Goal: Task Accomplishment & Management: Manage account settings

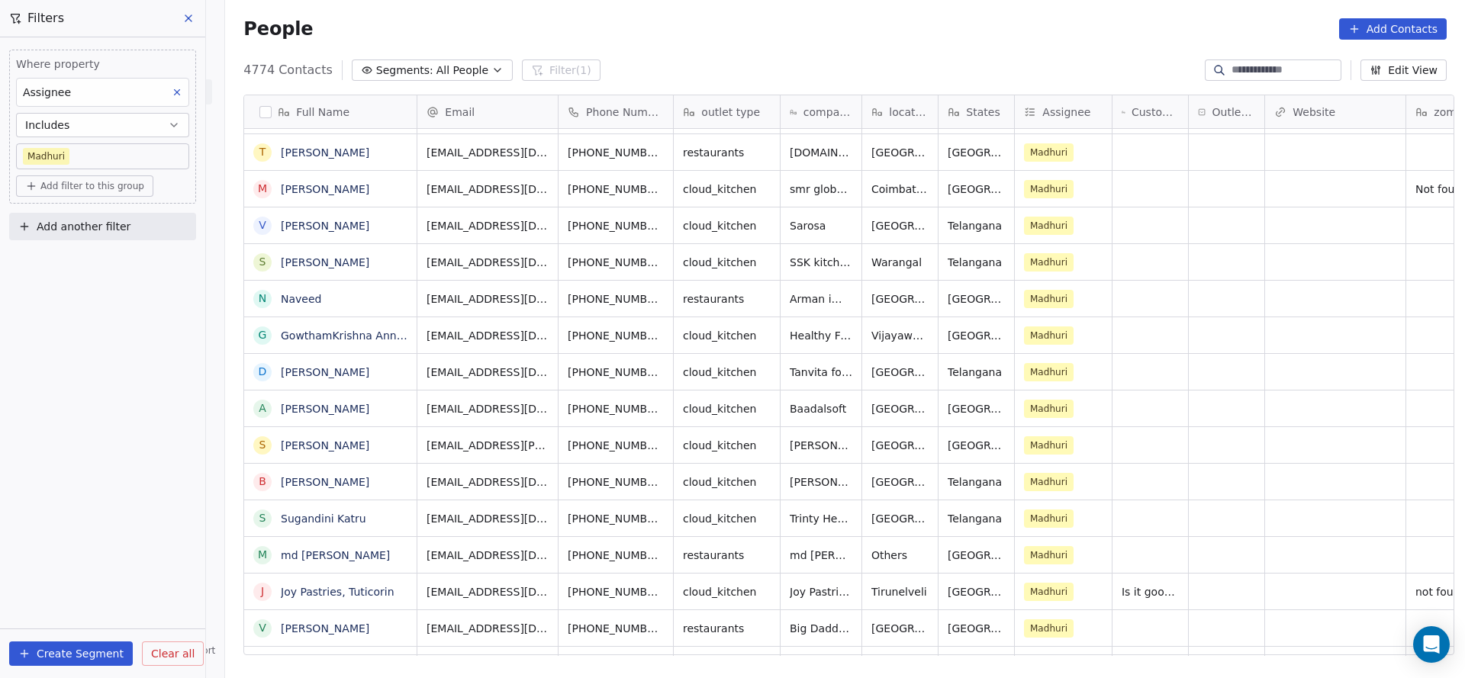
drag, startPoint x: 711, startPoint y: 656, endPoint x: 1126, endPoint y: 618, distance: 416.8
click at [1126, 618] on div "Full Name s sanjay25043756 A [PERSON_NAME] n naturelove_photography P Prasad B …" at bounding box center [845, 380] width 1240 height 597
click at [138, 508] on div "Where property Assignee Includes [PERSON_NAME] Add filter to this group Add ano…" at bounding box center [102, 357] width 205 height 641
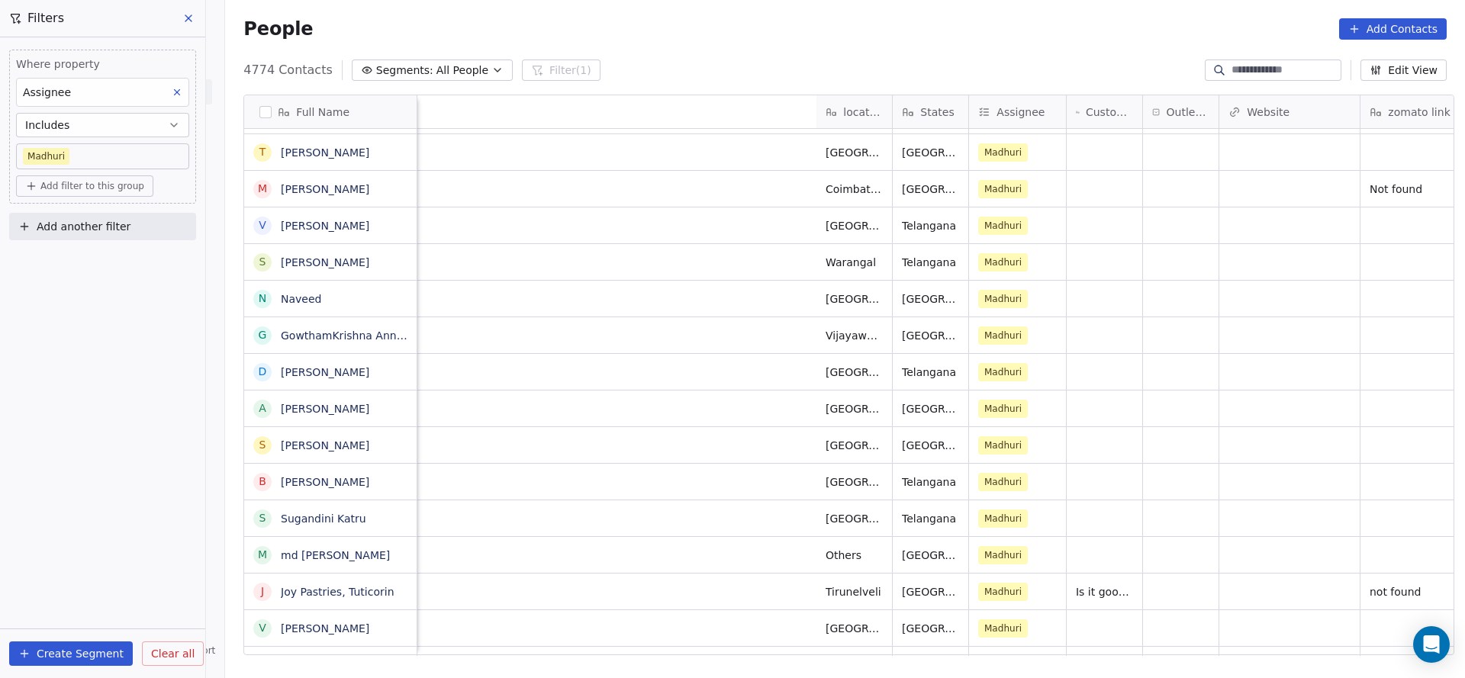
scroll to position [0, 749]
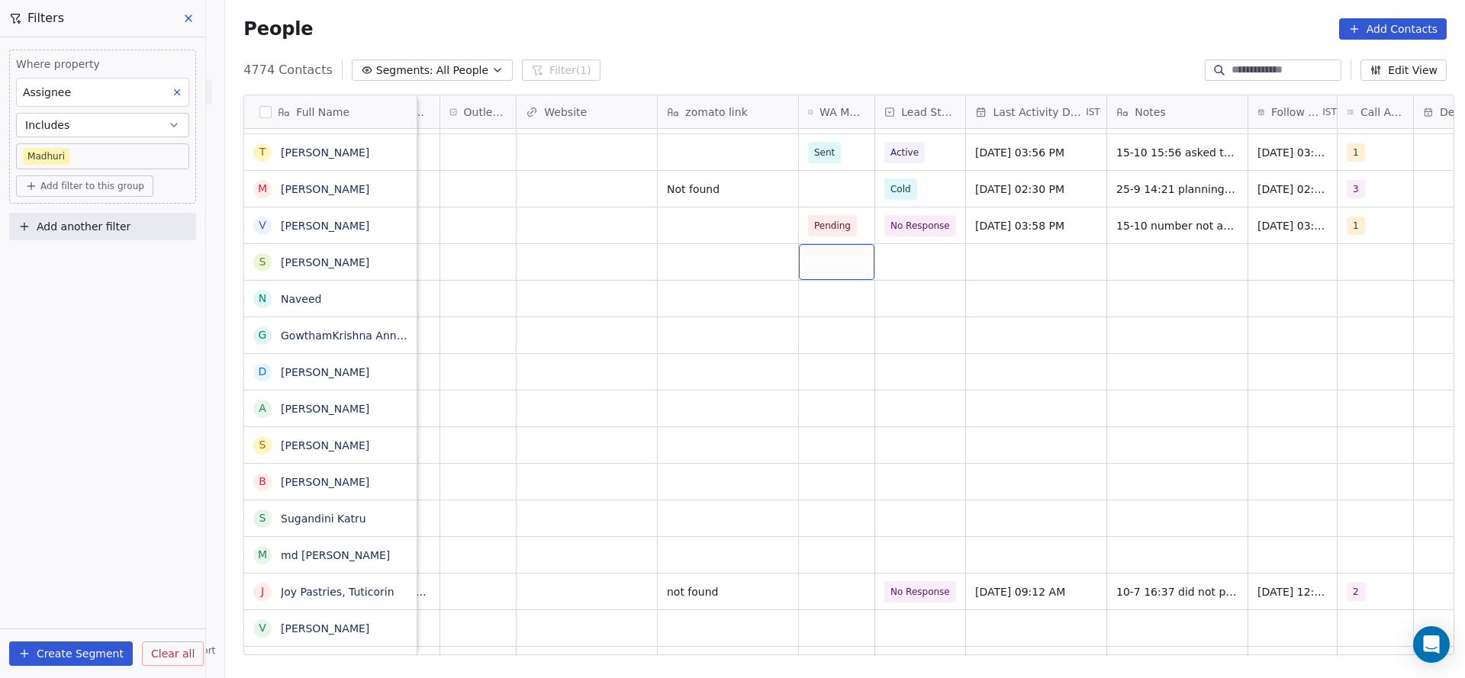
click at [803, 267] on div "grid" at bounding box center [837, 262] width 76 height 36
click at [553, 311] on html "On2Cook India Pvt. Ltd. Contacts People Marketing Workflows Campaigns Metrics &…" at bounding box center [732, 339] width 1465 height 678
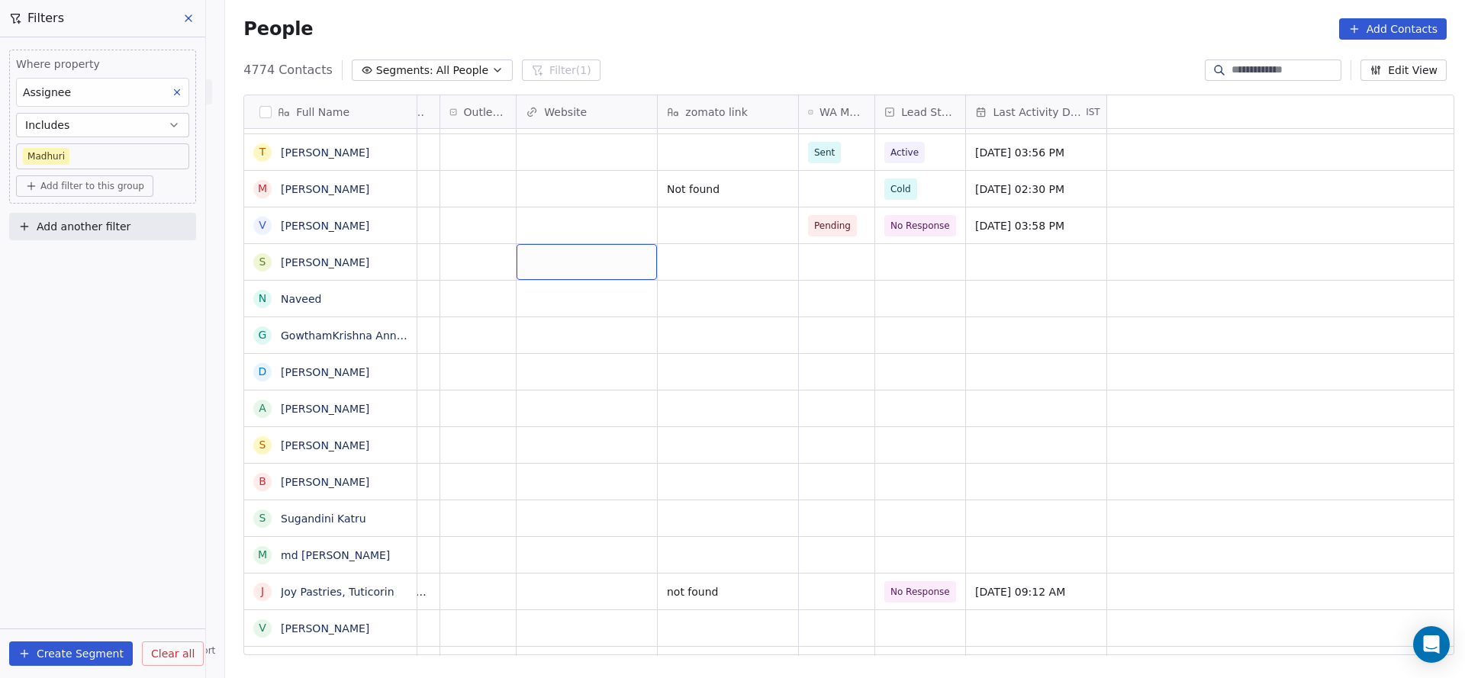
scroll to position [0, 0]
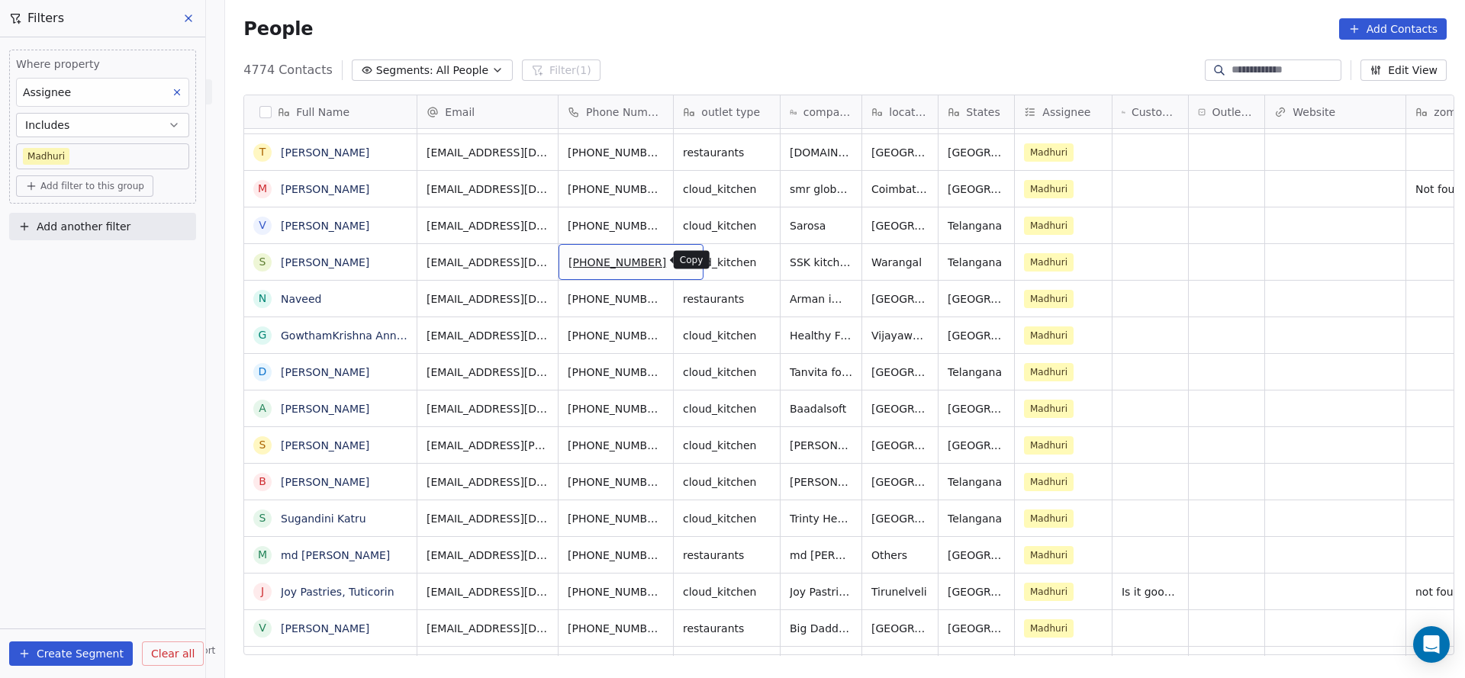
click at [682, 259] on icon "grid" at bounding box center [685, 261] width 7 height 7
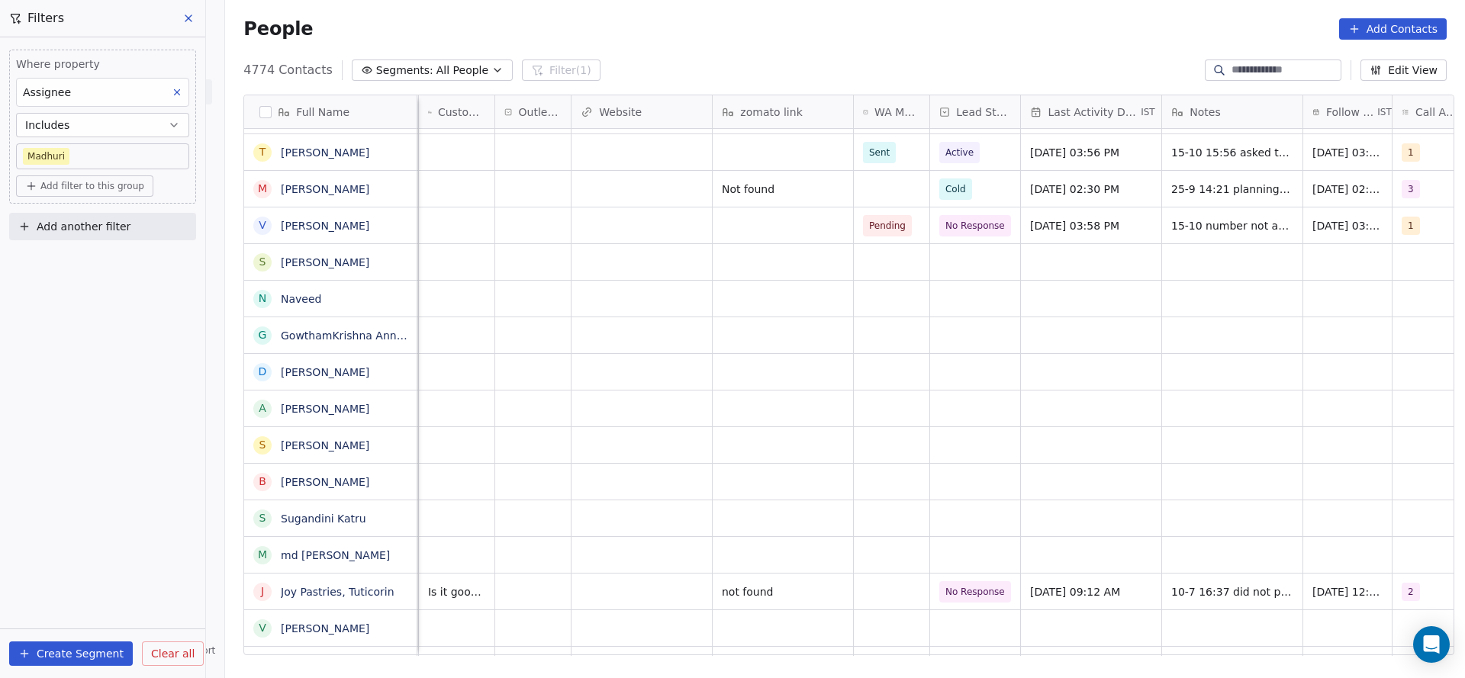
scroll to position [0, 794]
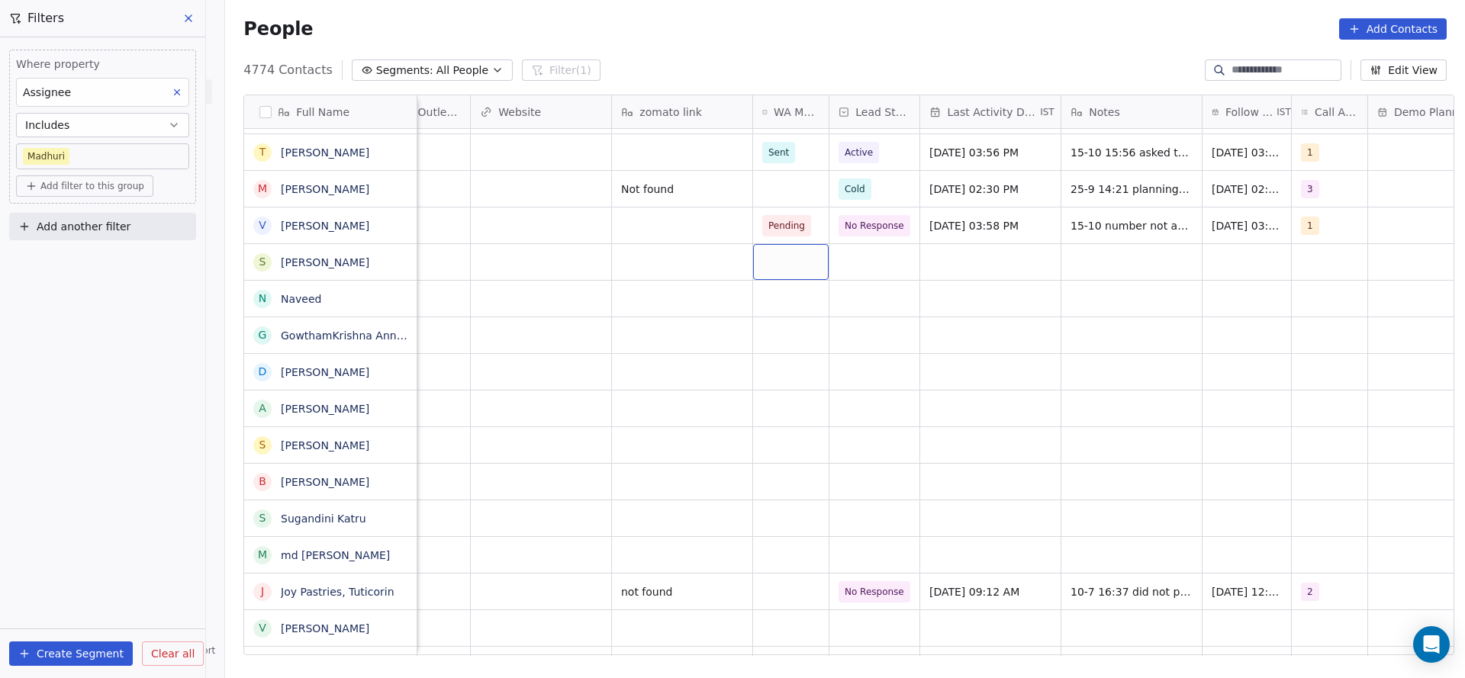
click at [775, 269] on div "grid" at bounding box center [791, 262] width 76 height 36
click at [785, 309] on span "Sent" at bounding box center [782, 302] width 30 height 17
click at [868, 266] on div "grid" at bounding box center [874, 262] width 90 height 36
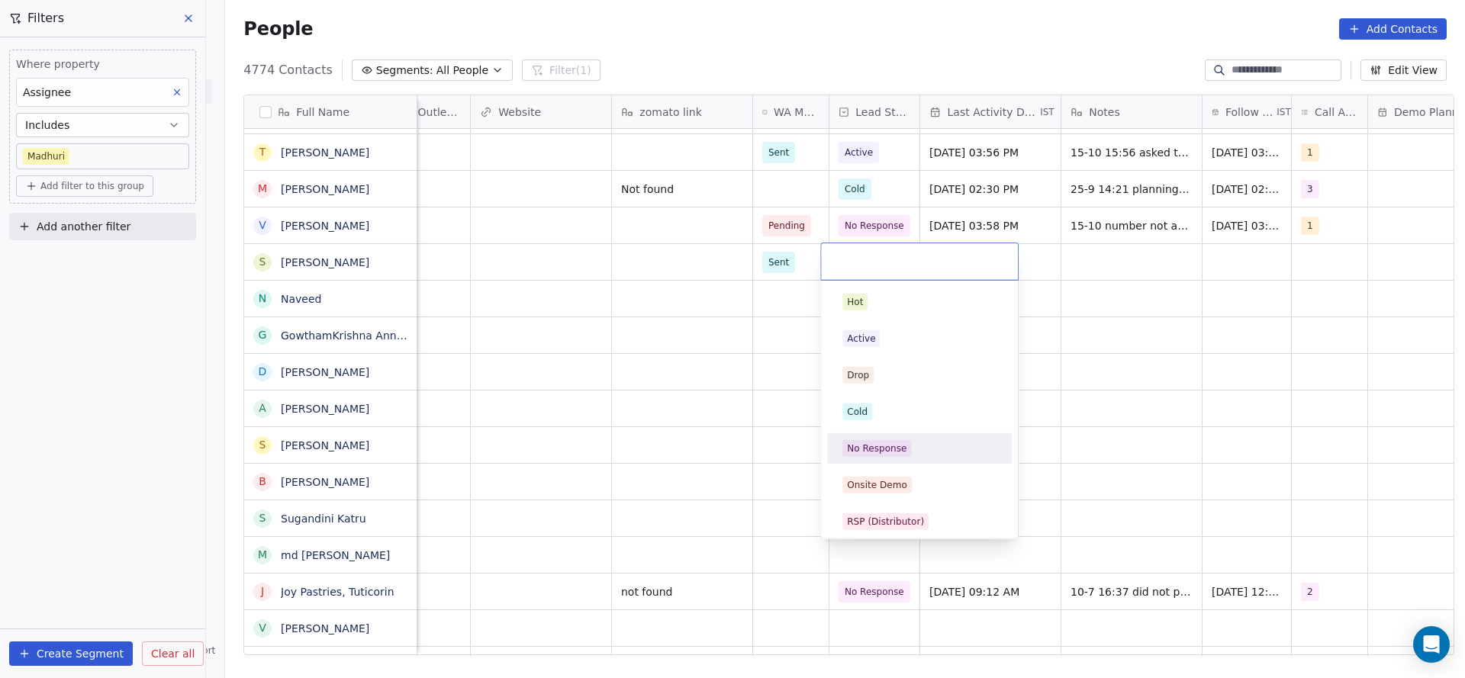
click at [897, 440] on span "No Response" at bounding box center [876, 448] width 69 height 17
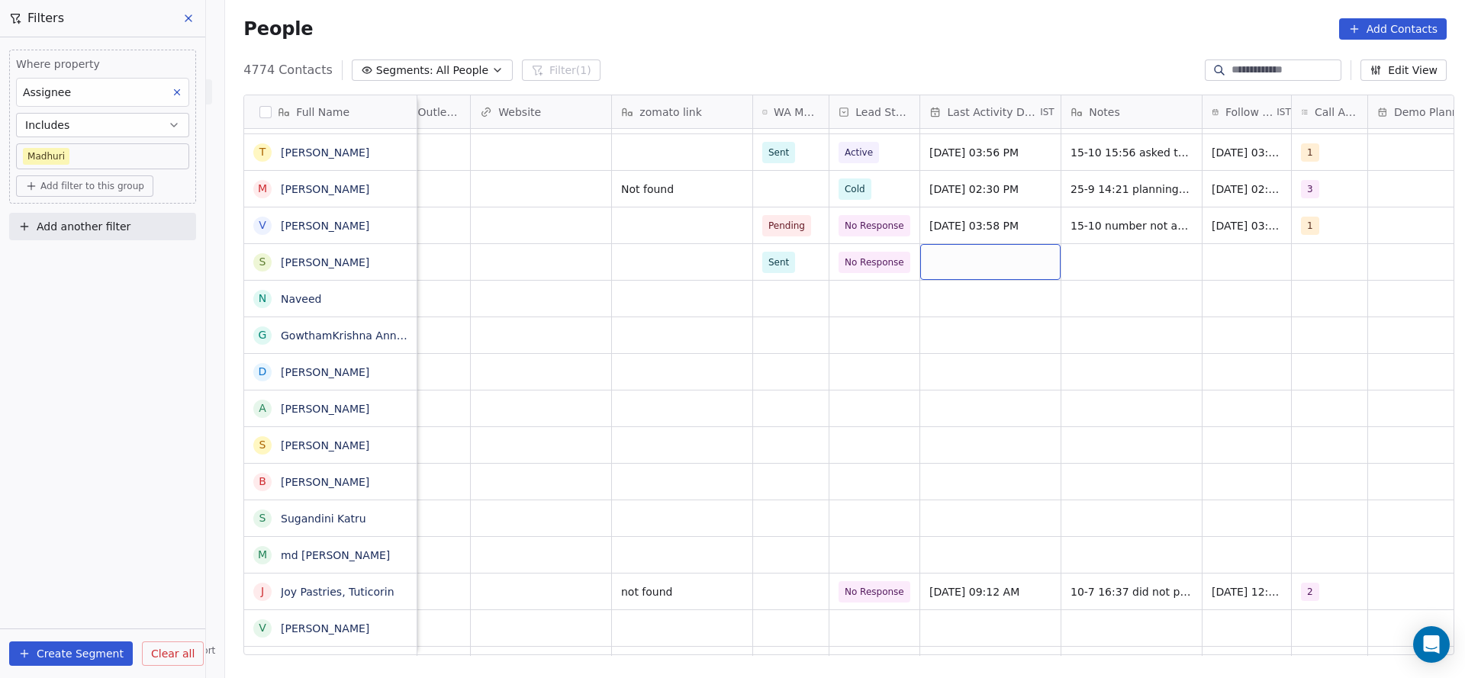
click at [1006, 277] on div "grid" at bounding box center [990, 262] width 140 height 36
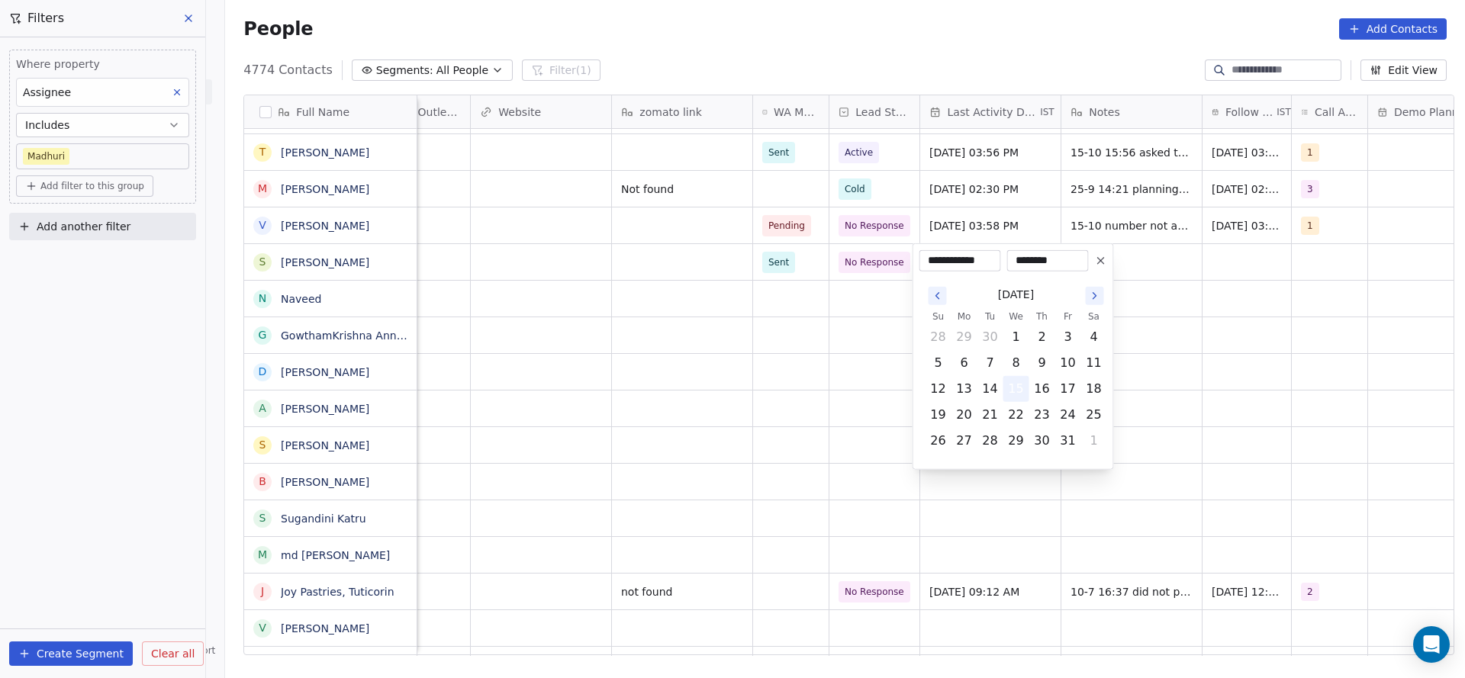
click at [1024, 388] on button "15" at bounding box center [1016, 389] width 24 height 24
drag, startPoint x: 749, startPoint y: 386, endPoint x: 1264, endPoint y: 279, distance: 526.2
click at [746, 387] on html "On2Cook India Pvt. Ltd. Contacts People Marketing Workflows Campaigns Metrics &…" at bounding box center [732, 339] width 1465 height 678
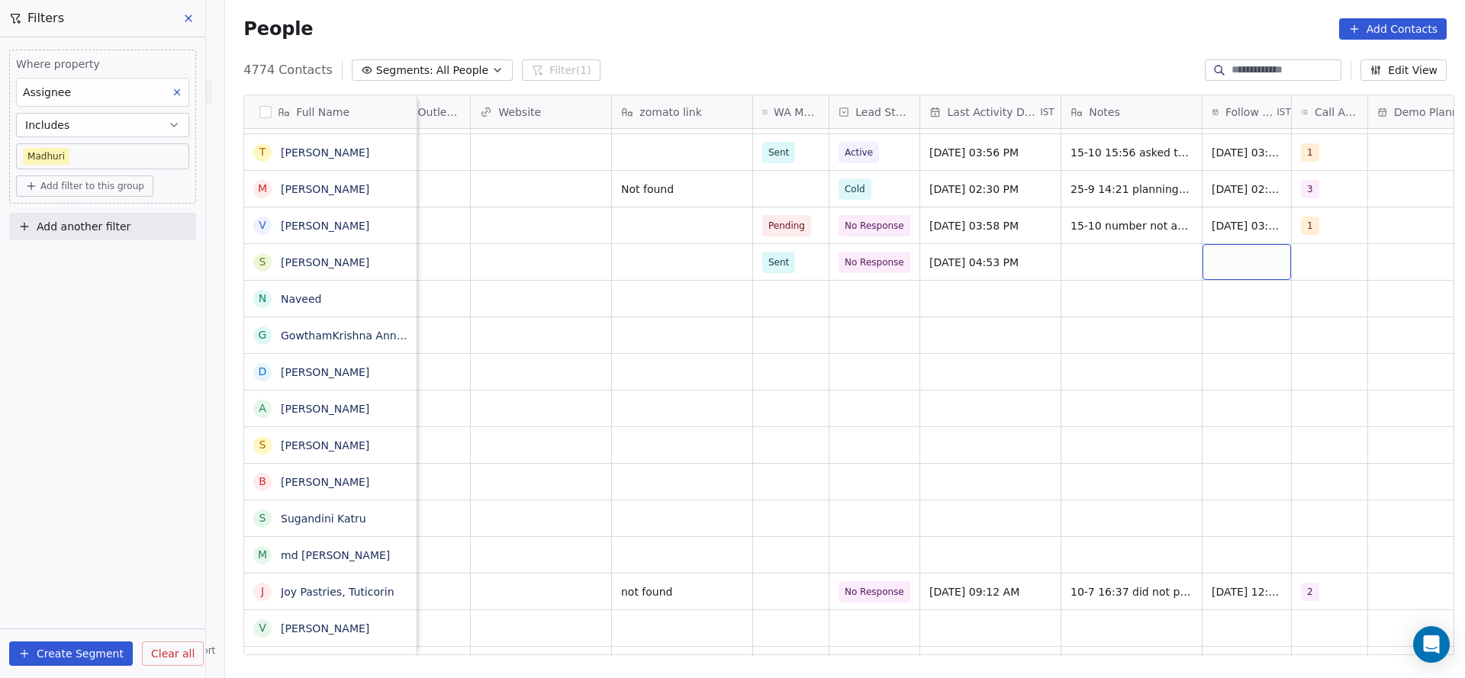
click at [1246, 266] on div "grid" at bounding box center [1247, 262] width 89 height 36
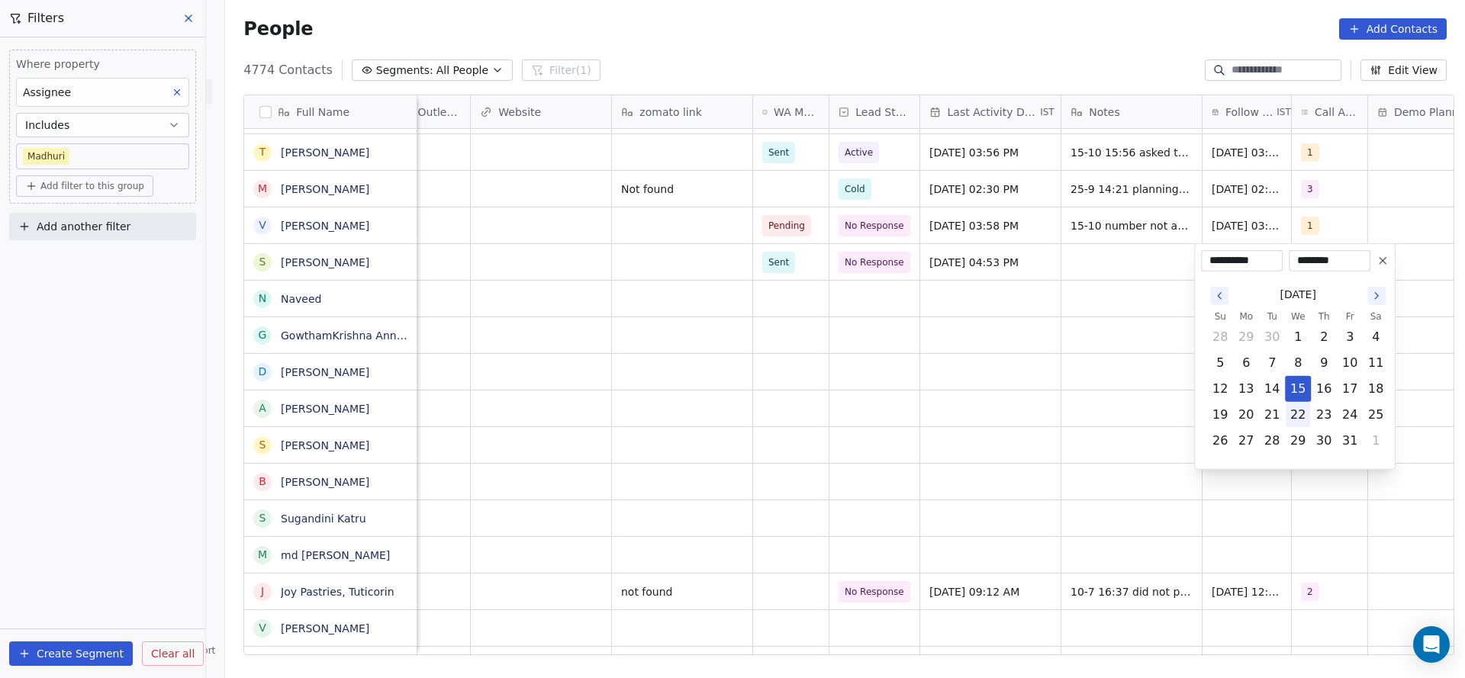
click at [1296, 416] on button "22" at bounding box center [1298, 415] width 24 height 24
type input "**********"
click at [923, 415] on html "On2Cook India Pvt. Ltd. Contacts People Marketing Workflows Campaigns Metrics &…" at bounding box center [732, 339] width 1465 height 678
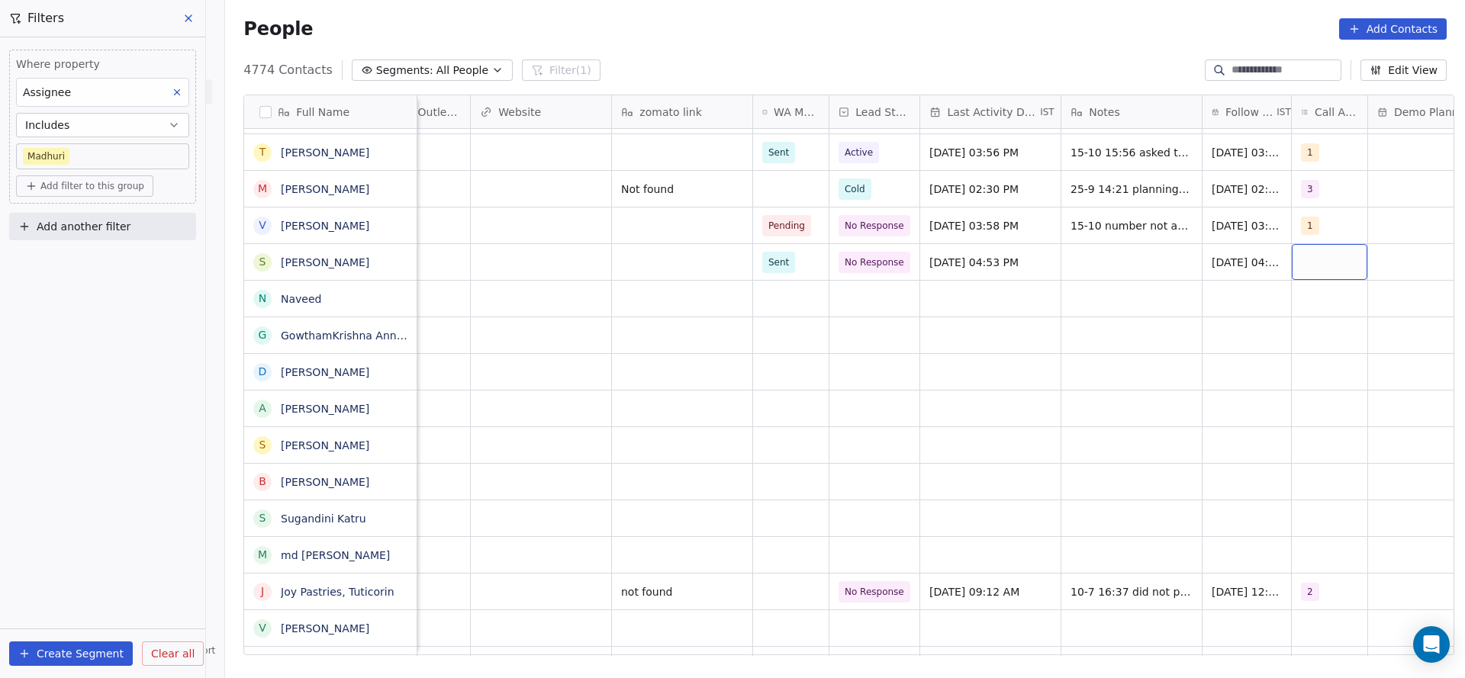
click at [1292, 256] on div "grid" at bounding box center [1330, 262] width 76 height 36
click at [1301, 302] on span "1" at bounding box center [1306, 302] width 15 height 17
click at [948, 376] on html "On2Cook India Pvt. Ltd. Contacts People Marketing Workflows Campaigns Metrics &…" at bounding box center [732, 339] width 1465 height 678
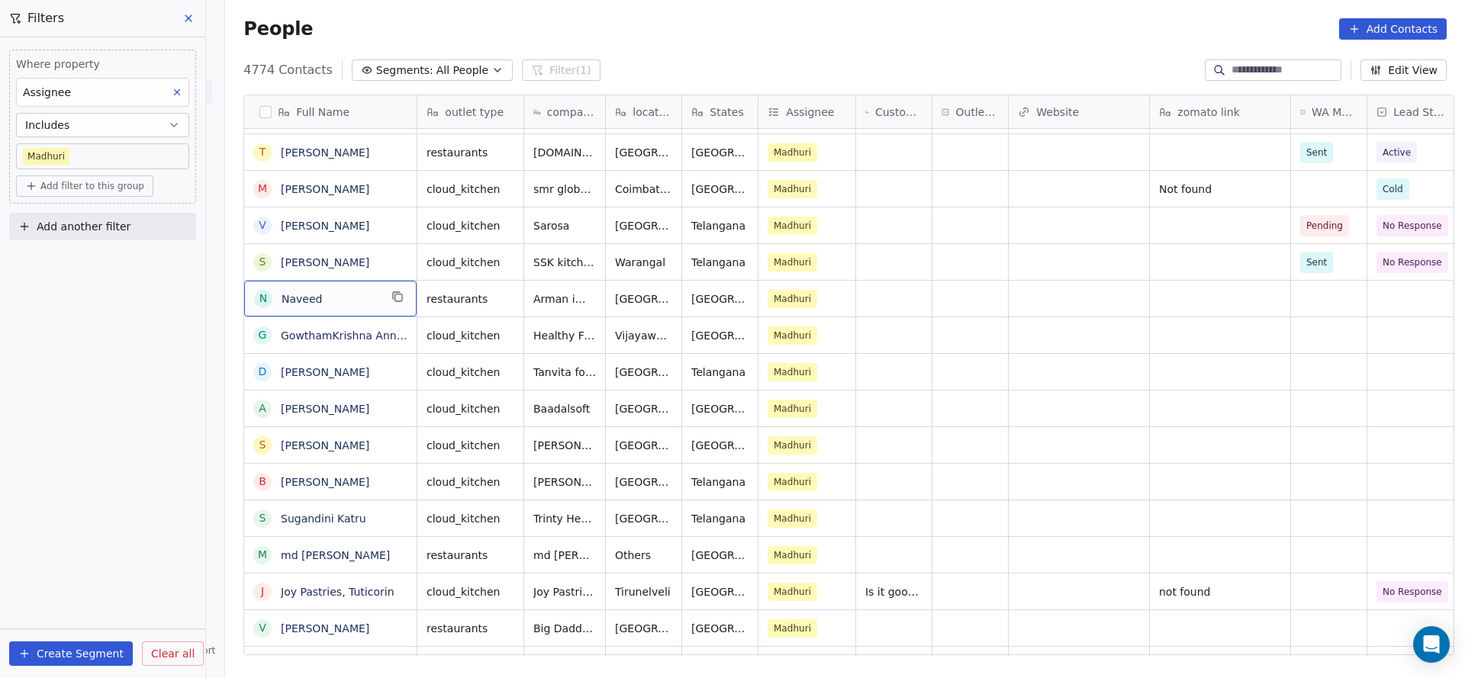
scroll to position [0, 0]
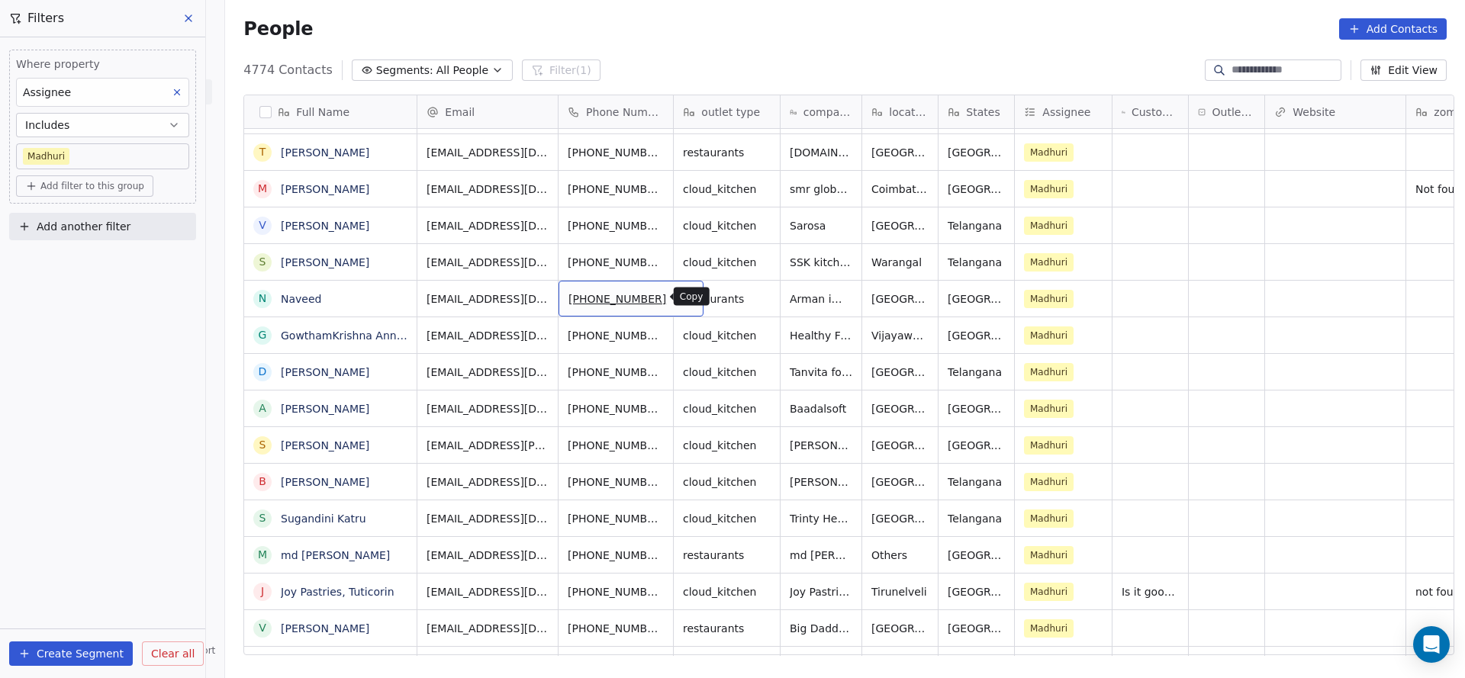
click at [679, 298] on icon "grid" at bounding box center [685, 297] width 12 height 12
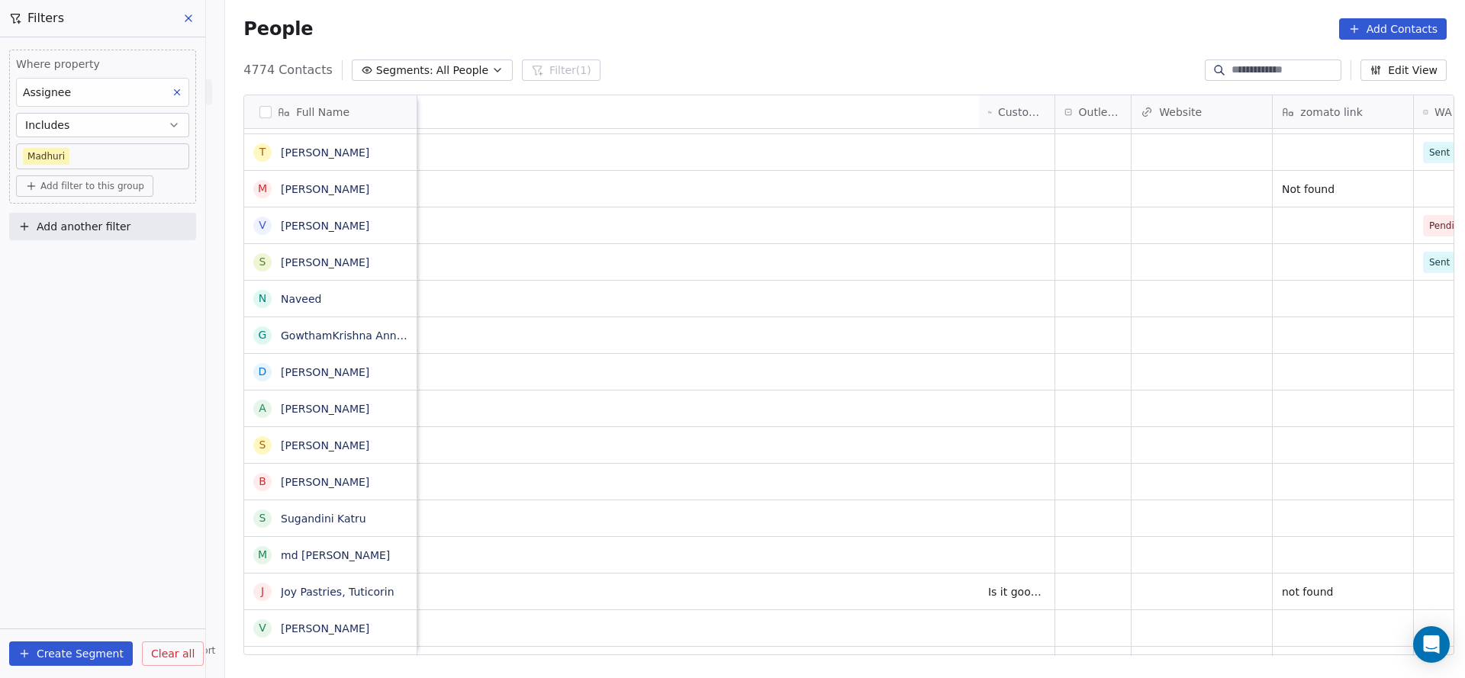
scroll to position [0, 1045]
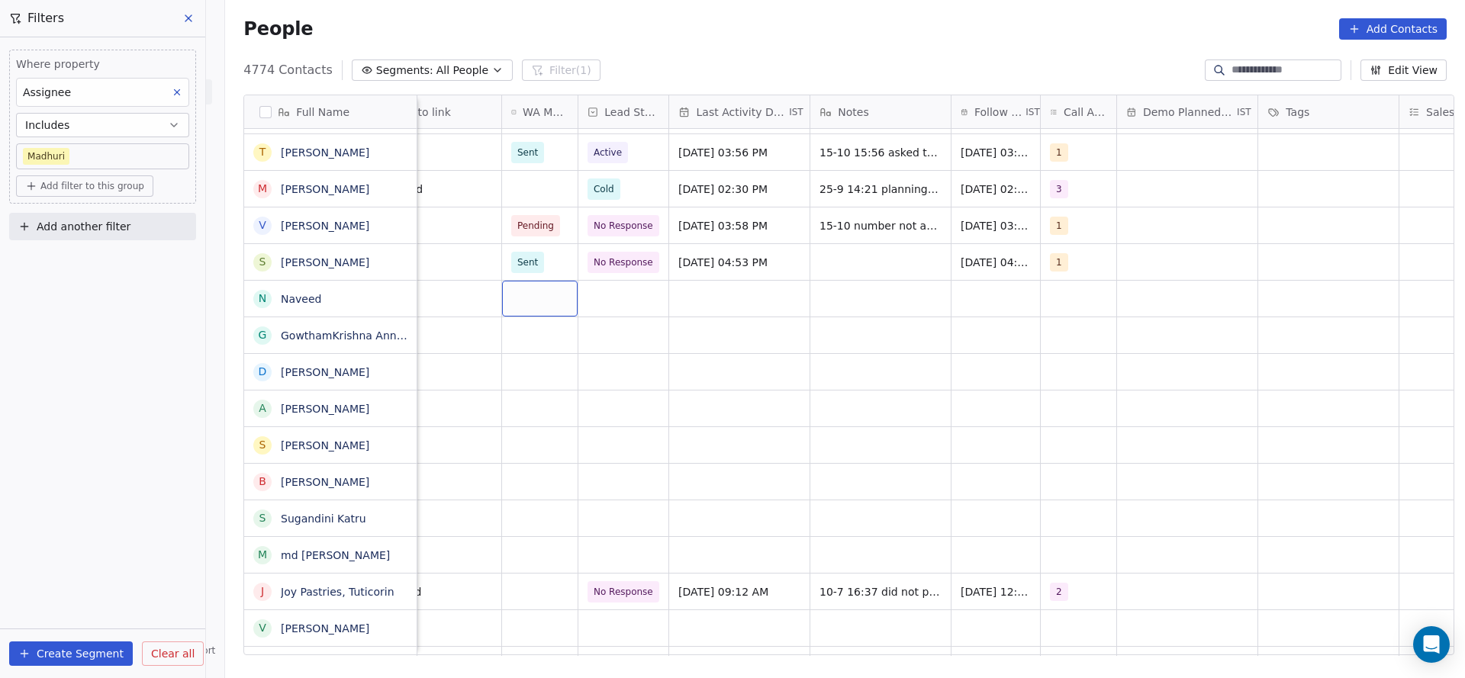
click at [540, 288] on div "grid" at bounding box center [540, 299] width 76 height 36
click at [549, 343] on div "Sent" at bounding box center [593, 338] width 154 height 17
click at [622, 296] on div "grid" at bounding box center [623, 299] width 90 height 36
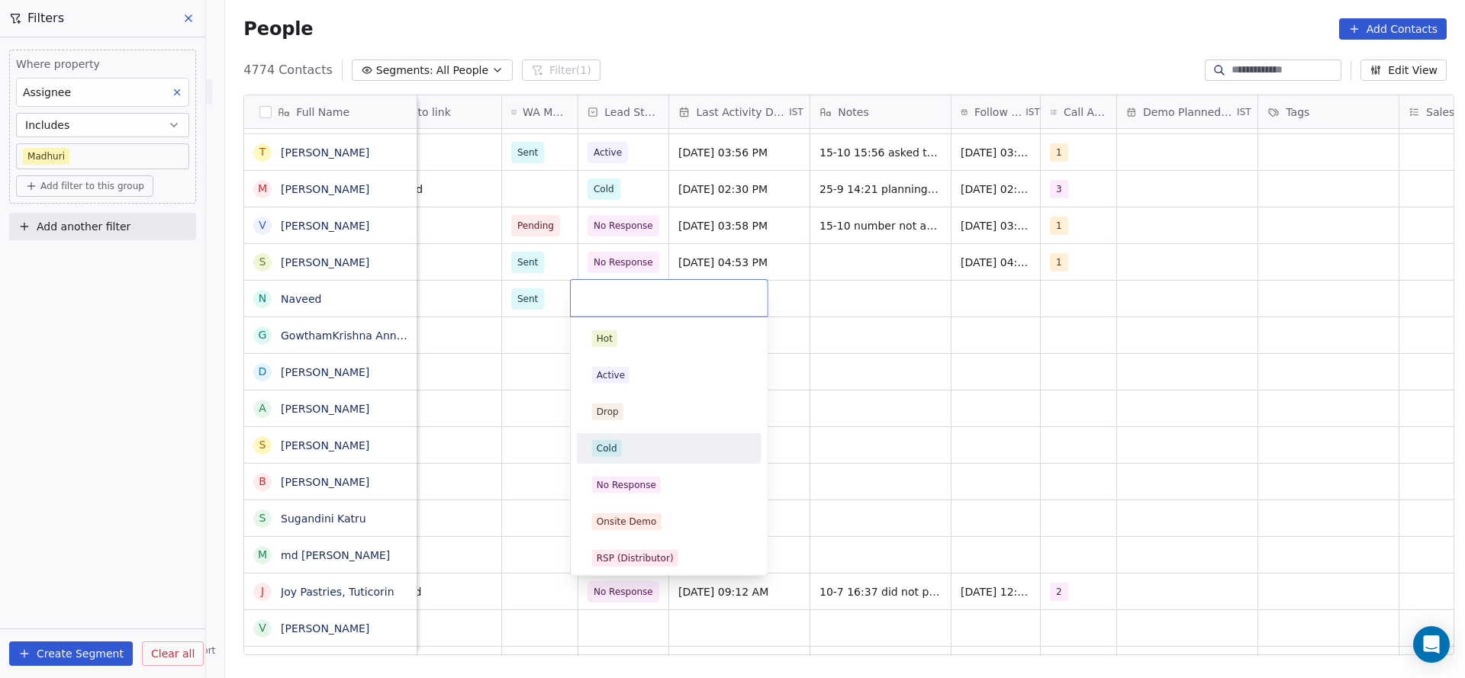
drag, startPoint x: 641, startPoint y: 481, endPoint x: 668, endPoint y: 394, distance: 90.5
click at [648, 468] on div "Hot Active Drop Cold No Response Onsite Demo RSP (Distributor) Converted Duplic…" at bounding box center [669, 669] width 185 height 690
click at [668, 481] on div "No Response" at bounding box center [669, 485] width 154 height 17
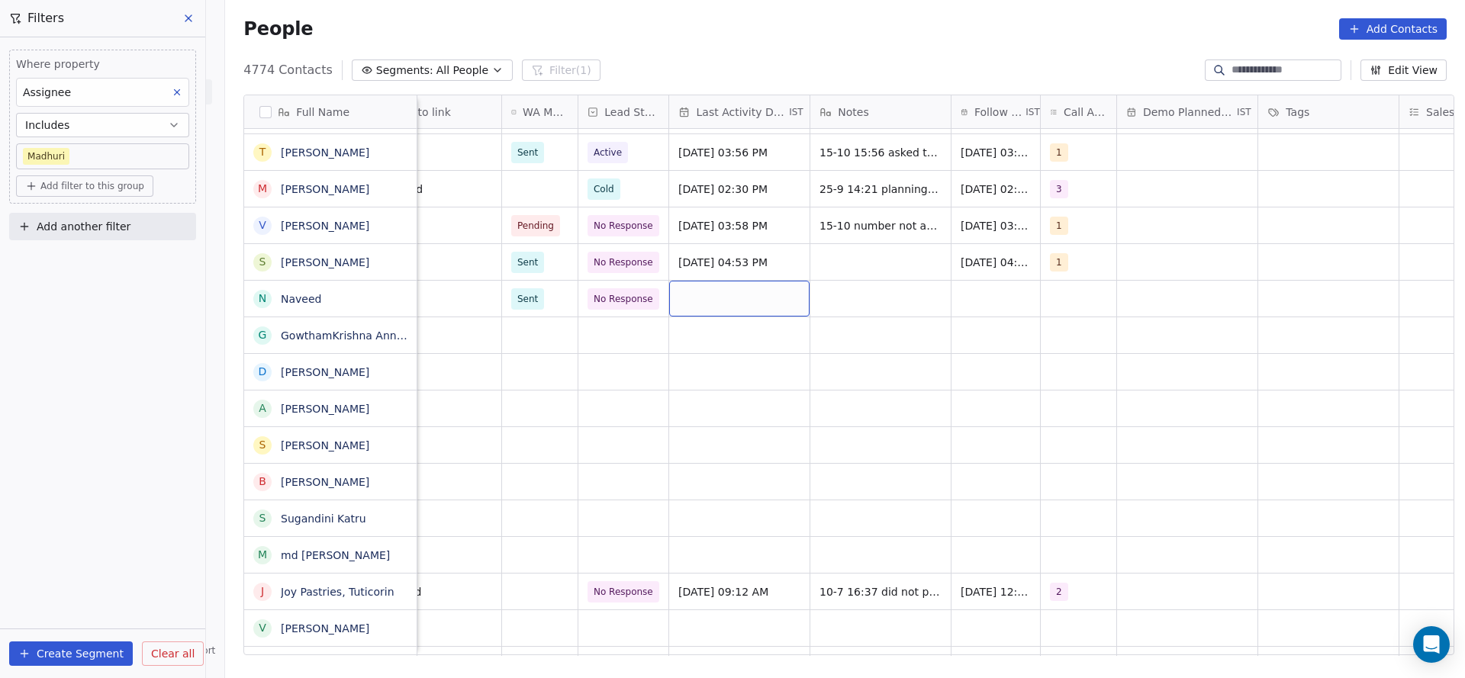
click at [740, 303] on div "grid" at bounding box center [739, 299] width 140 height 36
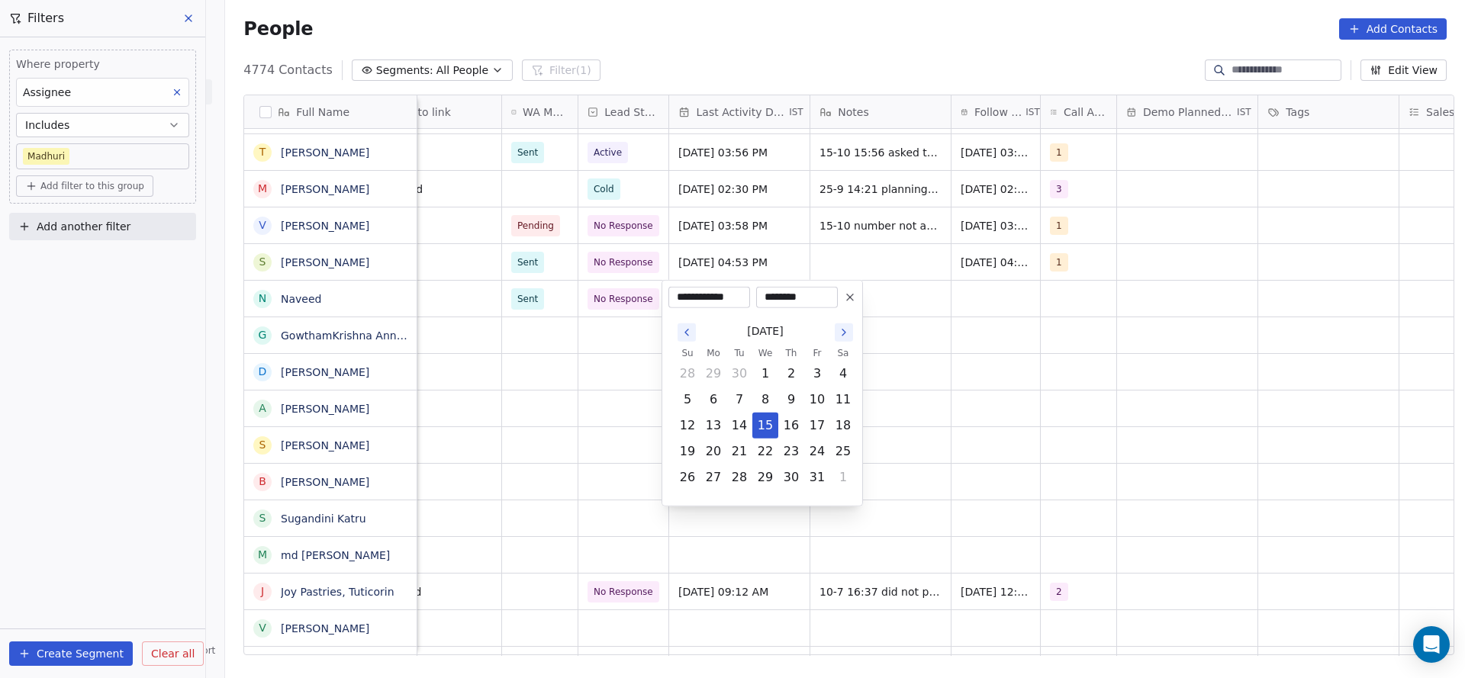
drag, startPoint x: 758, startPoint y: 419, endPoint x: 524, endPoint y: 423, distance: 233.5
click at [754, 430] on button "15" at bounding box center [765, 426] width 24 height 24
click at [514, 419] on html "On2Cook India Pvt. Ltd. Contacts People Marketing Workflows Campaigns Metrics &…" at bounding box center [732, 339] width 1465 height 678
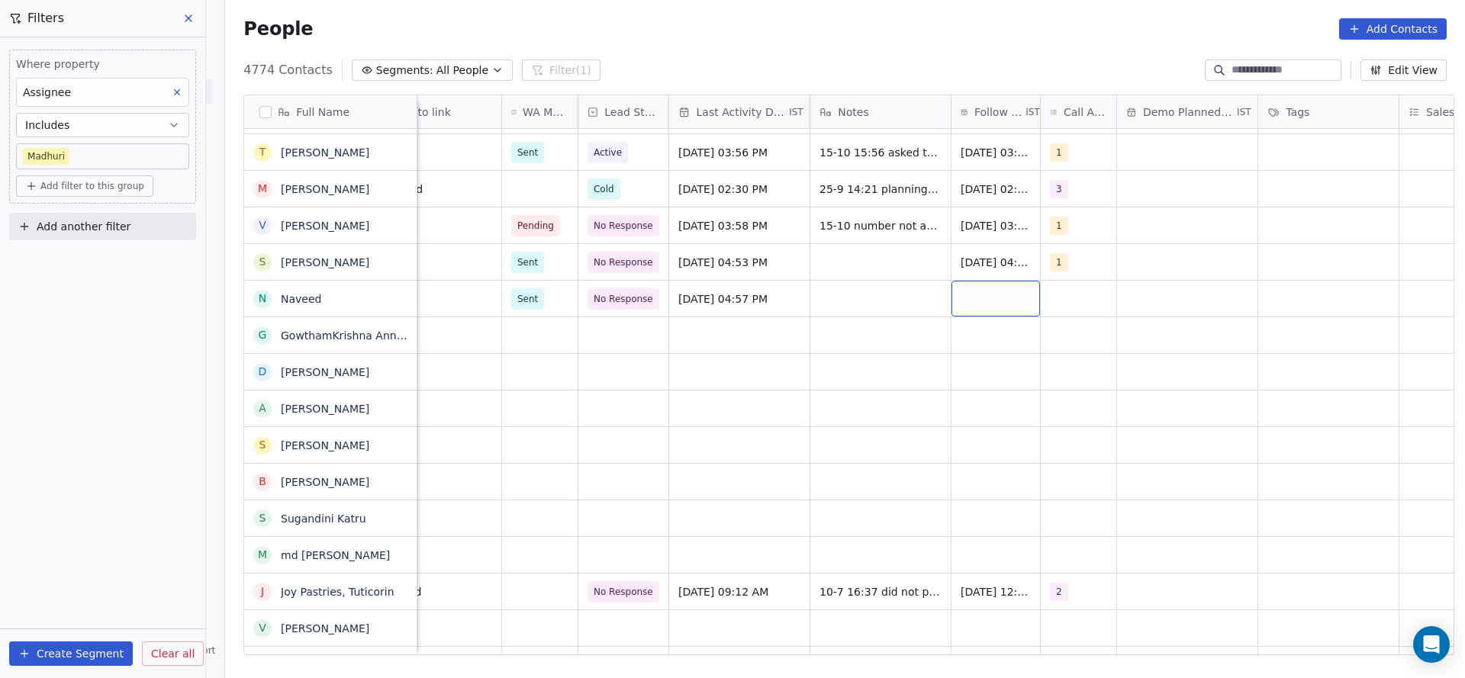
click at [996, 303] on div "grid" at bounding box center [996, 299] width 89 height 36
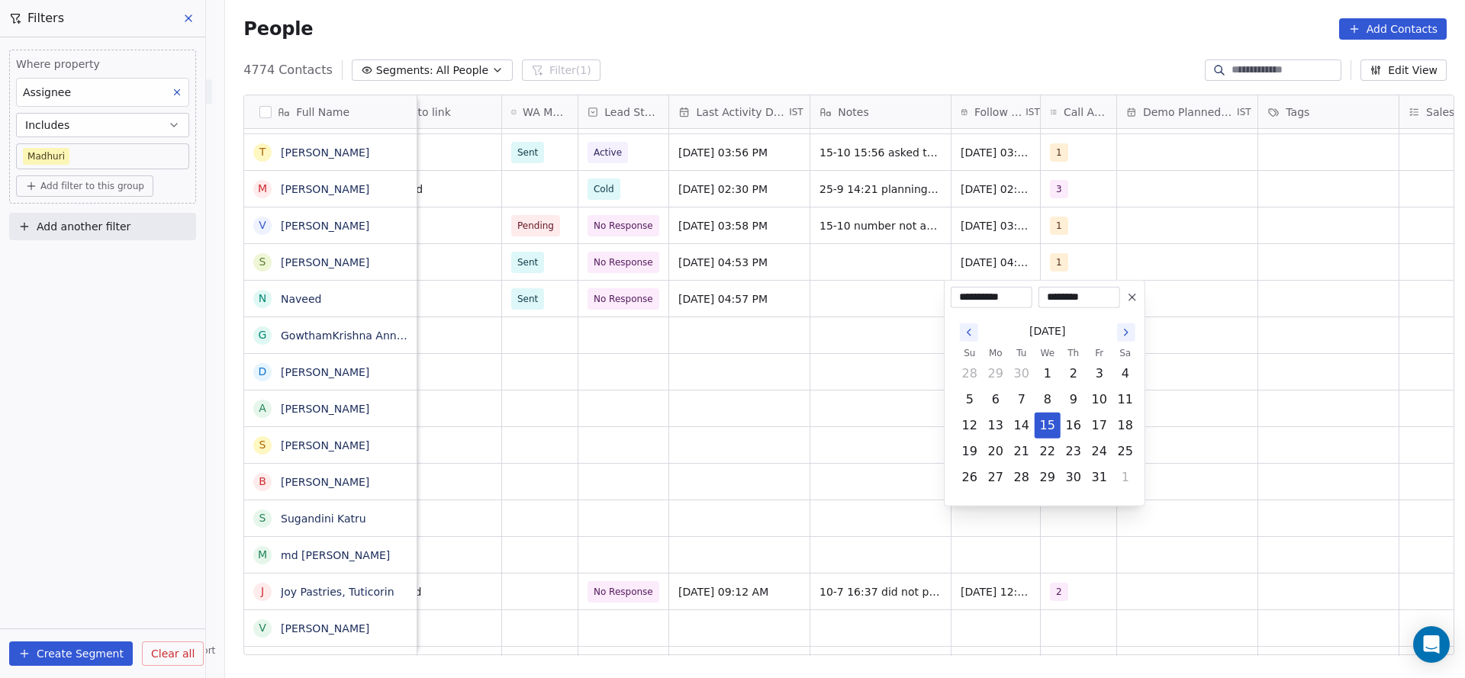
drag, startPoint x: 1041, startPoint y: 446, endPoint x: 618, endPoint y: 407, distance: 424.6
click at [1041, 445] on button "22" at bounding box center [1047, 452] width 24 height 24
type input "**********"
drag, startPoint x: 618, startPoint y: 407, endPoint x: 1085, endPoint y: 281, distance: 483.7
click at [617, 407] on html "On2Cook India Pvt. Ltd. Contacts People Marketing Workflows Campaigns Metrics &…" at bounding box center [732, 339] width 1465 height 678
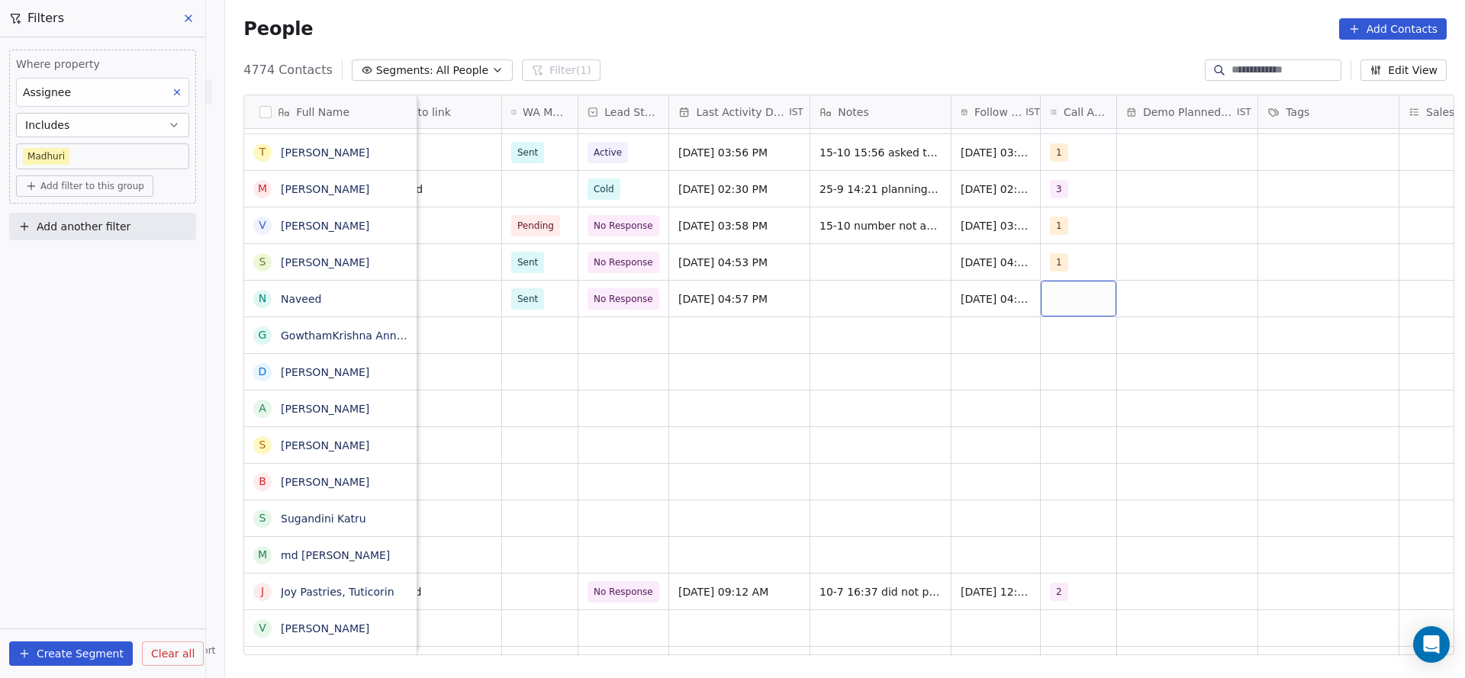
click at [1076, 304] on div "grid" at bounding box center [1079, 299] width 76 height 36
click at [1069, 329] on div "1" at bounding box center [1131, 339] width 172 height 24
click at [530, 375] on html "On2Cook India Pvt. Ltd. Contacts People Marketing Workflows Campaigns Metrics &…" at bounding box center [732, 339] width 1465 height 678
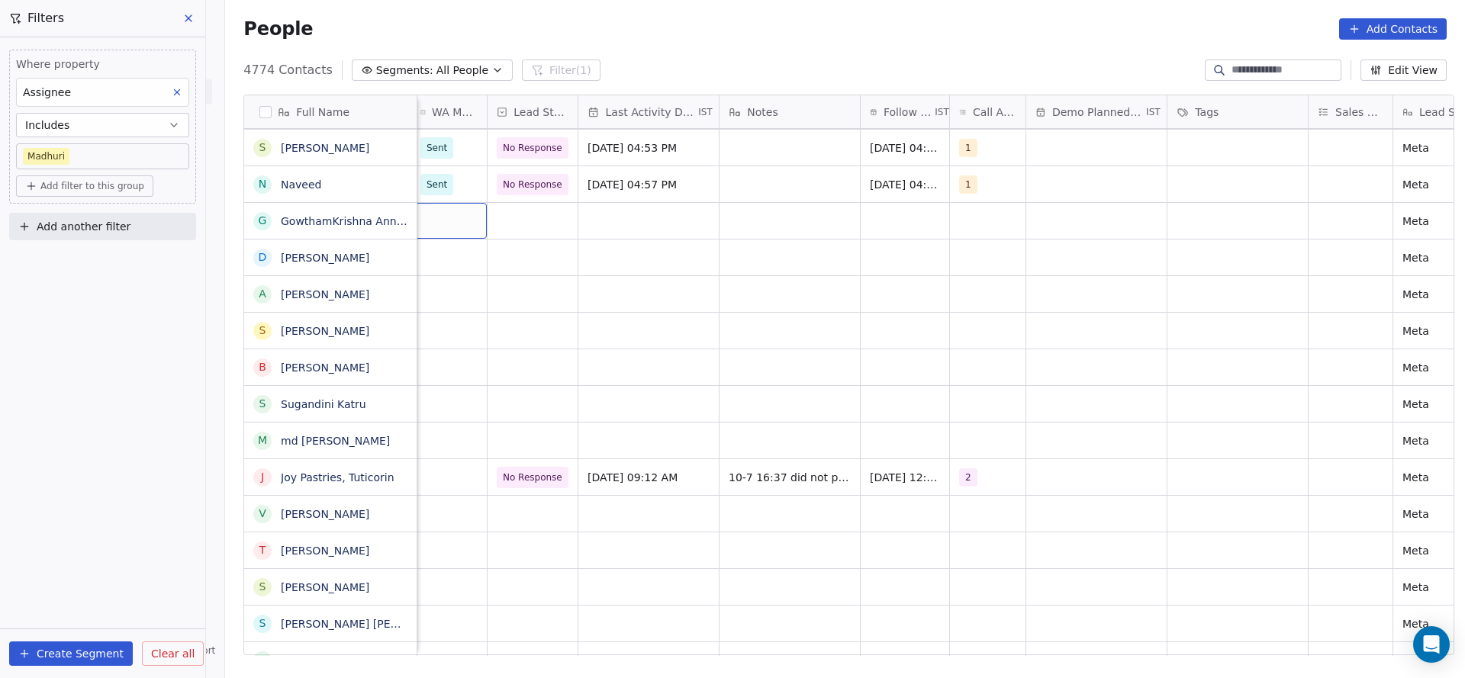
scroll to position [0, 1130]
click at [446, 211] on div "grid" at bounding box center [455, 221] width 76 height 36
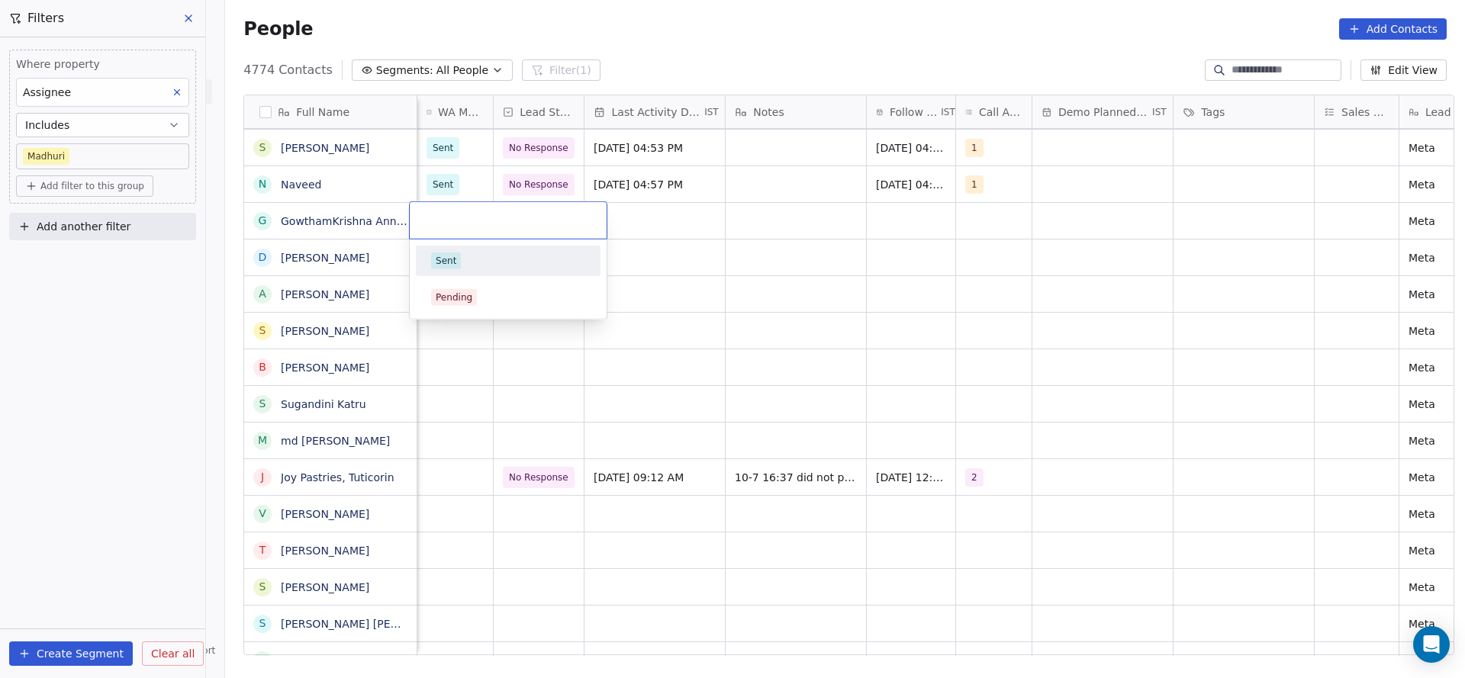
click at [445, 266] on div "Sent" at bounding box center [446, 261] width 21 height 14
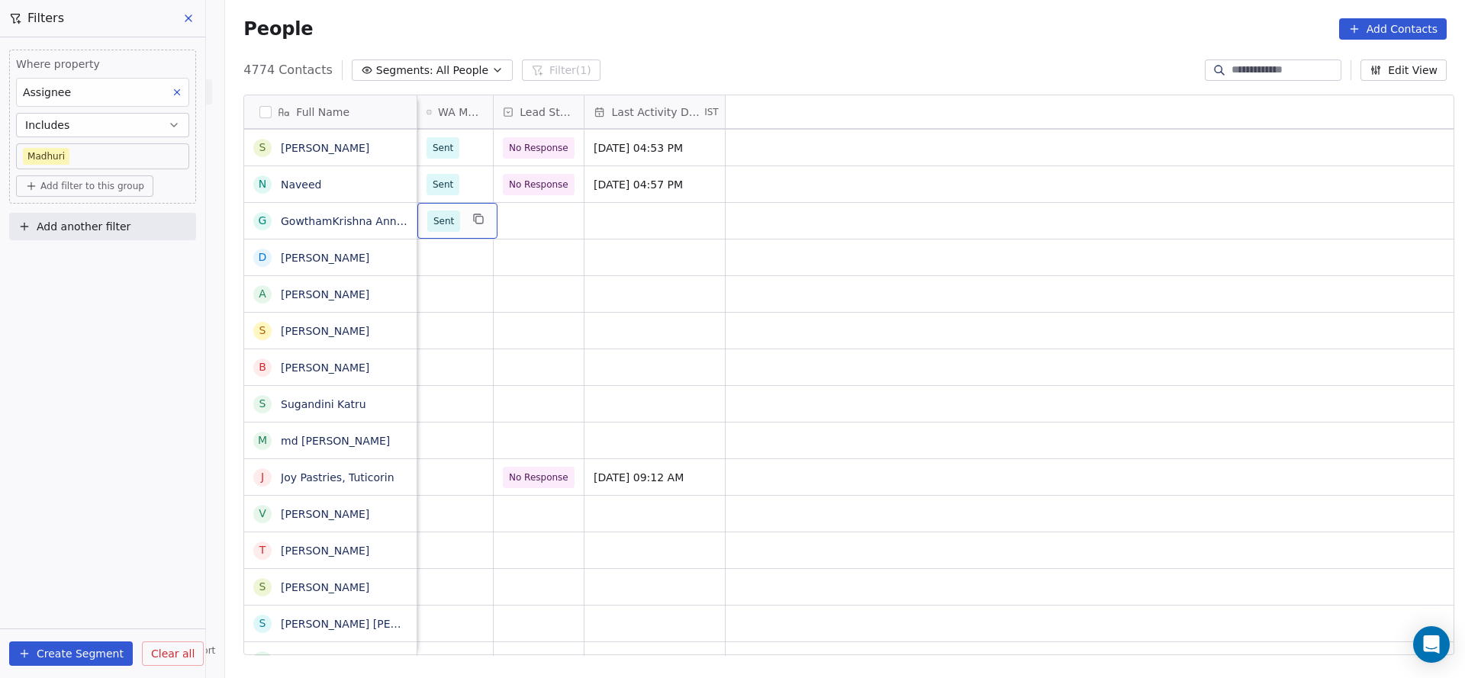
scroll to position [0, 70]
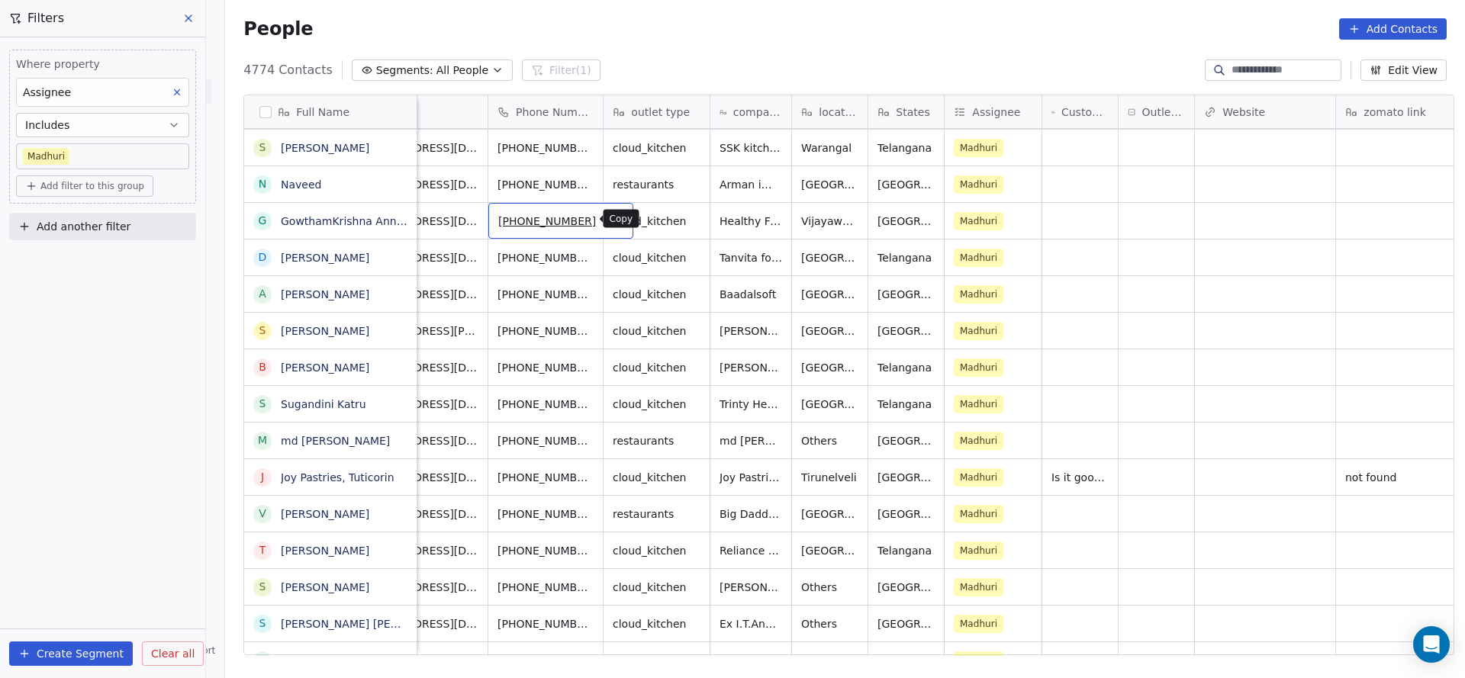
click at [612, 217] on icon "grid" at bounding box center [615, 220] width 7 height 7
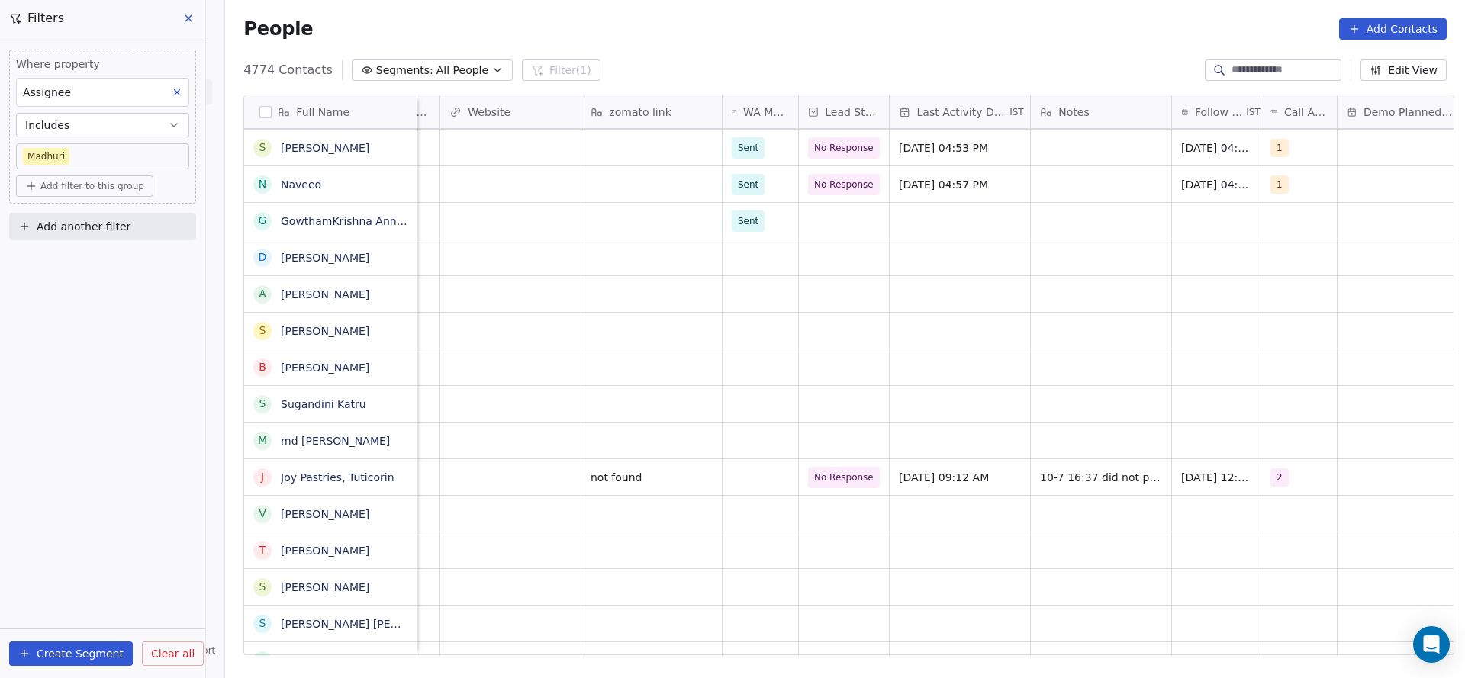
scroll to position [0, 875]
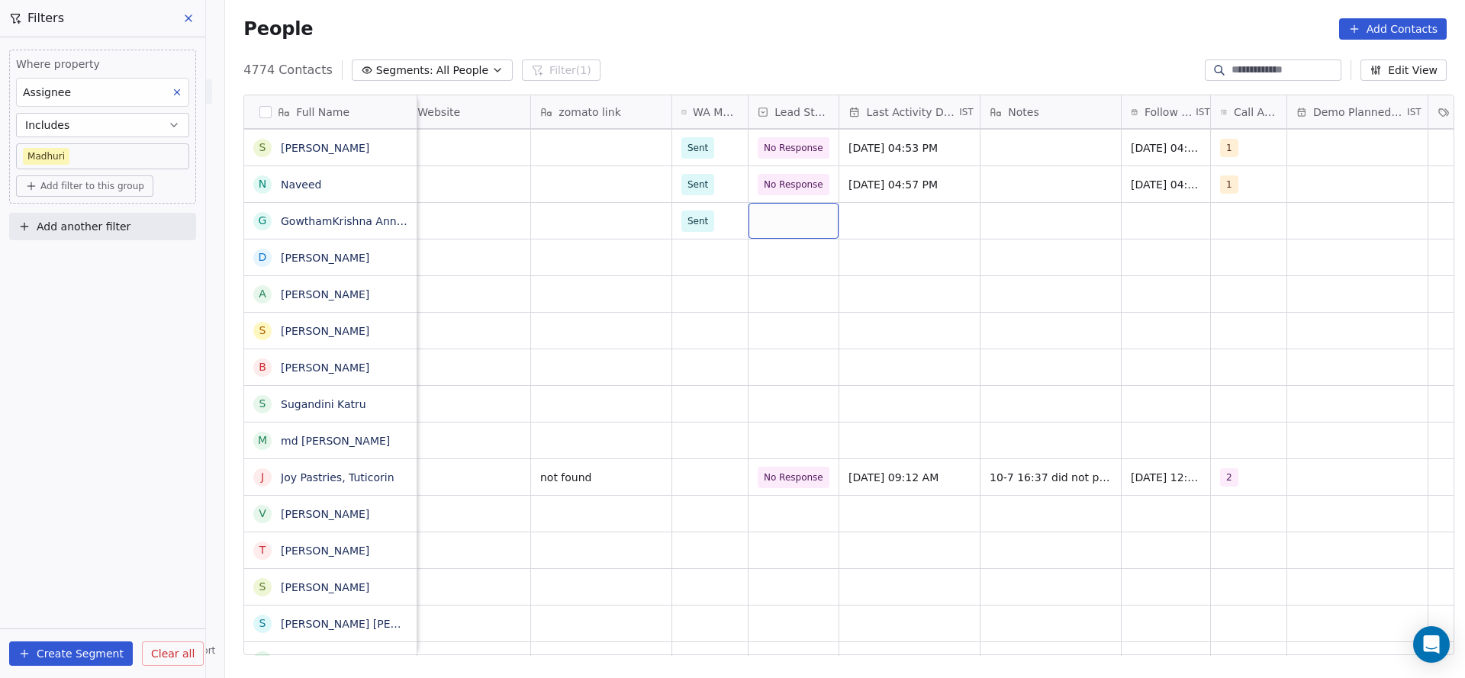
click at [776, 215] on div "grid" at bounding box center [794, 221] width 90 height 36
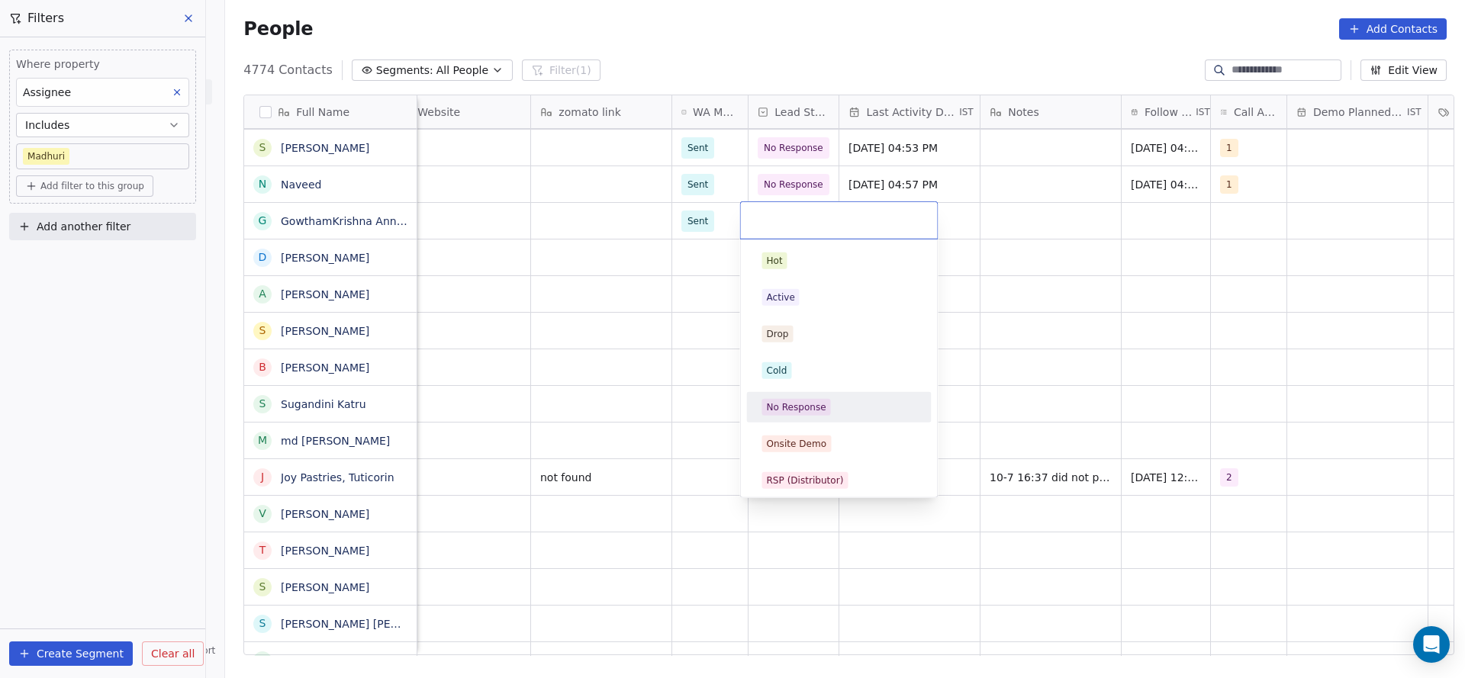
click at [803, 404] on div "No Response" at bounding box center [797, 408] width 60 height 14
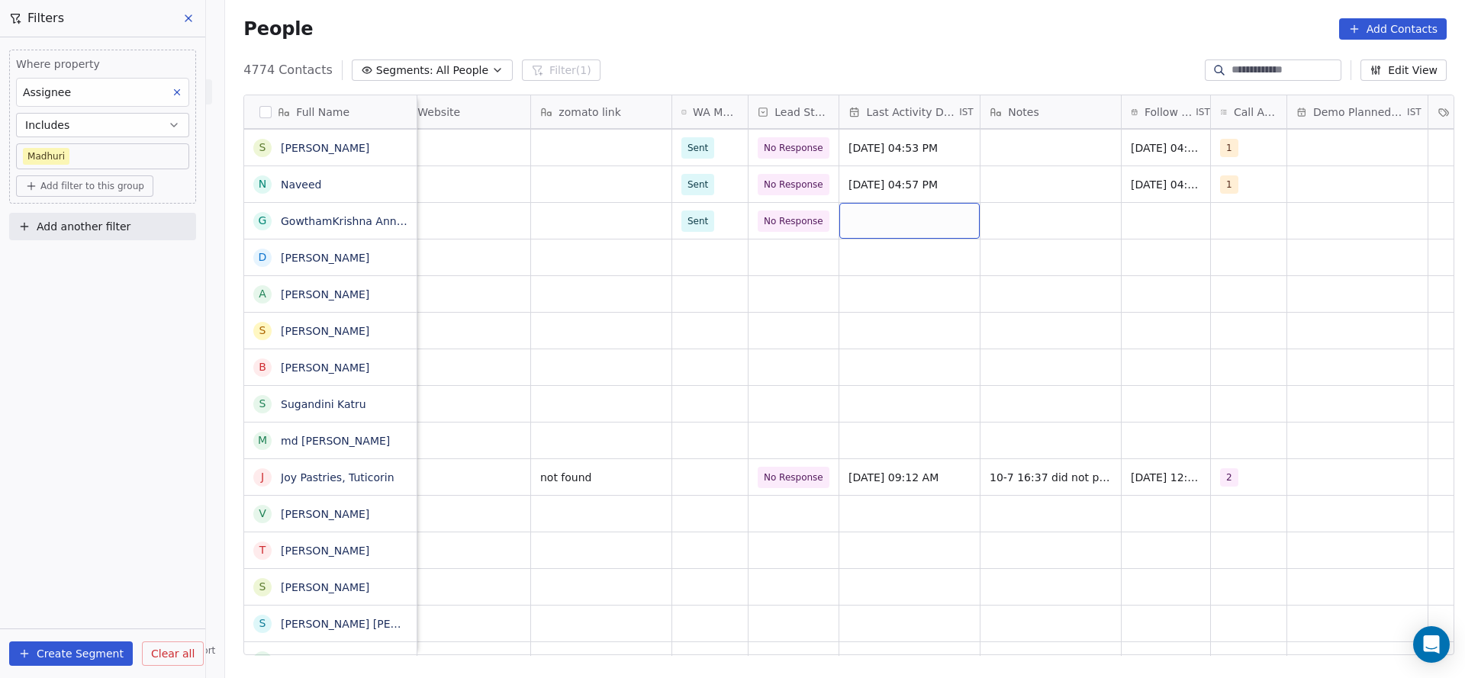
click at [900, 216] on div "grid" at bounding box center [909, 221] width 140 height 36
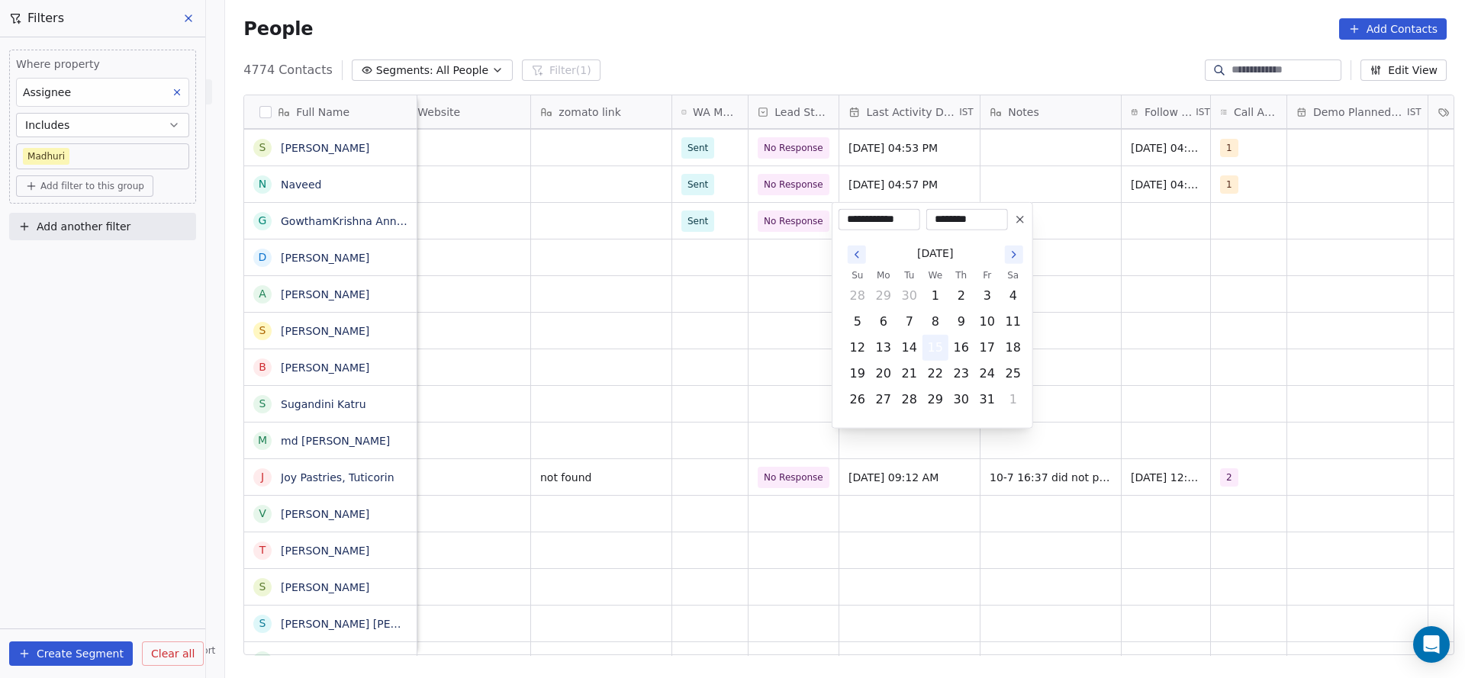
drag, startPoint x: 931, startPoint y: 352, endPoint x: 604, endPoint y: 347, distance: 326.6
click at [932, 348] on button "15" at bounding box center [935, 348] width 24 height 24
drag, startPoint x: 604, startPoint y: 347, endPoint x: 1190, endPoint y: 193, distance: 605.2
click at [611, 345] on html "On2Cook India Pvt. Ltd. Contacts People Marketing Workflows Campaigns Metrics &…" at bounding box center [732, 339] width 1465 height 678
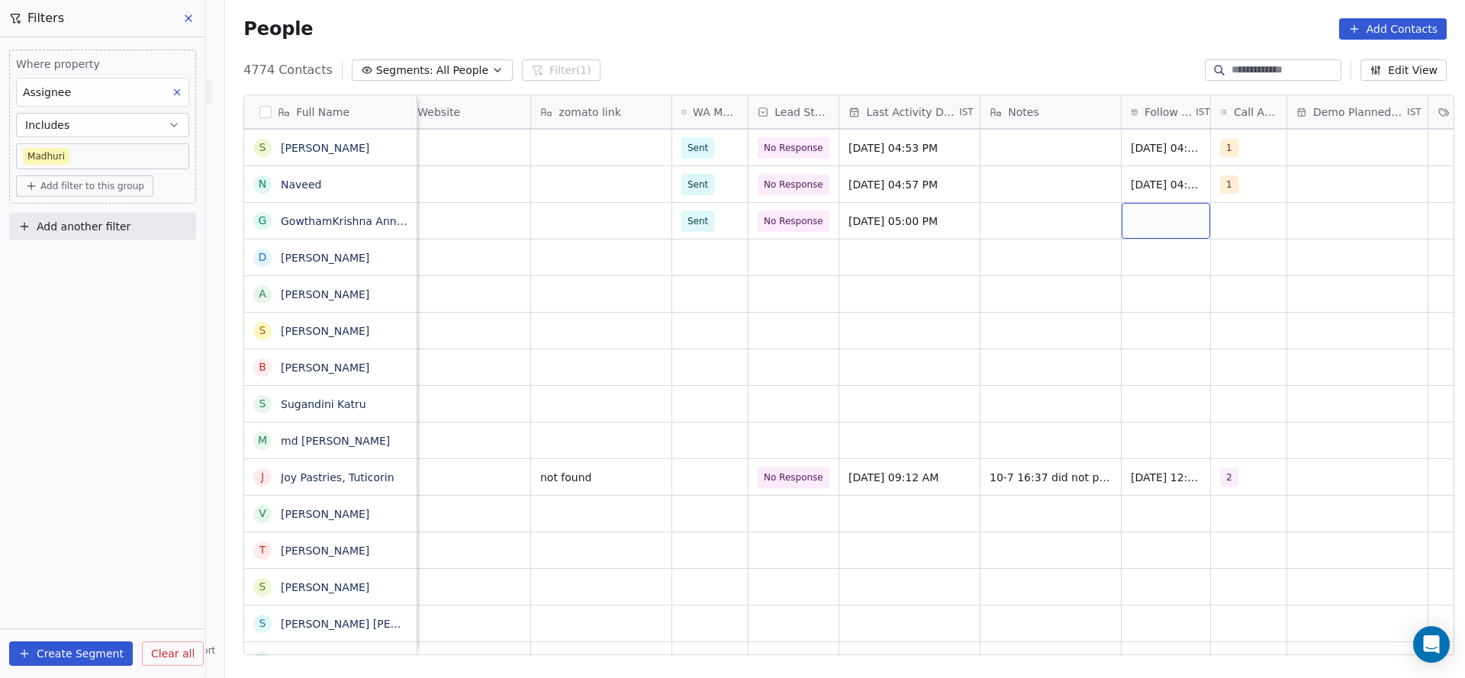
click at [1177, 215] on div "grid" at bounding box center [1166, 221] width 89 height 36
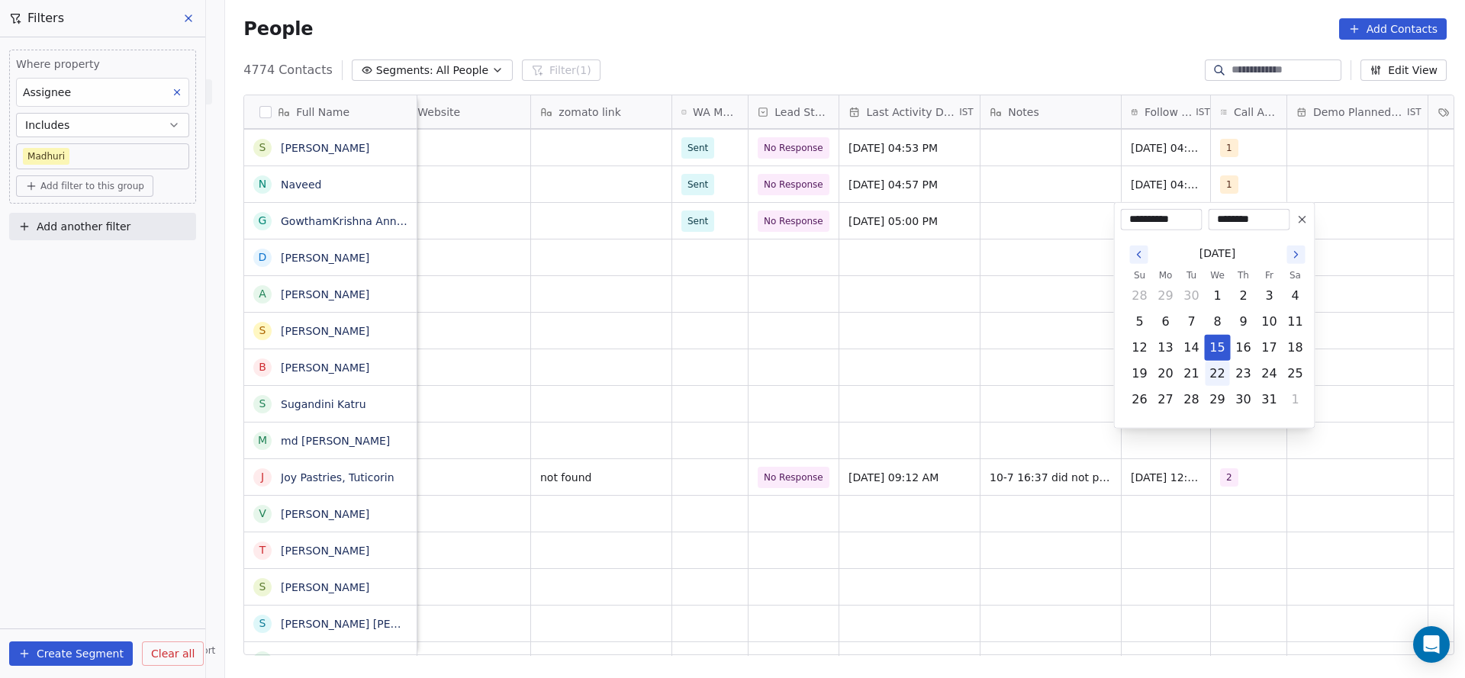
click at [1229, 376] on button "22" at bounding box center [1218, 374] width 24 height 24
type input "**********"
click at [884, 323] on html "On2Cook India Pvt. Ltd. Contacts People Marketing Workflows Campaigns Metrics &…" at bounding box center [732, 339] width 1465 height 678
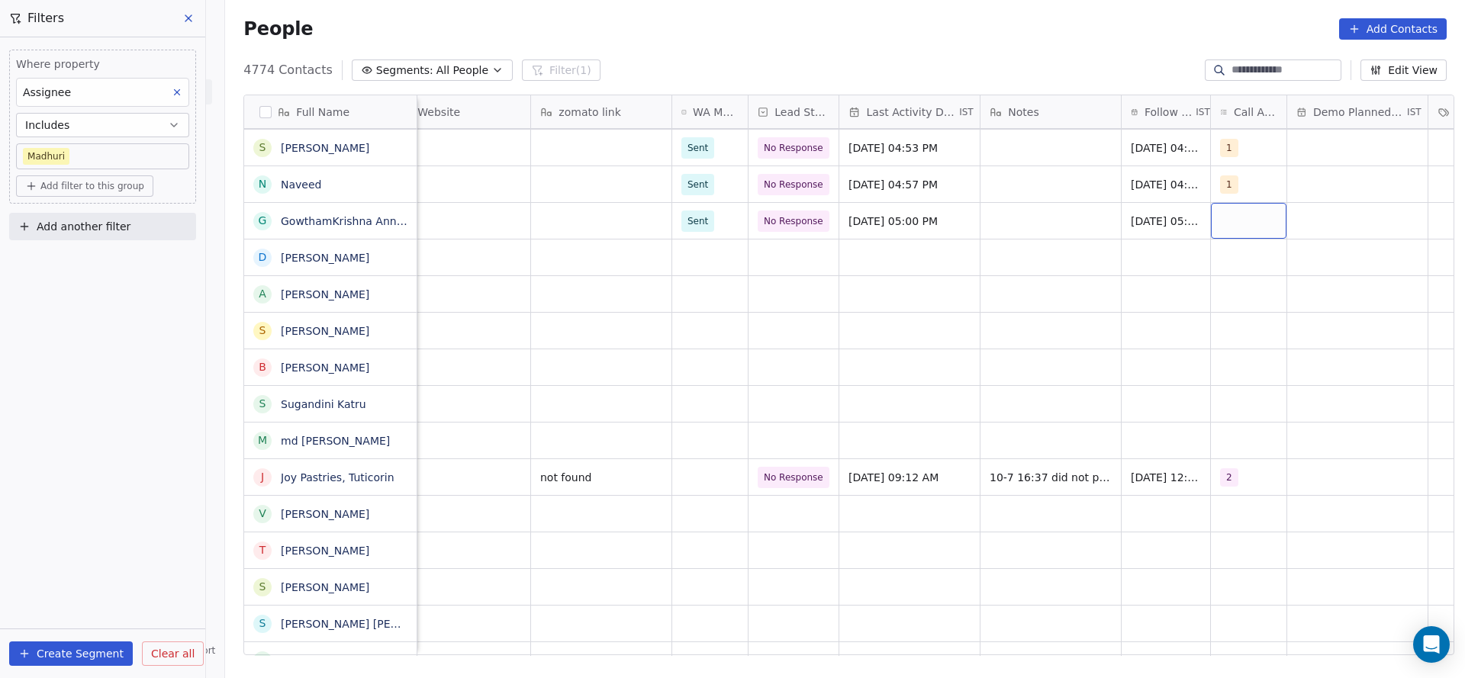
click at [1236, 222] on div "grid" at bounding box center [1249, 221] width 76 height 36
click at [1225, 275] on div "1 2 3 4 5 6 7 8 9 10" at bounding box center [1301, 426] width 185 height 360
click at [983, 317] on html "On2Cook India Pvt. Ltd. Contacts People Marketing Workflows Campaigns Metrics &…" at bounding box center [732, 339] width 1465 height 678
click at [1234, 227] on div "grid" at bounding box center [1249, 221] width 76 height 36
click at [1225, 266] on button "Suggestions" at bounding box center [1231, 261] width 12 height 12
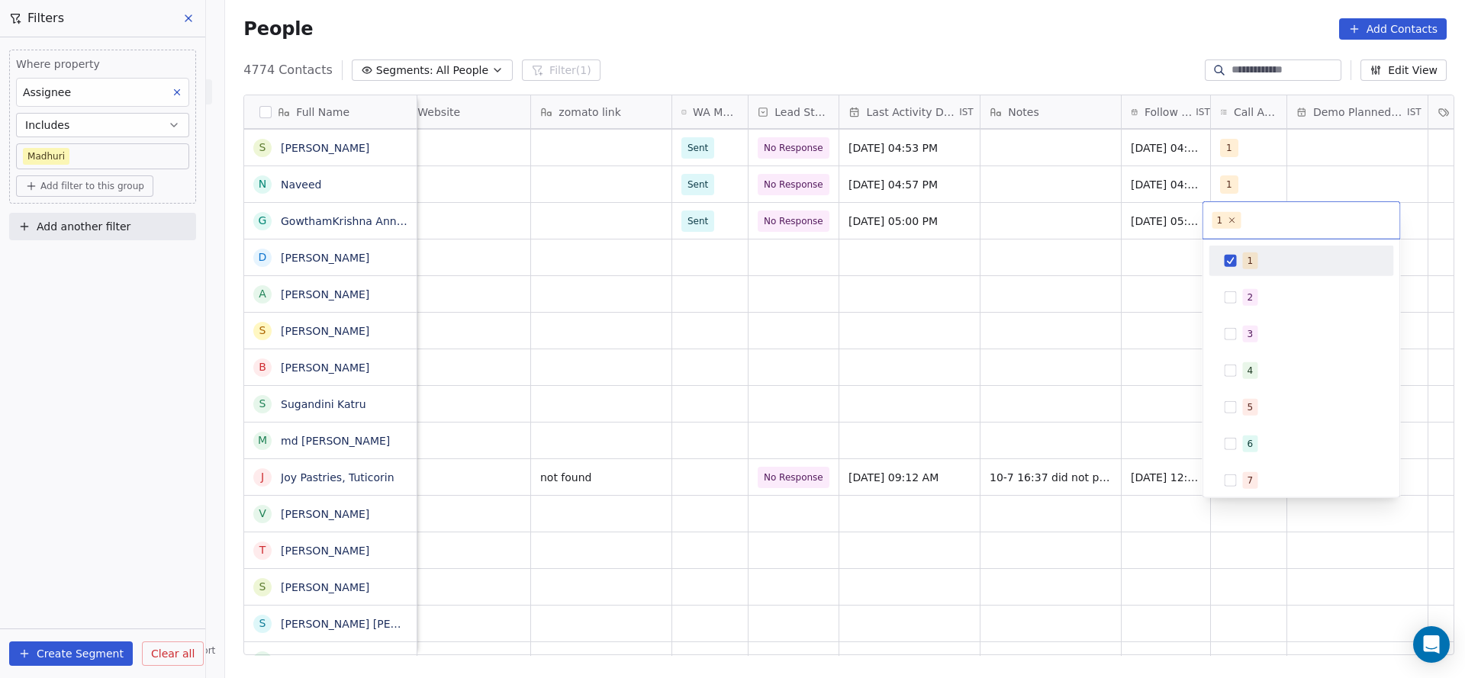
click at [994, 284] on html "On2Cook India Pvt. Ltd. Contacts People Marketing Workflows Campaigns Metrics &…" at bounding box center [732, 339] width 1465 height 678
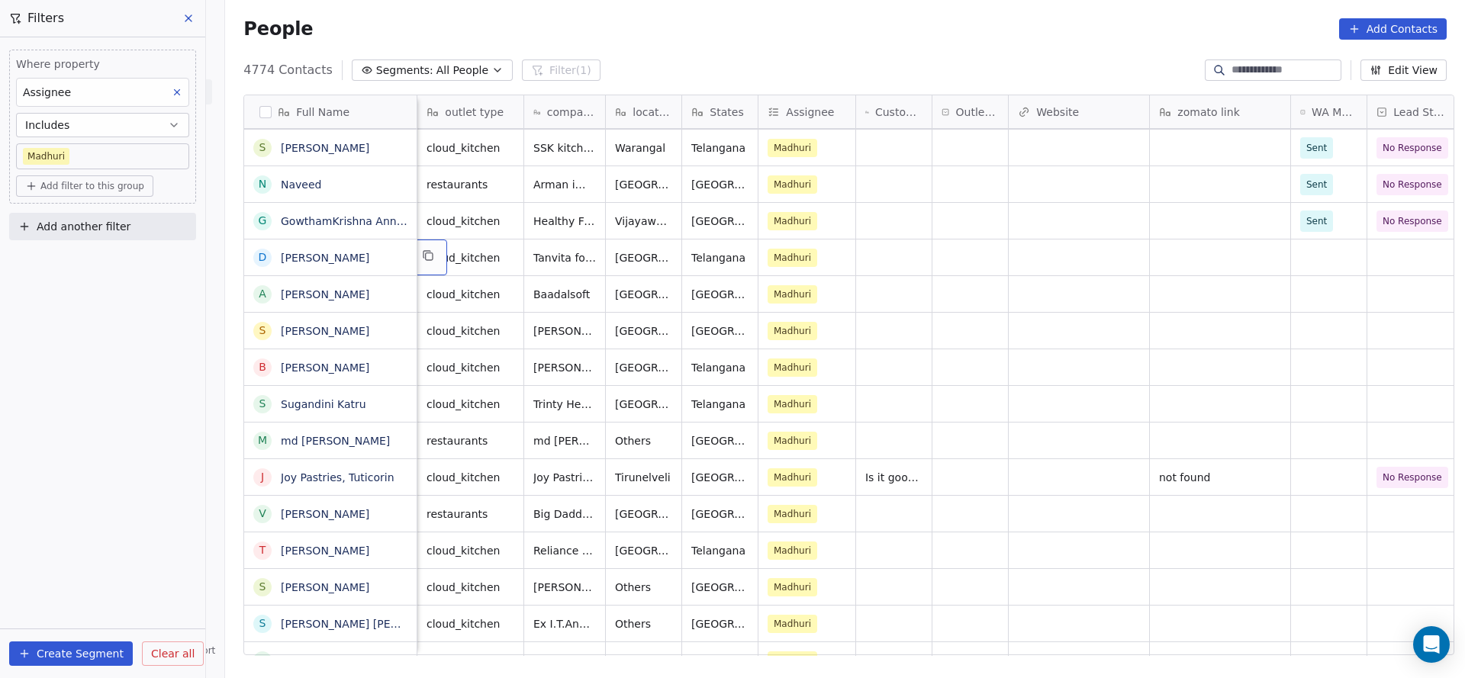
scroll to position [0, 141]
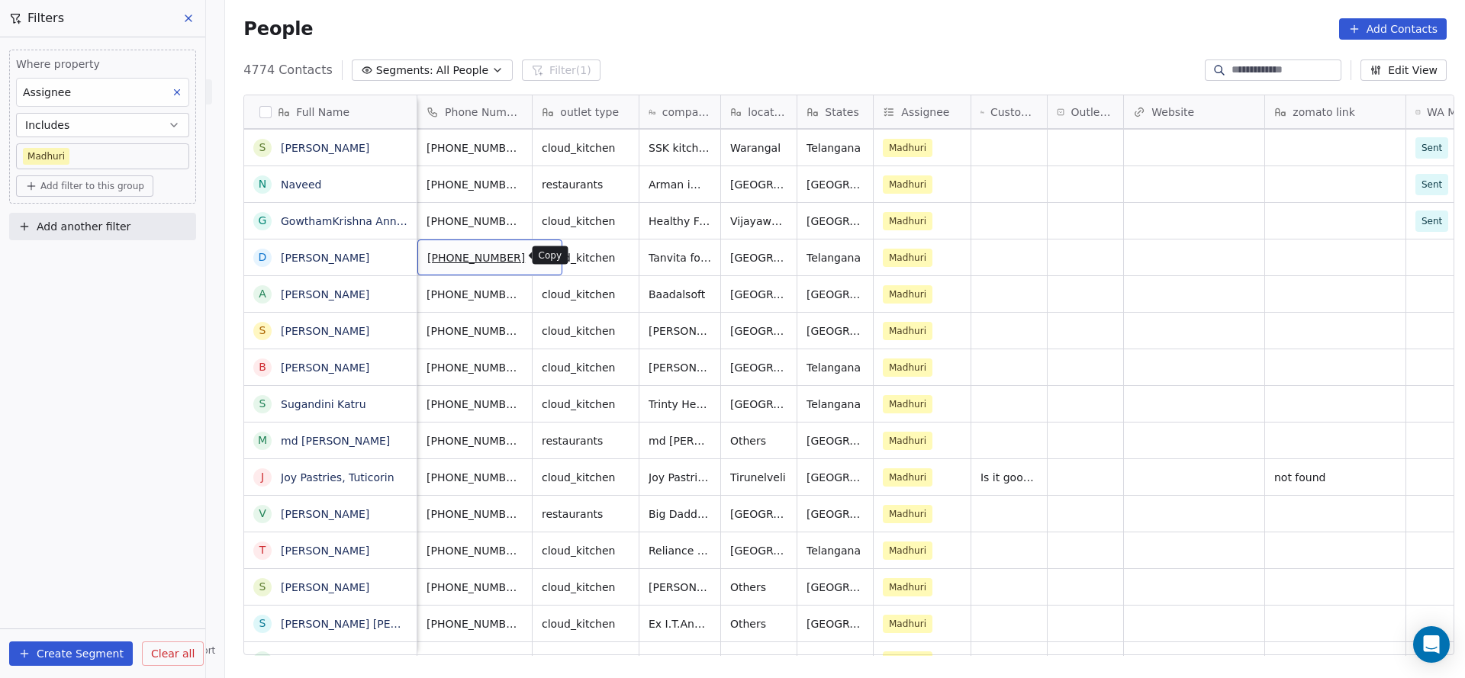
click at [535, 247] on button "grid" at bounding box center [544, 255] width 18 height 18
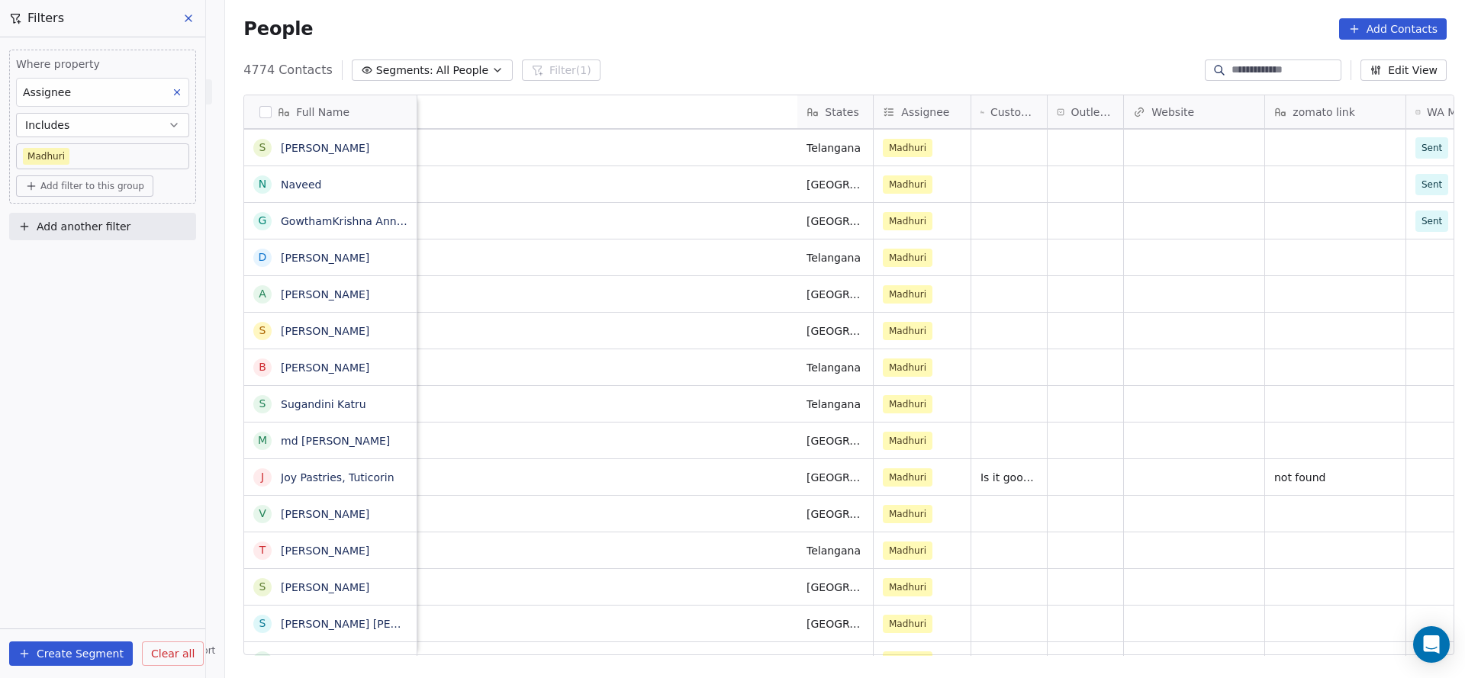
scroll to position [0, 815]
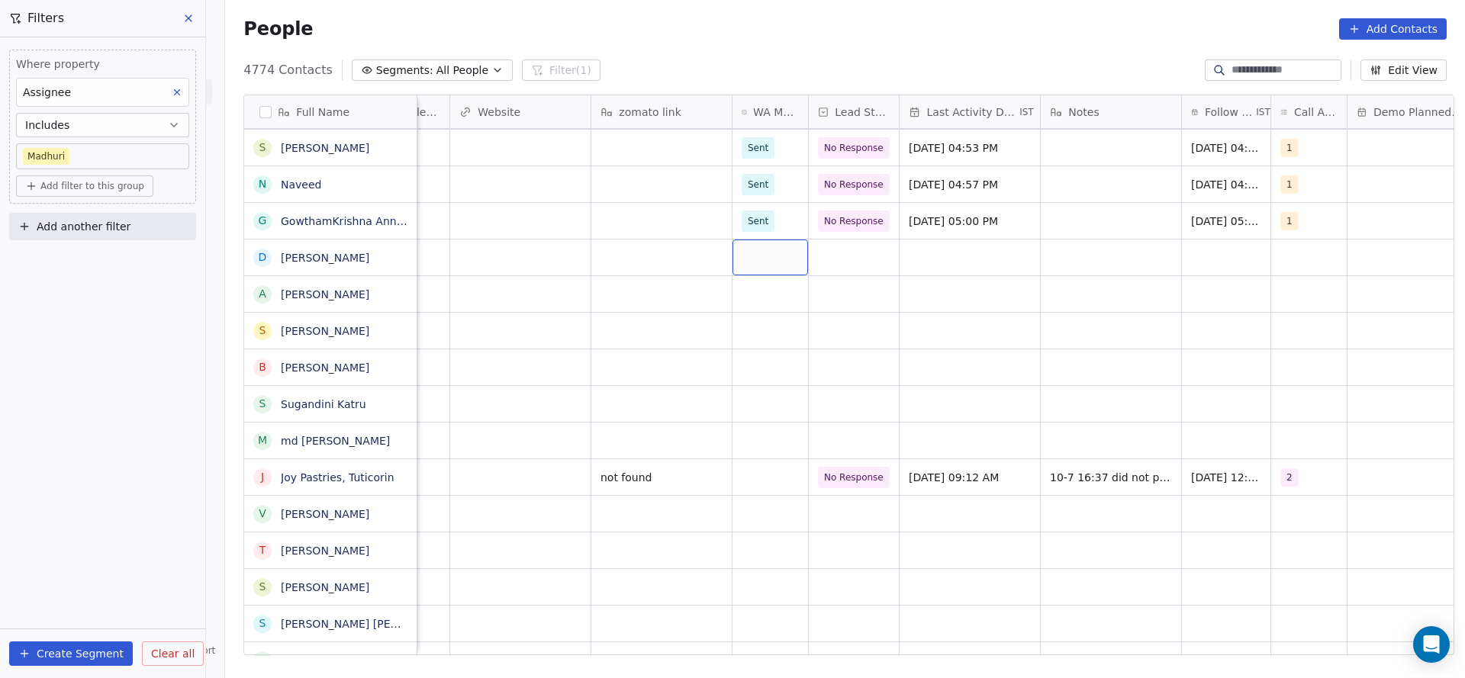
click at [760, 264] on div "grid" at bounding box center [771, 258] width 76 height 36
click at [761, 306] on div "Sent" at bounding box center [823, 297] width 172 height 24
click at [849, 271] on div "grid" at bounding box center [854, 258] width 90 height 36
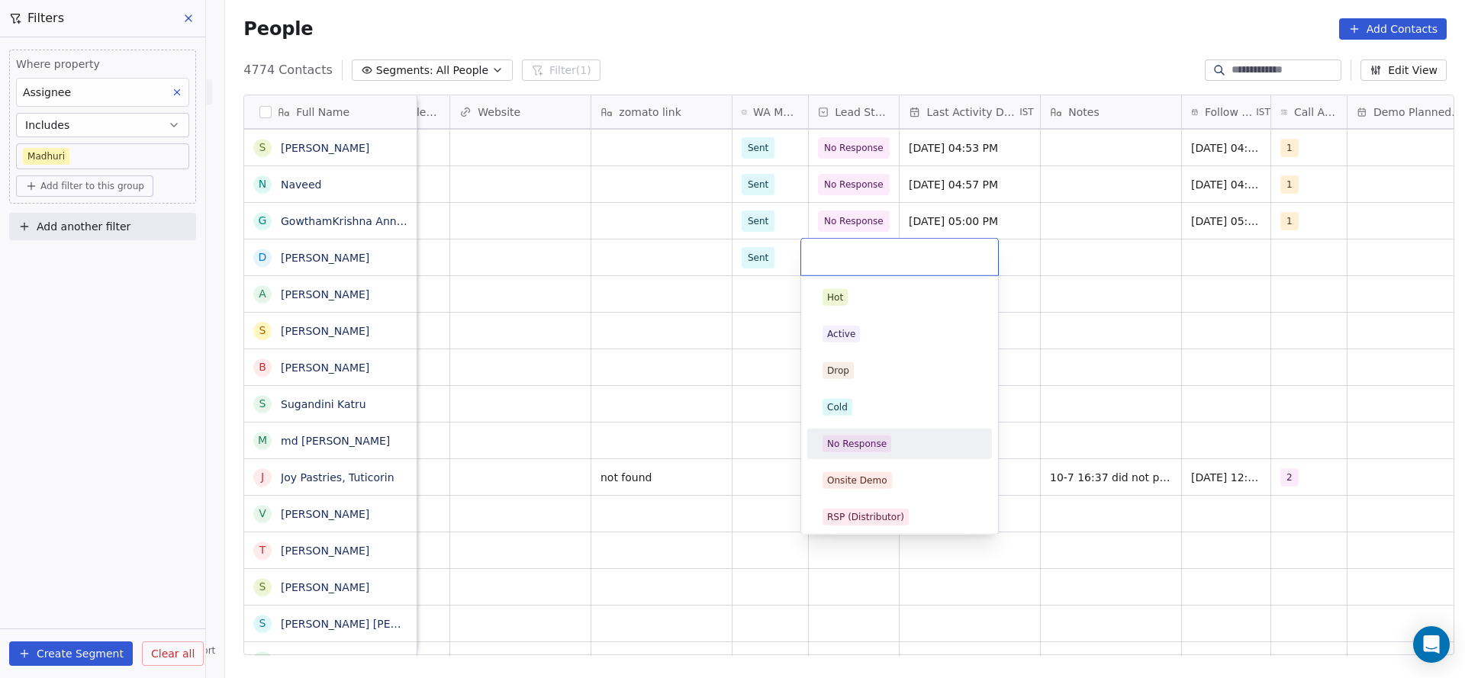
click at [862, 436] on span "No Response" at bounding box center [857, 444] width 69 height 17
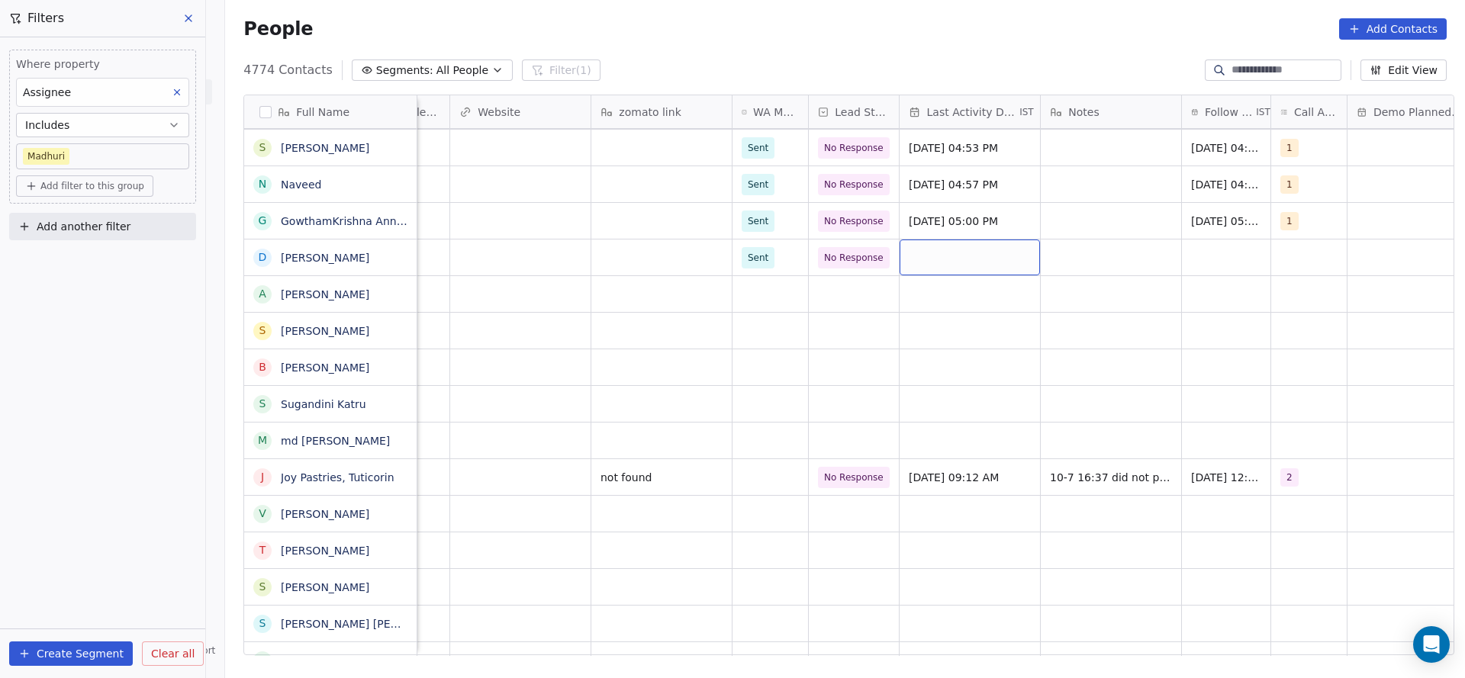
click at [957, 250] on div "grid" at bounding box center [970, 258] width 140 height 36
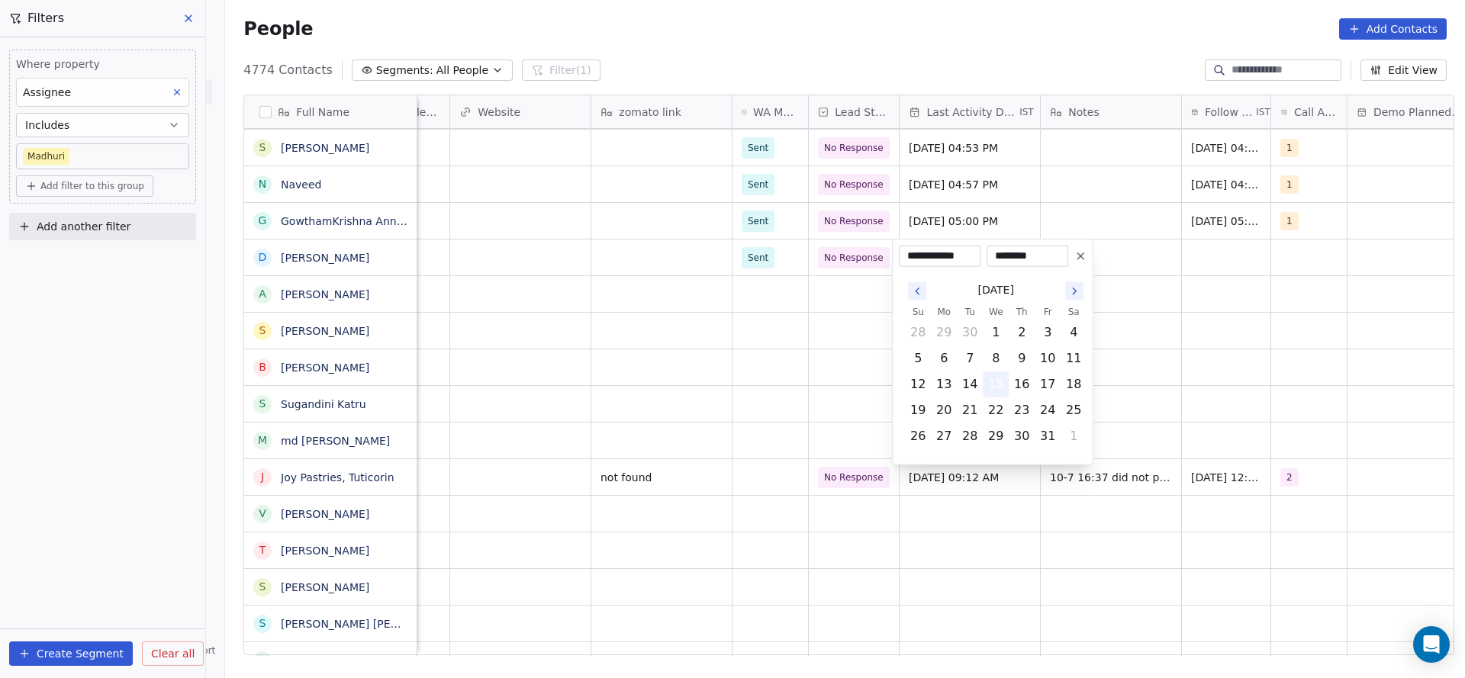
click at [1001, 378] on button "15" at bounding box center [996, 384] width 24 height 24
drag, startPoint x: 803, startPoint y: 389, endPoint x: 1249, endPoint y: 293, distance: 455.9
click at [810, 384] on html "On2Cook India Pvt. Ltd. Contacts People Marketing Workflows Campaigns Metrics &…" at bounding box center [732, 339] width 1465 height 678
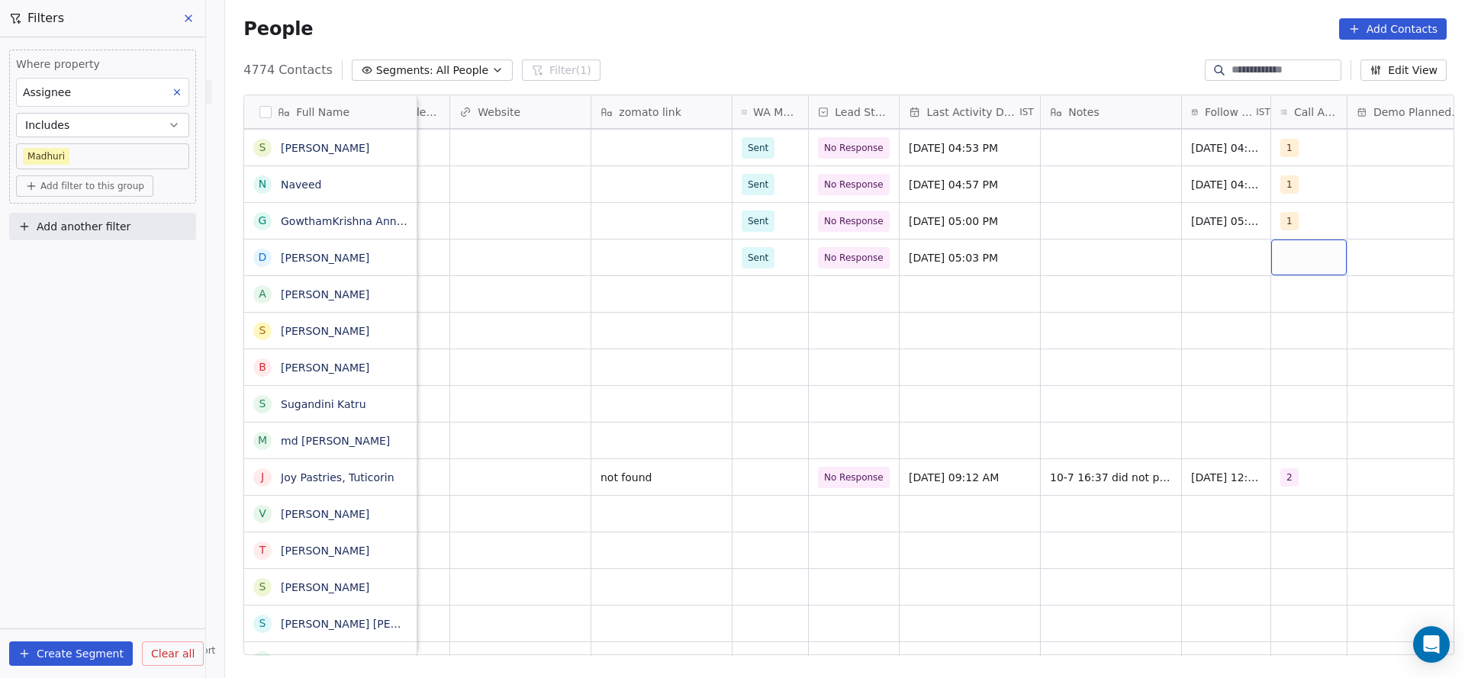
click at [1295, 272] on div "grid" at bounding box center [1309, 258] width 76 height 36
click at [1295, 300] on div "1" at bounding box center [1358, 297] width 172 height 24
click at [1172, 343] on html "On2Cook India Pvt. Ltd. Contacts People Marketing Workflows Campaigns Metrics &…" at bounding box center [732, 339] width 1465 height 678
click at [1209, 257] on div "grid" at bounding box center [1226, 258] width 89 height 36
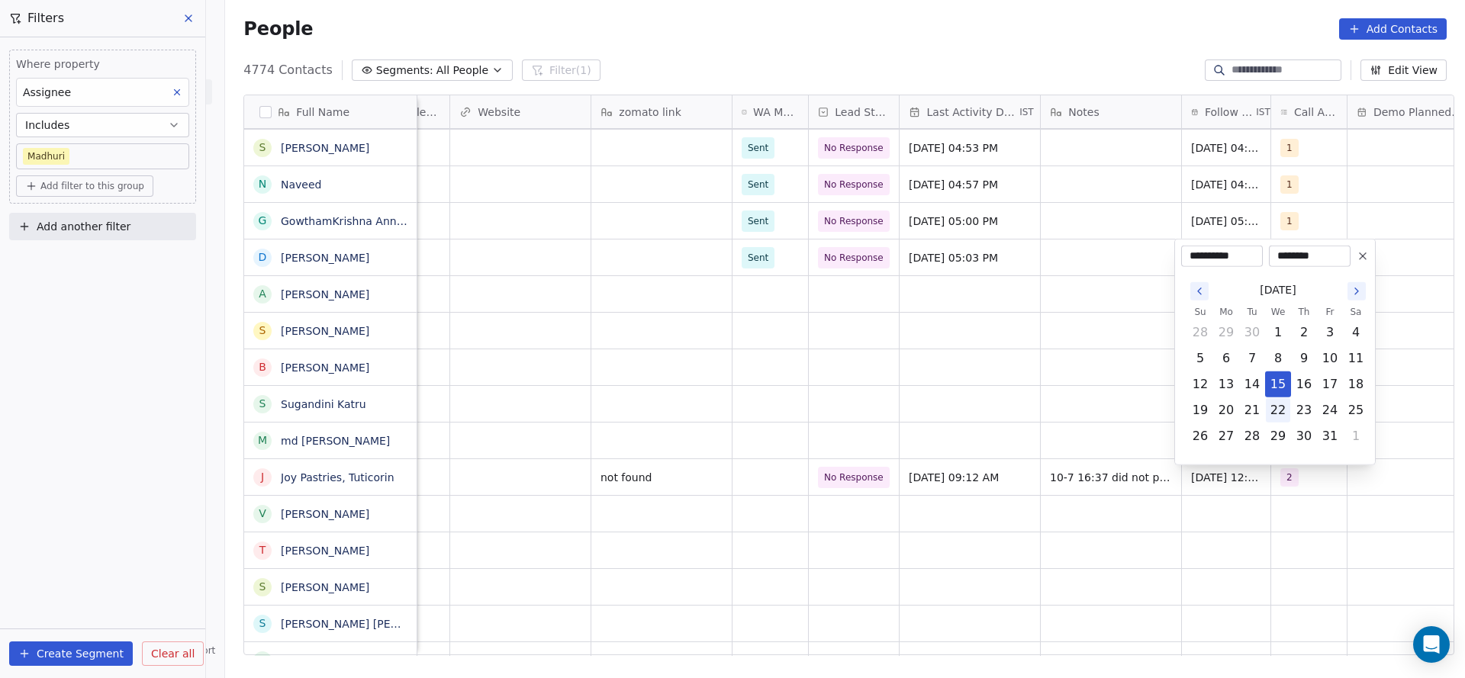
click at [1284, 416] on button "22" at bounding box center [1278, 410] width 24 height 24
type input "**********"
click at [903, 407] on html "On2Cook India Pvt. Ltd. Contacts People Marketing Workflows Campaigns Metrics &…" at bounding box center [732, 339] width 1465 height 678
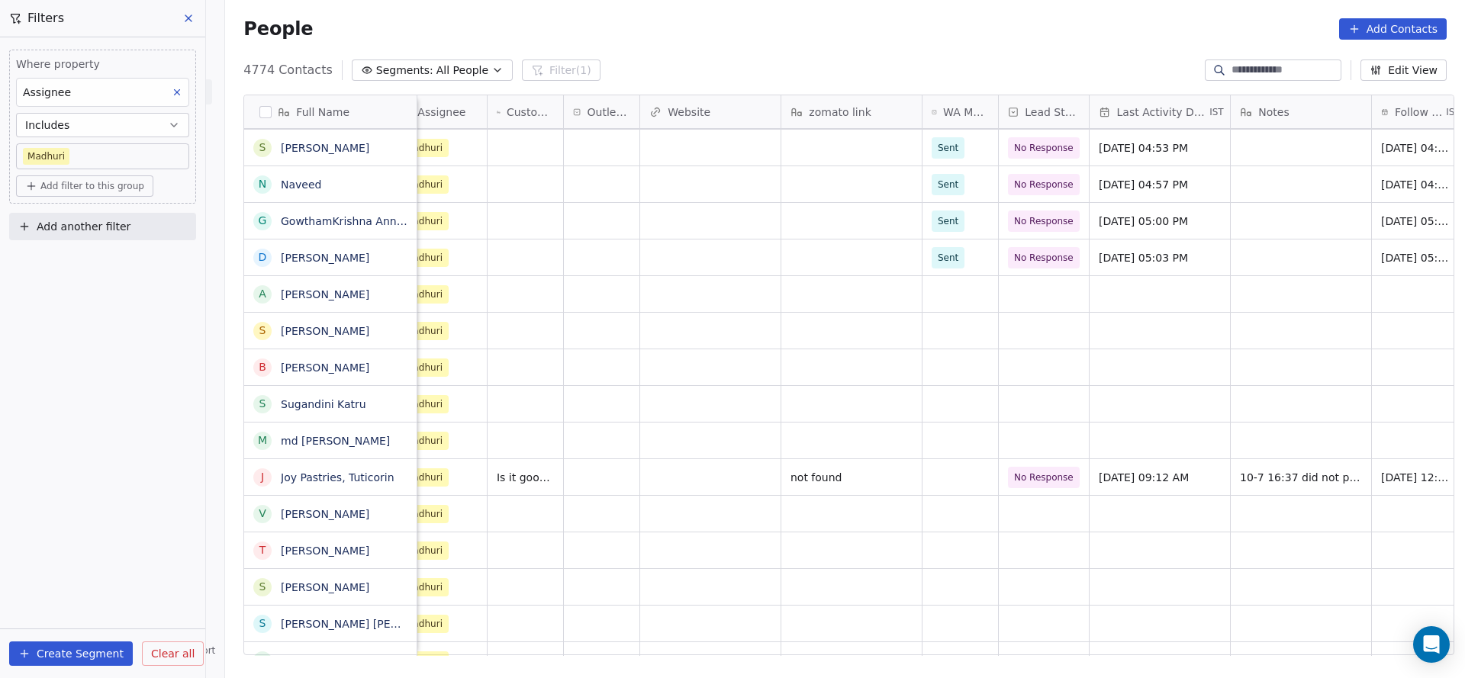
scroll to position [0, 0]
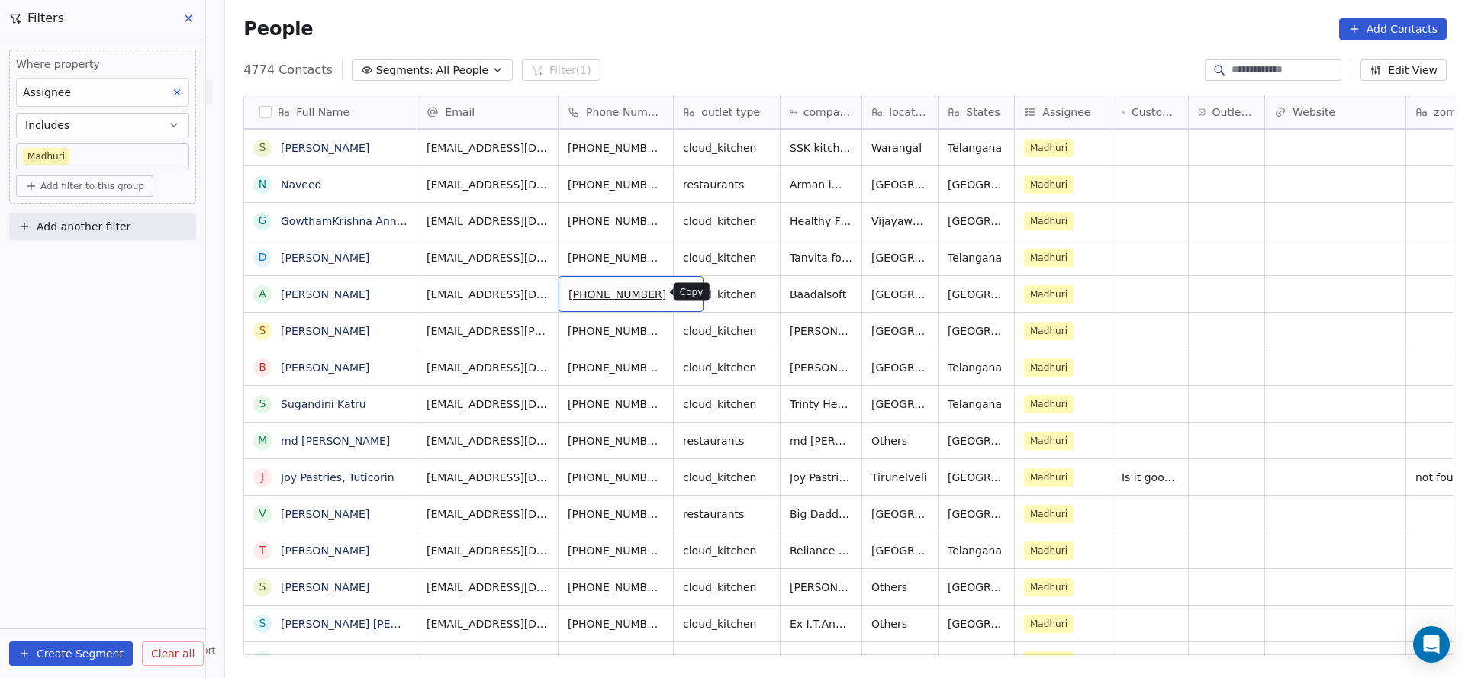
click at [681, 292] on icon "grid" at bounding box center [684, 291] width 7 height 7
click at [679, 295] on icon "grid" at bounding box center [685, 292] width 12 height 12
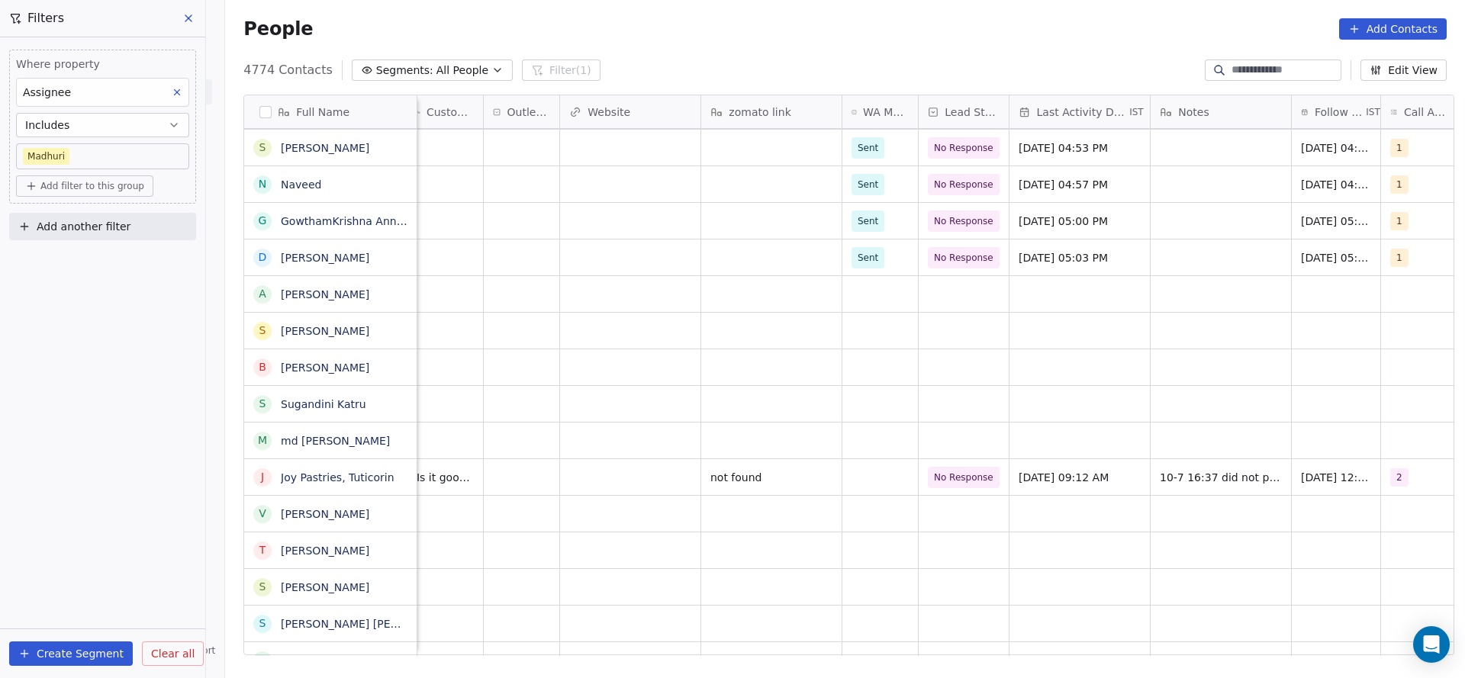
scroll to position [0, 712]
click at [844, 288] on div "grid" at bounding box center [874, 294] width 76 height 36
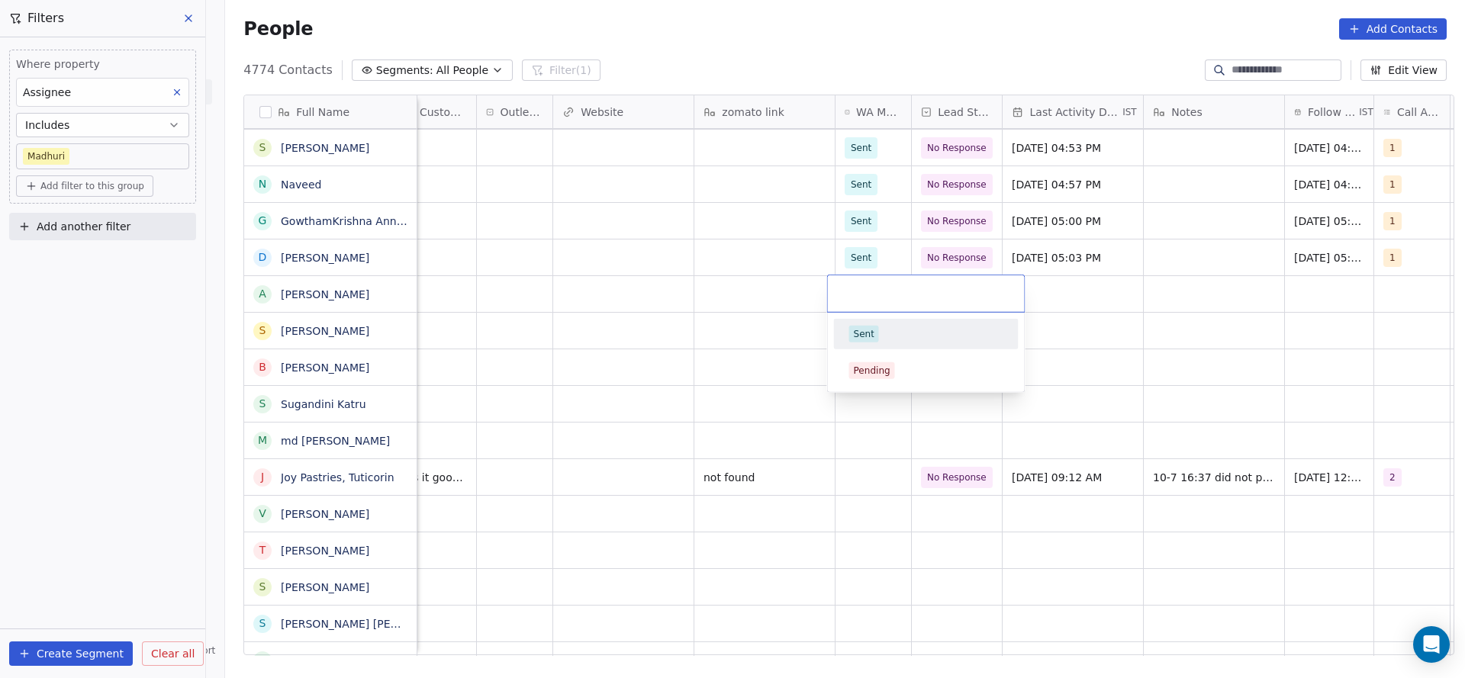
click at [864, 339] on div "Sent" at bounding box center [864, 334] width 21 height 14
click at [966, 308] on div "grid" at bounding box center [957, 294] width 90 height 36
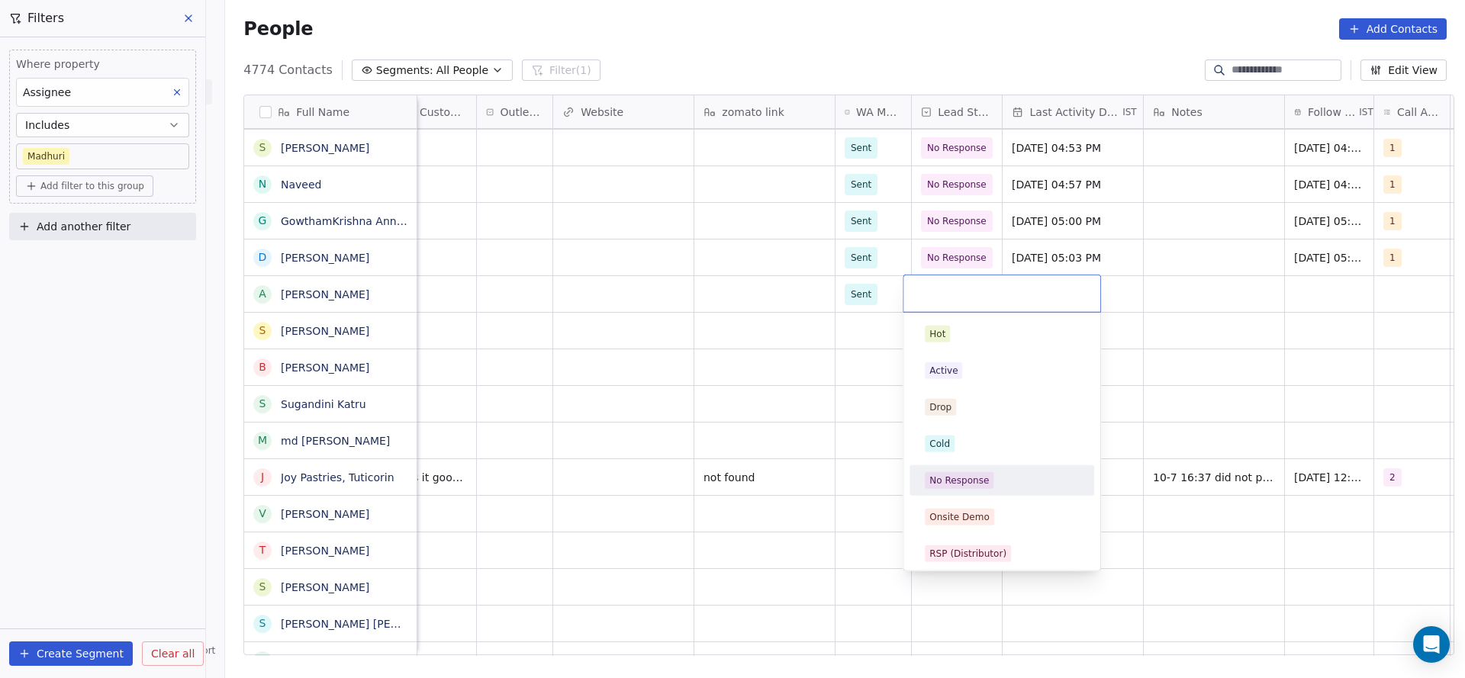
click at [971, 481] on div "No Response" at bounding box center [959, 481] width 60 height 14
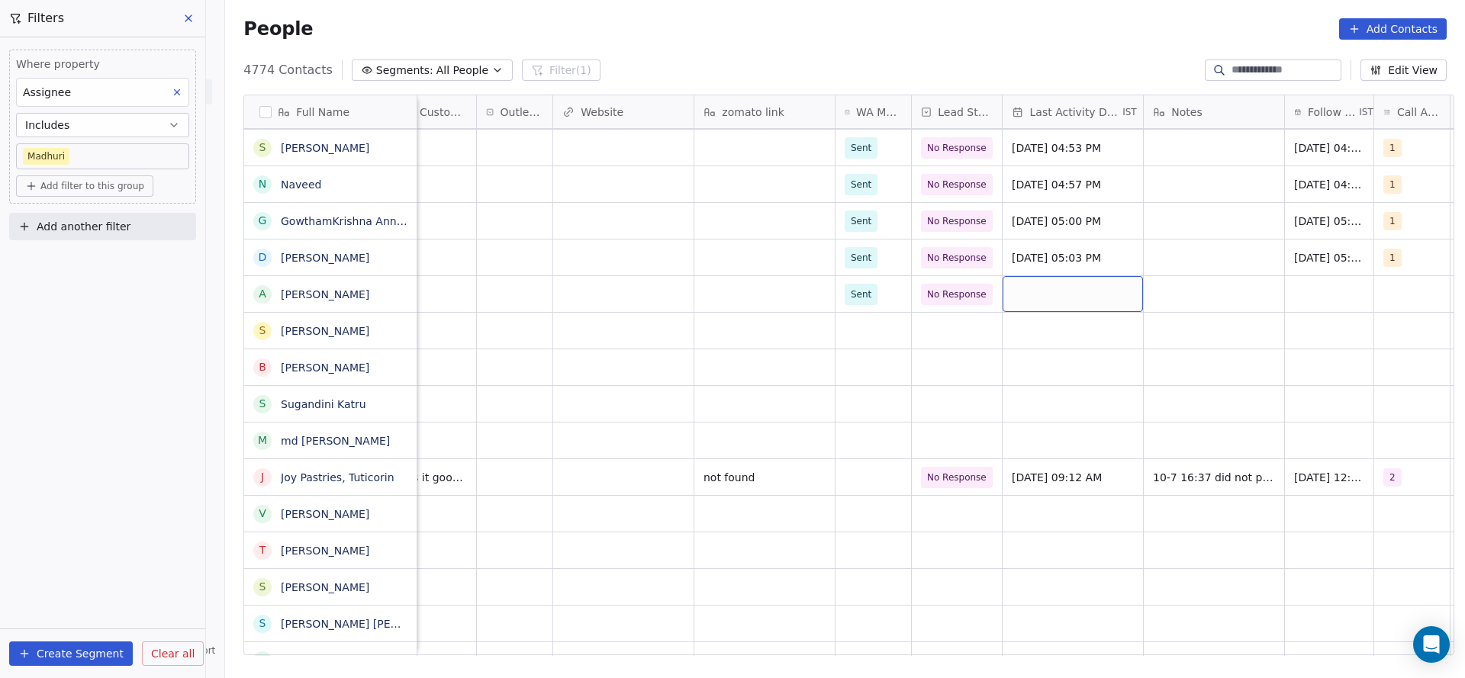
click at [1096, 299] on div "grid" at bounding box center [1073, 294] width 140 height 36
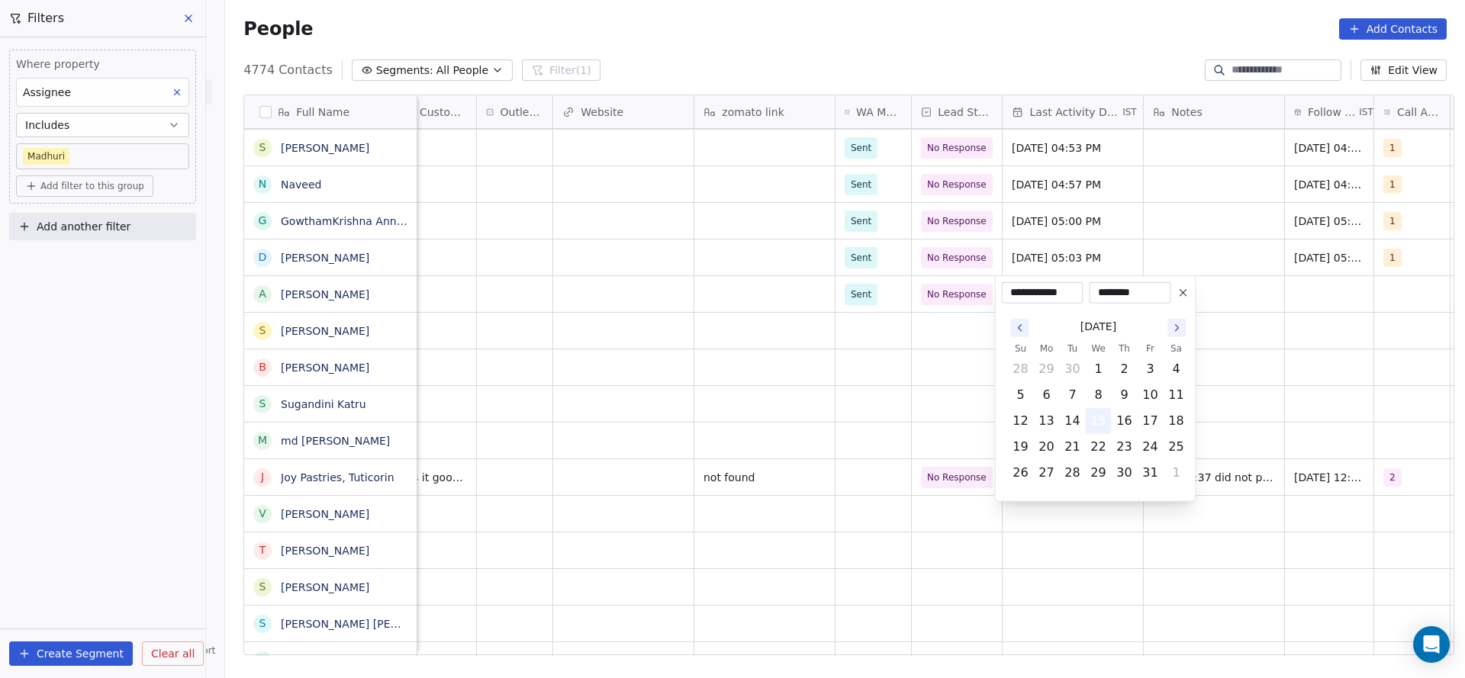
click at [1097, 423] on button "15" at bounding box center [1099, 421] width 24 height 24
drag, startPoint x: 810, startPoint y: 453, endPoint x: 1320, endPoint y: 288, distance: 536.4
click at [856, 433] on html "On2Cook India Pvt. Ltd. Contacts People Marketing Workflows Campaigns Metrics &…" at bounding box center [732, 339] width 1465 height 678
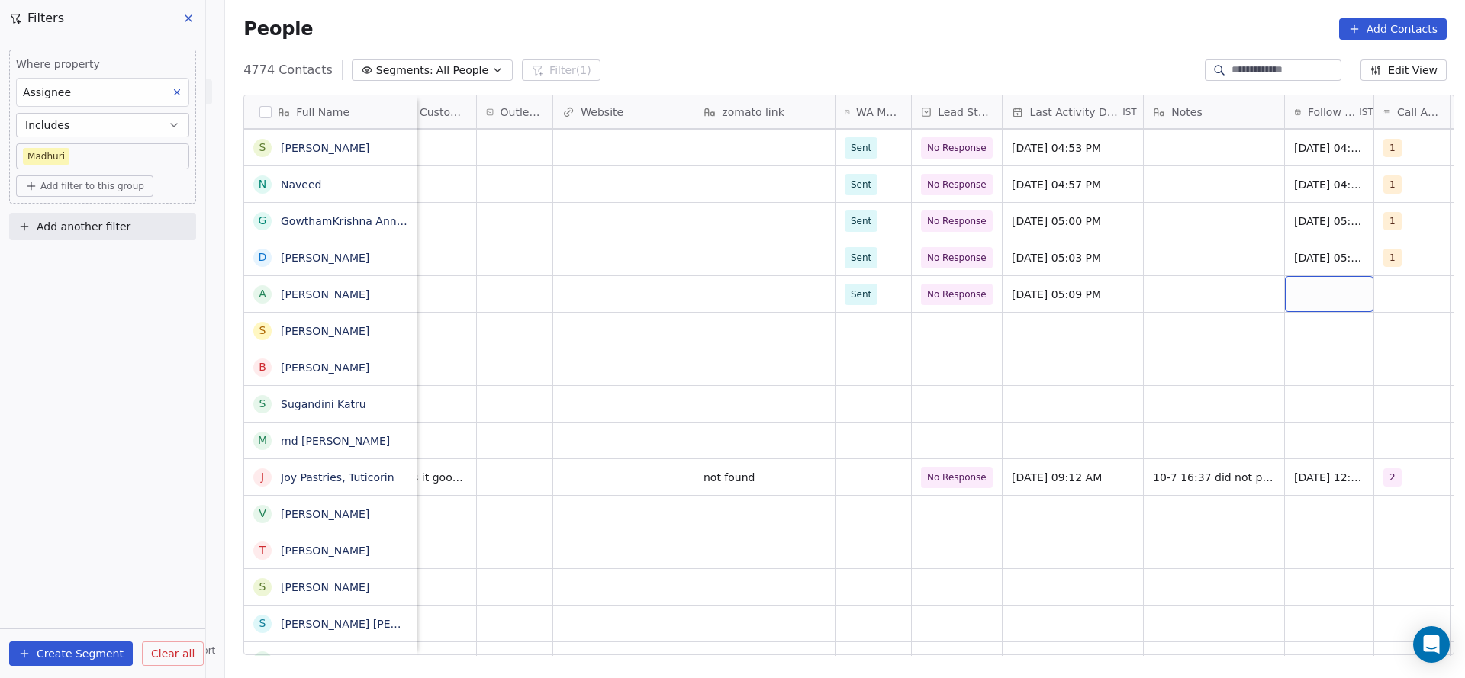
click at [1319, 292] on div "grid" at bounding box center [1329, 294] width 89 height 36
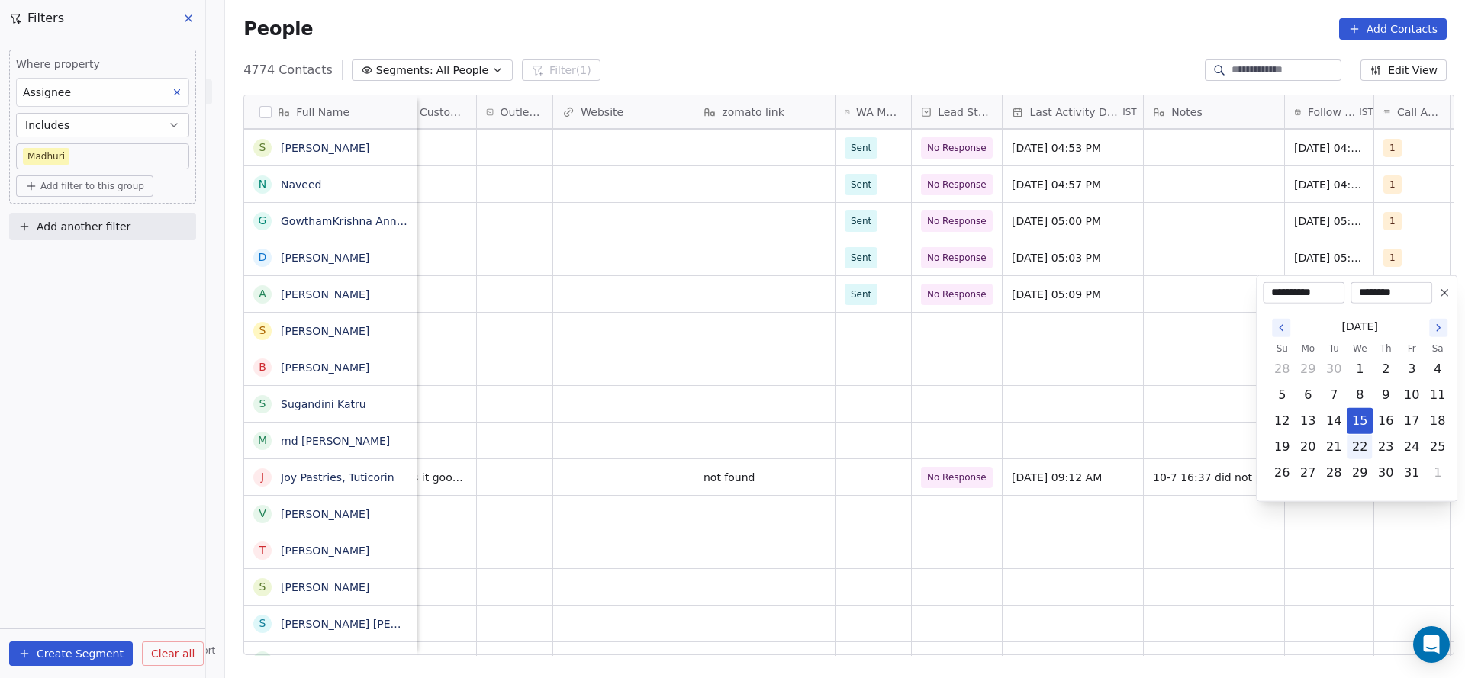
click at [1360, 443] on button "22" at bounding box center [1360, 447] width 24 height 24
type input "**********"
click at [879, 370] on html "On2Cook India Pvt. Ltd. Contacts People Marketing Workflows Campaigns Metrics &…" at bounding box center [732, 339] width 1465 height 678
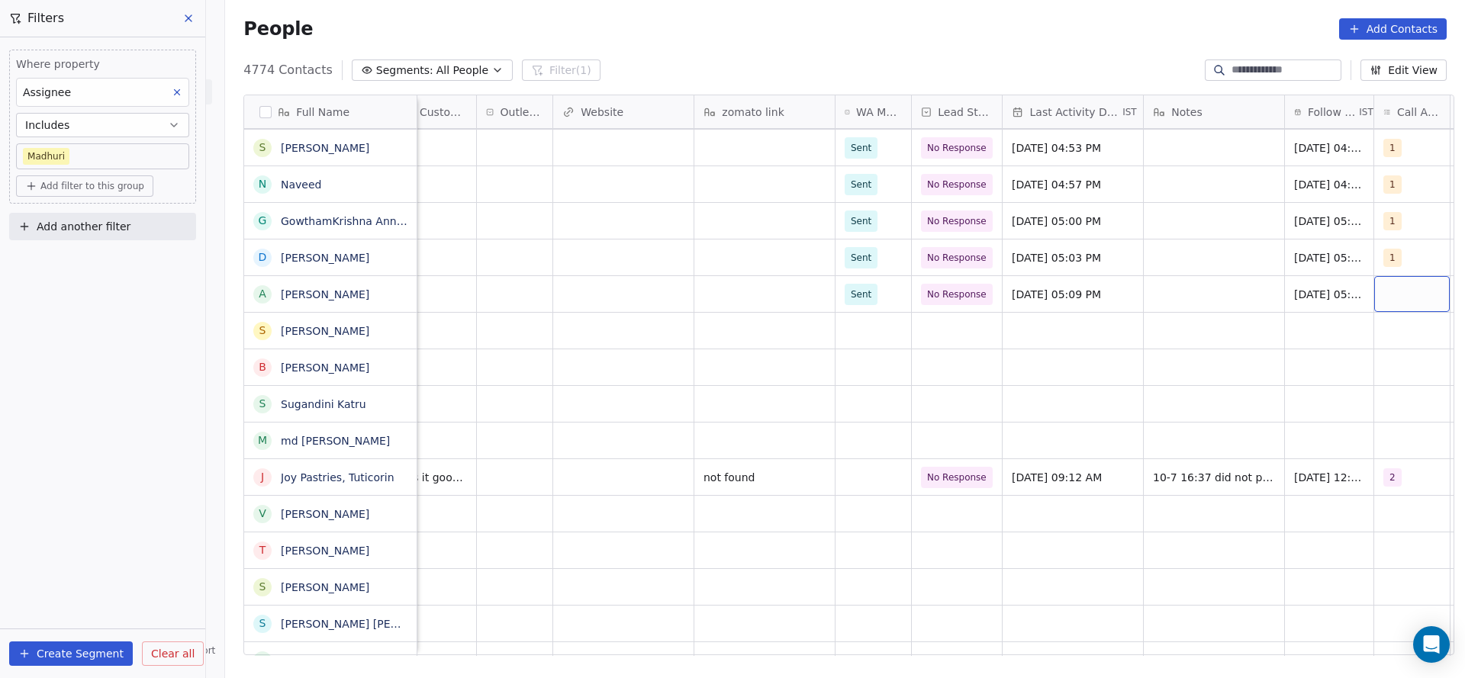
scroll to position [0, 726]
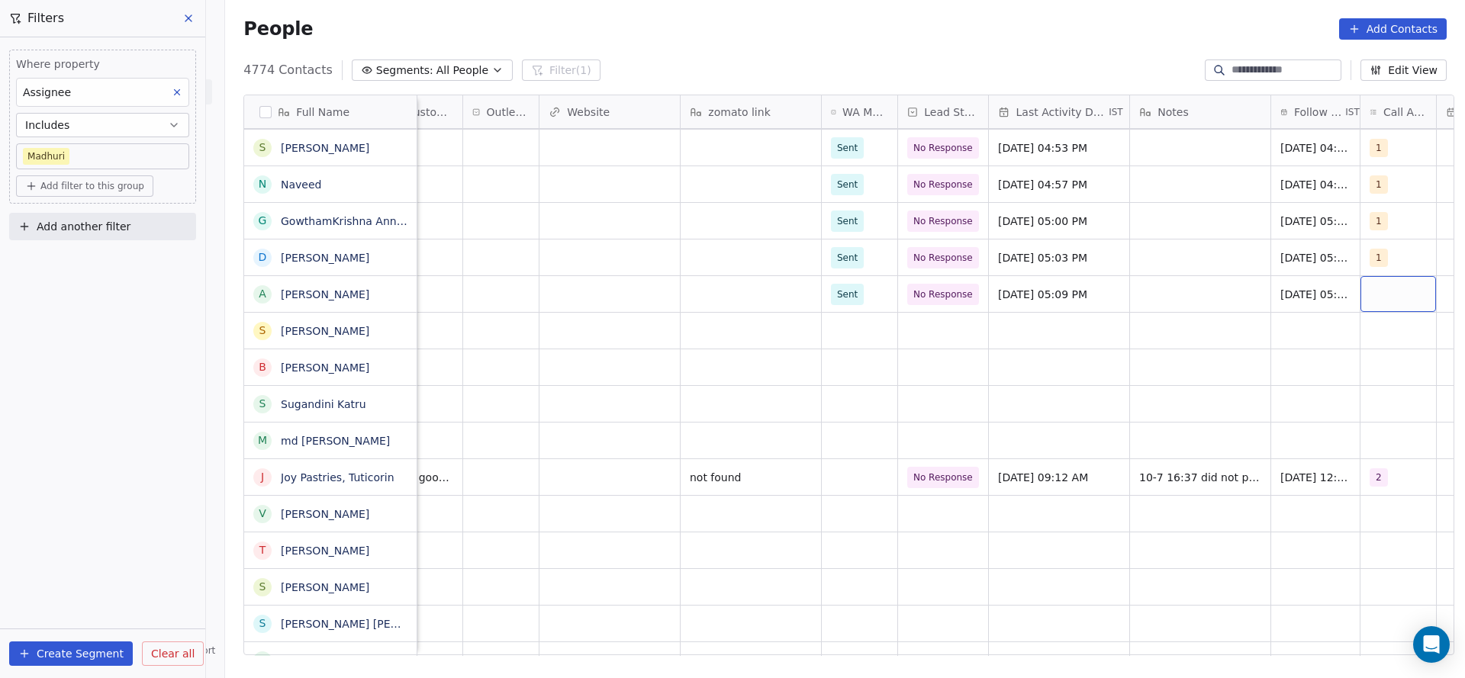
click at [1386, 301] on div "grid" at bounding box center [1398, 294] width 76 height 36
click at [1348, 345] on div "1" at bounding box center [1358, 334] width 172 height 24
click at [1080, 360] on html "On2Cook India Pvt. Ltd. Contacts People Marketing Workflows Campaigns Metrics &…" at bounding box center [732, 339] width 1465 height 678
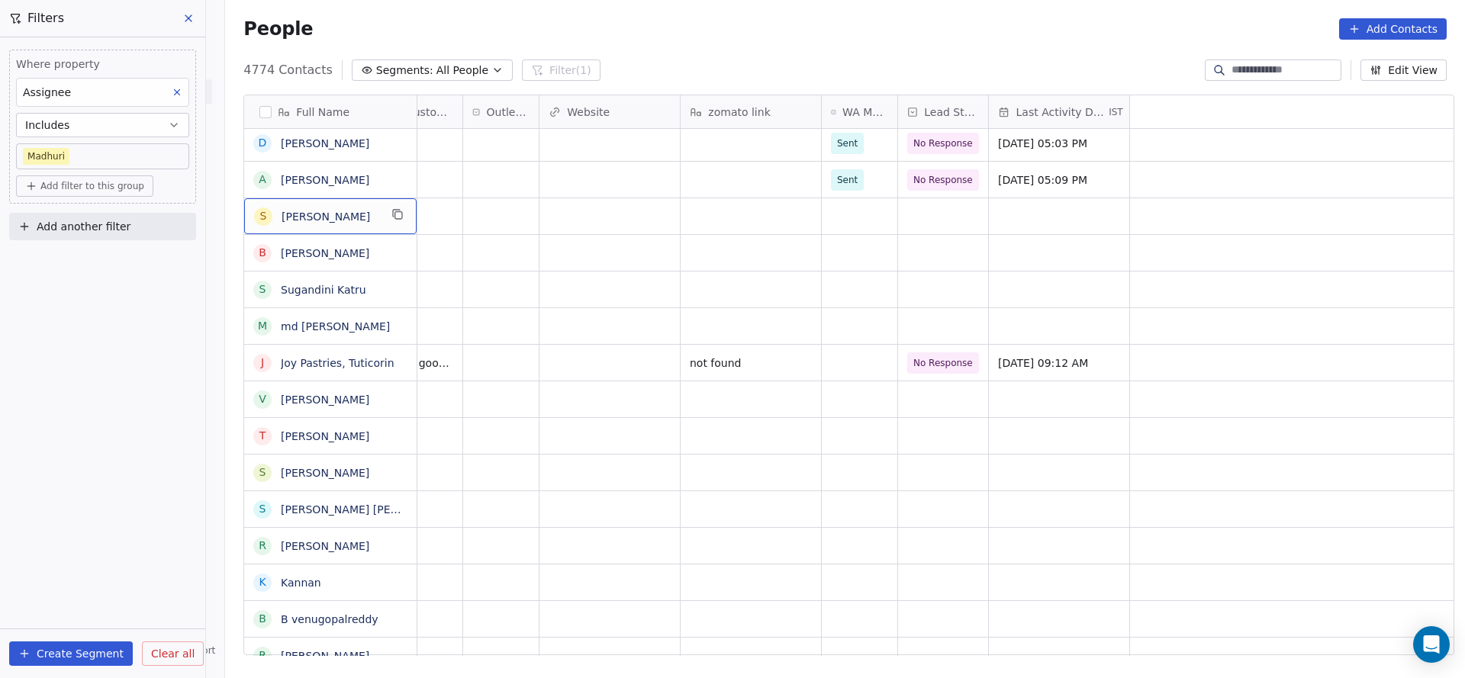
scroll to position [0, 0]
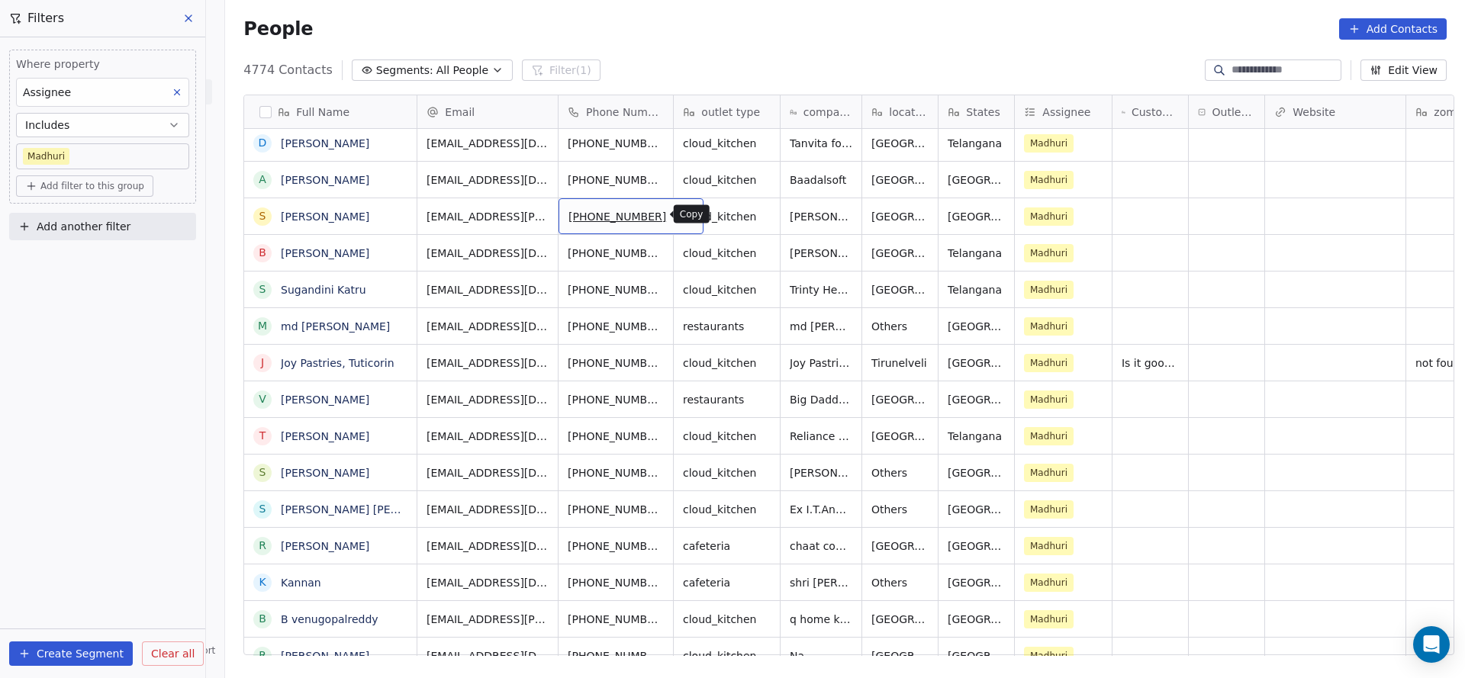
click at [679, 213] on icon "grid" at bounding box center [685, 214] width 12 height 12
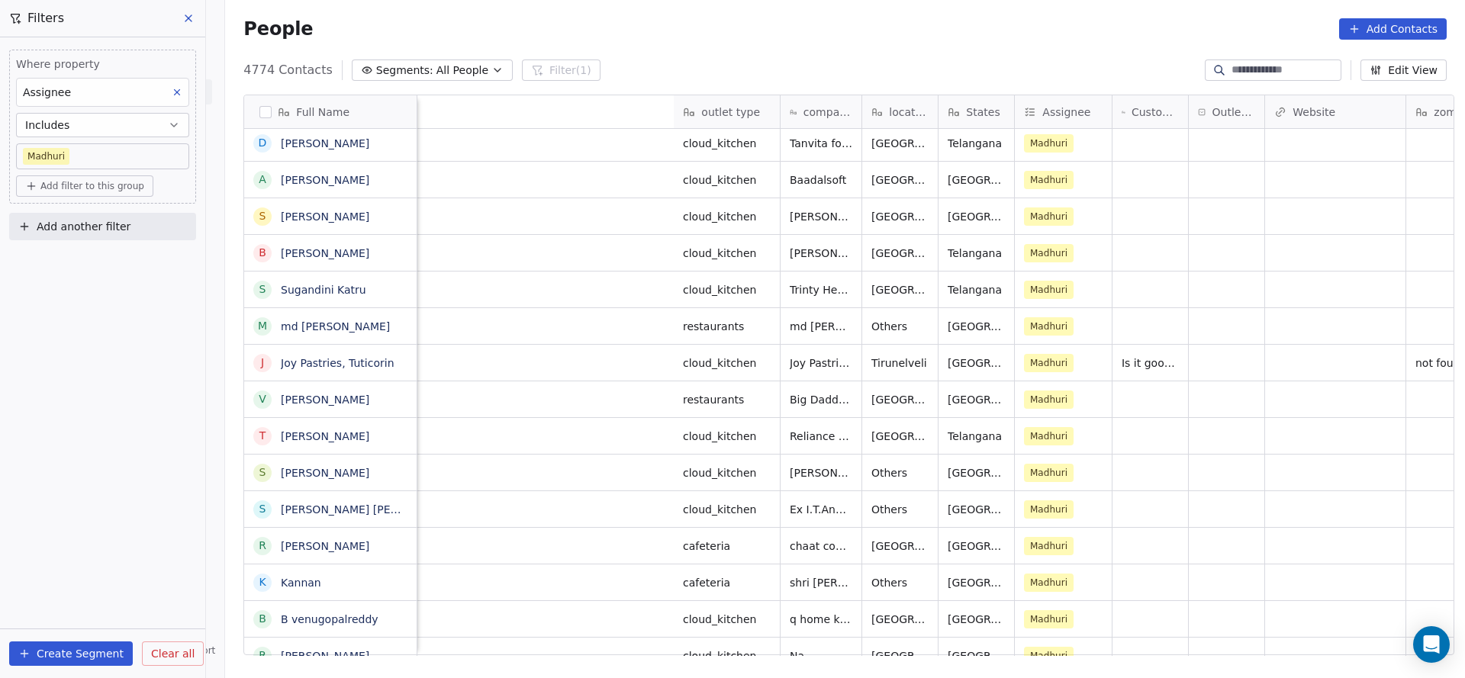
scroll to position [0, 588]
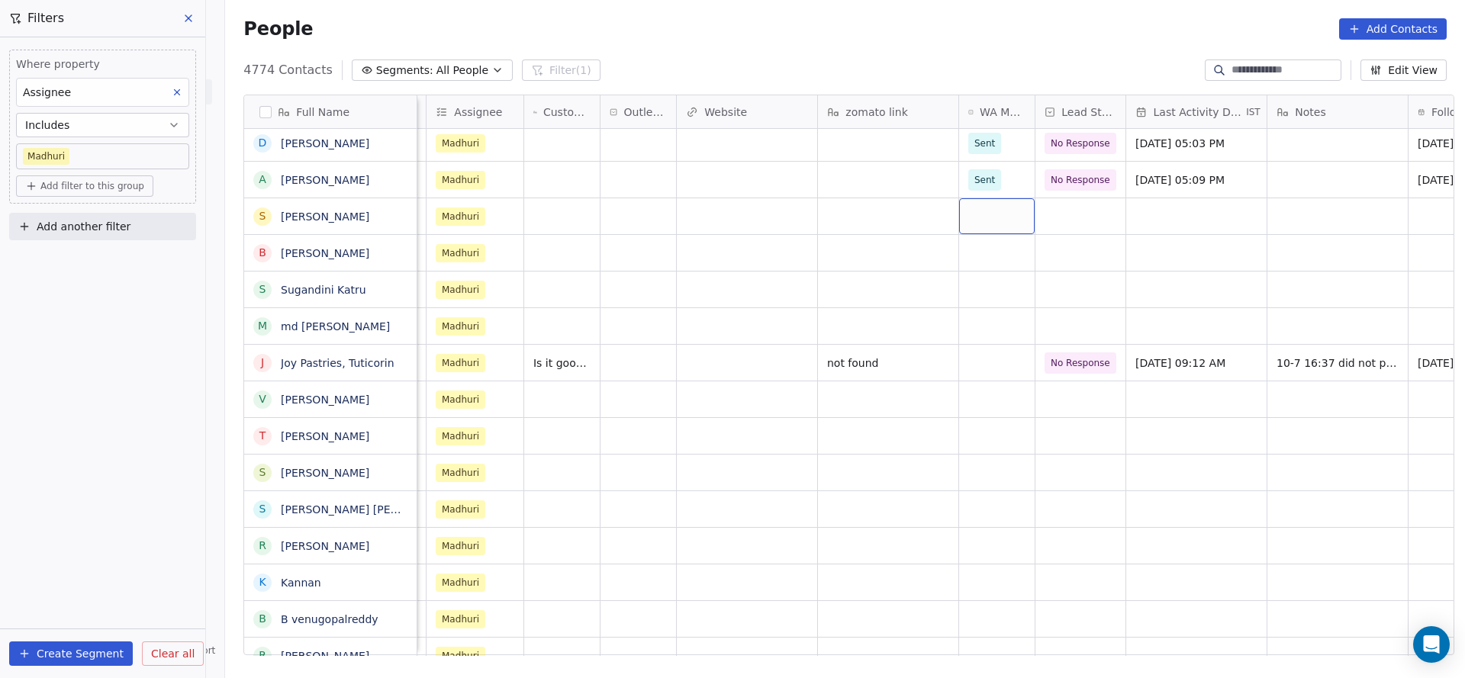
click at [968, 204] on div "grid" at bounding box center [997, 216] width 76 height 36
click at [984, 275] on div "Sent Pending" at bounding box center [1050, 274] width 185 height 67
click at [986, 257] on div "Sent" at bounding box center [987, 257] width 21 height 14
click at [1099, 214] on div "grid" at bounding box center [1080, 216] width 90 height 36
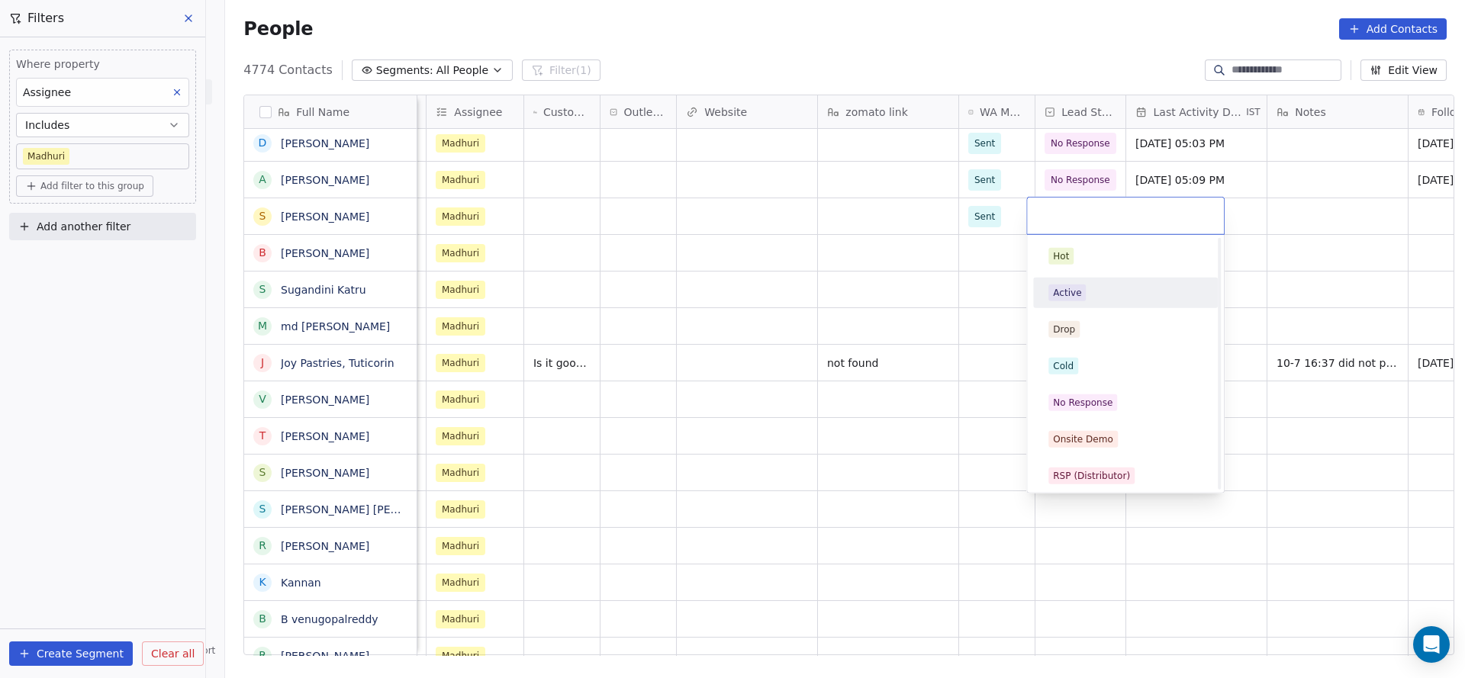
scroll to position [114, 0]
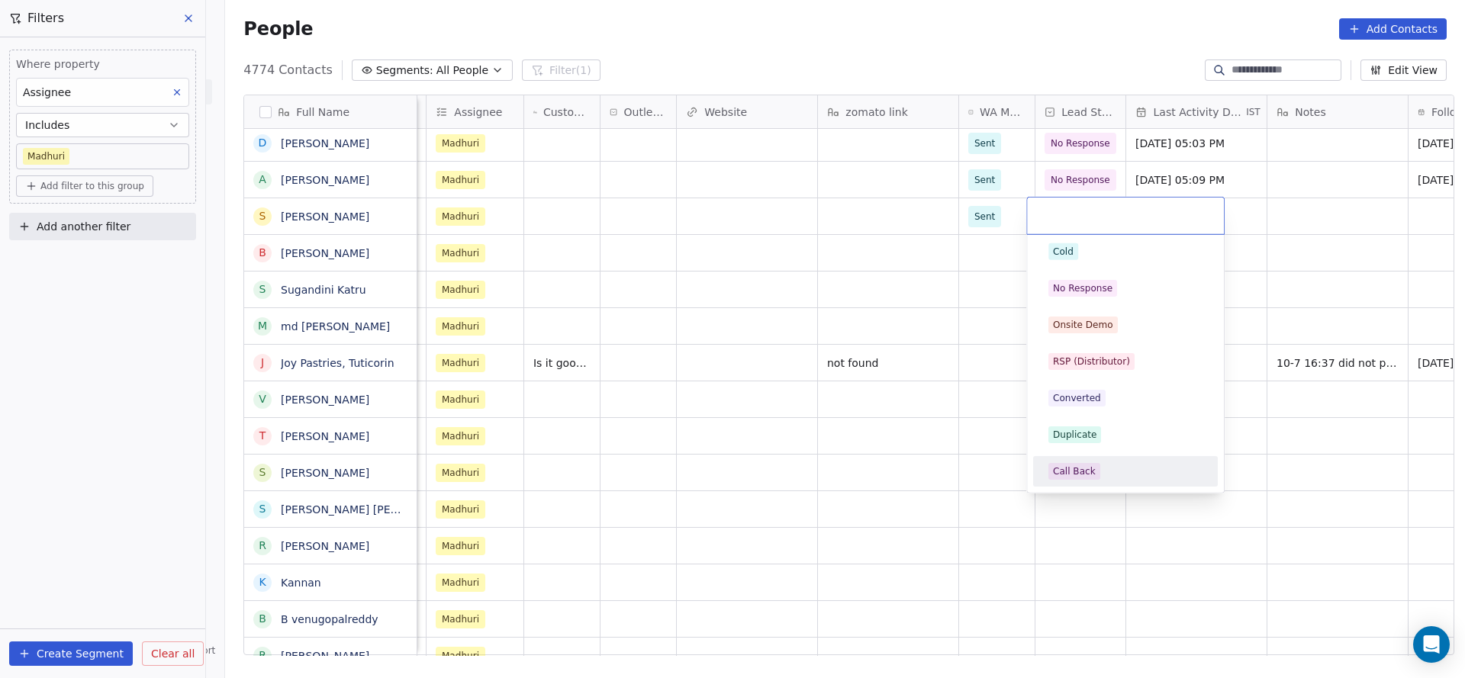
drag, startPoint x: 1064, startPoint y: 462, endPoint x: 1154, endPoint y: 217, distance: 261.0
click at [1064, 462] on div "Call Back" at bounding box center [1125, 471] width 172 height 24
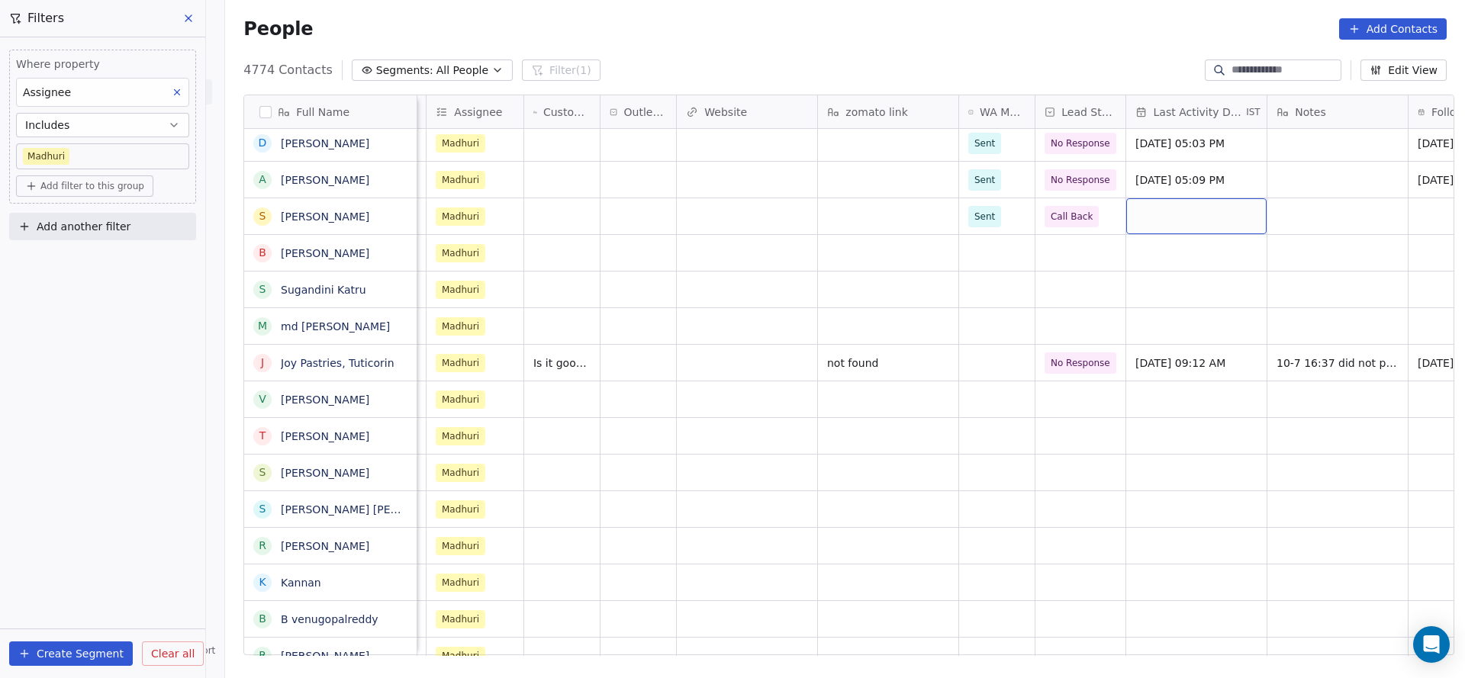
click at [1183, 210] on div "grid" at bounding box center [1196, 216] width 140 height 36
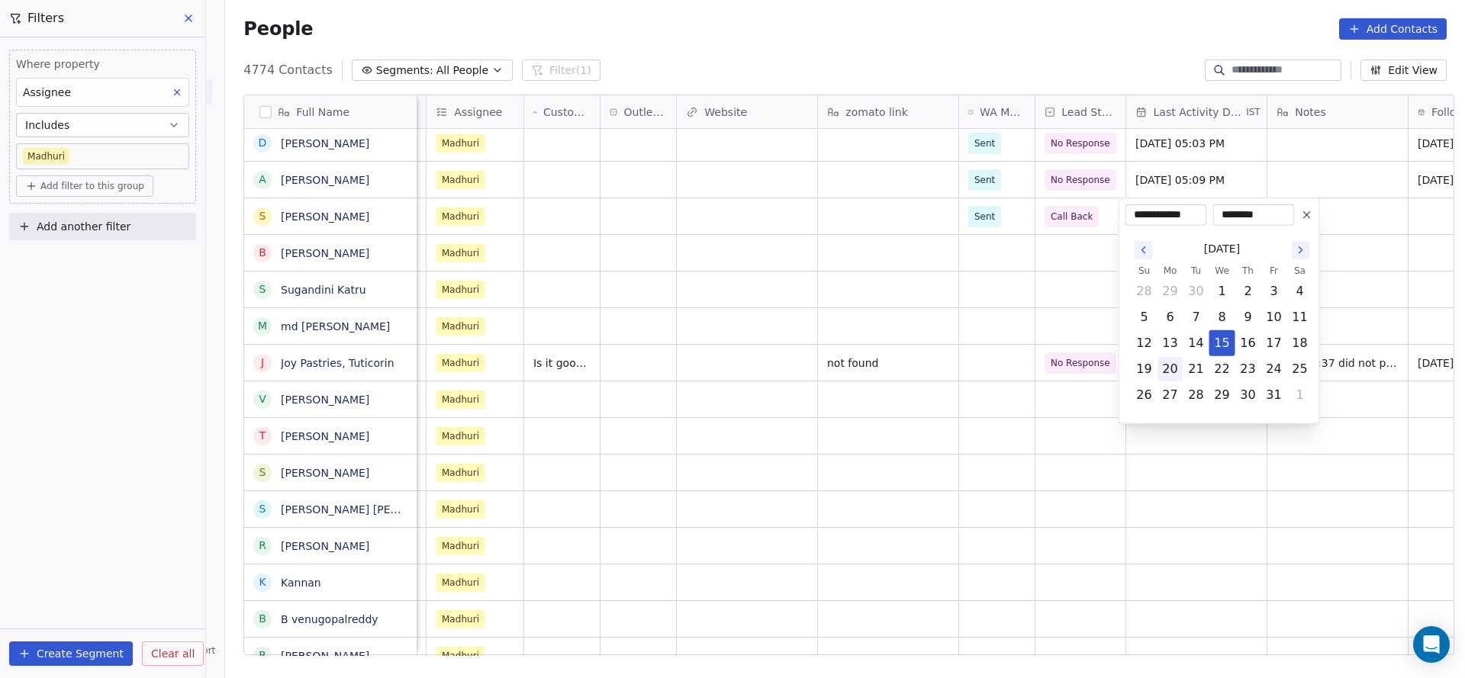
click at [1220, 343] on button "15" at bounding box center [1222, 343] width 24 height 24
click at [728, 330] on html "On2Cook India Pvt. Ltd. Contacts People Marketing Workflows Campaigns Metrics &…" at bounding box center [732, 339] width 1465 height 678
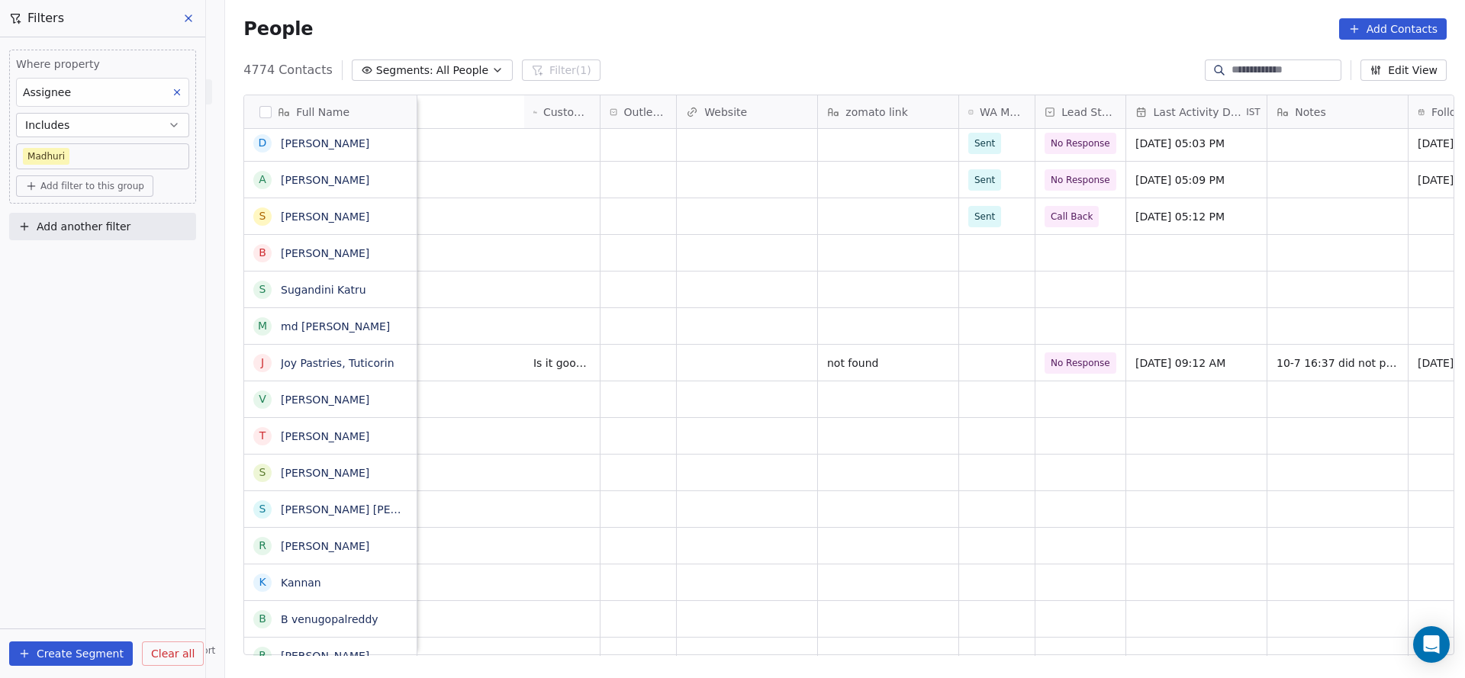
scroll to position [0, 1114]
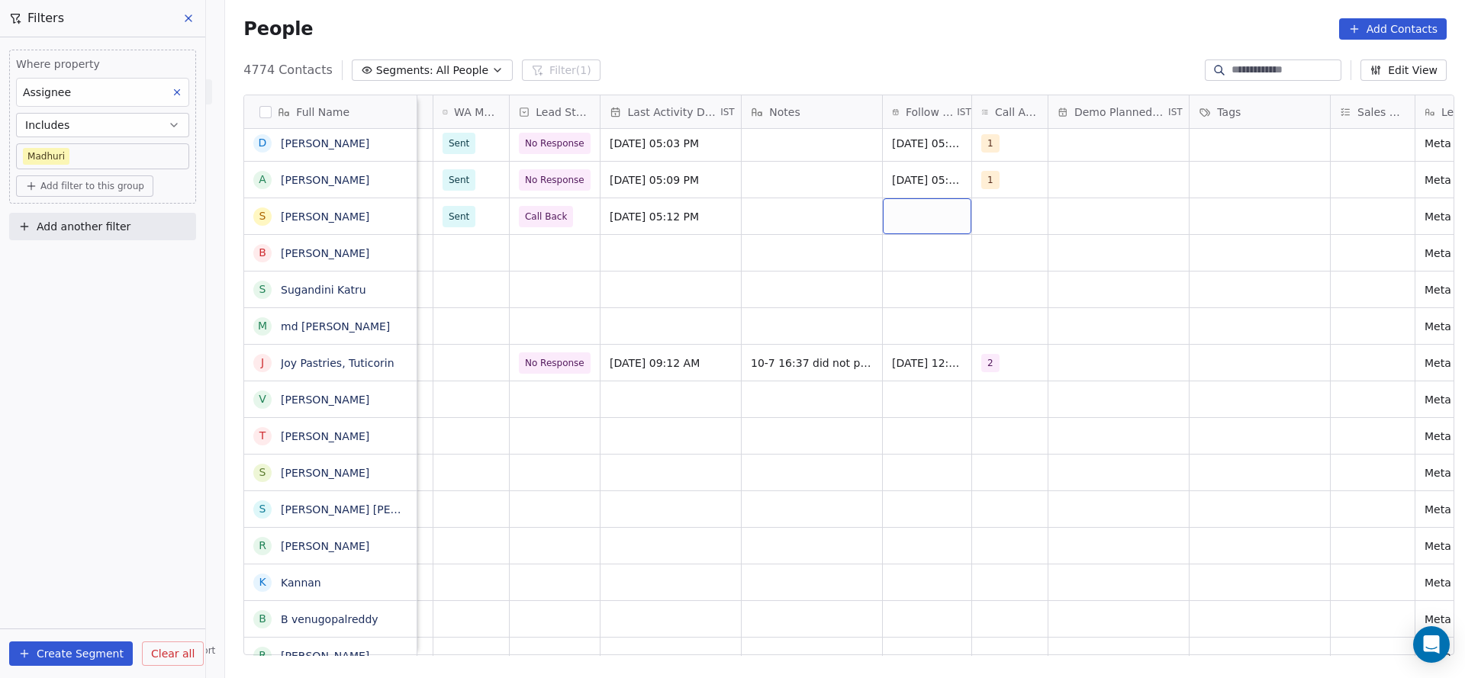
click at [897, 208] on div "grid" at bounding box center [927, 216] width 89 height 36
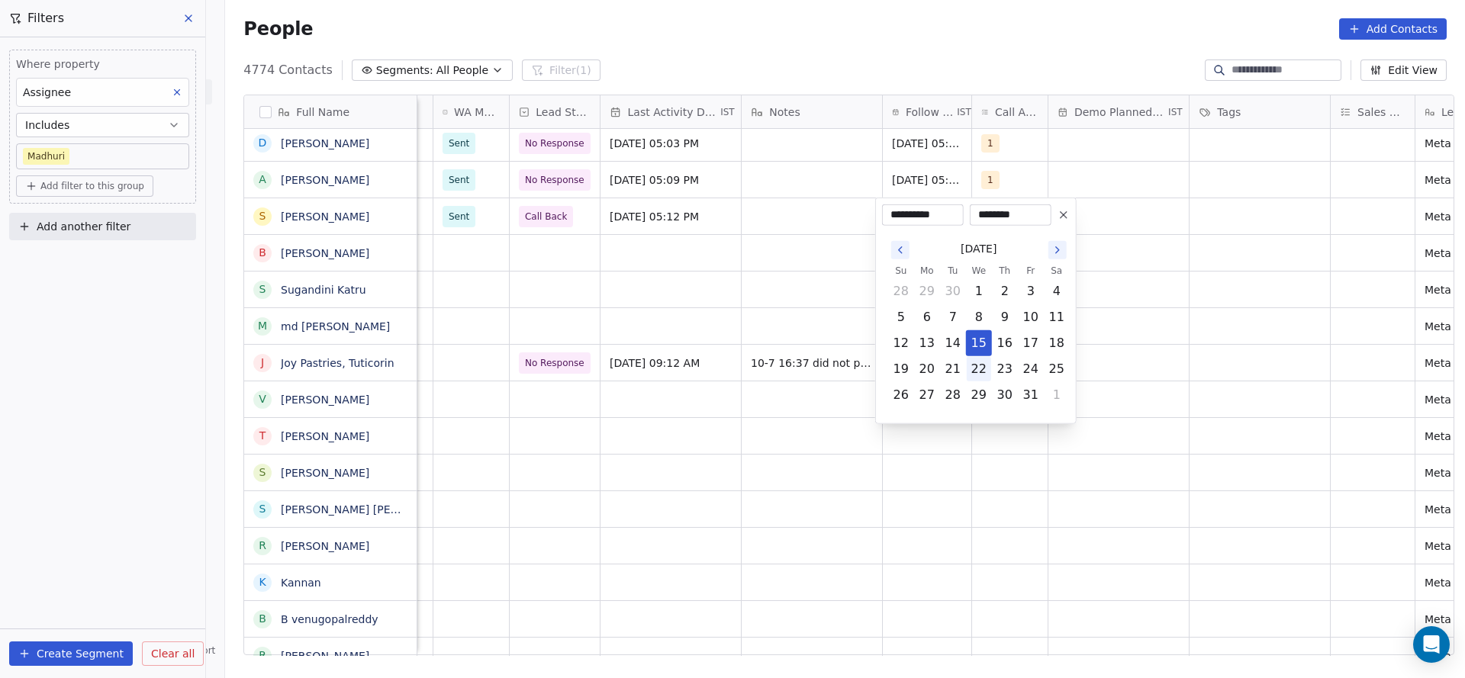
click at [990, 369] on button "22" at bounding box center [979, 369] width 24 height 24
type input "**********"
click at [732, 271] on html "On2Cook India Pvt. Ltd. Contacts People Marketing Workflows Campaigns Metrics &…" at bounding box center [732, 339] width 1465 height 678
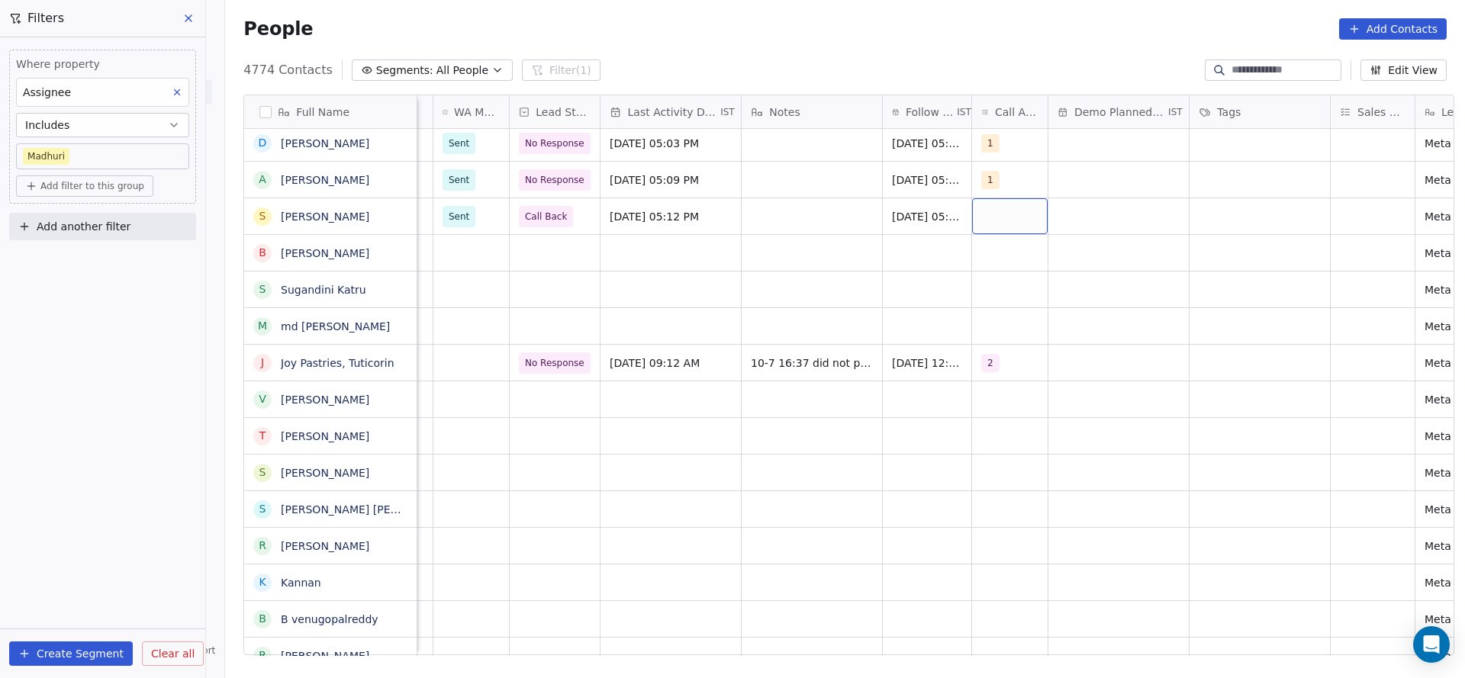
click at [1010, 217] on div "grid" at bounding box center [1010, 216] width 76 height 36
click at [1003, 255] on div "1" at bounding box center [1063, 256] width 172 height 24
click at [842, 250] on html "On2Cook India Pvt. Ltd. Contacts People Marketing Workflows Campaigns Metrics &…" at bounding box center [732, 339] width 1465 height 678
click at [801, 220] on div "grid" at bounding box center [812, 216] width 140 height 36
type textarea "**********"
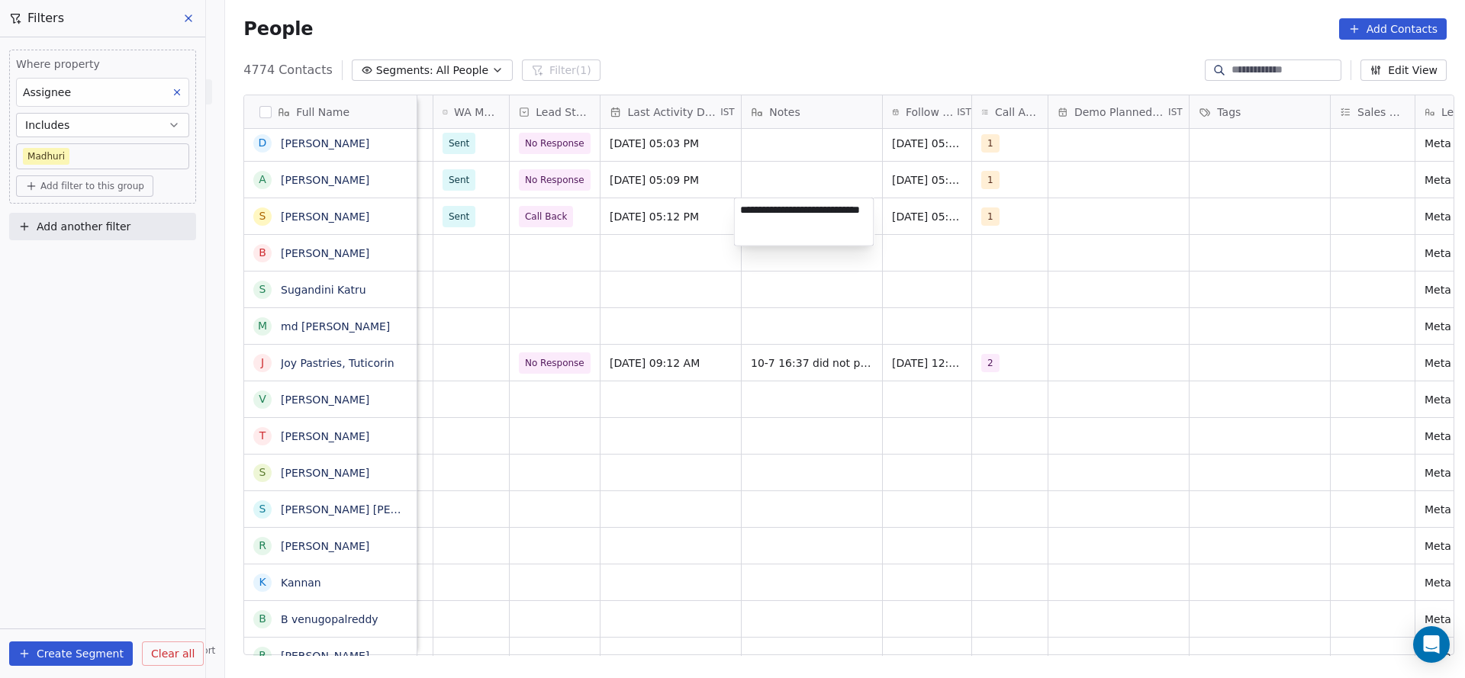
drag, startPoint x: 613, startPoint y: 247, endPoint x: 513, endPoint y: 259, distance: 100.7
click at [612, 247] on html "On2Cook India Pvt. Ltd. Contacts People Marketing Workflows Campaigns Metrics &…" at bounding box center [732, 339] width 1465 height 678
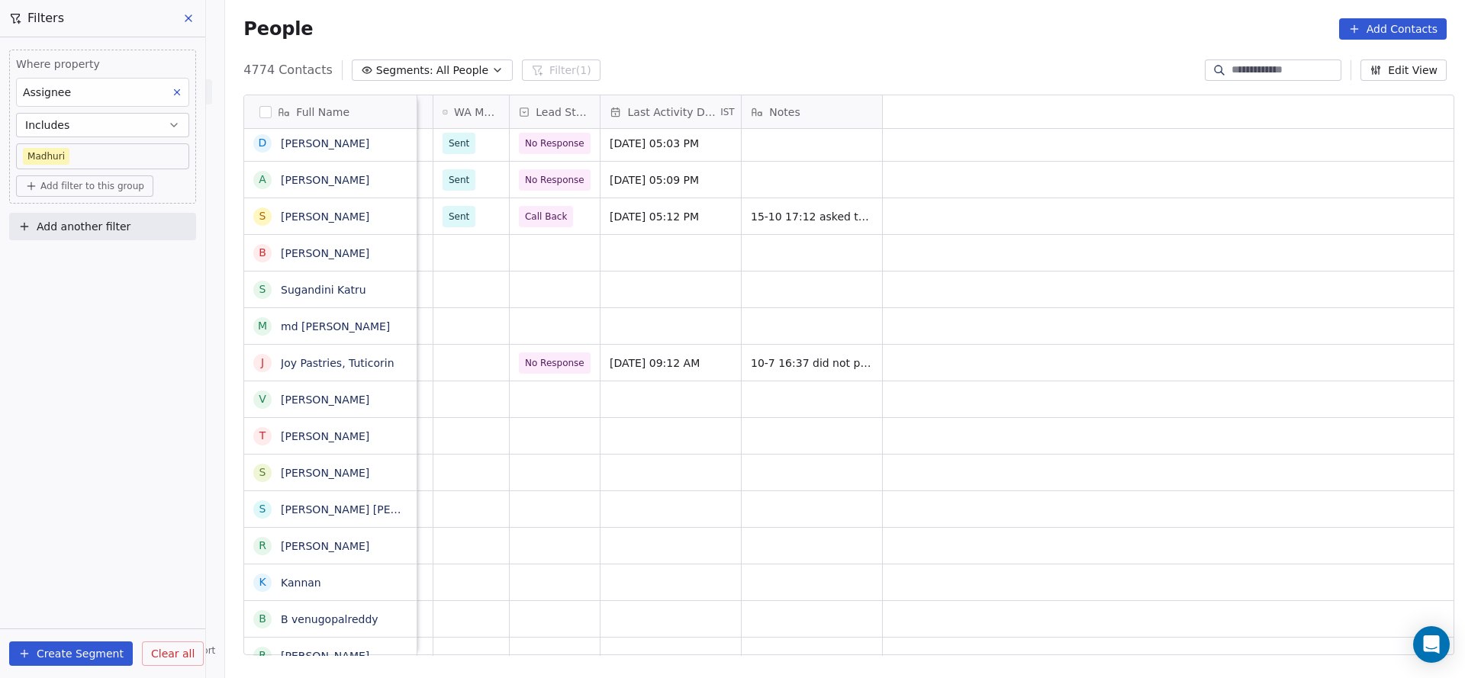
scroll to position [0, 141]
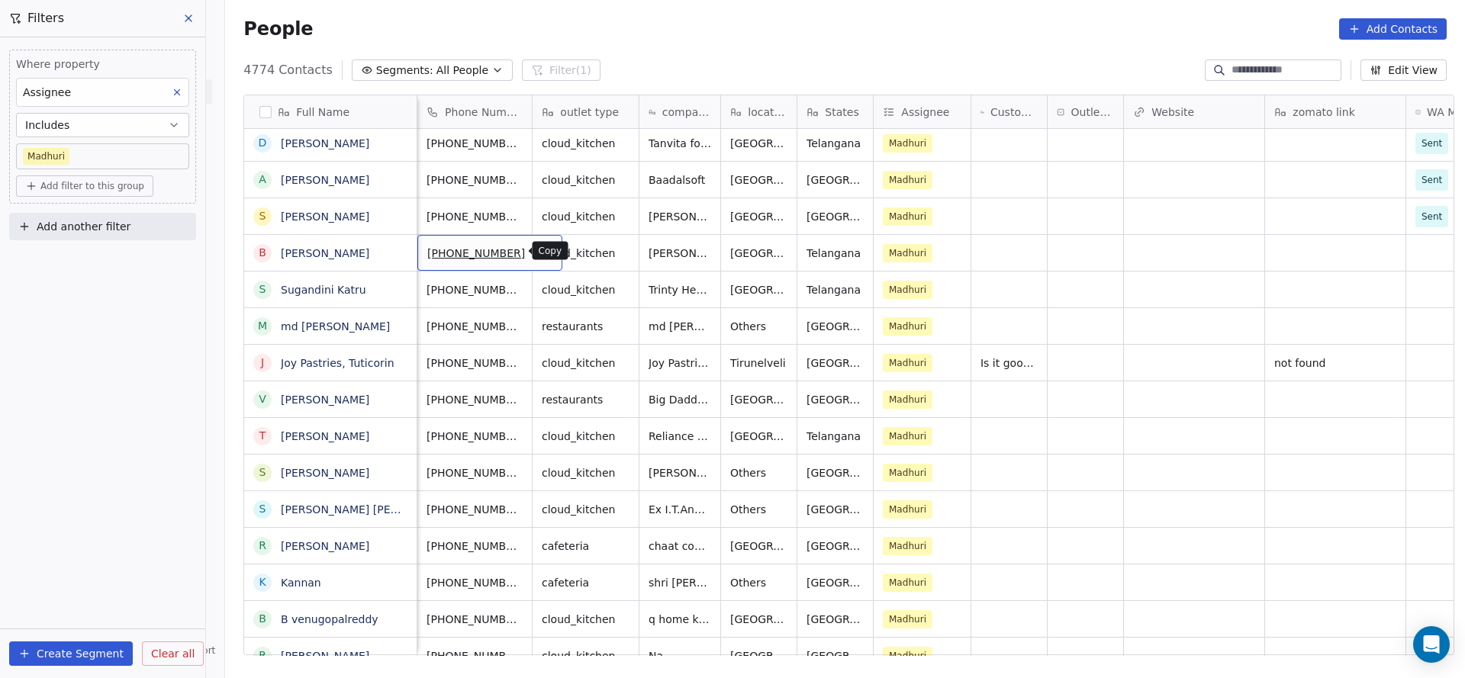
click at [538, 255] on icon "grid" at bounding box center [544, 251] width 12 height 12
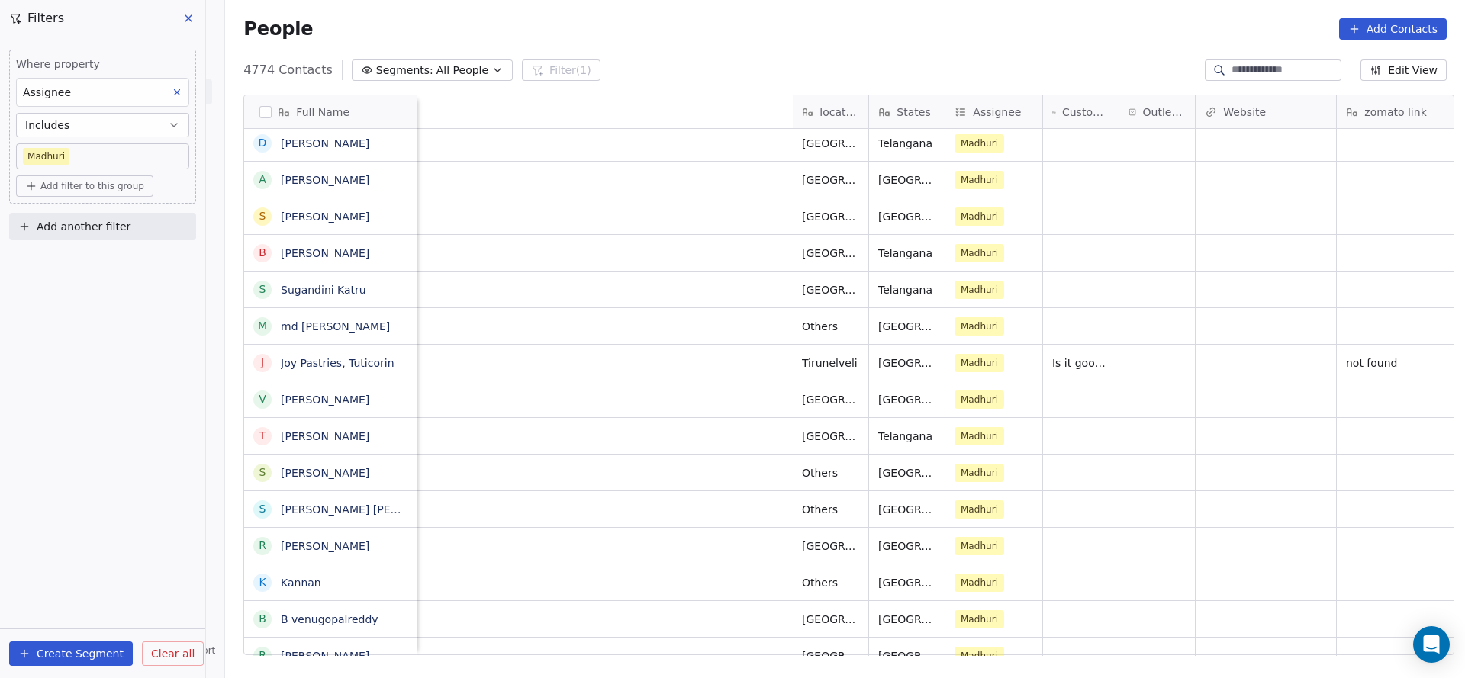
scroll to position [0, 702]
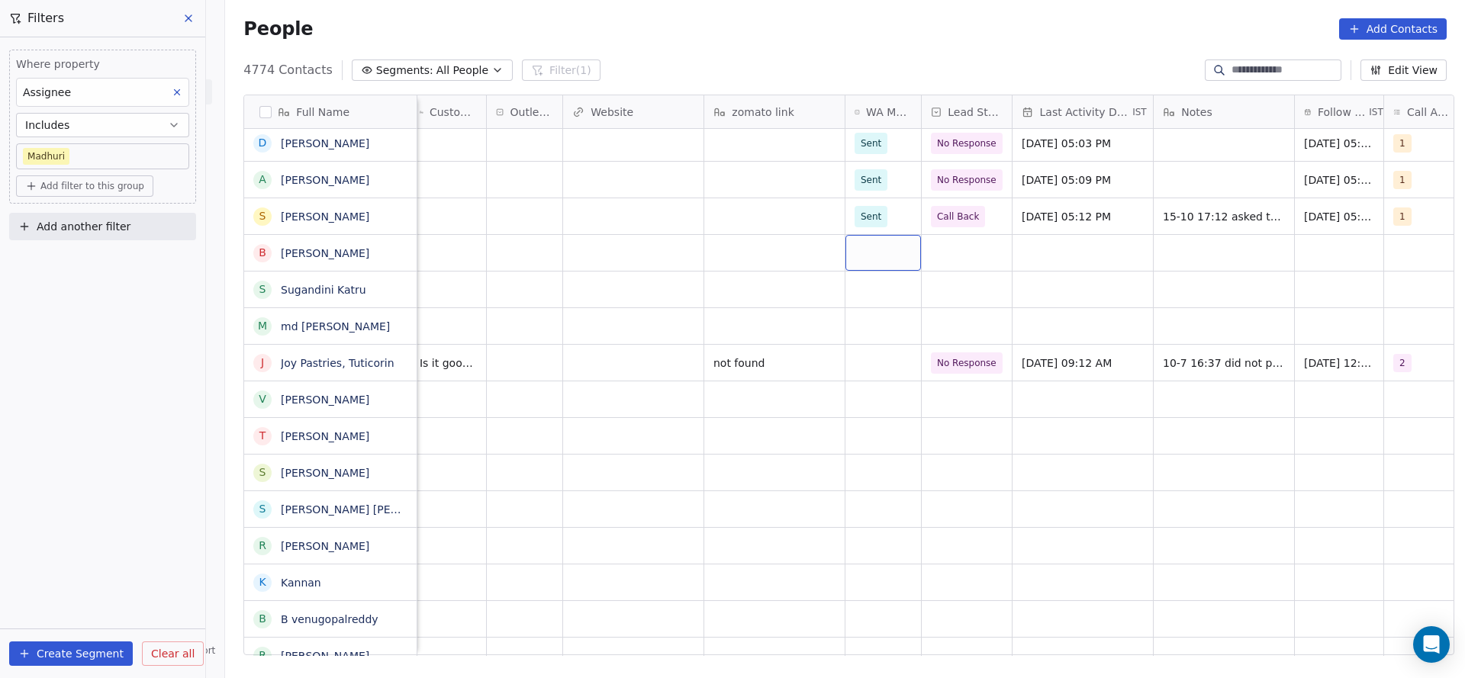
click at [872, 256] on div "grid" at bounding box center [883, 253] width 76 height 36
click at [895, 304] on div "Sent" at bounding box center [936, 293] width 185 height 31
click at [964, 255] on div "grid" at bounding box center [967, 253] width 90 height 36
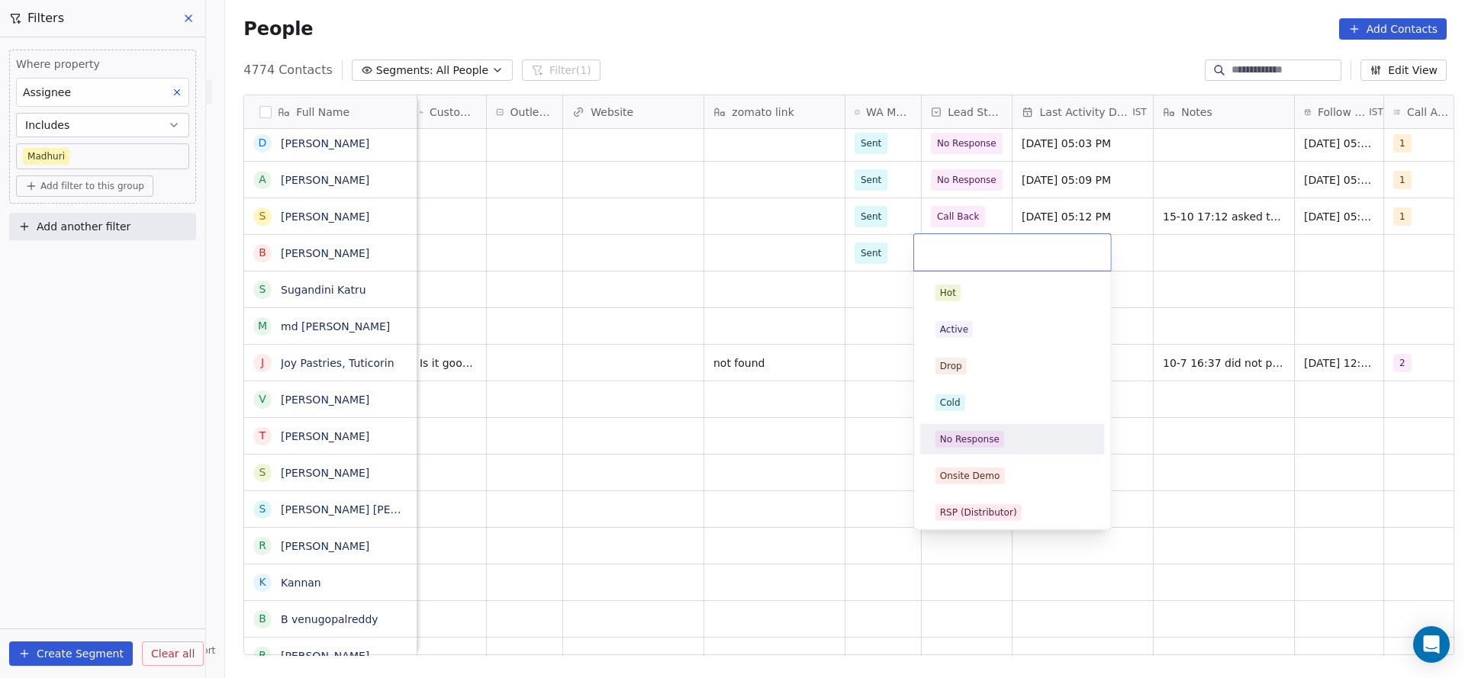
click at [985, 448] on div "No Response" at bounding box center [1012, 439] width 172 height 24
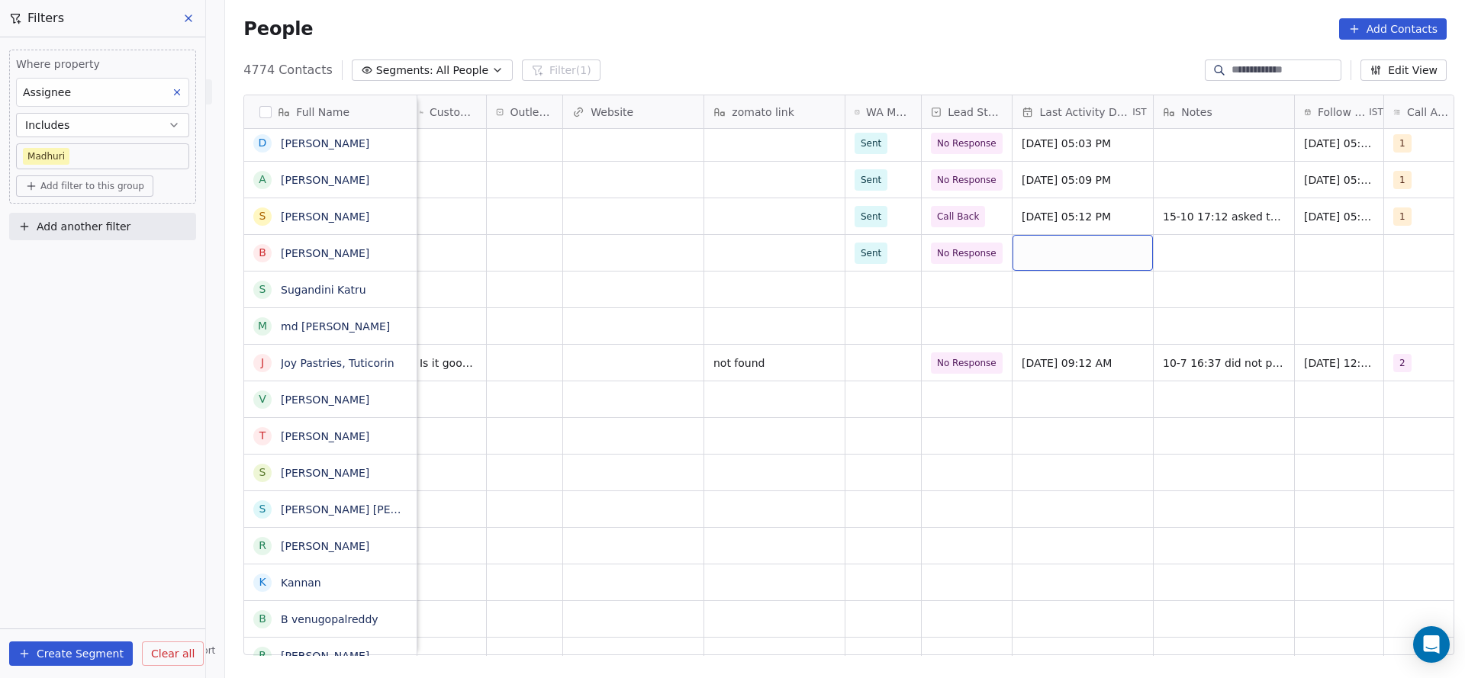
click at [1071, 251] on div "grid" at bounding box center [1083, 253] width 140 height 36
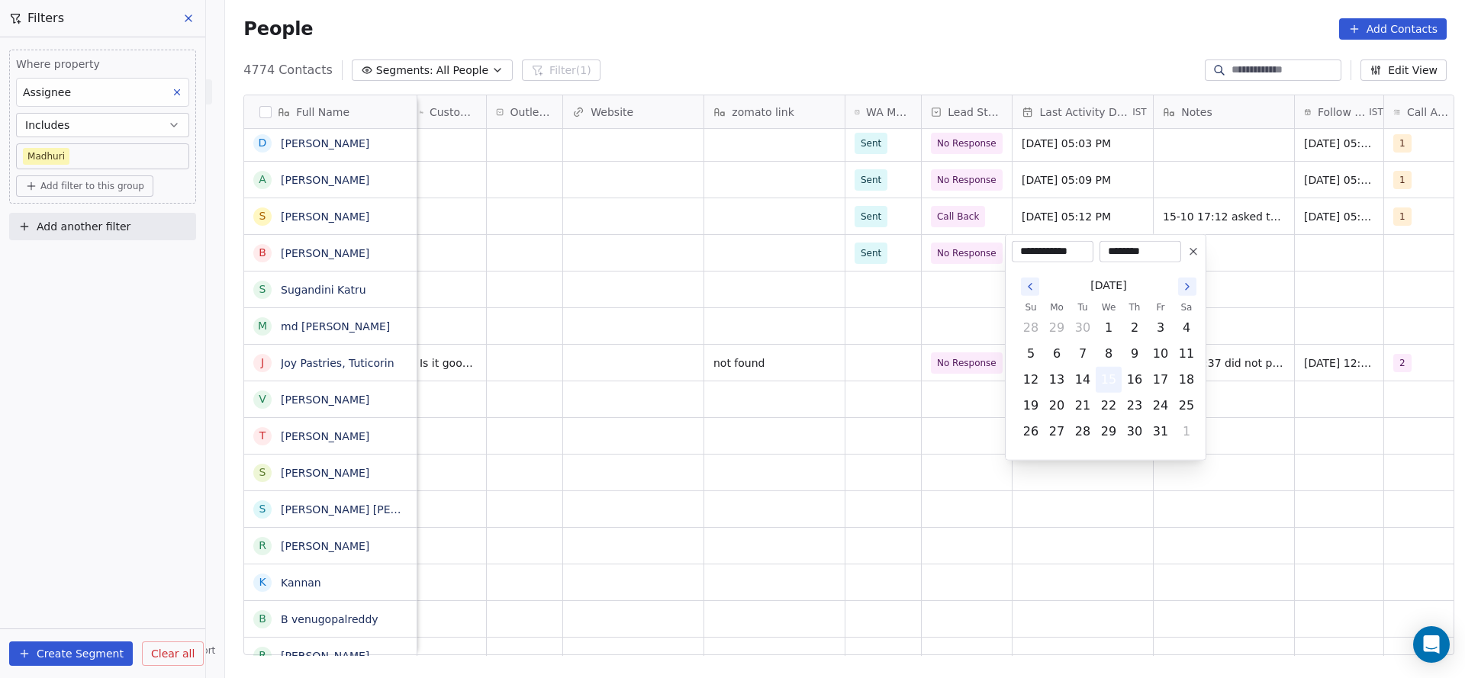
click at [1107, 377] on button "15" at bounding box center [1108, 380] width 24 height 24
click at [779, 365] on html "On2Cook India Pvt. Ltd. Contacts People Marketing Workflows Campaigns Metrics &…" at bounding box center [732, 339] width 1465 height 678
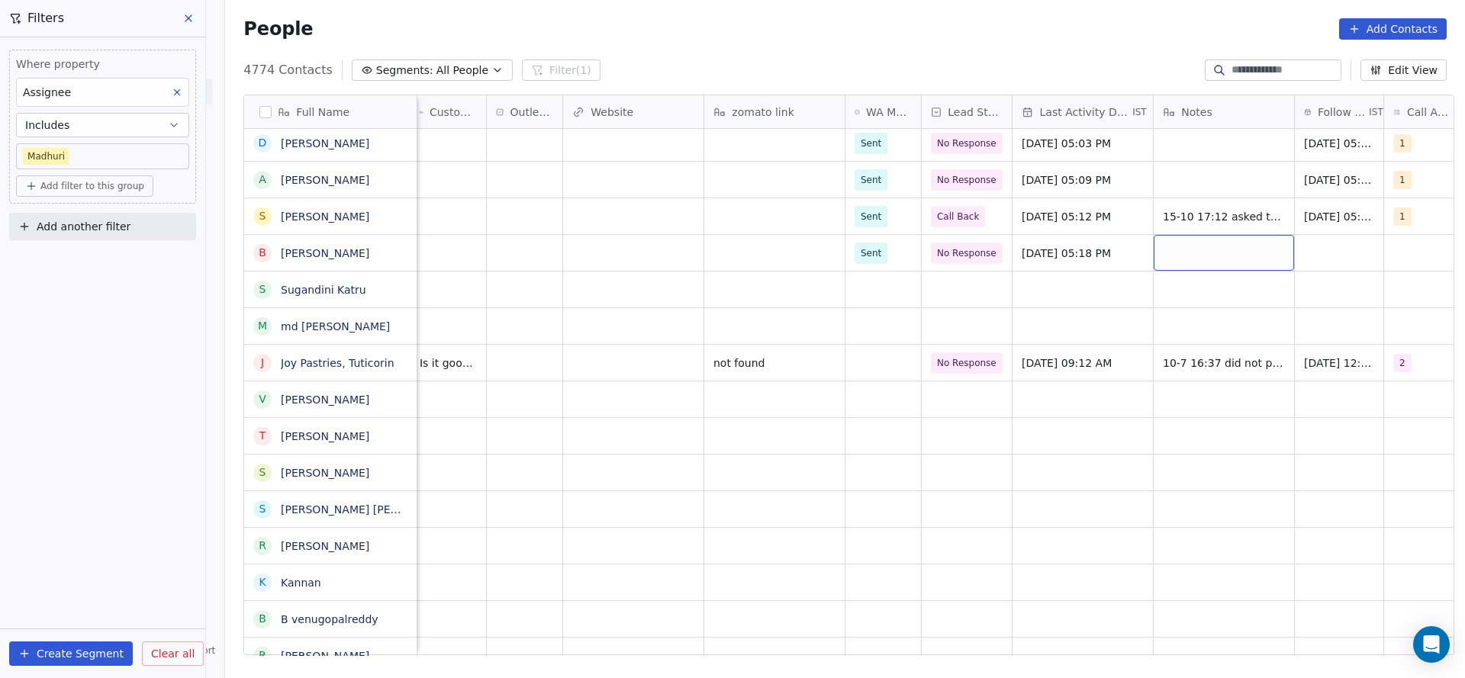
click at [1180, 248] on div "grid" at bounding box center [1224, 253] width 140 height 36
click at [1300, 241] on html "On2Cook India Pvt. Ltd. Contacts People Marketing Workflows Campaigns Metrics &…" at bounding box center [732, 339] width 1465 height 678
click at [1301, 262] on div "grid" at bounding box center [1339, 253] width 89 height 36
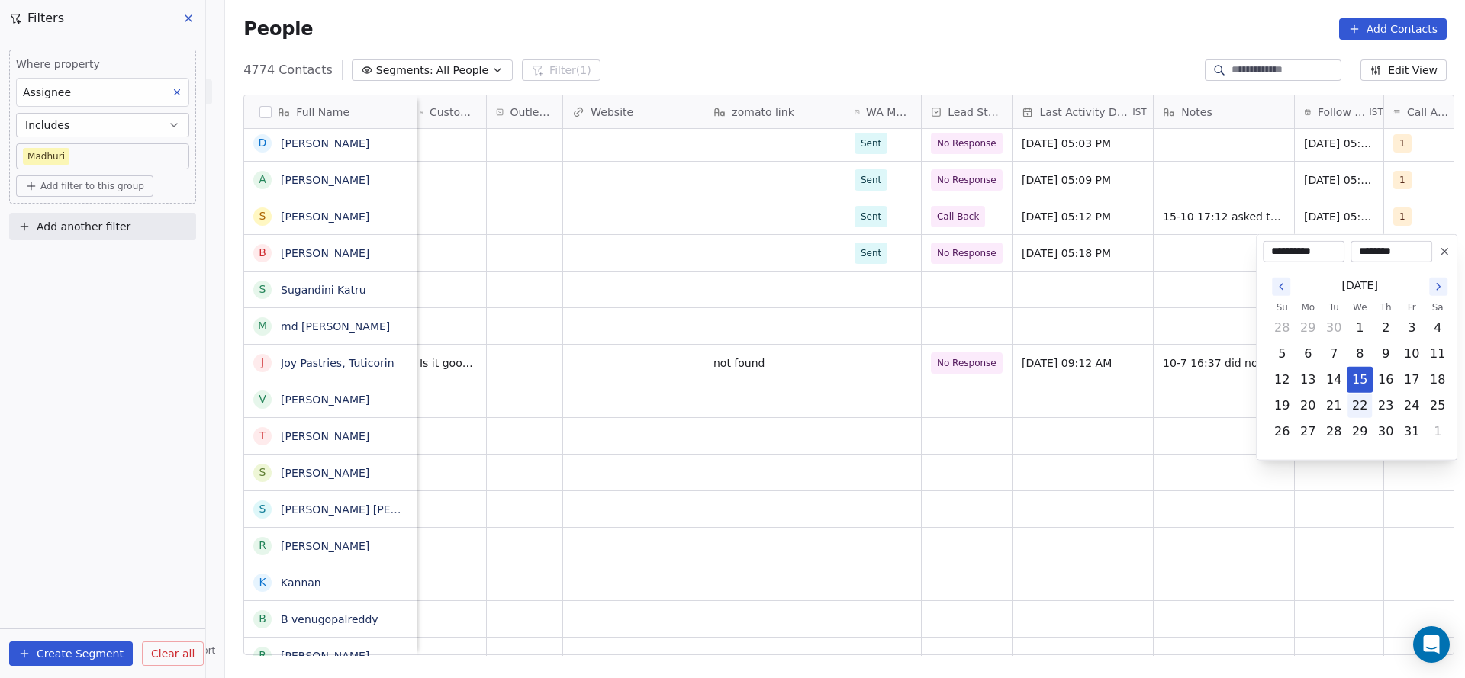
click at [1364, 405] on button "22" at bounding box center [1360, 406] width 24 height 24
type input "**********"
click at [1099, 340] on html "On2Cook India Pvt. Ltd. Contacts People Marketing Workflows Campaigns Metrics &…" at bounding box center [732, 339] width 1465 height 678
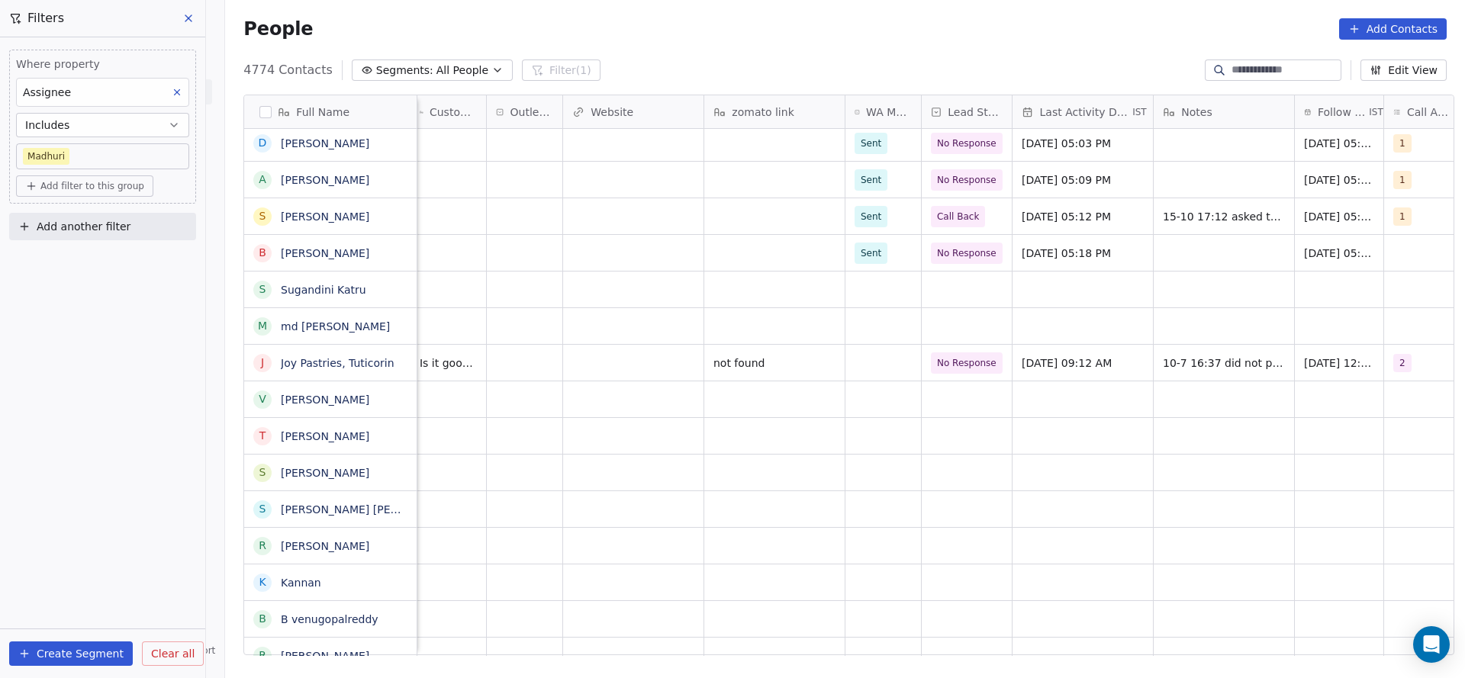
scroll to position [0, 998]
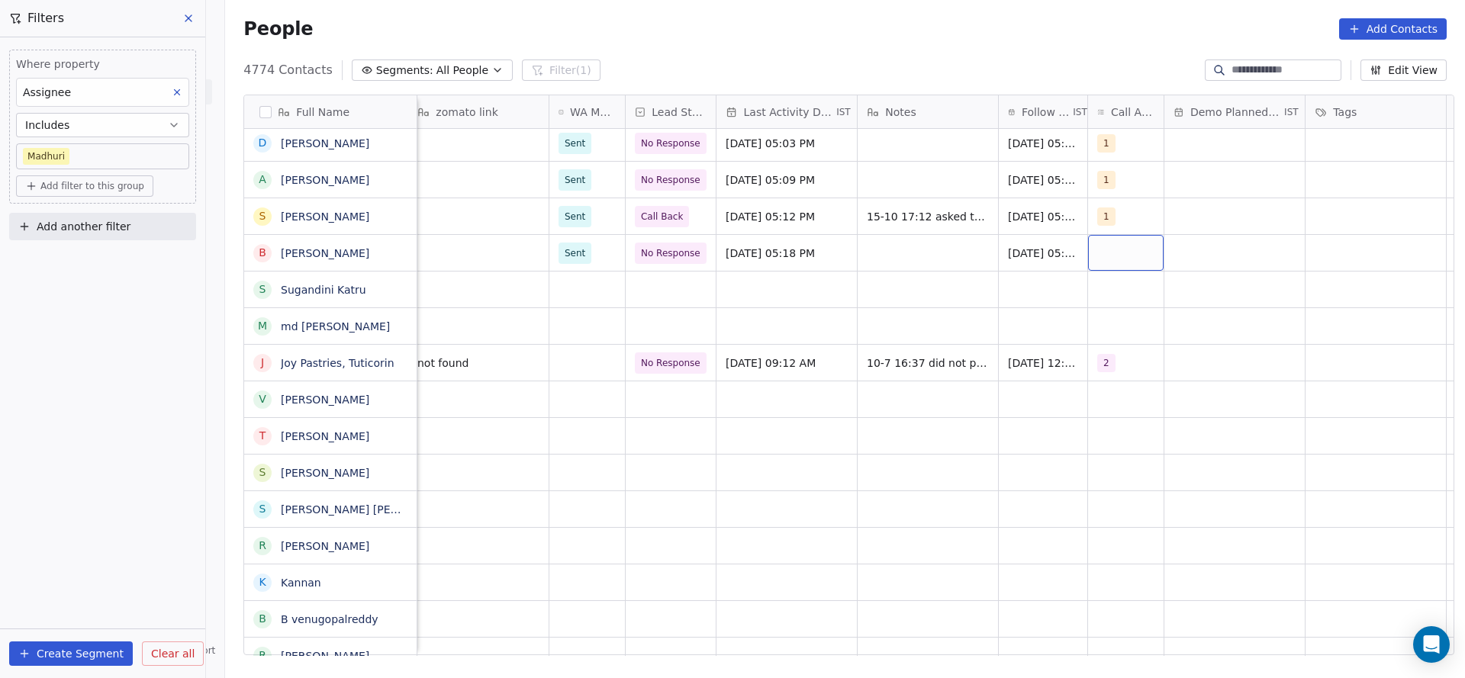
click at [1119, 256] on div "grid" at bounding box center [1126, 253] width 76 height 36
click at [1105, 295] on button "Suggestions" at bounding box center [1107, 293] width 12 height 12
click at [726, 308] on html "On2Cook India Pvt. Ltd. Contacts People Marketing Workflows Campaigns Metrics &…" at bounding box center [732, 339] width 1465 height 678
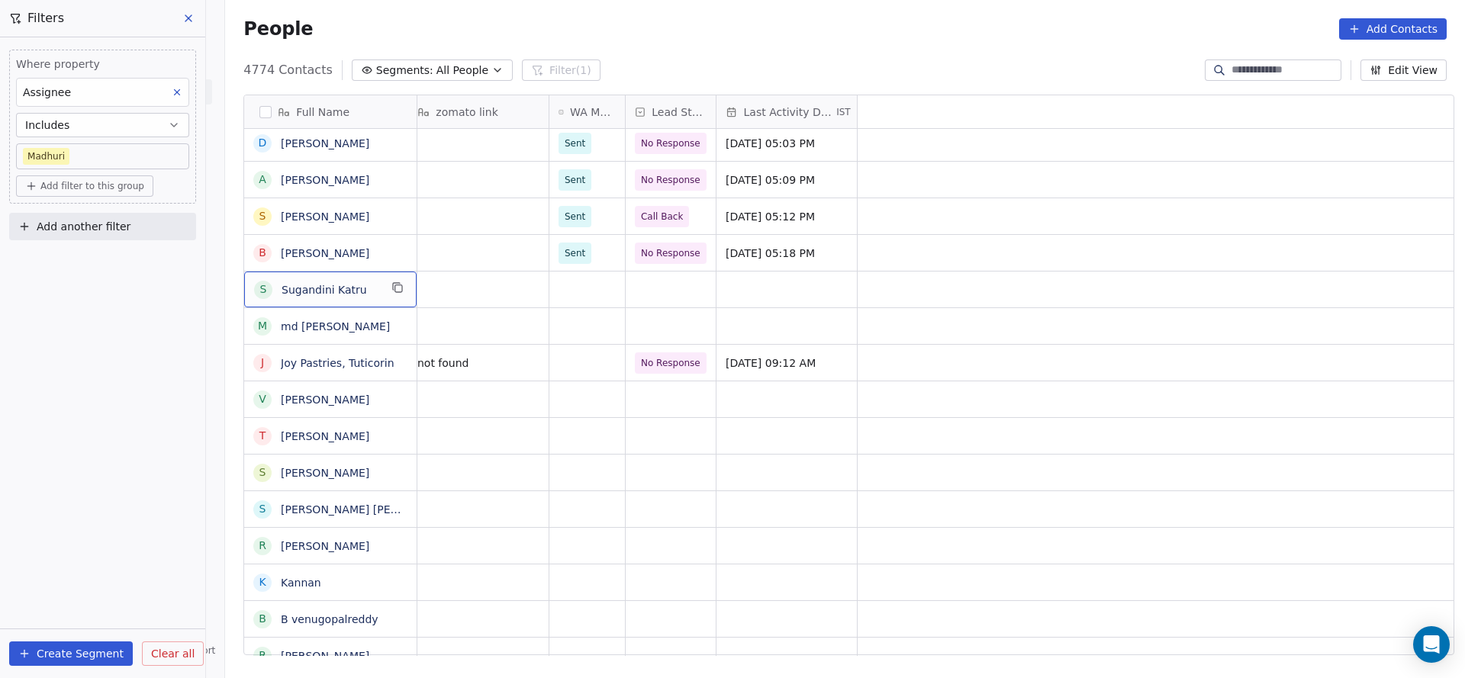
scroll to position [0, 0]
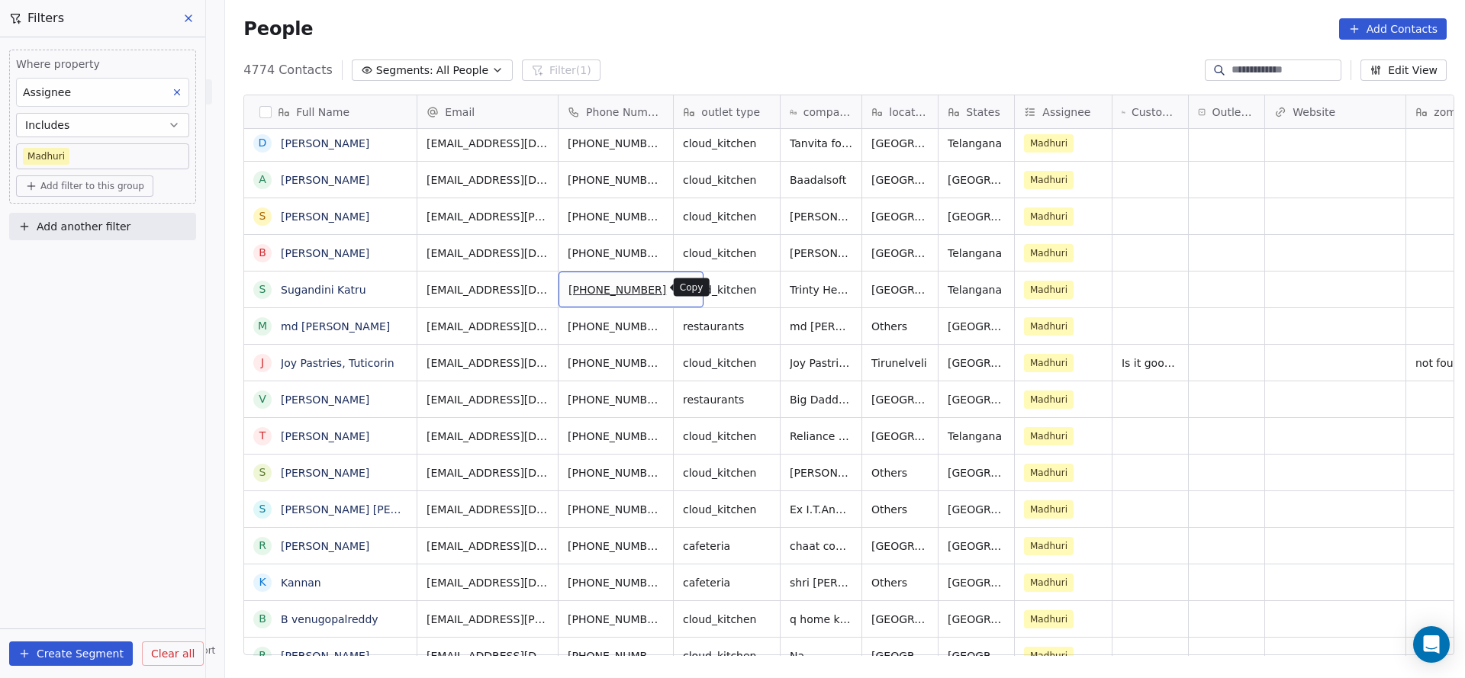
click at [682, 287] on icon "grid" at bounding box center [685, 288] width 7 height 7
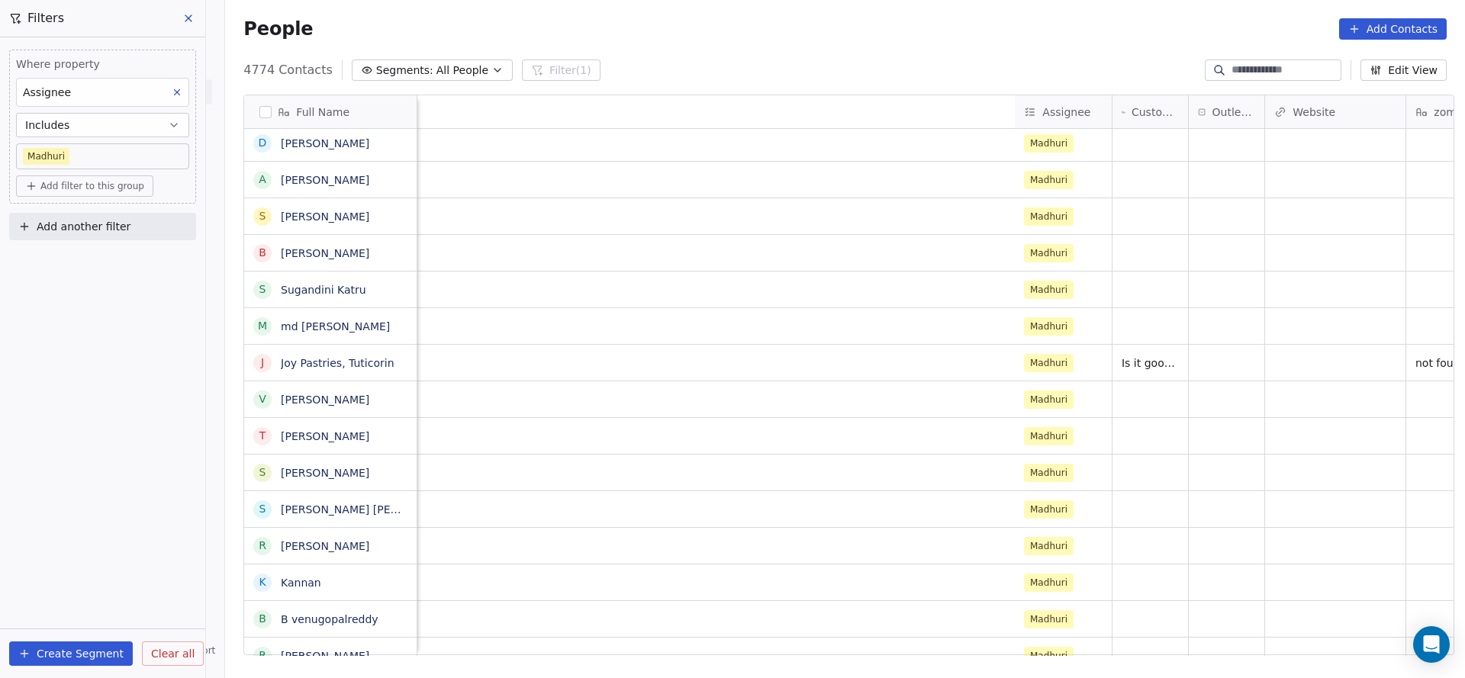
scroll to position [0, 887]
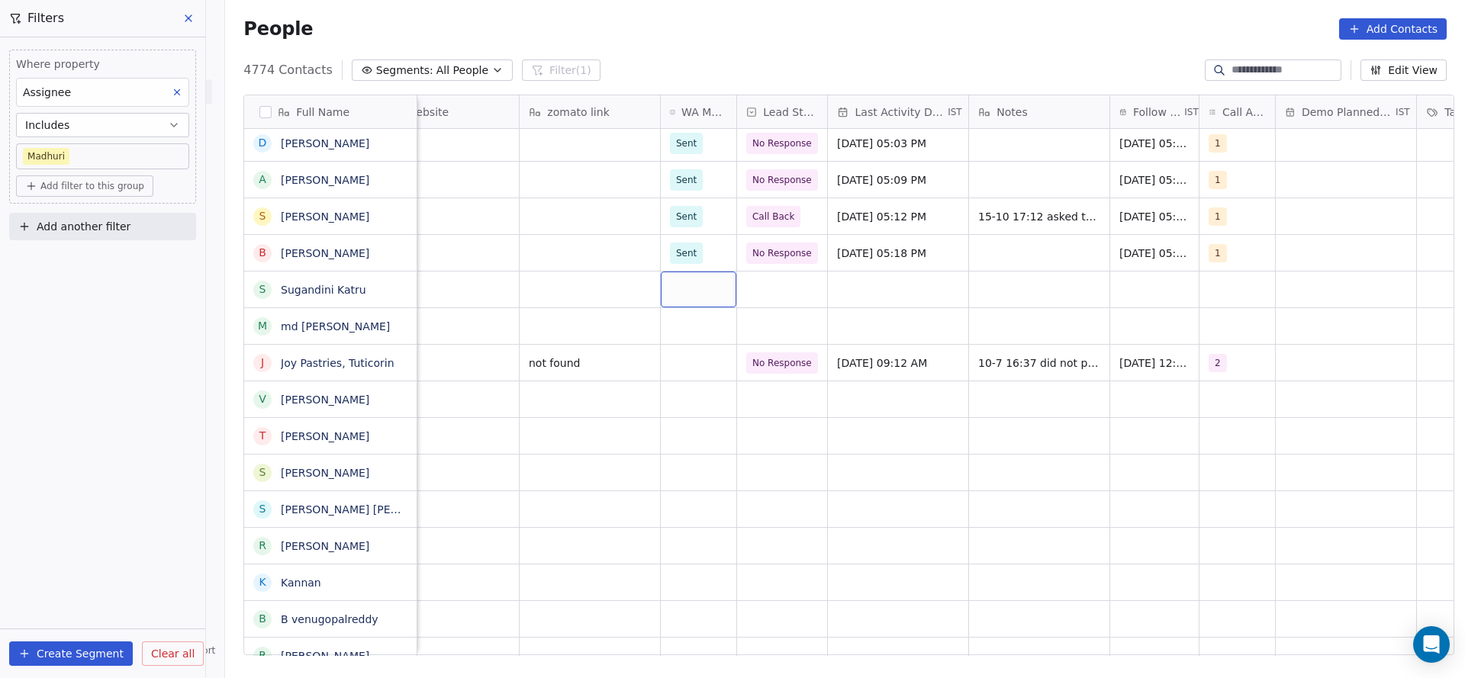
click at [703, 297] on div "grid" at bounding box center [699, 290] width 76 height 36
click at [702, 359] on div "Pending" at bounding box center [697, 366] width 37 height 14
click at [791, 288] on div "grid" at bounding box center [782, 290] width 90 height 36
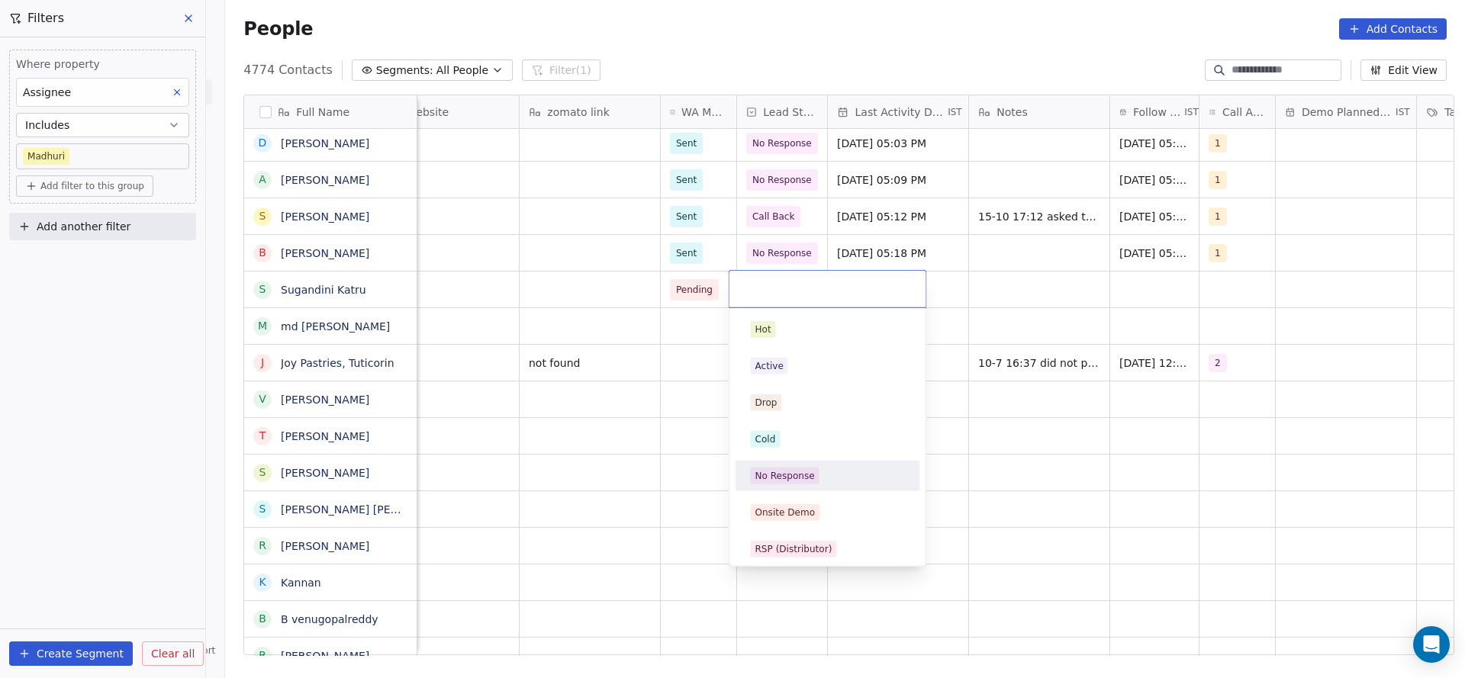
scroll to position [229, 0]
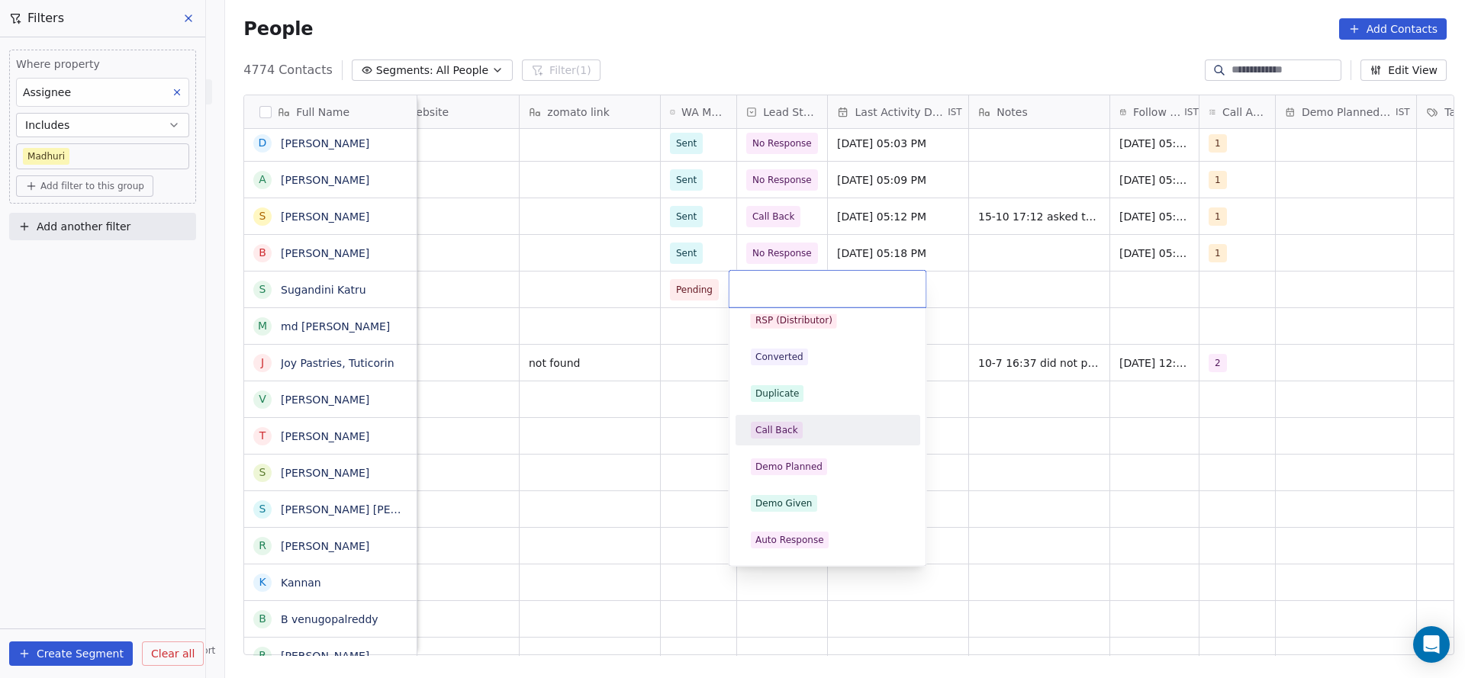
click at [799, 433] on div "Call Back" at bounding box center [828, 430] width 154 height 17
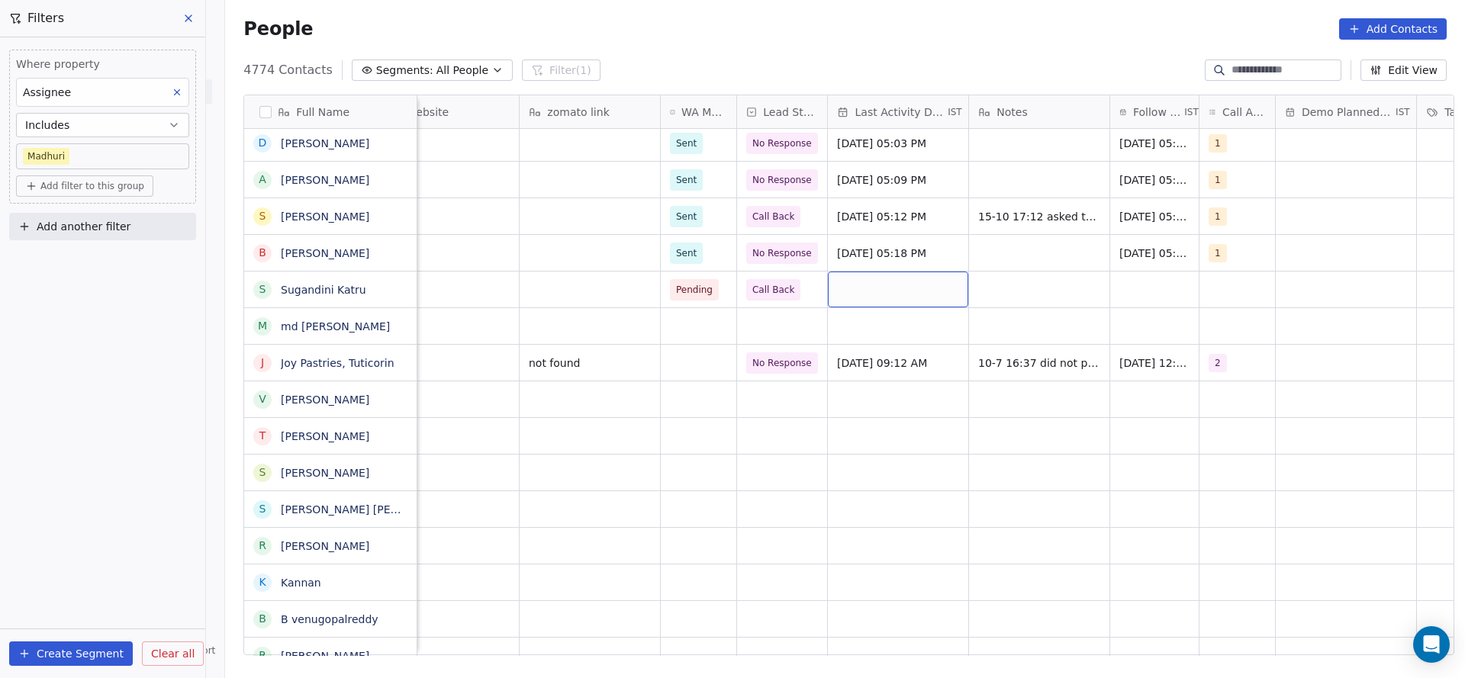
click at [927, 281] on div "grid" at bounding box center [898, 290] width 140 height 36
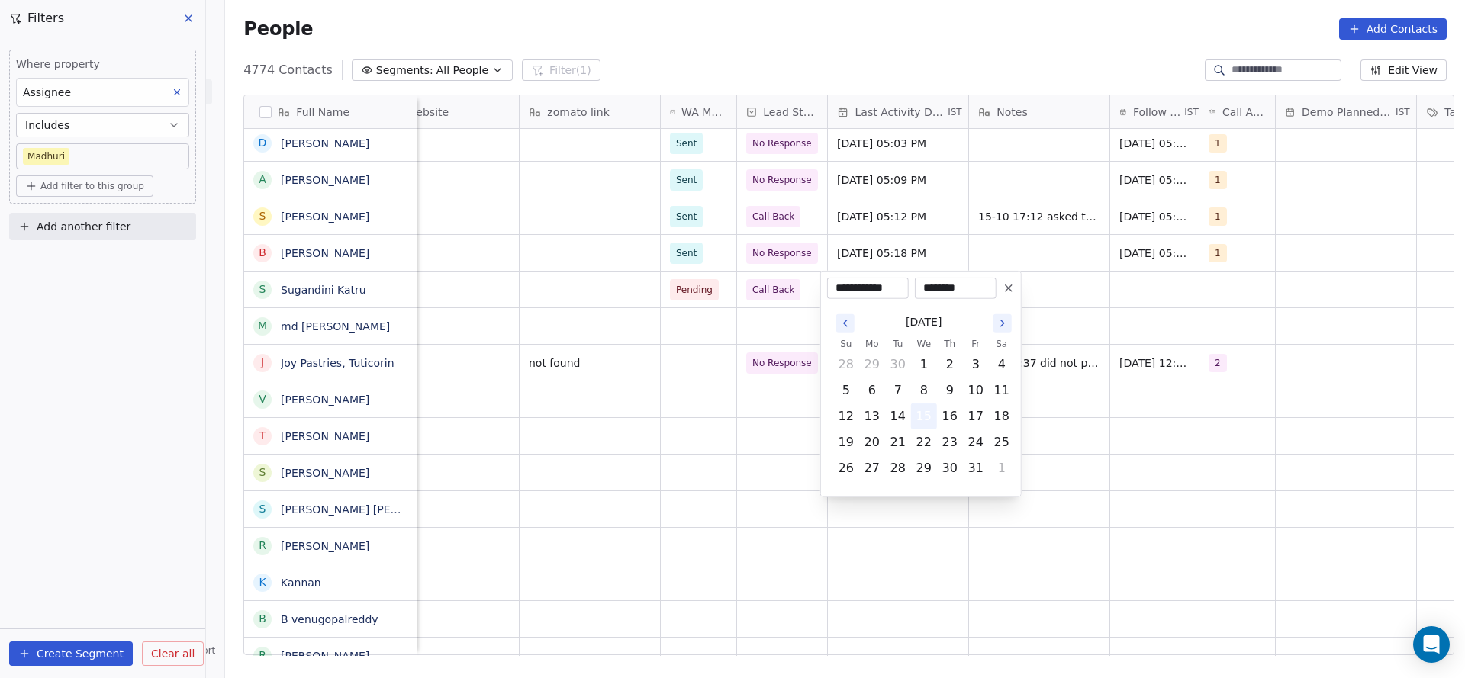
click at [923, 404] on button "15" at bounding box center [924, 416] width 24 height 24
click at [1140, 268] on html "On2Cook India Pvt. Ltd. Contacts People Marketing Workflows Campaigns Metrics &…" at bounding box center [732, 339] width 1465 height 678
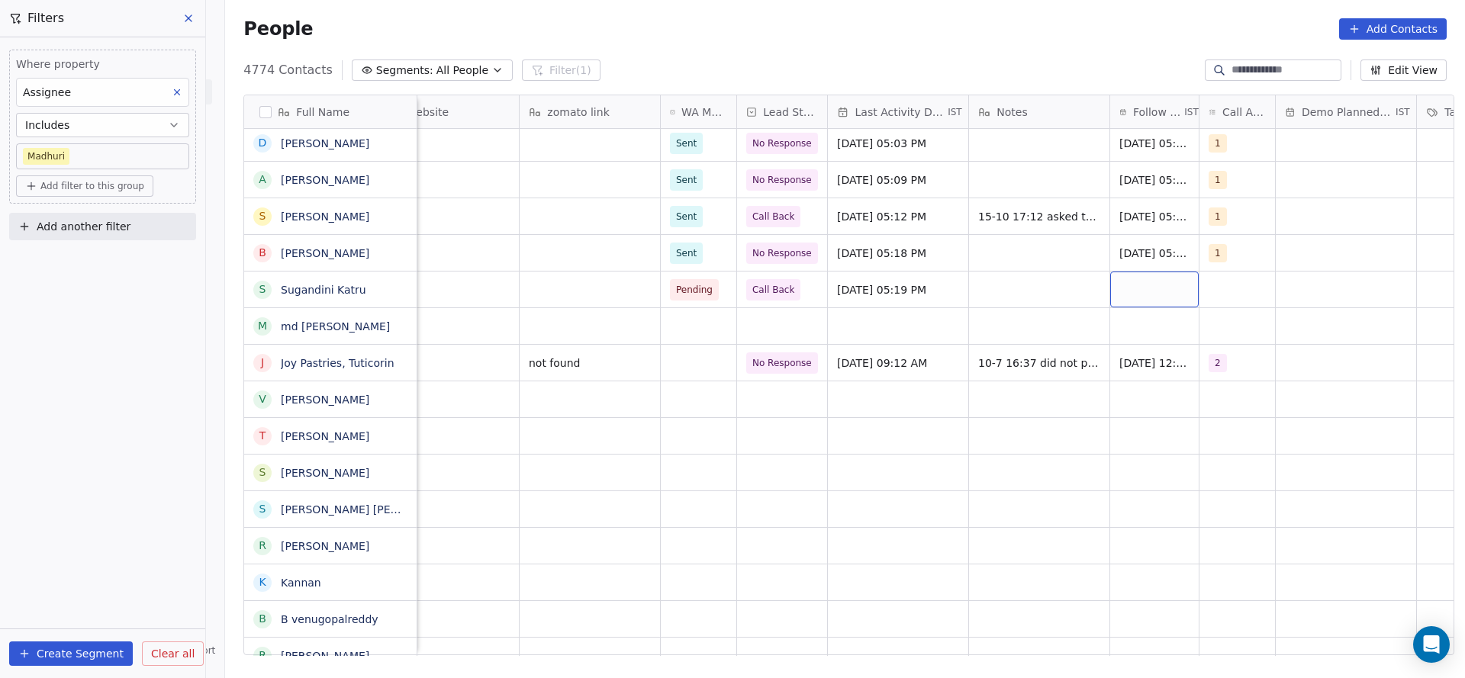
click at [1145, 291] on div "grid" at bounding box center [1154, 290] width 89 height 36
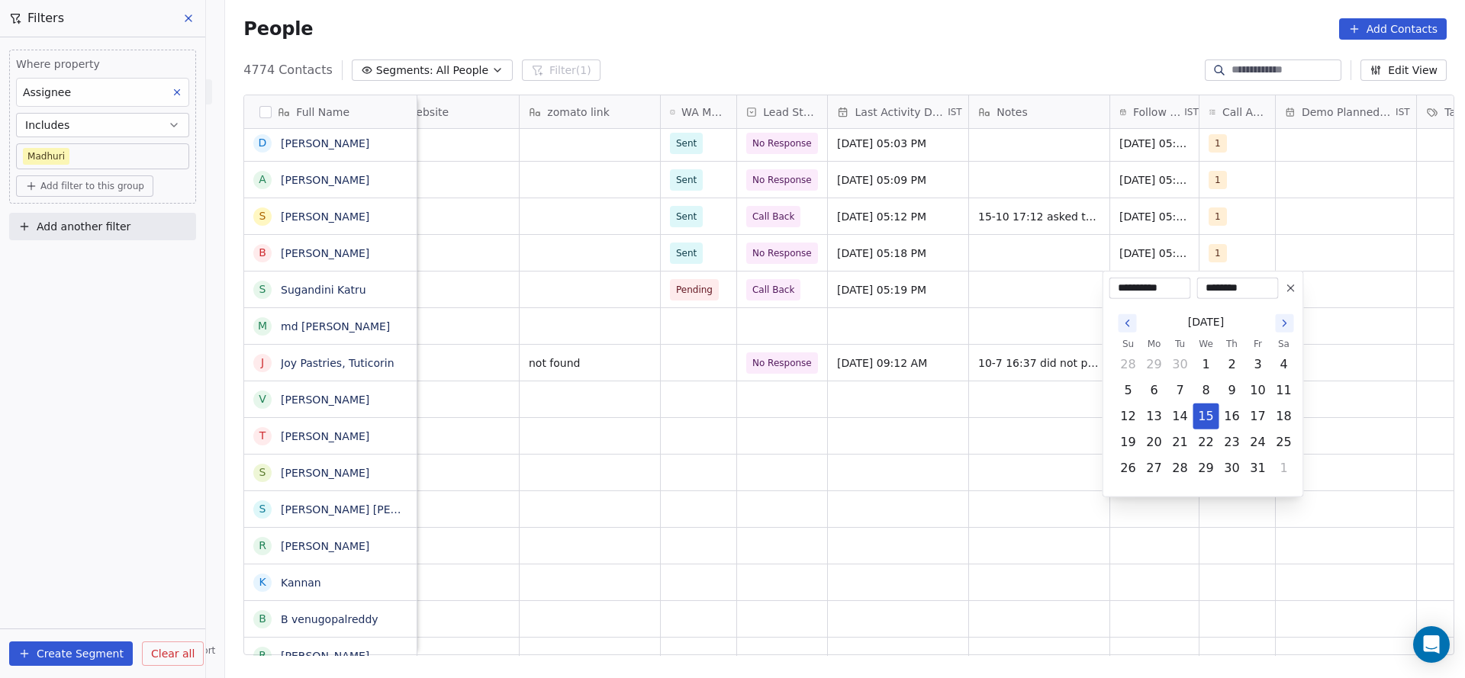
drag, startPoint x: 1196, startPoint y: 433, endPoint x: 1004, endPoint y: 407, distance: 193.3
click at [1124, 433] on tr "19 20 21 22 23 24 25" at bounding box center [1207, 443] width 182 height 26
drag, startPoint x: 998, startPoint y: 405, endPoint x: 1071, endPoint y: 304, distance: 124.5
click at [998, 403] on html "On2Cook India Pvt. Ltd. Contacts People Marketing Workflows Campaigns Metrics &…" at bounding box center [732, 339] width 1465 height 678
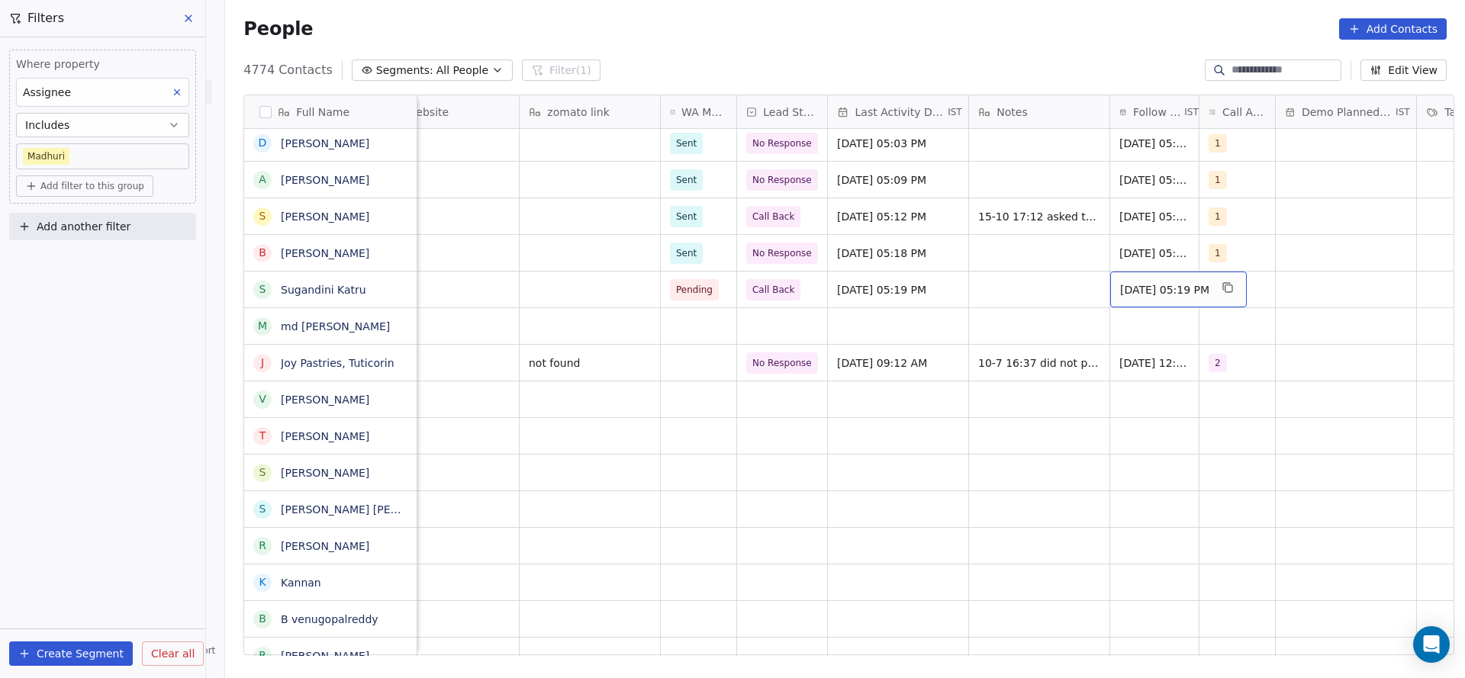
click at [1151, 291] on span "[DATE] 05:19 PM" at bounding box center [1164, 289] width 89 height 15
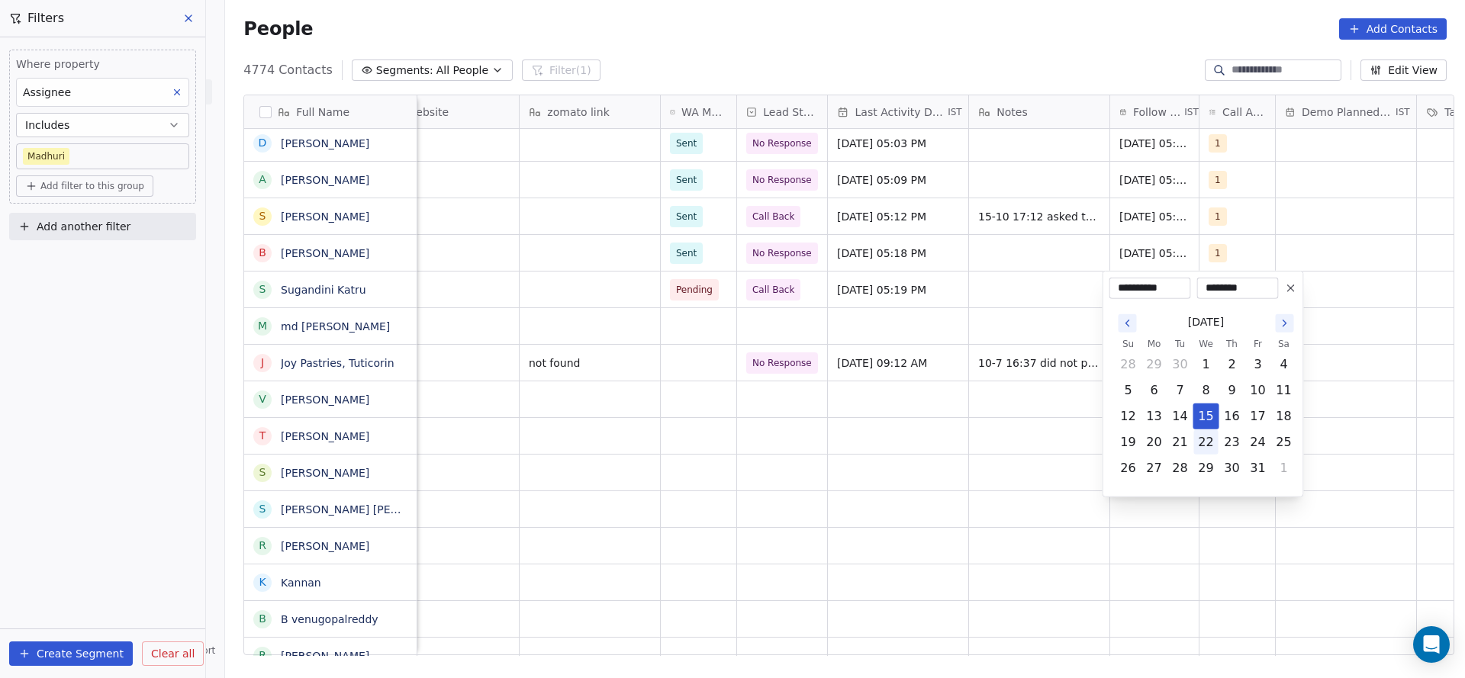
click at [1206, 435] on button "22" at bounding box center [1206, 442] width 24 height 24
type input "**********"
click at [1029, 403] on html "On2Cook India Pvt. Ltd. Contacts People Marketing Workflows Campaigns Metrics &…" at bounding box center [732, 339] width 1465 height 678
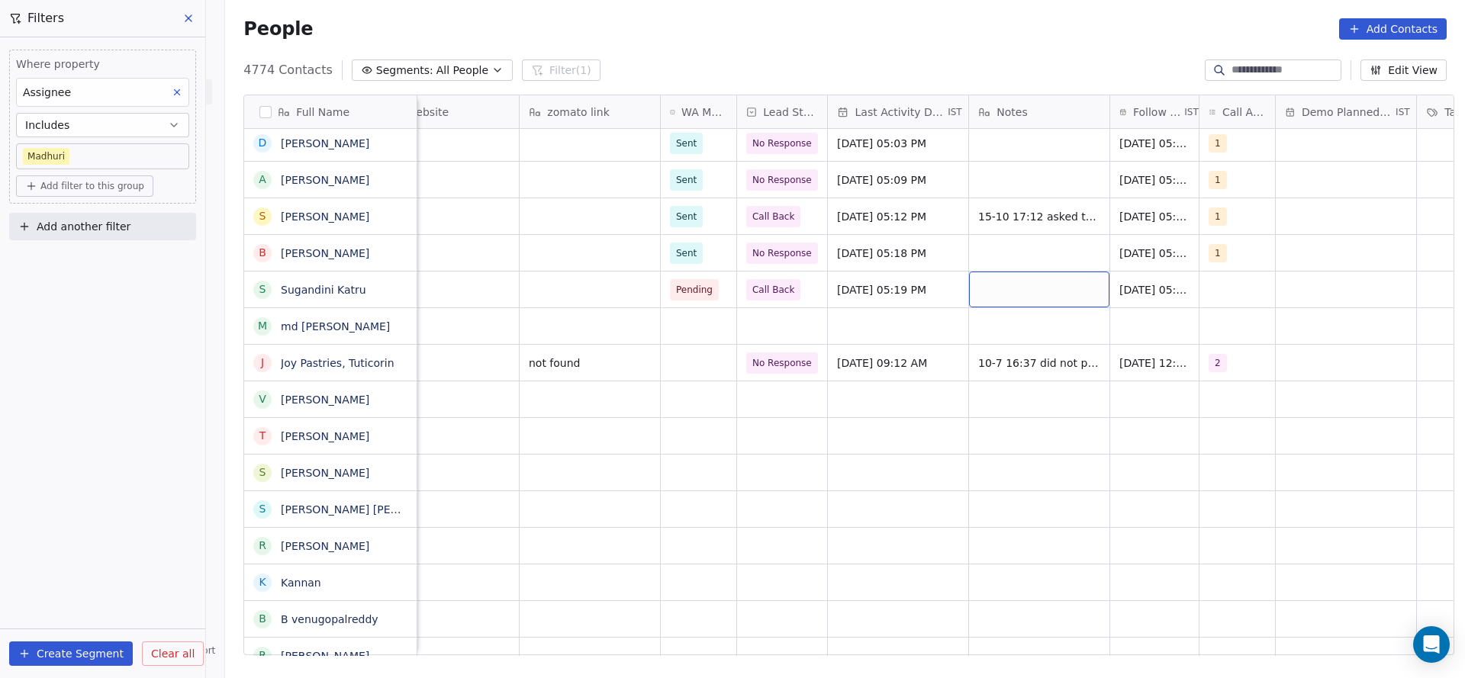
click at [1000, 279] on div "grid" at bounding box center [1039, 290] width 140 height 36
click at [1000, 279] on textarea "**********" at bounding box center [1030, 295] width 139 height 47
type textarea "**********"
drag, startPoint x: 736, startPoint y: 295, endPoint x: 1200, endPoint y: 285, distance: 464.1
click at [736, 295] on html "On2Cook India Pvt. Ltd. Contacts People Marketing Workflows Campaigns Metrics &…" at bounding box center [732, 339] width 1465 height 678
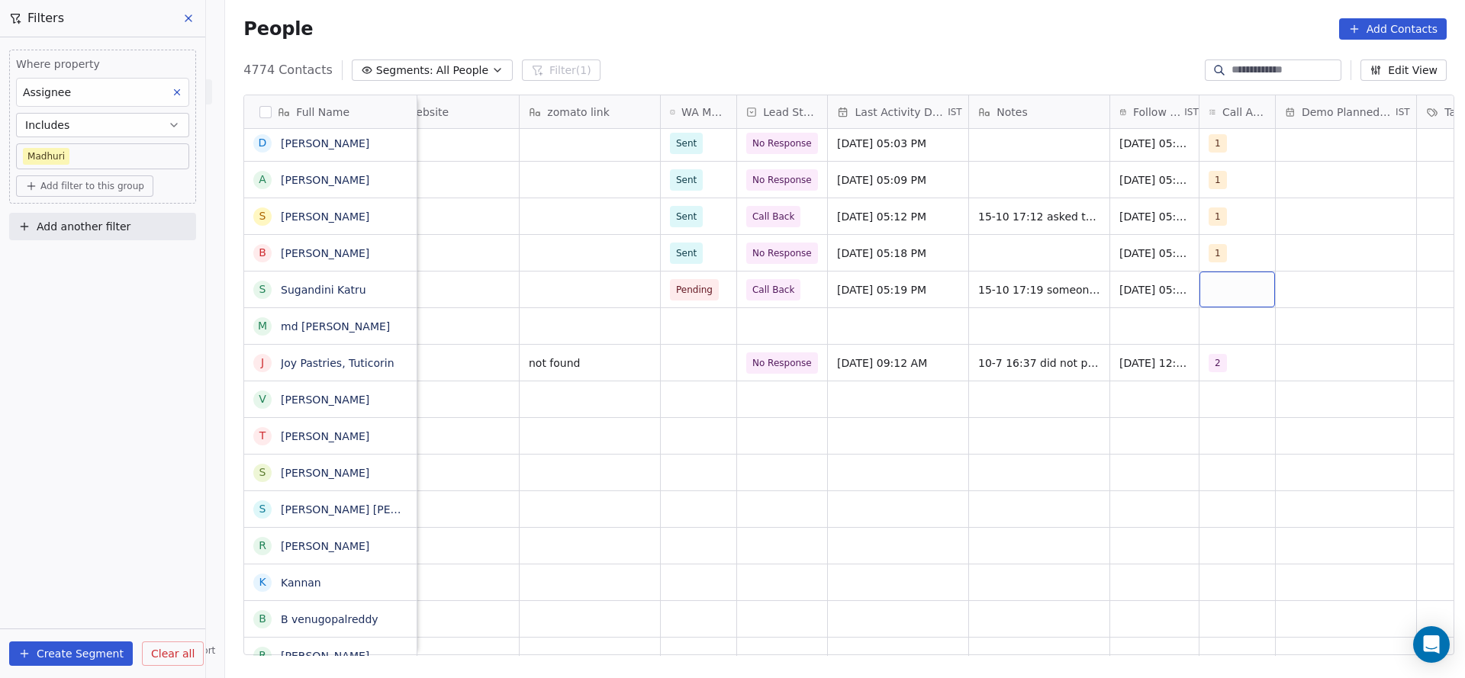
click at [1200, 288] on div "grid" at bounding box center [1237, 290] width 76 height 36
click at [1215, 325] on button "Suggestions" at bounding box center [1219, 330] width 12 height 12
click at [964, 336] on html "On2Cook India Pvt. Ltd. Contacts People Marketing Workflows Campaigns Metrics &…" at bounding box center [732, 339] width 1465 height 678
click at [689, 461] on div "[PERSON_NAME] Sent Cold [DATE] 02:05 PM 15-10 14:05 speaks tamil only 1 Meta [D…" at bounding box center [721, 392] width 2381 height 527
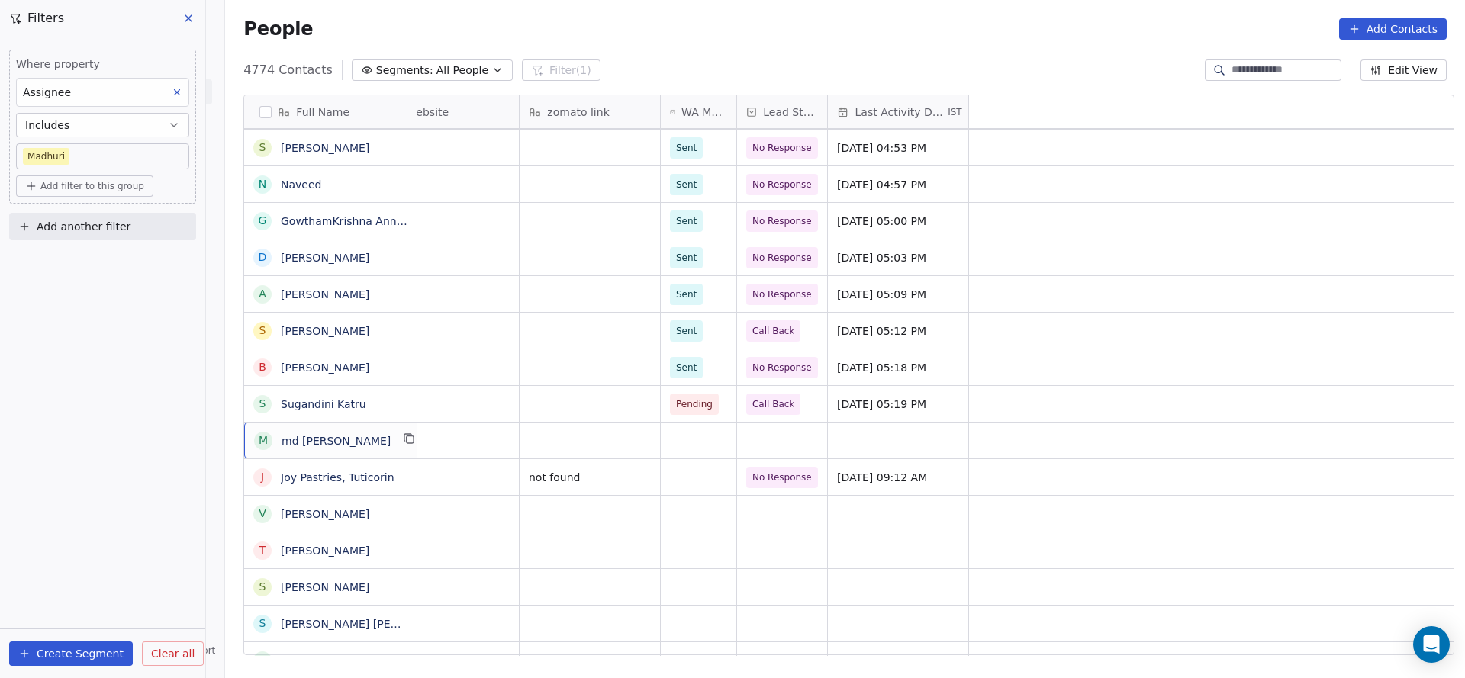
scroll to position [0, 0]
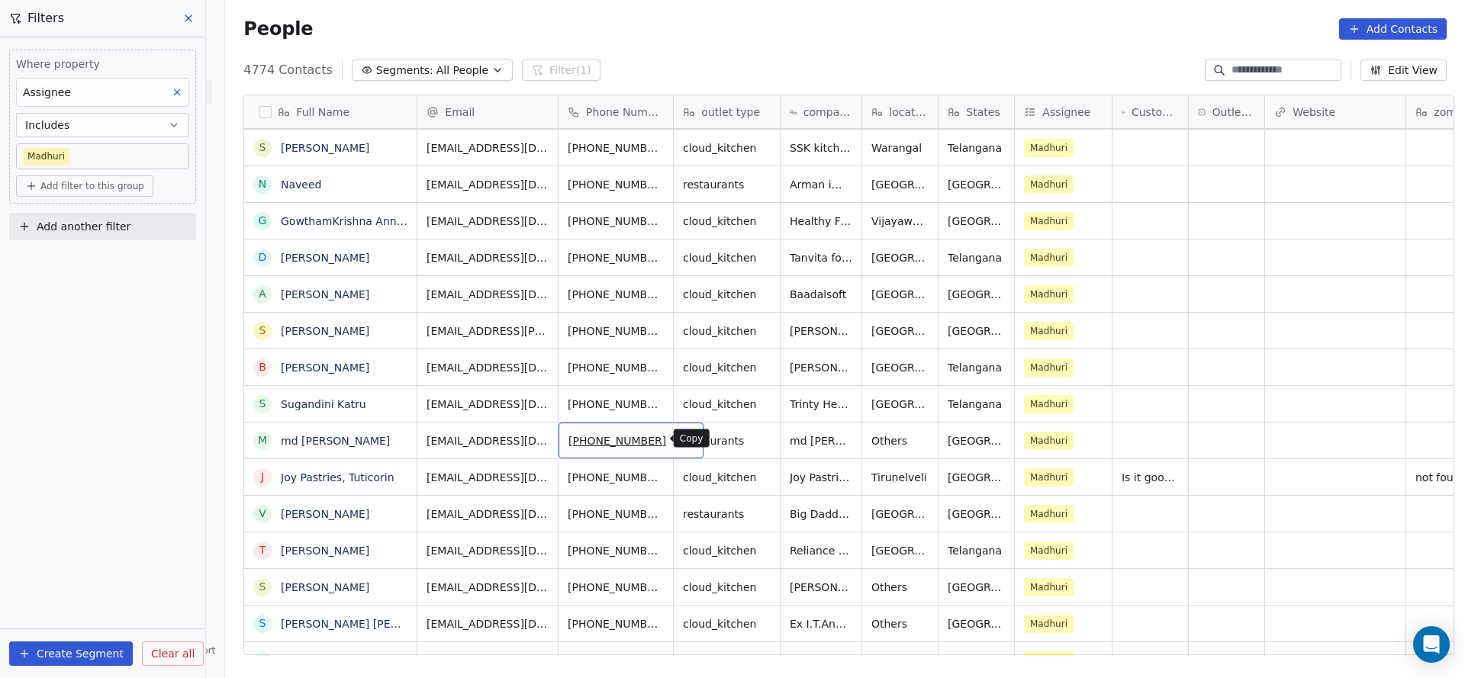
click at [679, 437] on icon "grid" at bounding box center [685, 439] width 12 height 12
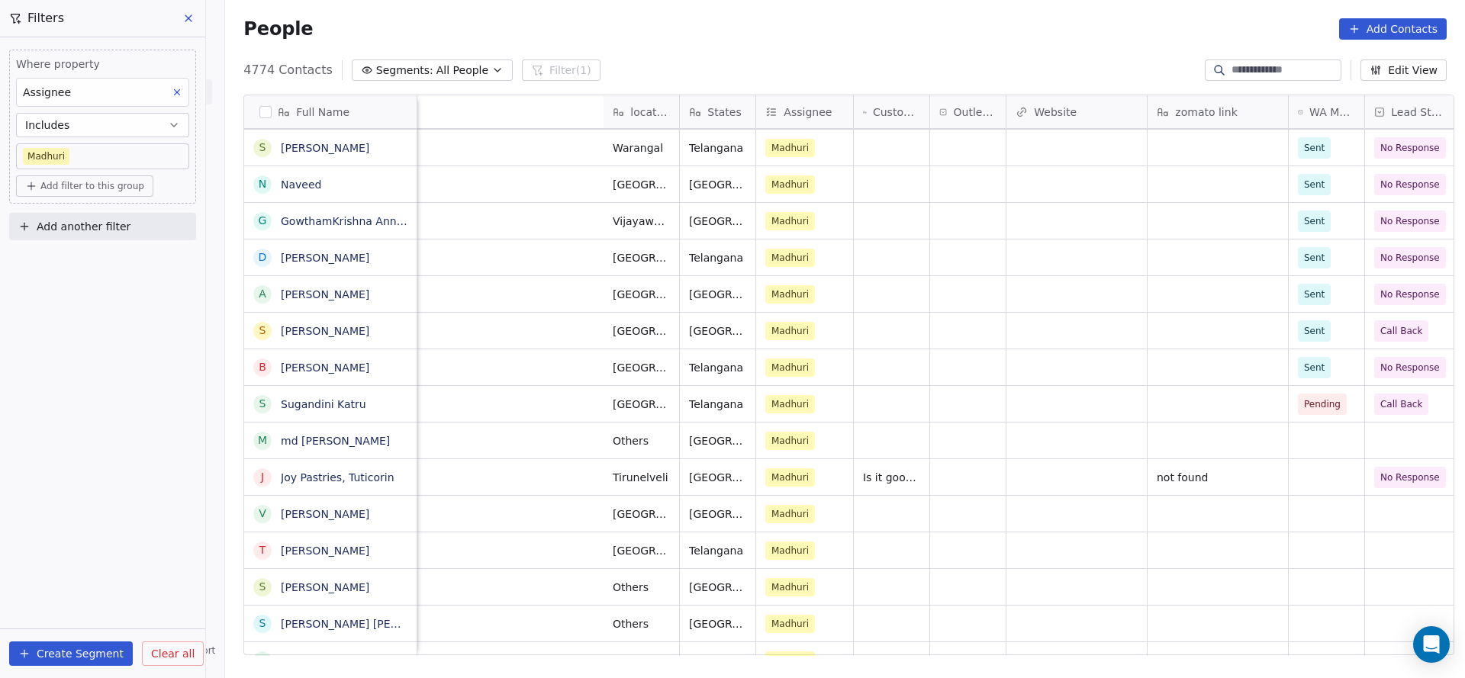
scroll to position [0, 861]
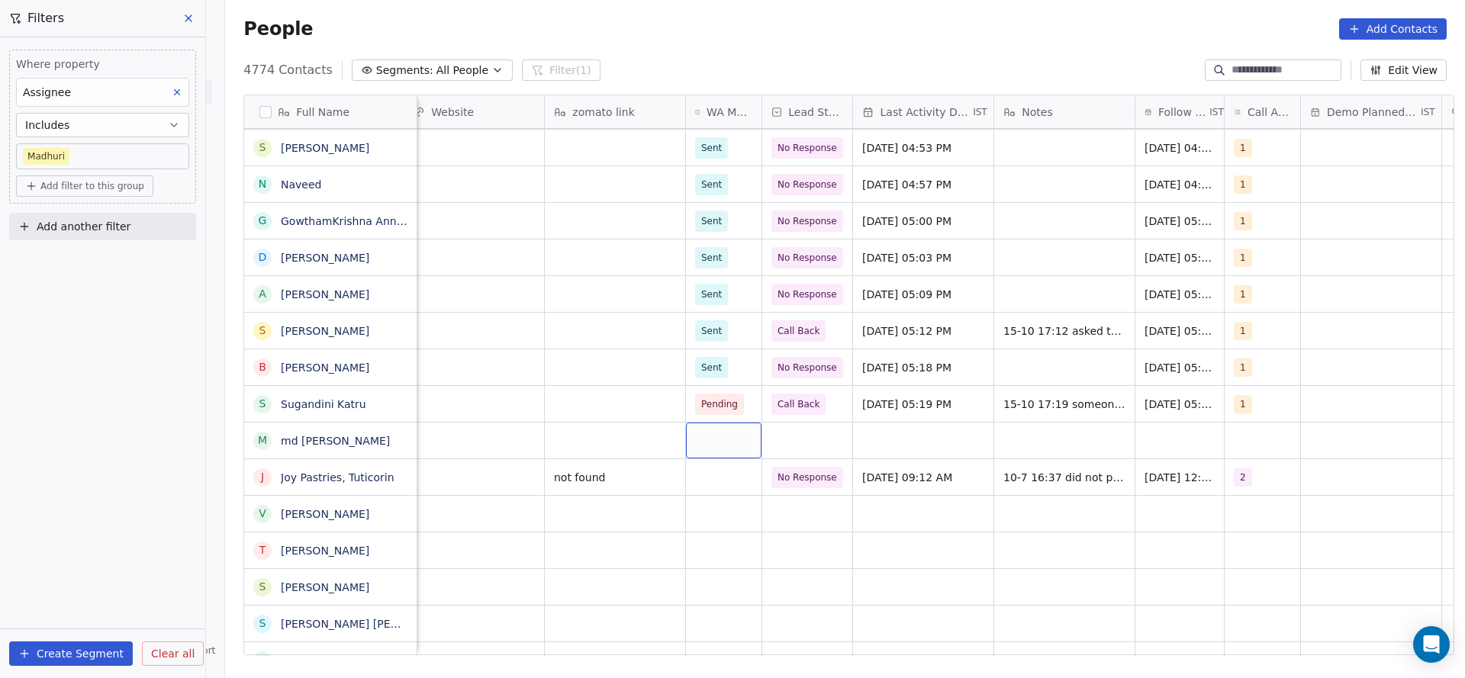
click at [698, 434] on div "grid" at bounding box center [724, 441] width 76 height 36
click at [818, 432] on div "grid" at bounding box center [807, 441] width 90 height 36
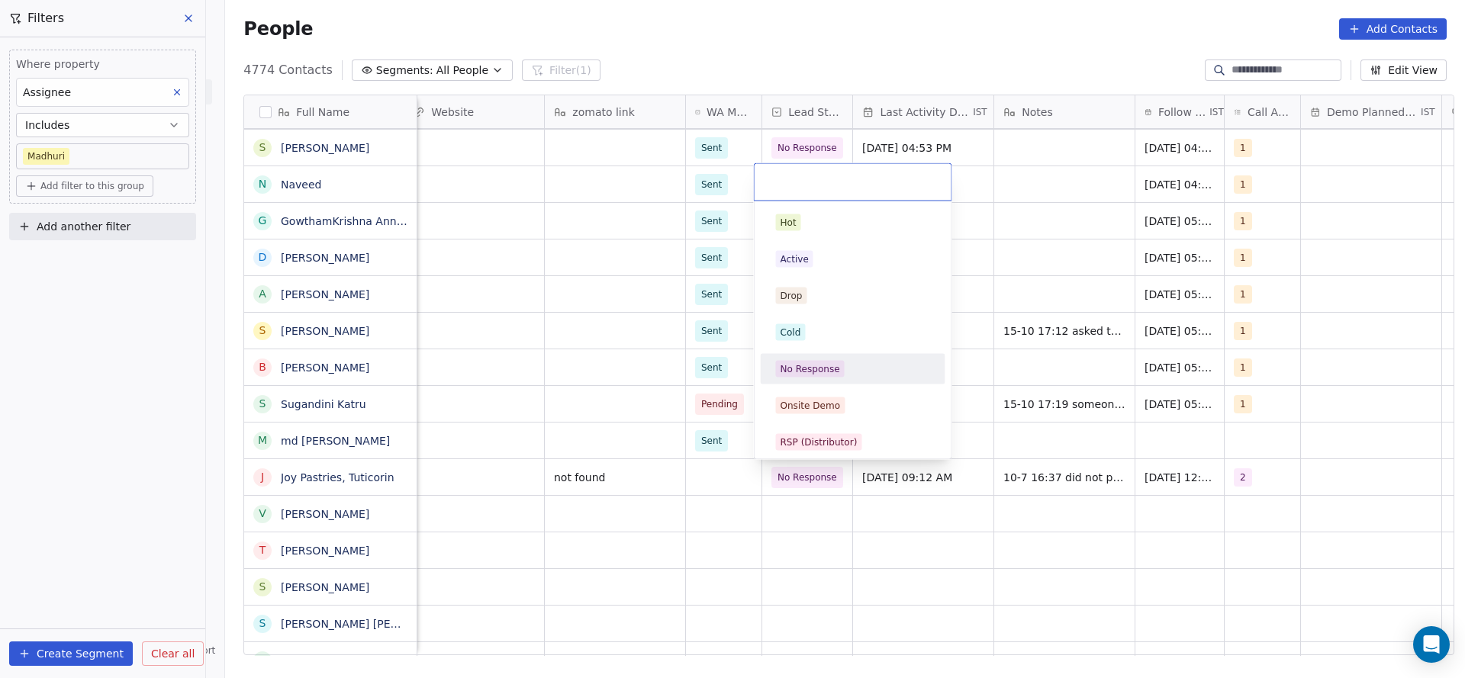
click at [836, 379] on div "No Response" at bounding box center [853, 369] width 172 height 24
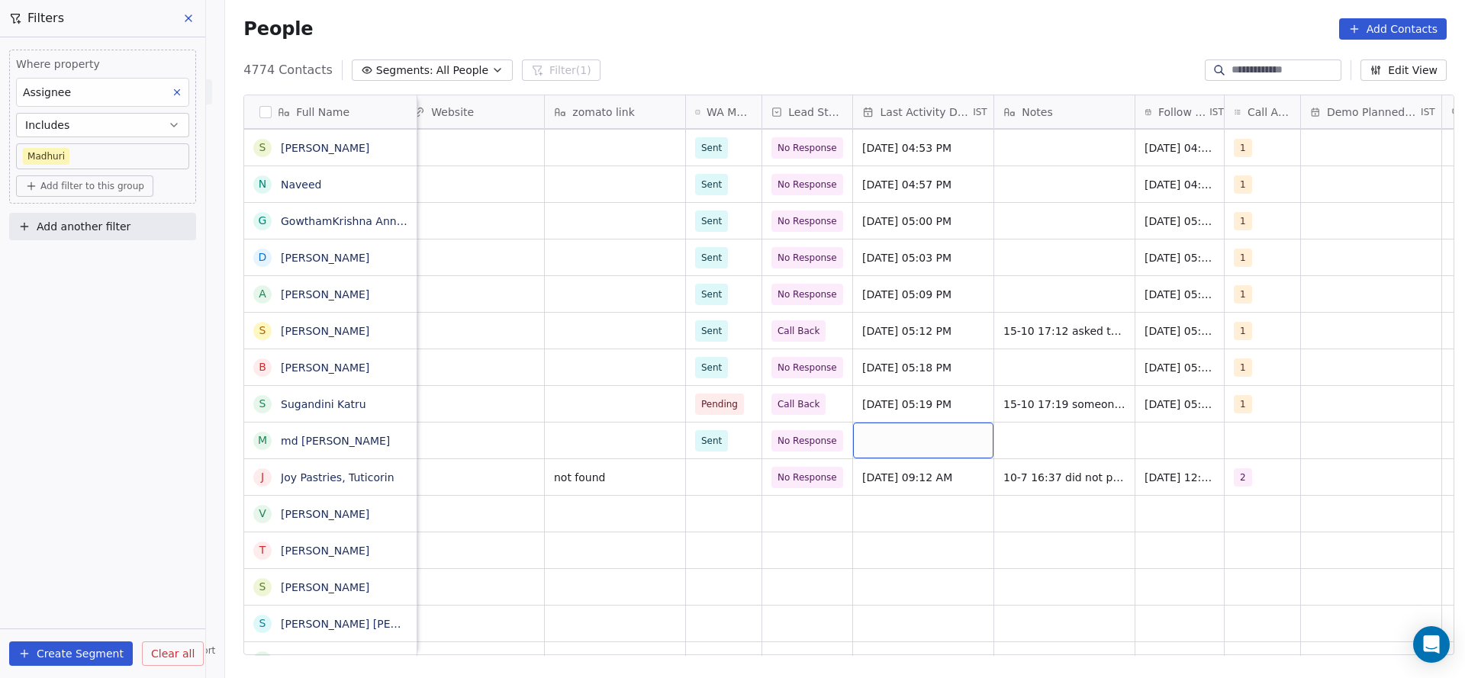
click at [959, 452] on div "grid" at bounding box center [923, 441] width 140 height 36
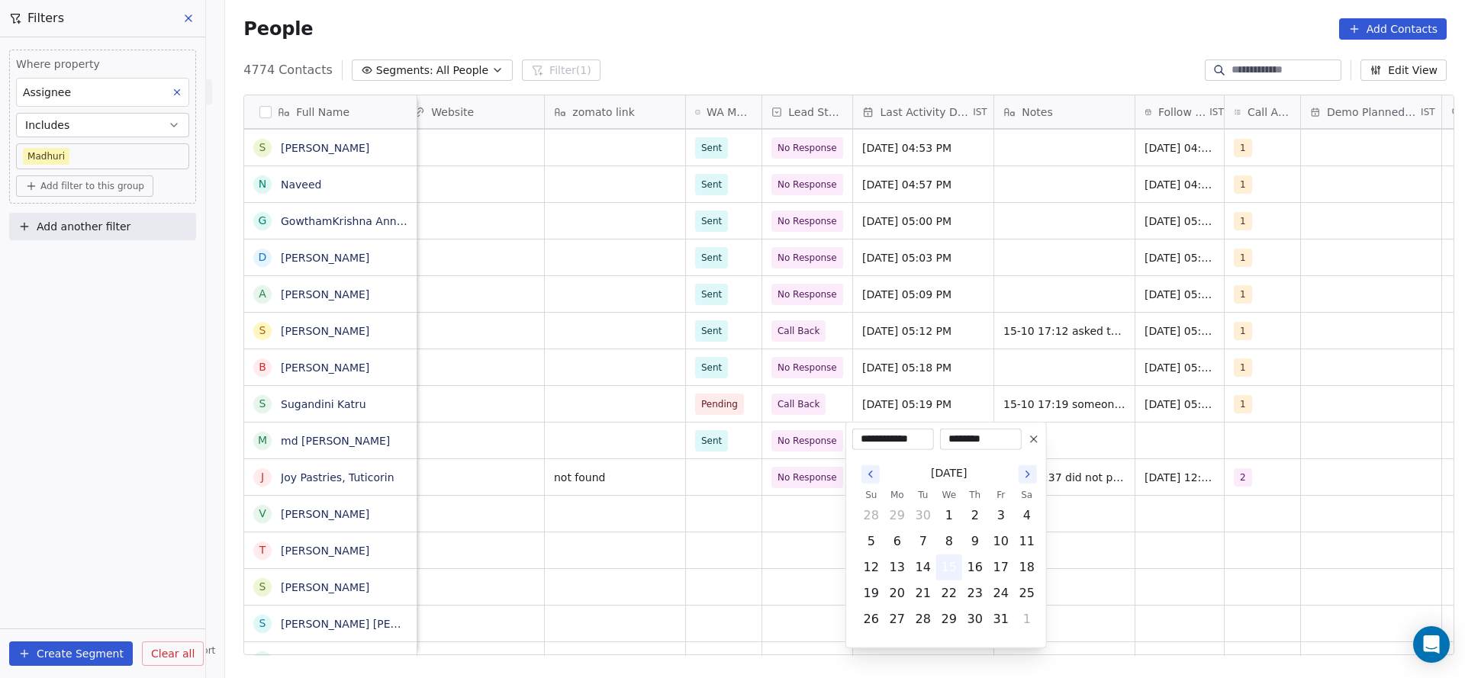
click at [958, 564] on button "15" at bounding box center [949, 567] width 24 height 24
click at [1245, 436] on html "On2Cook India Pvt. Ltd. Contacts People Marketing Workflows Campaigns Metrics &…" at bounding box center [732, 339] width 1465 height 678
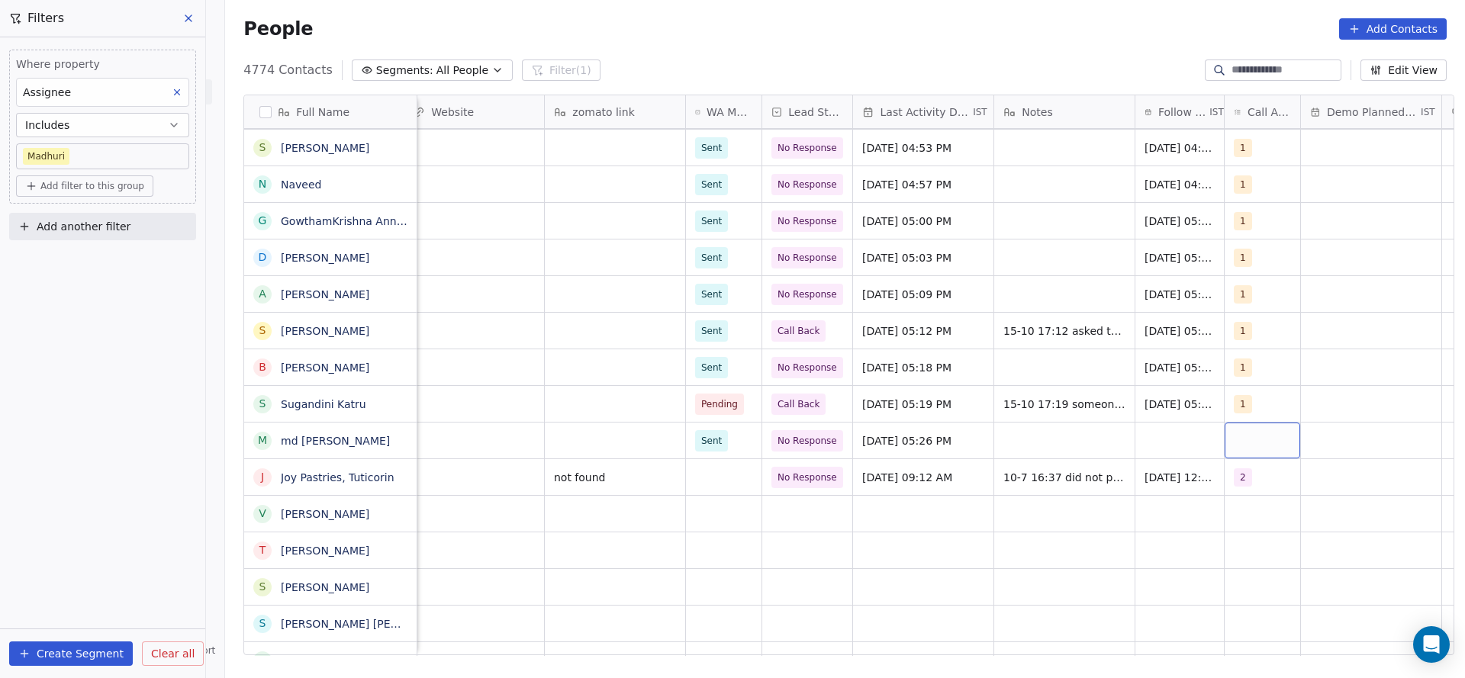
click at [1234, 448] on div "grid" at bounding box center [1263, 441] width 76 height 36
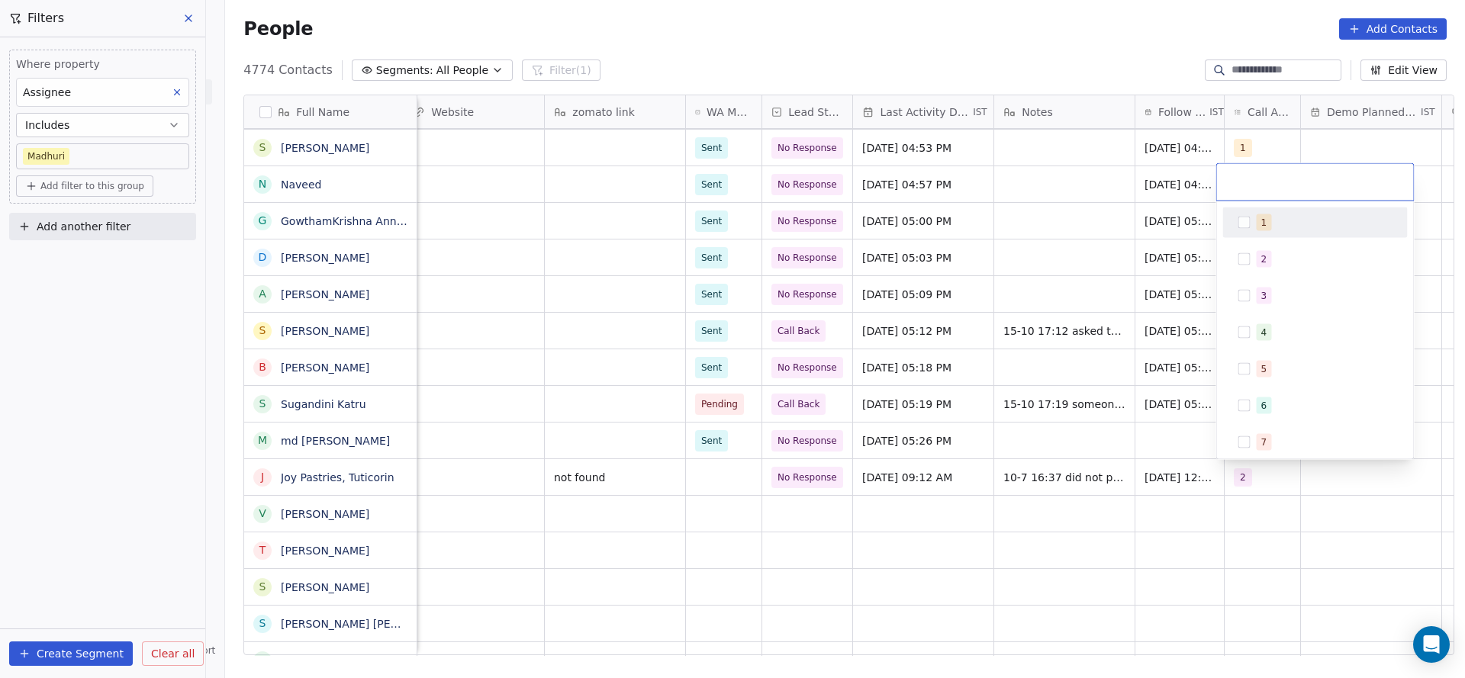
click at [1276, 233] on div "1" at bounding box center [1315, 223] width 172 height 24
click at [1161, 423] on html "On2Cook India Pvt. Ltd. Contacts People Marketing Workflows Campaigns Metrics &…" at bounding box center [732, 339] width 1465 height 678
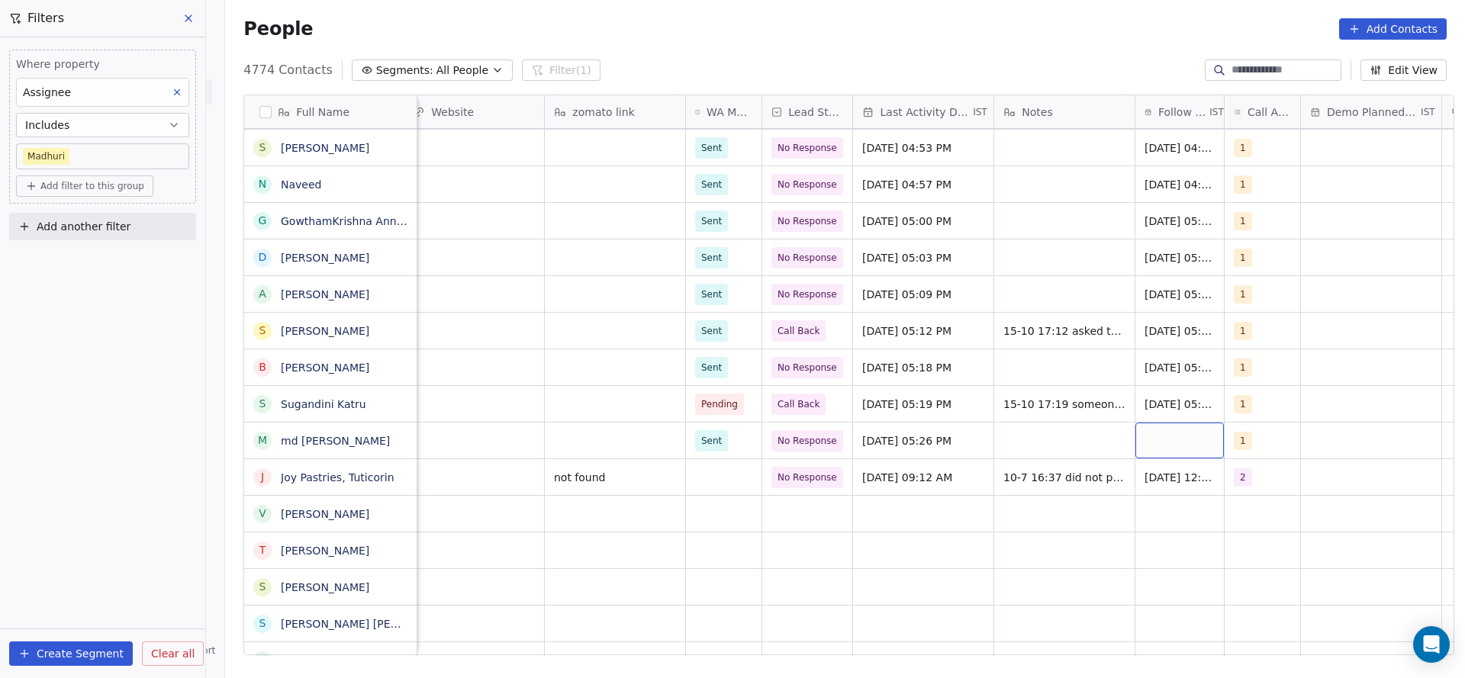
click at [1158, 443] on div "grid" at bounding box center [1179, 441] width 89 height 36
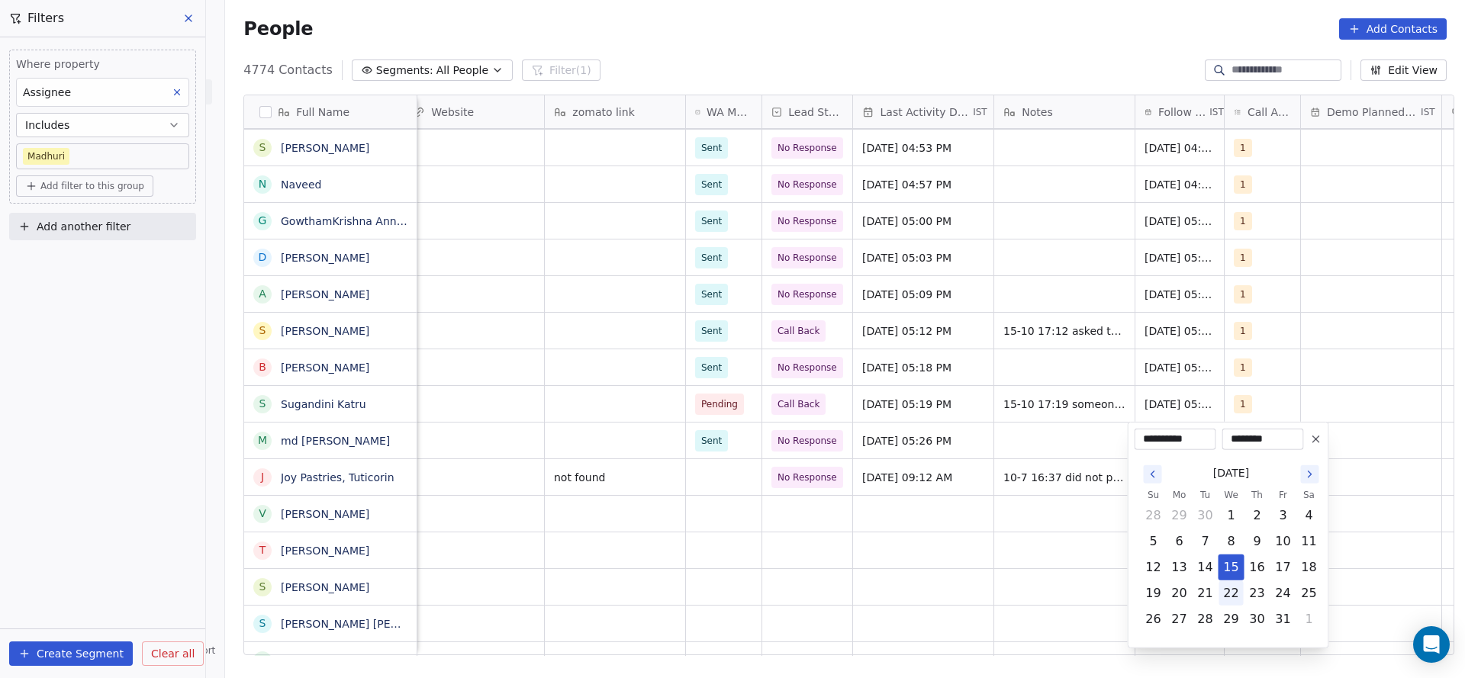
click at [1238, 588] on button "22" at bounding box center [1231, 593] width 24 height 24
type input "**********"
click at [1061, 531] on html "On2Cook India Pvt. Ltd. Contacts People Marketing Workflows Campaigns Metrics &…" at bounding box center [732, 339] width 1465 height 678
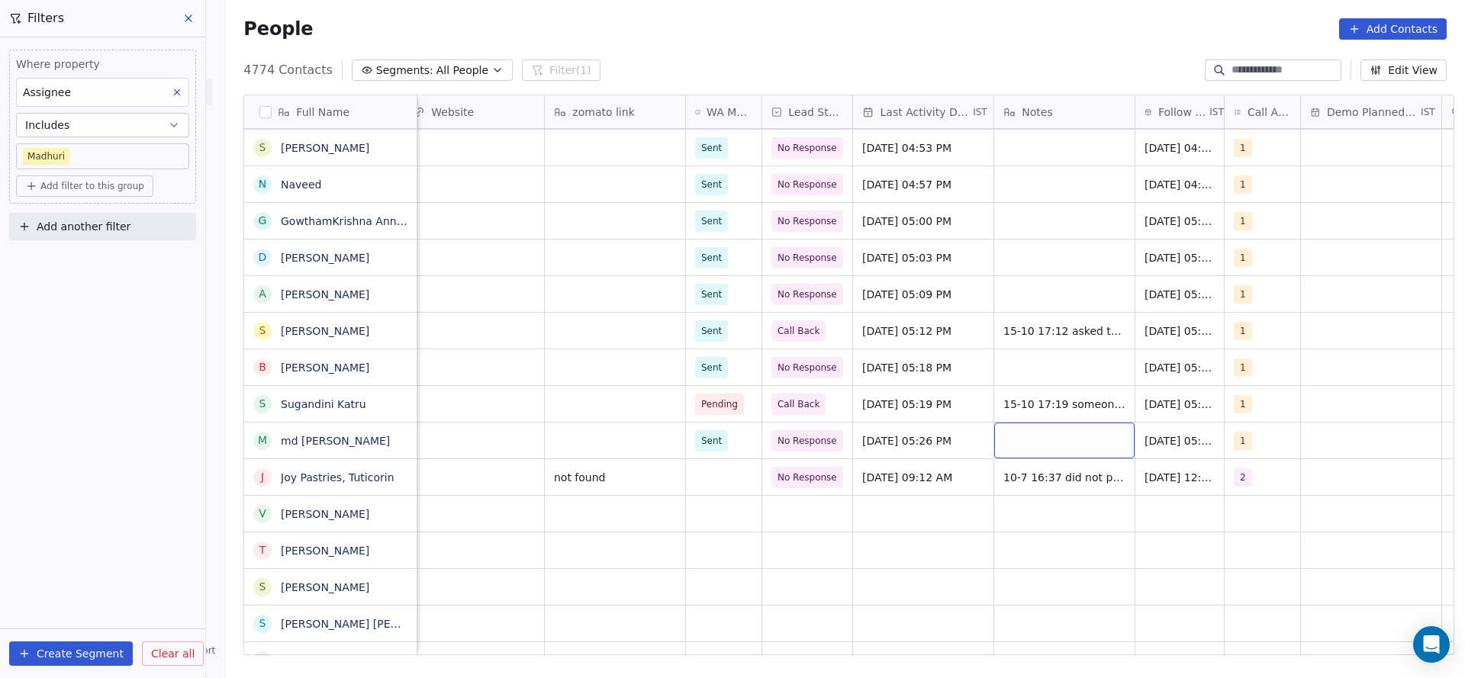
click at [1051, 435] on div "grid" at bounding box center [1064, 441] width 140 height 36
click at [812, 484] on html "On2Cook India Pvt. Ltd. Contacts People Marketing Workflows Campaigns Metrics &…" at bounding box center [732, 339] width 1465 height 678
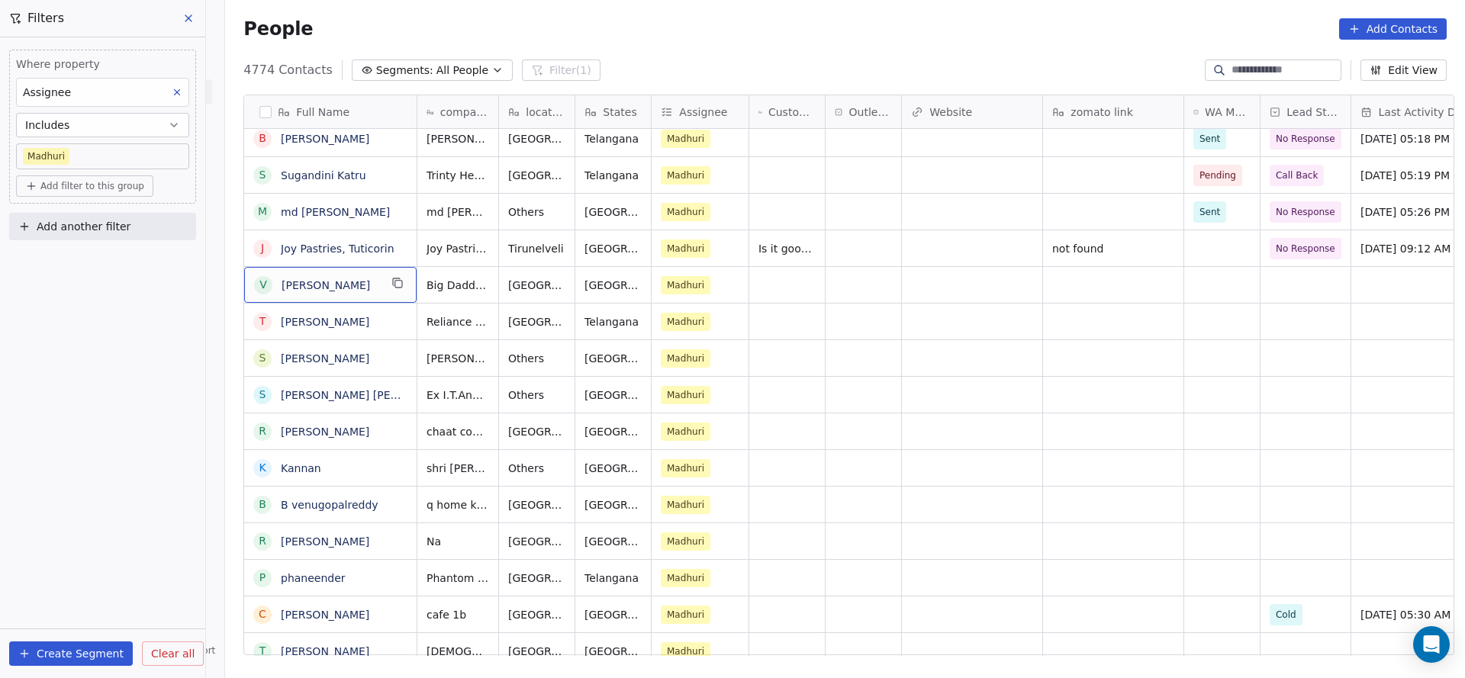
scroll to position [0, 0]
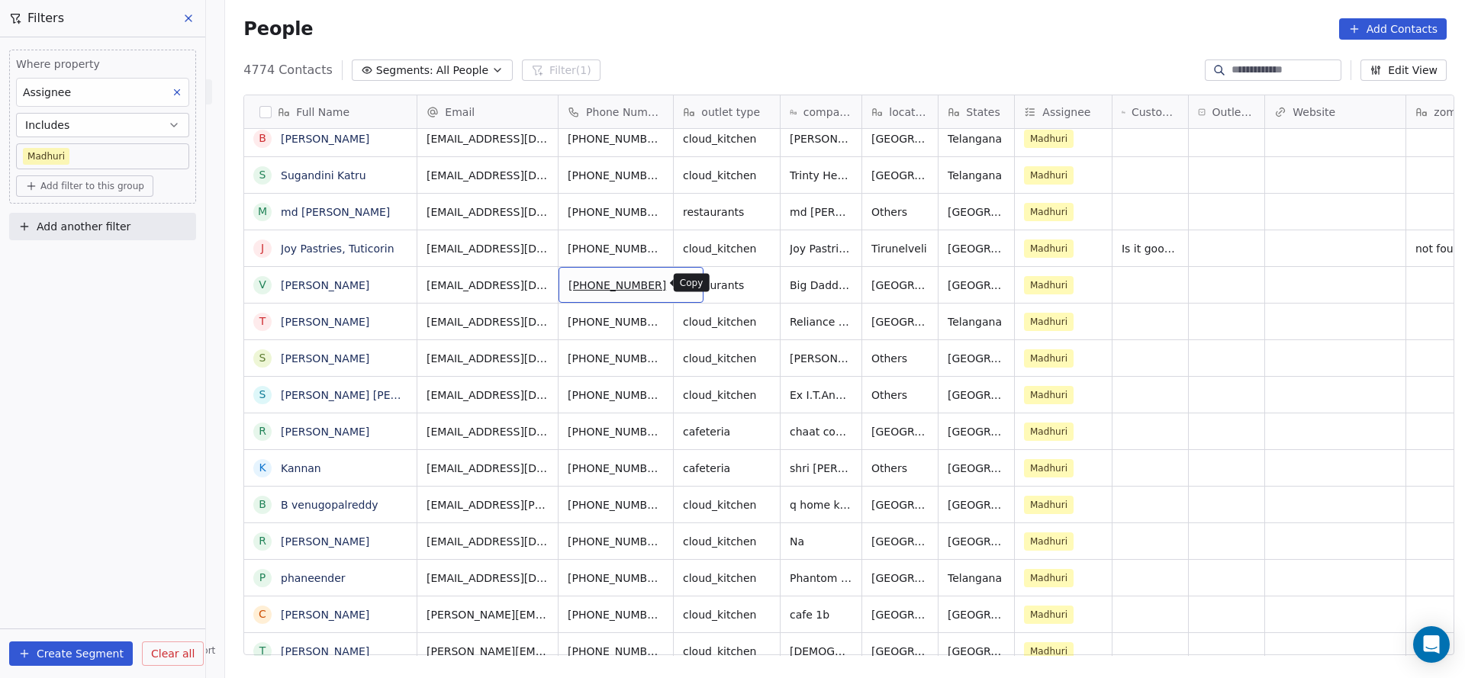
click at [681, 284] on icon "grid" at bounding box center [684, 282] width 7 height 7
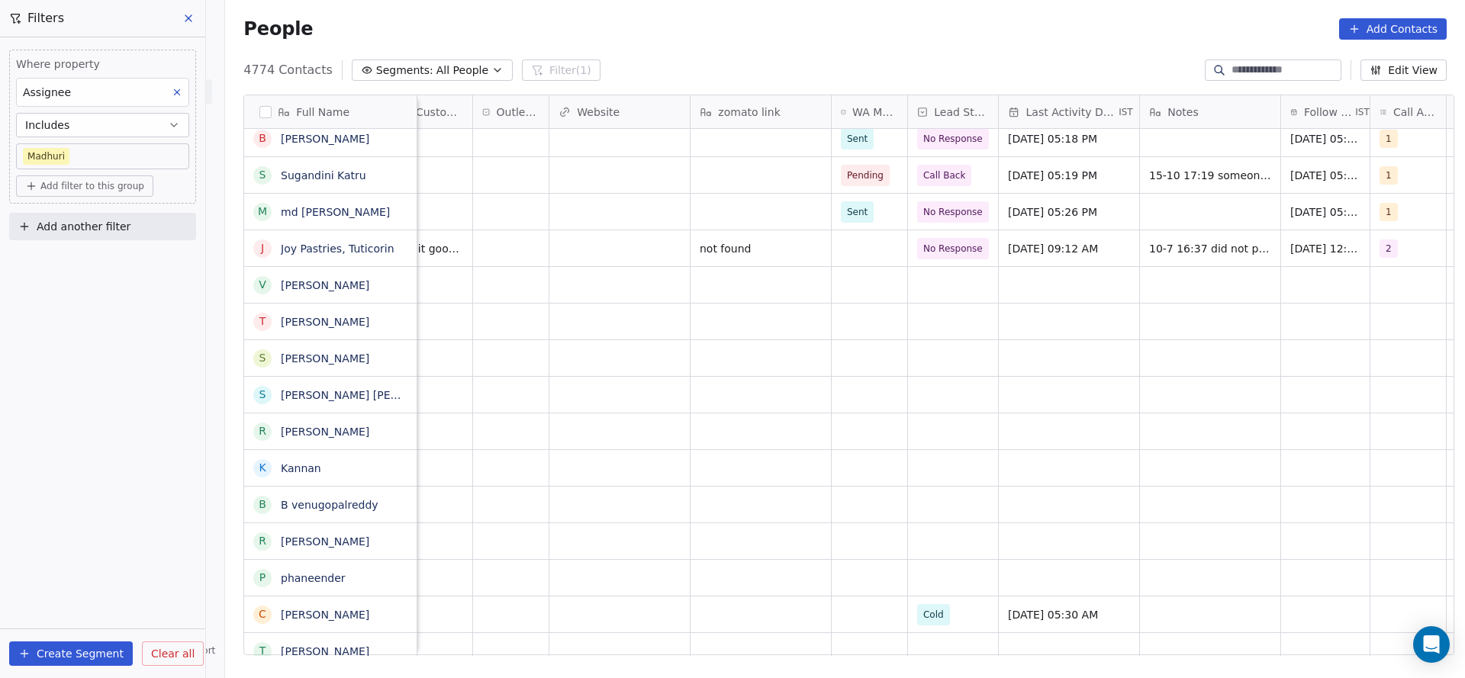
scroll to position [0, 752]
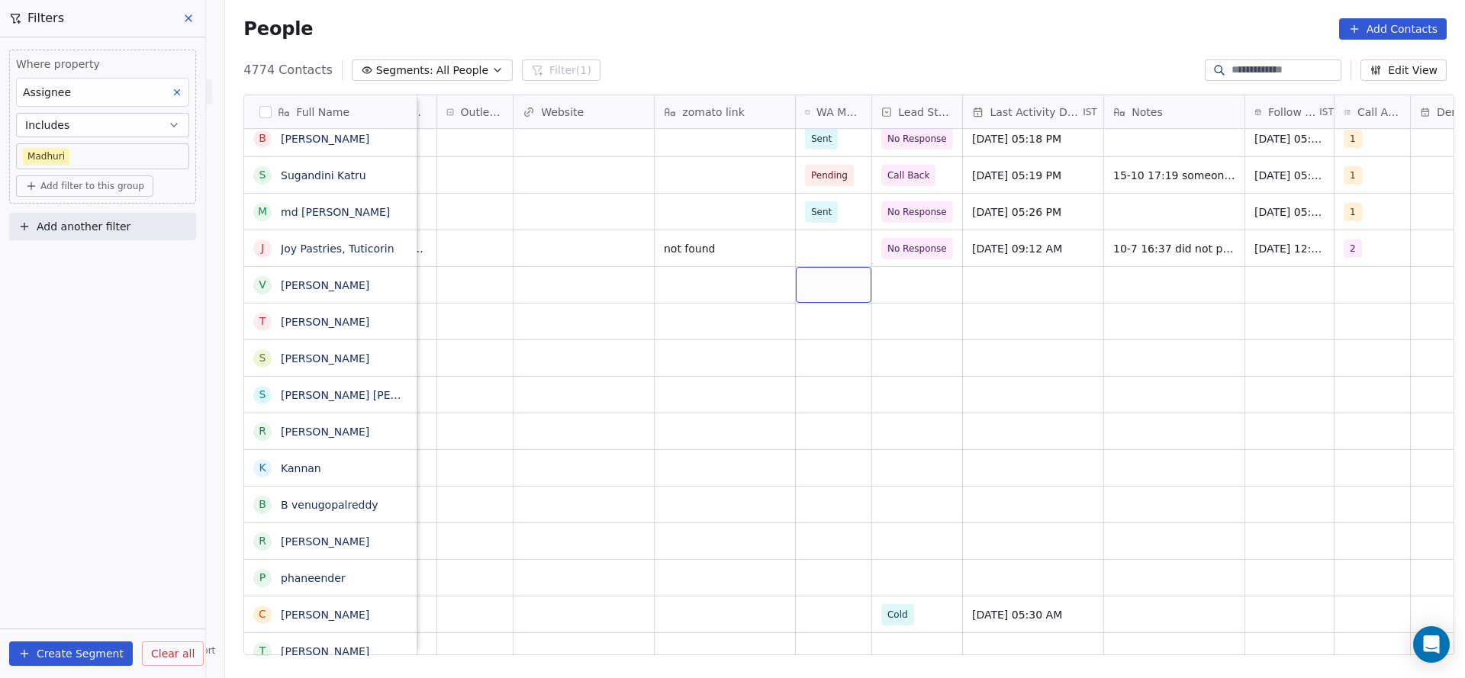
click at [823, 284] on div "grid" at bounding box center [834, 285] width 76 height 36
click at [831, 362] on div "Pending" at bounding box center [832, 362] width 37 height 14
click at [929, 291] on div "grid" at bounding box center [917, 285] width 90 height 36
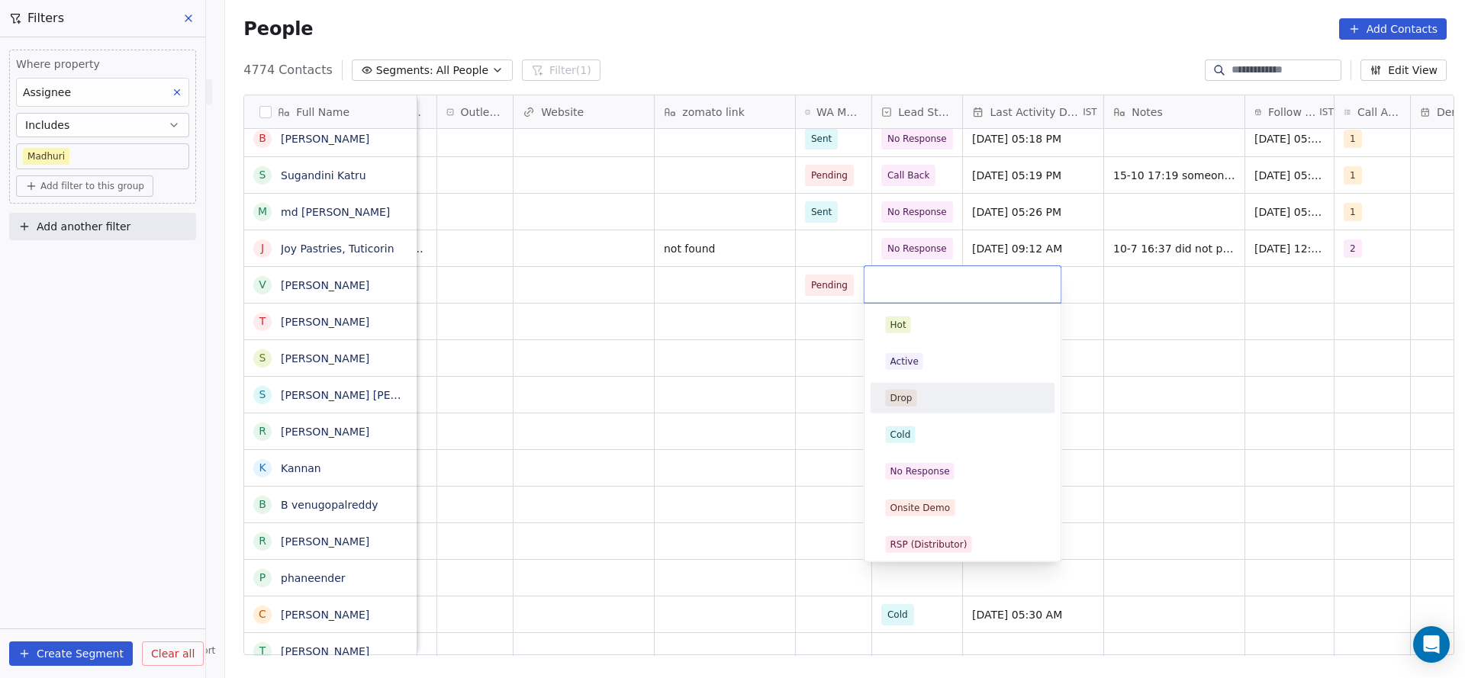
drag, startPoint x: 907, startPoint y: 431, endPoint x: 1027, endPoint y: 288, distance: 186.9
click at [909, 430] on div "Cold" at bounding box center [900, 435] width 21 height 14
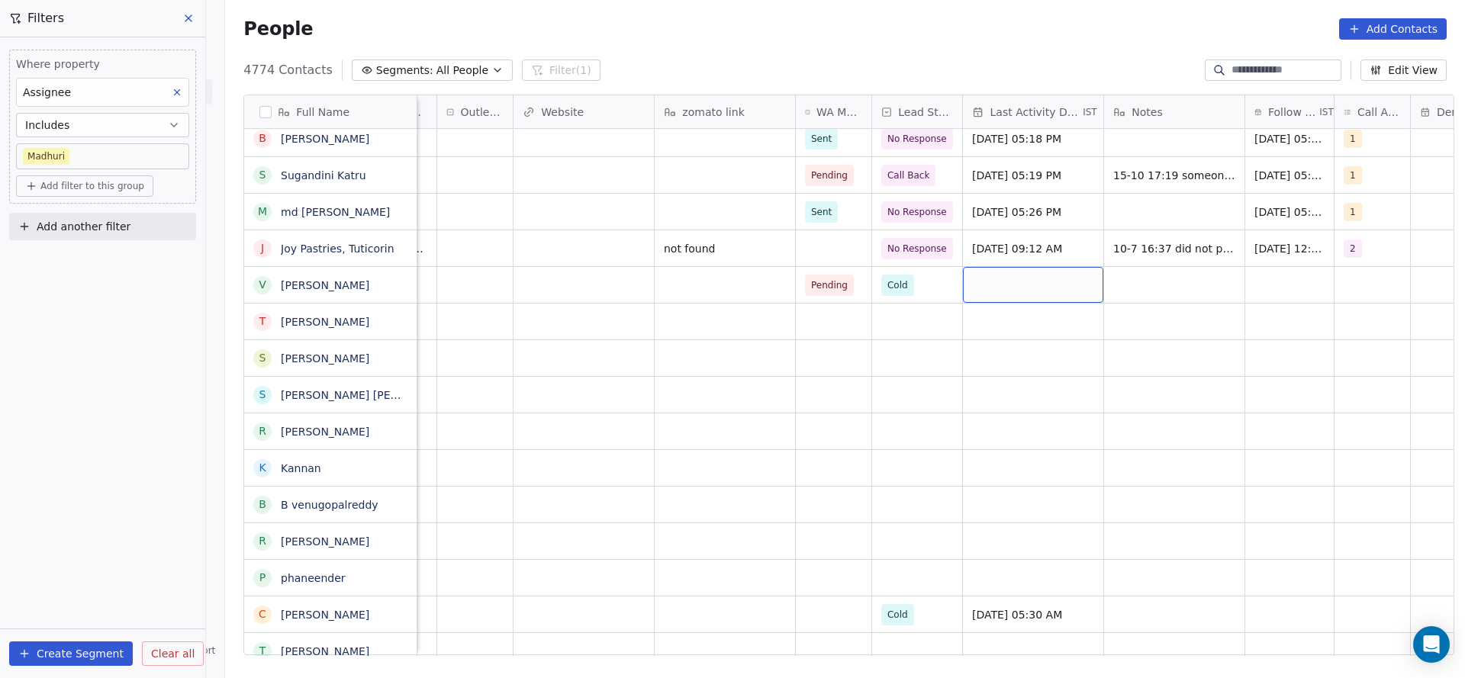
click at [1027, 287] on div "grid" at bounding box center [1033, 285] width 140 height 36
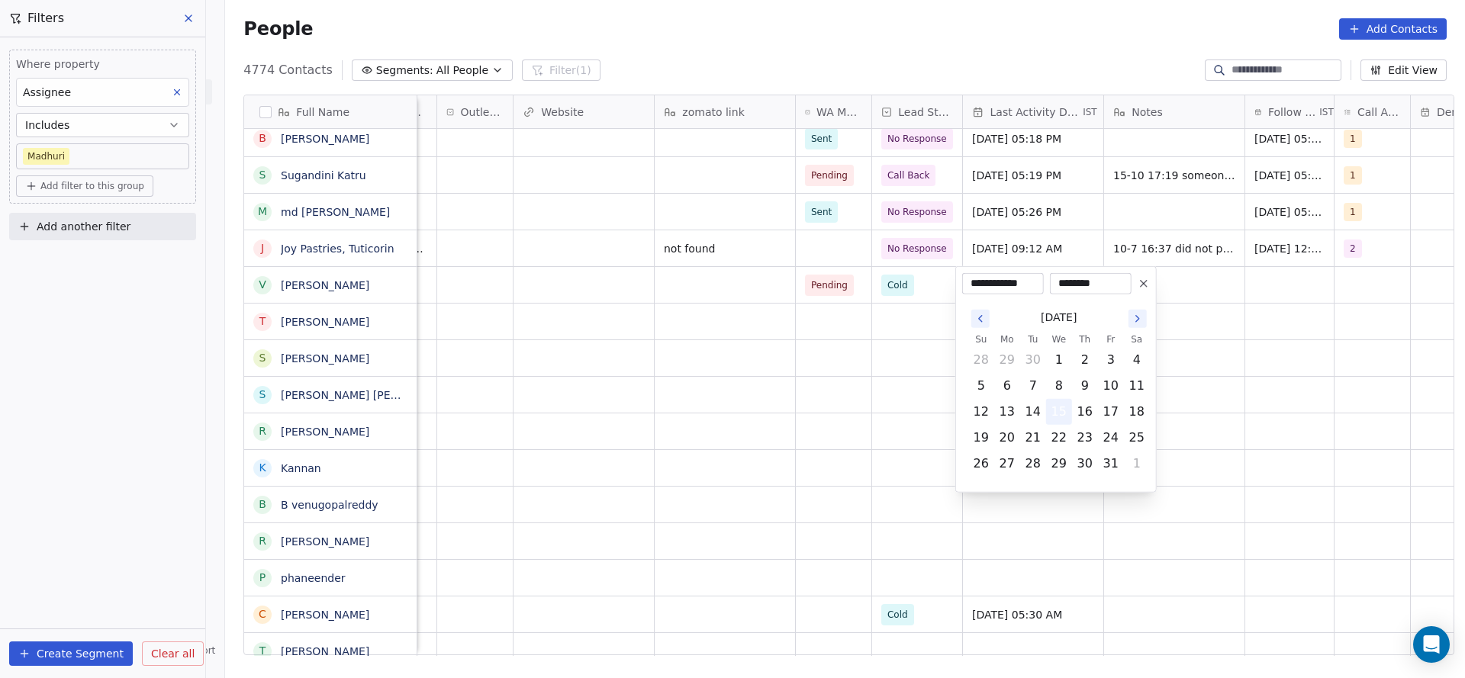
click at [1053, 413] on button "15" at bounding box center [1059, 412] width 24 height 24
drag, startPoint x: 801, startPoint y: 417, endPoint x: 1191, endPoint y: 286, distance: 411.2
click at [811, 411] on html "On2Cook India Pvt. Ltd. Contacts People Marketing Workflows Campaigns Metrics &…" at bounding box center [732, 339] width 1465 height 678
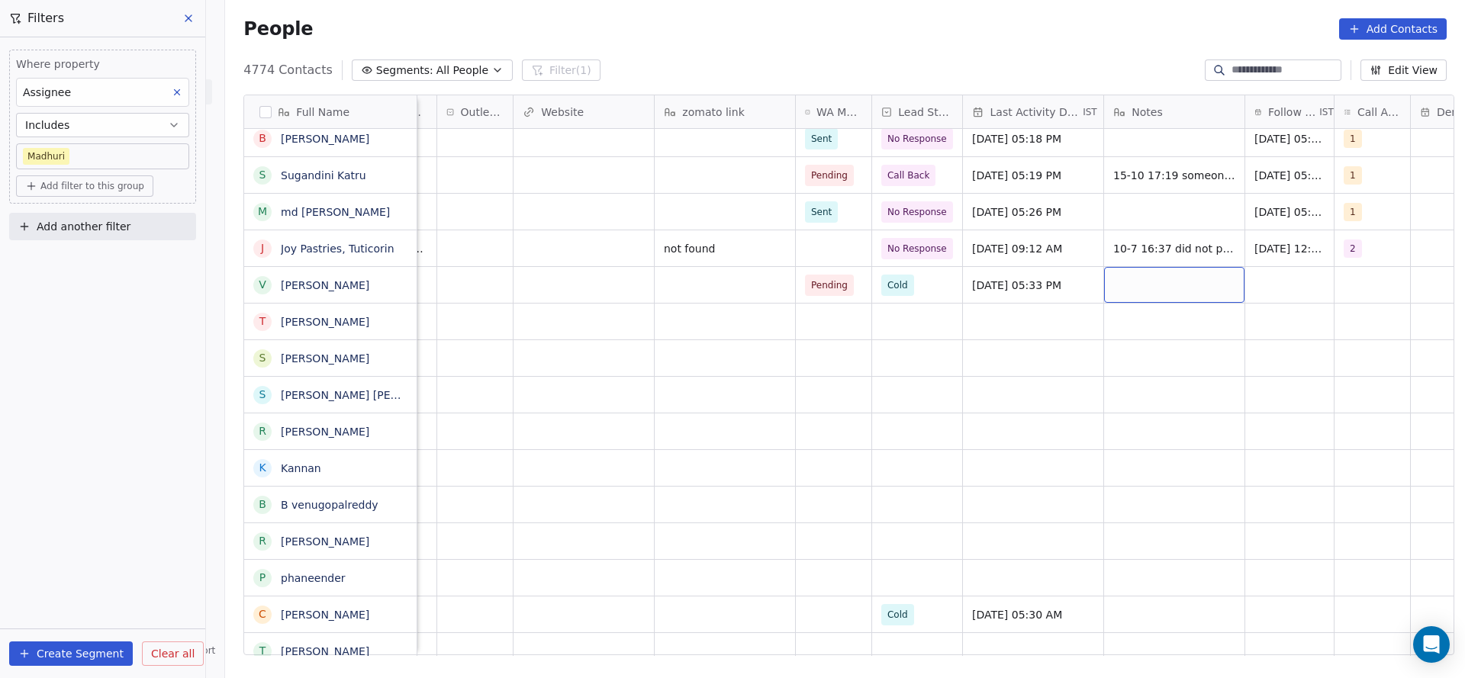
click at [1147, 298] on div "grid" at bounding box center [1174, 285] width 140 height 36
type textarea "**********"
click at [1250, 288] on html "On2Cook India Pvt. Ltd. Contacts People Marketing Workflows Campaigns Metrics &…" at bounding box center [732, 339] width 1465 height 678
click at [1250, 288] on div "grid" at bounding box center [1289, 285] width 89 height 36
click at [1297, 295] on div "grid" at bounding box center [1289, 285] width 89 height 36
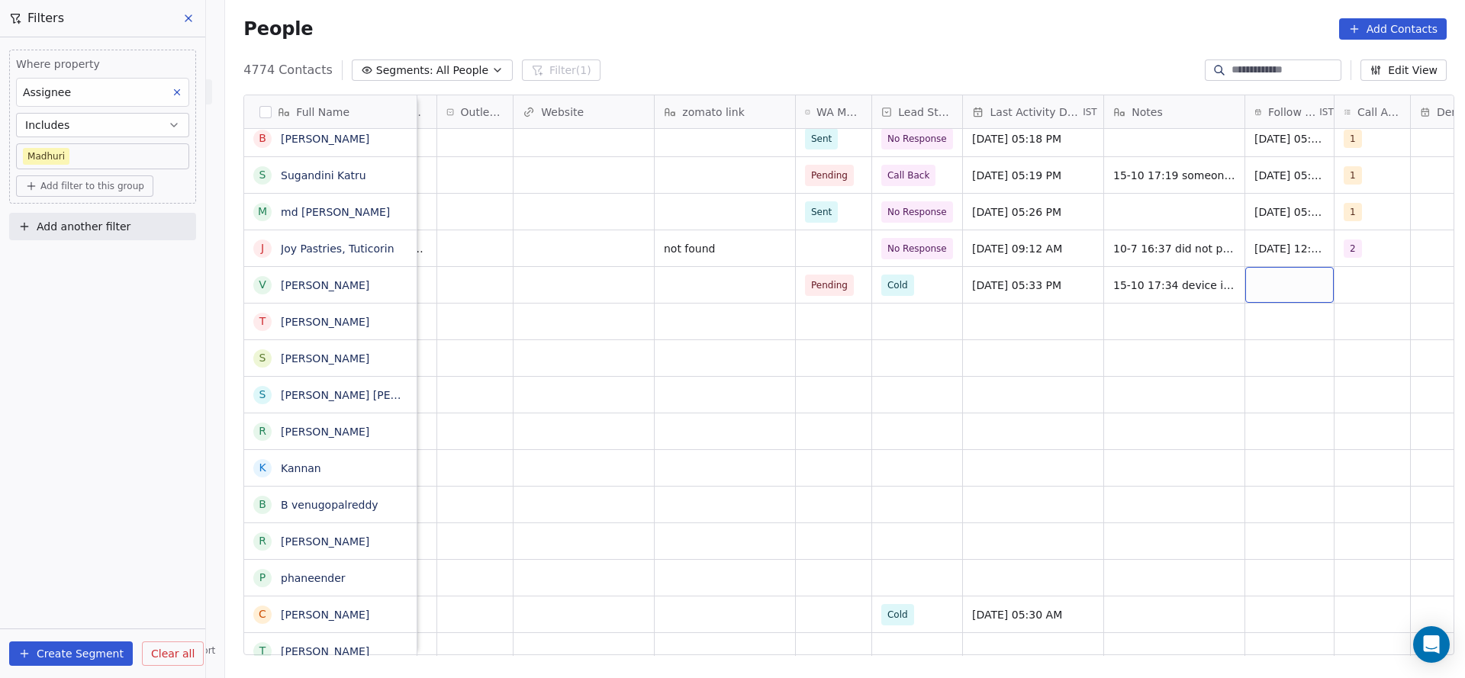
click at [1297, 295] on div "grid" at bounding box center [1289, 285] width 89 height 36
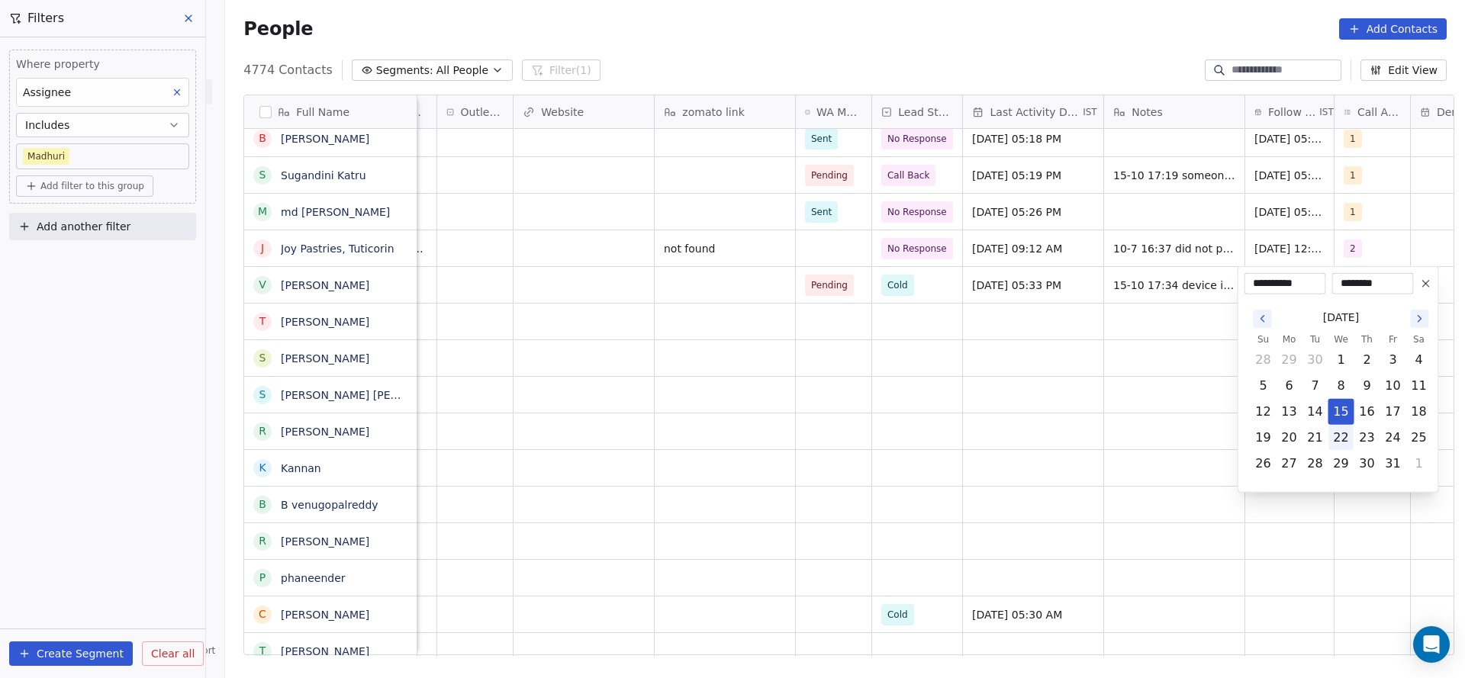
click at [1341, 433] on button "22" at bounding box center [1341, 438] width 24 height 24
type input "**********"
click at [1109, 417] on html "On2Cook India Pvt. Ltd. Contacts People Marketing Workflows Campaigns Metrics &…" at bounding box center [732, 339] width 1465 height 678
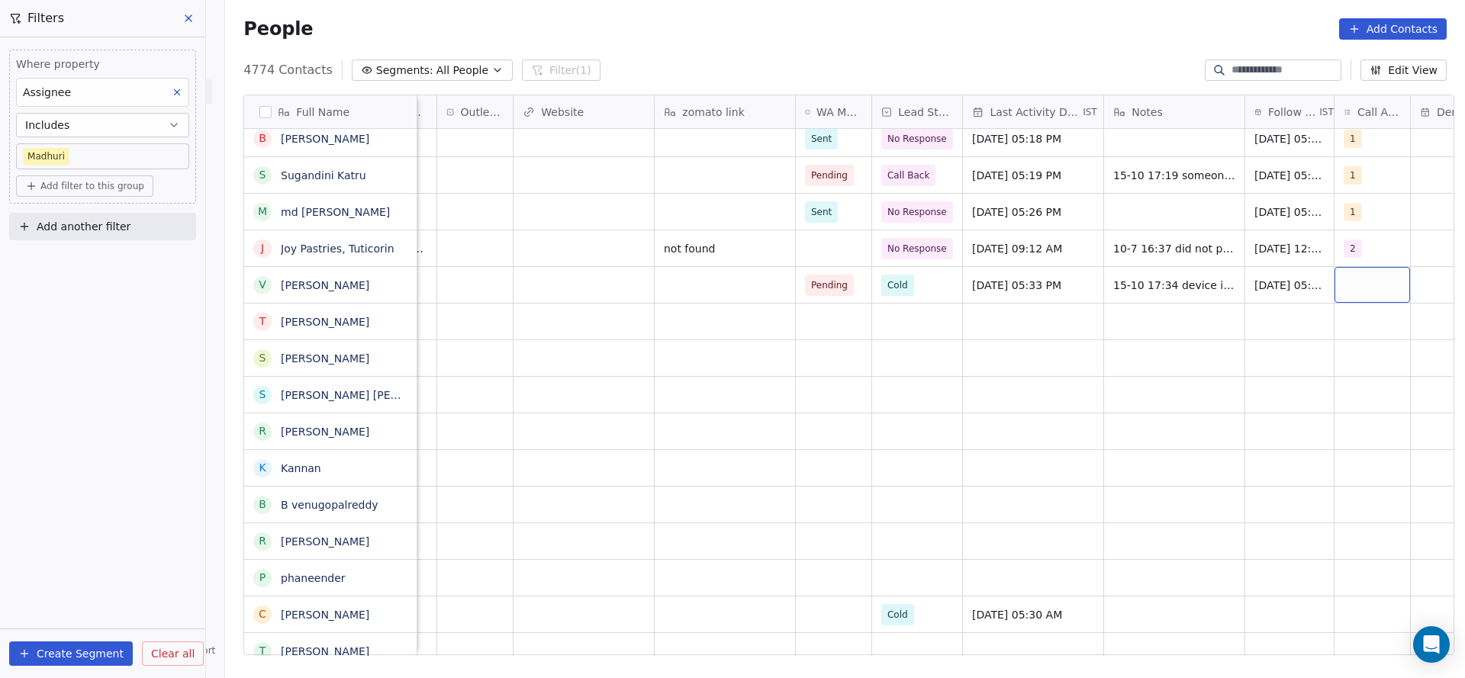
click at [1368, 301] on div "grid" at bounding box center [1373, 285] width 76 height 36
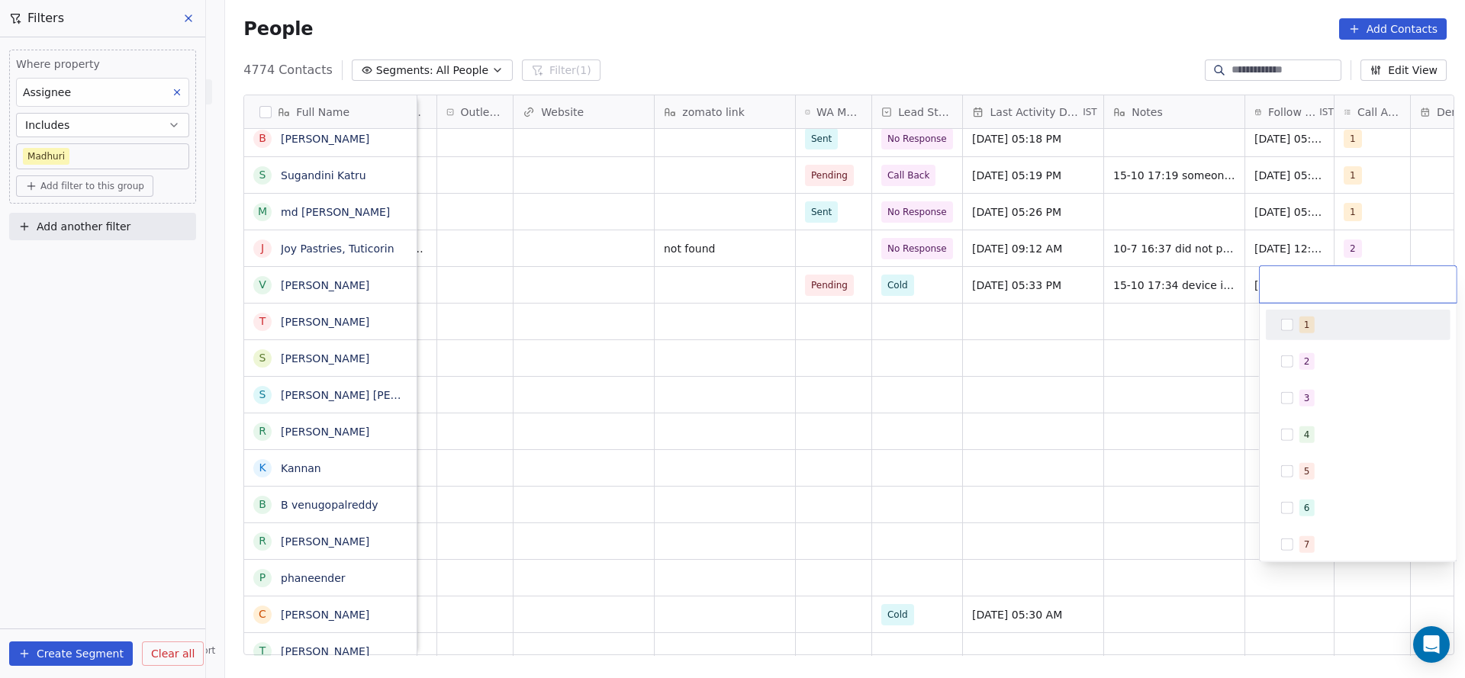
click at [1312, 329] on div "1" at bounding box center [1367, 325] width 136 height 17
click at [1031, 327] on html "On2Cook India Pvt. Ltd. Contacts People Marketing Workflows Campaigns Metrics &…" at bounding box center [732, 339] width 1465 height 678
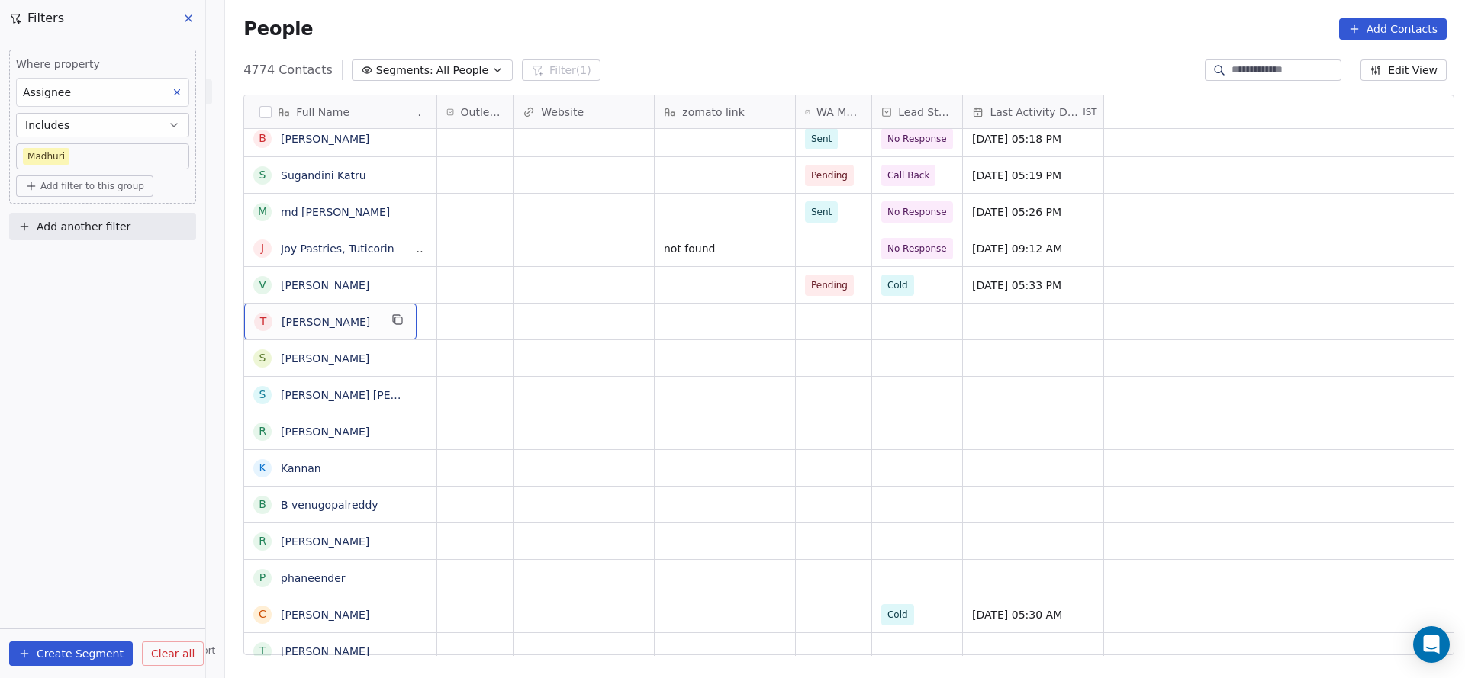
scroll to position [0, 0]
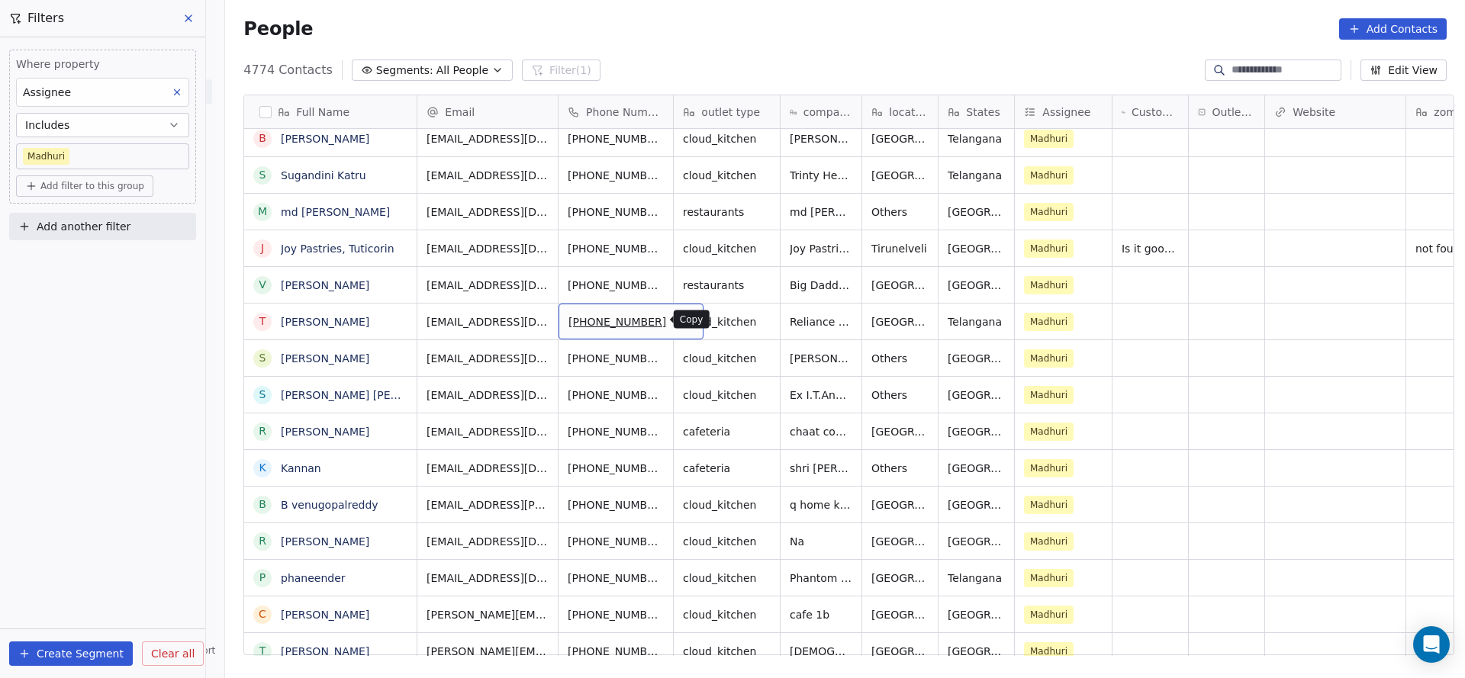
click at [679, 320] on icon "grid" at bounding box center [685, 320] width 12 height 12
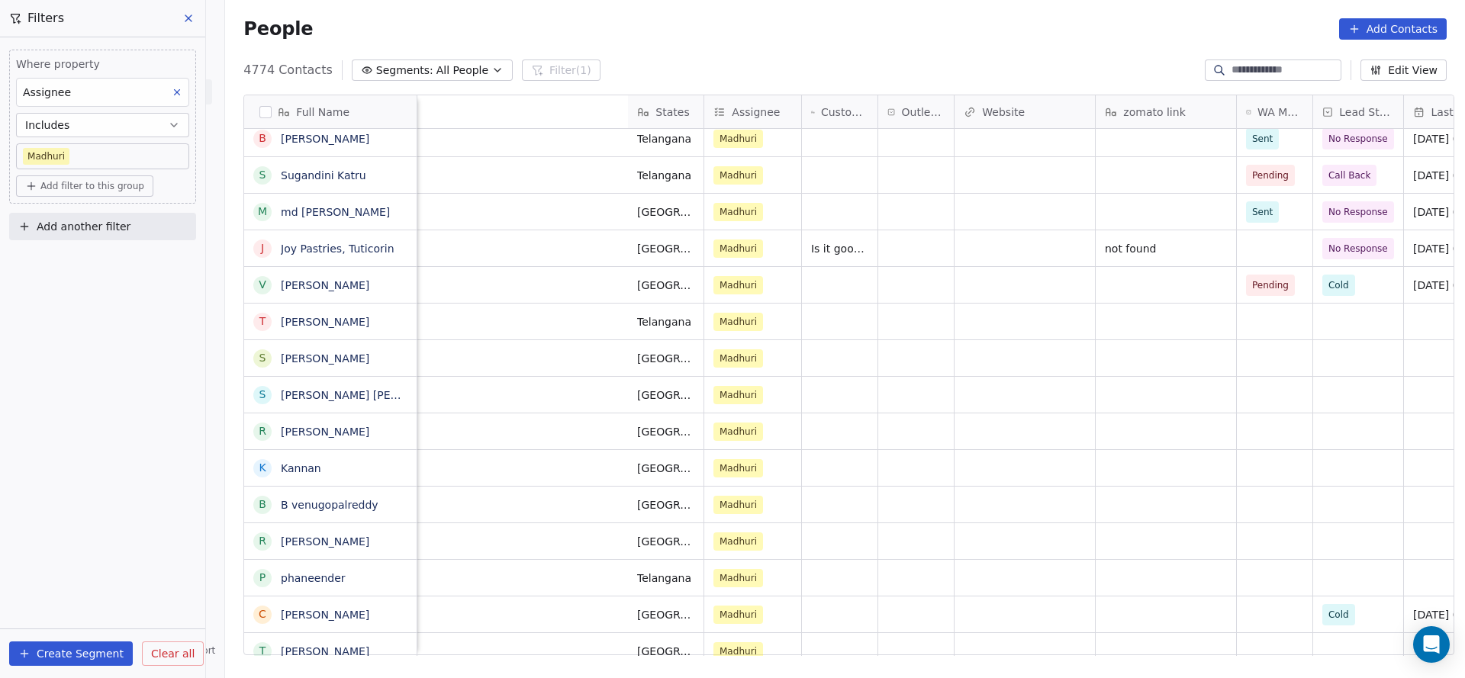
scroll to position [0, 810]
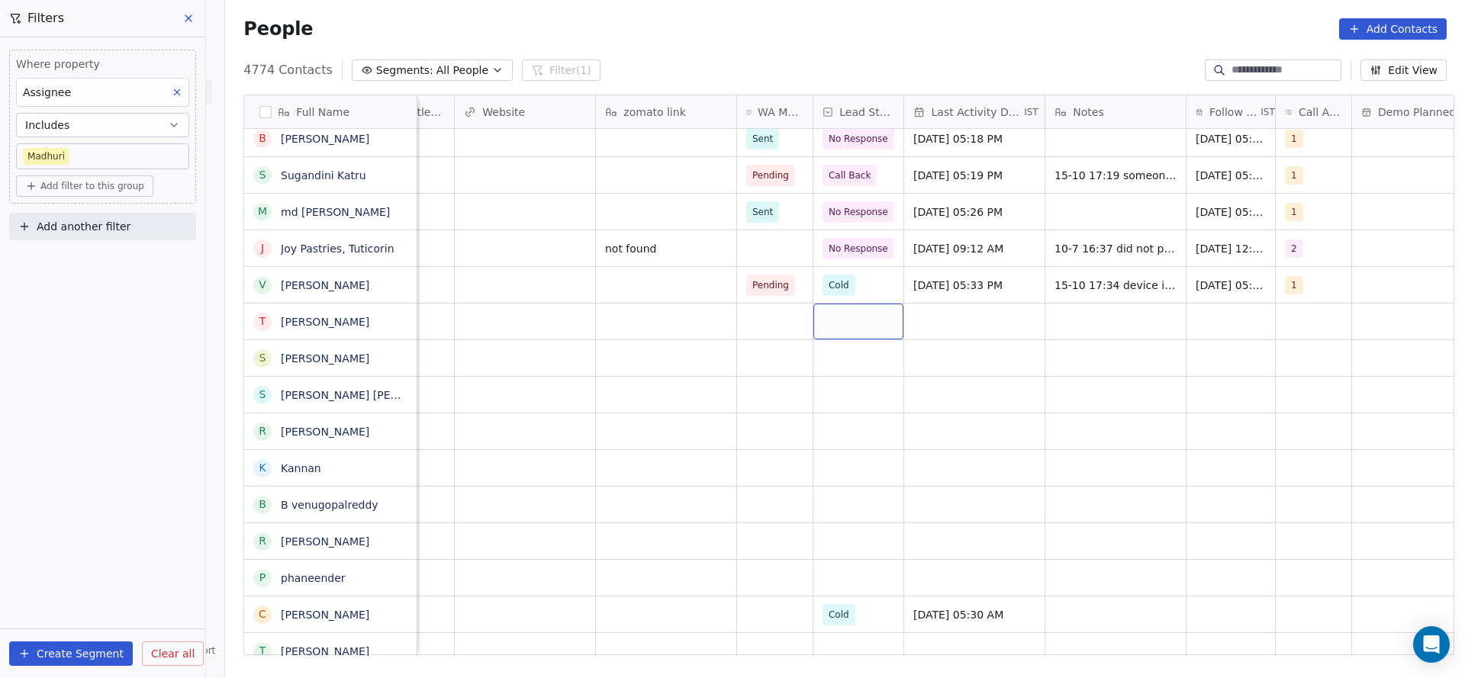
click at [855, 336] on div "grid" at bounding box center [858, 322] width 90 height 36
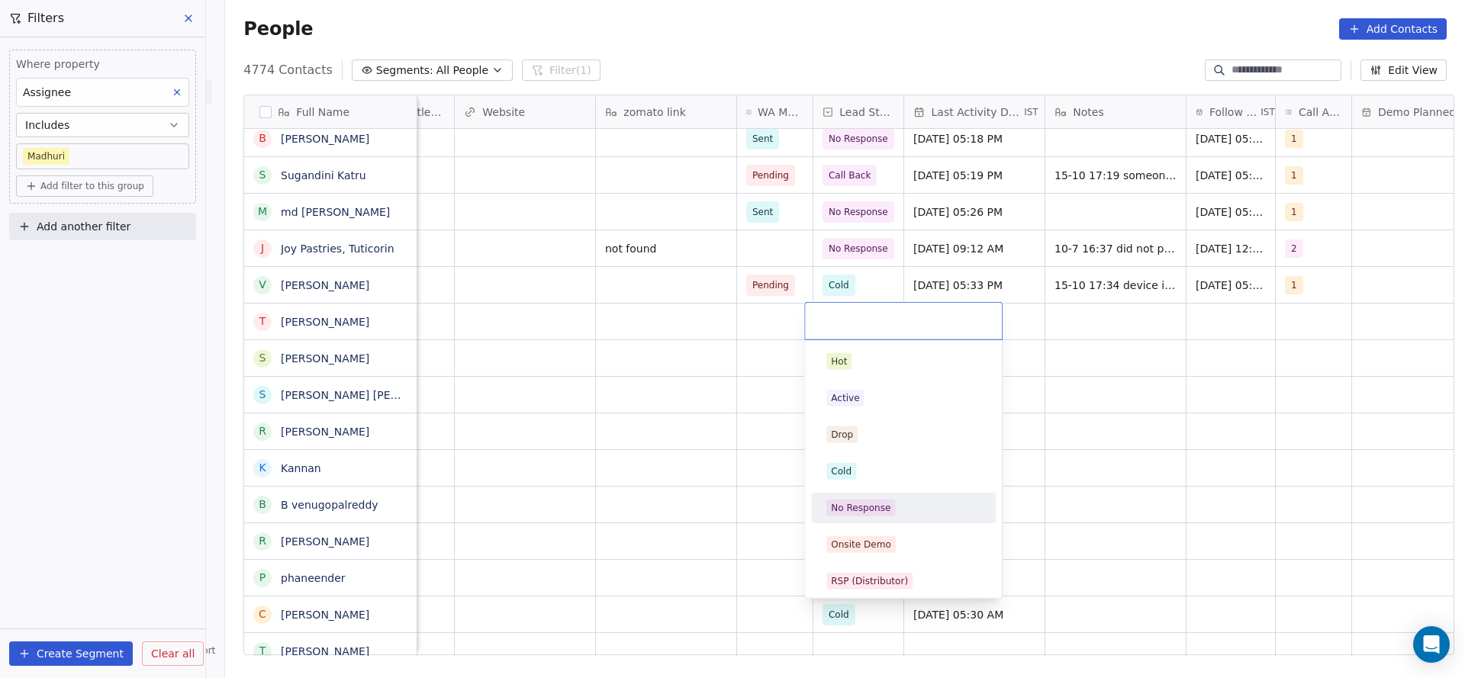
click at [874, 501] on div "No Response" at bounding box center [861, 508] width 60 height 14
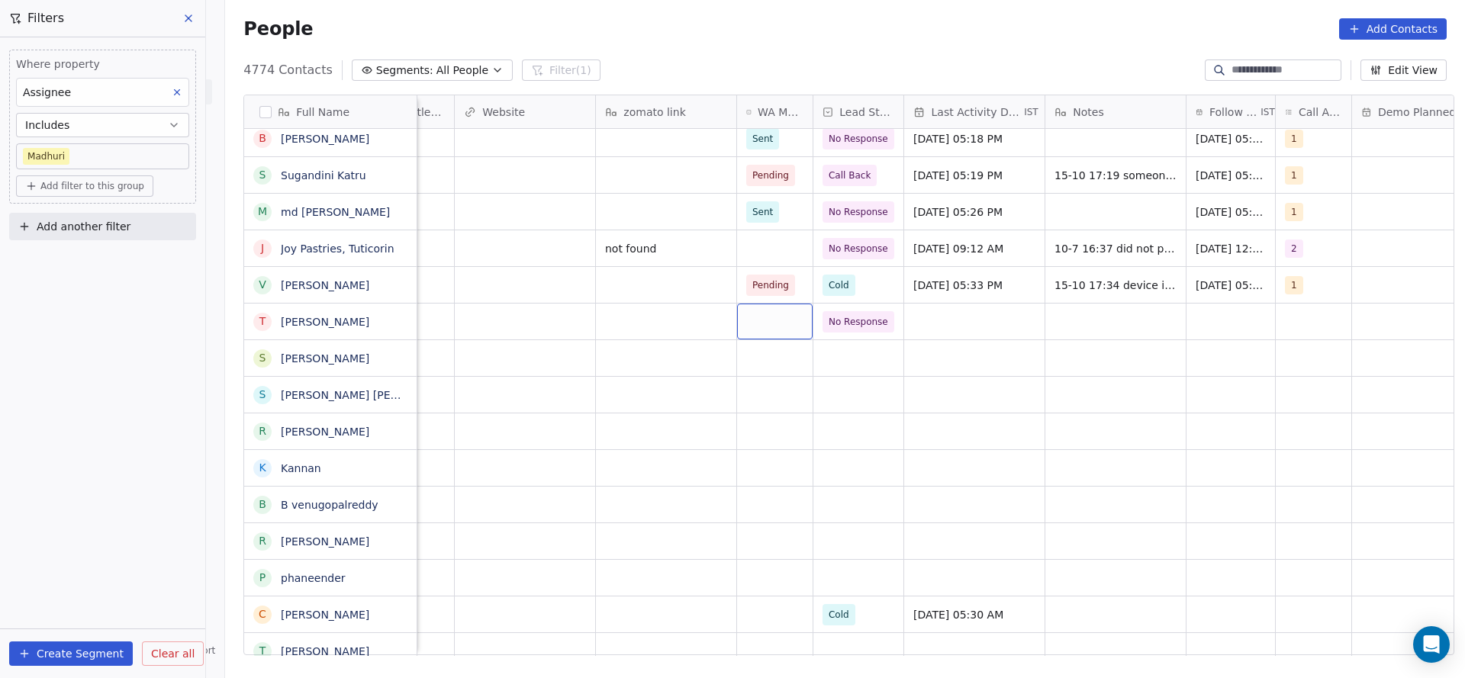
click at [769, 323] on div "grid" at bounding box center [775, 322] width 76 height 36
click at [771, 369] on div "Sent" at bounding box center [828, 361] width 172 height 24
click at [874, 332] on div "No Response" at bounding box center [872, 322] width 119 height 36
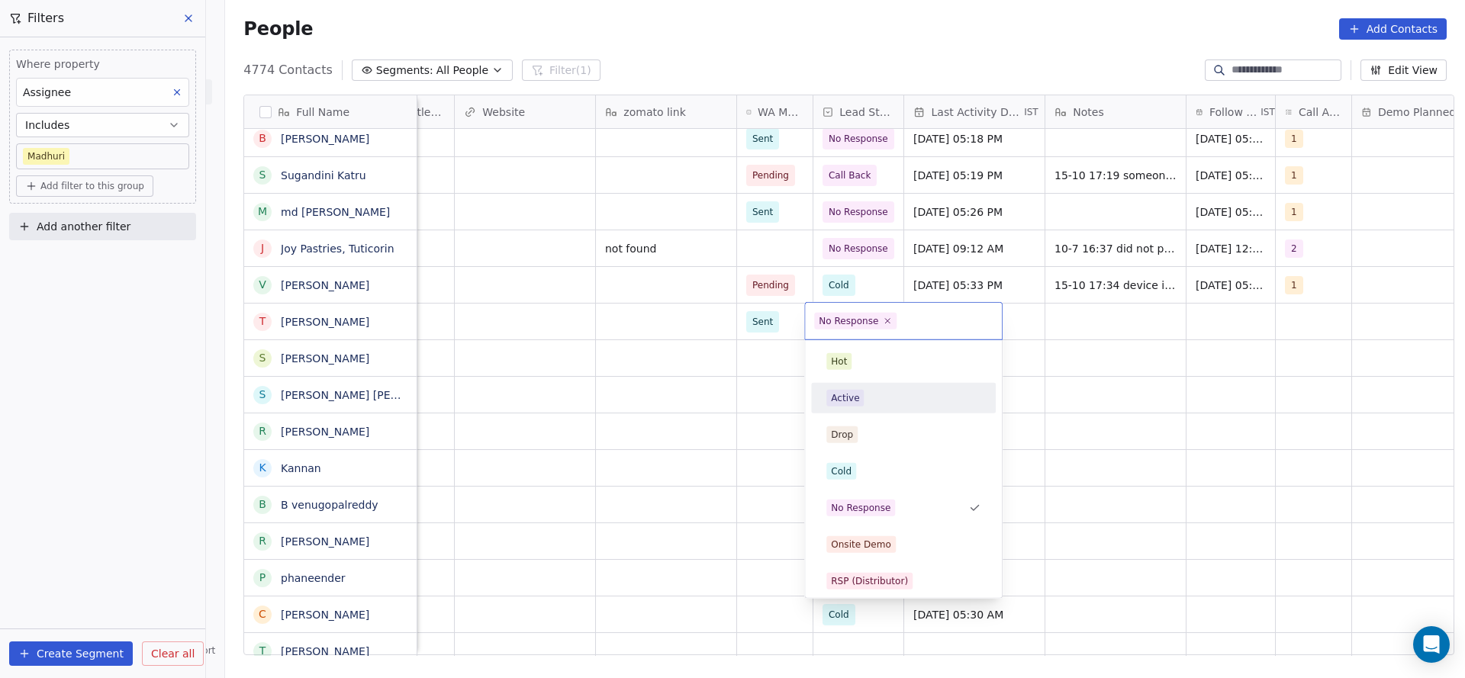
click at [873, 399] on div "Active" at bounding box center [903, 398] width 154 height 17
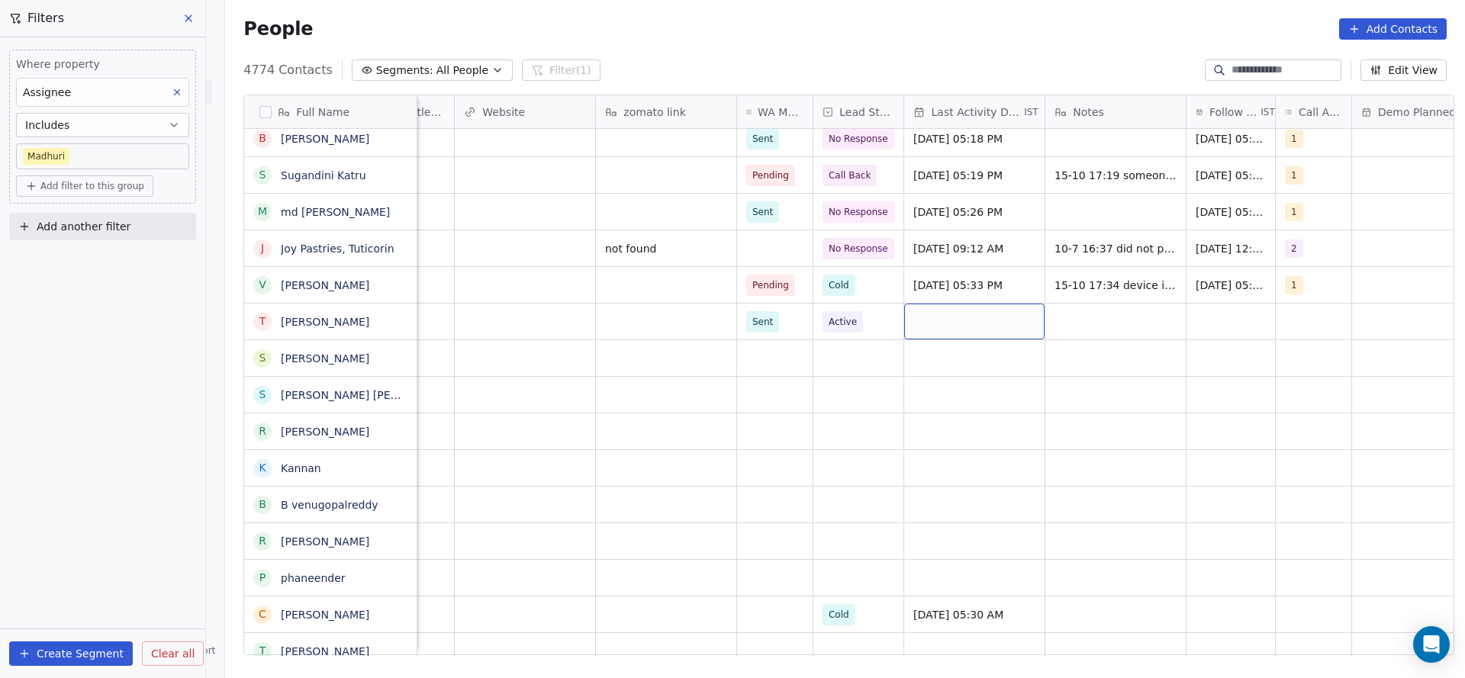
click at [987, 324] on div "grid" at bounding box center [974, 322] width 140 height 36
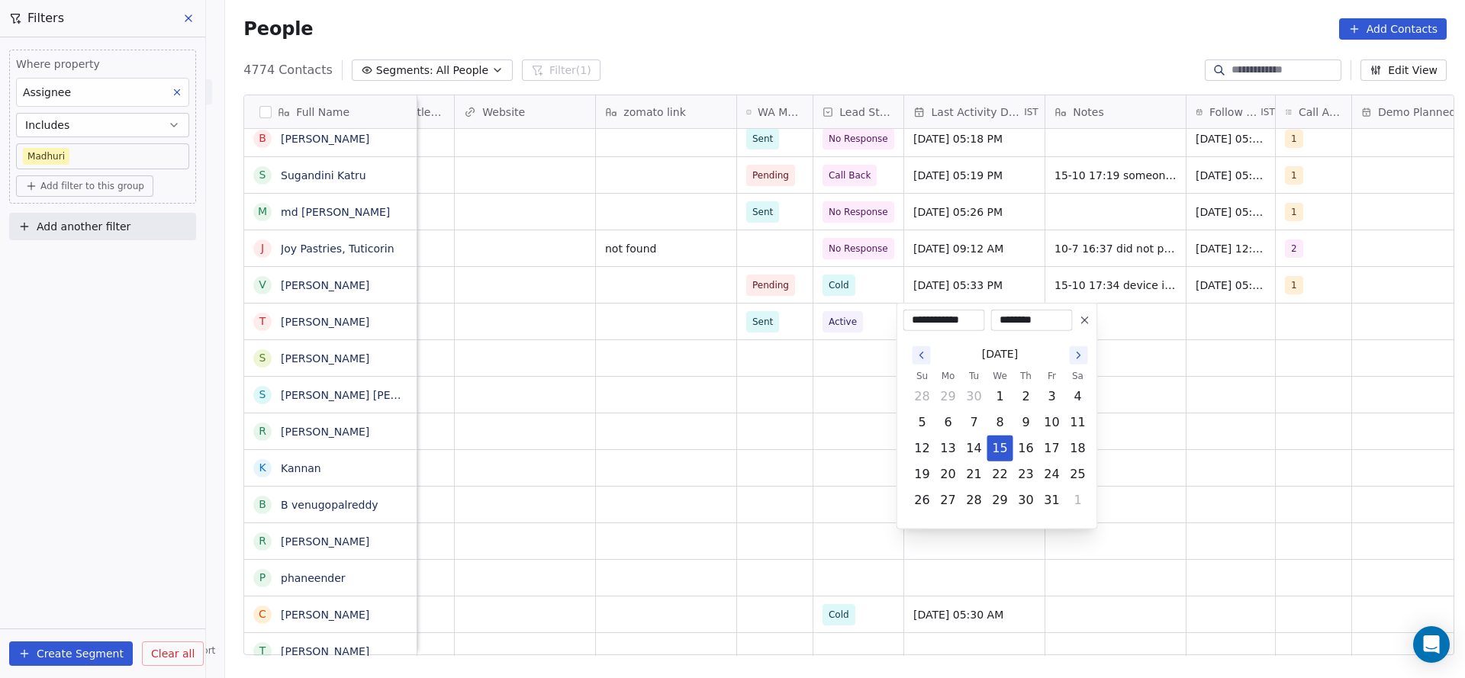
drag, startPoint x: 987, startPoint y: 324, endPoint x: 895, endPoint y: 455, distance: 160.0
click at [972, 455] on tr "12 13 14 15 16 17 18" at bounding box center [1001, 449] width 182 height 26
click at [712, 428] on html "On2Cook India Pvt. Ltd. Contacts People Marketing Workflows Campaigns Metrics &…" at bounding box center [732, 339] width 1465 height 678
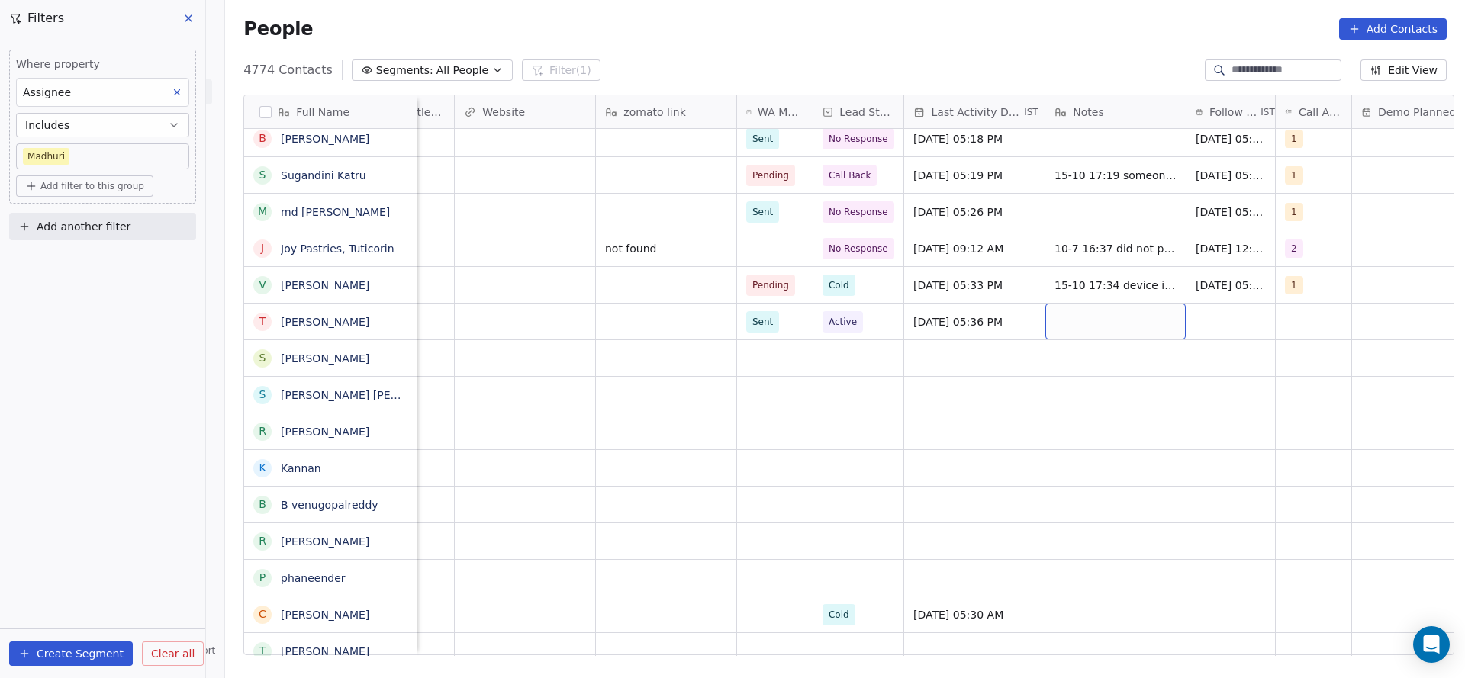
click at [1122, 327] on div "grid" at bounding box center [1115, 322] width 140 height 36
type textarea "**********"
click at [1216, 311] on html "On2Cook India Pvt. Ltd. Contacts People Marketing Workflows Campaigns Metrics &…" at bounding box center [732, 339] width 1465 height 678
click at [1229, 318] on div "grid" at bounding box center [1231, 322] width 89 height 36
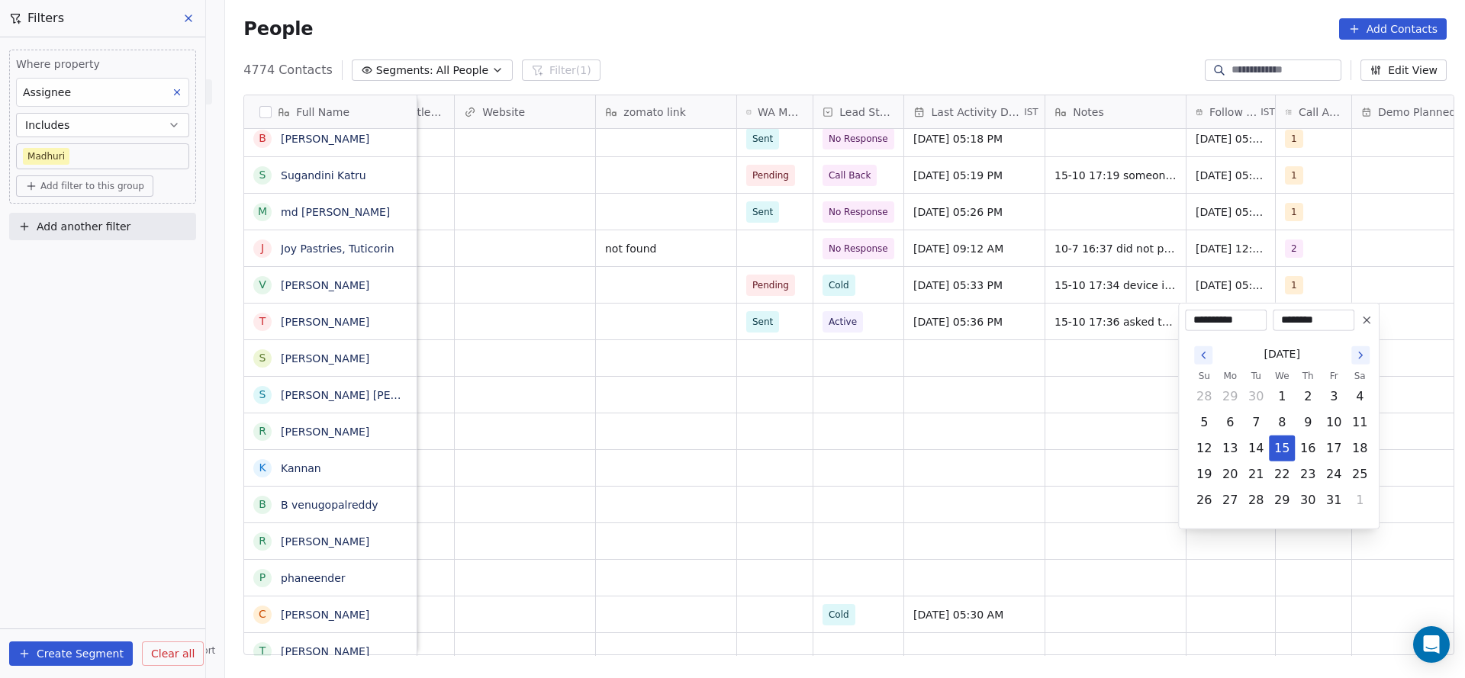
drag, startPoint x: 1284, startPoint y: 469, endPoint x: 1115, endPoint y: 497, distance: 171.6
click at [1280, 476] on button "22" at bounding box center [1282, 474] width 24 height 24
type input "**********"
drag, startPoint x: 848, startPoint y: 488, endPoint x: 1289, endPoint y: 296, distance: 480.1
click at [891, 469] on html "On2Cook India Pvt. Ltd. Contacts People Marketing Workflows Campaigns Metrics &…" at bounding box center [732, 339] width 1465 height 678
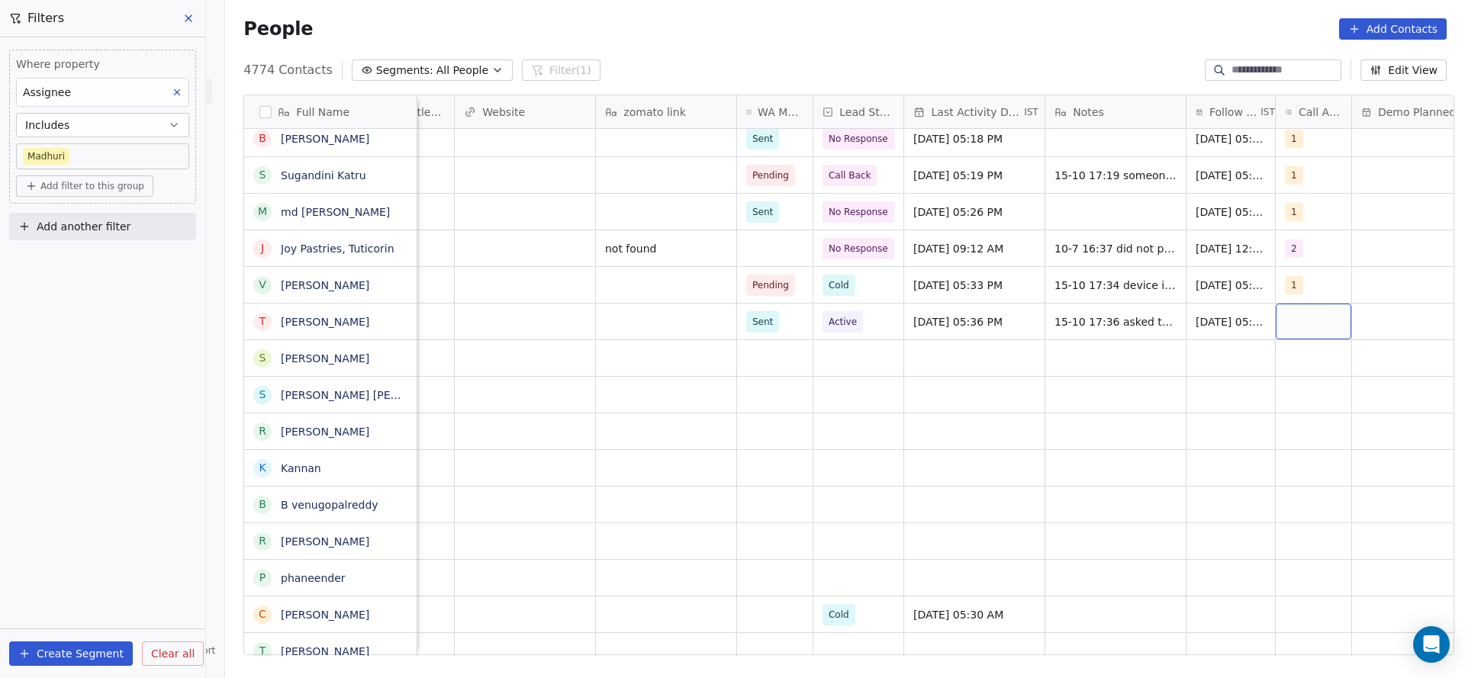
click at [1286, 330] on div "grid" at bounding box center [1314, 322] width 76 height 36
click at [1296, 365] on div "1" at bounding box center [1358, 361] width 172 height 24
click at [868, 427] on html "On2Cook India Pvt. Ltd. Contacts People Marketing Workflows Campaigns Metrics &…" at bounding box center [732, 339] width 1465 height 678
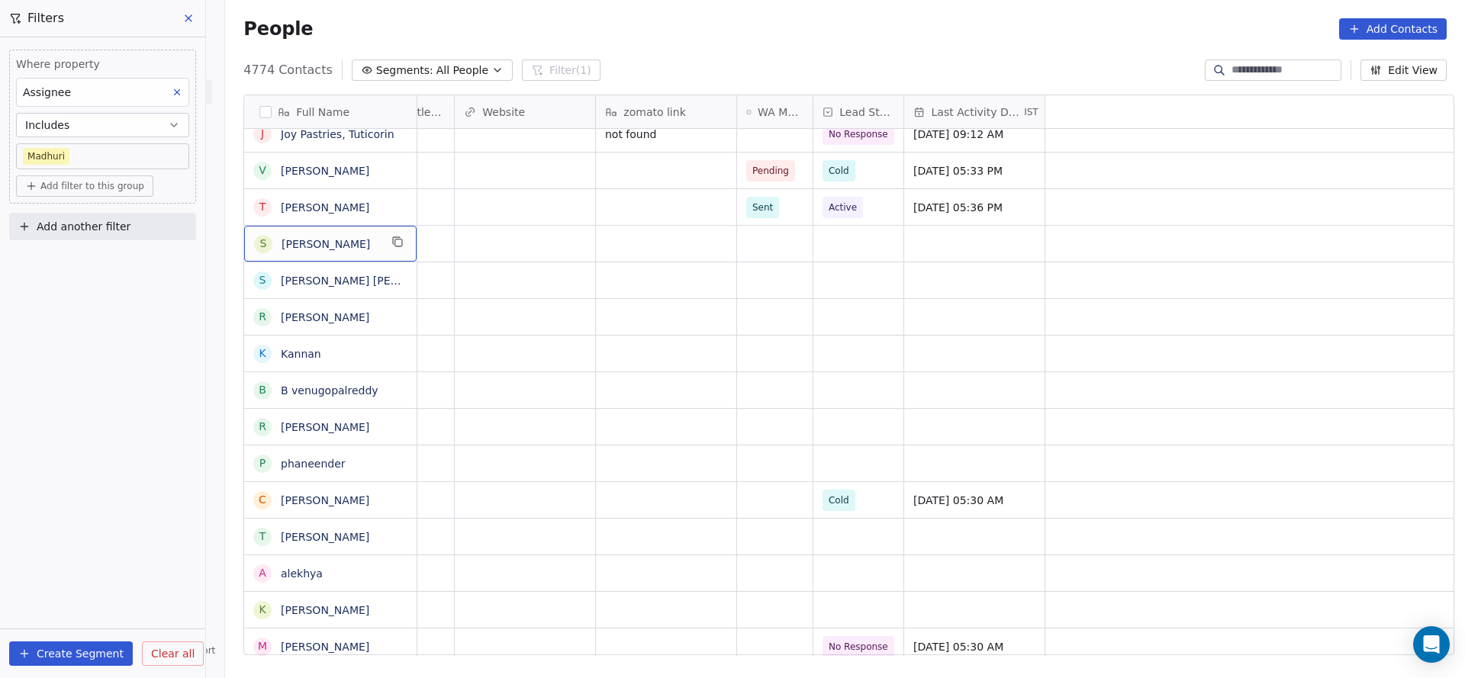
scroll to position [0, 0]
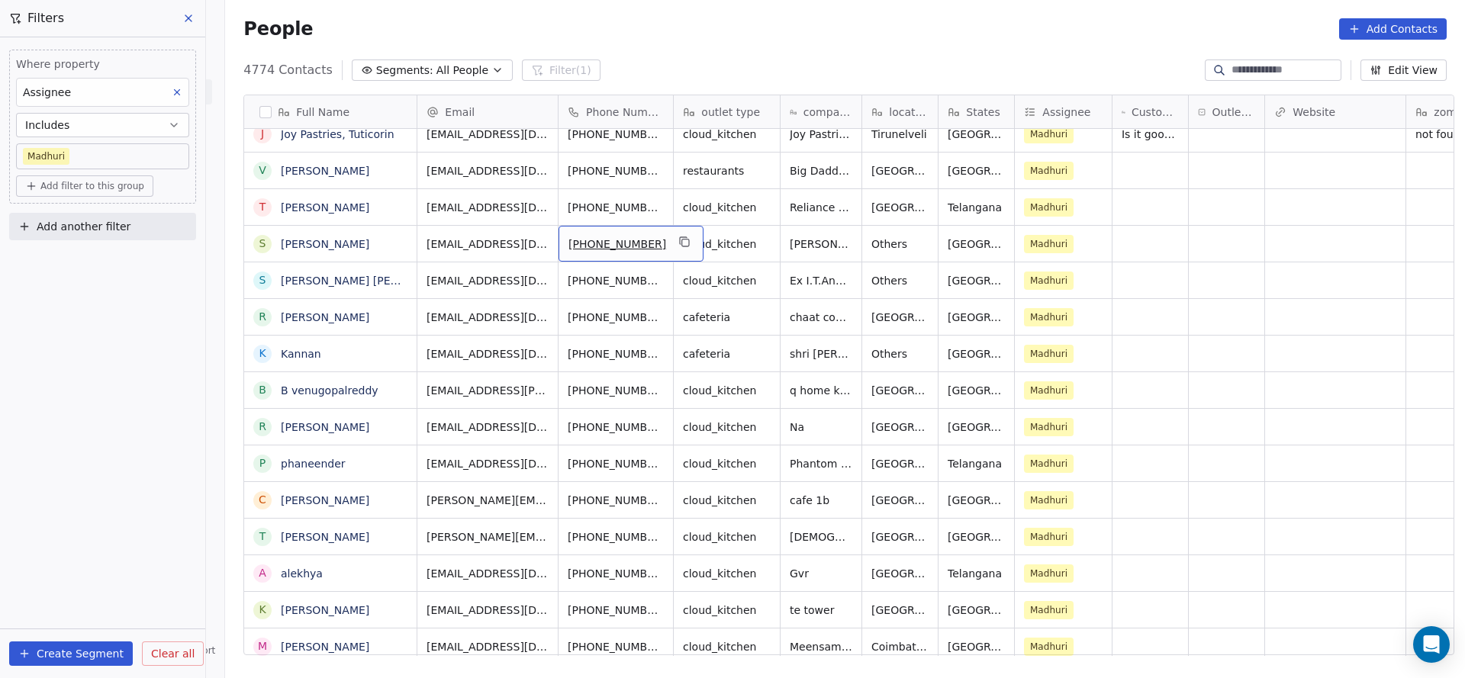
click at [648, 243] on div "[PHONE_NUMBER]" at bounding box center [631, 244] width 145 height 36
click at [679, 244] on icon "grid" at bounding box center [685, 242] width 12 height 12
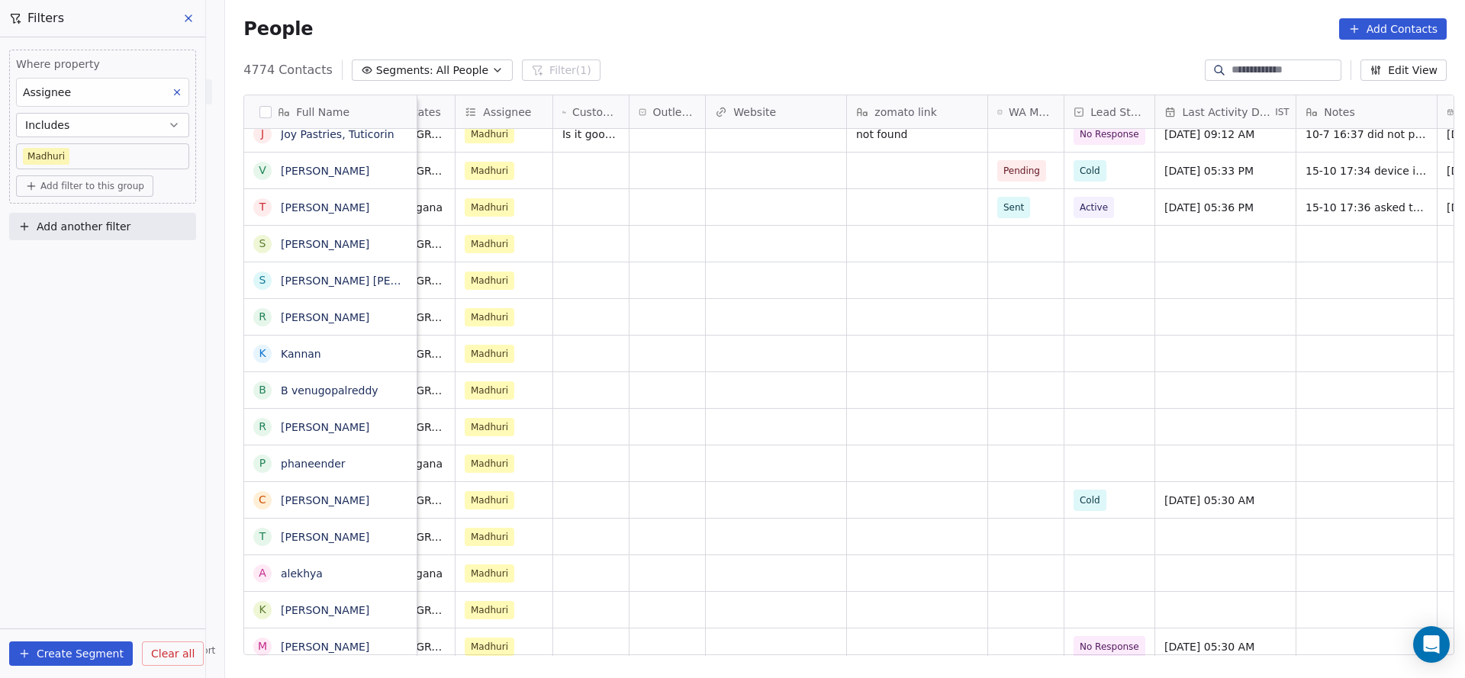
scroll to position [0, 579]
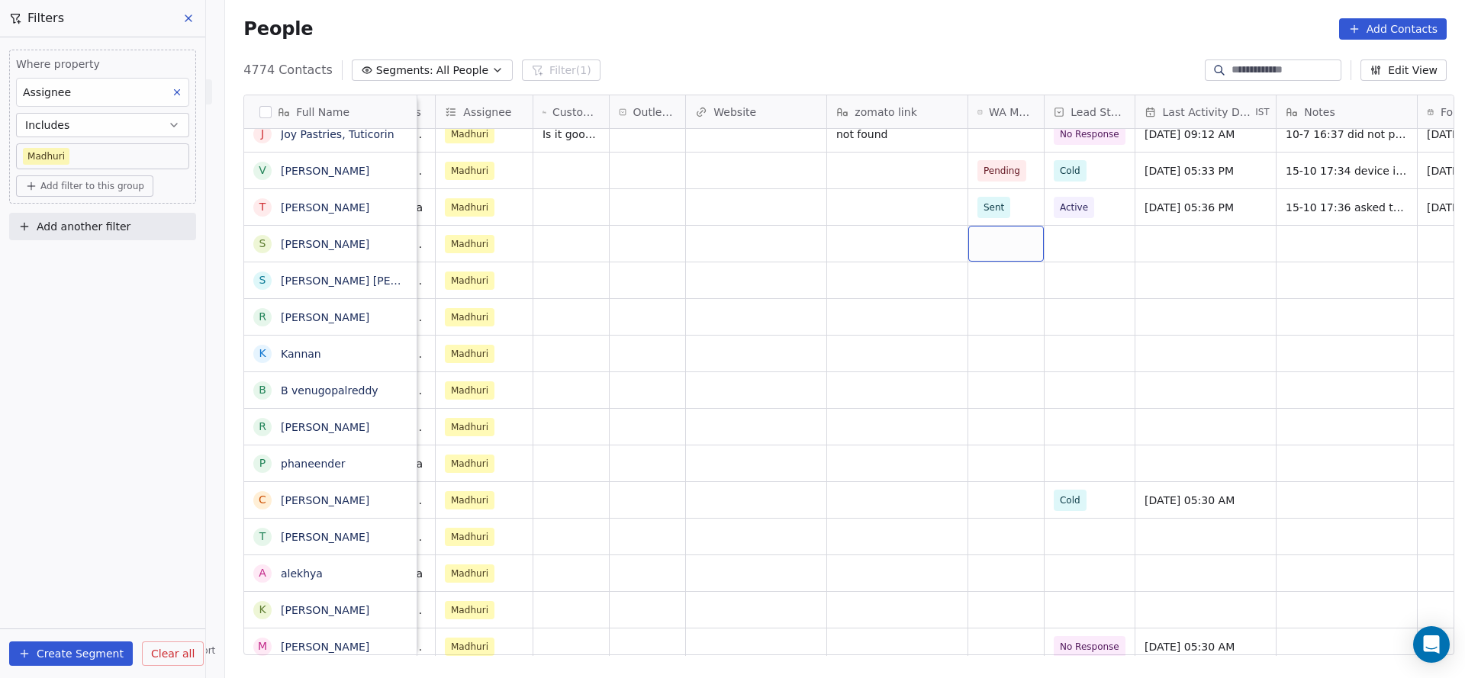
click at [1006, 235] on div "grid" at bounding box center [1006, 244] width 76 height 36
click at [1005, 283] on div "Sent" at bounding box center [997, 284] width 21 height 14
click at [1067, 239] on div "grid" at bounding box center [1090, 244] width 90 height 36
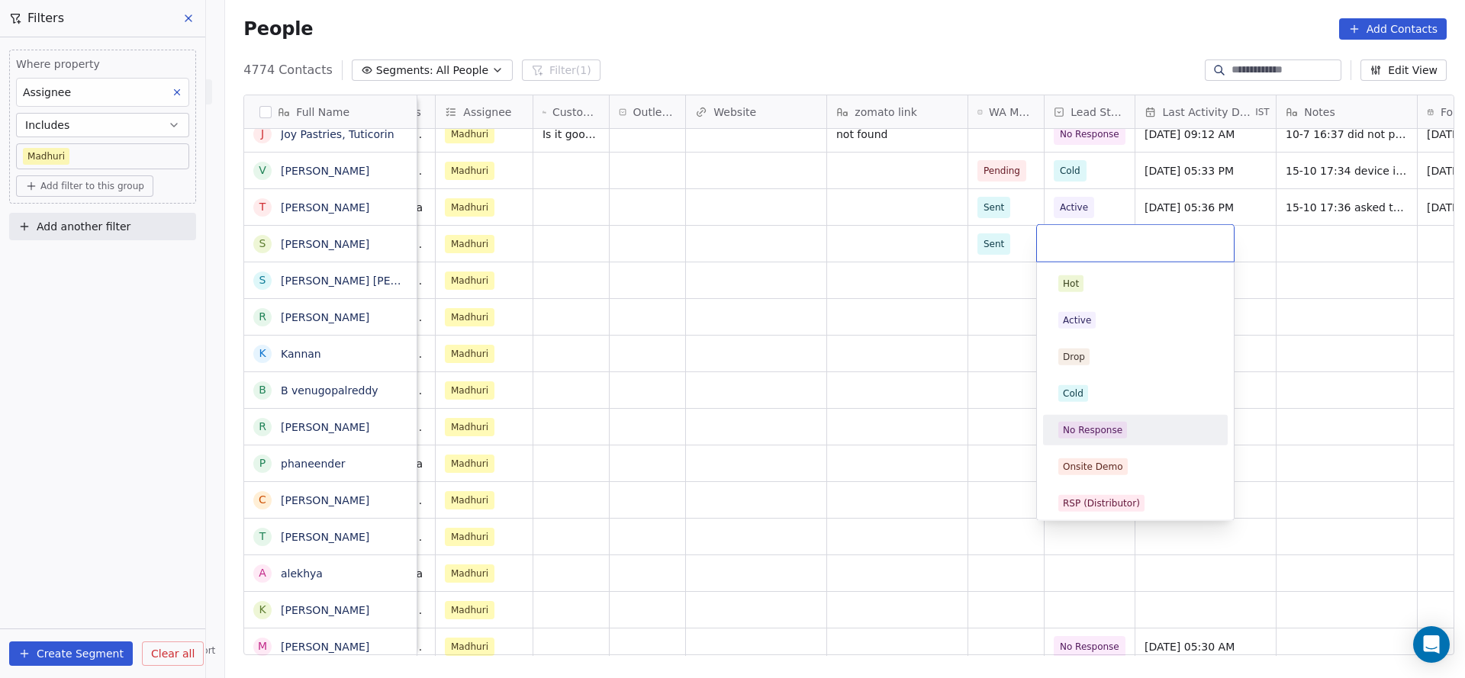
drag, startPoint x: 1099, startPoint y: 415, endPoint x: 1202, endPoint y: 253, distance: 192.4
click at [1093, 421] on div "No Response" at bounding box center [1135, 430] width 185 height 31
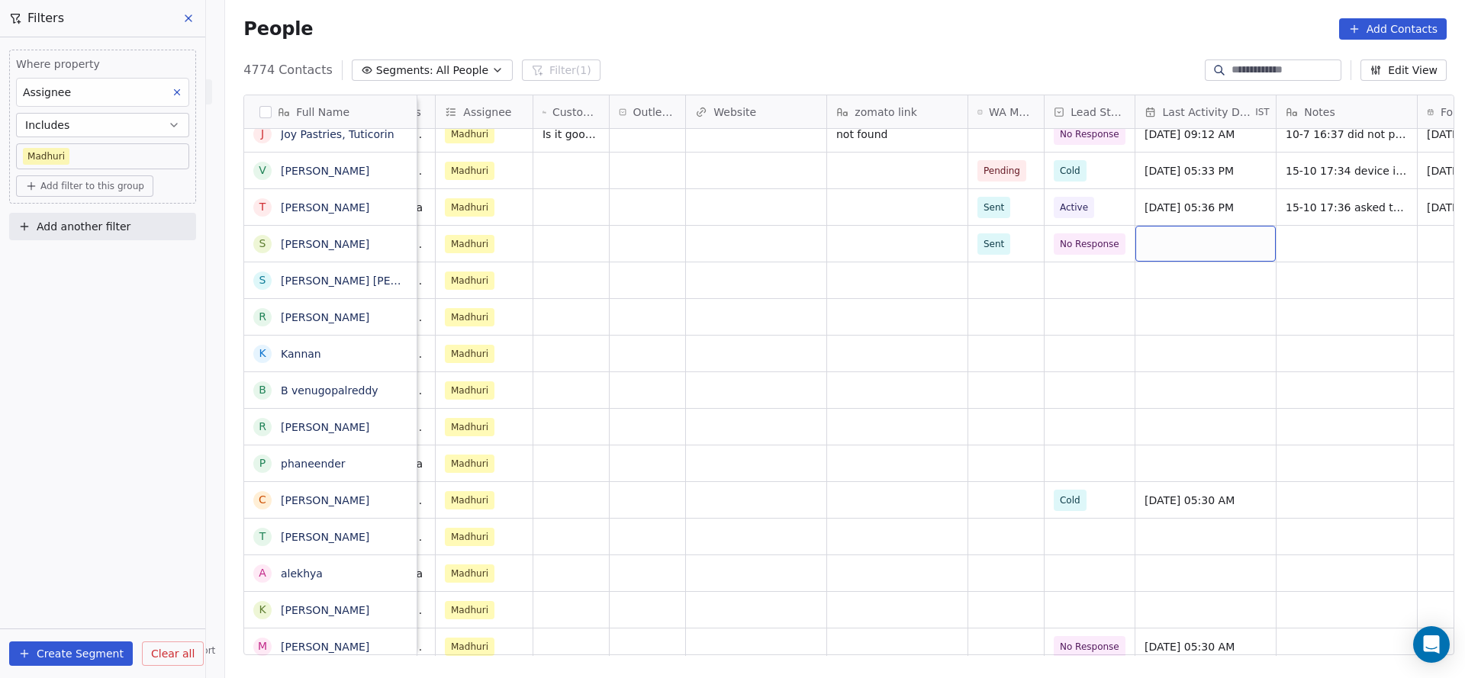
click at [1204, 246] on div "grid" at bounding box center [1205, 244] width 140 height 36
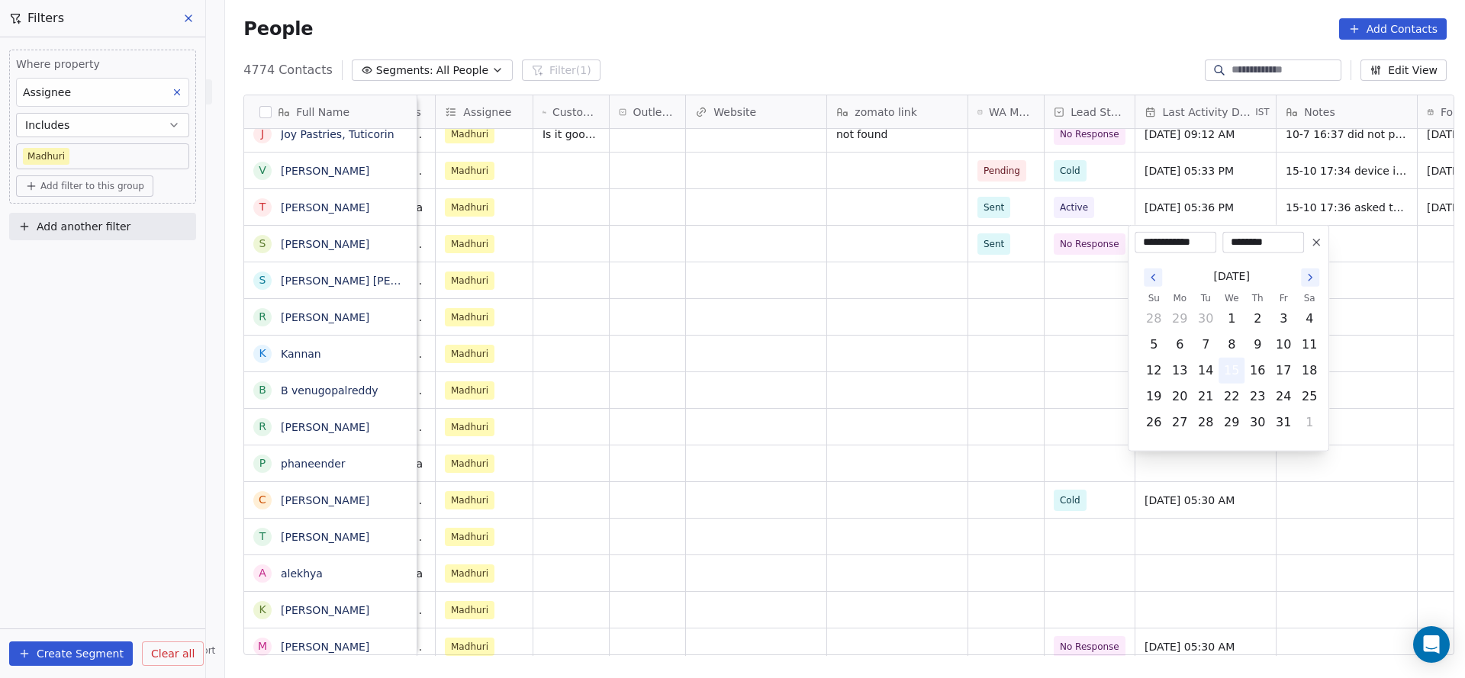
click at [1234, 378] on button "15" at bounding box center [1231, 371] width 24 height 24
click at [829, 369] on html "On2Cook India Pvt. Ltd. Contacts People Marketing Workflows Campaigns Metrics &…" at bounding box center [732, 339] width 1465 height 678
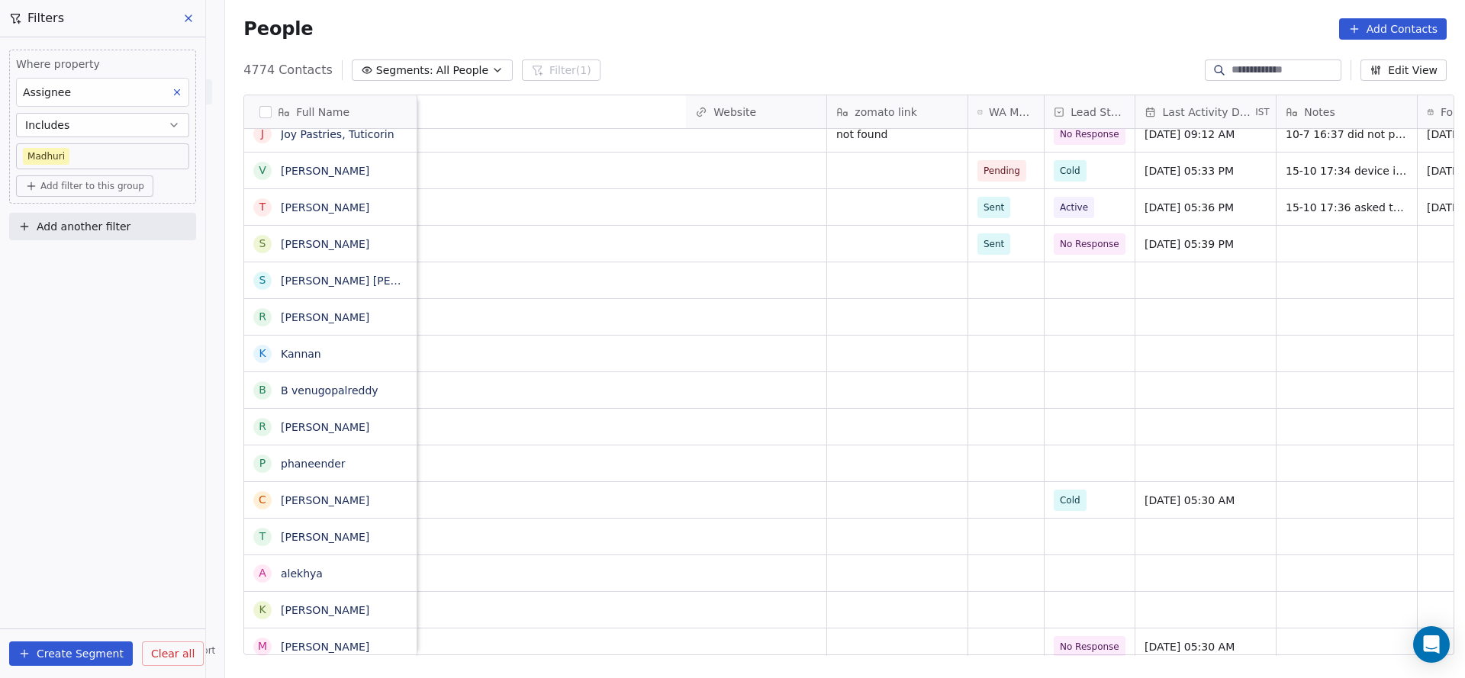
scroll to position [0, 1231]
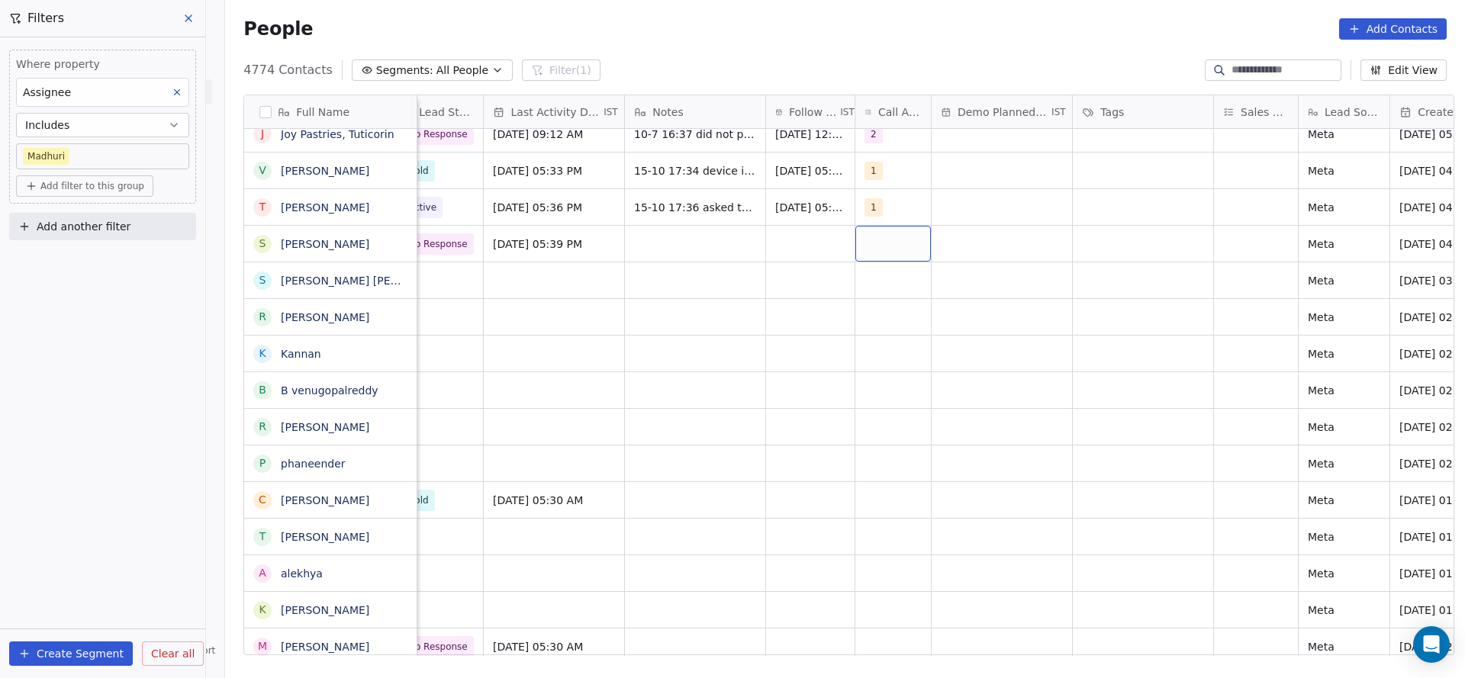
click at [863, 248] on div "grid" at bounding box center [893, 244] width 76 height 36
drag, startPoint x: 883, startPoint y: 286, endPoint x: 688, endPoint y: 291, distance: 194.6
click at [880, 286] on div "1" at bounding box center [946, 284] width 172 height 24
drag, startPoint x: 688, startPoint y: 291, endPoint x: 709, endPoint y: 243, distance: 51.6
click at [687, 291] on html "On2Cook India Pvt. Ltd. Contacts People Marketing Workflows Campaigns Metrics &…" at bounding box center [732, 339] width 1465 height 678
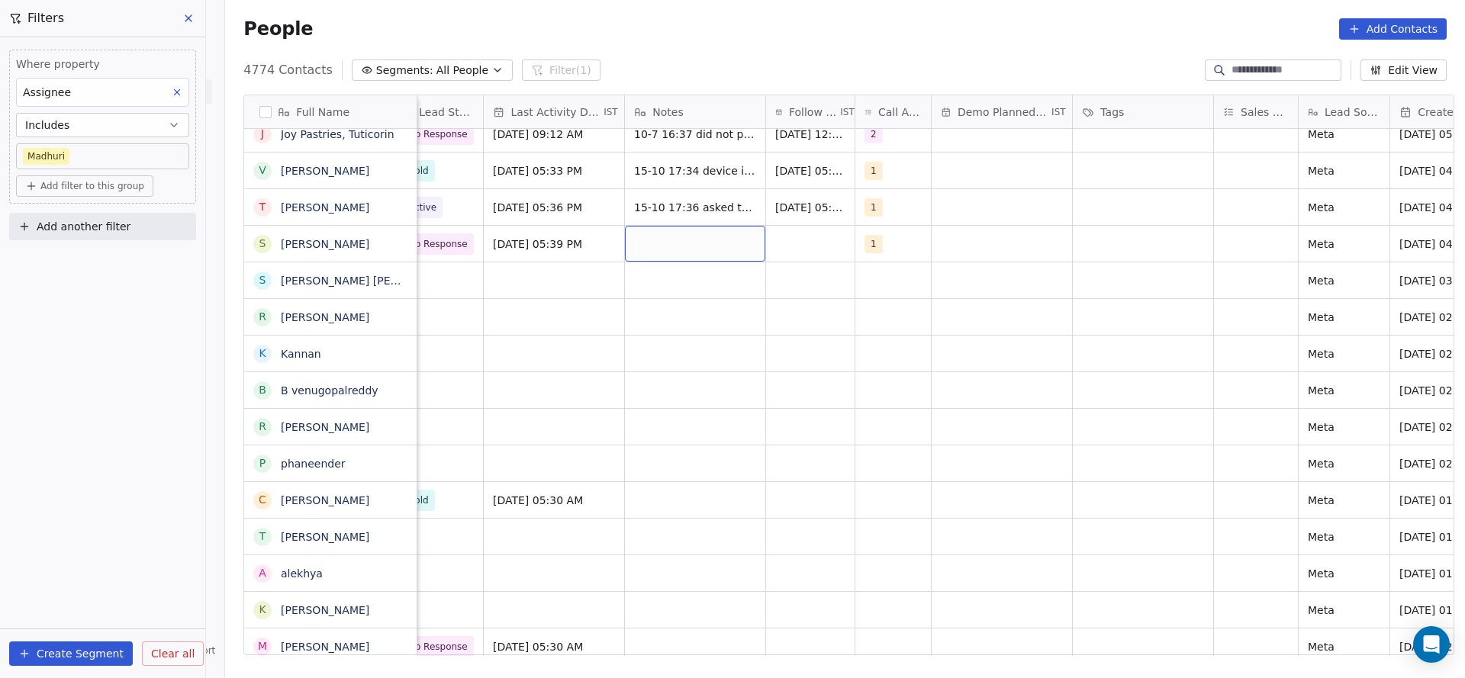
click at [709, 243] on div "grid" at bounding box center [695, 244] width 140 height 36
click at [810, 247] on html "On2Cook India Pvt. Ltd. Contacts People Marketing Workflows Campaigns Metrics &…" at bounding box center [732, 339] width 1465 height 678
click at [810, 247] on div "grid" at bounding box center [810, 244] width 89 height 36
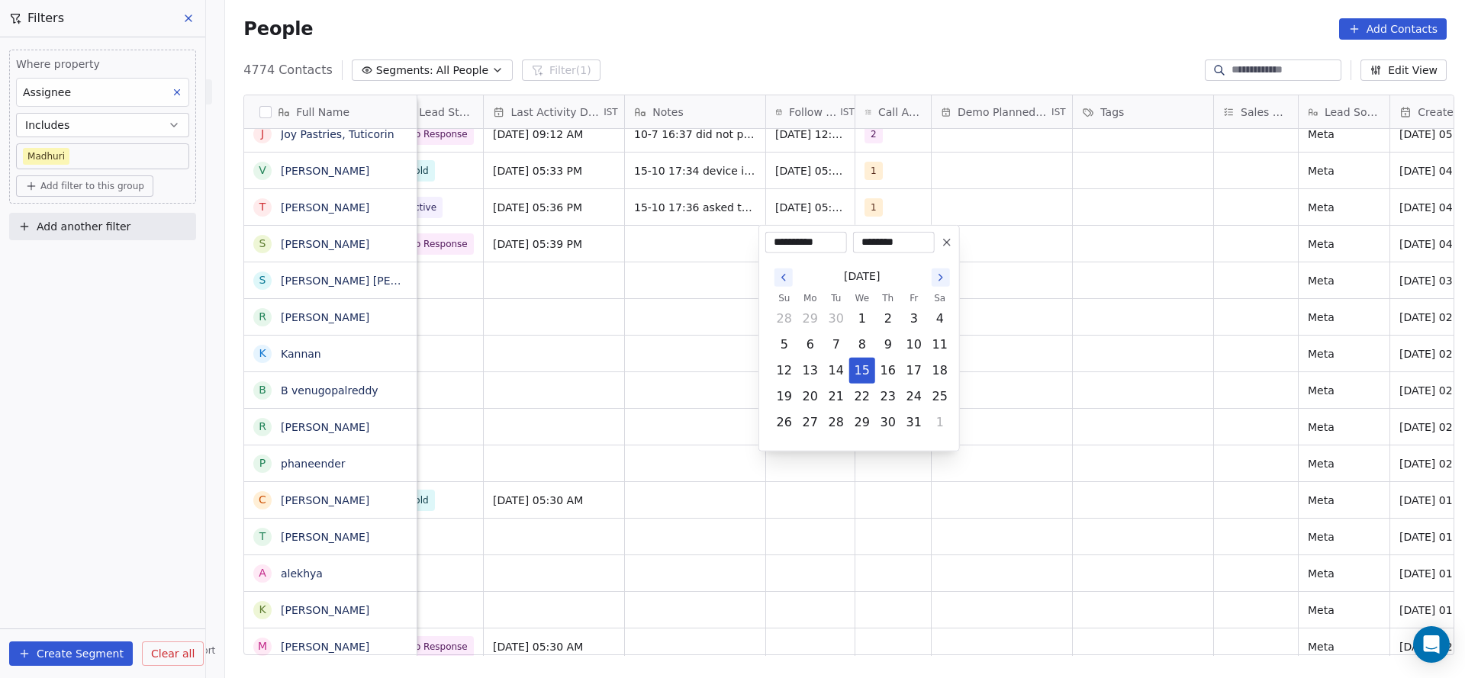
click at [849, 388] on td "22" at bounding box center [862, 397] width 26 height 26
click at [596, 361] on html "On2Cook India Pvt. Ltd. Contacts People Marketing Workflows Campaigns Metrics &…" at bounding box center [732, 339] width 1465 height 678
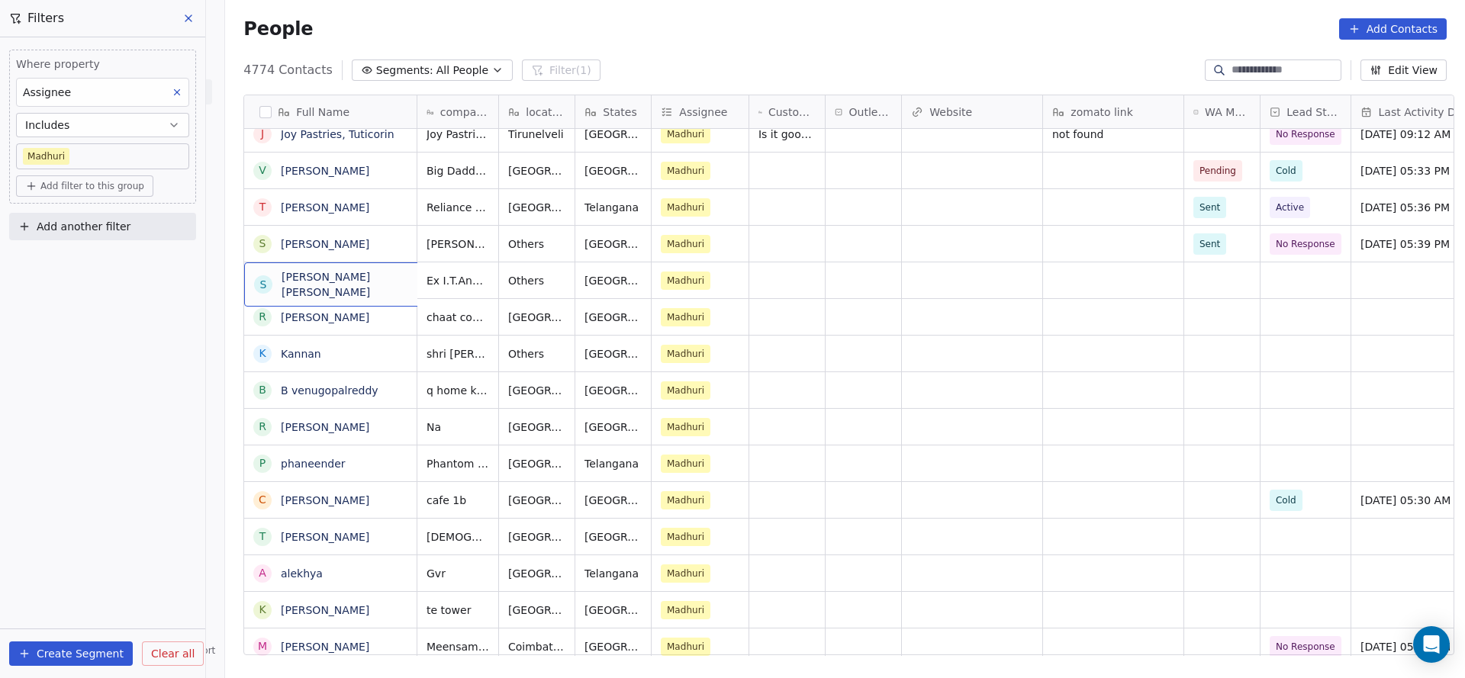
scroll to position [0, 0]
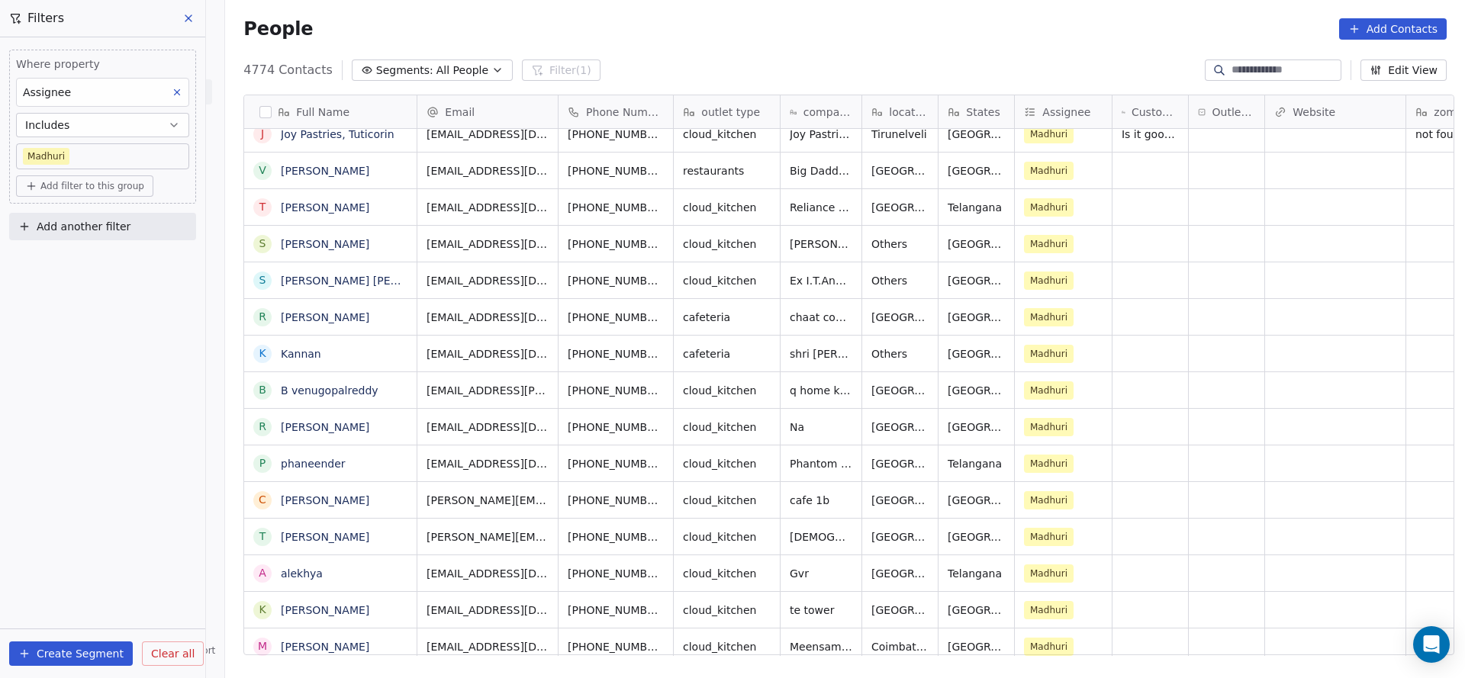
drag, startPoint x: 689, startPoint y: 657, endPoint x: 721, endPoint y: 645, distance: 34.3
click at [721, 645] on div "Full Name S [PERSON_NAME] FAMILY DHABA & RESTAURANT R Rani A [PERSON_NAME] Priy…" at bounding box center [845, 380] width 1240 height 597
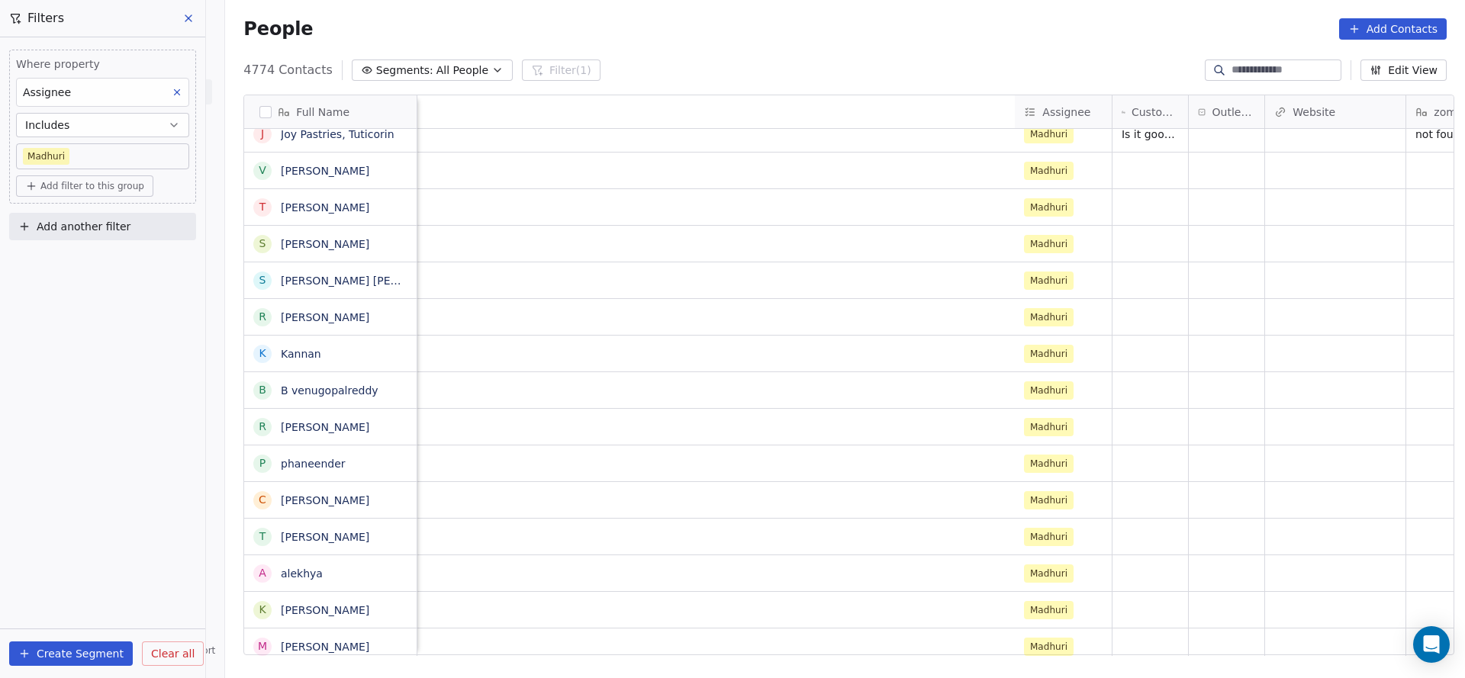
scroll to position [0, 917]
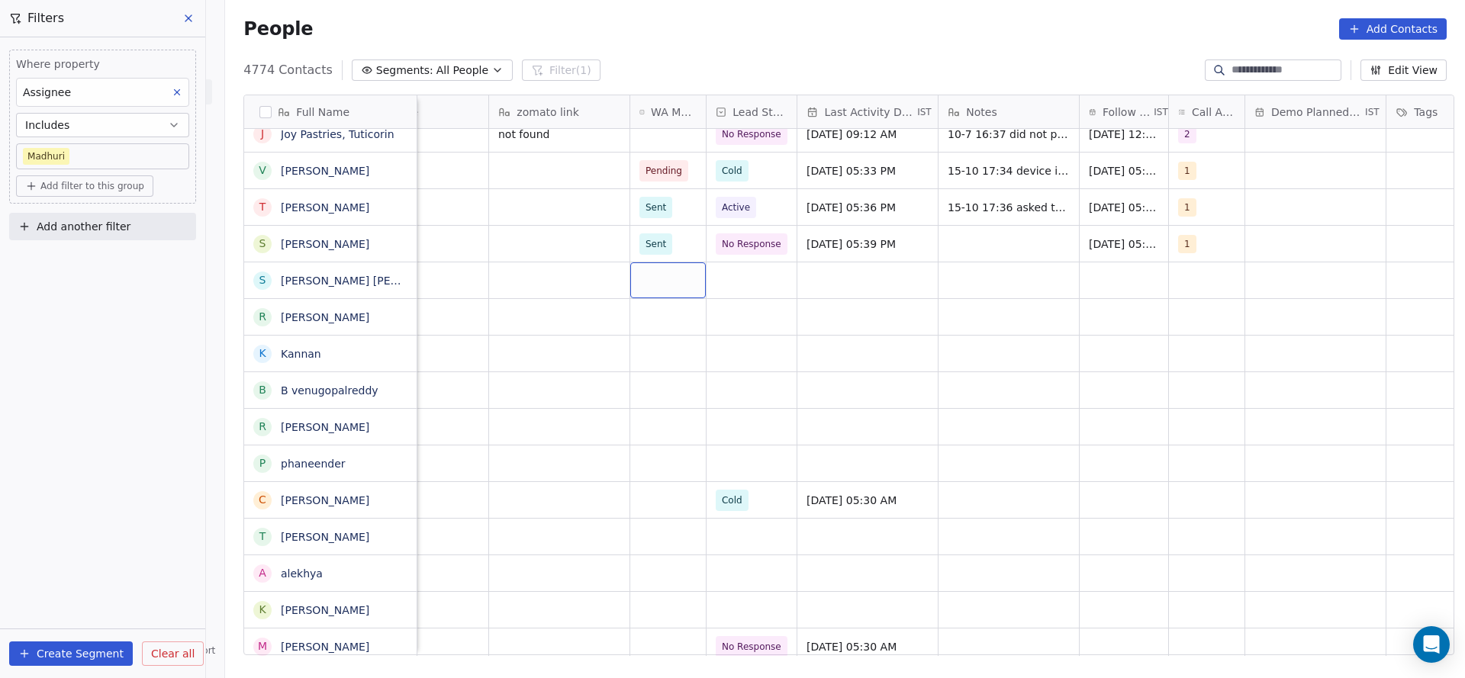
click at [659, 267] on div "grid" at bounding box center [668, 280] width 76 height 36
click at [662, 305] on div "Sent" at bounding box center [721, 320] width 185 height 31
click at [752, 289] on div "grid" at bounding box center [752, 280] width 90 height 36
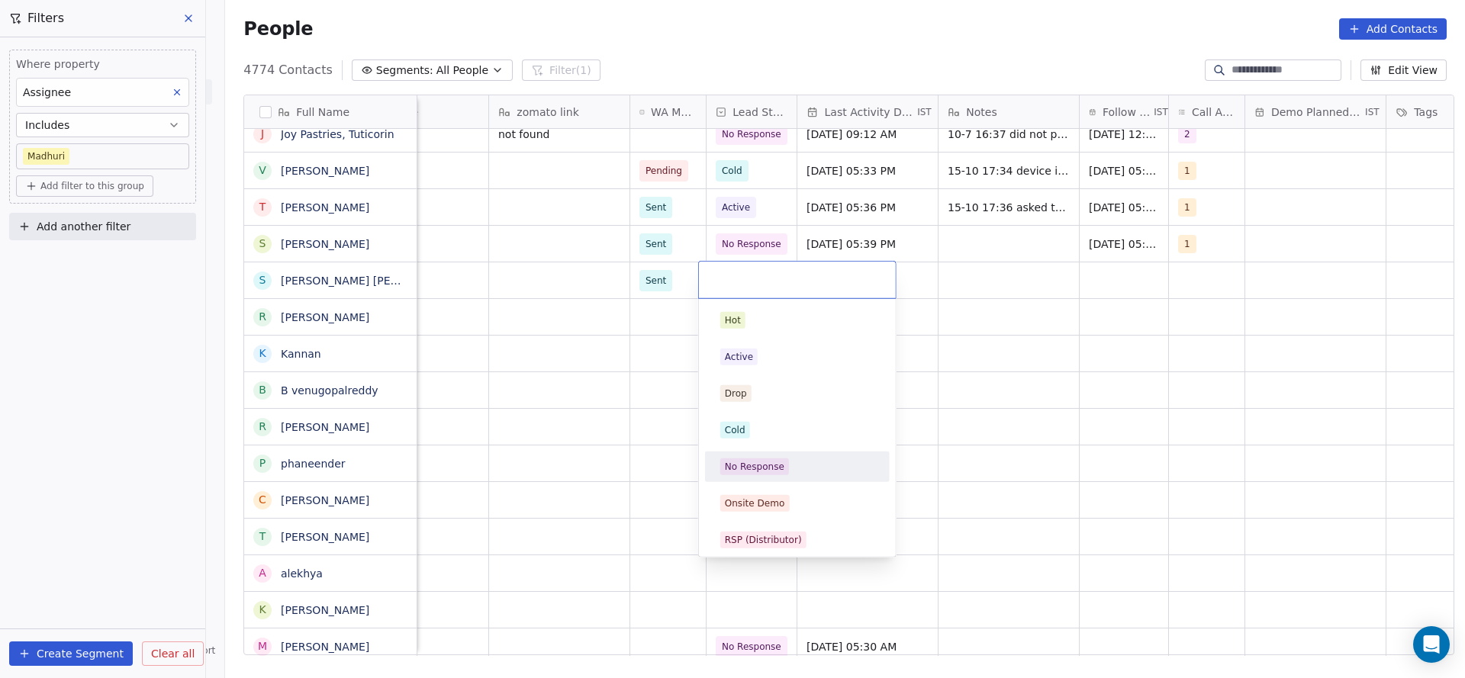
click at [748, 460] on div "No Response" at bounding box center [755, 467] width 60 height 14
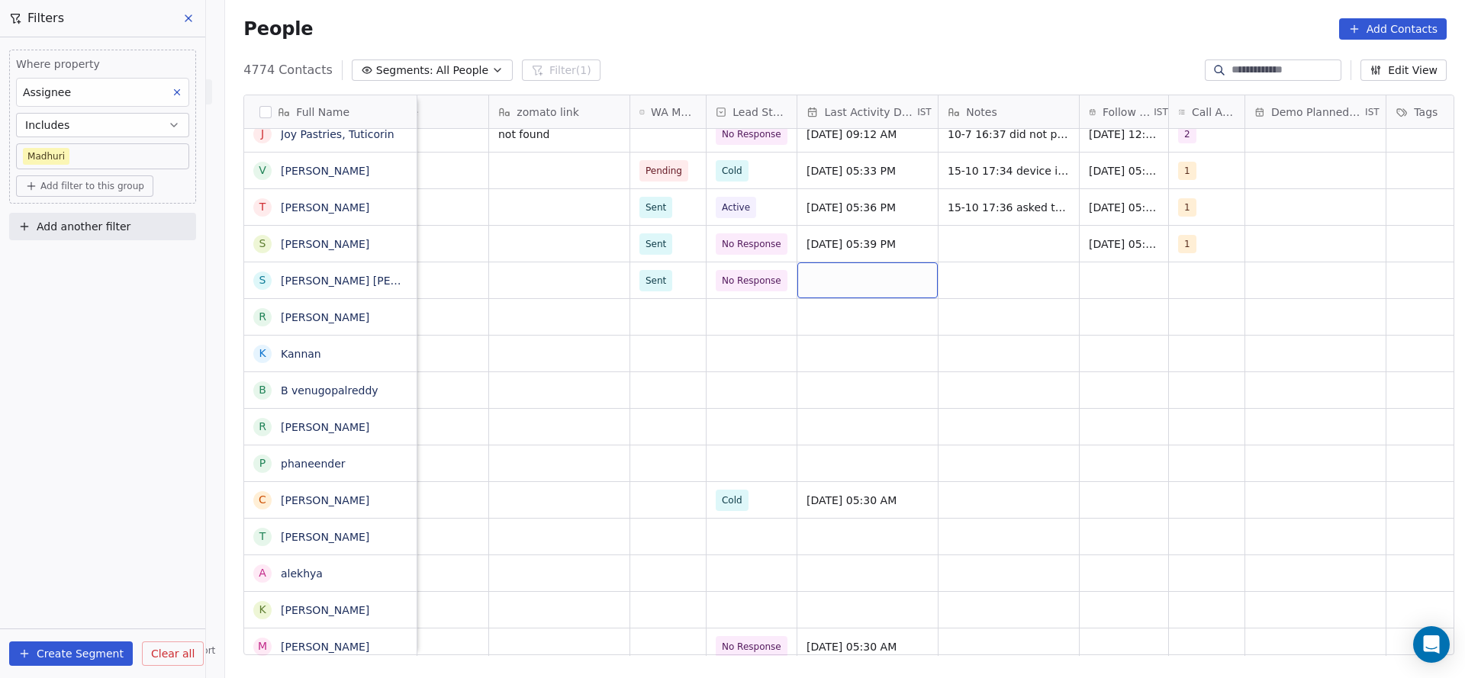
click at [871, 275] on div "grid" at bounding box center [867, 280] width 140 height 36
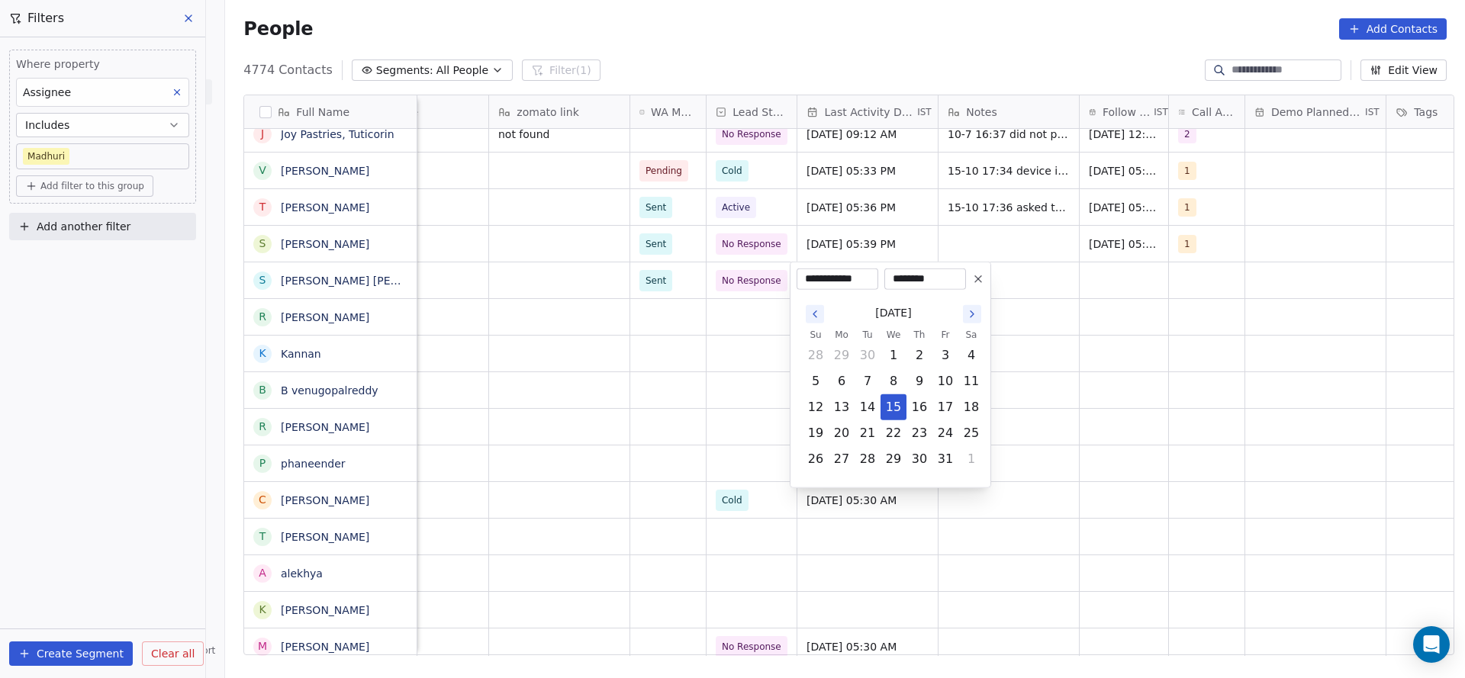
click at [890, 401] on button "15" at bounding box center [893, 407] width 24 height 24
click at [1176, 366] on html "On2Cook India Pvt. Ltd. Contacts People Marketing Workflows Campaigns Metrics &…" at bounding box center [732, 339] width 1465 height 678
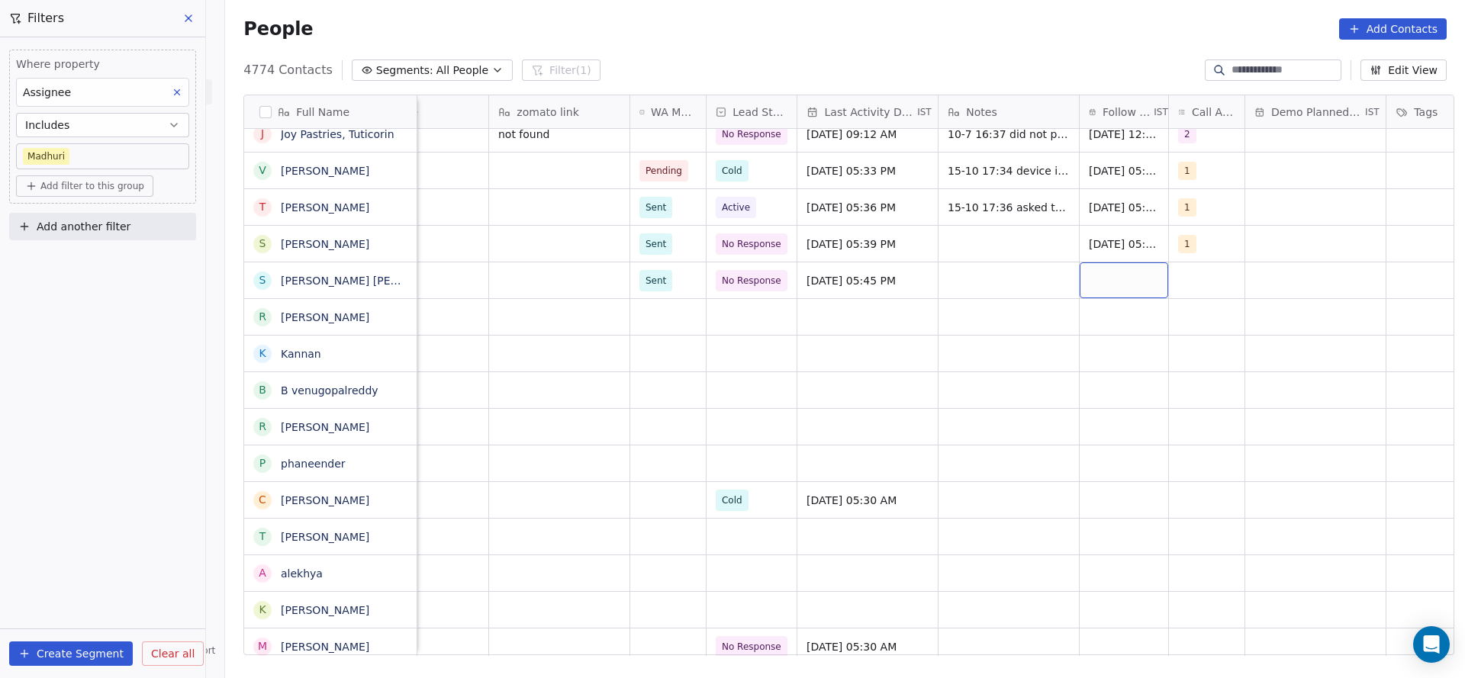
click at [1125, 285] on div "grid" at bounding box center [1124, 280] width 89 height 36
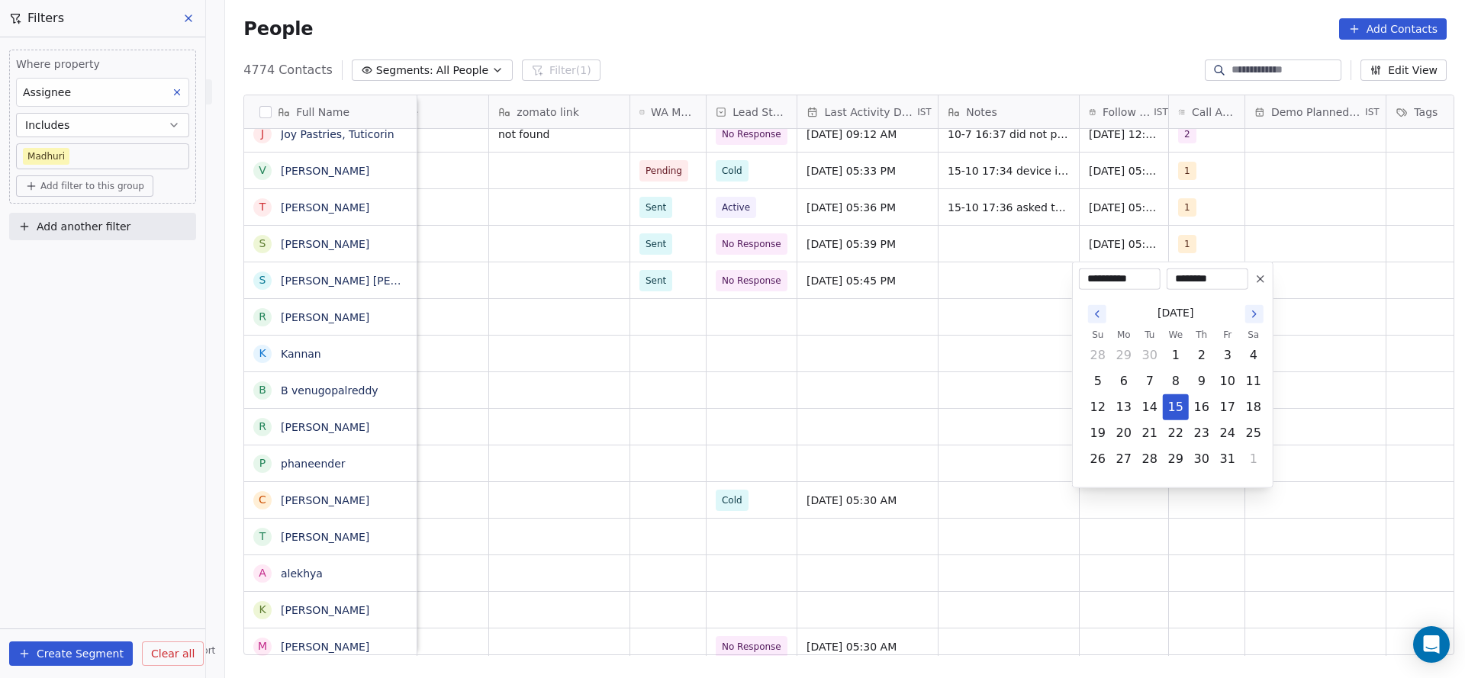
drag, startPoint x: 1172, startPoint y: 412, endPoint x: 1009, endPoint y: 425, distance: 163.8
click at [1160, 412] on tr "12 13 14 15 16 17 18" at bounding box center [1176, 407] width 182 height 26
click at [1005, 426] on html "On2Cook India Pvt. Ltd. Contacts People Marketing Workflows Campaigns Metrics &…" at bounding box center [732, 339] width 1465 height 678
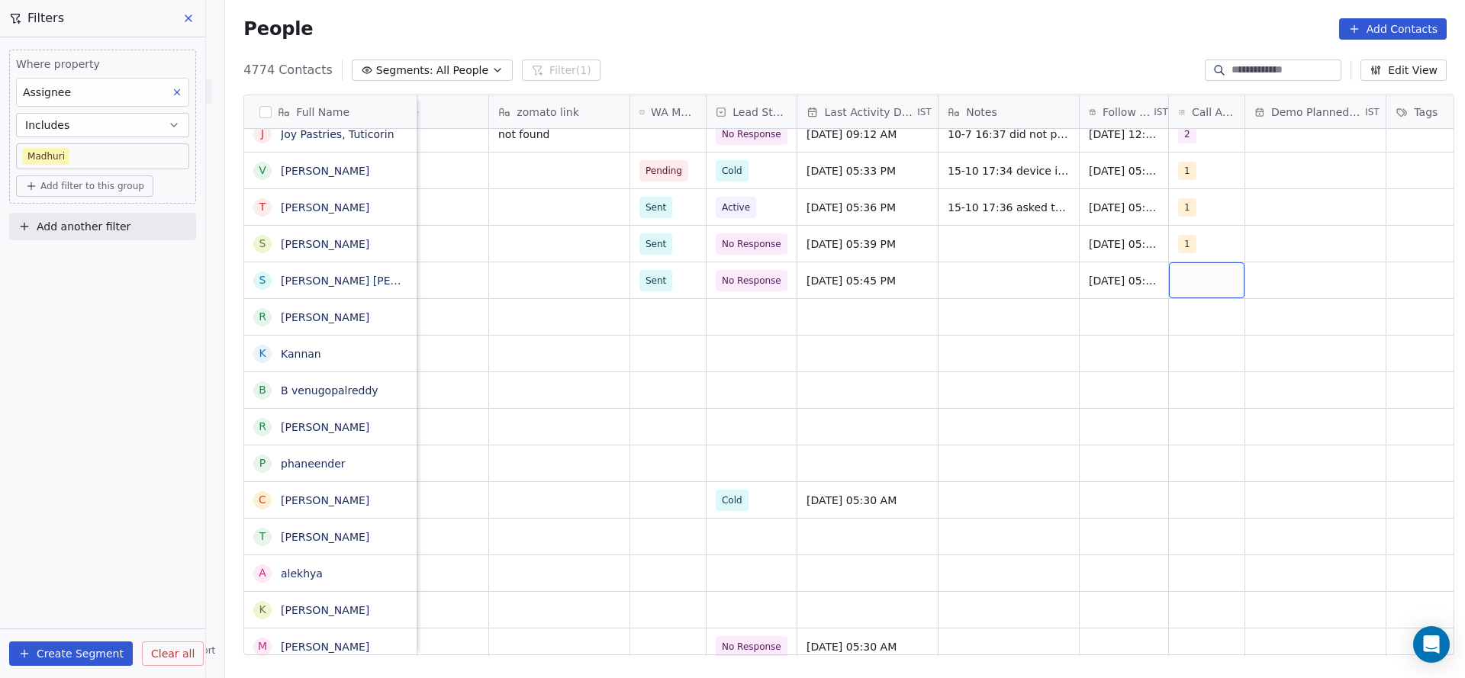
click at [1199, 268] on div "grid" at bounding box center [1207, 280] width 76 height 36
click at [1194, 320] on button "Suggestions" at bounding box center [1189, 320] width 12 height 12
click at [961, 361] on html "On2Cook India Pvt. Ltd. Contacts People Marketing Workflows Campaigns Metrics &…" at bounding box center [732, 339] width 1465 height 678
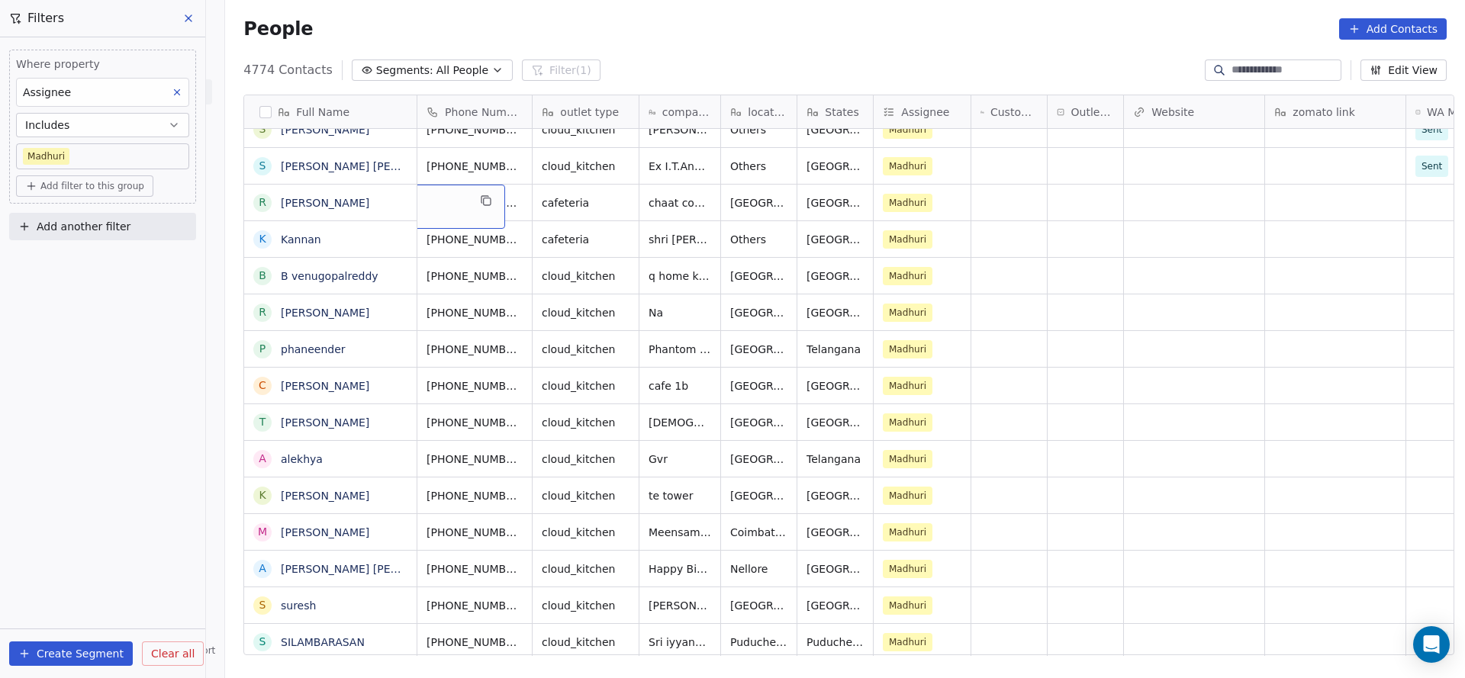
scroll to position [0, 0]
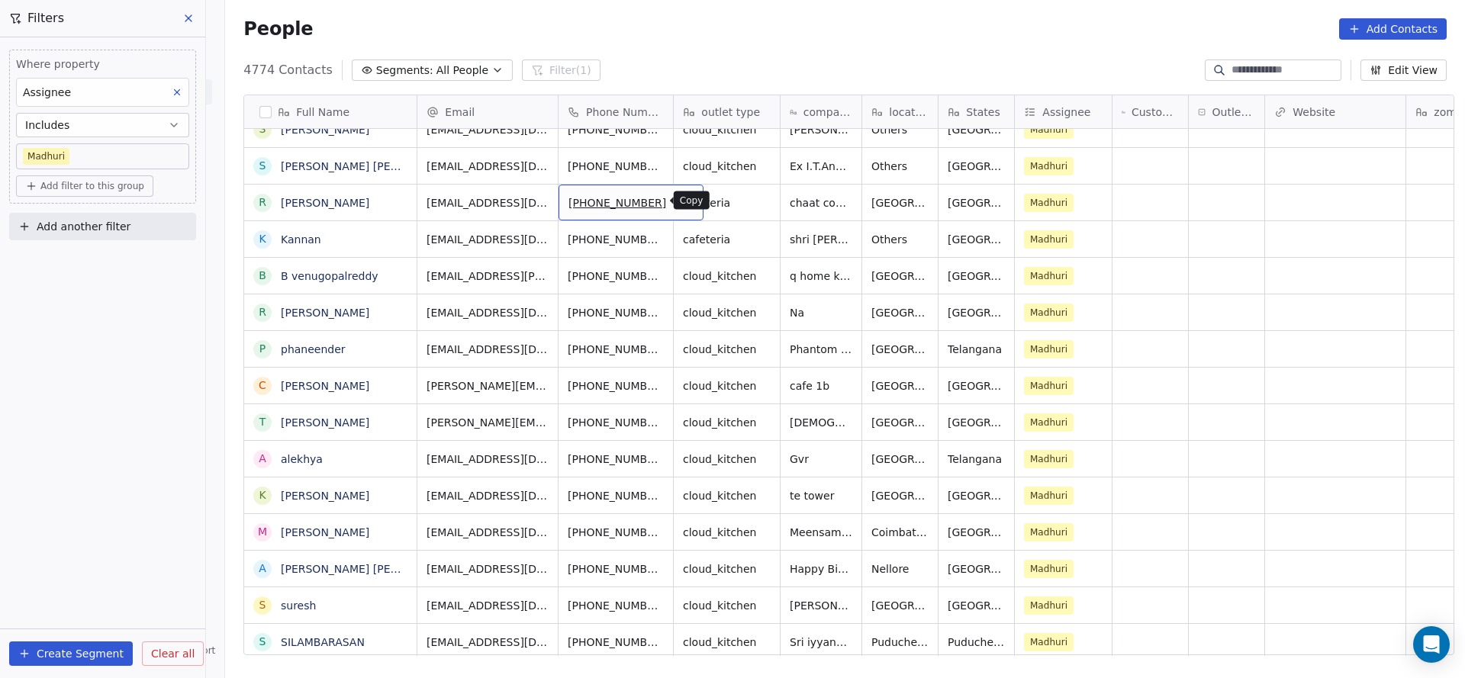
click at [679, 201] on icon "grid" at bounding box center [685, 201] width 12 height 12
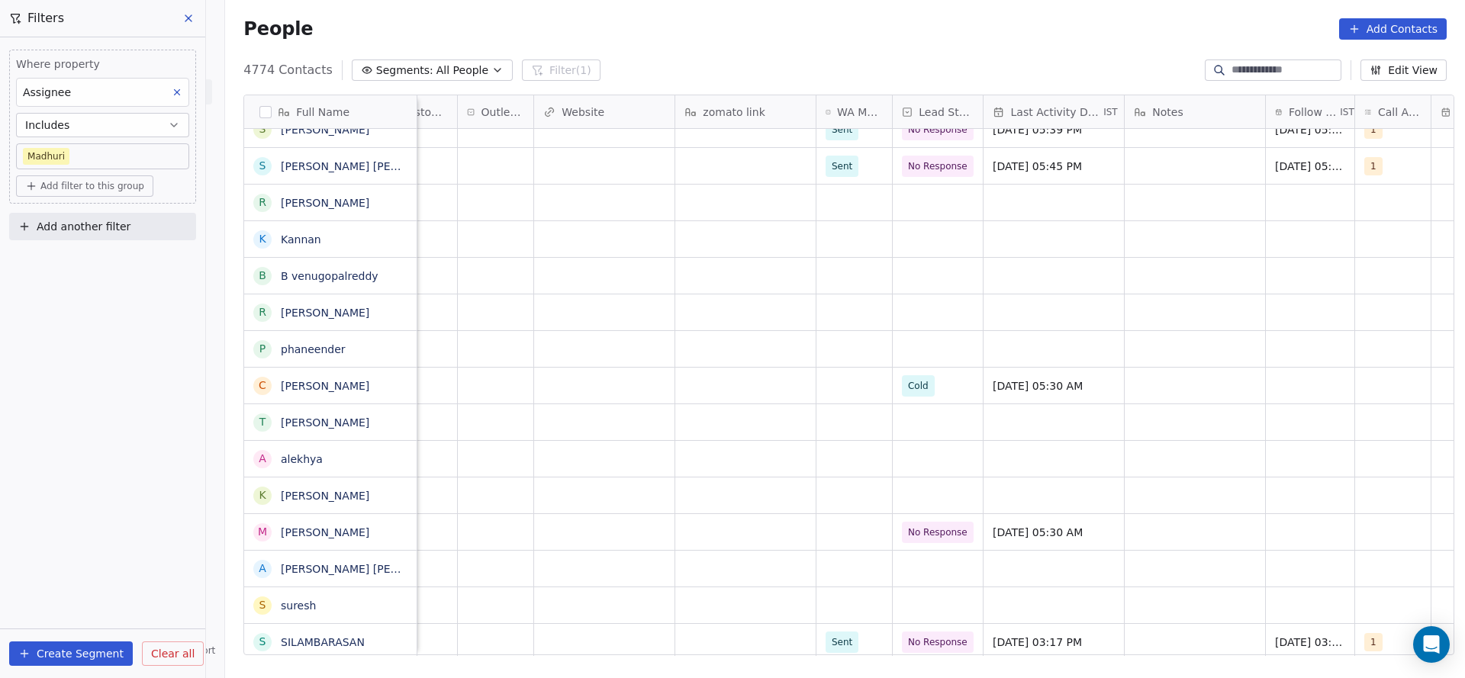
scroll to position [0, 746]
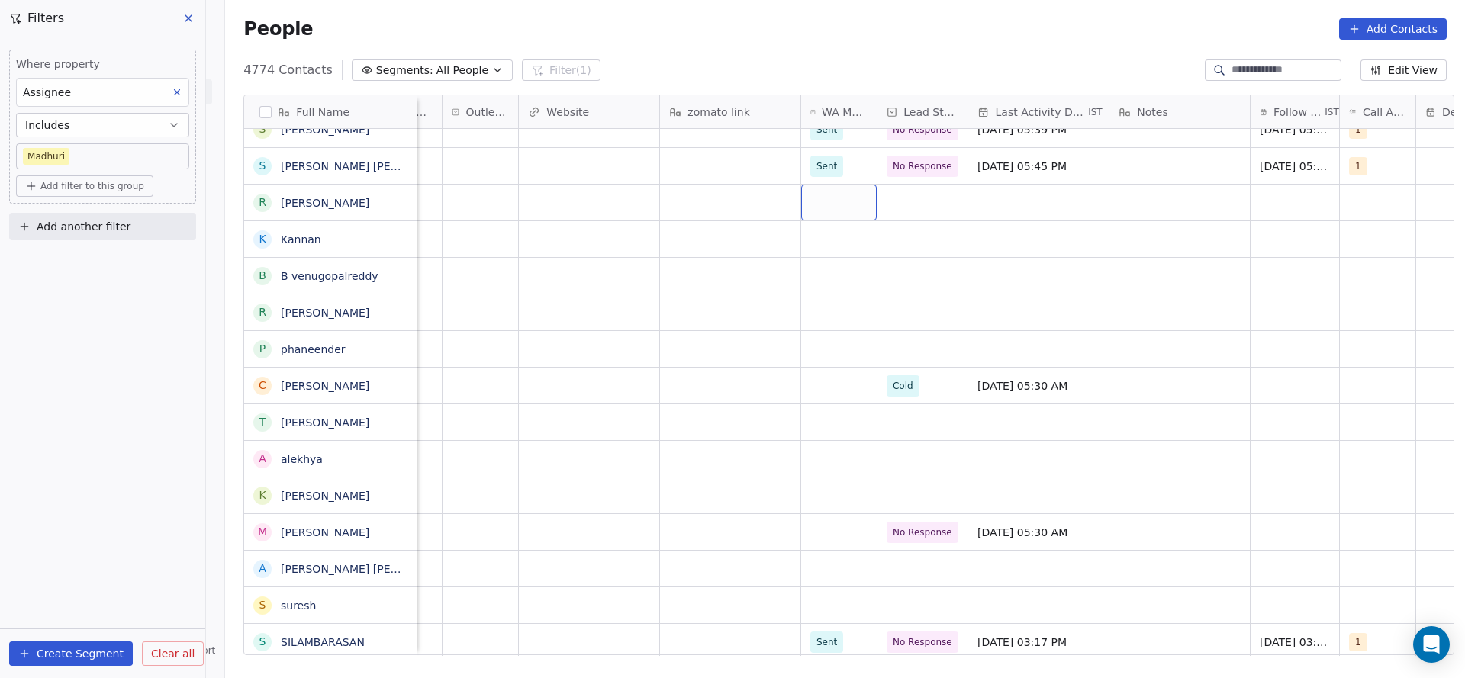
click at [833, 198] on div "grid" at bounding box center [839, 203] width 76 height 36
click at [836, 242] on div "Sent" at bounding box center [830, 243] width 21 height 14
click at [936, 200] on div "grid" at bounding box center [922, 203] width 90 height 36
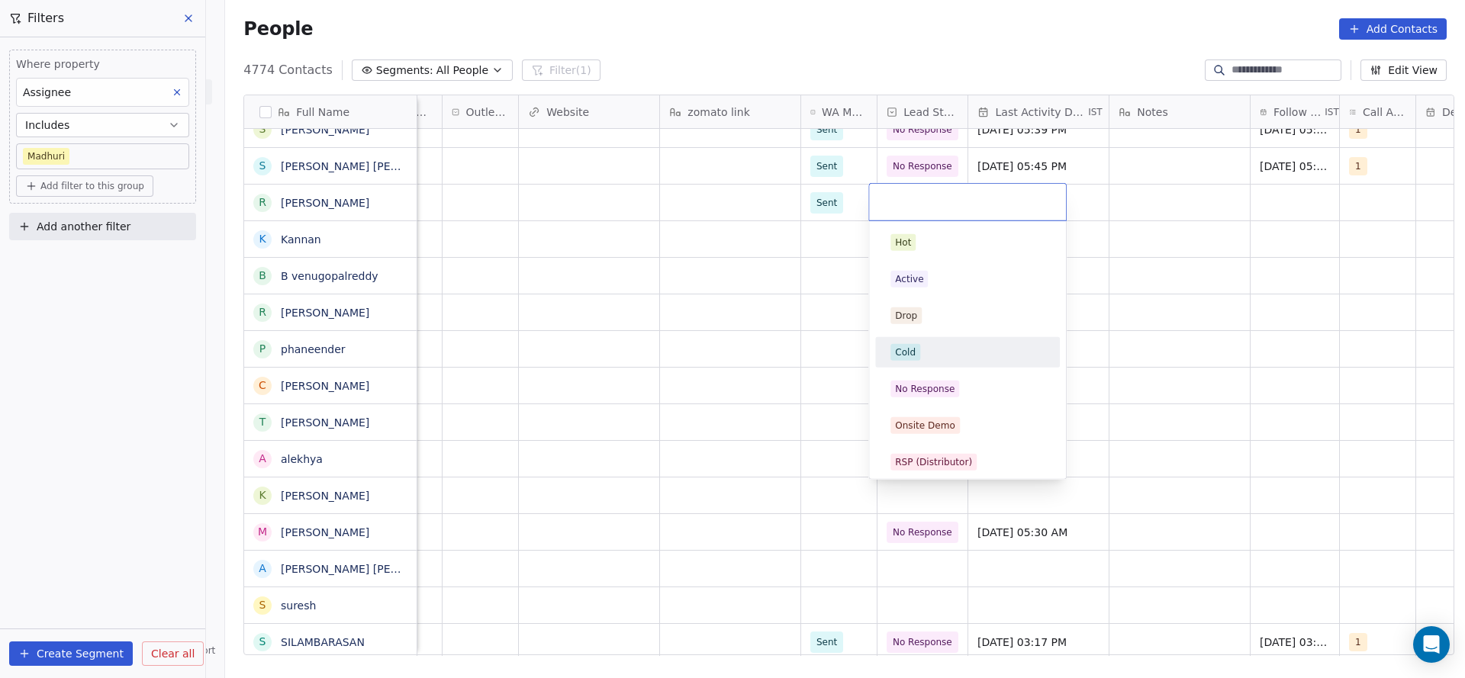
scroll to position [114, 0]
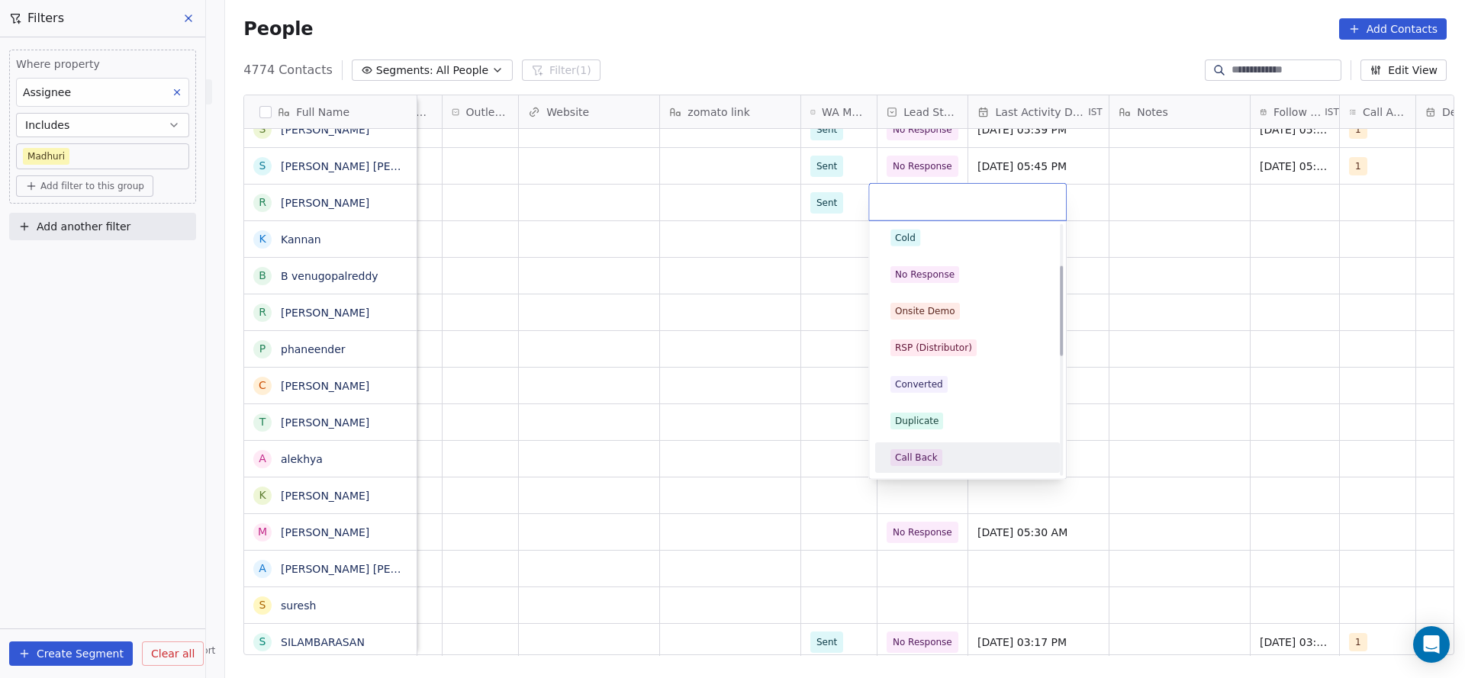
drag, startPoint x: 936, startPoint y: 456, endPoint x: 1069, endPoint y: 201, distance: 286.7
click at [936, 456] on span "Call Back" at bounding box center [916, 457] width 52 height 17
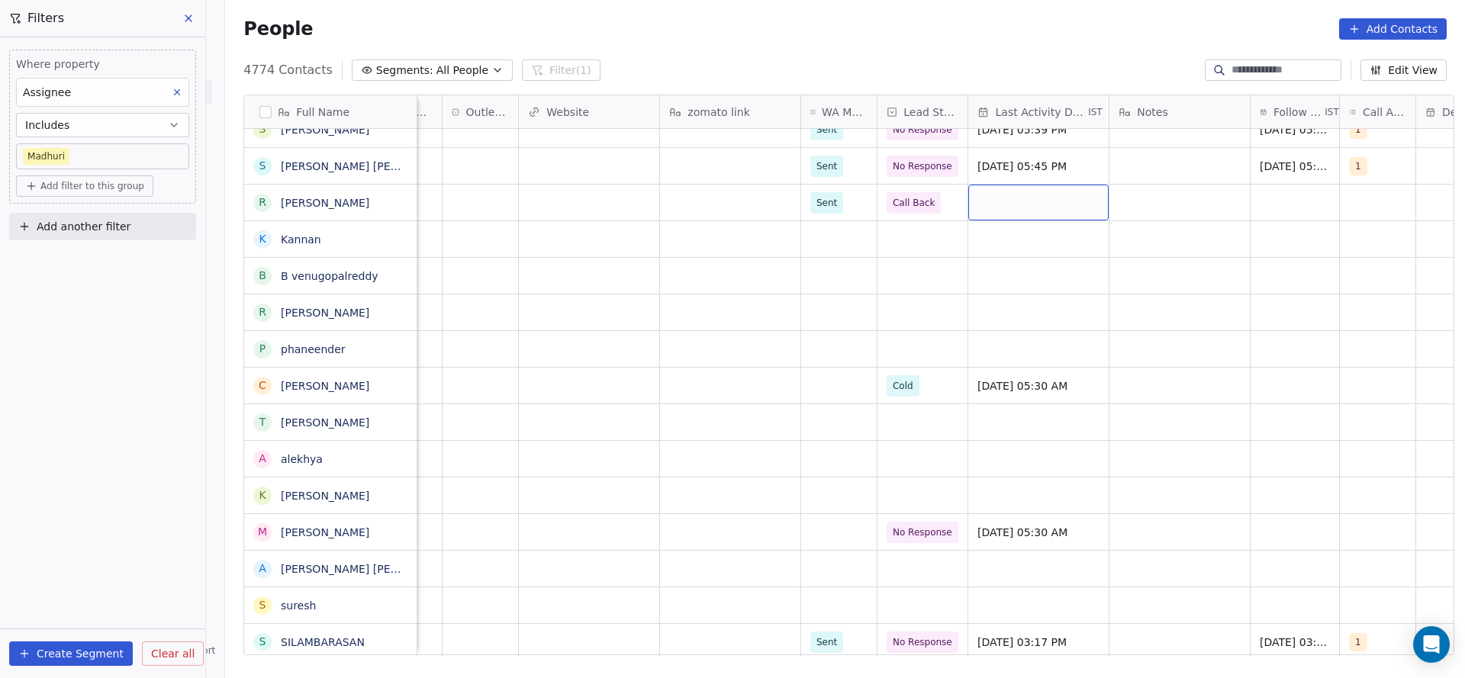
click at [1069, 201] on div "grid" at bounding box center [1038, 203] width 140 height 36
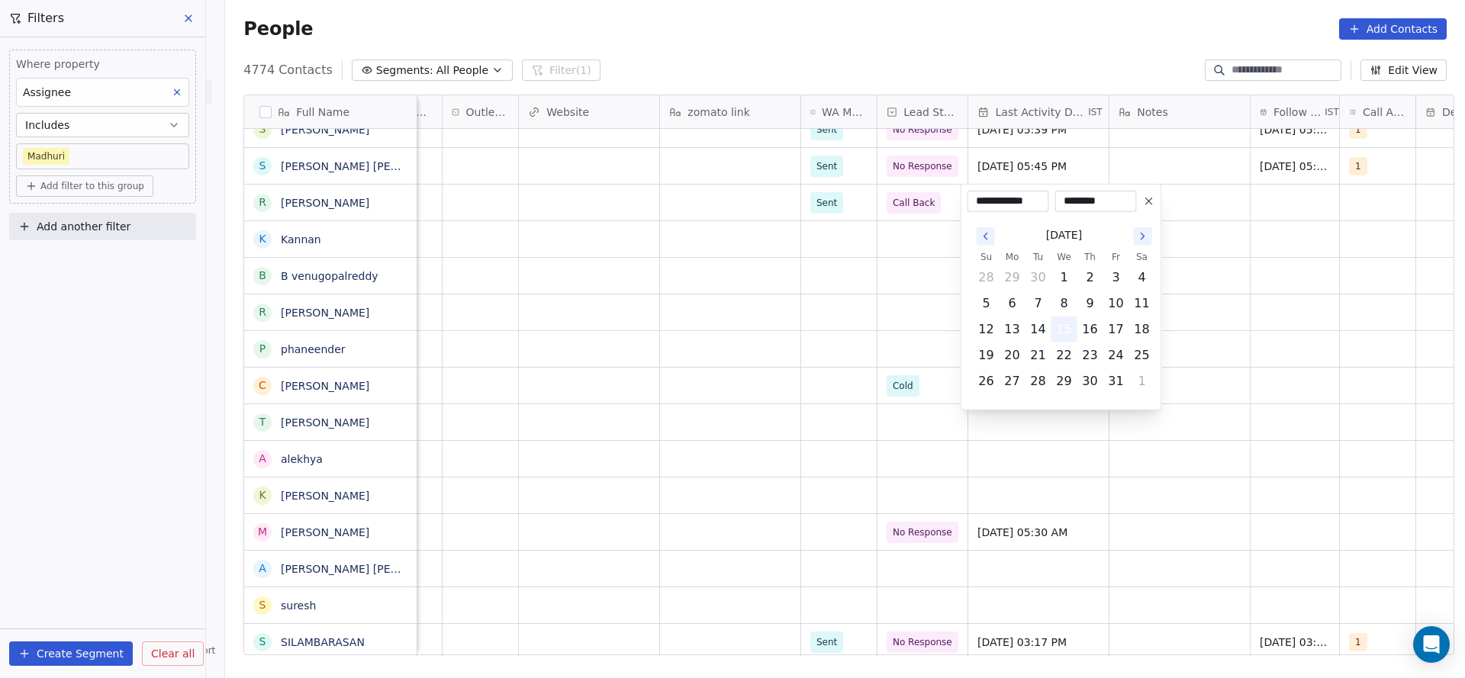
click at [1068, 333] on button "15" at bounding box center [1064, 329] width 24 height 24
click at [838, 295] on html "On2Cook India Pvt. Ltd. Contacts People Marketing Workflows Campaigns Metrics &…" at bounding box center [732, 339] width 1465 height 678
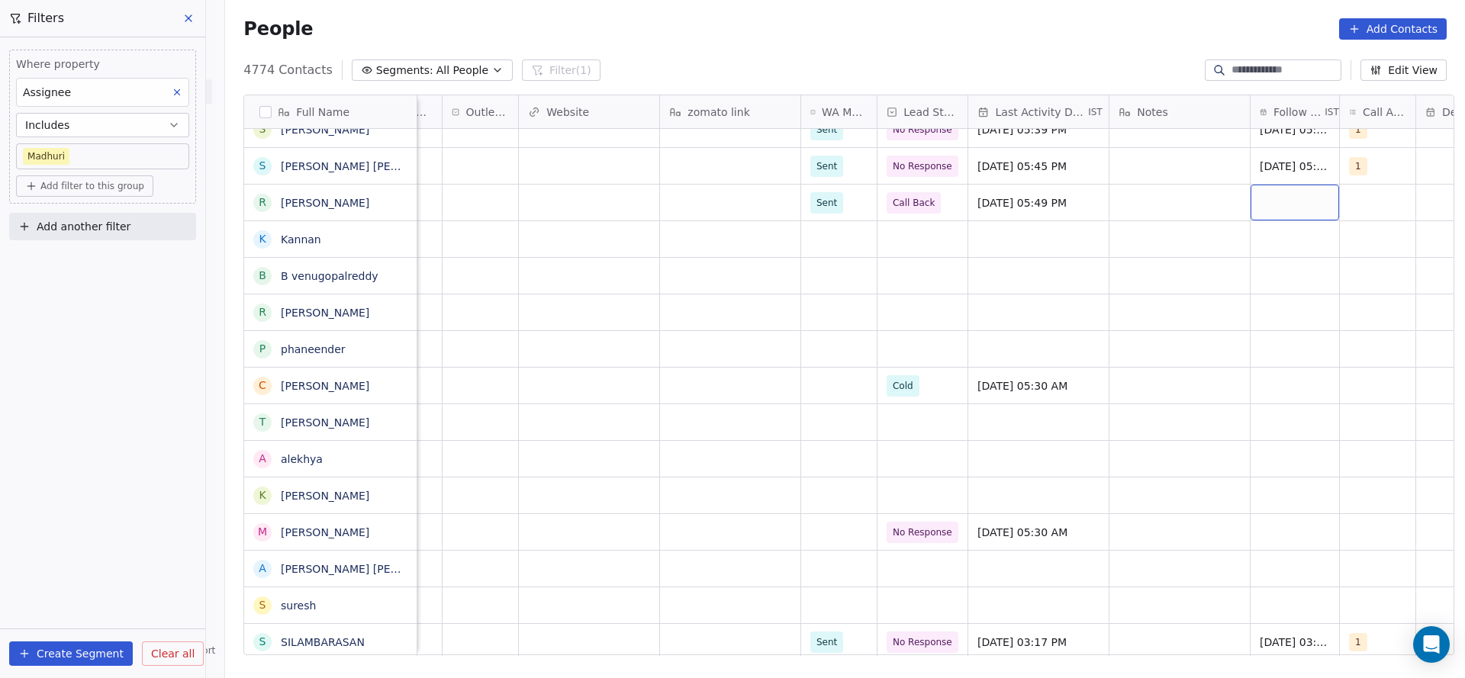
click at [1270, 197] on div "grid" at bounding box center [1295, 203] width 89 height 36
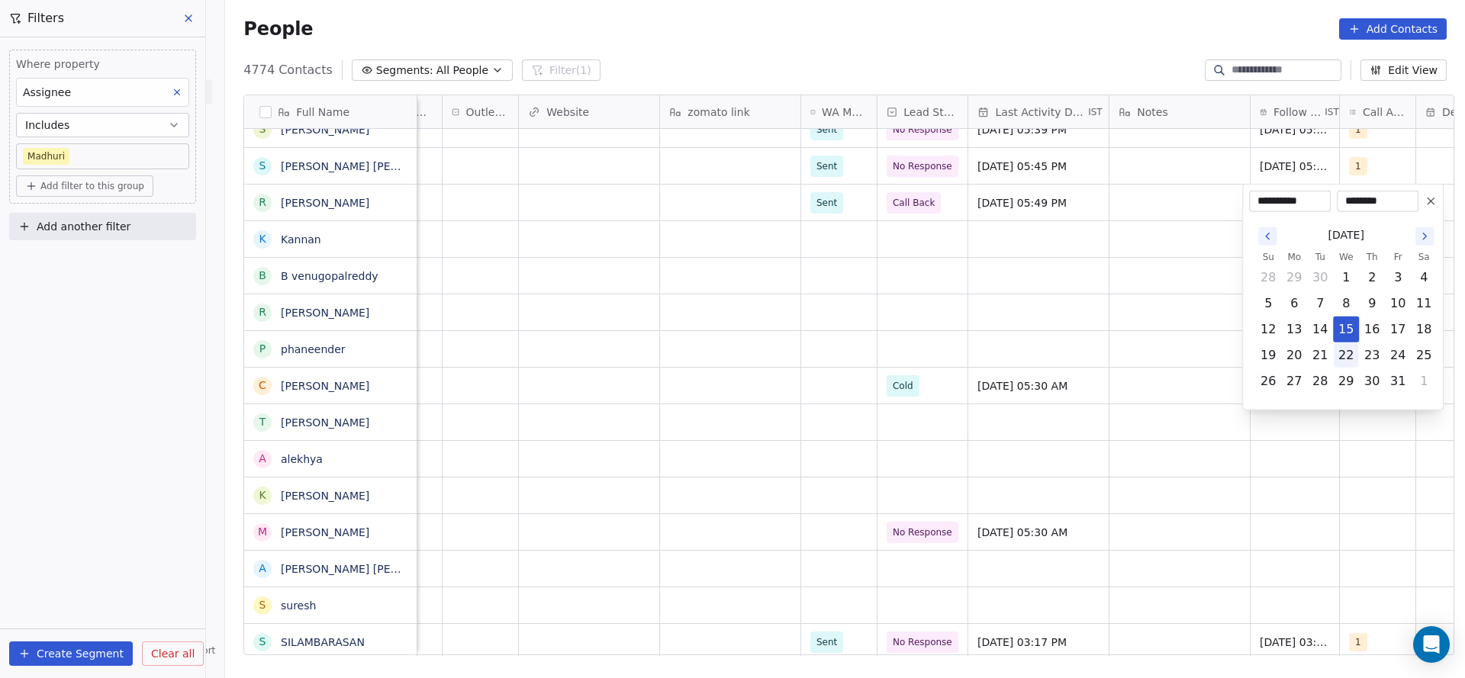
drag, startPoint x: 1345, startPoint y: 356, endPoint x: 942, endPoint y: 310, distance: 406.3
click at [1339, 356] on button "22" at bounding box center [1346, 355] width 24 height 24
type input "**********"
drag, startPoint x: 916, startPoint y: 311, endPoint x: 1357, endPoint y: 178, distance: 461.5
click at [948, 298] on html "On2Cook India Pvt. Ltd. Contacts People Marketing Workflows Campaigns Metrics &…" at bounding box center [732, 339] width 1465 height 678
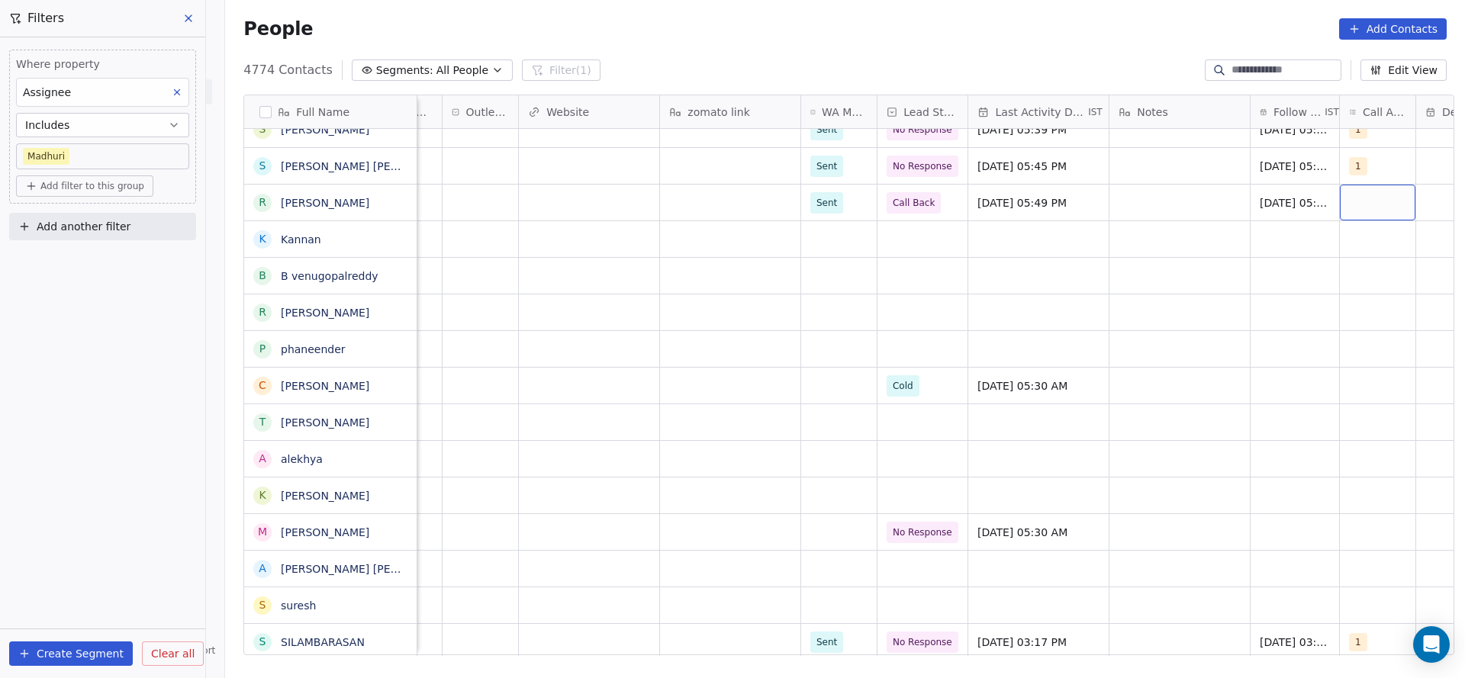
click at [1360, 199] on div "grid" at bounding box center [1378, 203] width 76 height 36
click at [1332, 241] on div "1" at bounding box center [1367, 242] width 136 height 17
drag, startPoint x: 1138, startPoint y: 262, endPoint x: 1165, endPoint y: 203, distance: 65.6
click at [1145, 254] on html "On2Cook India Pvt. Ltd. Contacts People Marketing Workflows Campaigns Metrics &…" at bounding box center [732, 339] width 1465 height 678
click at [1165, 202] on div "grid" at bounding box center [1179, 203] width 140 height 36
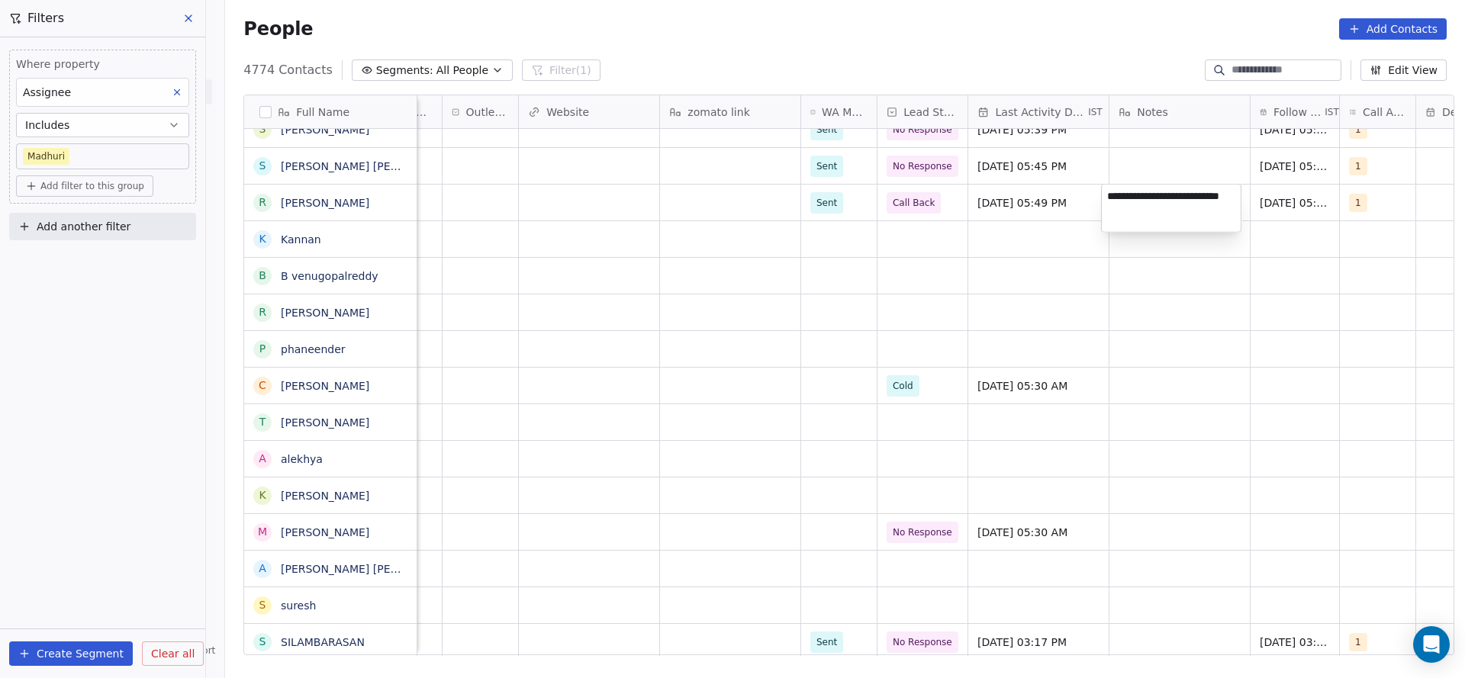
type textarea "**********"
click at [923, 215] on html "On2Cook India Pvt. Ltd. Contacts People Marketing Workflows Campaigns Metrics &…" at bounding box center [732, 339] width 1465 height 678
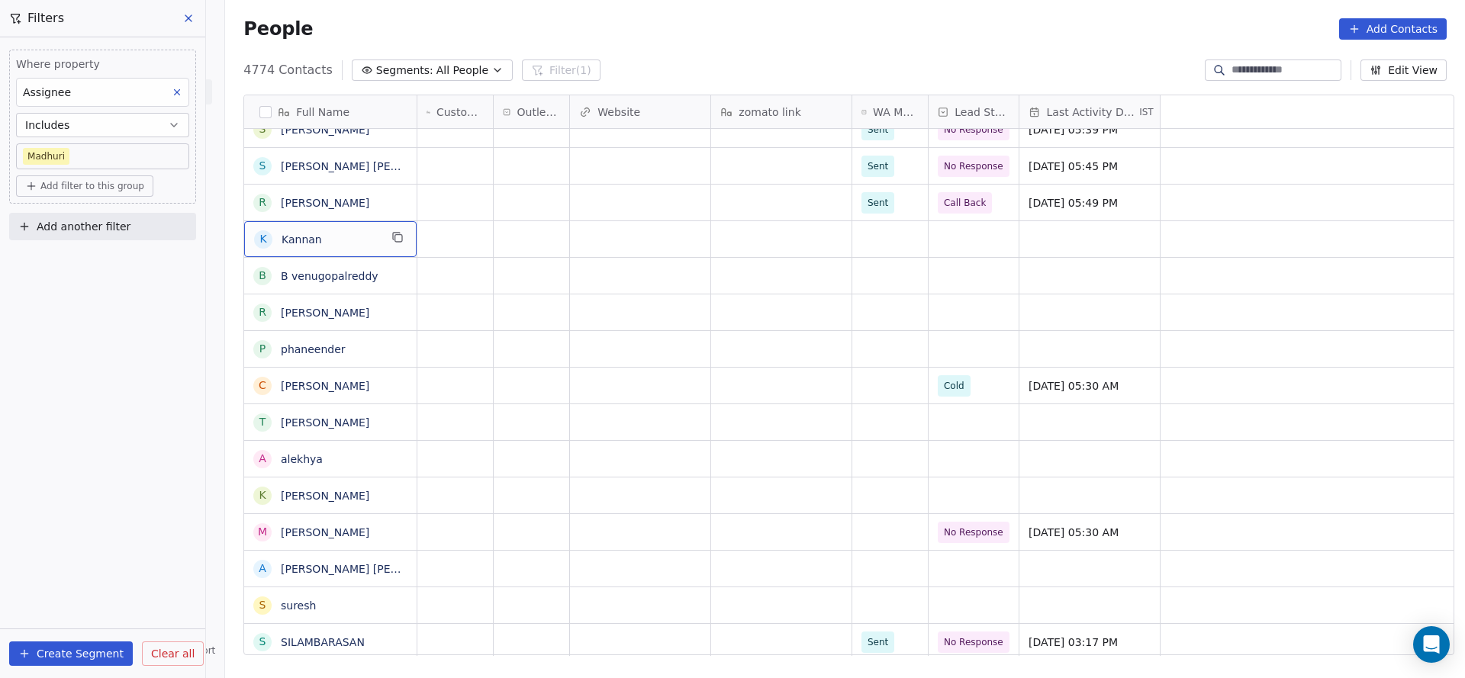
scroll to position [0, 0]
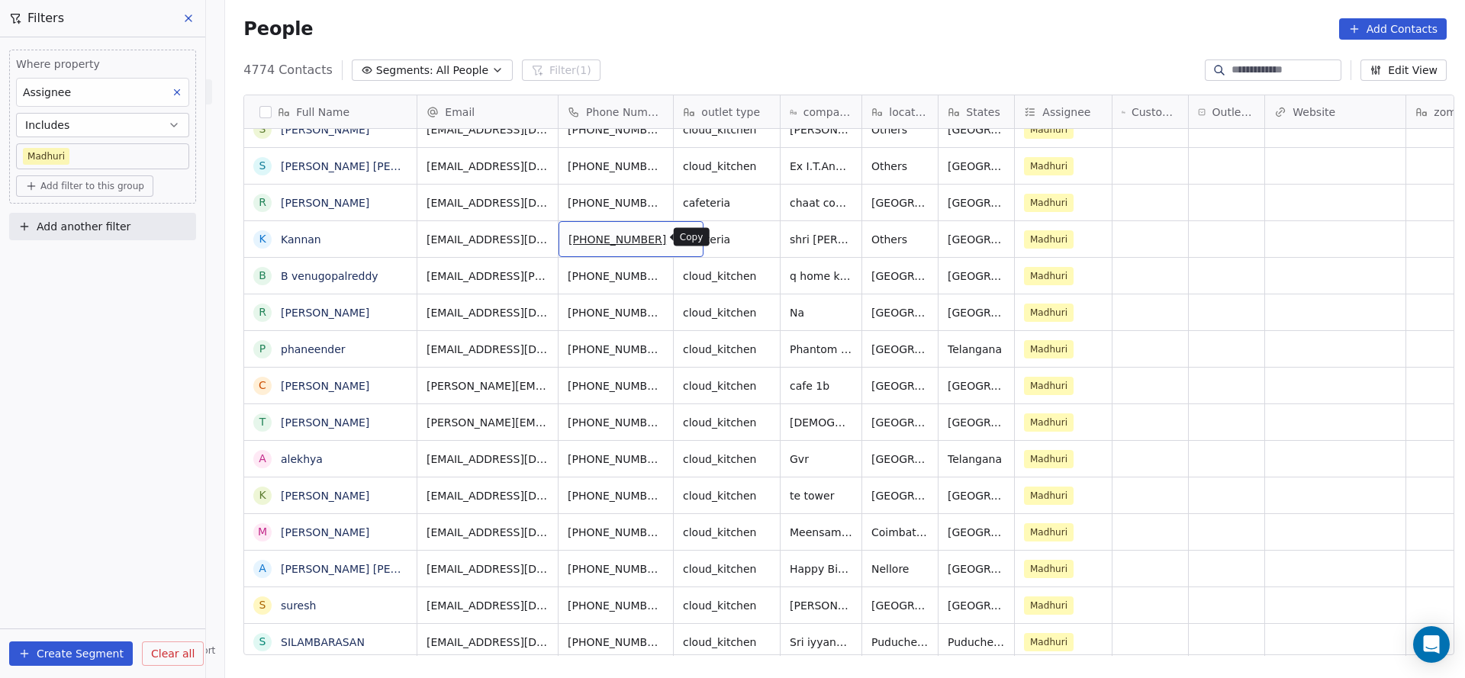
click at [682, 235] on icon "grid" at bounding box center [685, 238] width 7 height 7
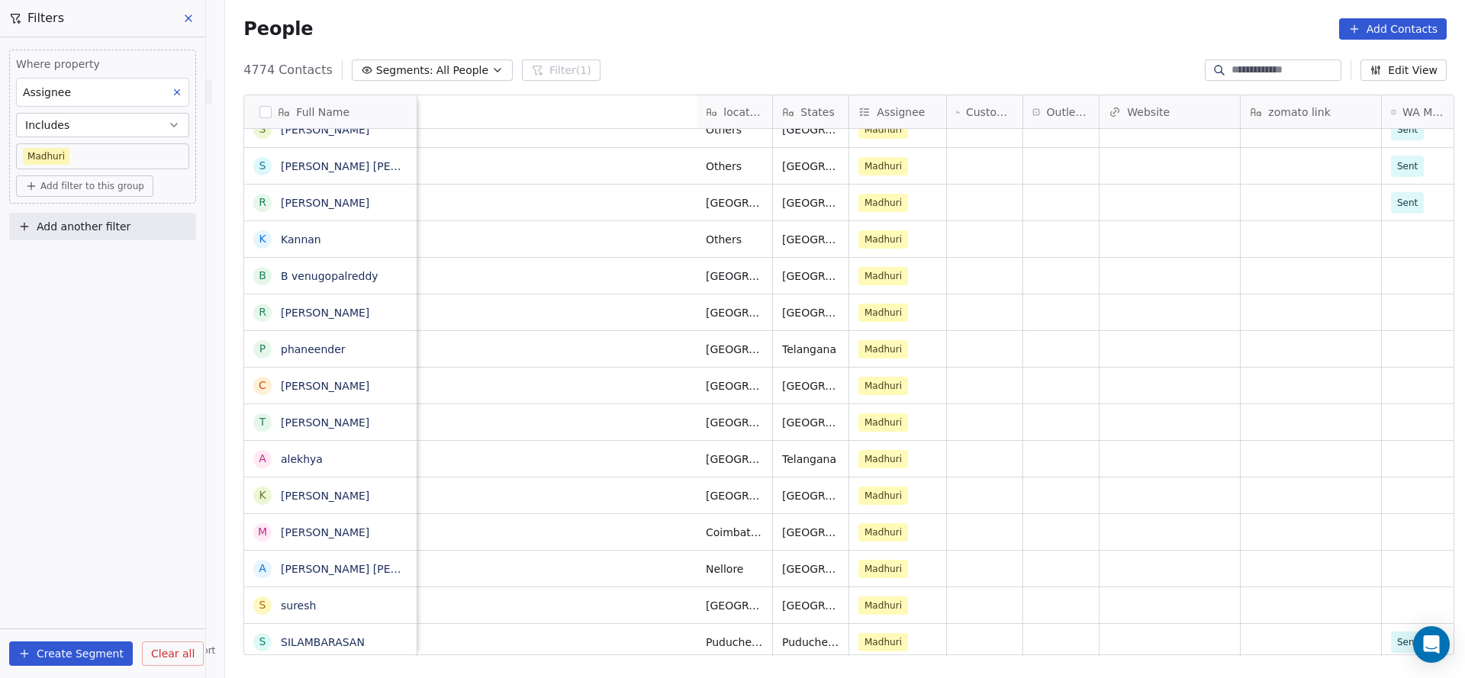
scroll to position [0, 713]
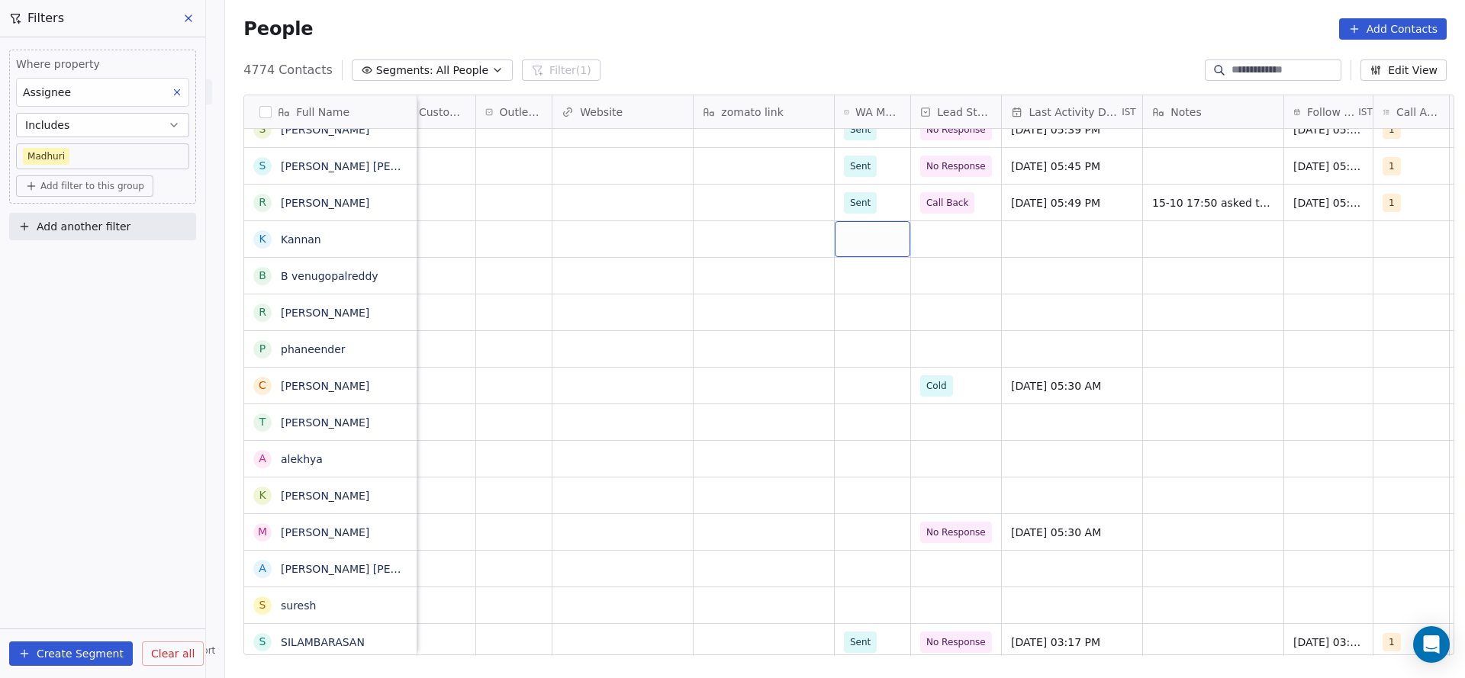
click at [844, 237] on div "grid" at bounding box center [873, 239] width 76 height 36
click at [850, 276] on span "Sent" at bounding box center [863, 279] width 30 height 17
click at [952, 239] on div "grid" at bounding box center [956, 239] width 90 height 36
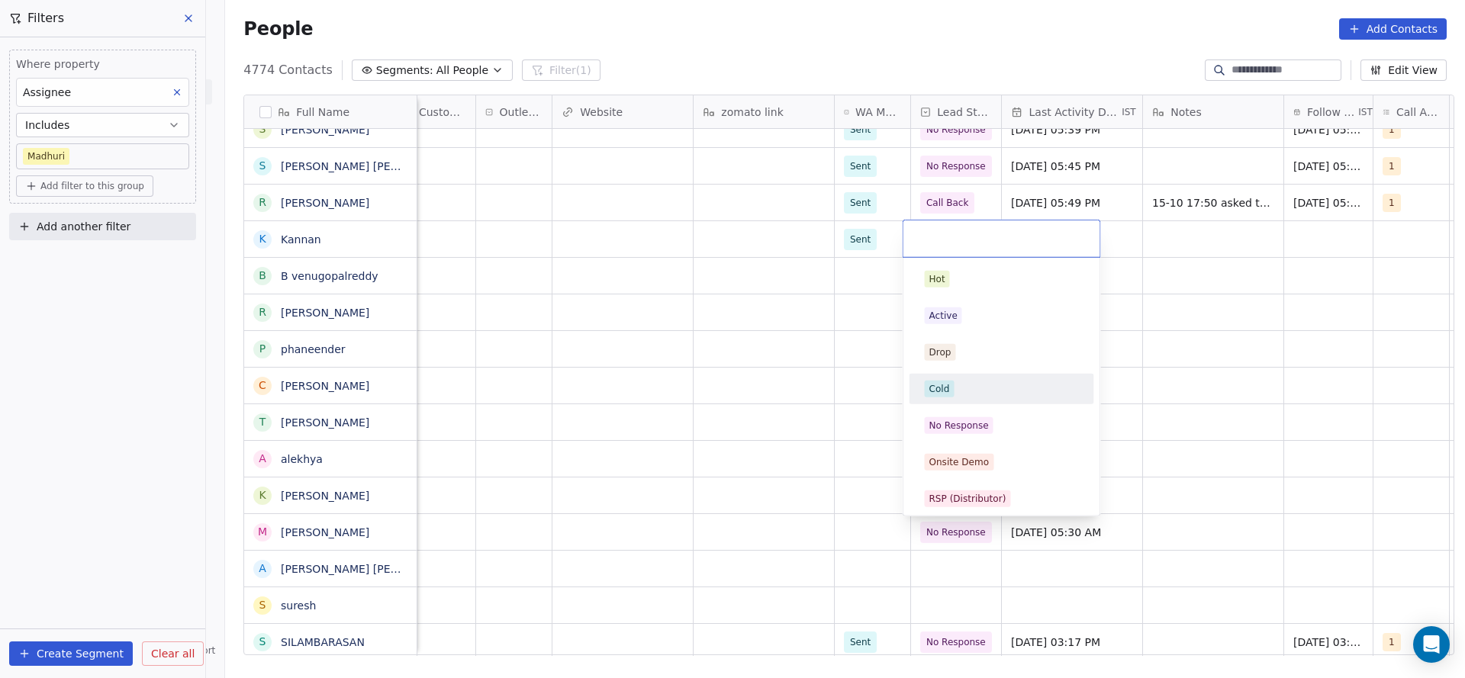
click at [952, 381] on span "Cold" at bounding box center [940, 389] width 30 height 17
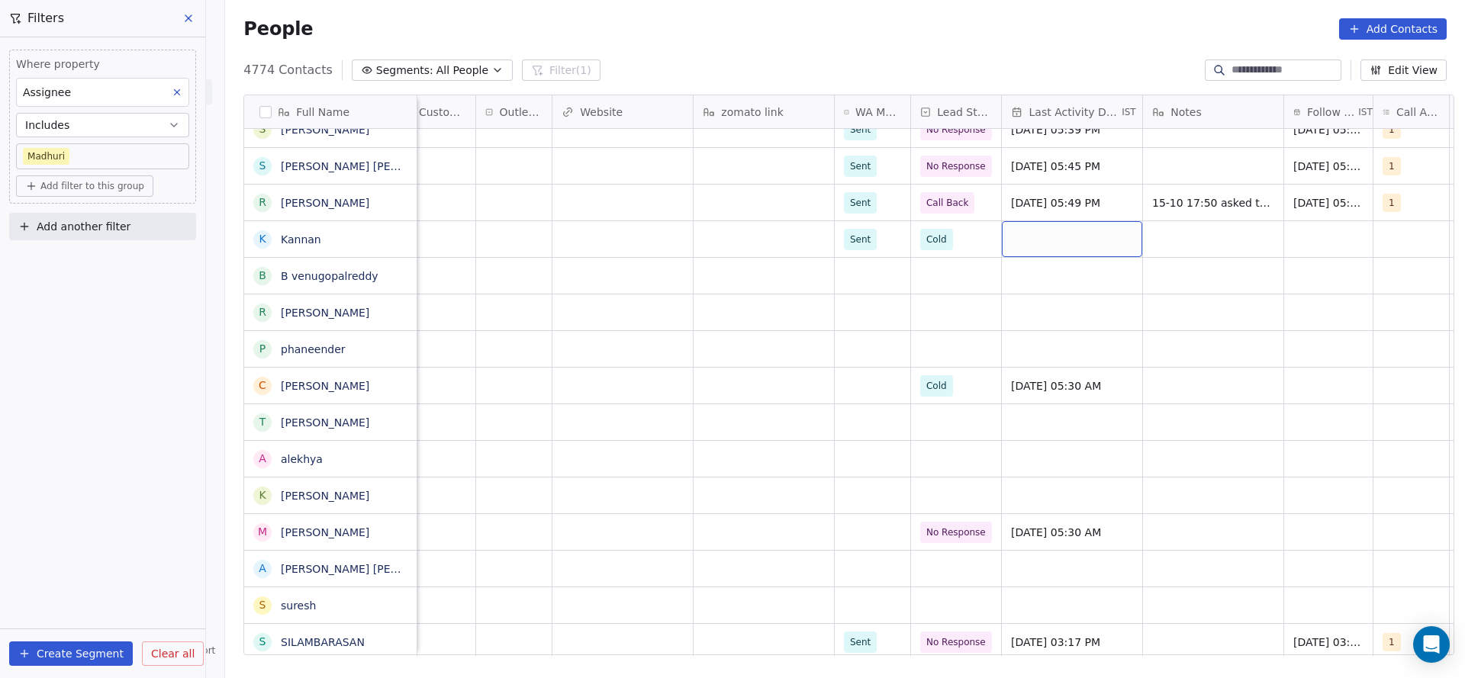
click at [1071, 241] on div "grid" at bounding box center [1072, 239] width 140 height 36
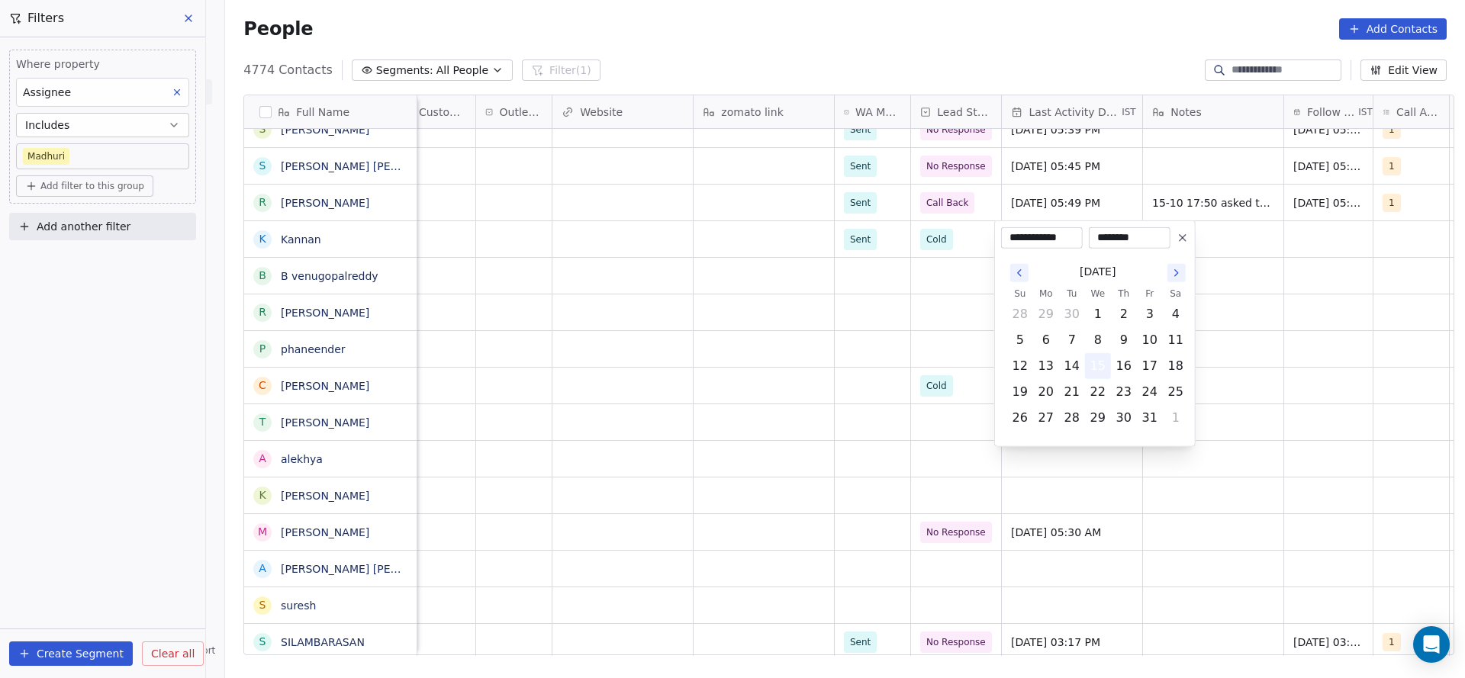
click at [1103, 368] on button "15" at bounding box center [1098, 366] width 24 height 24
click at [829, 348] on html "On2Cook India Pvt. Ltd. Contacts People Marketing Workflows Campaigns Metrics &…" at bounding box center [732, 339] width 1465 height 678
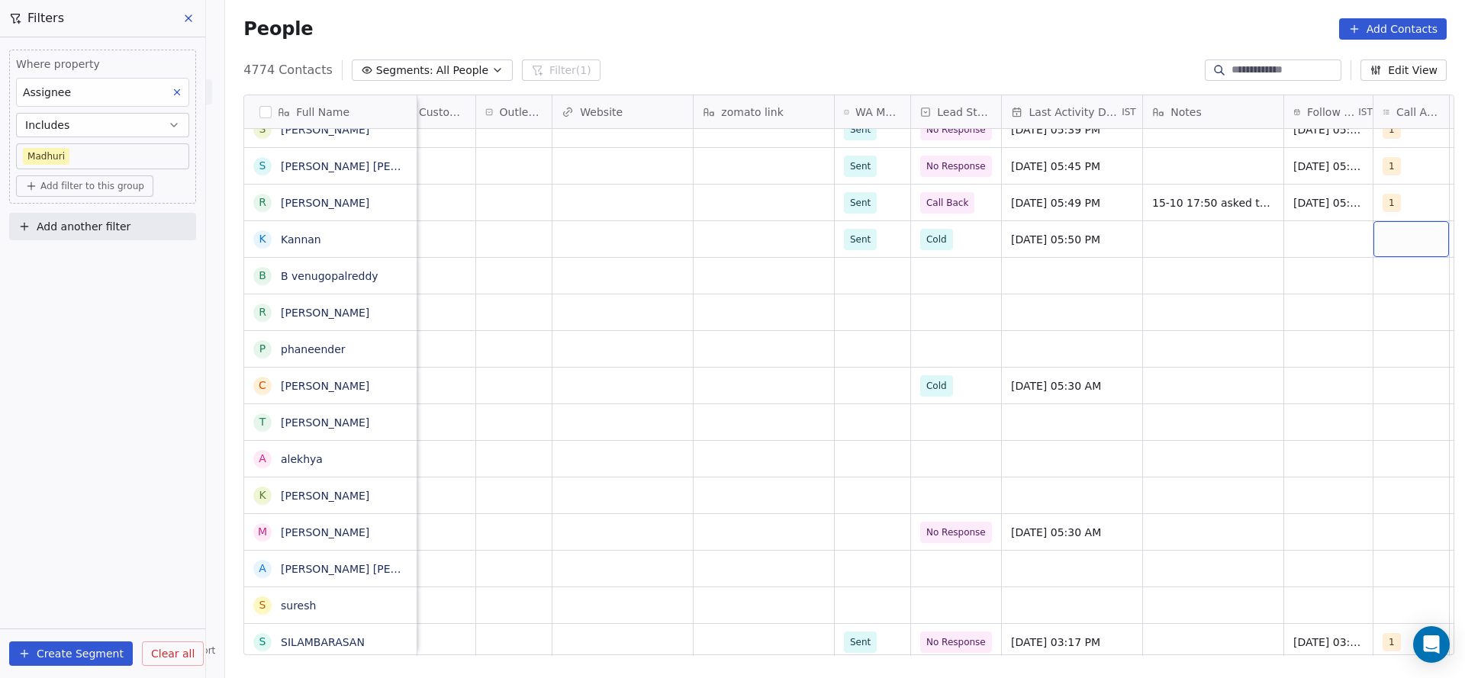
scroll to position [0, 726]
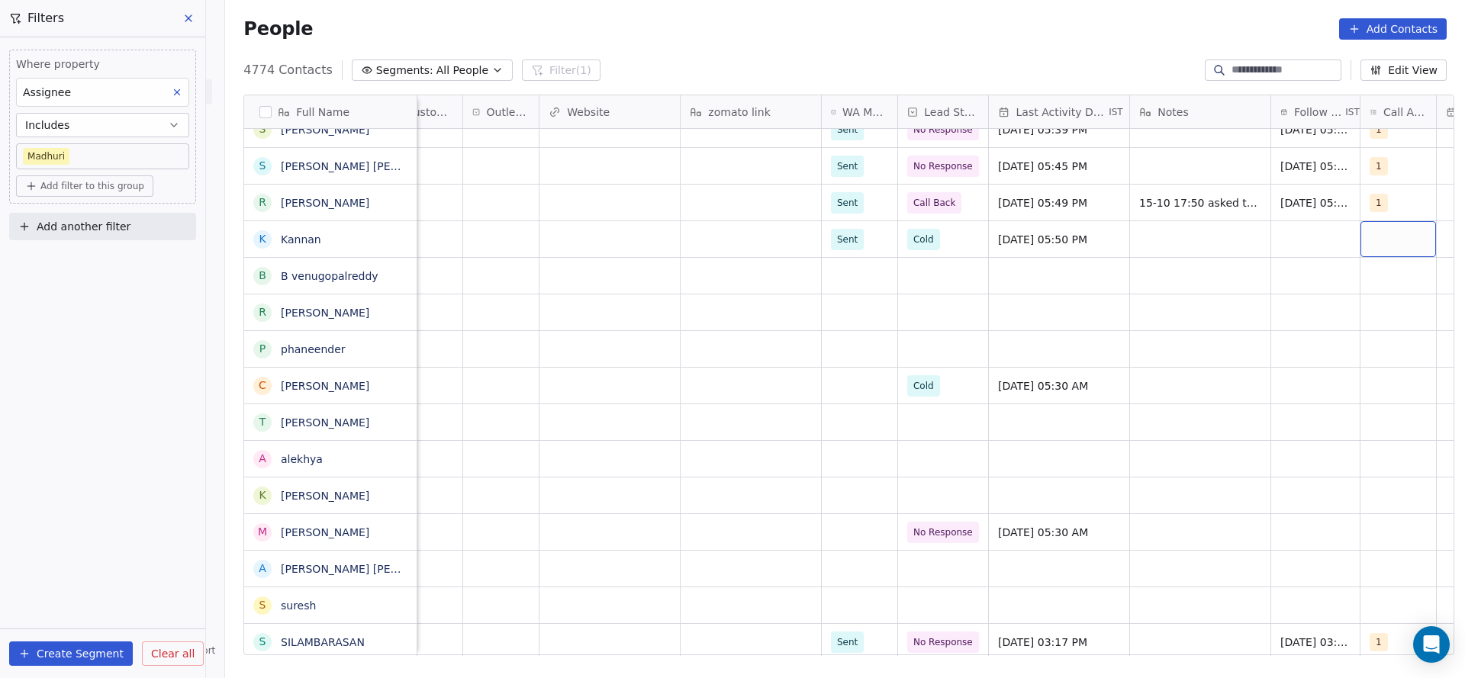
click at [1389, 234] on div "grid" at bounding box center [1398, 239] width 76 height 36
drag, startPoint x: 1318, startPoint y: 278, endPoint x: 1151, endPoint y: 286, distance: 167.3
click at [1311, 279] on div "1" at bounding box center [1367, 279] width 136 height 17
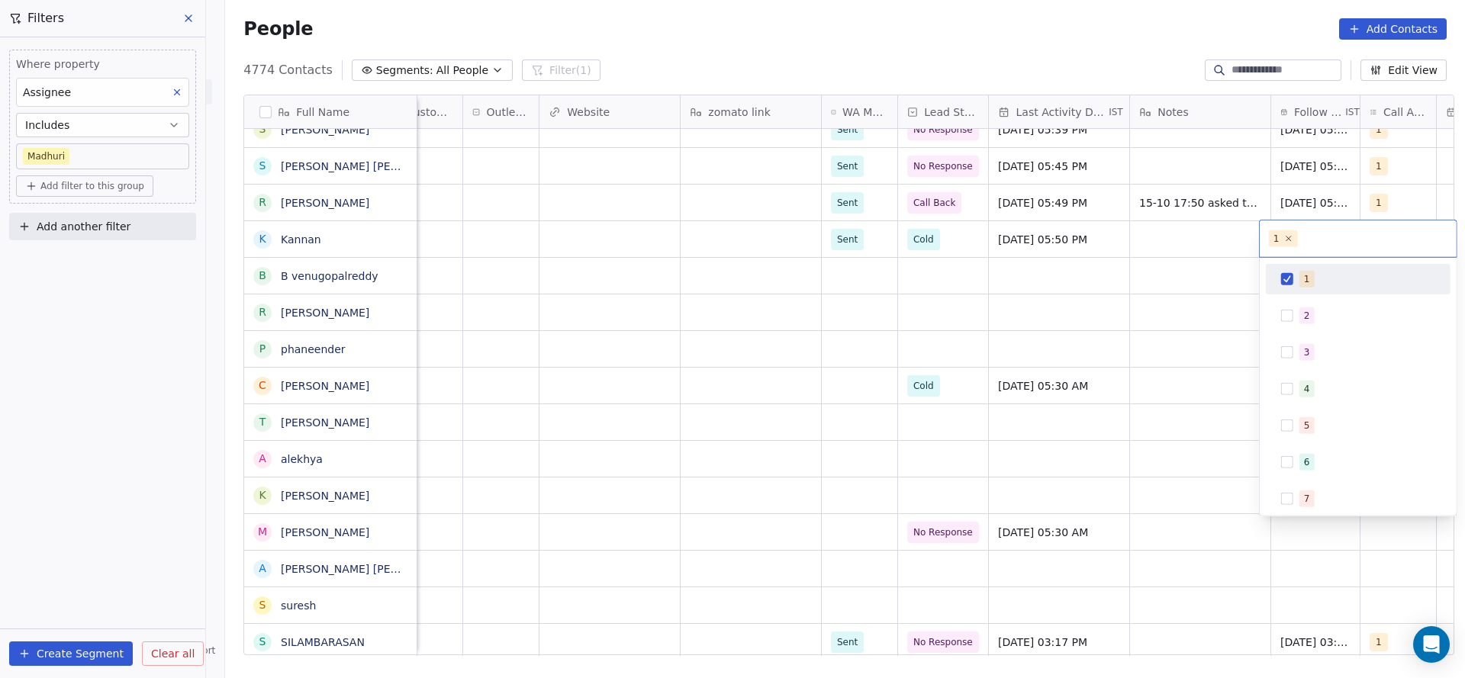
click at [1151, 286] on html "On2Cook India Pvt. Ltd. Contacts People Marketing Workflows Campaigns Metrics &…" at bounding box center [732, 339] width 1465 height 678
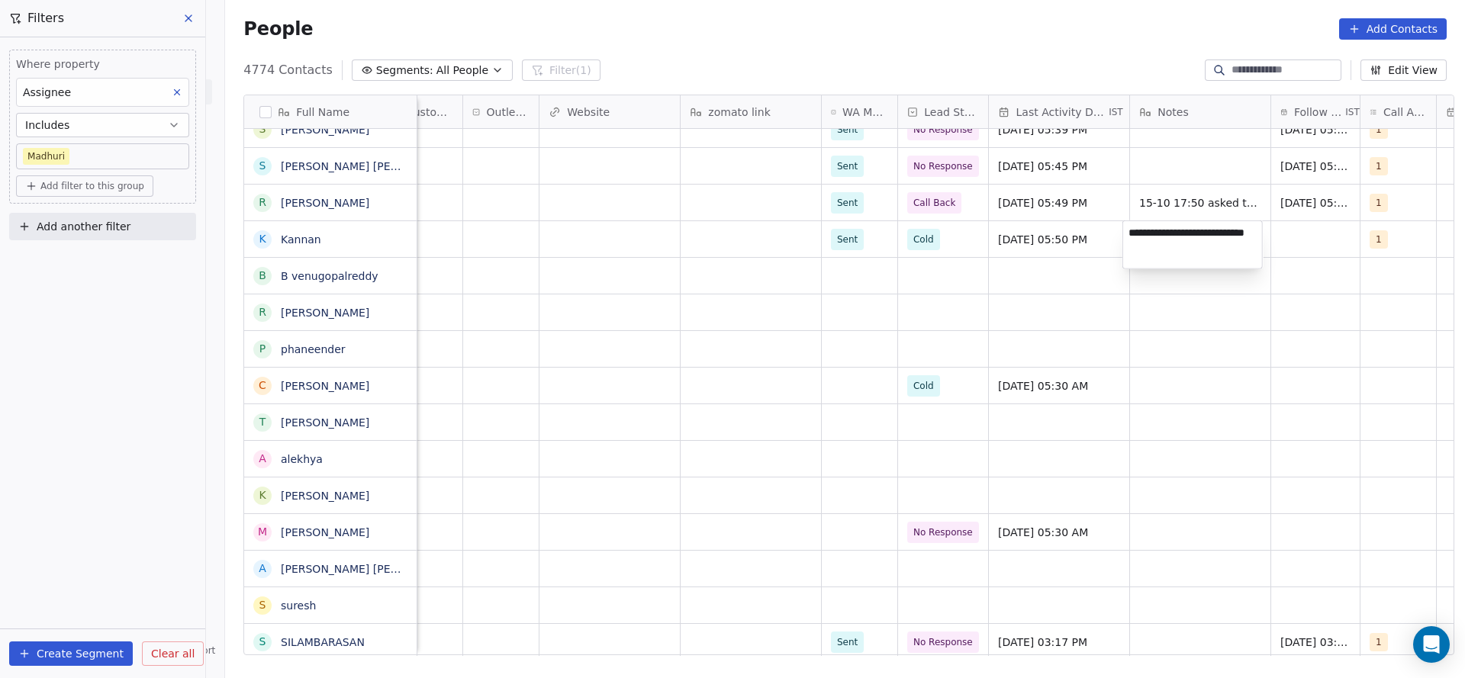
type textarea "**********"
click at [978, 227] on html "On2Cook India Pvt. Ltd. Contacts People Marketing Workflows Campaigns Metrics &…" at bounding box center [732, 339] width 1465 height 678
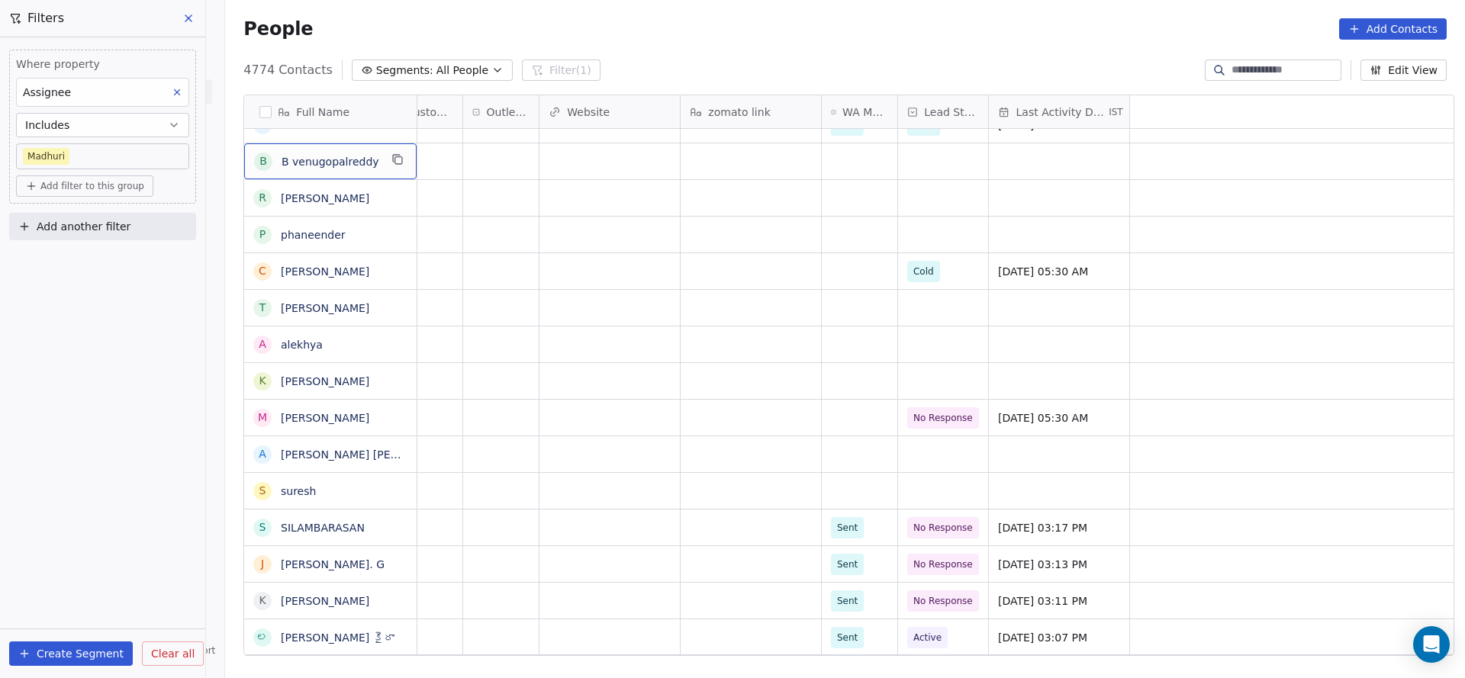
scroll to position [0, 0]
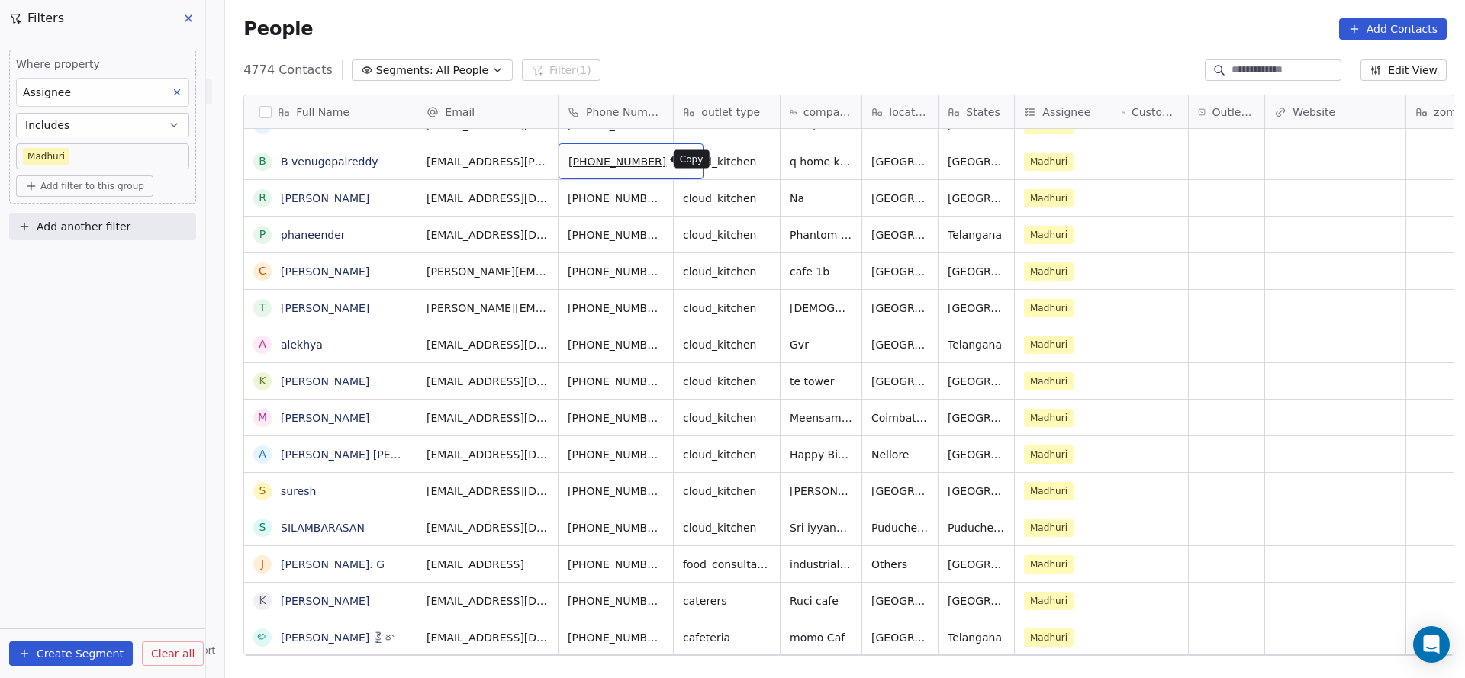
click at [679, 165] on icon "grid" at bounding box center [685, 159] width 12 height 12
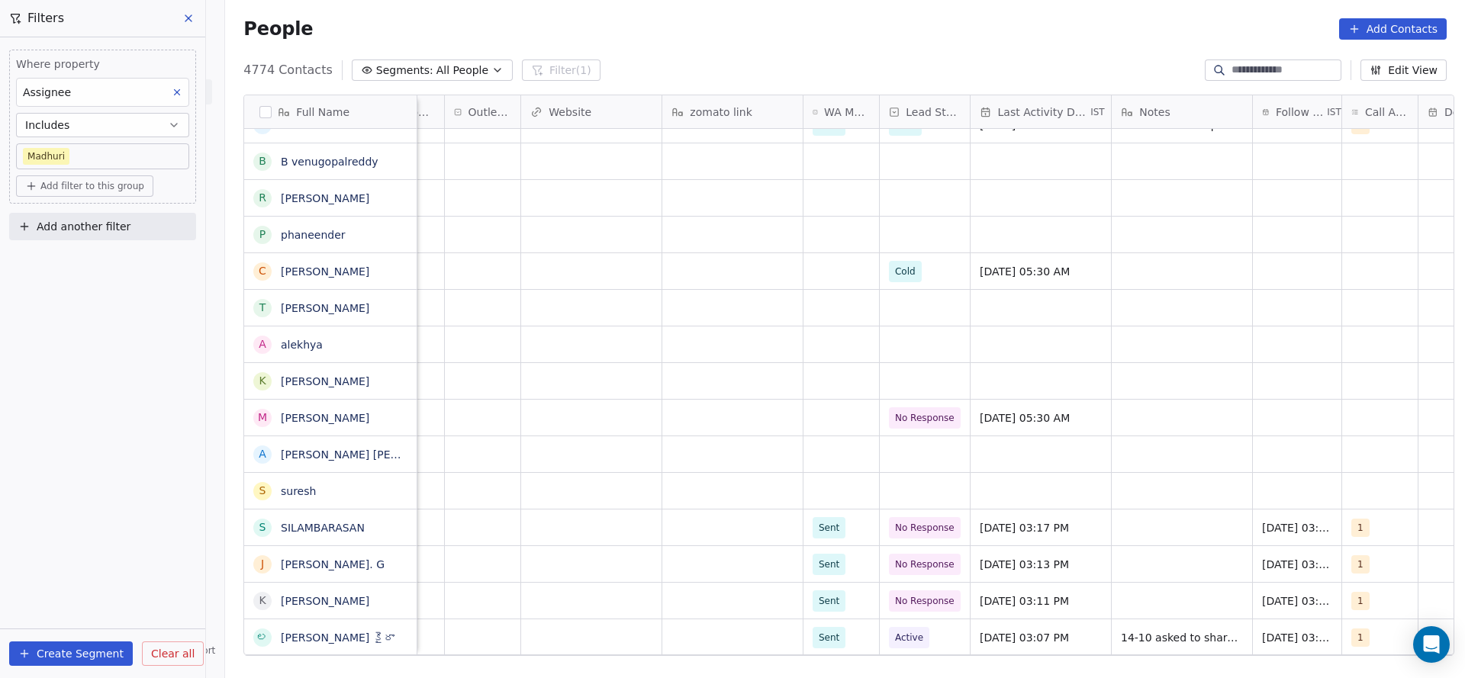
scroll to position [0, 792]
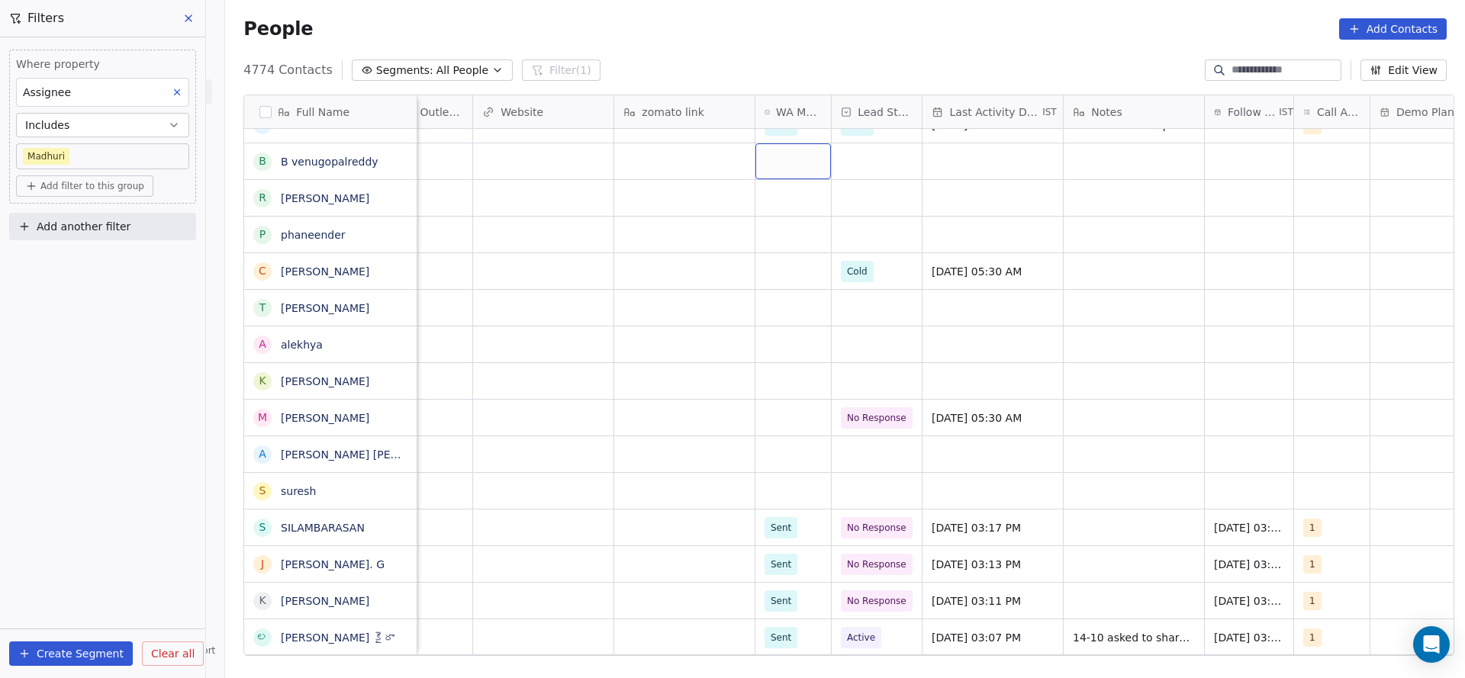
click at [797, 170] on div "grid" at bounding box center [793, 161] width 76 height 36
drag, startPoint x: 782, startPoint y: 197, endPoint x: 665, endPoint y: 228, distance: 120.9
click at [776, 201] on div "Sent" at bounding box center [784, 202] width 21 height 14
click at [1009, 167] on div "grid" at bounding box center [993, 161] width 140 height 36
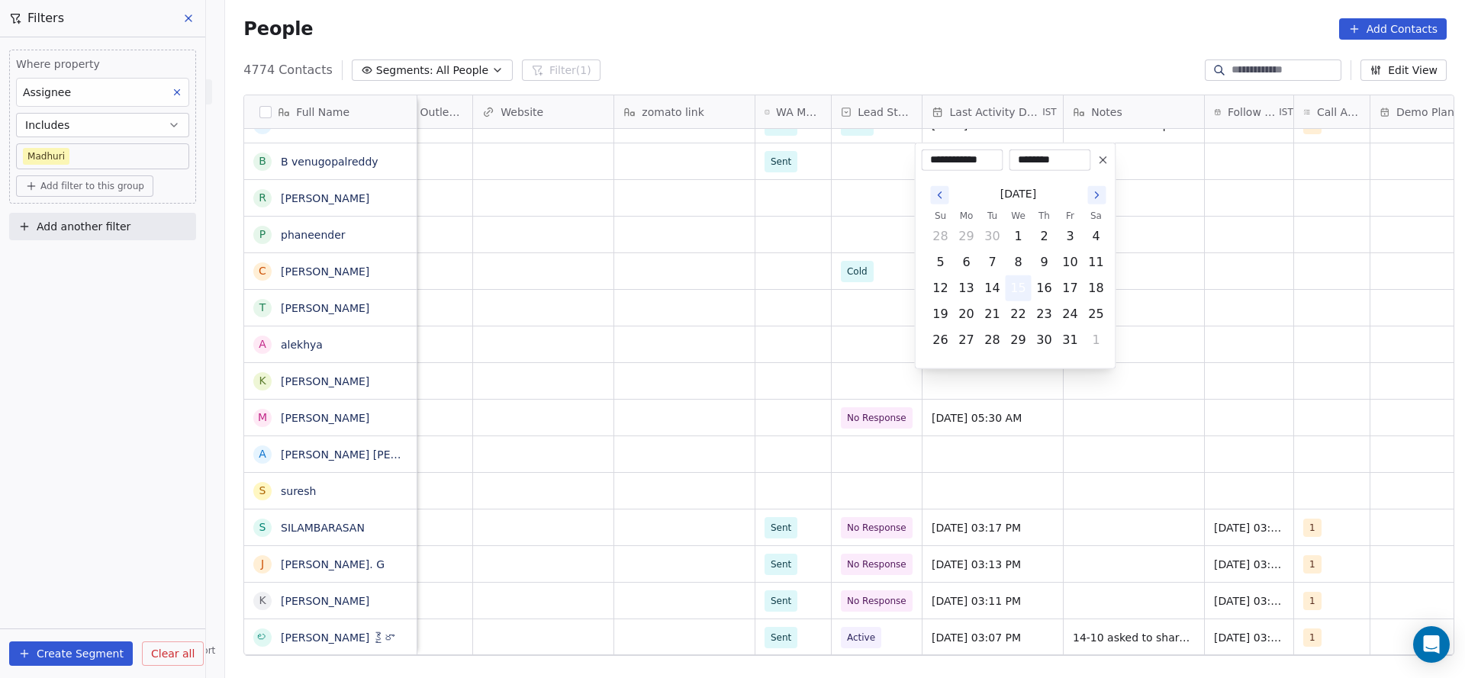
drag, startPoint x: 1020, startPoint y: 295, endPoint x: 948, endPoint y: 293, distance: 72.5
click at [1020, 294] on button "15" at bounding box center [1018, 288] width 24 height 24
click at [811, 298] on html "On2Cook India Pvt. Ltd. Contacts People Marketing Workflows Campaigns Metrics &…" at bounding box center [732, 339] width 1465 height 678
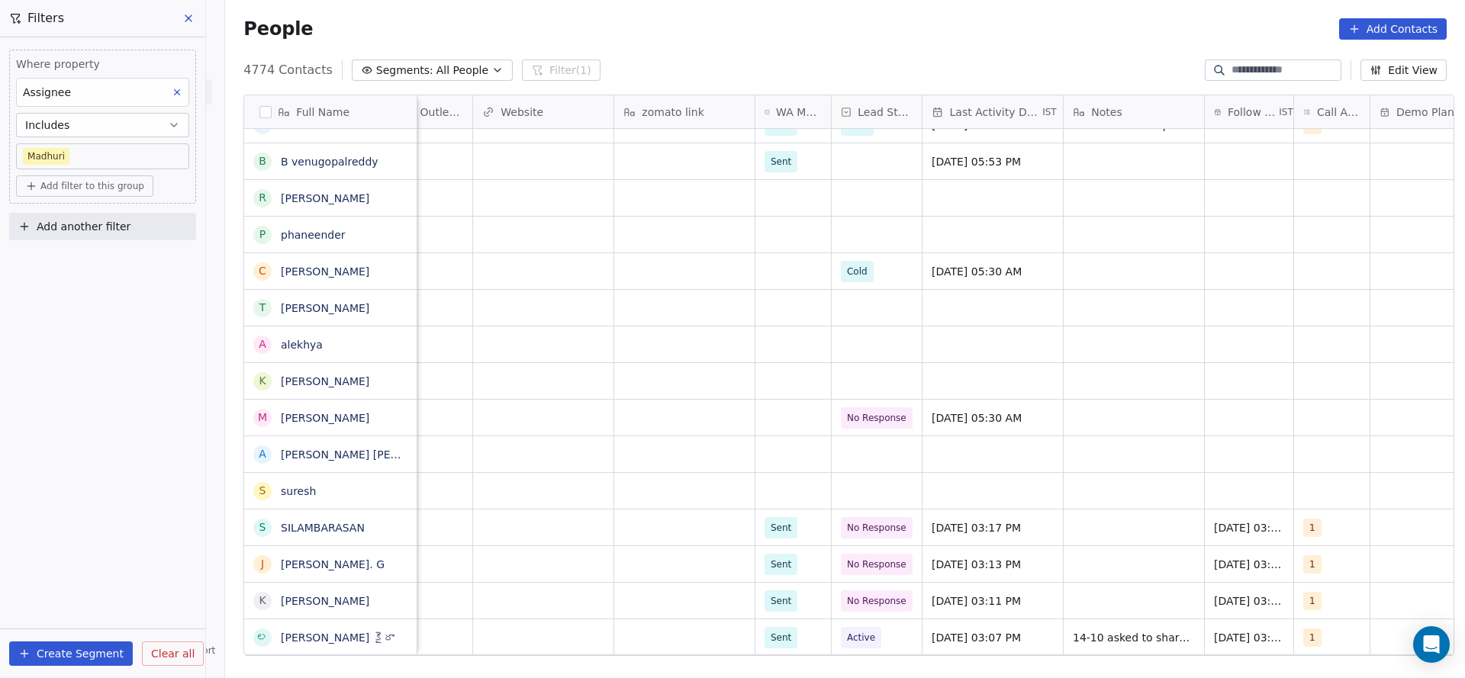
scroll to position [1373, 0]
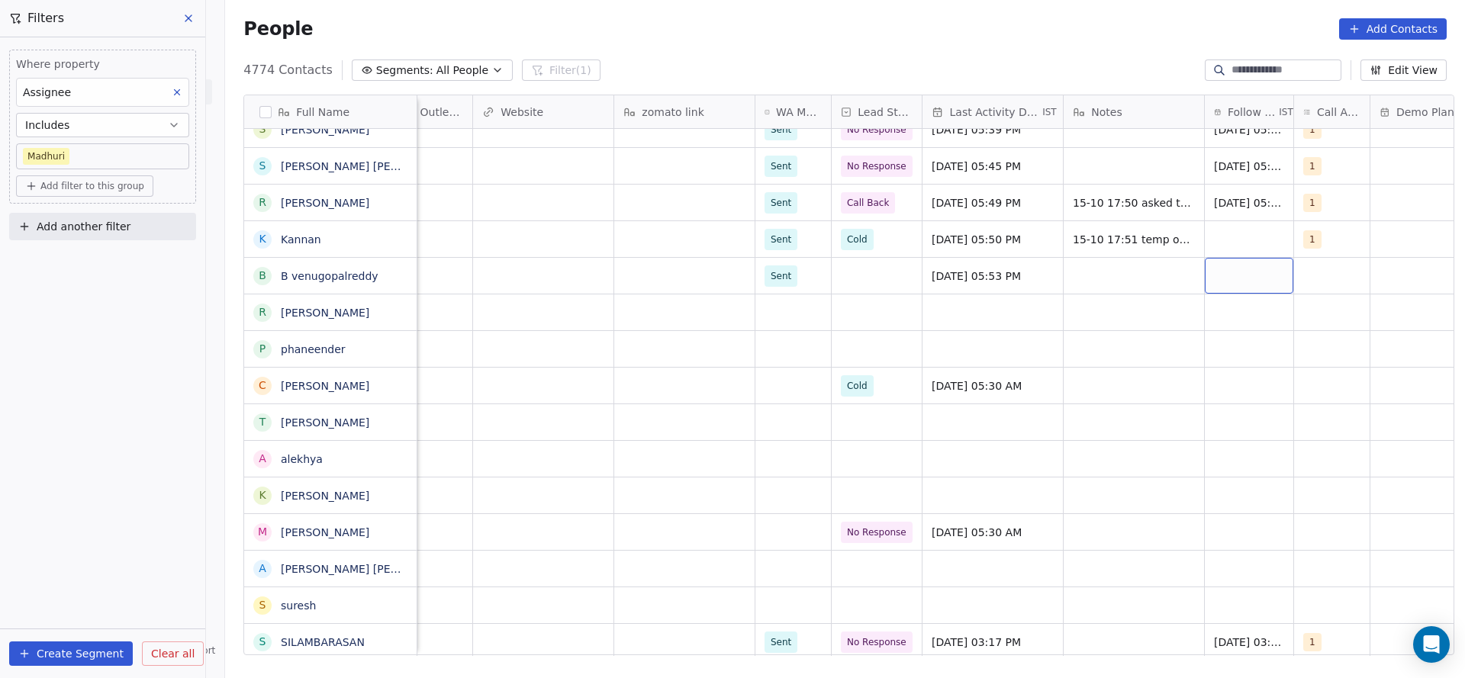
click at [1222, 272] on div "grid" at bounding box center [1249, 276] width 89 height 36
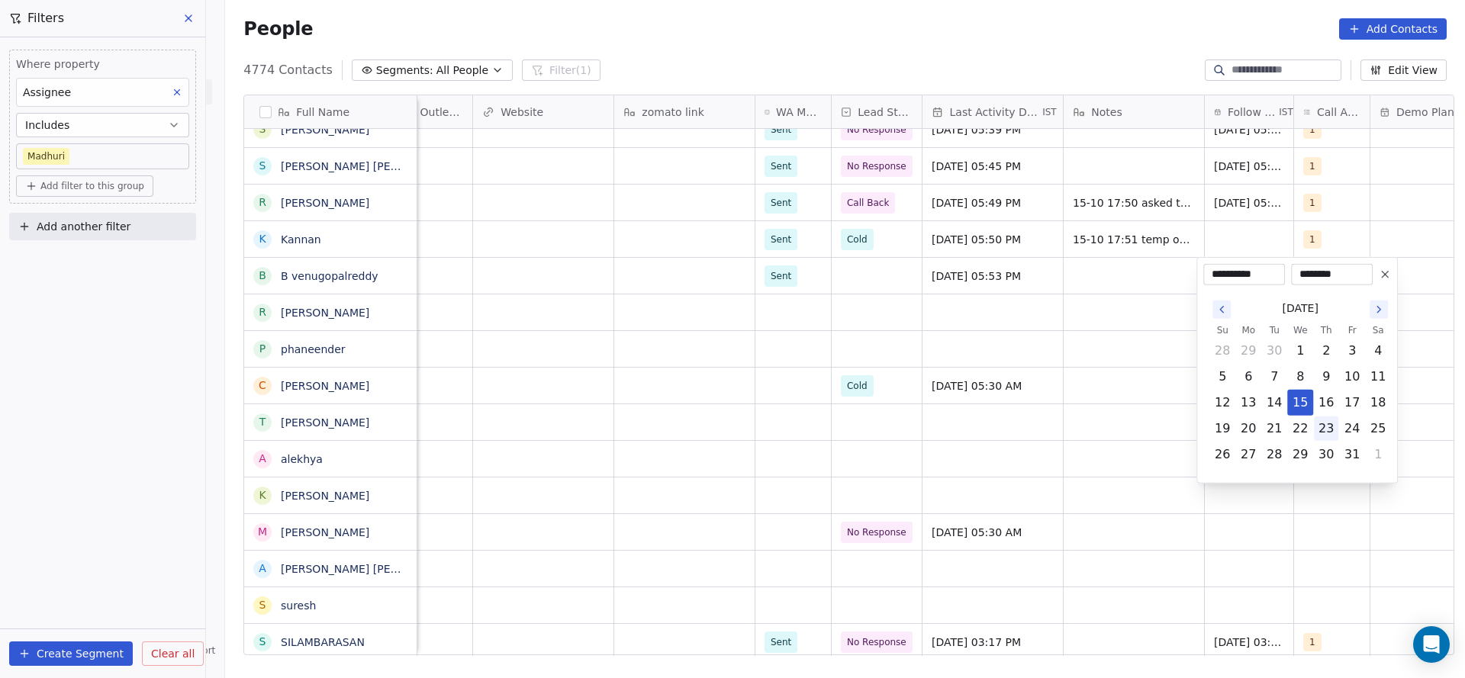
click at [1319, 421] on button "23" at bounding box center [1326, 429] width 24 height 24
type input "**********"
click at [1107, 405] on html "On2Cook India Pvt. Ltd. Contacts People Marketing Workflows Campaigns Metrics &…" at bounding box center [732, 339] width 1465 height 678
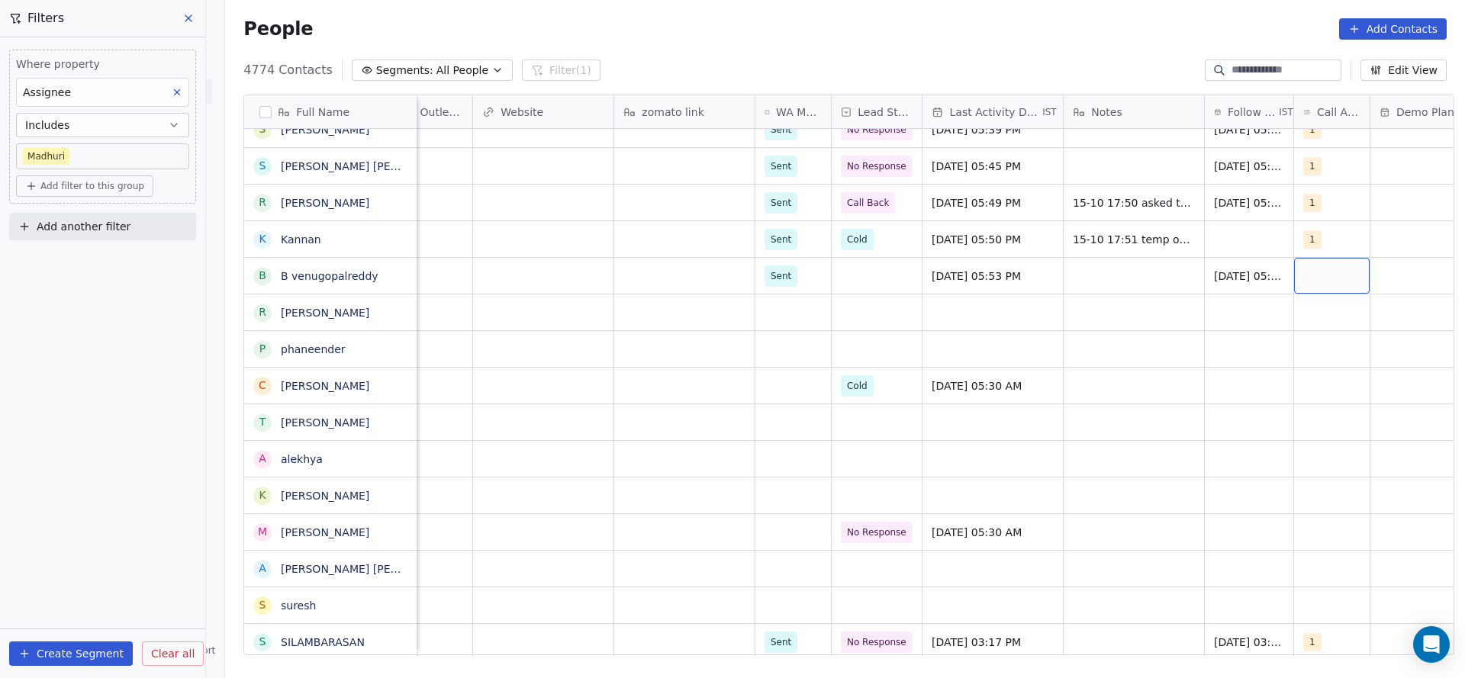
click at [1318, 282] on div "grid" at bounding box center [1332, 276] width 76 height 36
click at [1310, 322] on span "1" at bounding box center [1306, 316] width 15 height 17
click at [1116, 353] on html "On2Cook India Pvt. Ltd. Contacts People Marketing Workflows Campaigns Metrics &…" at bounding box center [732, 339] width 1465 height 678
click at [1088, 272] on div "grid" at bounding box center [1134, 276] width 140 height 36
type textarea "**********"
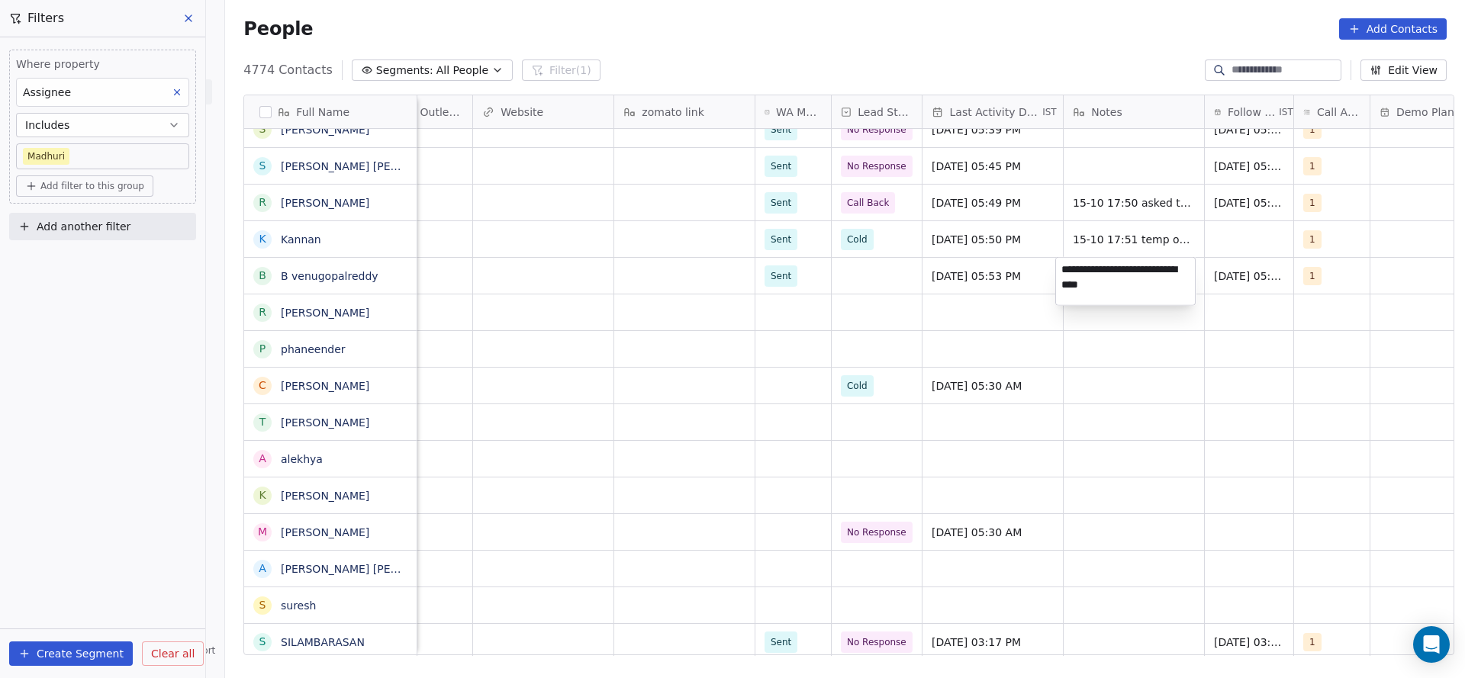
click at [878, 326] on html "On2Cook India Pvt. Ltd. Contacts People Marketing Workflows Campaigns Metrics &…" at bounding box center [732, 339] width 1465 height 678
click at [1119, 282] on span "15-10 17:54 asked to share details" at bounding box center [1165, 280] width 182 height 31
type textarea "**********"
click at [833, 319] on html "On2Cook India Pvt. Ltd. Contacts People Marketing Workflows Campaigns Metrics &…" at bounding box center [732, 339] width 1465 height 678
click at [855, 279] on div "grid" at bounding box center [877, 276] width 90 height 36
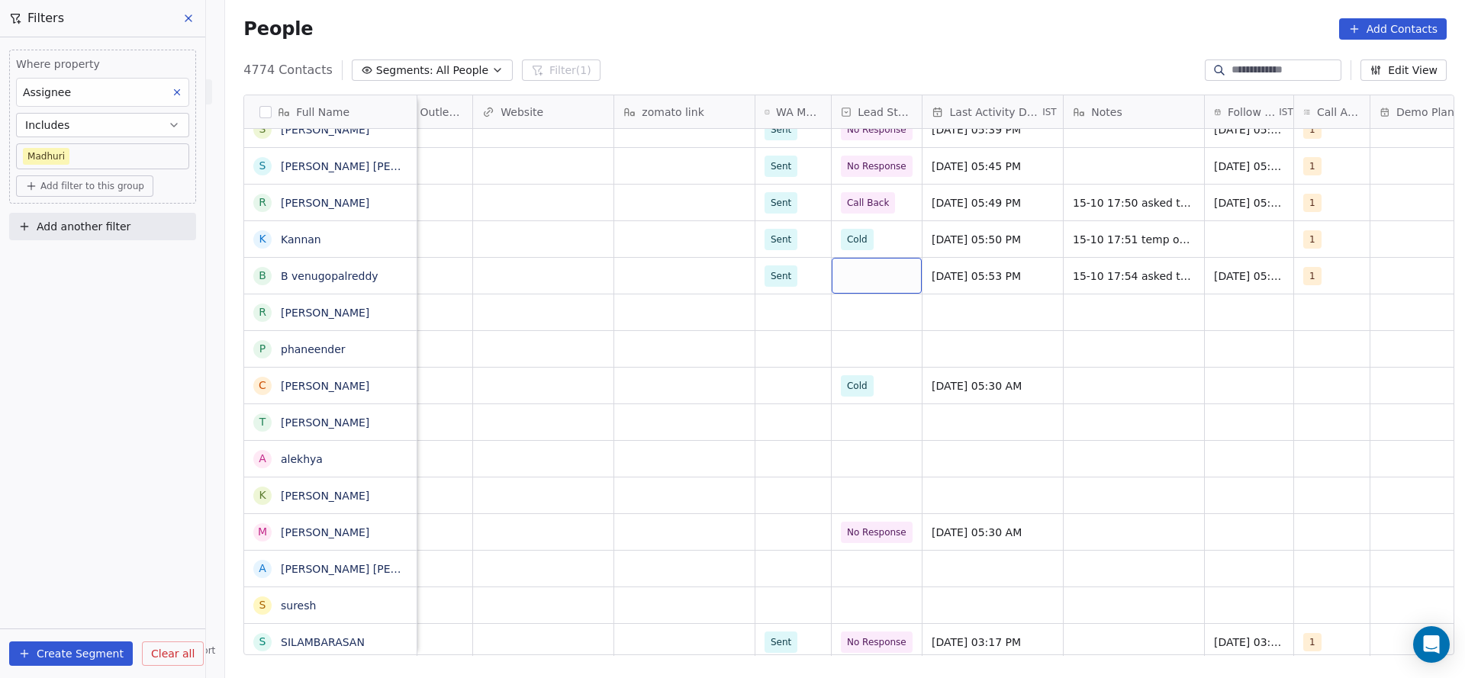
click at [855, 279] on div "grid" at bounding box center [877, 276] width 90 height 36
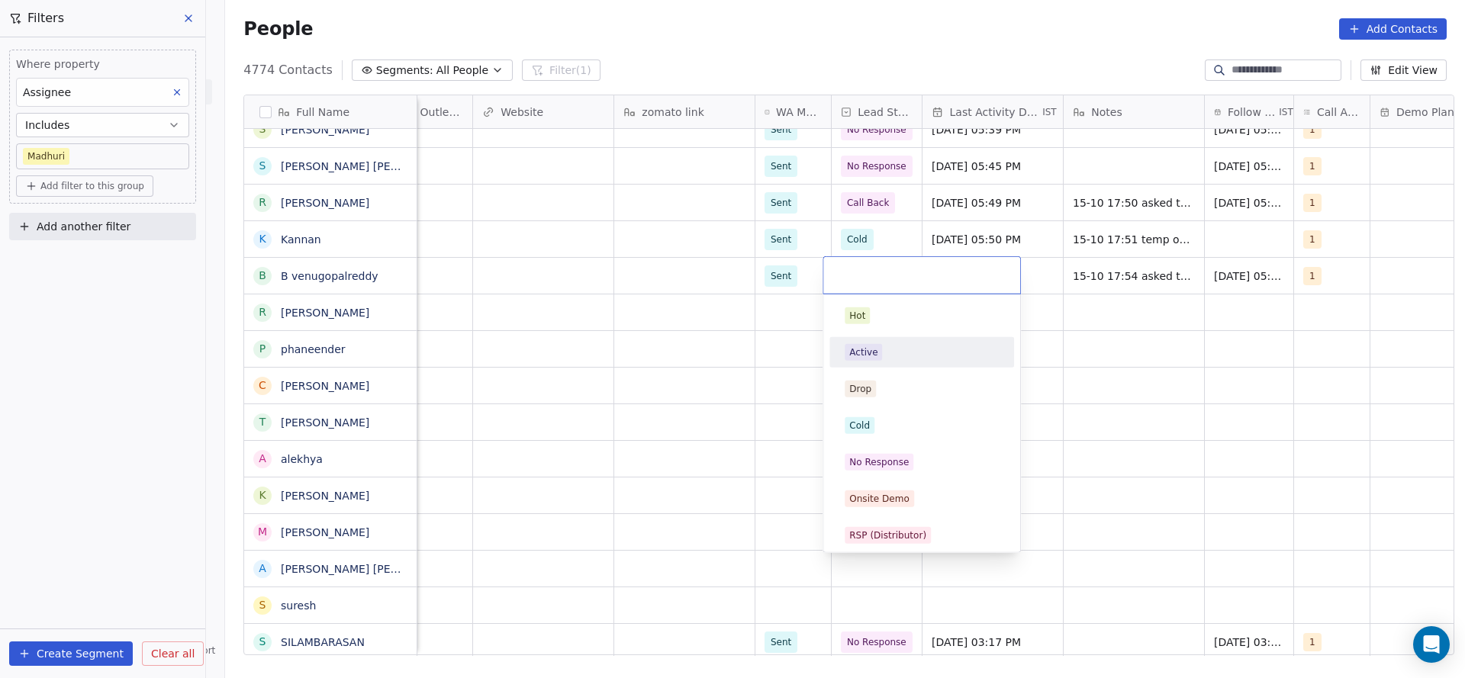
click at [855, 355] on div "Active" at bounding box center [863, 353] width 28 height 14
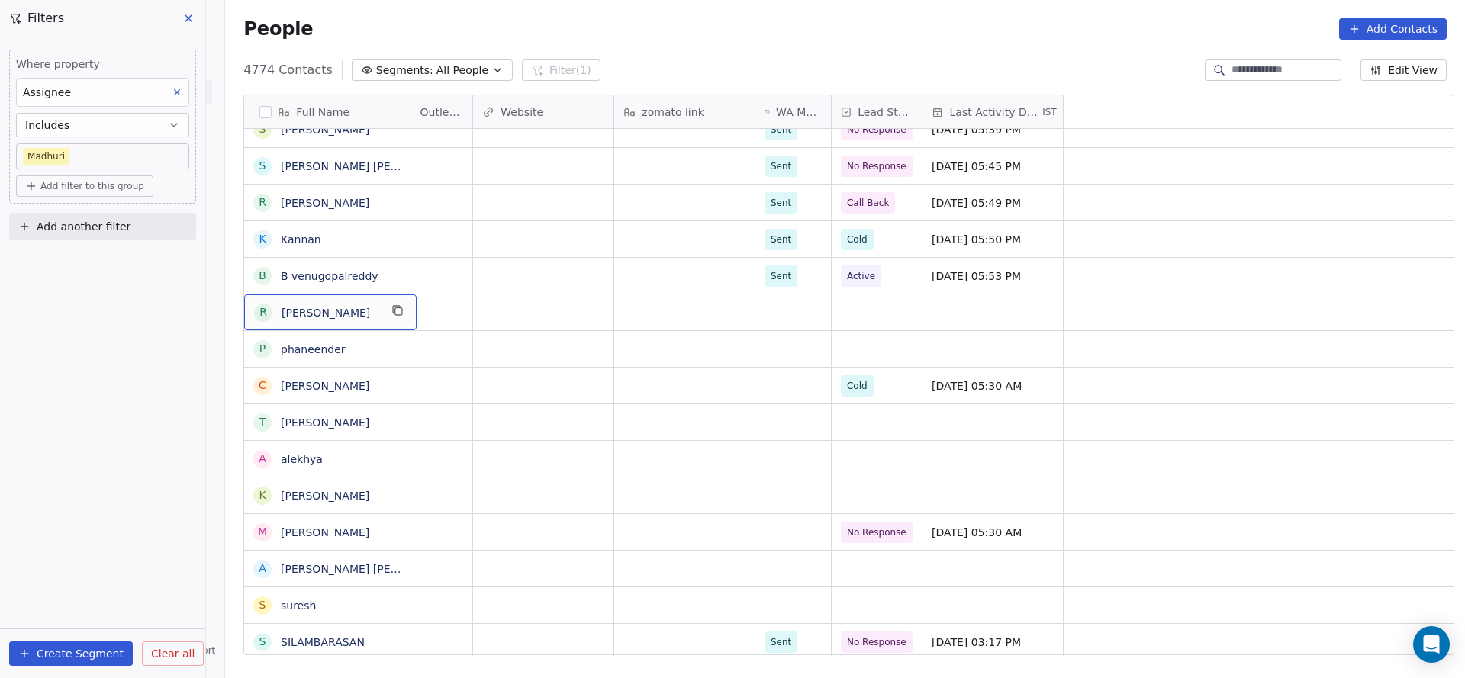
scroll to position [0, 0]
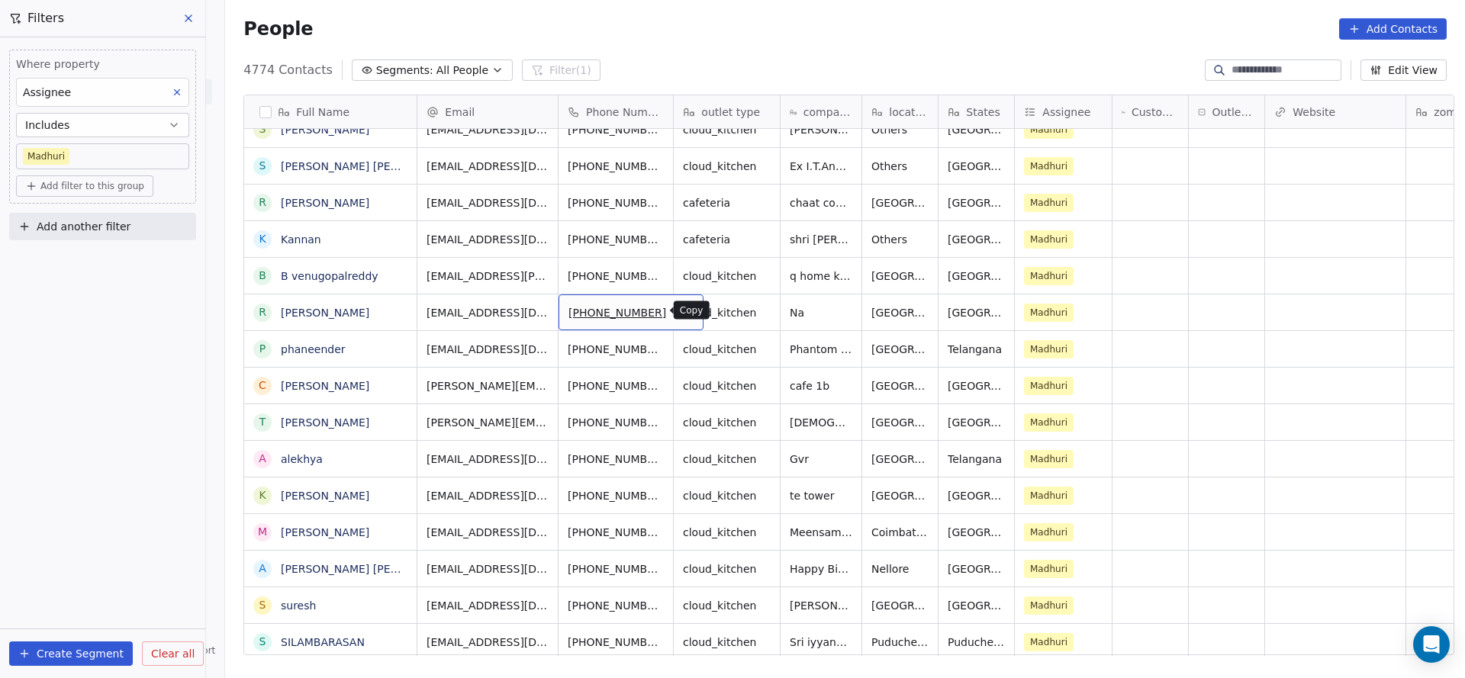
click at [676, 317] on button "grid" at bounding box center [685, 310] width 18 height 18
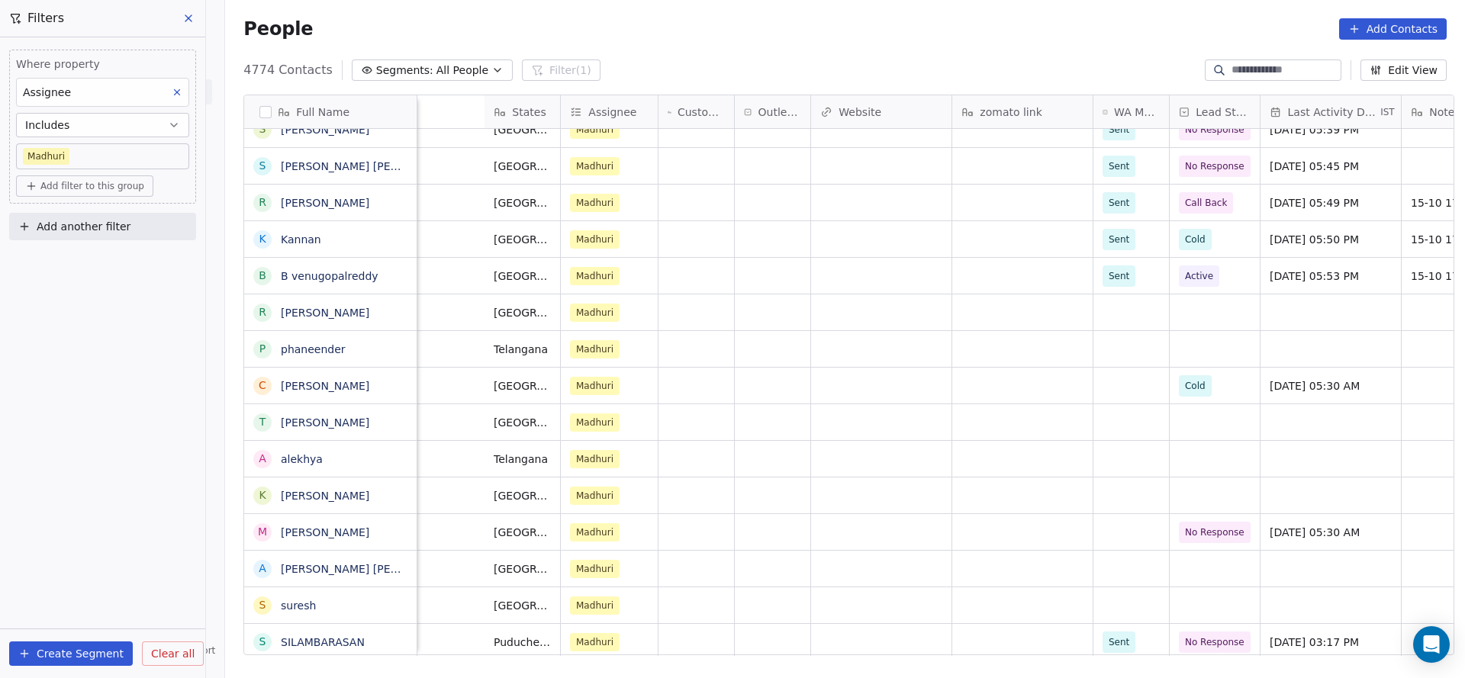
scroll to position [0, 806]
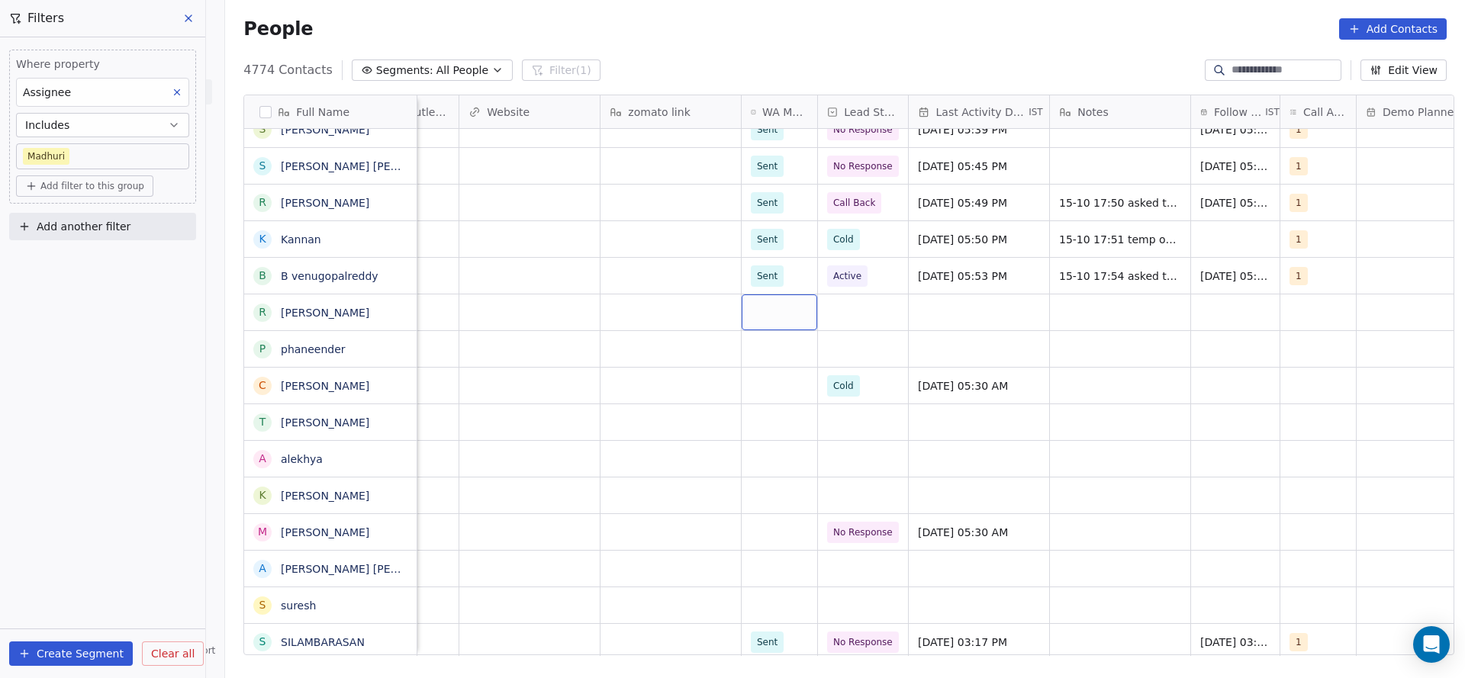
click at [771, 326] on div "grid" at bounding box center [780, 313] width 76 height 36
click at [770, 351] on div "Sent" at bounding box center [770, 353] width 21 height 14
click at [835, 318] on div "grid" at bounding box center [863, 313] width 90 height 36
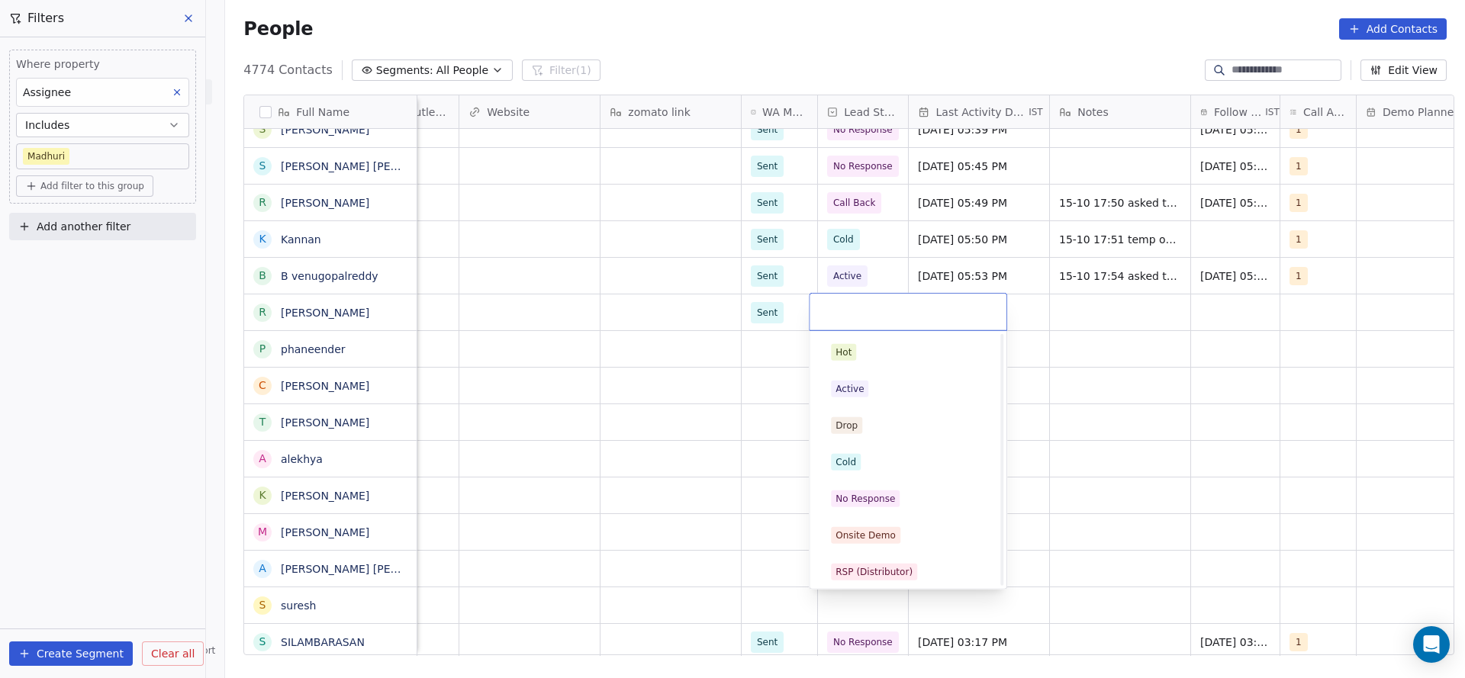
scroll to position [229, 0]
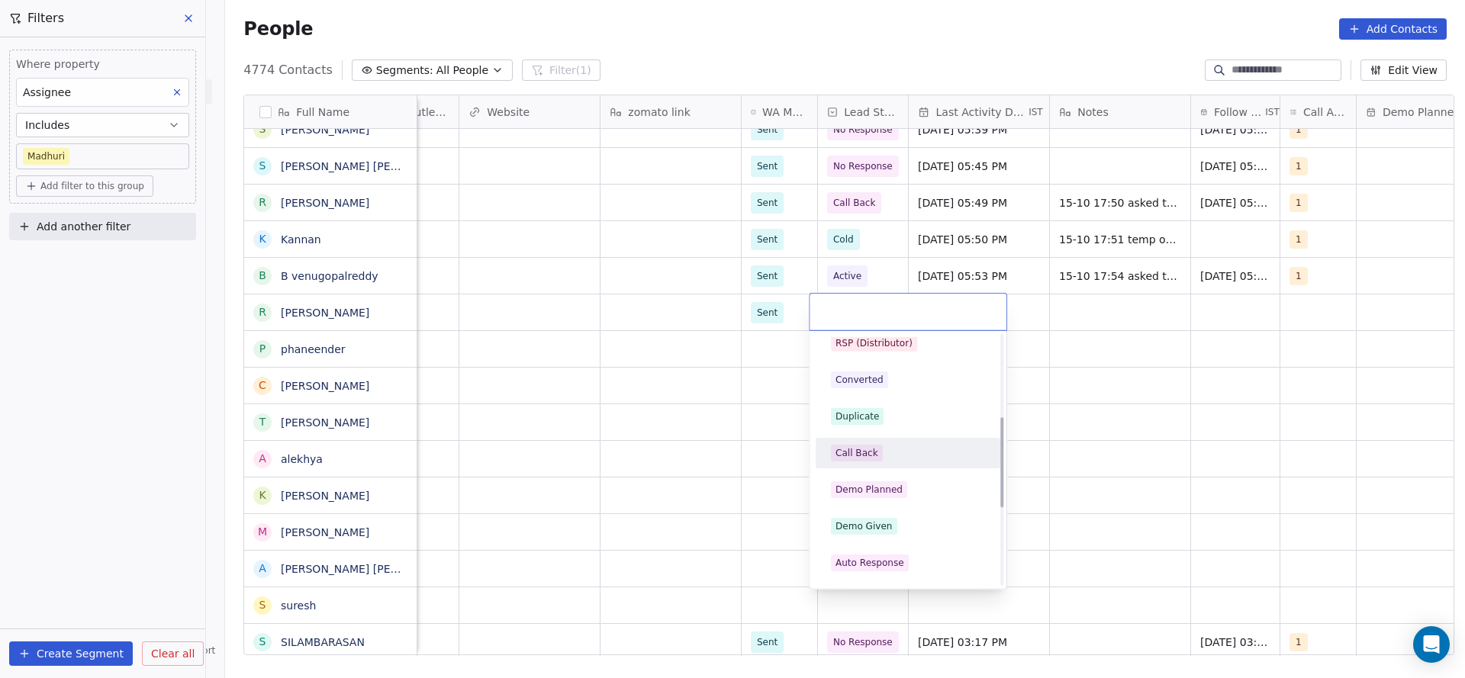
click at [881, 453] on div "Call Back" at bounding box center [908, 453] width 154 height 17
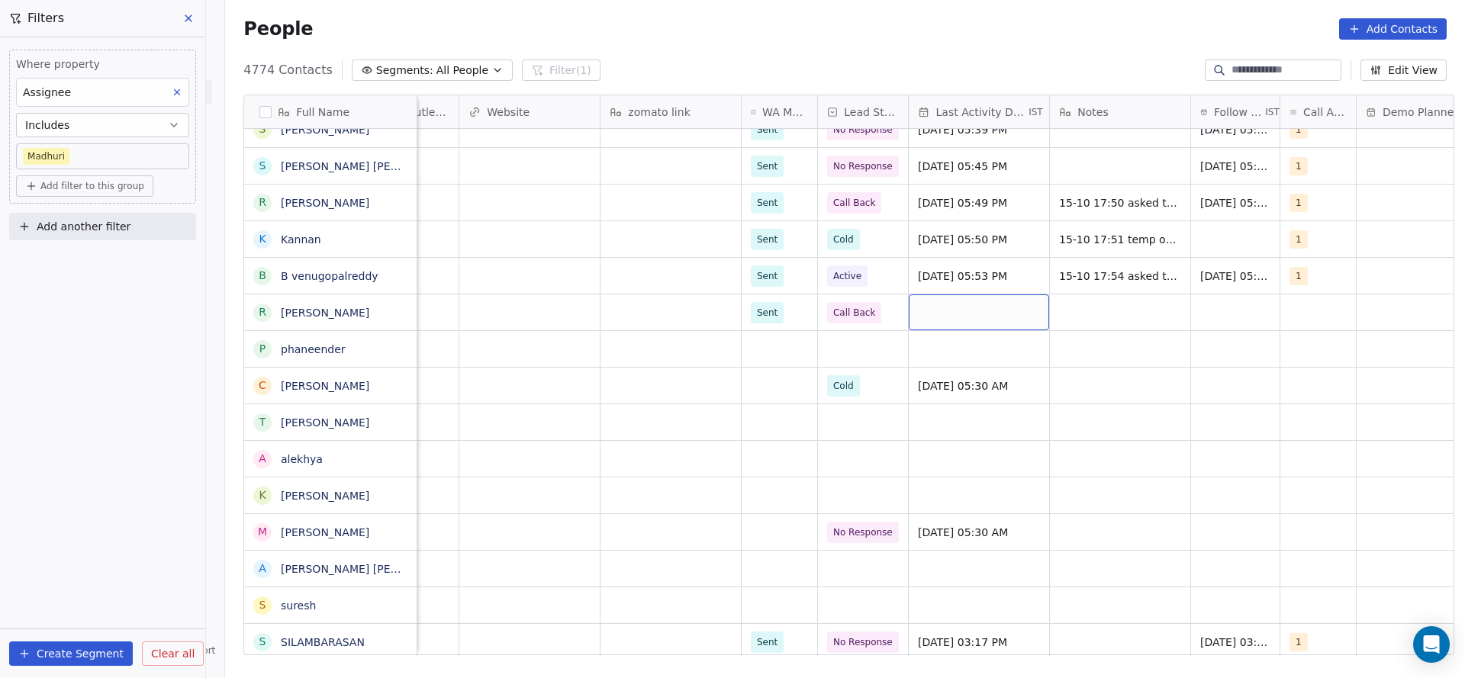
click at [978, 318] on div "grid" at bounding box center [979, 313] width 140 height 36
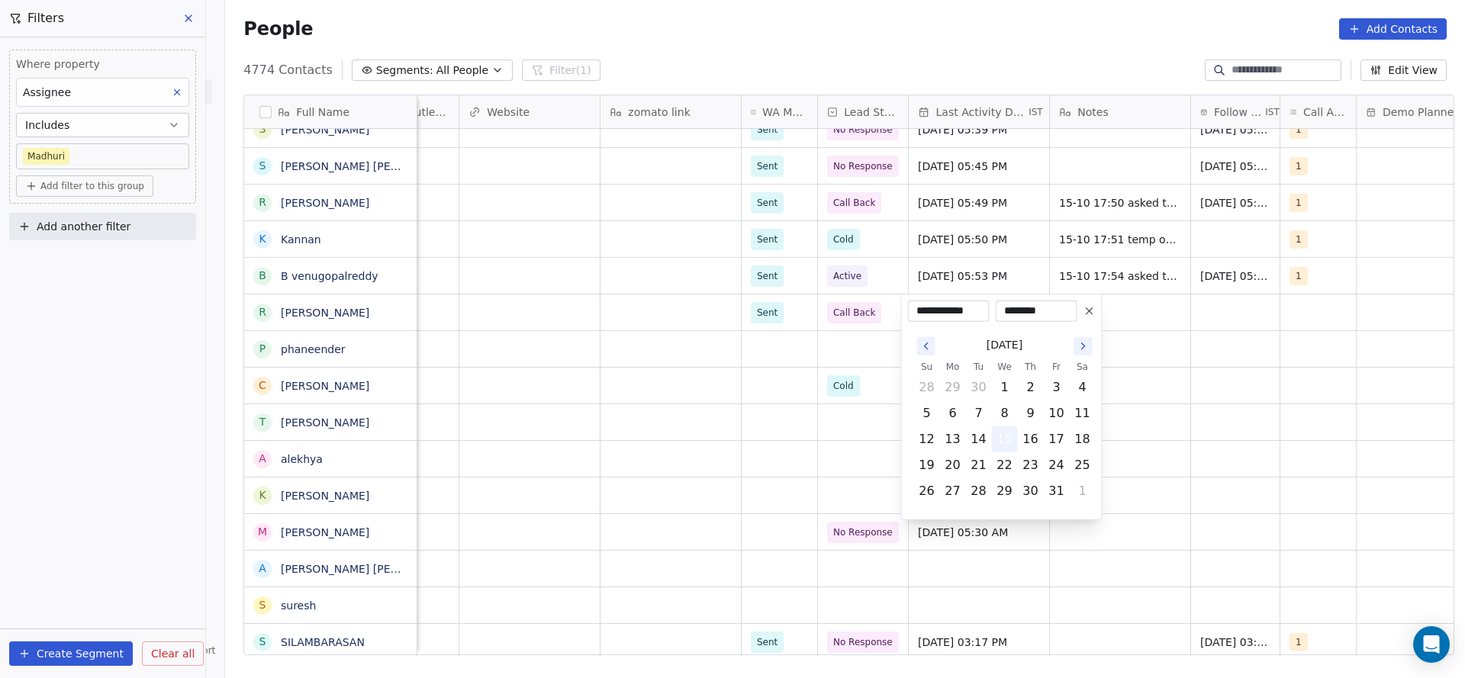
click at [1002, 442] on button "15" at bounding box center [1005, 439] width 24 height 24
click at [1124, 311] on html "On2Cook India Pvt. Ltd. Contacts People Marketing Workflows Campaigns Metrics &…" at bounding box center [732, 339] width 1465 height 678
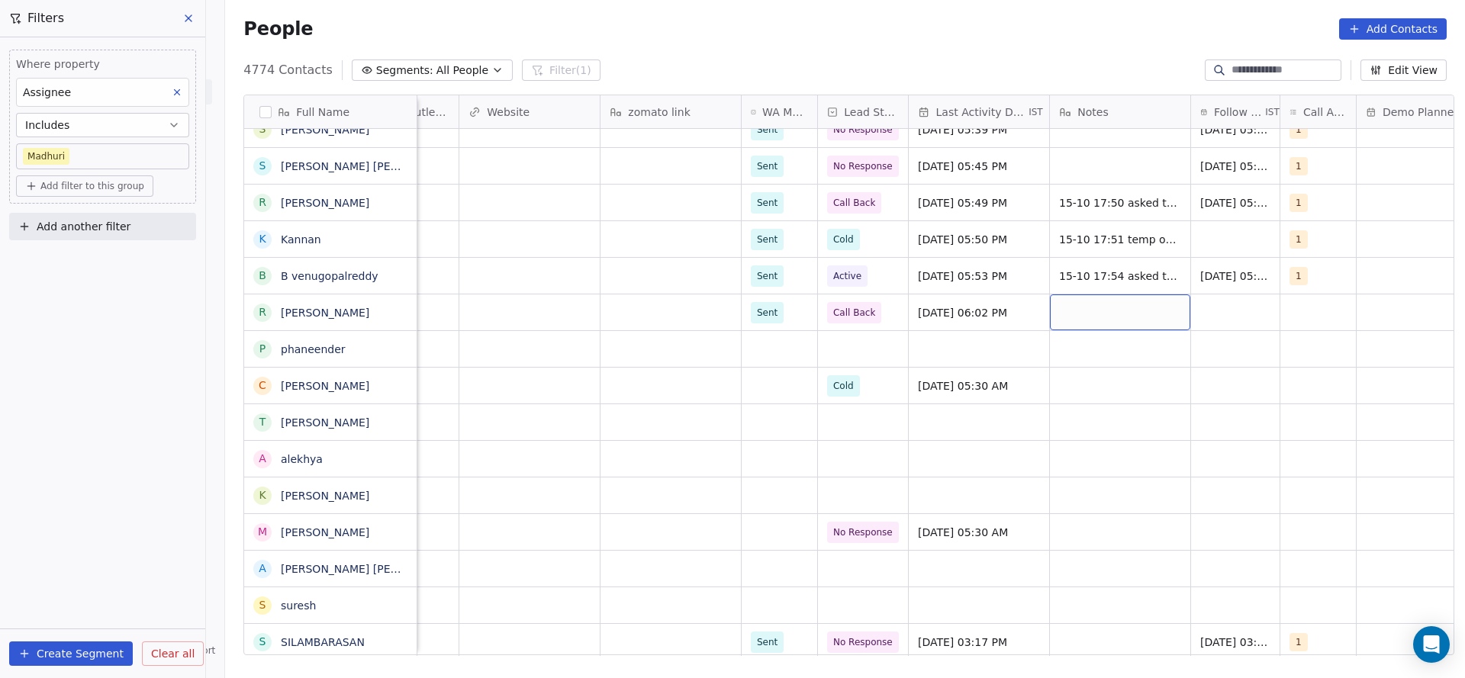
click at [1124, 311] on div "grid" at bounding box center [1120, 313] width 140 height 36
type textarea "**********"
click at [1351, 302] on html "On2Cook India Pvt. Ltd. Contacts People Marketing Workflows Campaigns Metrics &…" at bounding box center [732, 339] width 1465 height 678
click at [1209, 307] on div "grid" at bounding box center [1235, 313] width 89 height 36
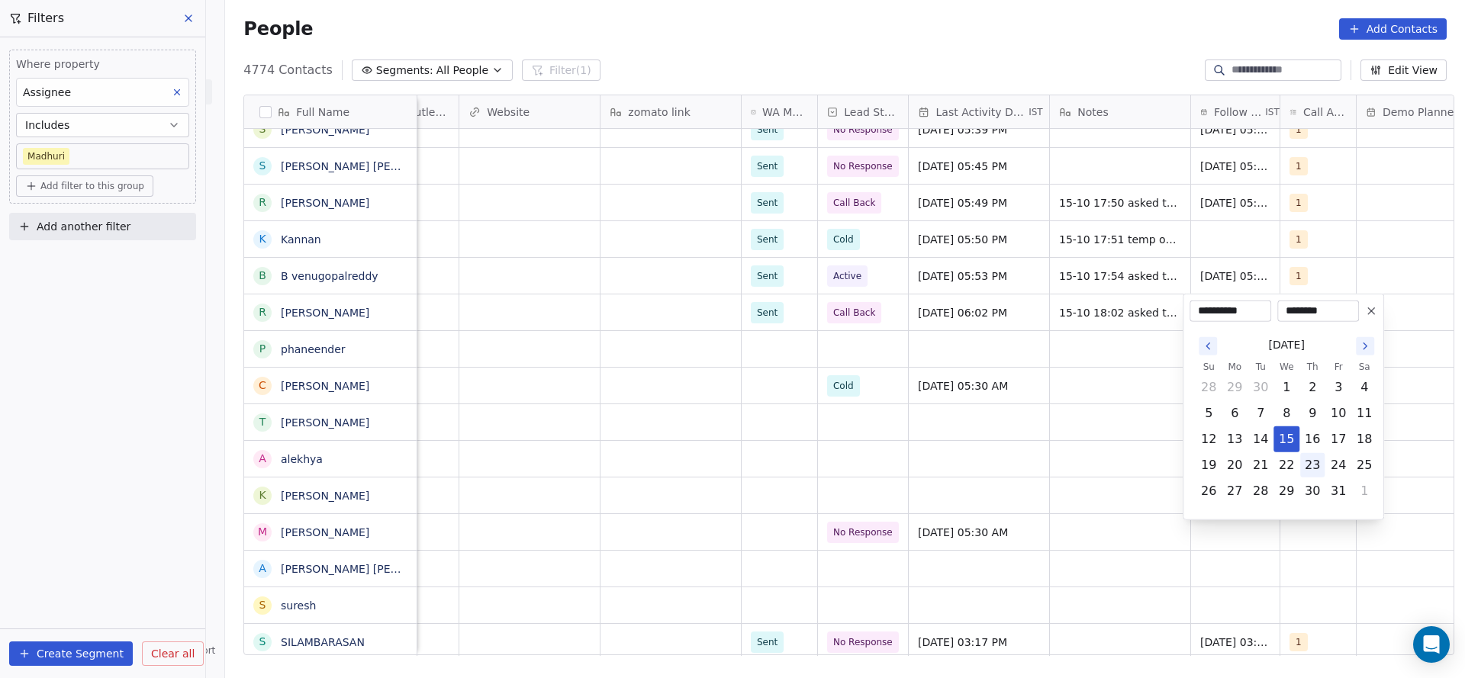
click at [1319, 465] on button "23" at bounding box center [1312, 465] width 24 height 24
type input "**********"
click at [1037, 444] on html "On2Cook India Pvt. Ltd. Contacts People Marketing Workflows Campaigns Metrics &…" at bounding box center [732, 339] width 1465 height 678
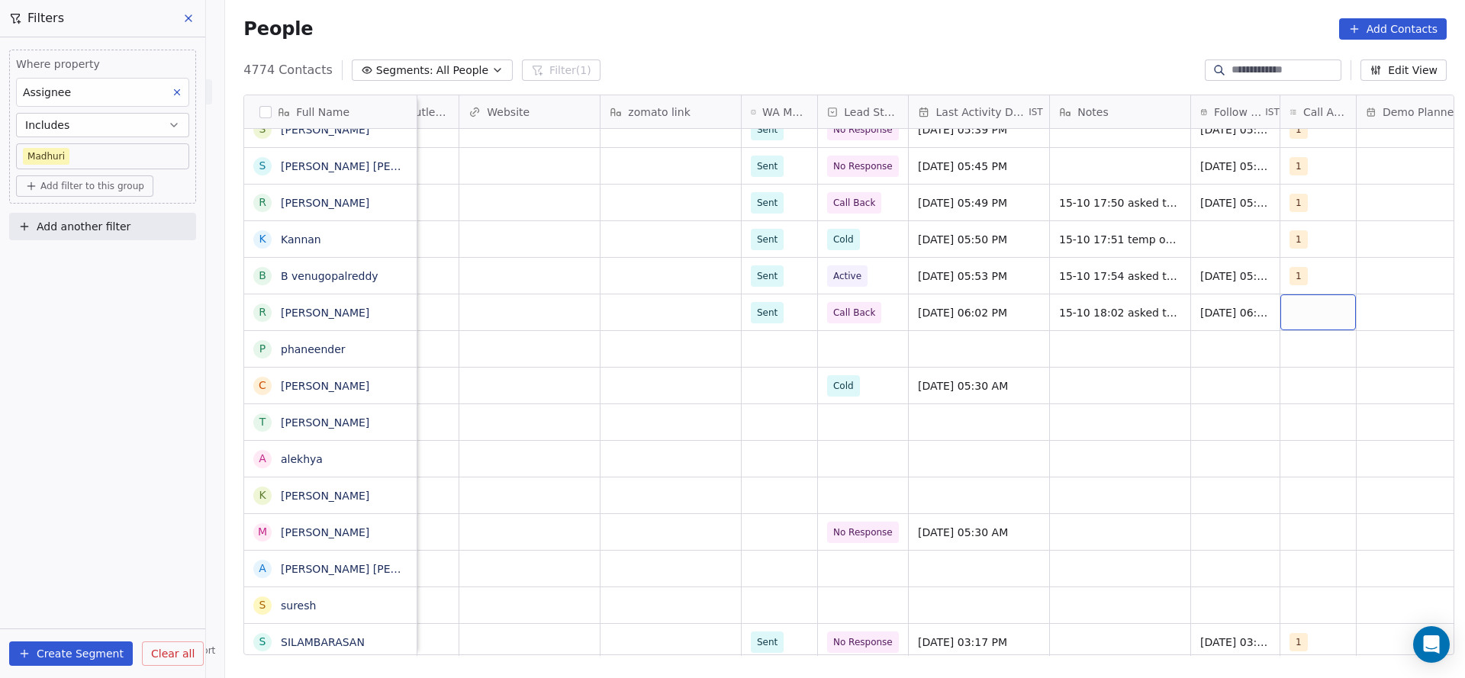
click at [1307, 316] on div "grid" at bounding box center [1318, 313] width 76 height 36
click at [1286, 327] on div at bounding box center [1358, 312] width 197 height 37
click at [1296, 359] on div "1" at bounding box center [1358, 352] width 172 height 24
click at [1114, 391] on html "On2Cook India Pvt. Ltd. Contacts People Marketing Workflows Campaigns Metrics &…" at bounding box center [732, 339] width 1465 height 678
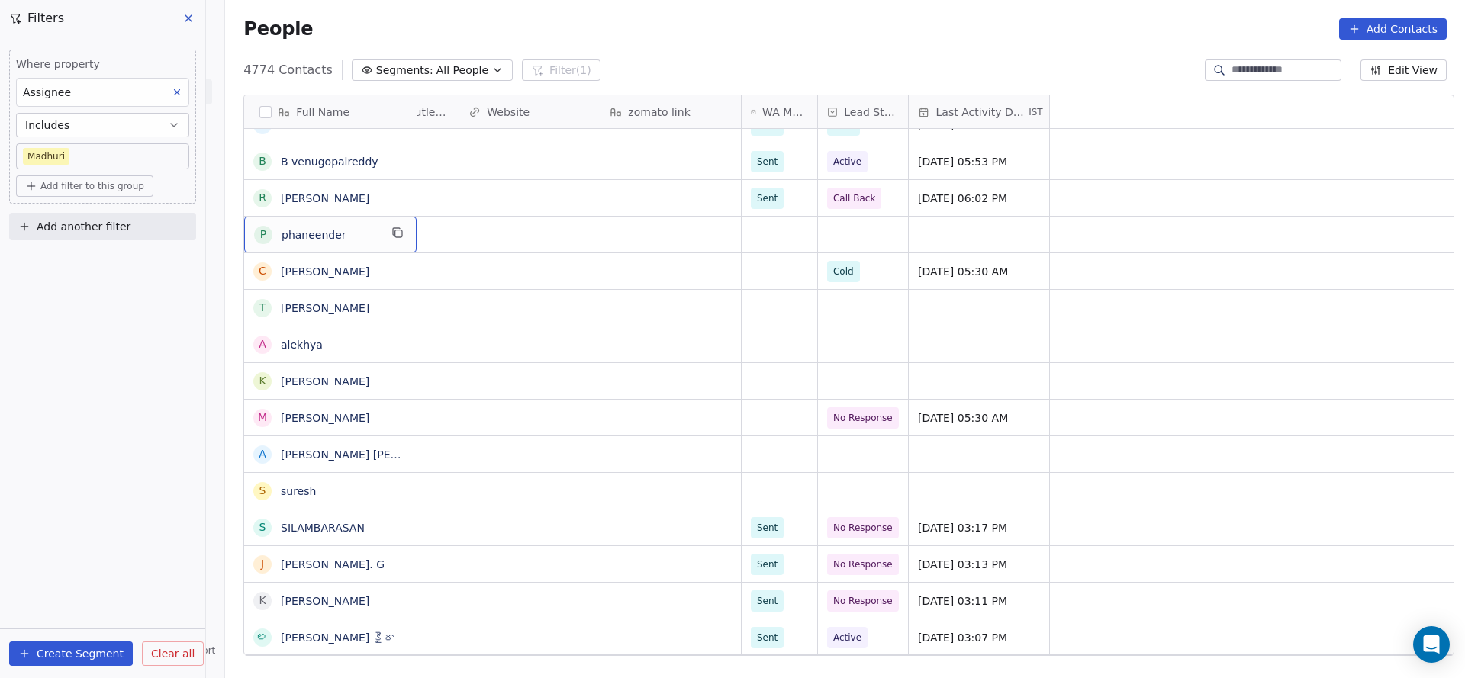
scroll to position [0, 0]
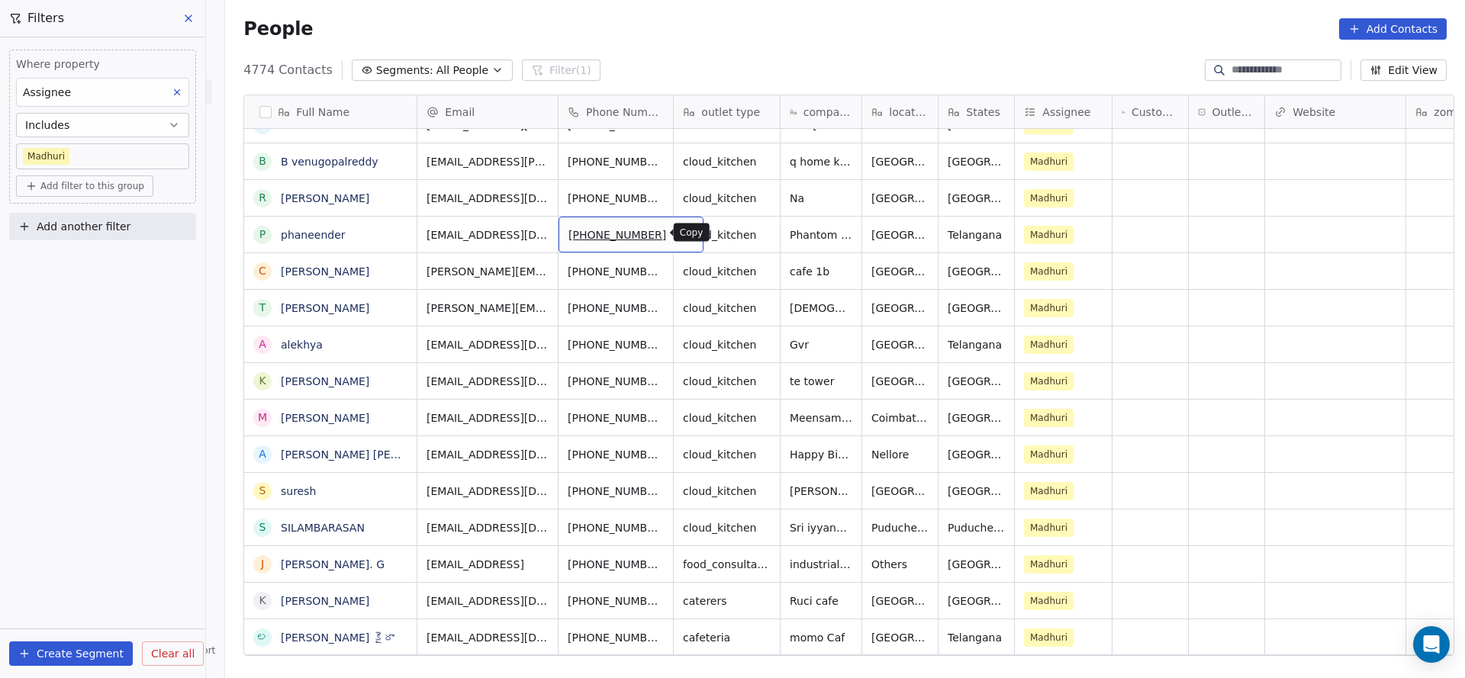
click at [679, 238] on icon "grid" at bounding box center [685, 233] width 12 height 12
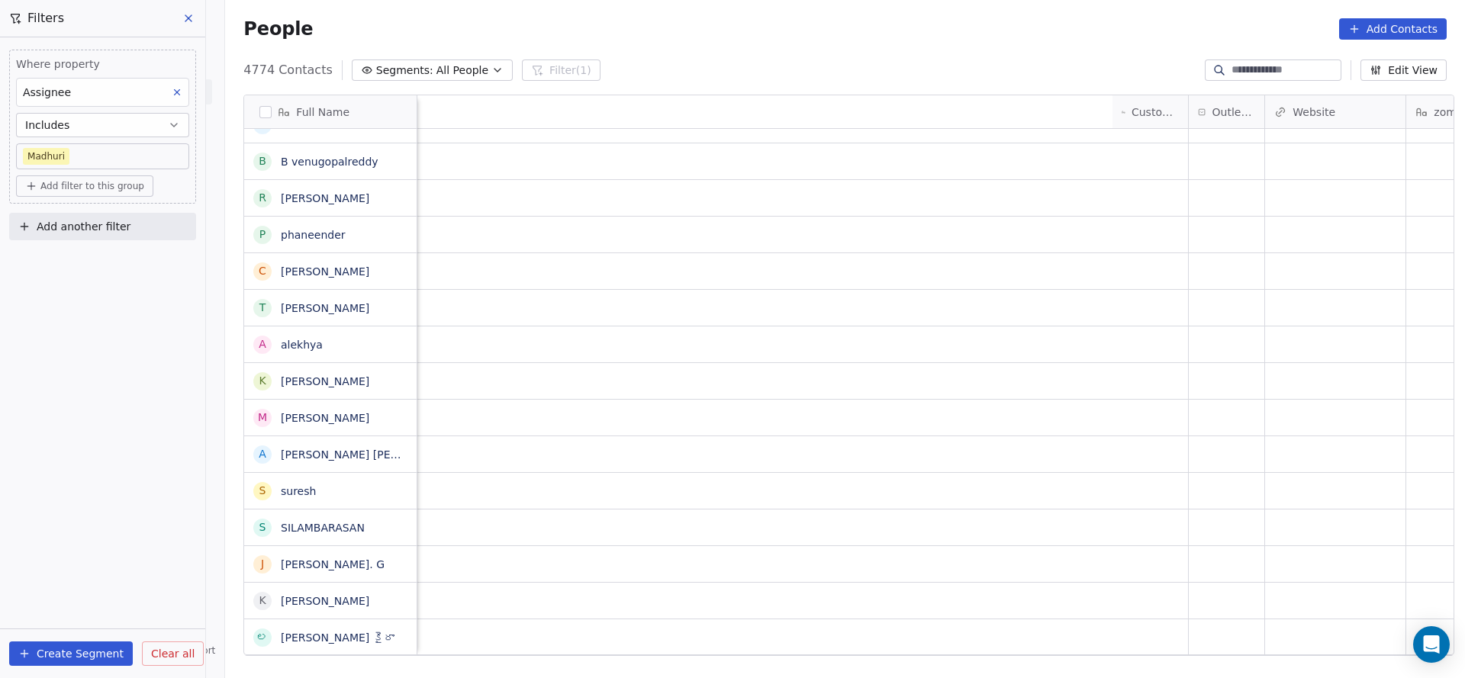
scroll to position [0, 1020]
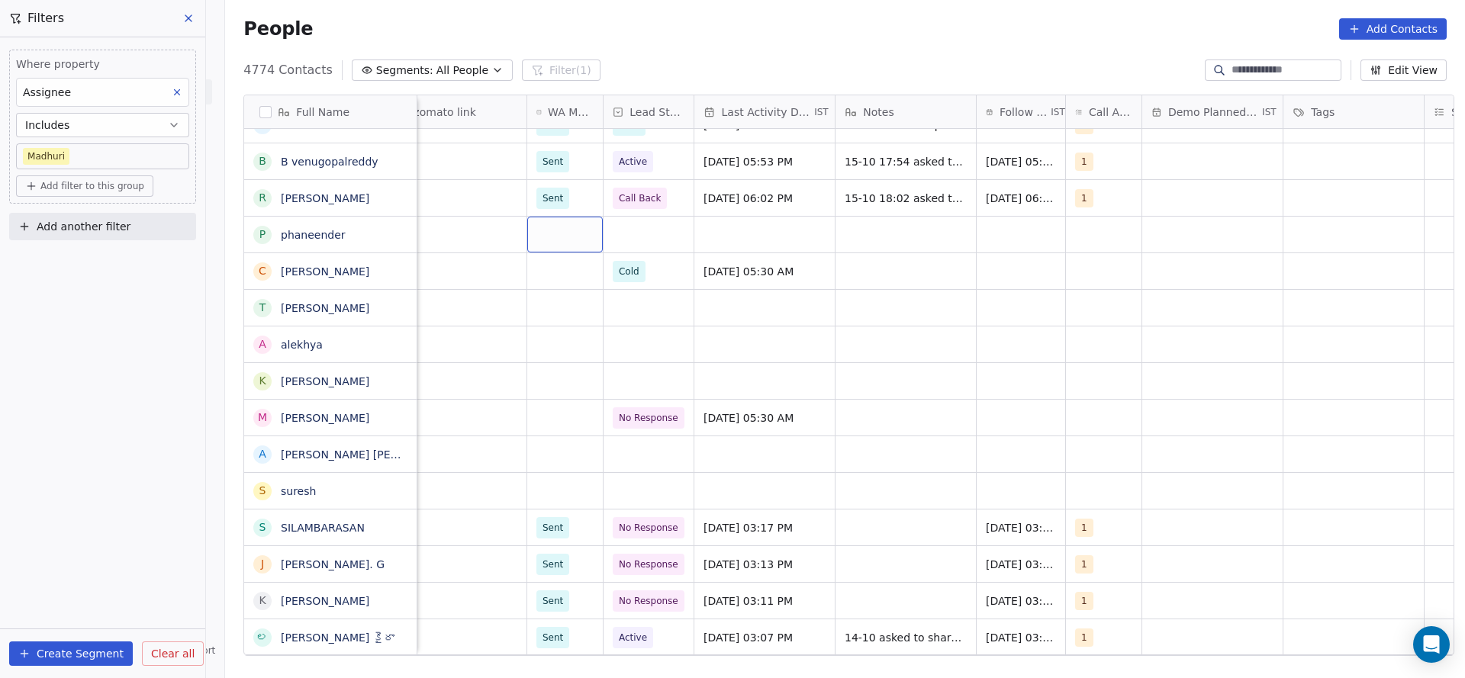
click at [542, 227] on div "grid" at bounding box center [565, 235] width 76 height 36
click at [556, 317] on div "Pending" at bounding box center [564, 311] width 37 height 14
click at [652, 238] on div "grid" at bounding box center [649, 235] width 90 height 36
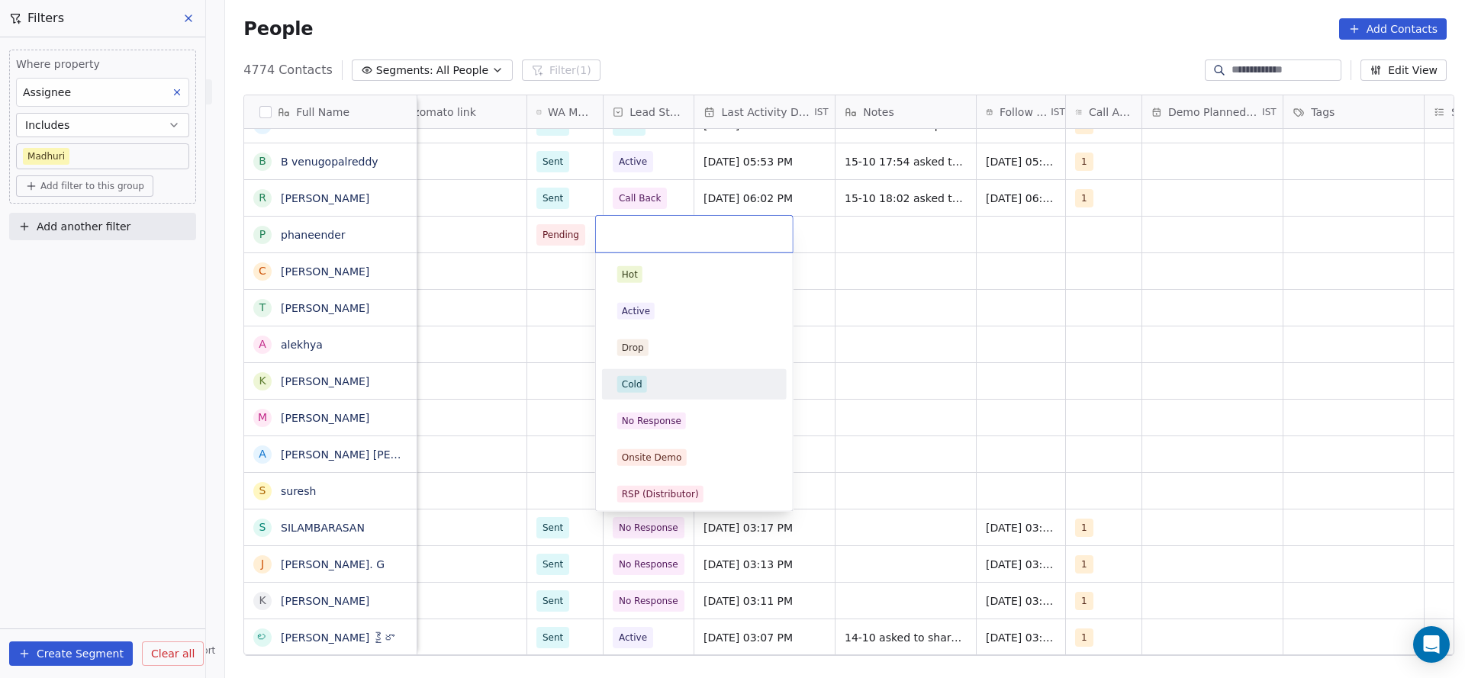
click at [673, 393] on div "Cold" at bounding box center [694, 384] width 172 height 24
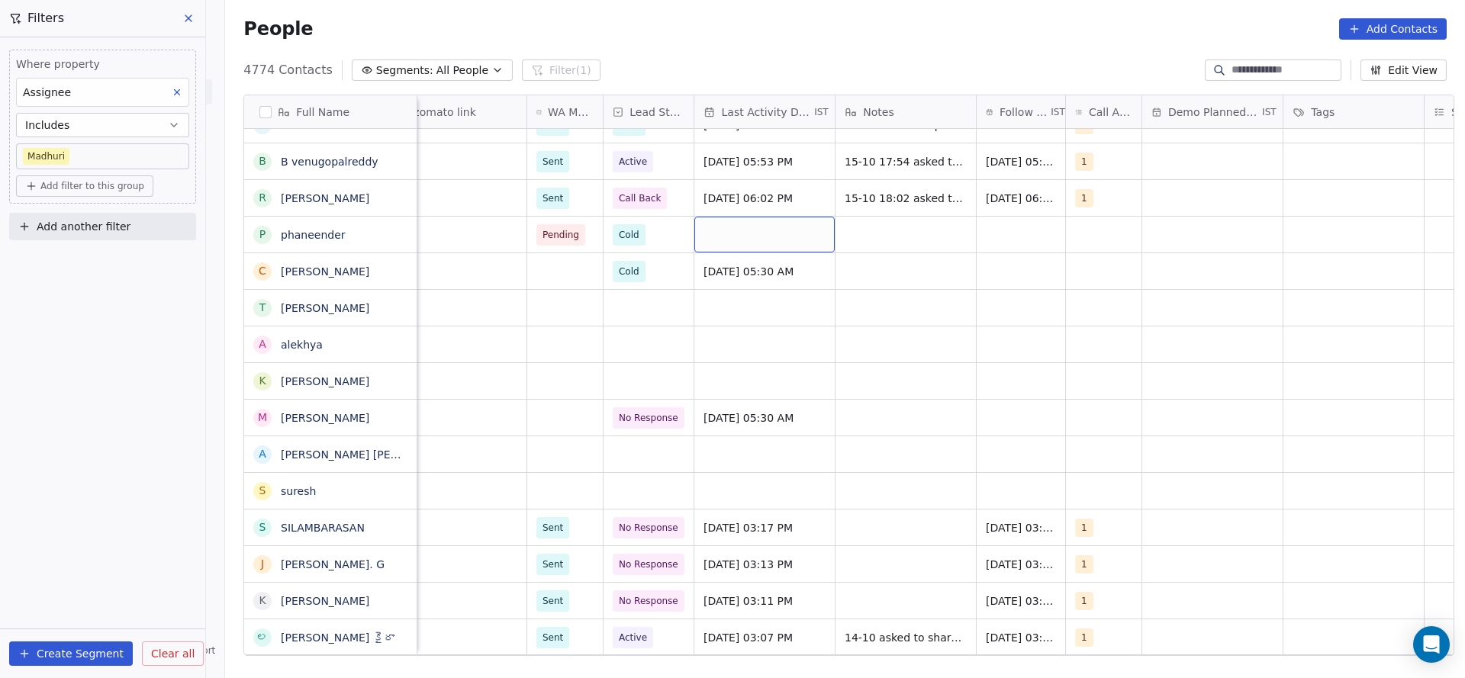
click at [784, 231] on div "grid" at bounding box center [764, 235] width 140 height 36
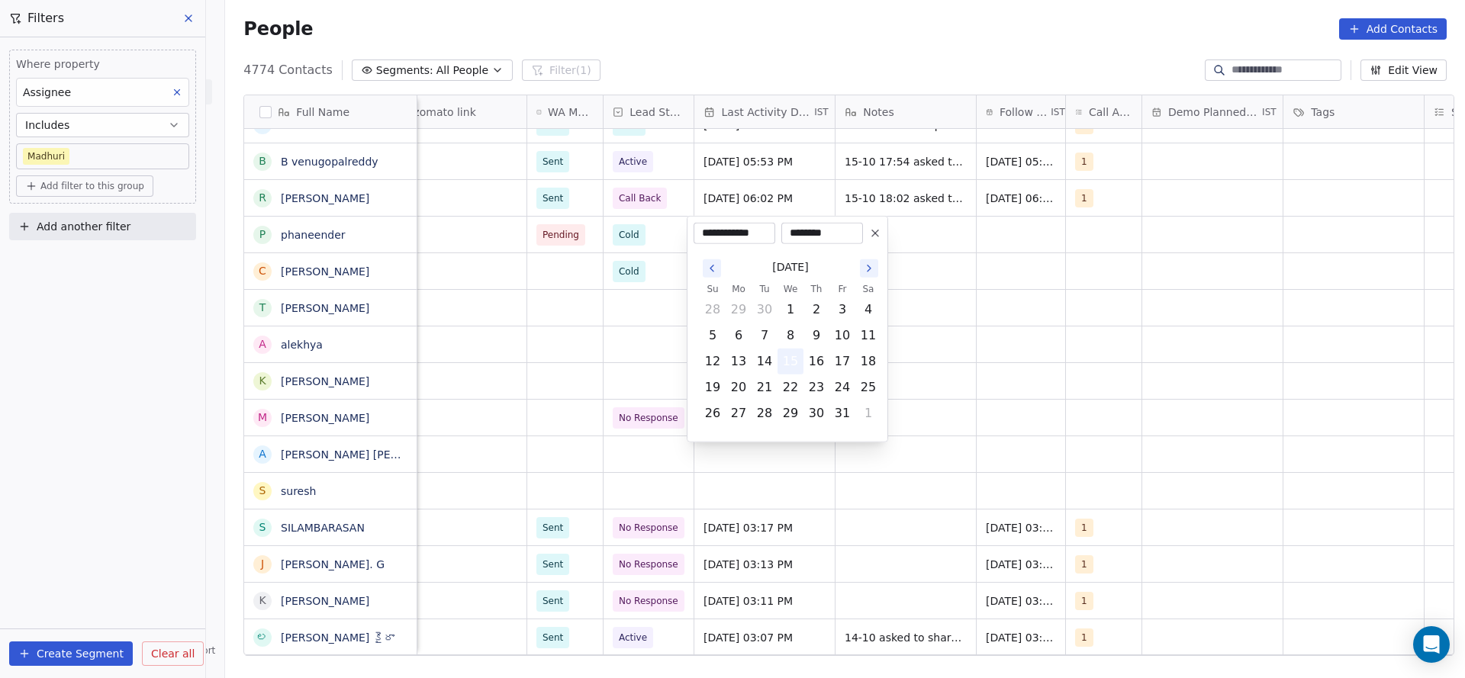
click at [798, 362] on button "15" at bounding box center [790, 361] width 24 height 24
click at [1122, 231] on html "On2Cook India Pvt. Ltd. Contacts People Marketing Workflows Campaigns Metrics &…" at bounding box center [732, 339] width 1465 height 678
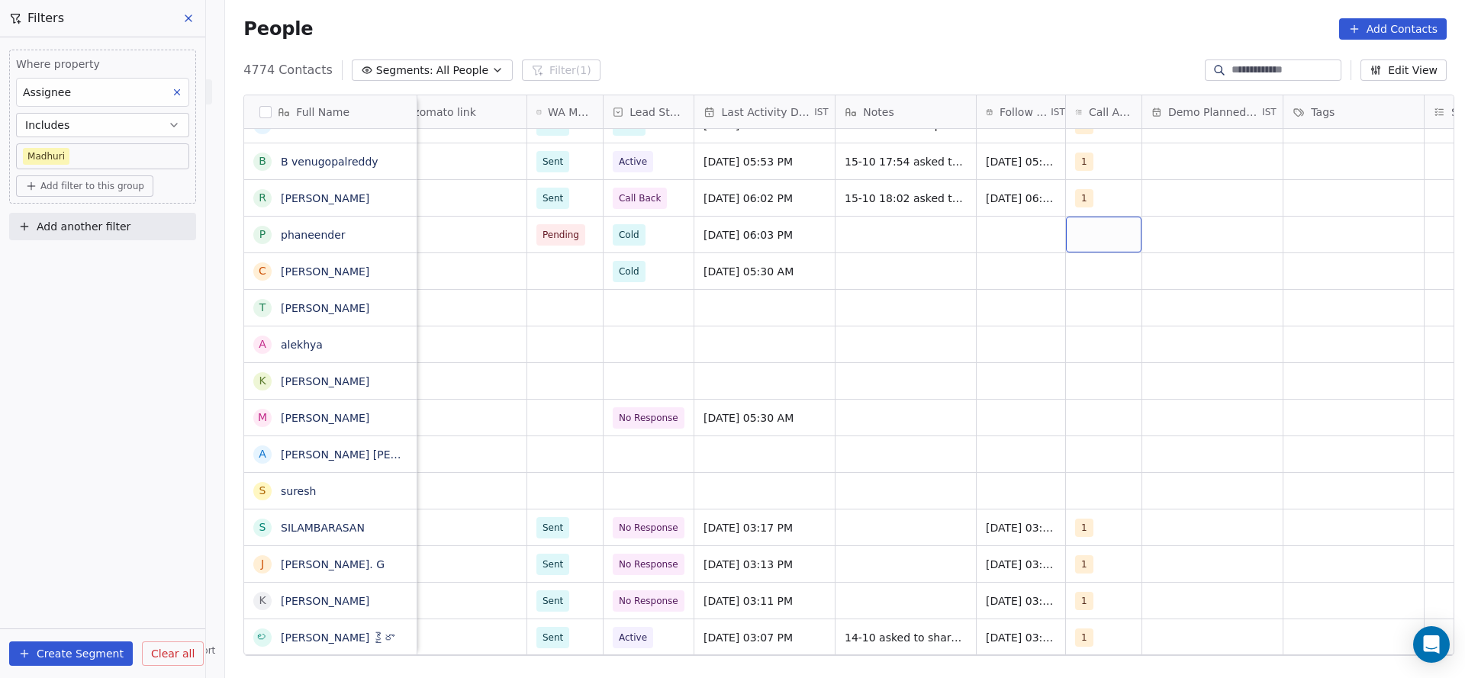
click at [1085, 230] on div "grid" at bounding box center [1104, 235] width 76 height 36
click at [1086, 293] on div "1 2 3 4 5 6 7 8 9 10" at bounding box center [1156, 439] width 185 height 360
click at [1094, 285] on div "1" at bounding box center [1157, 274] width 172 height 24
click at [955, 307] on html "On2Cook India Pvt. Ltd. Contacts People Marketing Workflows Campaigns Metrics &…" at bounding box center [732, 339] width 1465 height 678
click at [872, 238] on div "grid" at bounding box center [906, 235] width 140 height 36
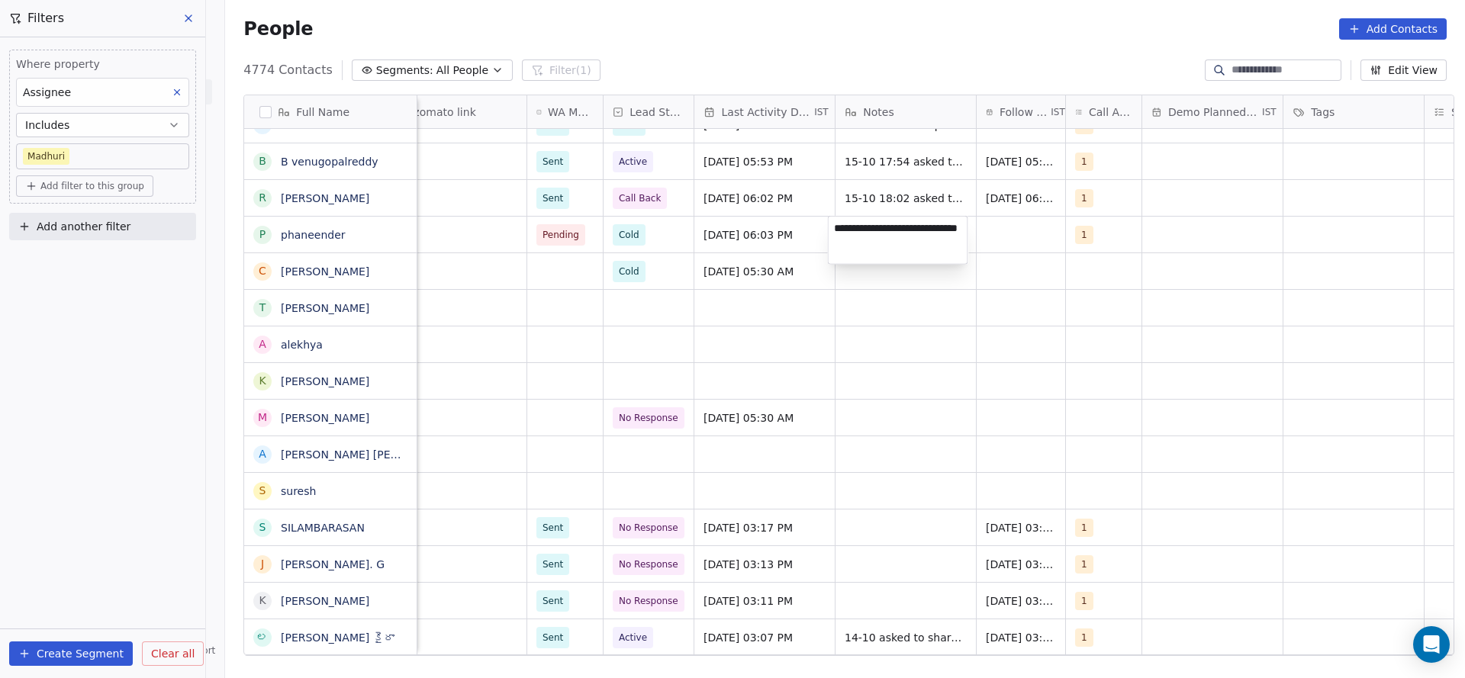
type textarea "**********"
click at [1061, 221] on html "On2Cook India Pvt. Ltd. Contacts People Marketing Workflows Campaigns Metrics &…" at bounding box center [732, 339] width 1465 height 678
click at [1020, 241] on div "grid" at bounding box center [1021, 235] width 89 height 36
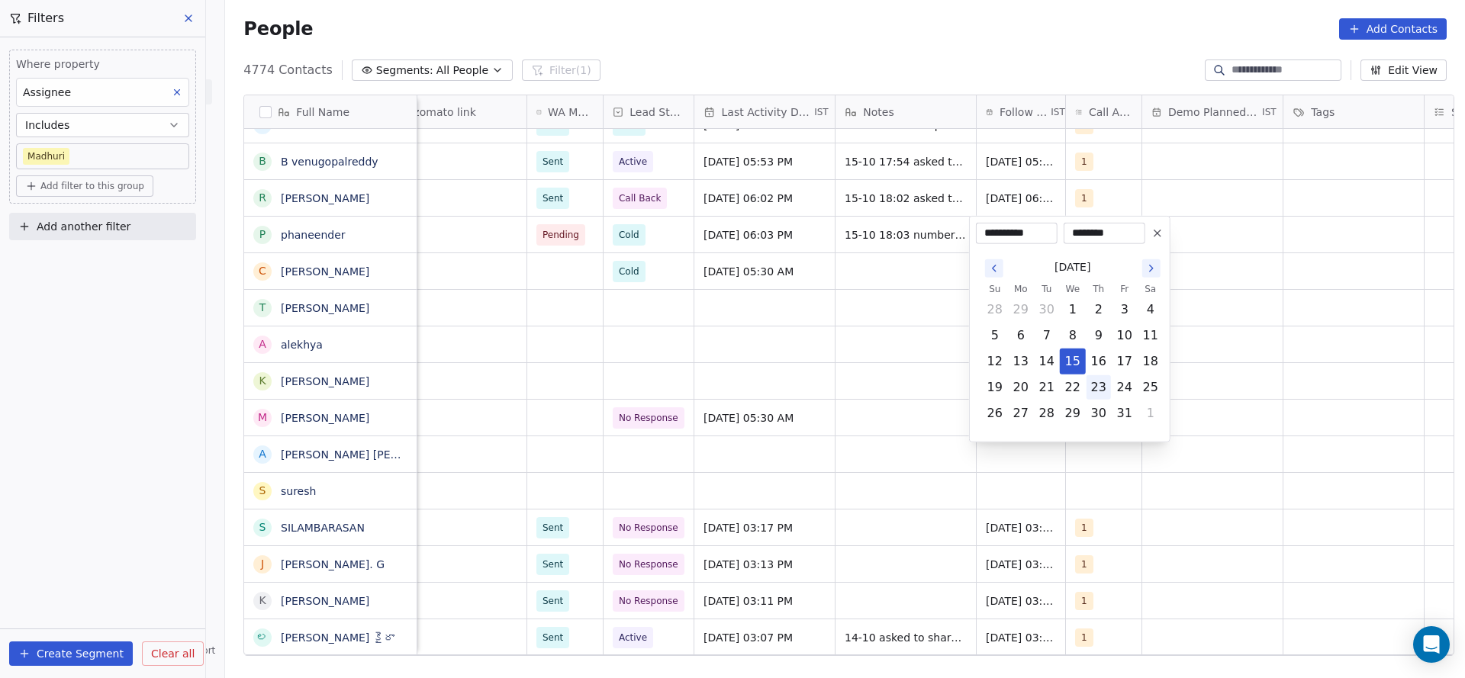
click at [1099, 387] on button "23" at bounding box center [1099, 387] width 24 height 24
type input "**********"
click at [758, 365] on html "On2Cook India Pvt. Ltd. Contacts People Marketing Workflows Campaigns Metrics &…" at bounding box center [732, 339] width 1465 height 678
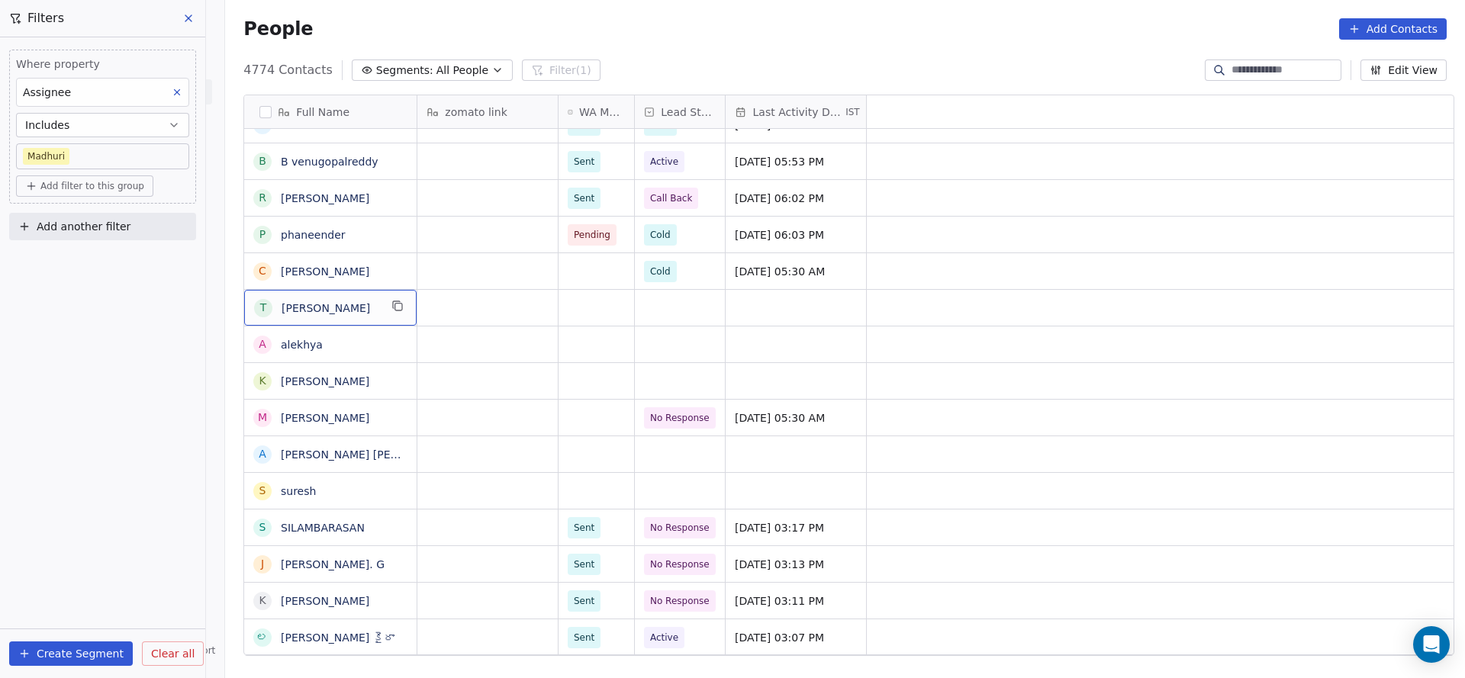
scroll to position [0, 0]
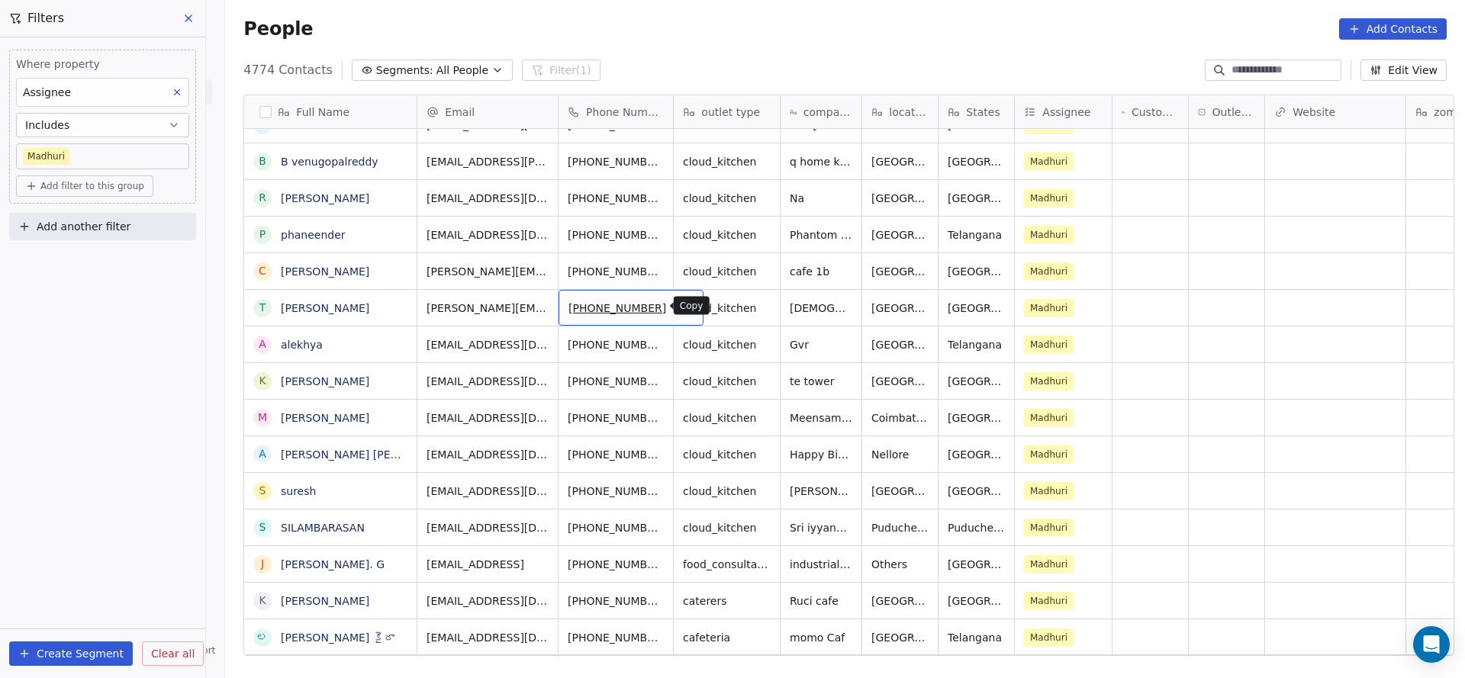
click at [679, 304] on icon "grid" at bounding box center [685, 306] width 12 height 12
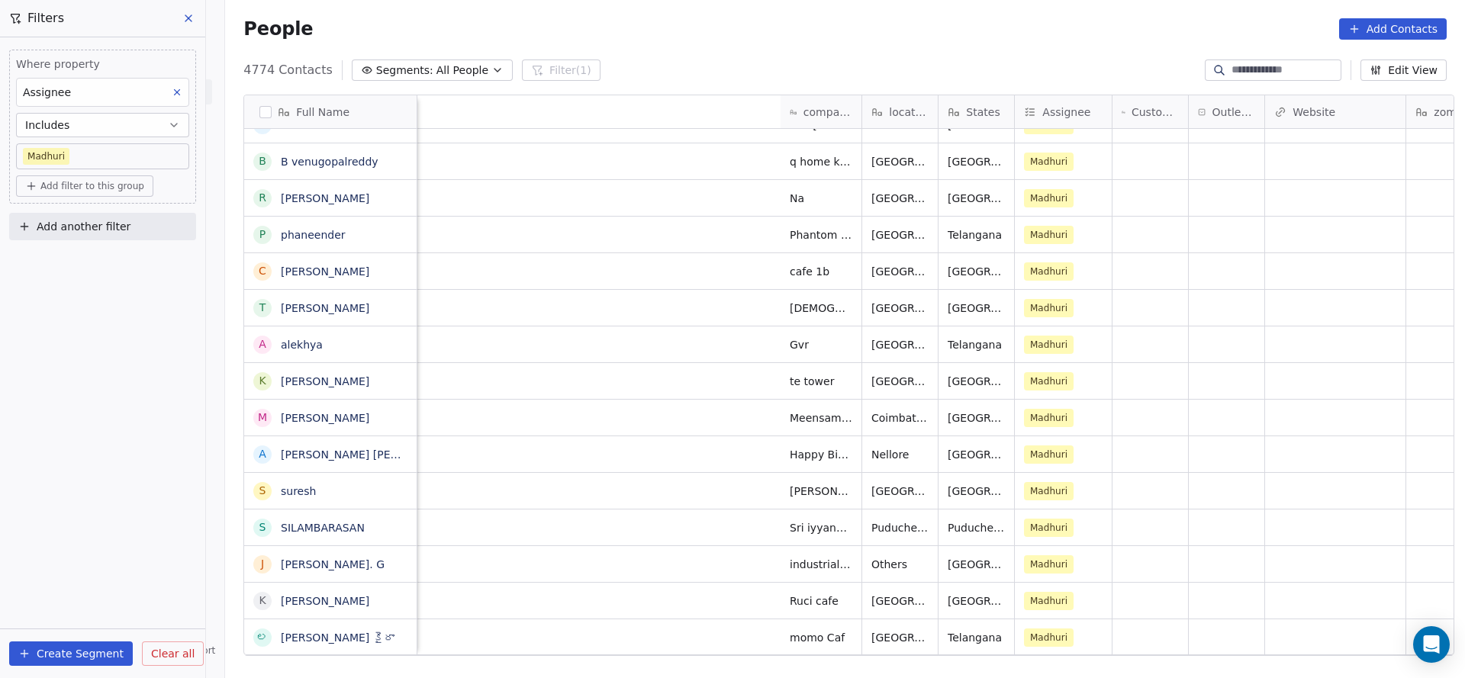
scroll to position [0, 620]
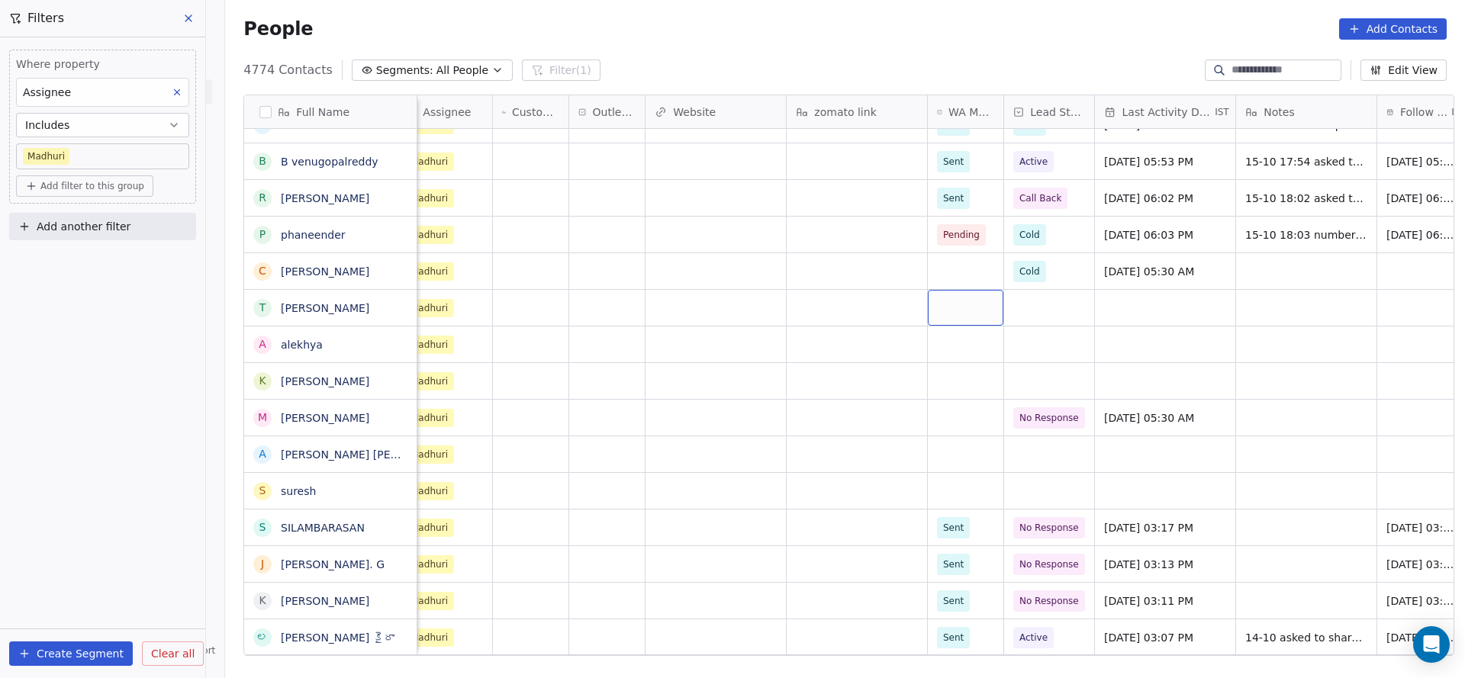
click at [963, 314] on div "grid" at bounding box center [966, 308] width 76 height 36
click at [958, 357] on div "Sent" at bounding box center [1018, 348] width 172 height 24
click at [1058, 312] on div "grid" at bounding box center [1049, 308] width 90 height 36
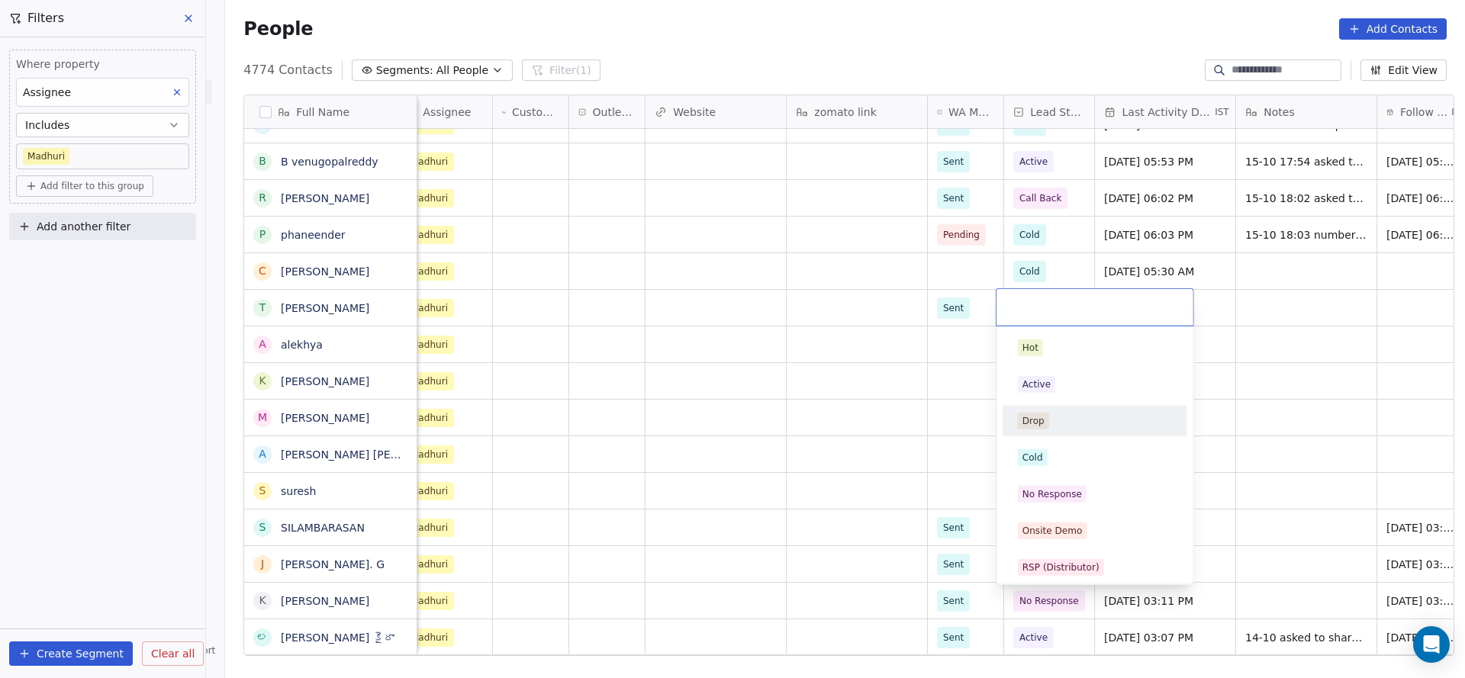
scroll to position [229, 0]
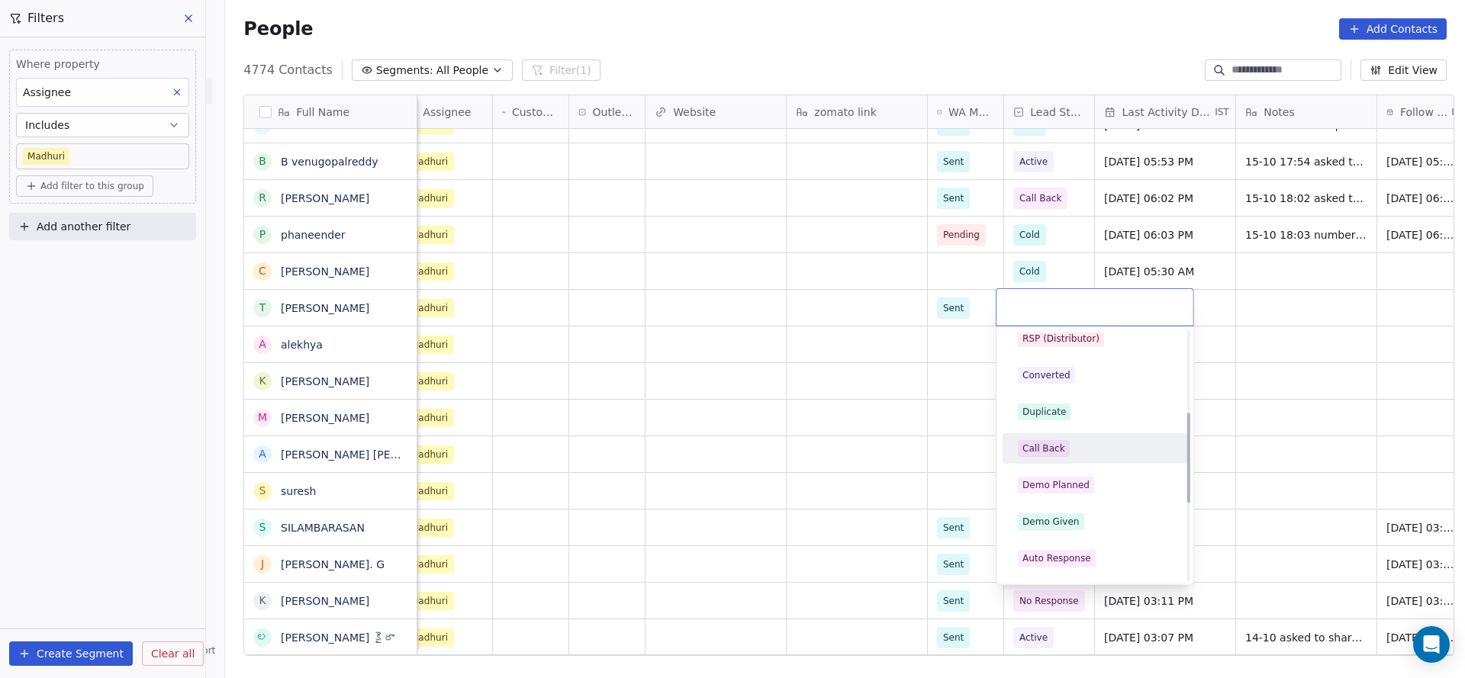
drag, startPoint x: 1053, startPoint y: 451, endPoint x: 1177, endPoint y: 304, distance: 191.7
click at [1053, 451] on div "Call Back" at bounding box center [1043, 449] width 43 height 14
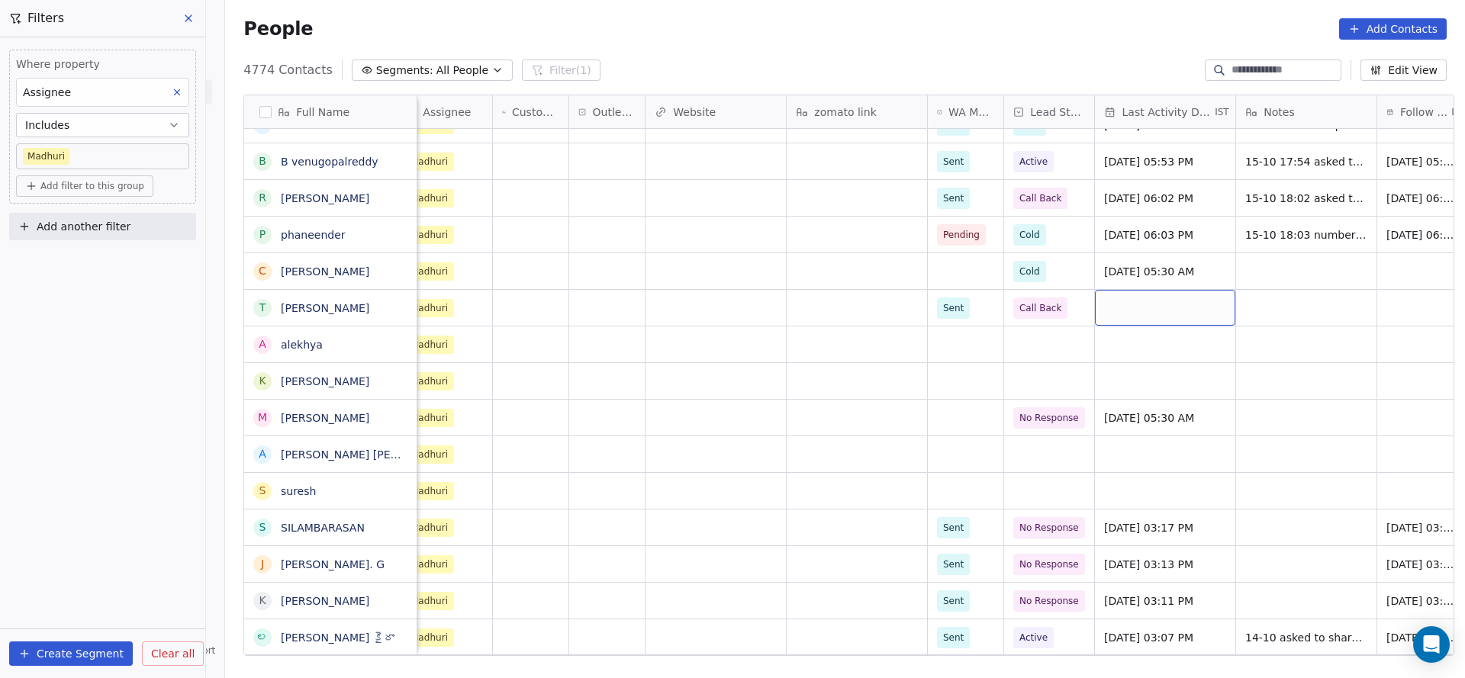
click at [1172, 311] on div "grid" at bounding box center [1165, 308] width 140 height 36
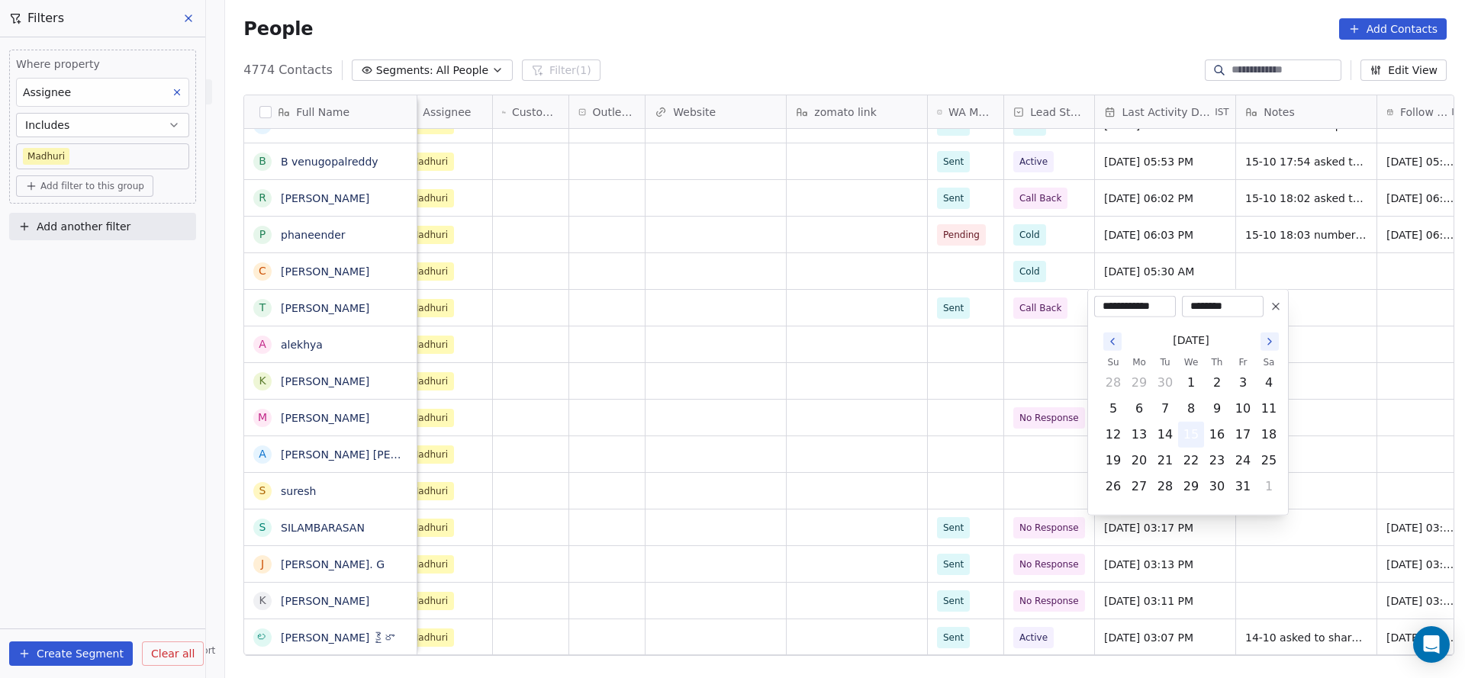
click at [1187, 445] on button "15" at bounding box center [1191, 435] width 24 height 24
drag, startPoint x: 645, startPoint y: 369, endPoint x: 1248, endPoint y: 301, distance: 606.7
click at [675, 365] on html "On2Cook India Pvt. Ltd. Contacts People Marketing Workflows Campaigns Metrics &…" at bounding box center [732, 339] width 1465 height 678
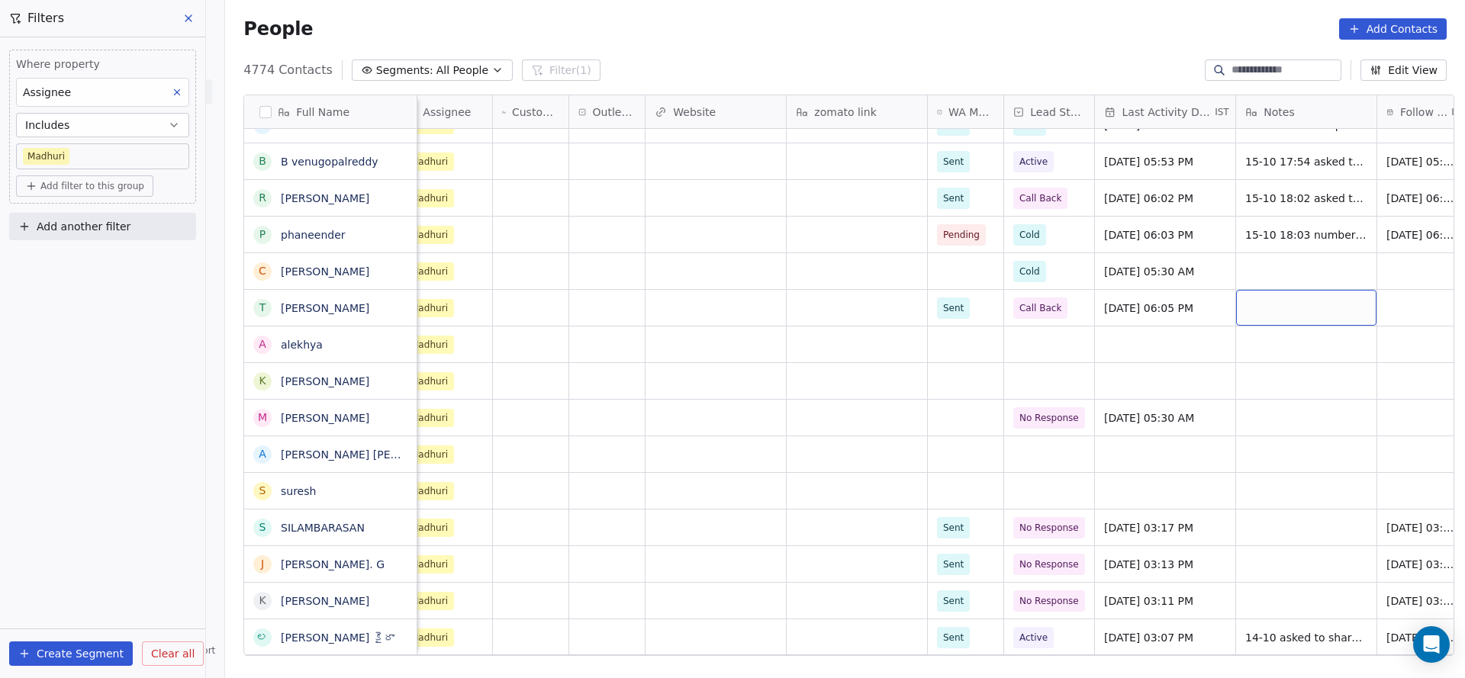
click at [1264, 301] on div "grid" at bounding box center [1306, 308] width 140 height 36
type textarea "**********"
click at [1125, 309] on html "On2Cook India Pvt. Ltd. Contacts People Marketing Workflows Campaigns Metrics &…" at bounding box center [732, 339] width 1465 height 678
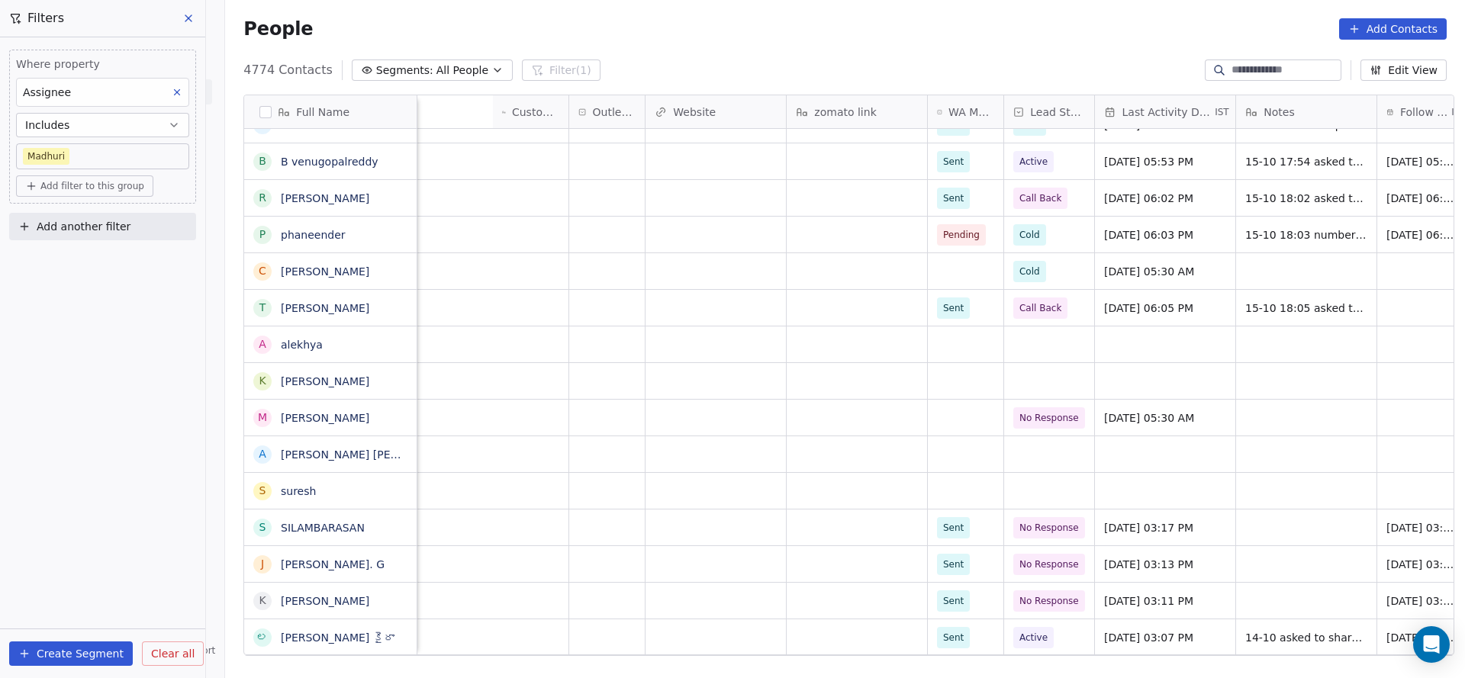
scroll to position [0, 1007]
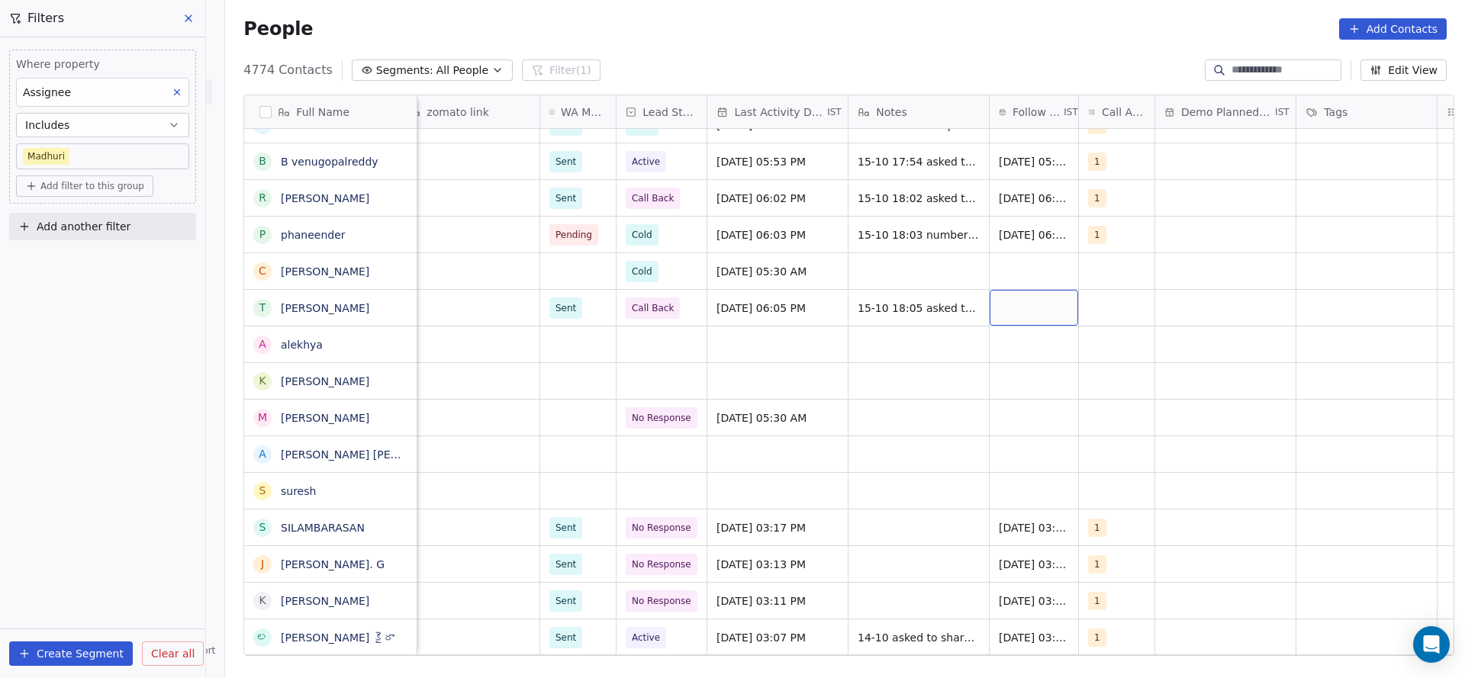
click at [1030, 297] on div "grid" at bounding box center [1034, 308] width 89 height 36
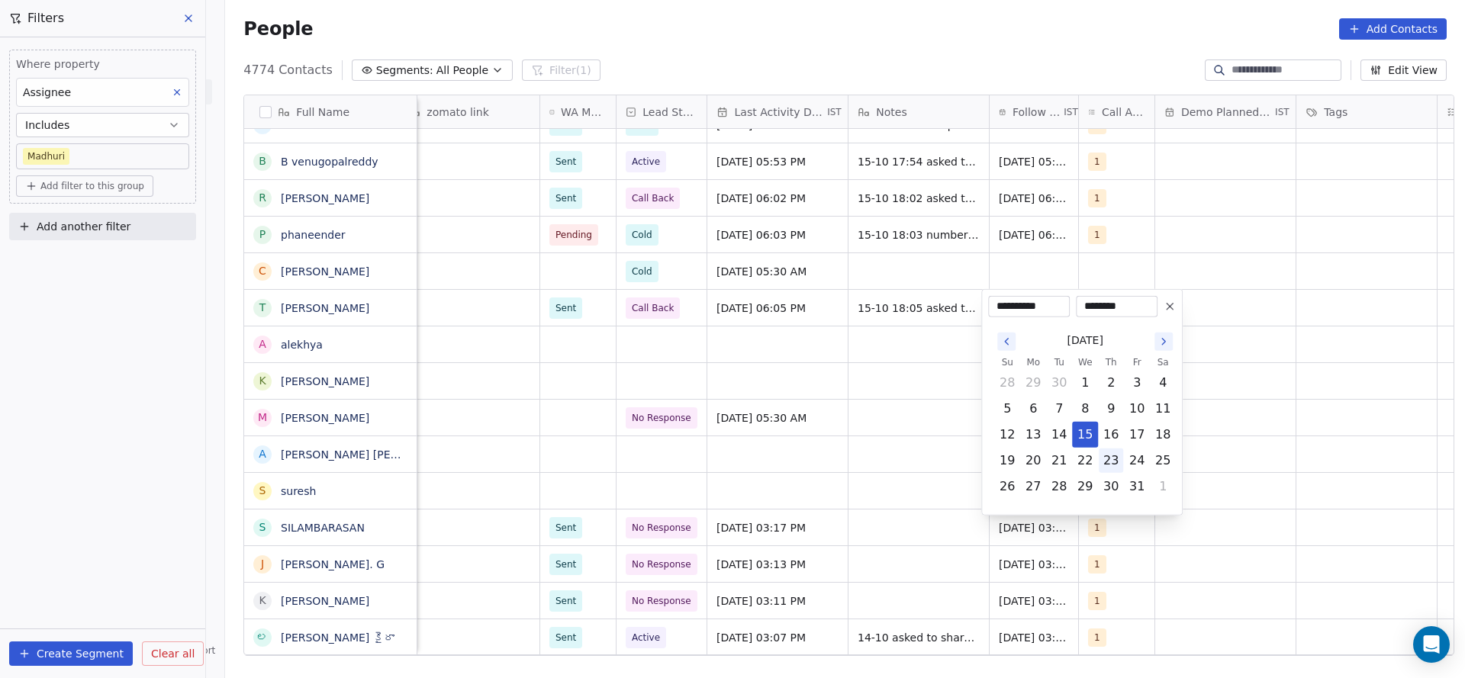
click at [1099, 460] on button "23" at bounding box center [1111, 461] width 24 height 24
type input "**********"
click at [862, 446] on html "On2Cook India Pvt. Ltd. Contacts People Marketing Workflows Campaigns Metrics &…" at bounding box center [732, 339] width 1465 height 678
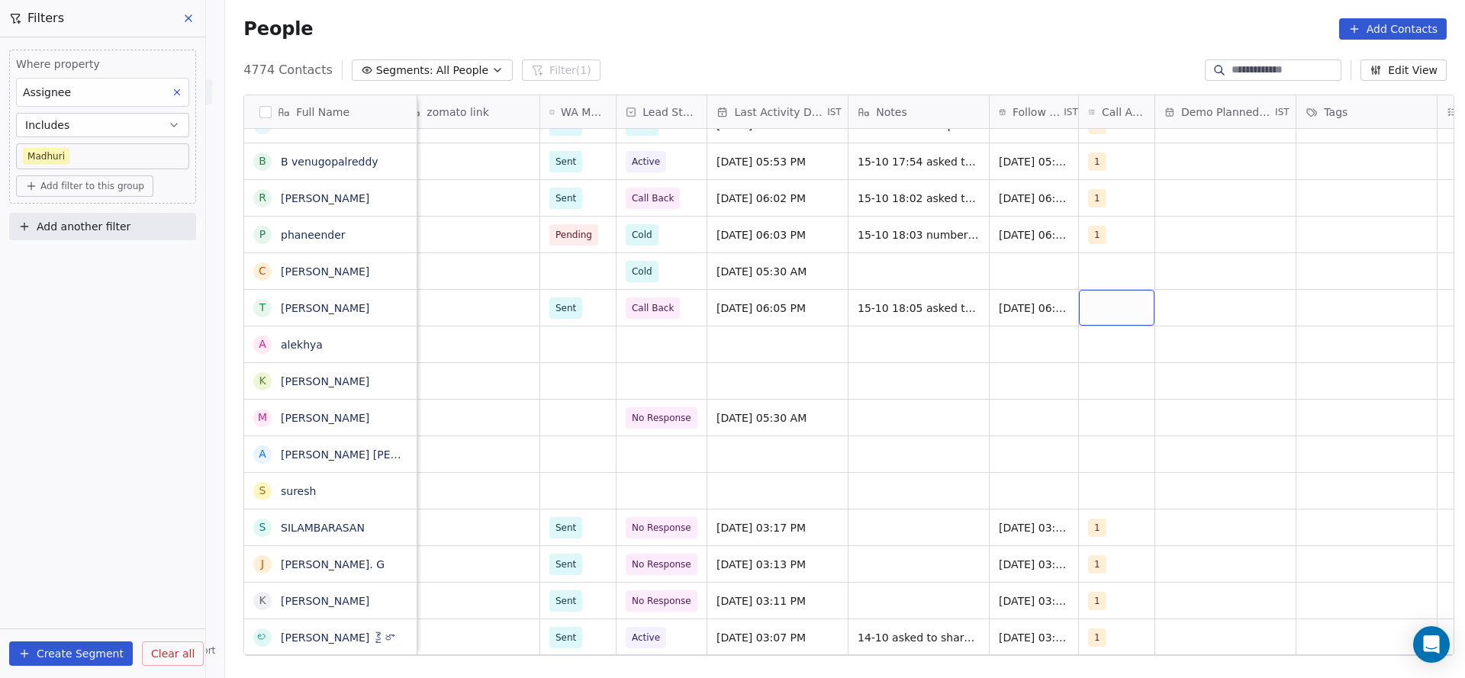
click at [1107, 307] on div "grid" at bounding box center [1117, 308] width 76 height 36
click at [1101, 342] on button "Suggestions" at bounding box center [1098, 348] width 12 height 12
click at [862, 386] on html "On2Cook India Pvt. Ltd. Contacts People Marketing Workflows Campaigns Metrics &…" at bounding box center [732, 339] width 1465 height 678
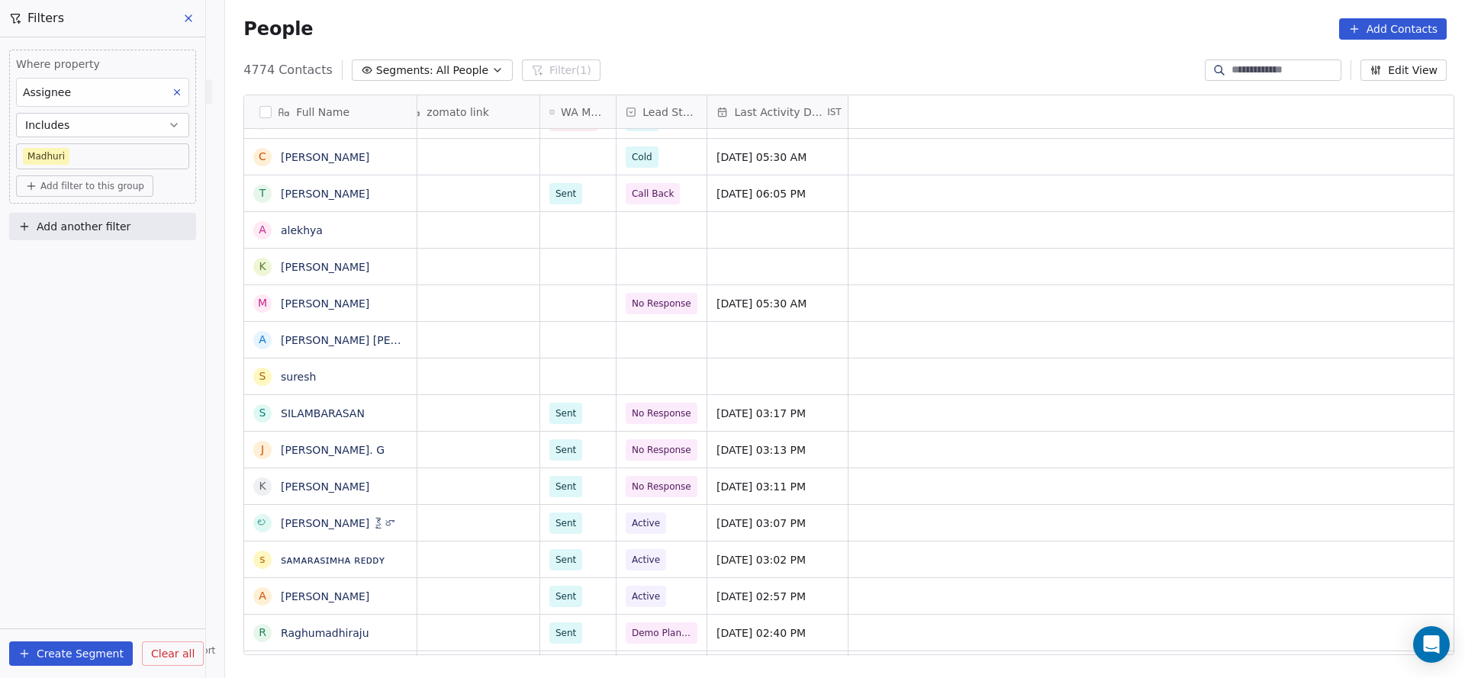
scroll to position [0, 0]
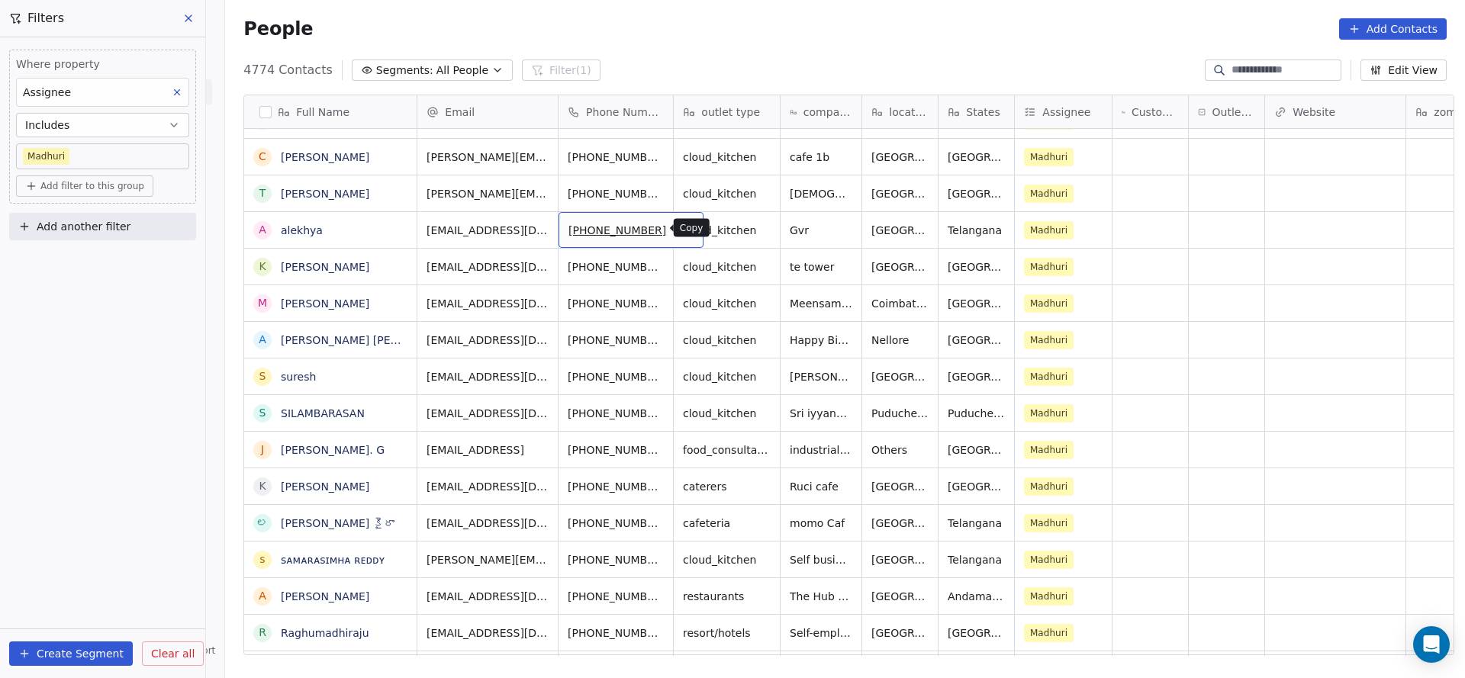
click at [679, 228] on icon "grid" at bounding box center [685, 228] width 12 height 12
click at [681, 228] on icon "grid" at bounding box center [684, 227] width 7 height 7
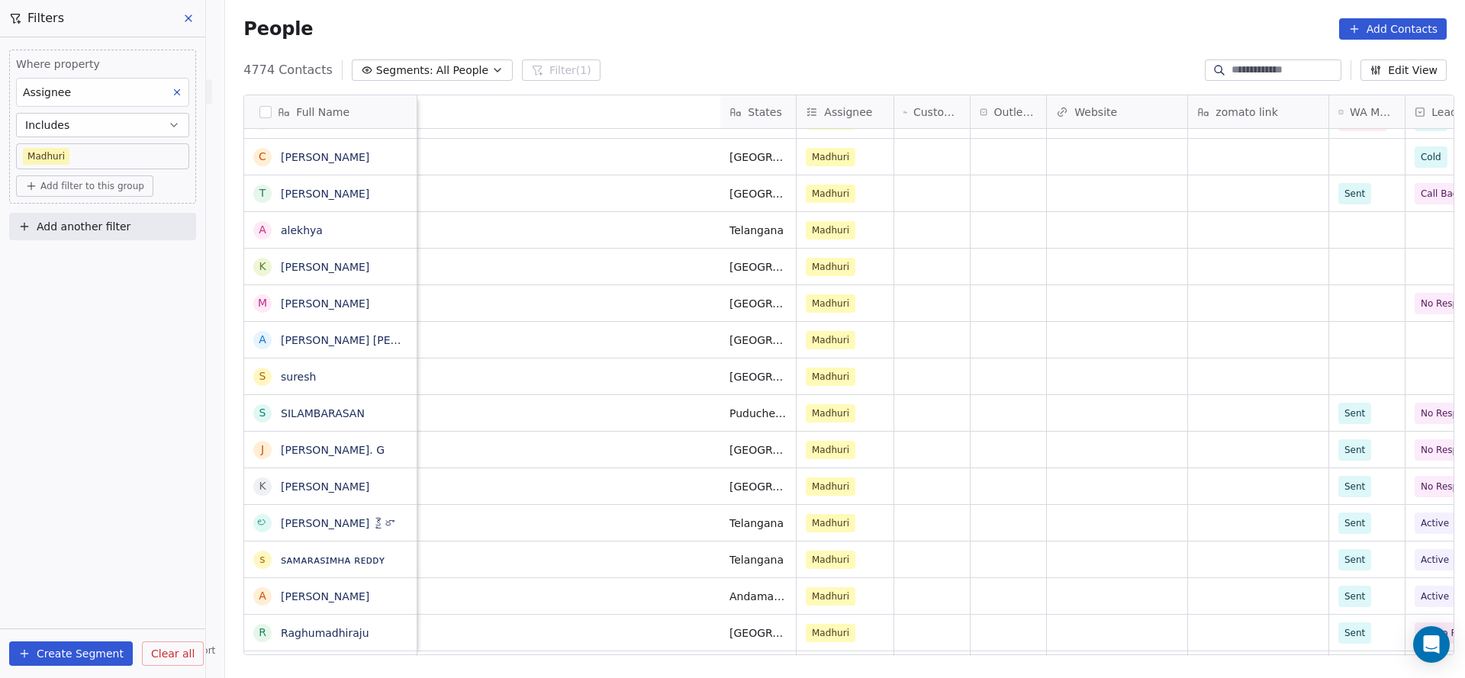
scroll to position [0, 803]
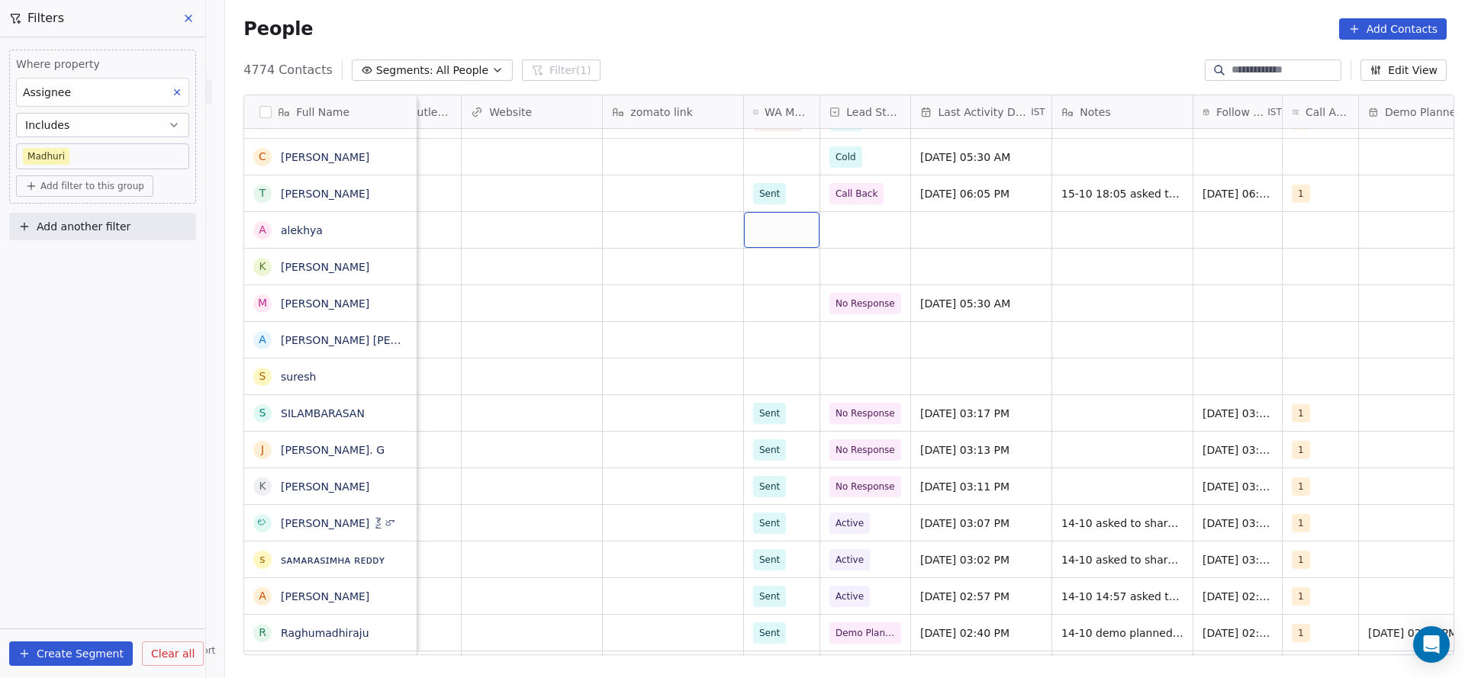
click at [746, 233] on div "grid" at bounding box center [782, 230] width 76 height 36
click at [763, 266] on div "Sent" at bounding box center [772, 270] width 21 height 14
click at [846, 223] on div "grid" at bounding box center [865, 230] width 90 height 36
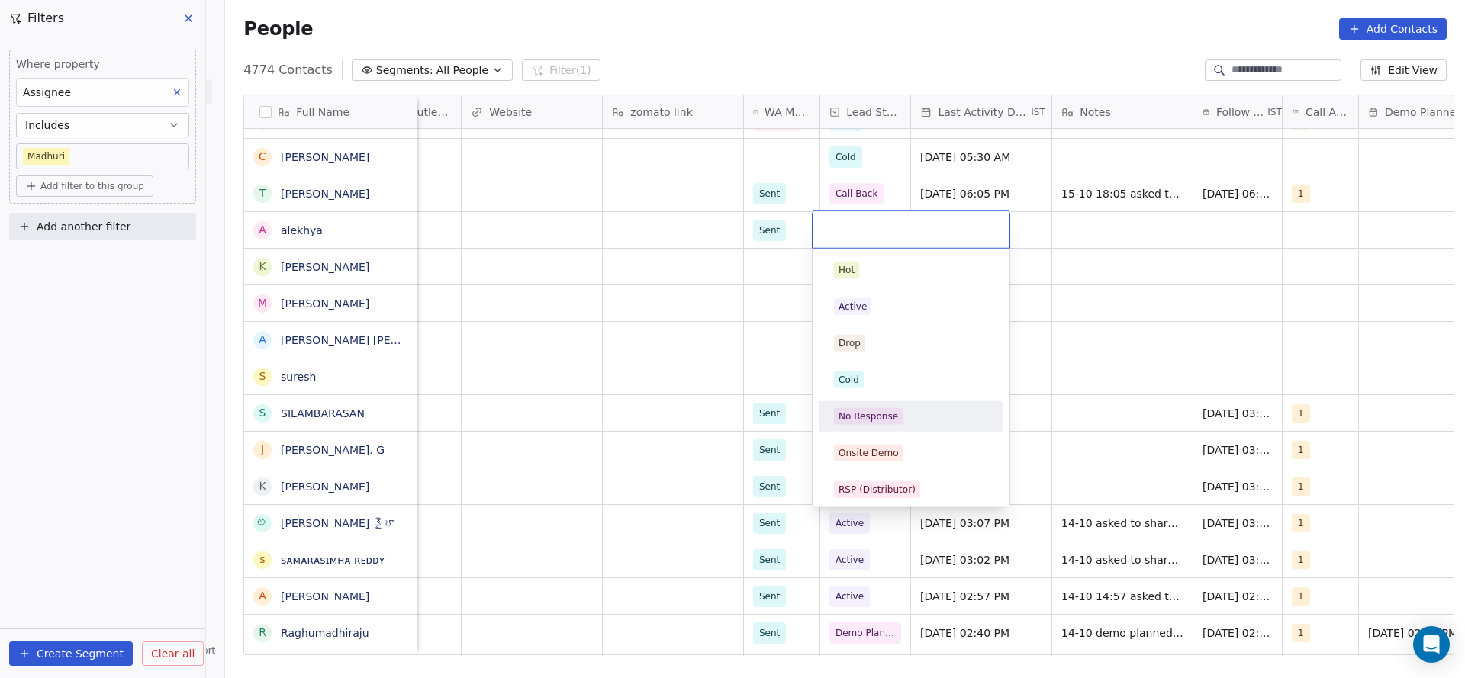
scroll to position [229, 0]
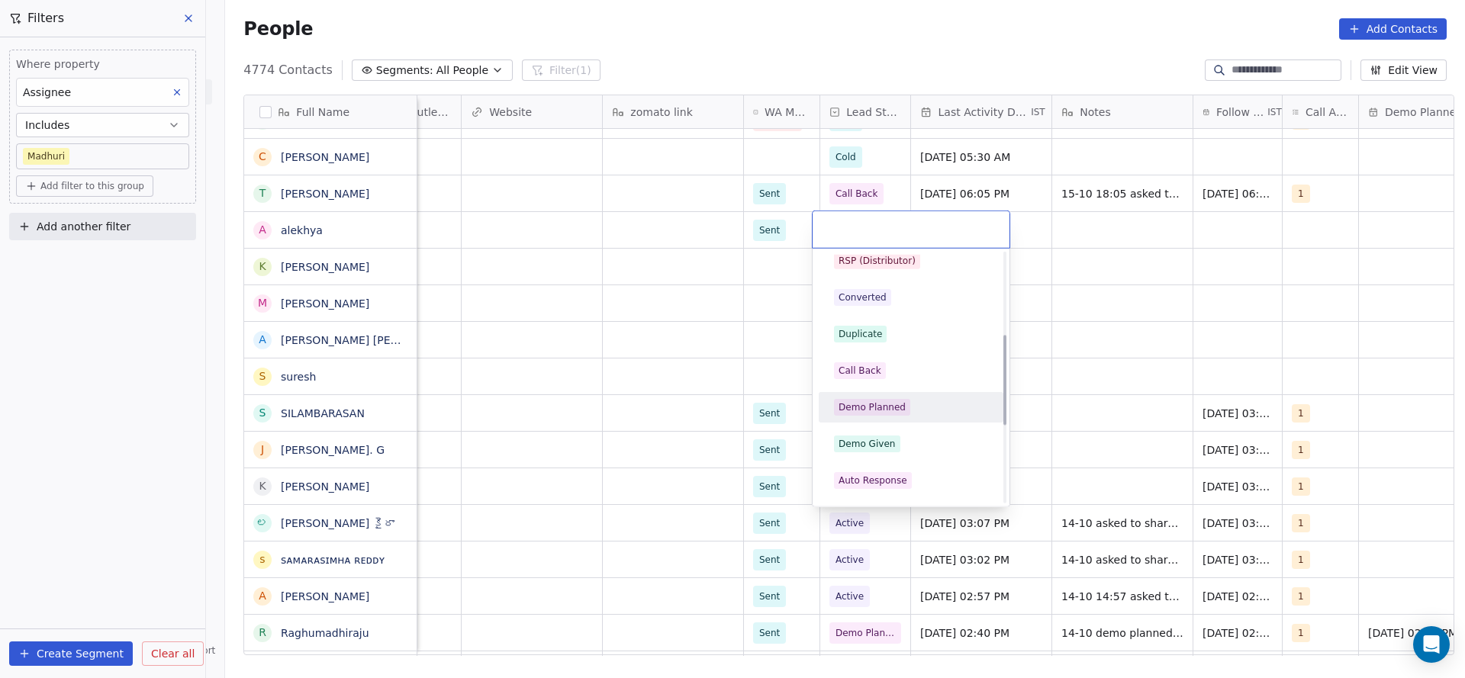
drag, startPoint x: 873, startPoint y: 405, endPoint x: 981, endPoint y: 243, distance: 195.3
click at [877, 401] on div "Demo Planned" at bounding box center [872, 408] width 67 height 14
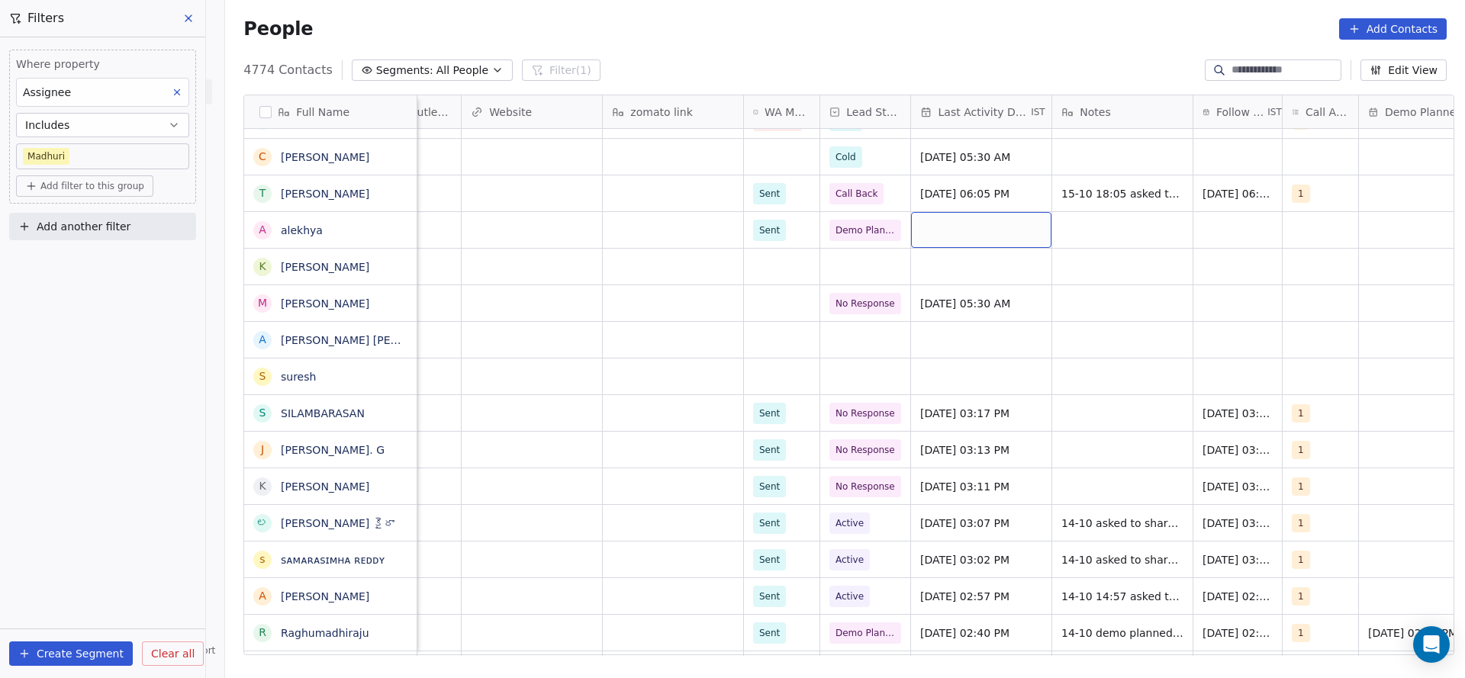
click at [979, 235] on div "grid" at bounding box center [981, 230] width 140 height 36
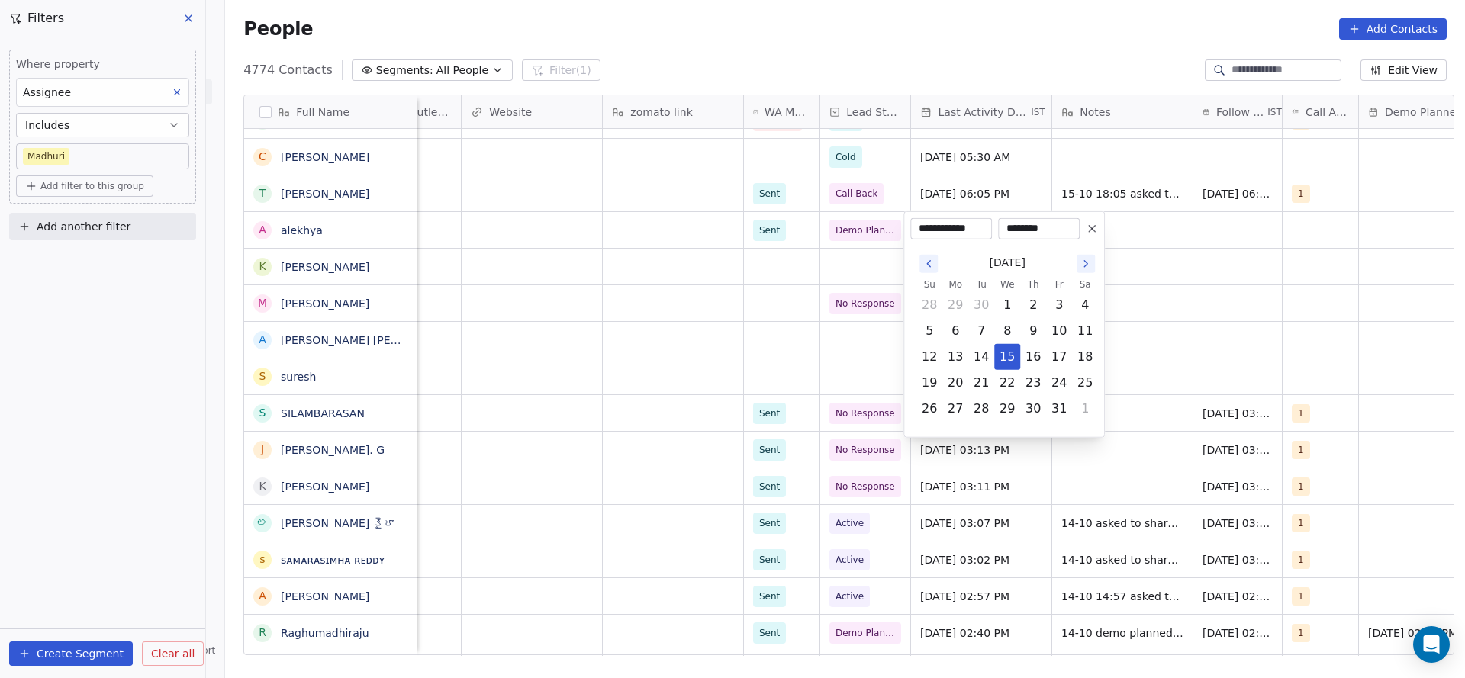
click at [995, 349] on button "15" at bounding box center [1007, 357] width 24 height 24
drag, startPoint x: 633, startPoint y: 332, endPoint x: 1229, endPoint y: 237, distance: 603.5
click at [633, 332] on html "On2Cook India Pvt. Ltd. Contacts People Marketing Workflows Campaigns Metrics &…" at bounding box center [732, 339] width 1465 height 678
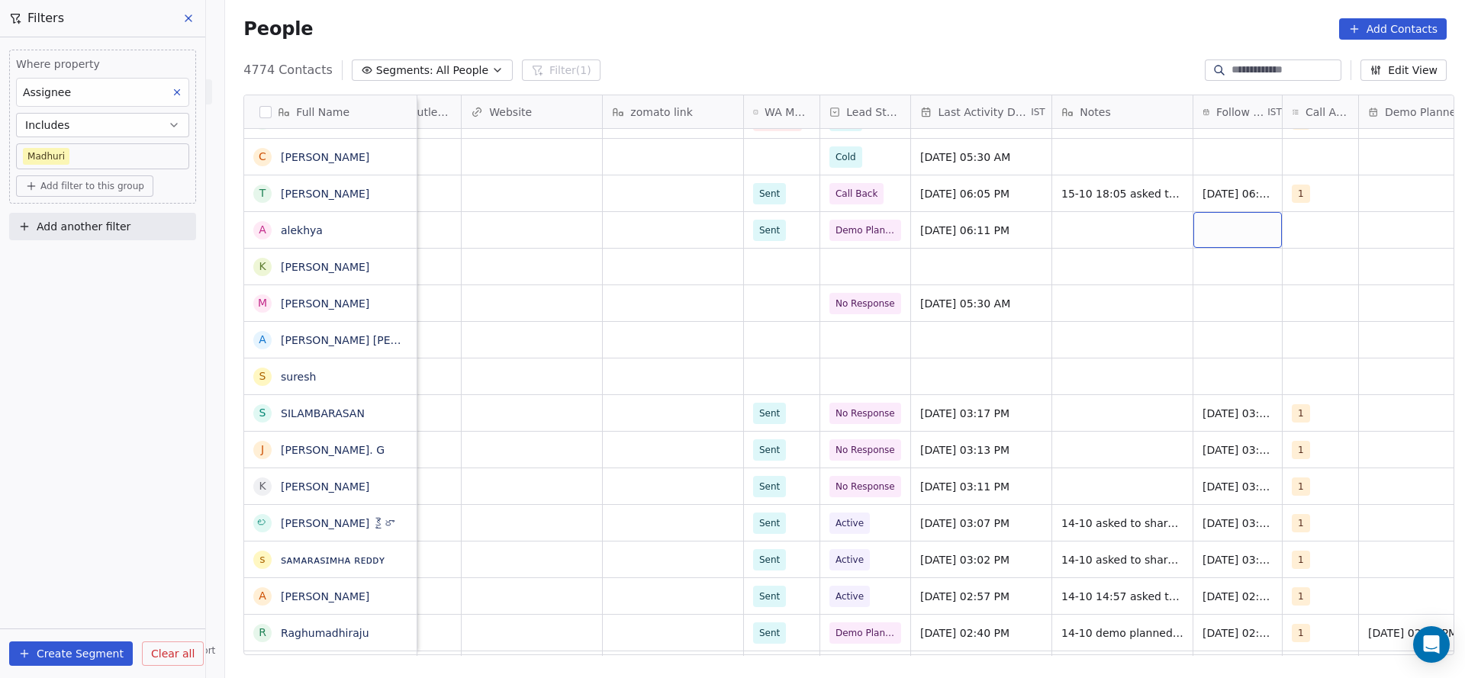
click at [1233, 236] on div "grid" at bounding box center [1237, 230] width 89 height 36
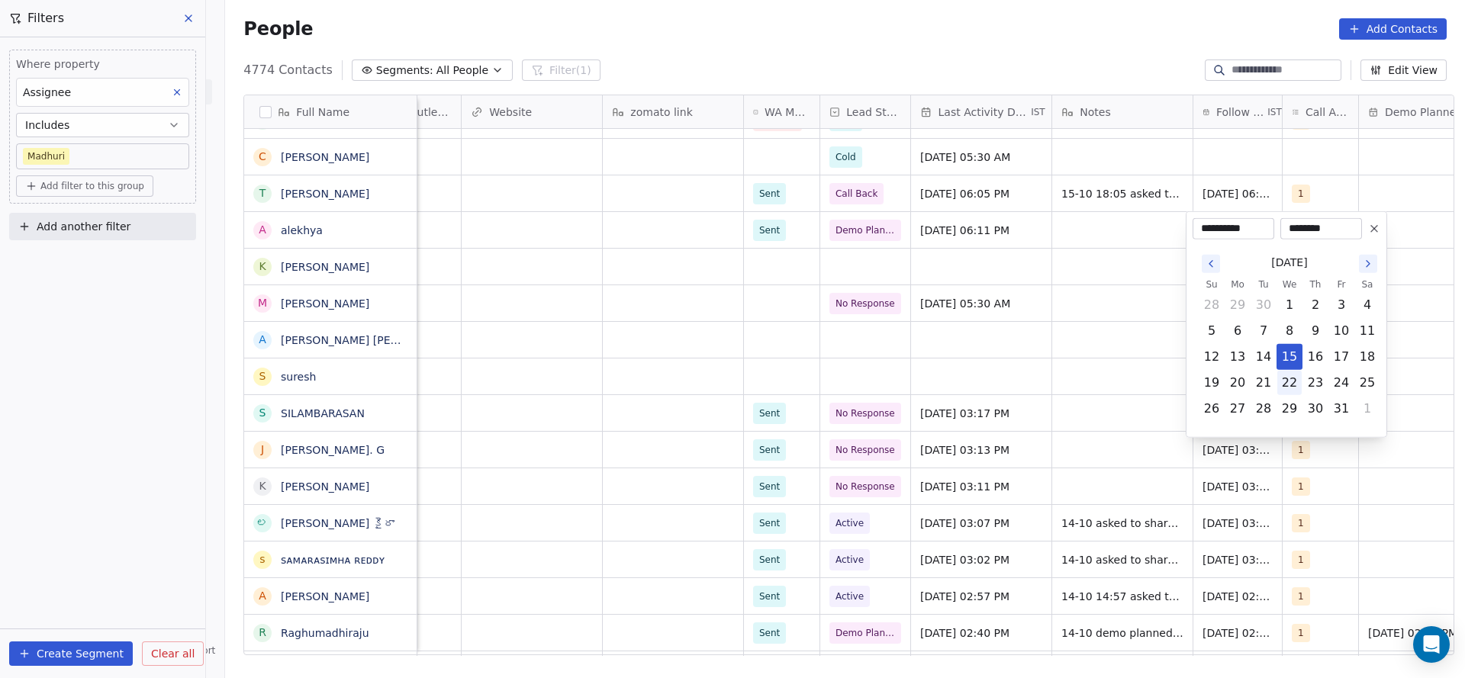
click at [1283, 375] on button "22" at bounding box center [1289, 383] width 24 height 24
type input "**********"
click at [1119, 275] on html "On2Cook India Pvt. Ltd. Contacts People Marketing Workflows Campaigns Metrics &…" at bounding box center [732, 339] width 1465 height 678
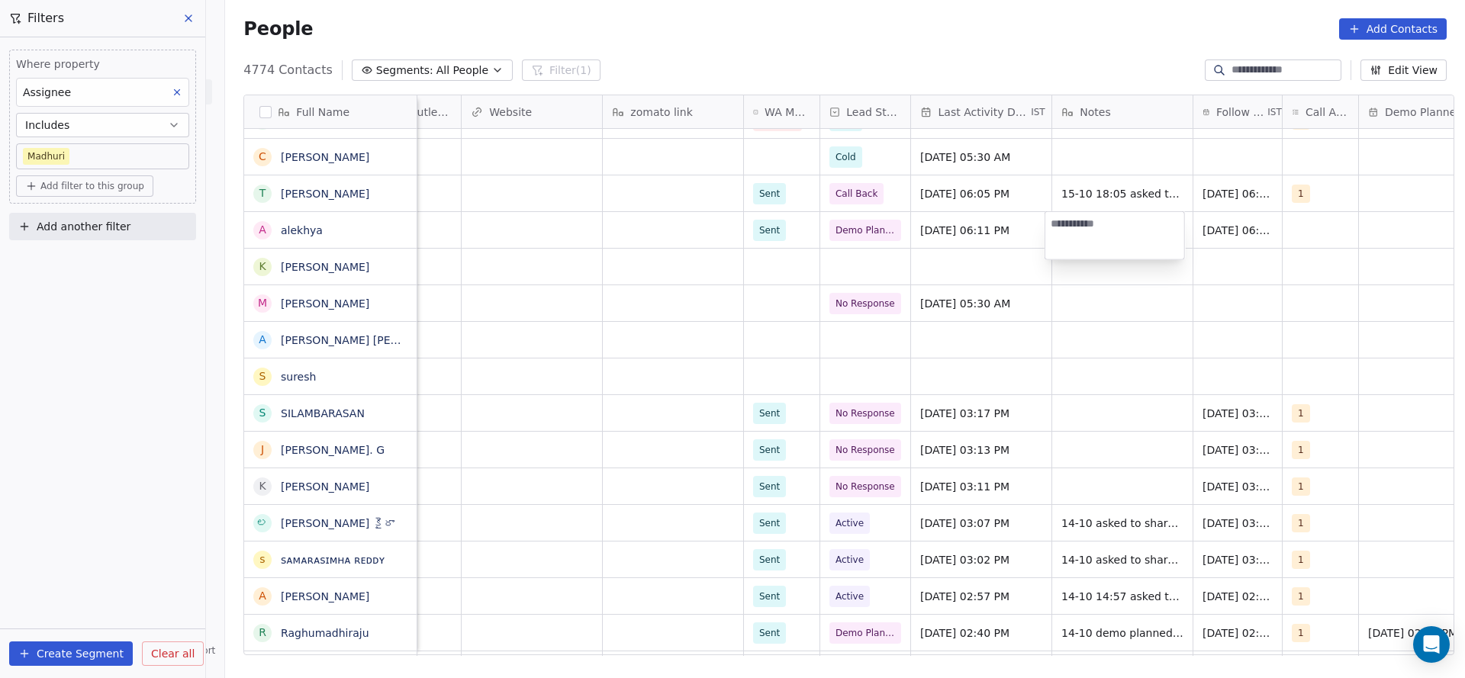
click at [1119, 229] on textarea at bounding box center [1114, 235] width 139 height 47
type textarea "**********"
click at [1273, 234] on html "On2Cook India Pvt. Ltd. Contacts People Marketing Workflows Campaigns Metrics &…" at bounding box center [732, 339] width 1465 height 678
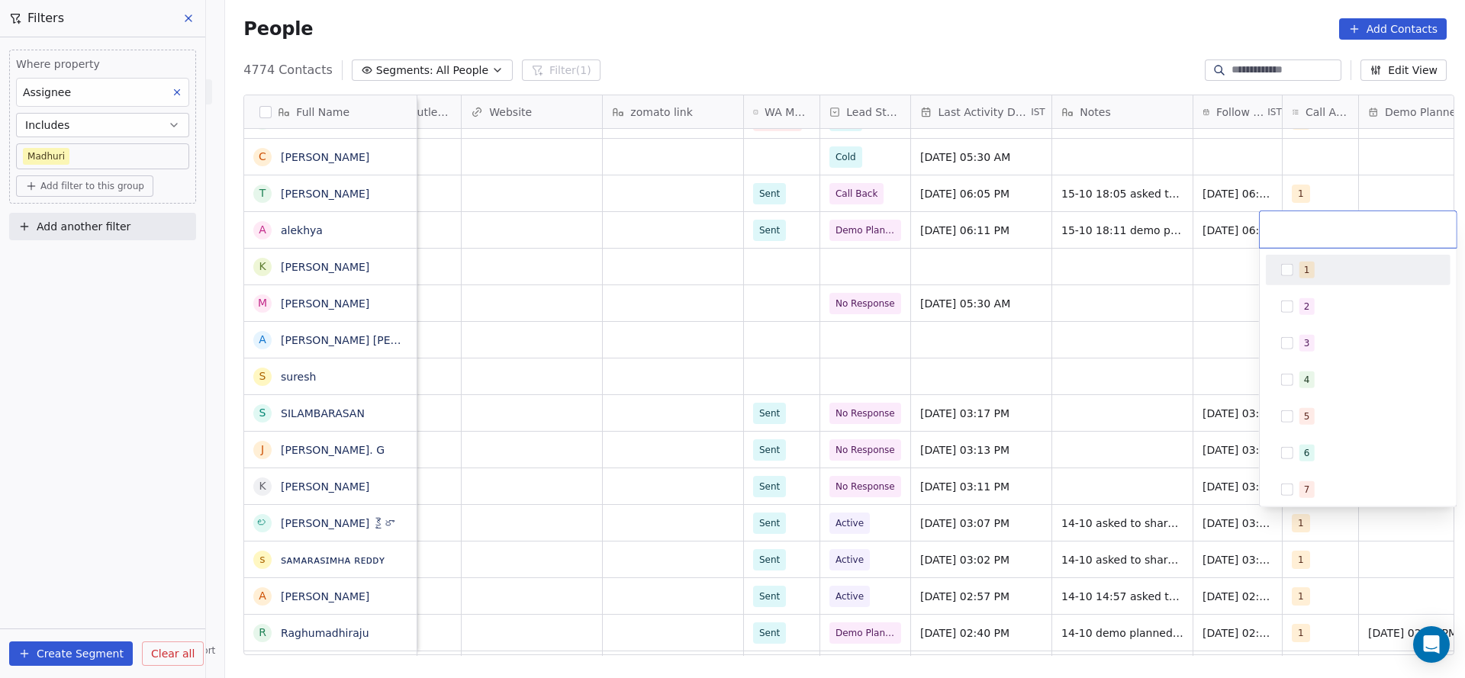
drag, startPoint x: 1300, startPoint y: 263, endPoint x: 1096, endPoint y: 291, distance: 205.6
click at [1296, 273] on div "1" at bounding box center [1358, 270] width 172 height 24
click at [1045, 304] on html "On2Cook India Pvt. Ltd. Contacts People Marketing Workflows Campaigns Metrics &…" at bounding box center [732, 339] width 1465 height 678
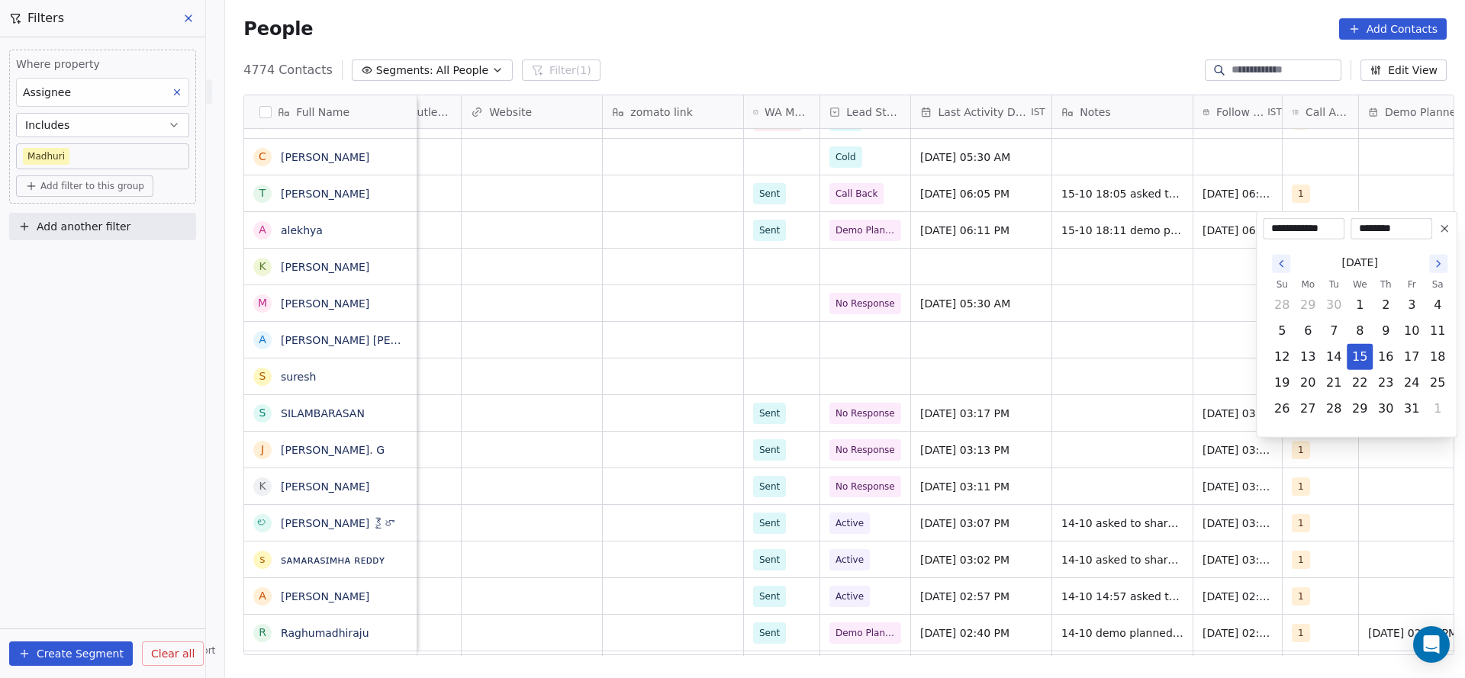
scroll to position [0, 867]
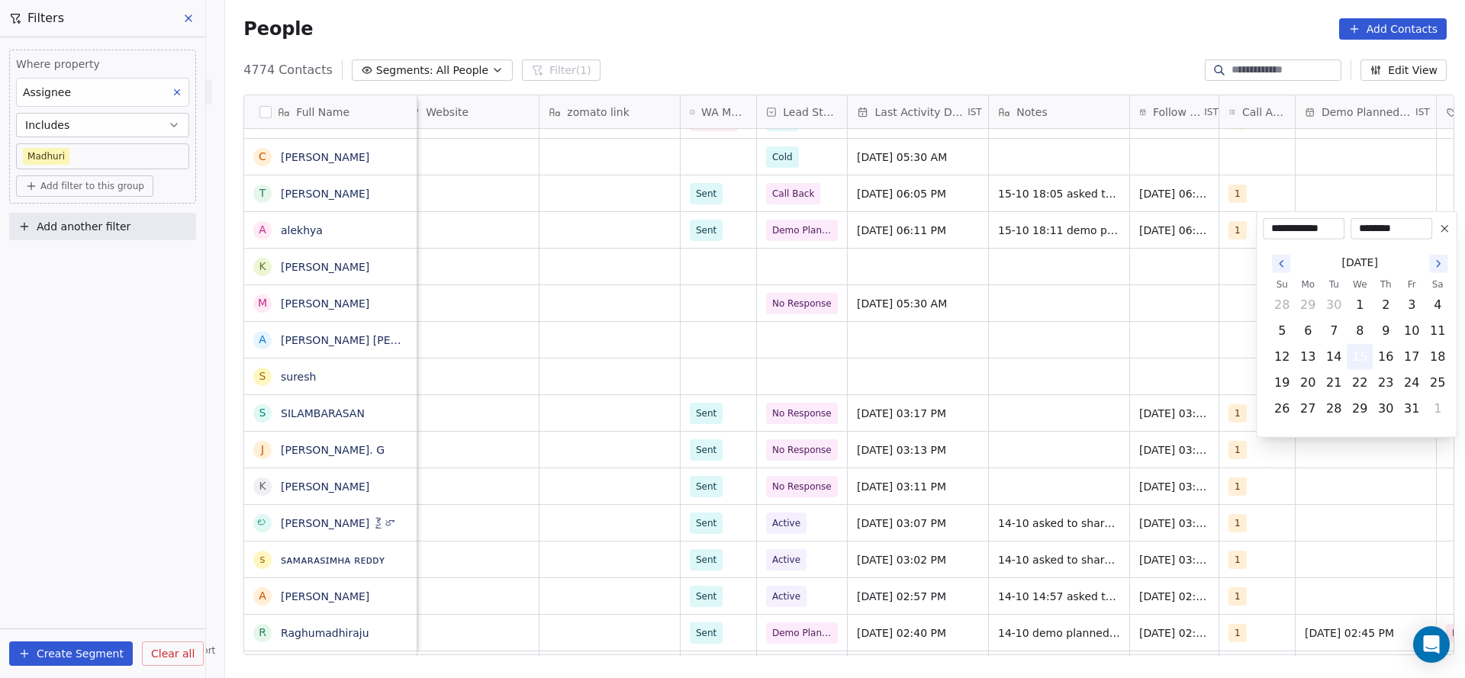
click at [1378, 362] on button "16" at bounding box center [1385, 357] width 24 height 24
type input "**********"
drag, startPoint x: 1151, startPoint y: 333, endPoint x: 1232, endPoint y: 230, distance: 131.0
click at [1151, 332] on html "On2Cook India Pvt. Ltd. Contacts People Marketing Workflows Campaigns Metrics &…" at bounding box center [732, 339] width 1465 height 678
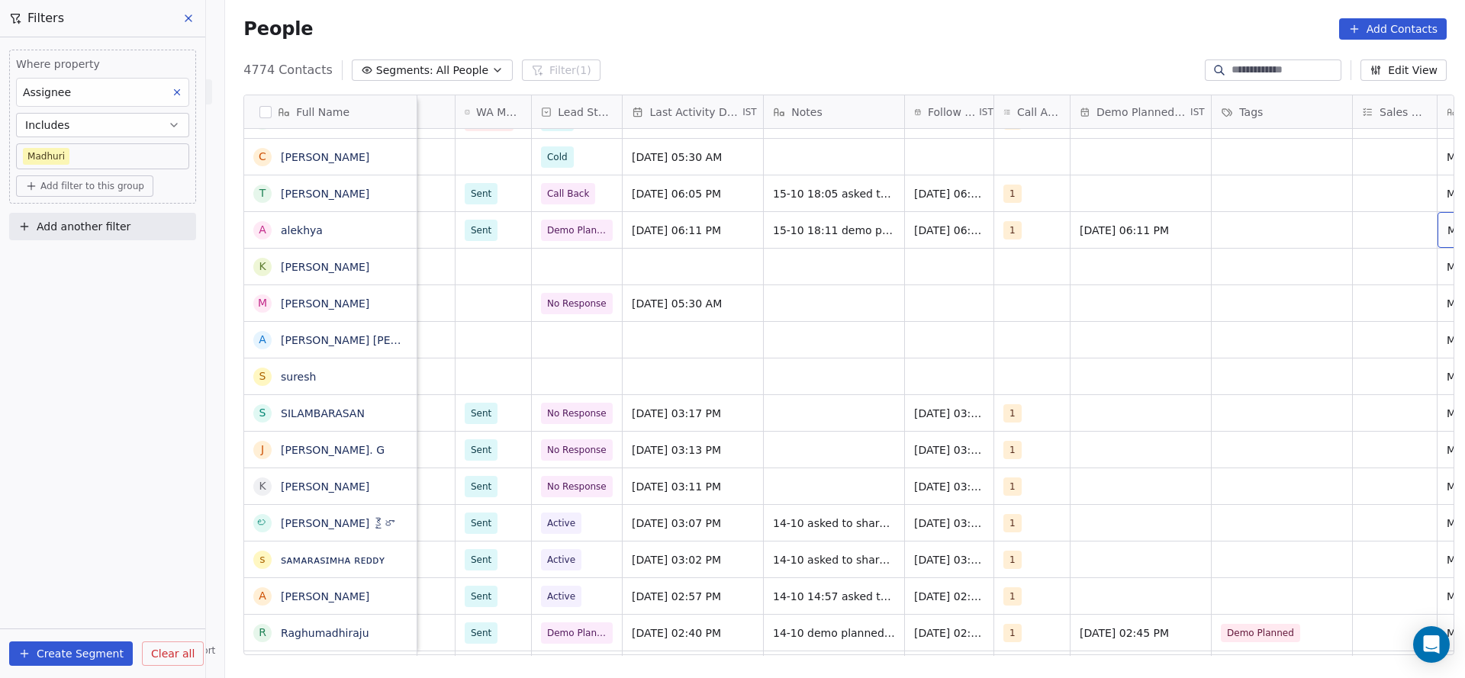
scroll to position [0, 1183]
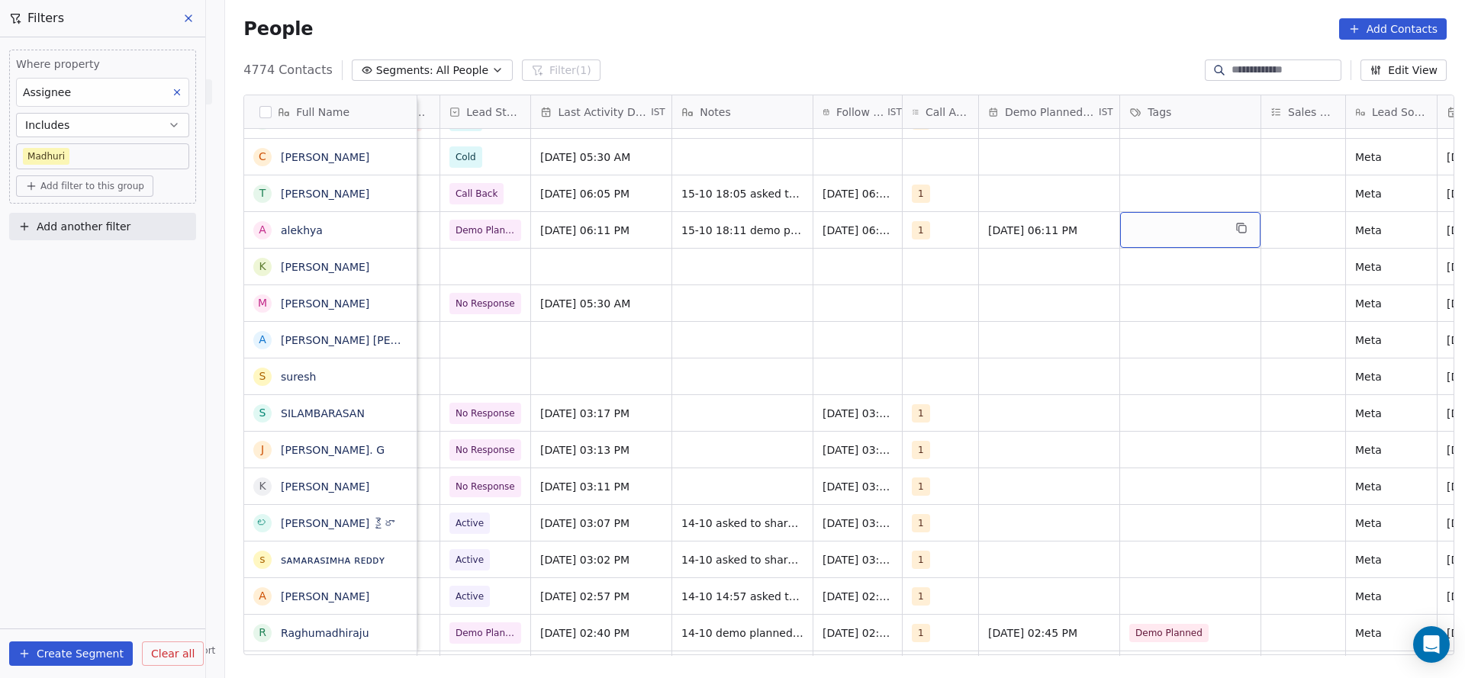
click at [1209, 235] on div "grid" at bounding box center [1190, 230] width 140 height 36
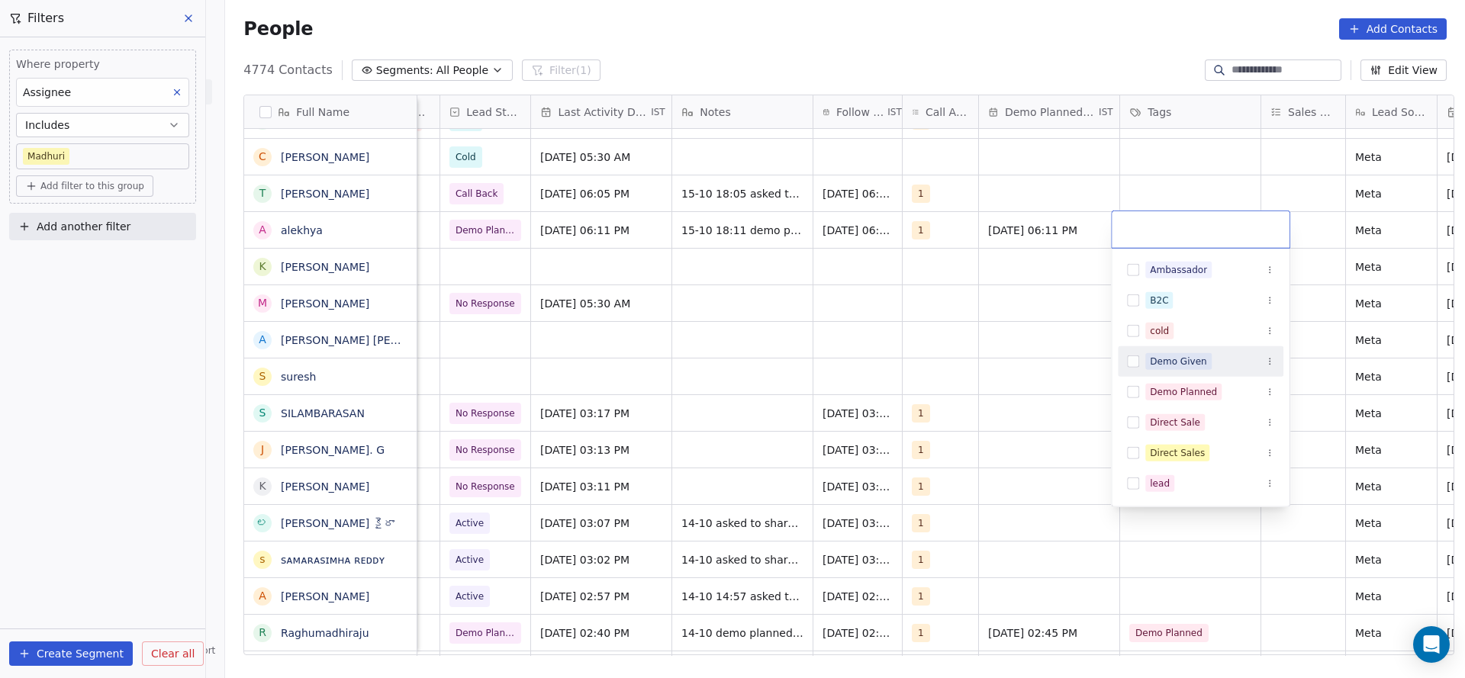
click at [1192, 380] on div "Demo Planned" at bounding box center [1201, 392] width 166 height 24
click at [1283, 223] on div "Demo Planned" at bounding box center [1201, 229] width 178 height 37
click at [1297, 223] on html "On2Cook India Pvt. Ltd. Contacts People Marketing Workflows Campaigns Metrics &…" at bounding box center [732, 339] width 1465 height 678
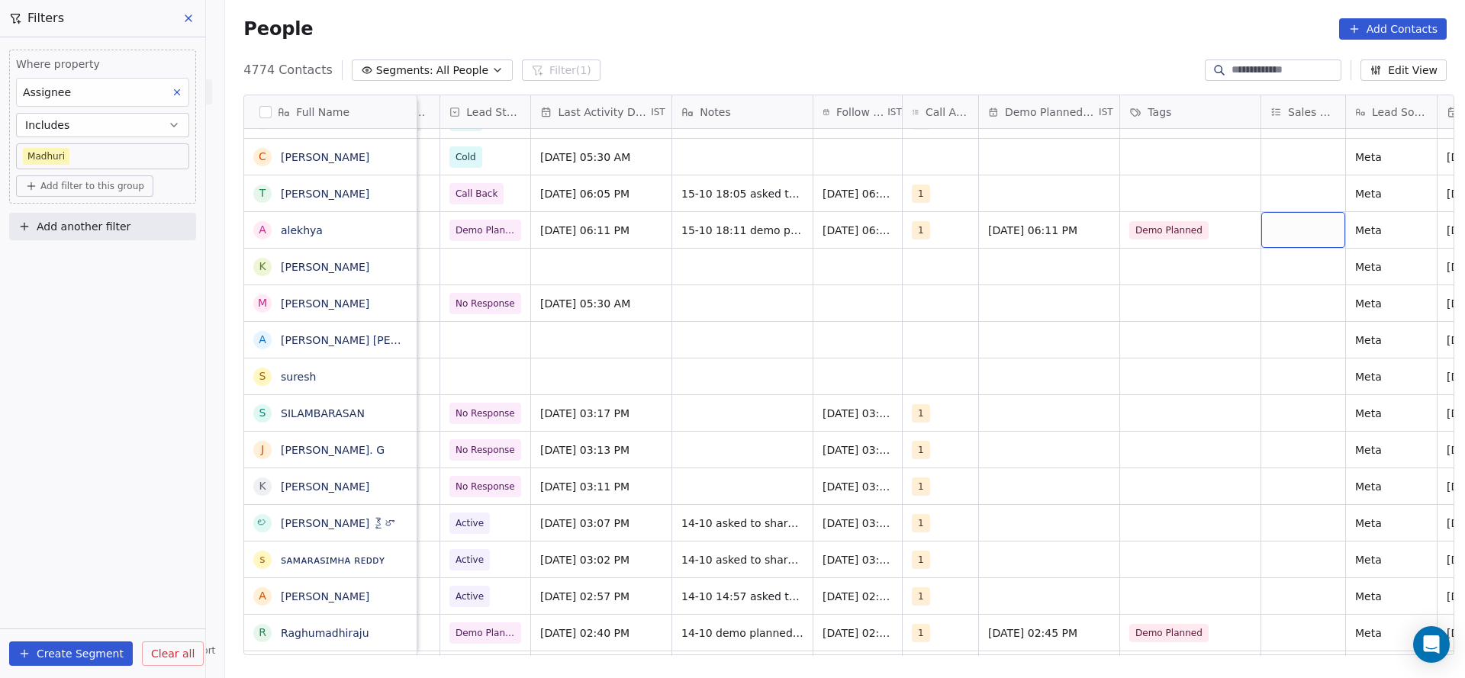
click at [1297, 223] on div "grid" at bounding box center [1303, 230] width 84 height 36
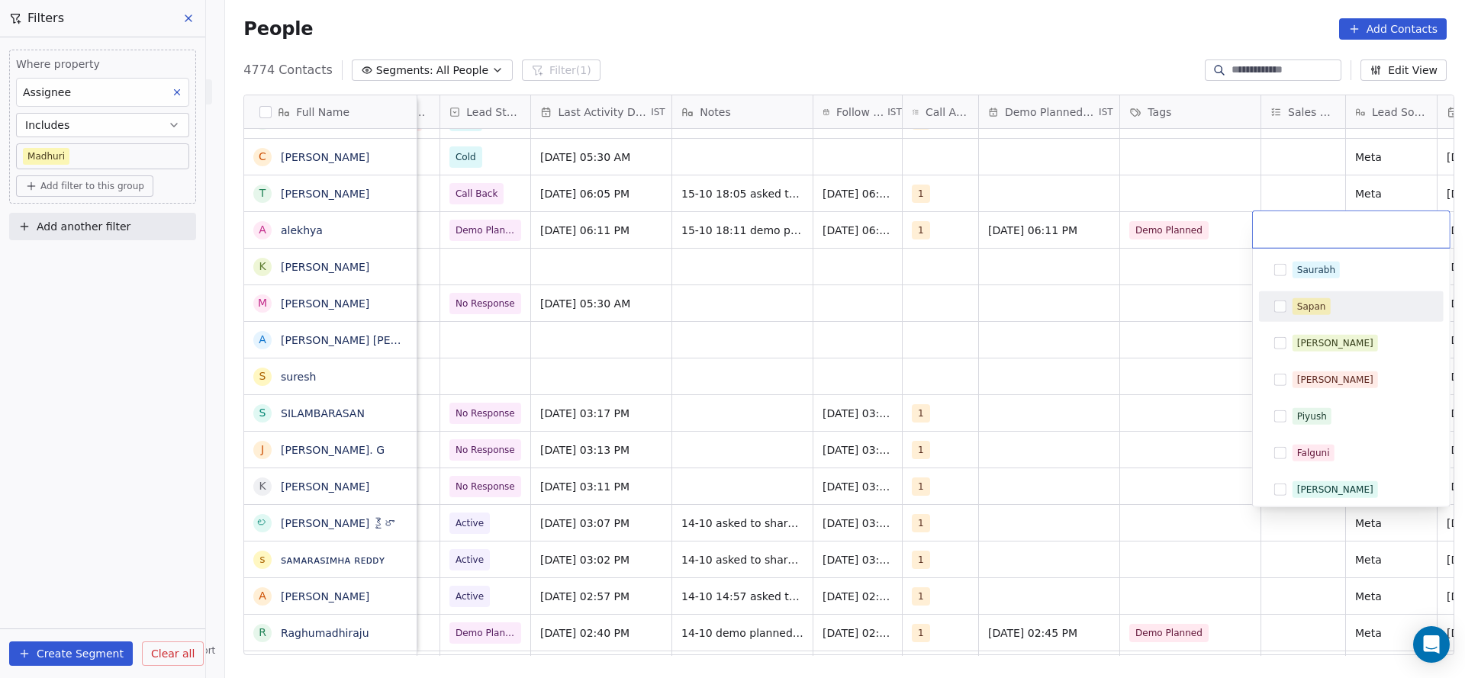
scroll to position [150, 0]
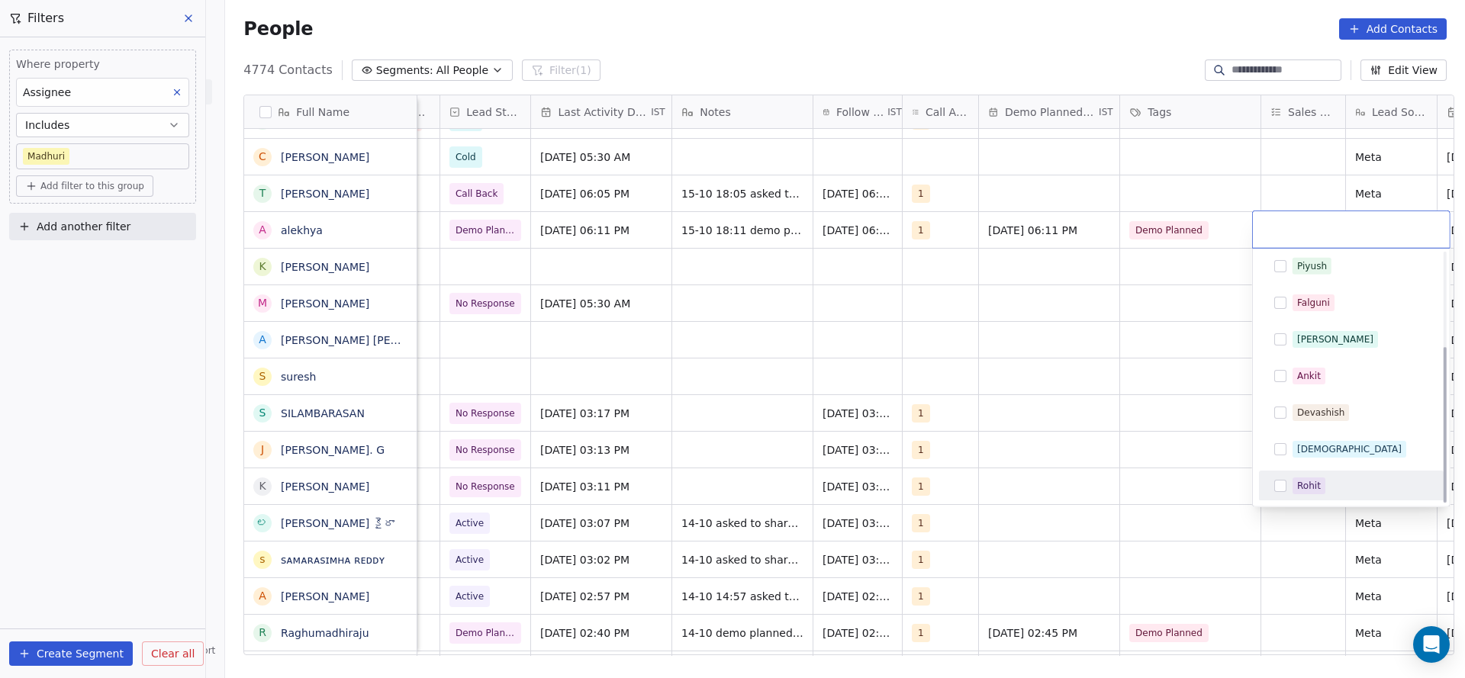
click at [1301, 474] on div "Rohit" at bounding box center [1351, 486] width 172 height 24
drag, startPoint x: 1093, startPoint y: 406, endPoint x: 1021, endPoint y: 270, distance: 154.0
click at [1093, 404] on html "On2Cook India Pvt. Ltd. Contacts People Marketing Workflows Campaigns Metrics &…" at bounding box center [732, 339] width 1465 height 678
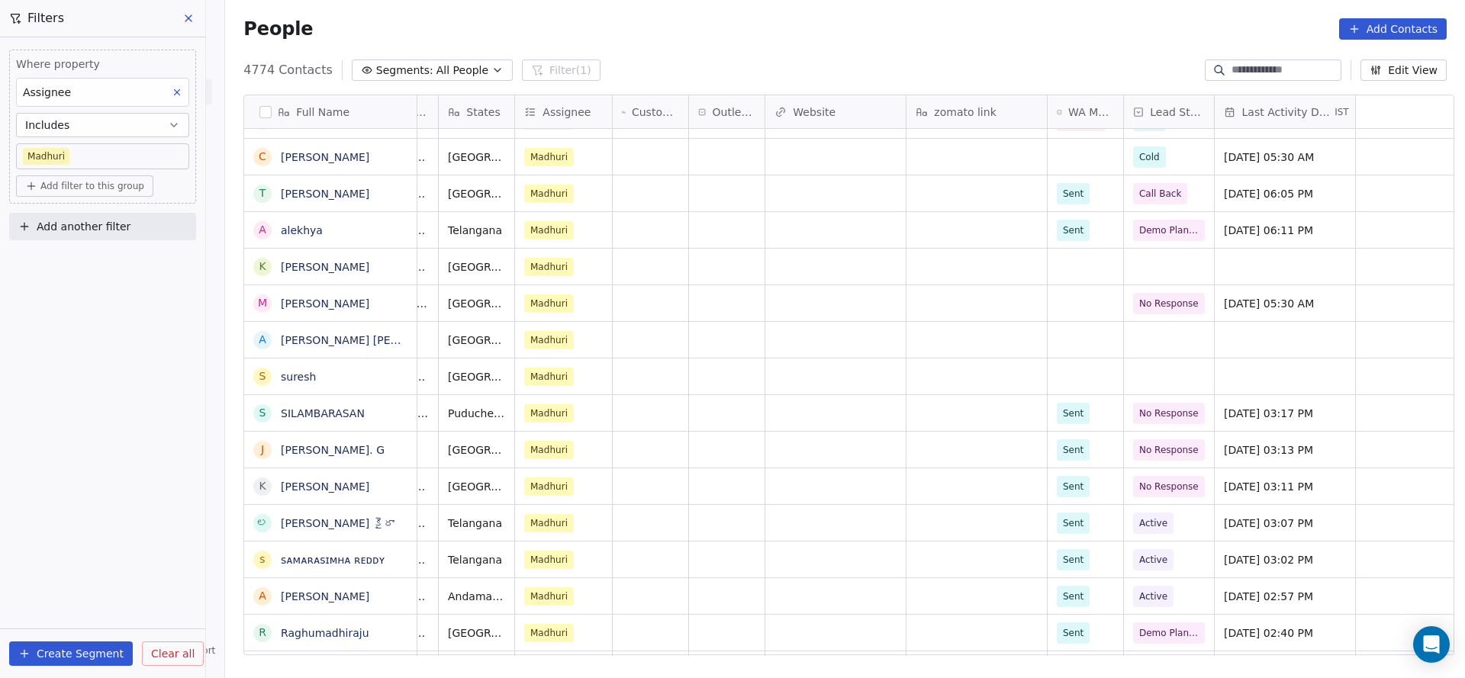
scroll to position [0, 0]
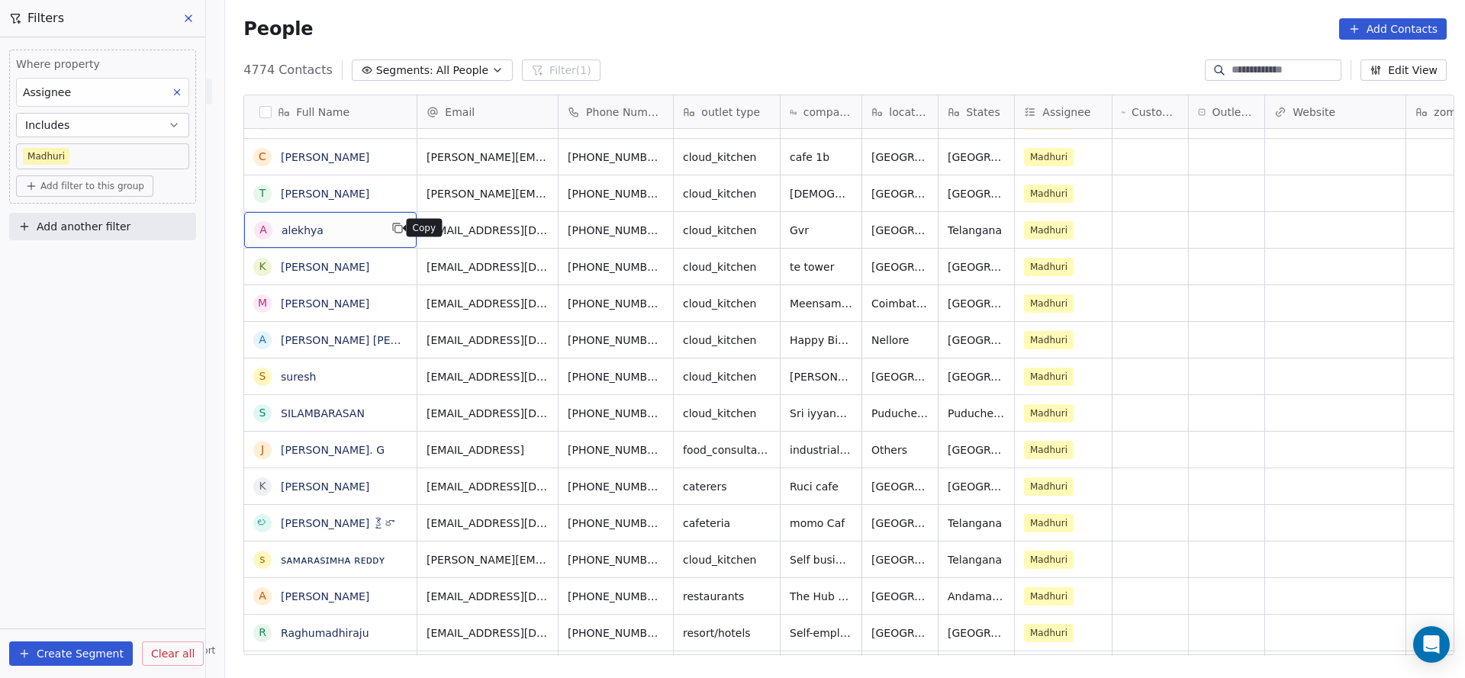
click at [392, 220] on button "grid" at bounding box center [397, 228] width 18 height 18
click at [676, 233] on button "grid" at bounding box center [685, 228] width 18 height 18
click at [679, 263] on icon "grid" at bounding box center [685, 265] width 12 height 12
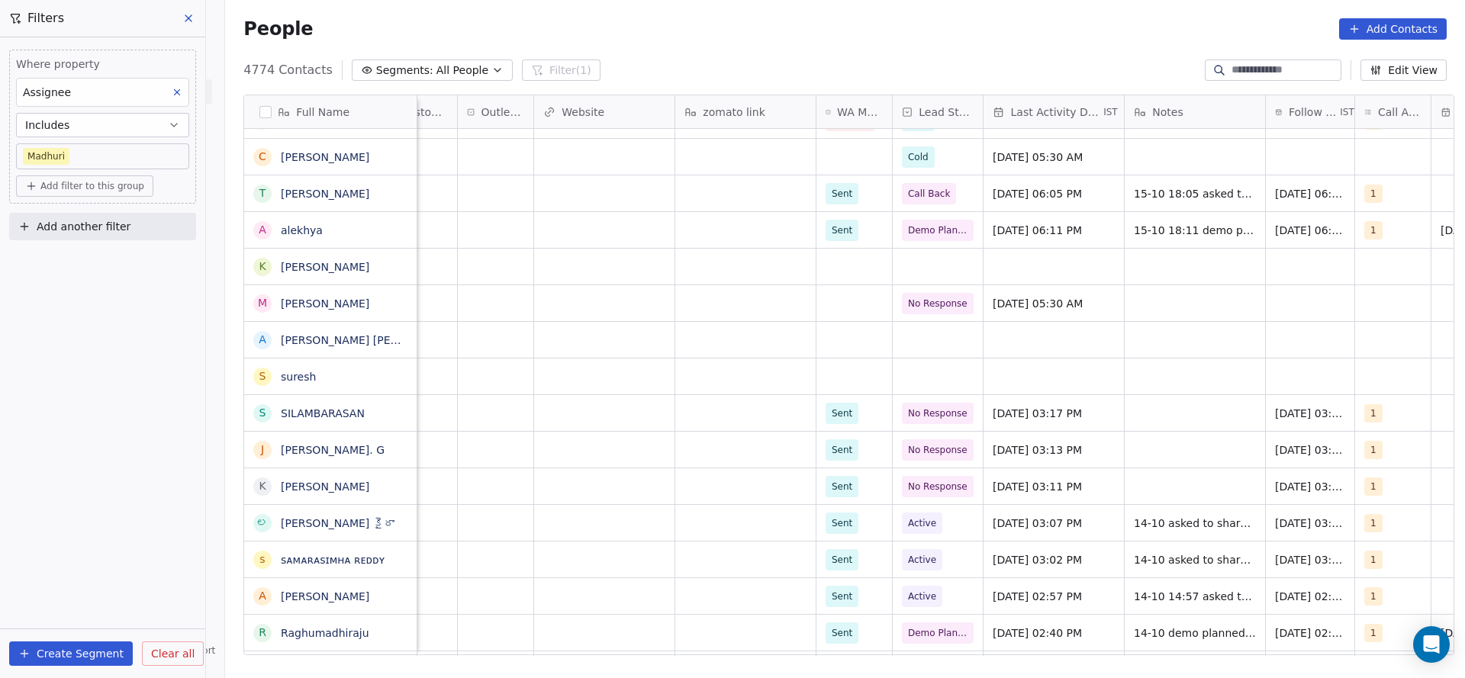
scroll to position [0, 738]
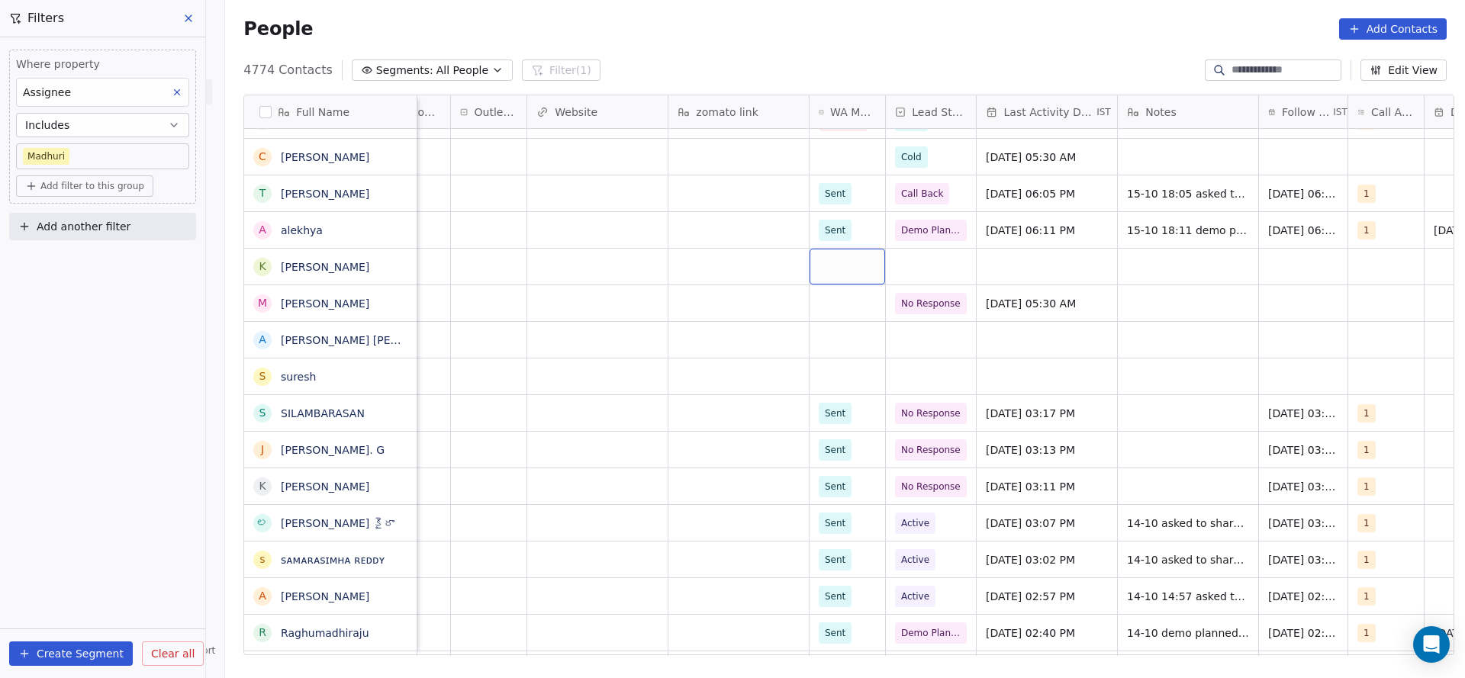
click at [827, 259] on div "grid" at bounding box center [848, 267] width 76 height 36
click at [840, 301] on div "Sent" at bounding box center [838, 307] width 21 height 14
click at [938, 261] on div "grid" at bounding box center [931, 267] width 90 height 36
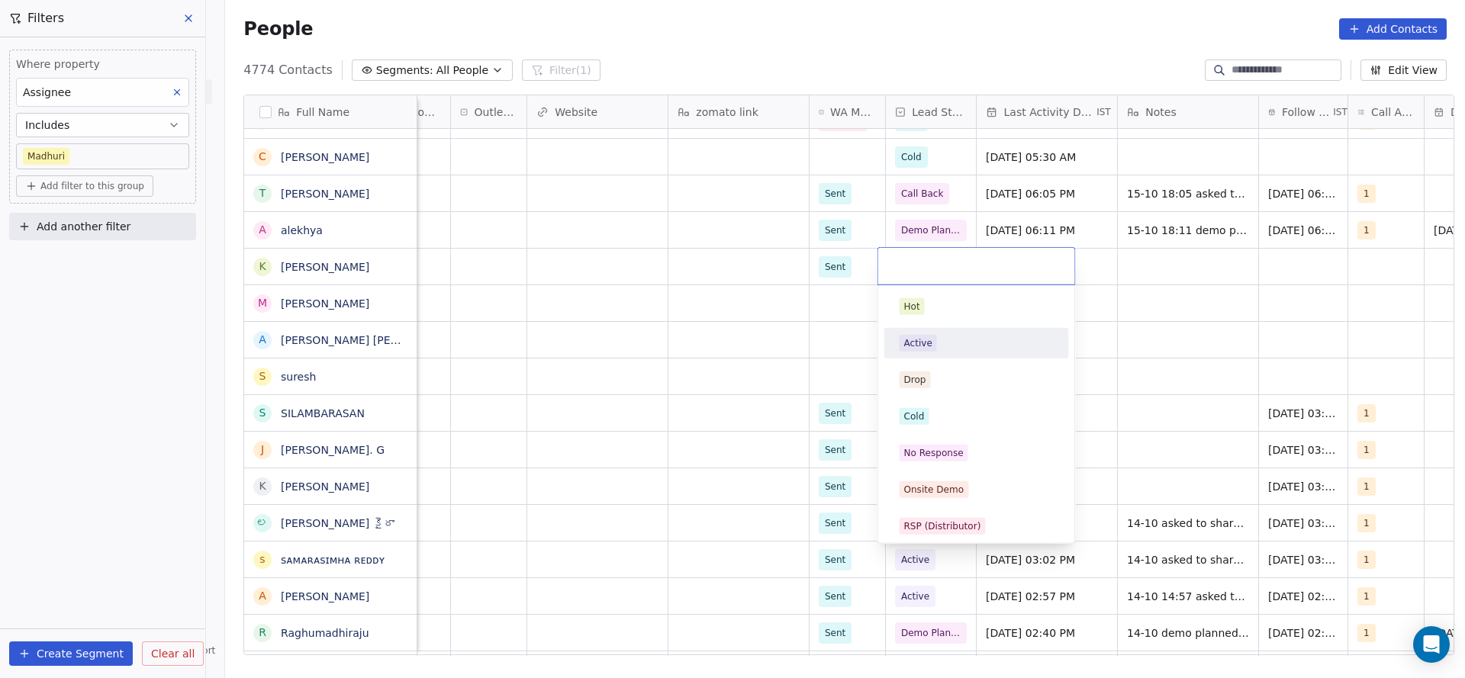
click at [926, 344] on div "Active" at bounding box center [918, 343] width 28 height 14
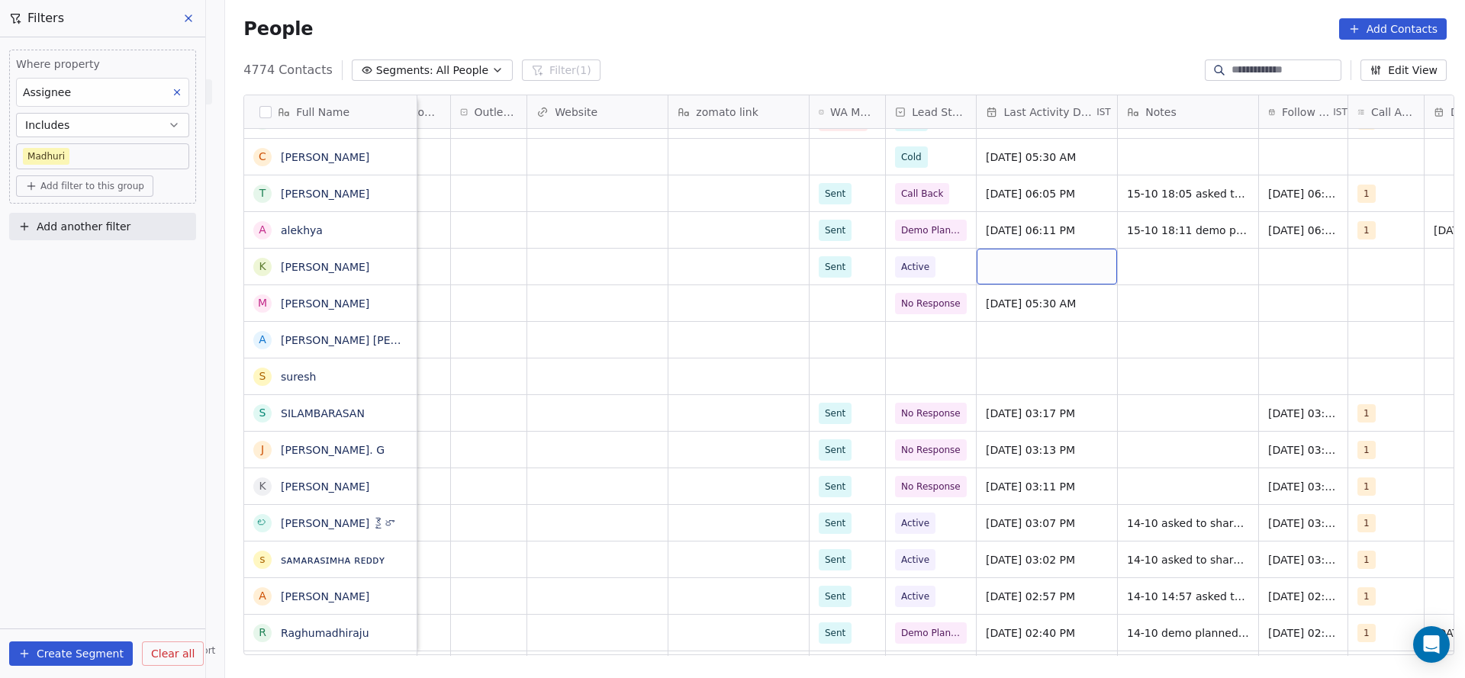
click at [1000, 276] on div "grid" at bounding box center [1047, 267] width 140 height 36
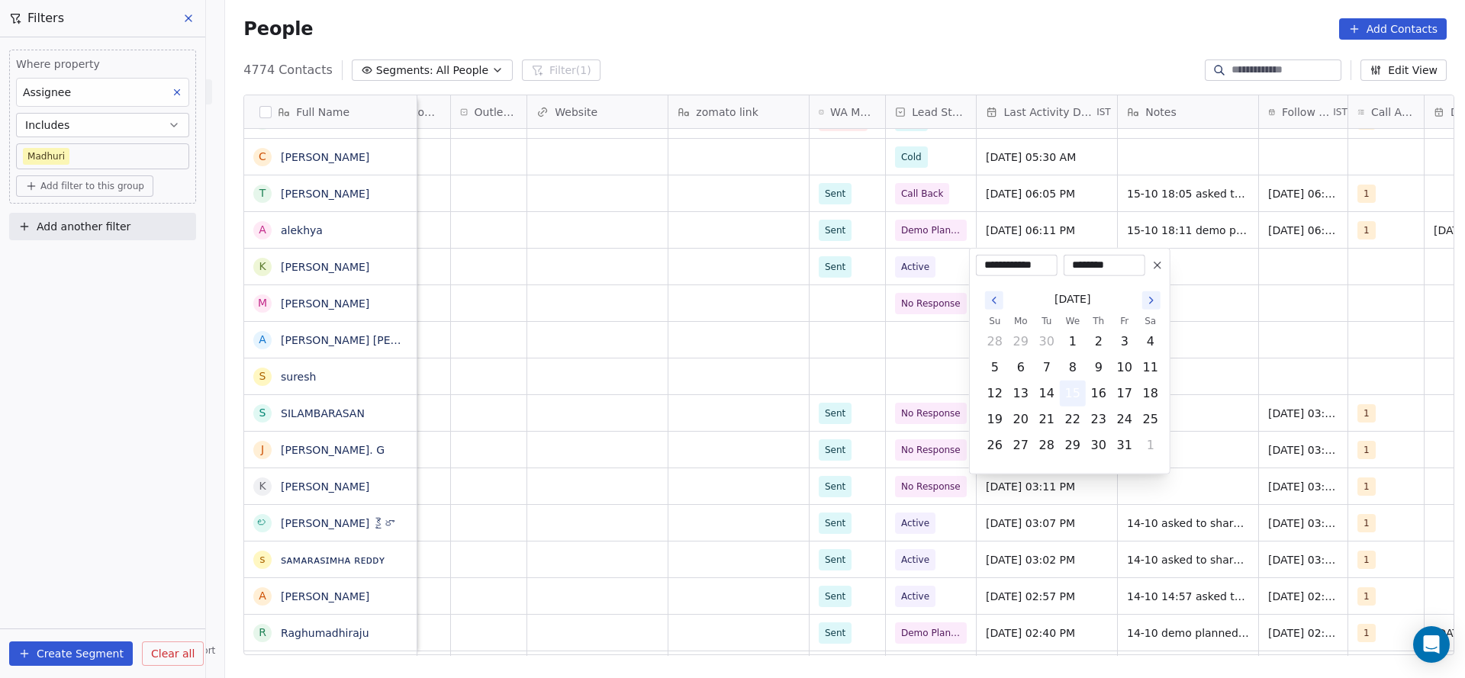
click at [1076, 397] on button "15" at bounding box center [1073, 394] width 24 height 24
drag, startPoint x: 816, startPoint y: 430, endPoint x: 1222, endPoint y: 298, distance: 426.9
click at [816, 428] on html "On2Cook India Pvt. Ltd. Contacts People Marketing Workflows Campaigns Metrics &…" at bounding box center [732, 339] width 1465 height 678
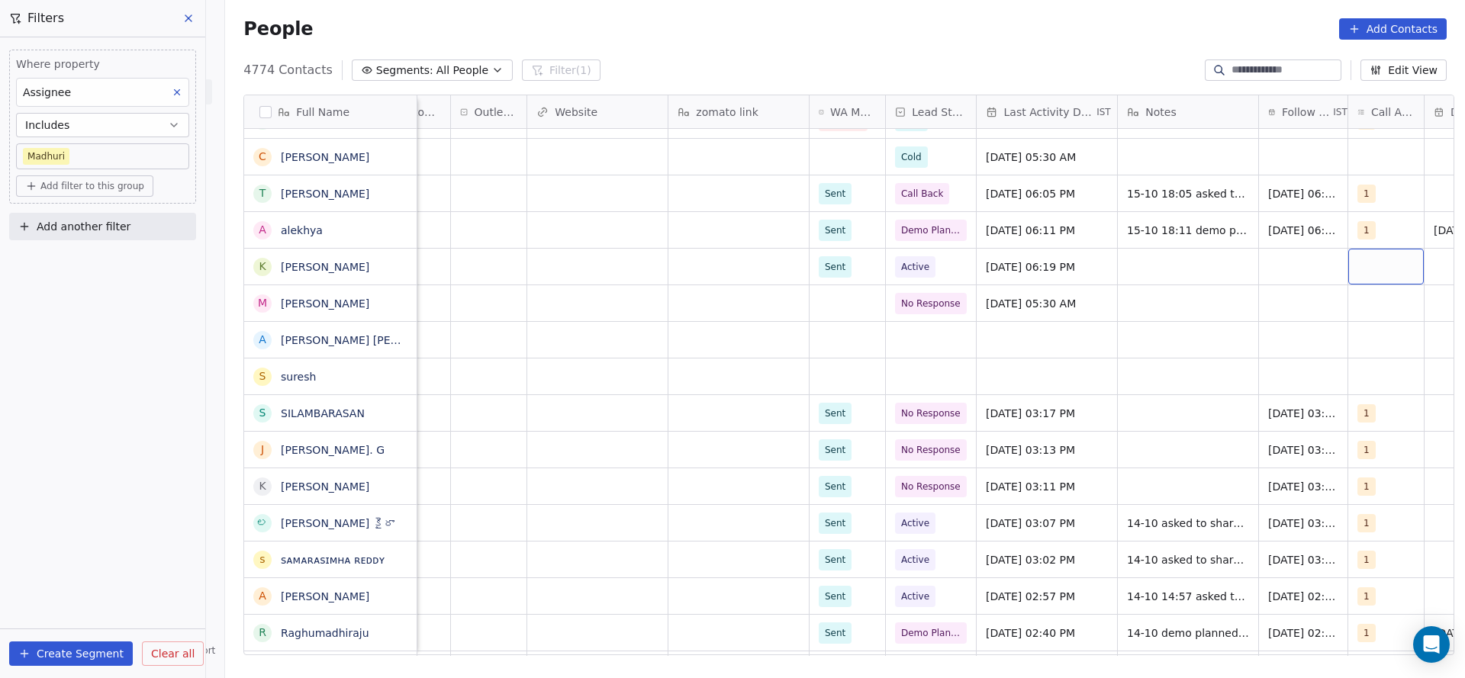
click at [1351, 269] on div "grid" at bounding box center [1386, 267] width 76 height 36
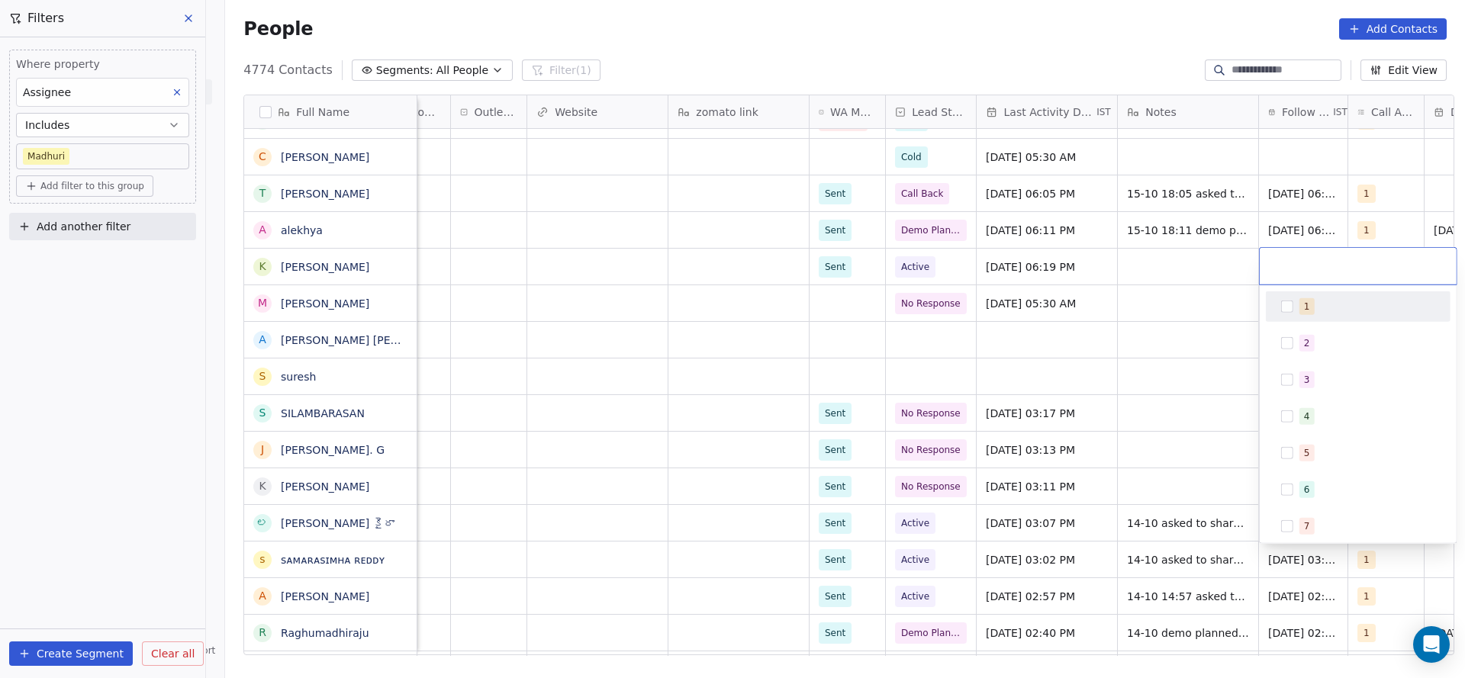
click at [1330, 309] on div "1" at bounding box center [1367, 306] width 136 height 17
click at [1142, 340] on html "On2Cook India Pvt. Ltd. Contacts People Marketing Workflows Campaigns Metrics &…" at bounding box center [732, 339] width 1465 height 678
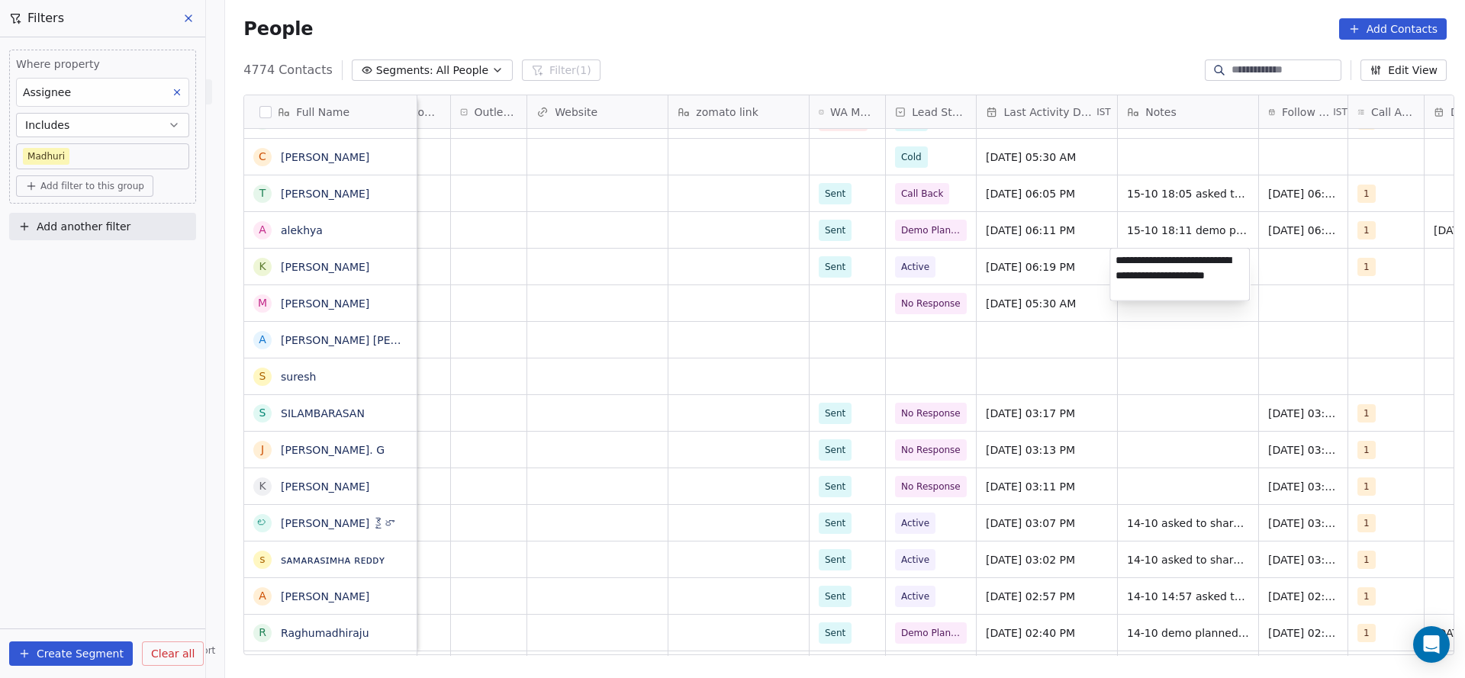
type textarea "**********"
click at [1286, 252] on html "On2Cook India Pvt. Ltd. Contacts People Marketing Workflows Campaigns Metrics &…" at bounding box center [732, 339] width 1465 height 678
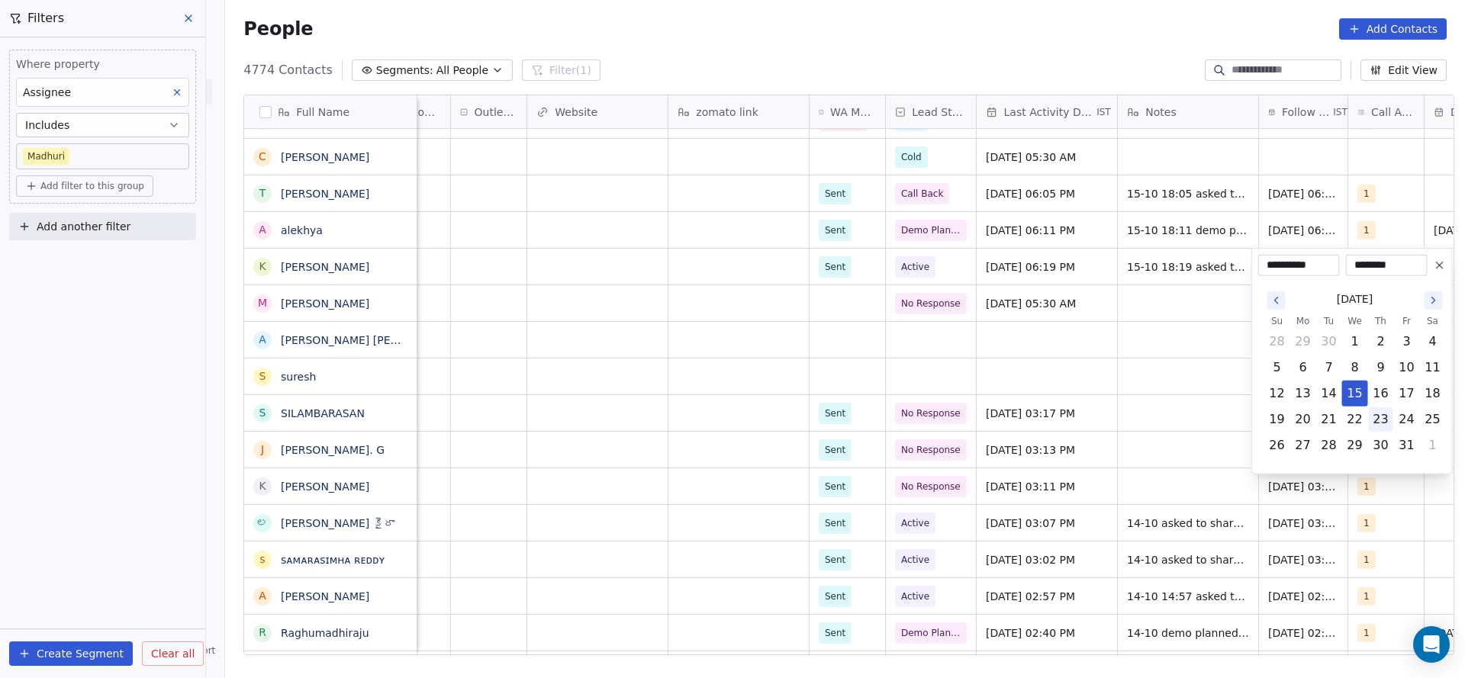
click at [1377, 413] on button "23" at bounding box center [1381, 419] width 24 height 24
type input "**********"
click at [1008, 430] on html "On2Cook India Pvt. Ltd. Contacts People Marketing Workflows Campaigns Metrics &…" at bounding box center [732, 339] width 1465 height 678
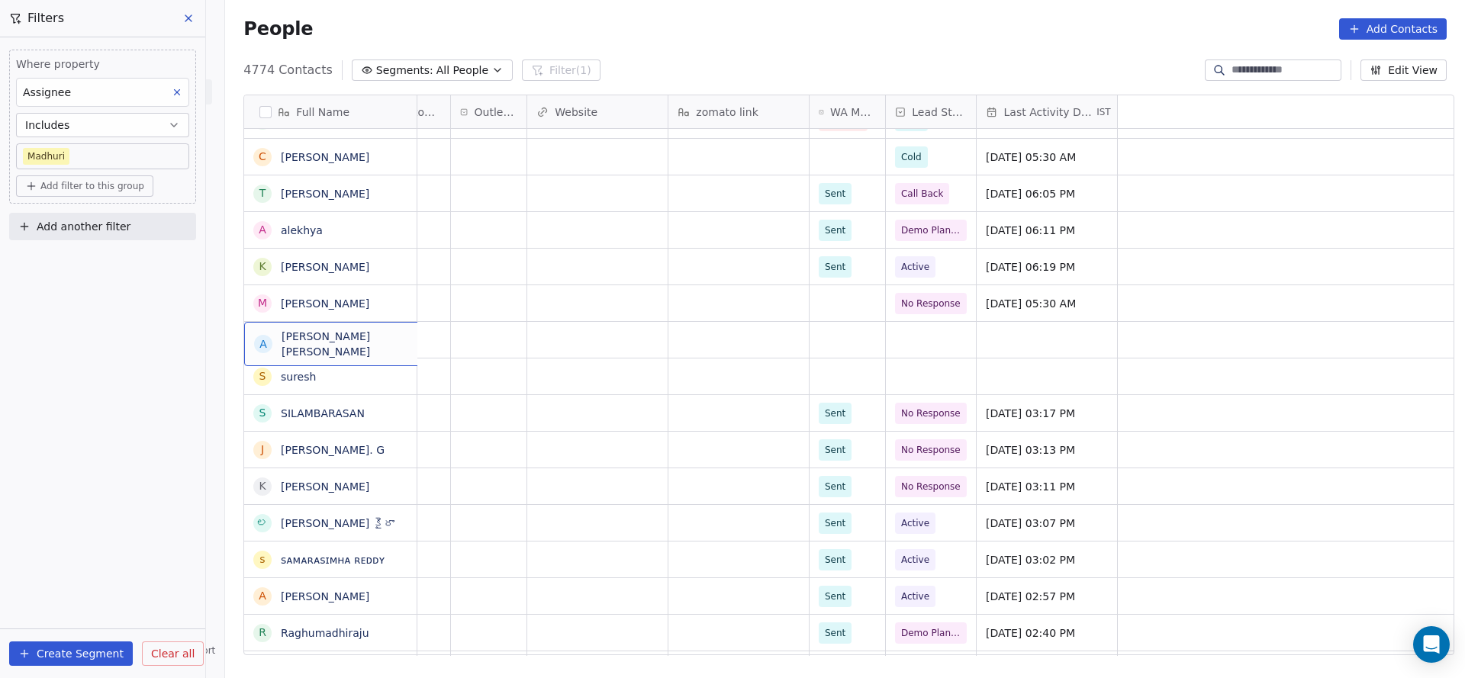
scroll to position [0, 0]
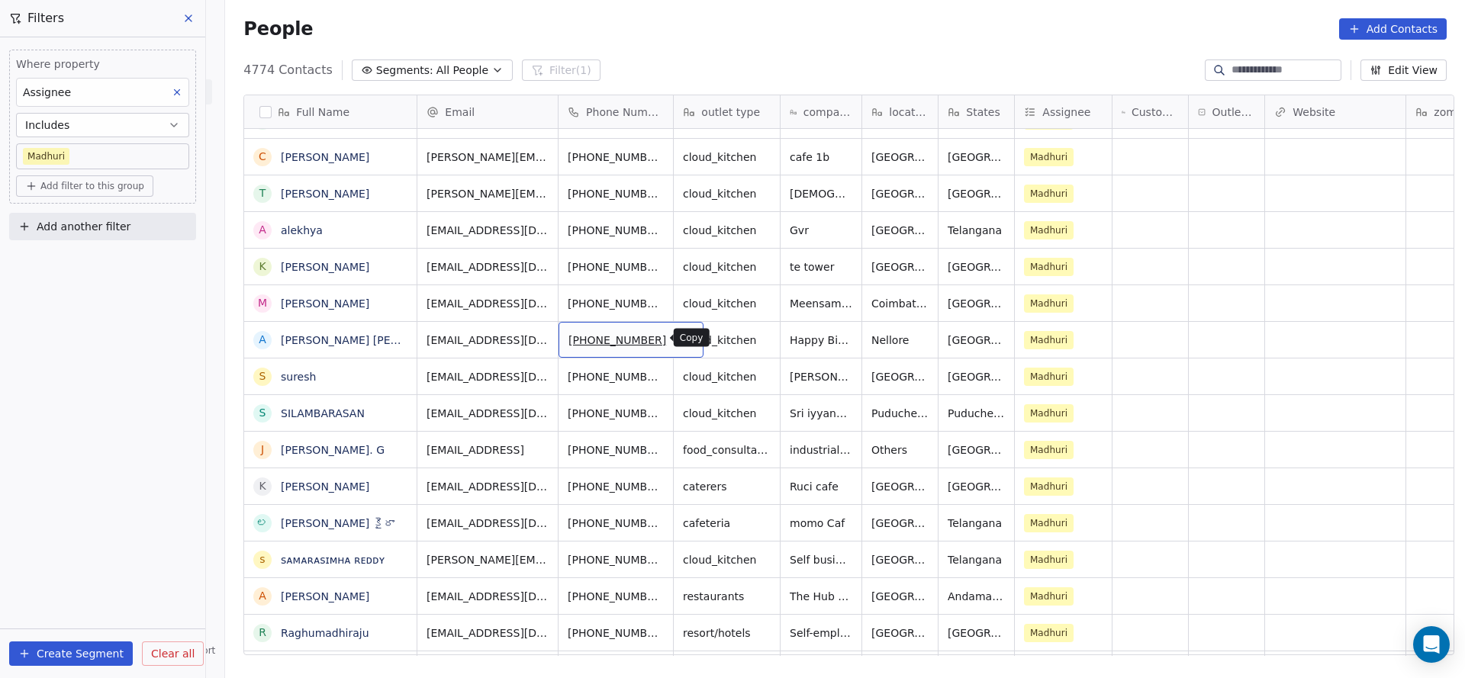
click at [676, 344] on button "grid" at bounding box center [685, 338] width 18 height 18
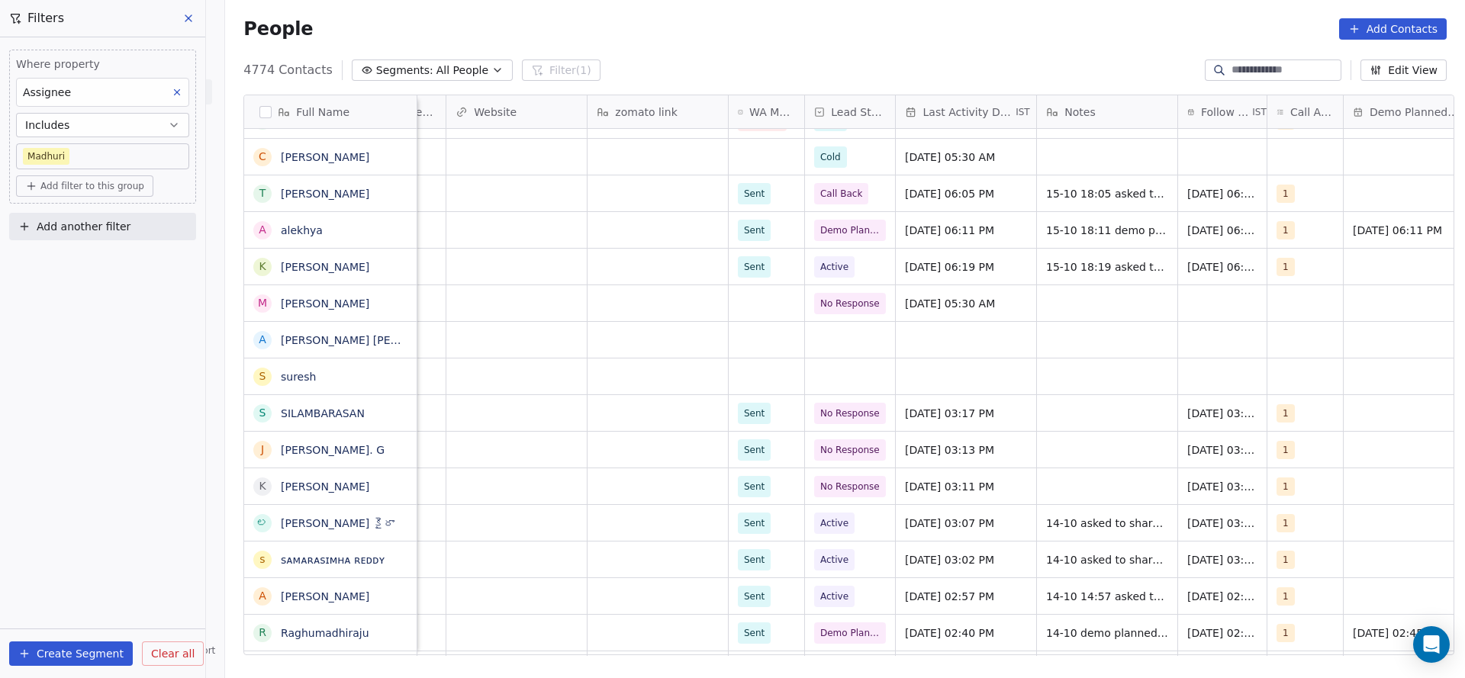
scroll to position [0, 820]
click at [756, 343] on div "grid" at bounding box center [766, 340] width 76 height 36
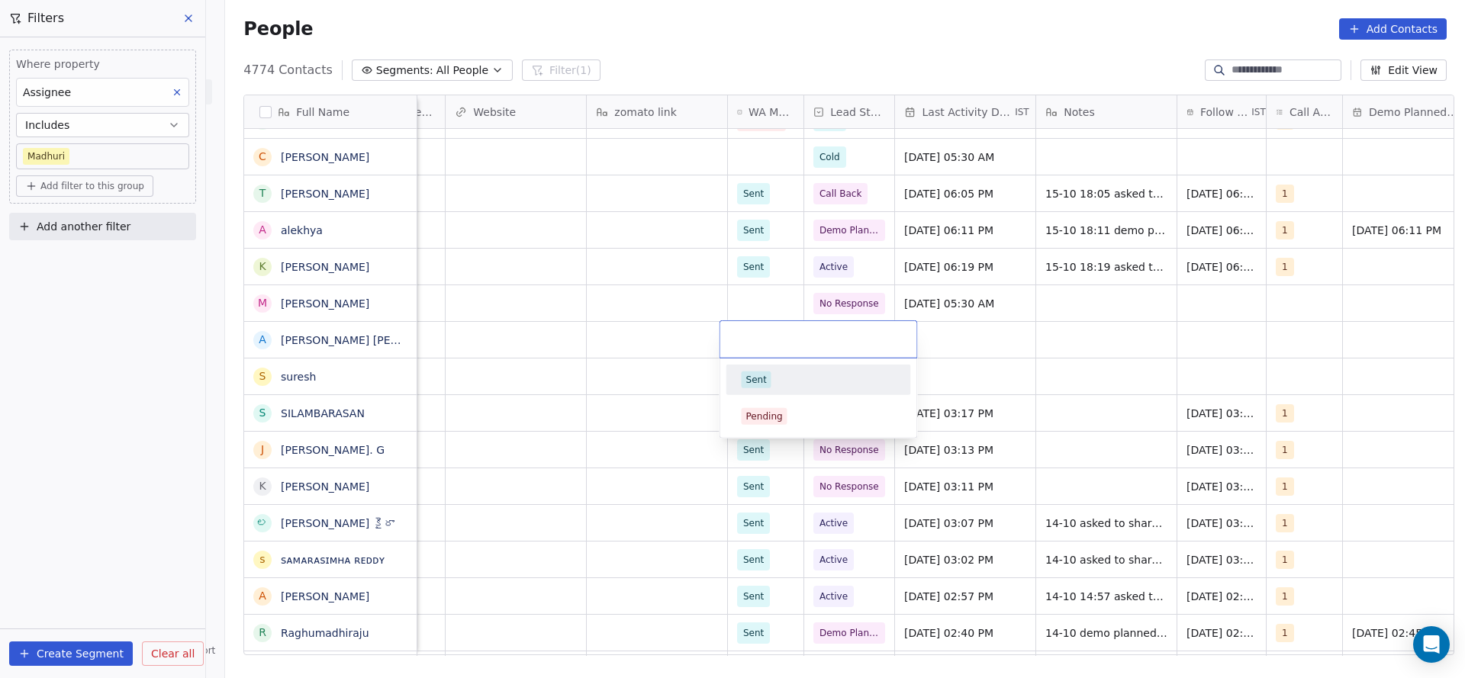
drag, startPoint x: 744, startPoint y: 374, endPoint x: 764, endPoint y: 364, distance: 22.2
click at [743, 375] on span "Sent" at bounding box center [757, 380] width 30 height 17
click at [831, 350] on div "grid" at bounding box center [849, 340] width 90 height 36
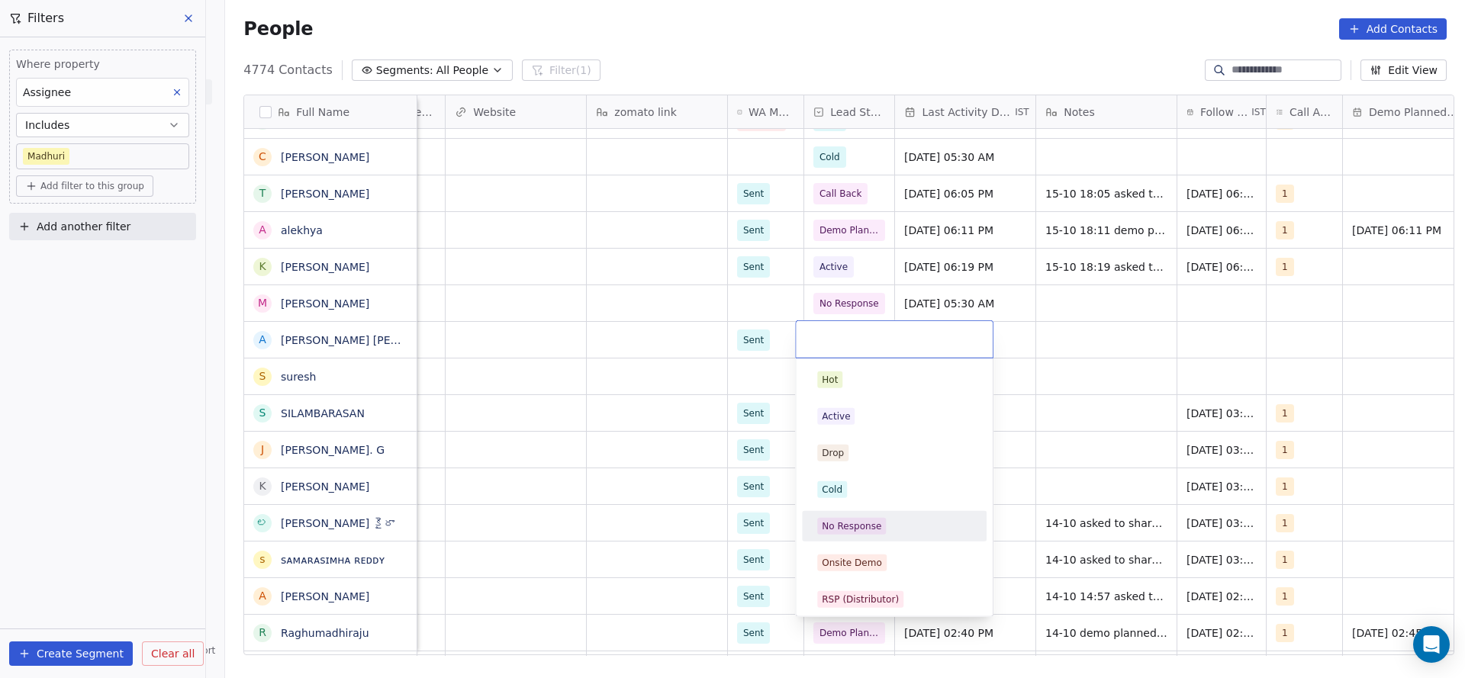
click at [868, 520] on div "No Response" at bounding box center [852, 527] width 60 height 14
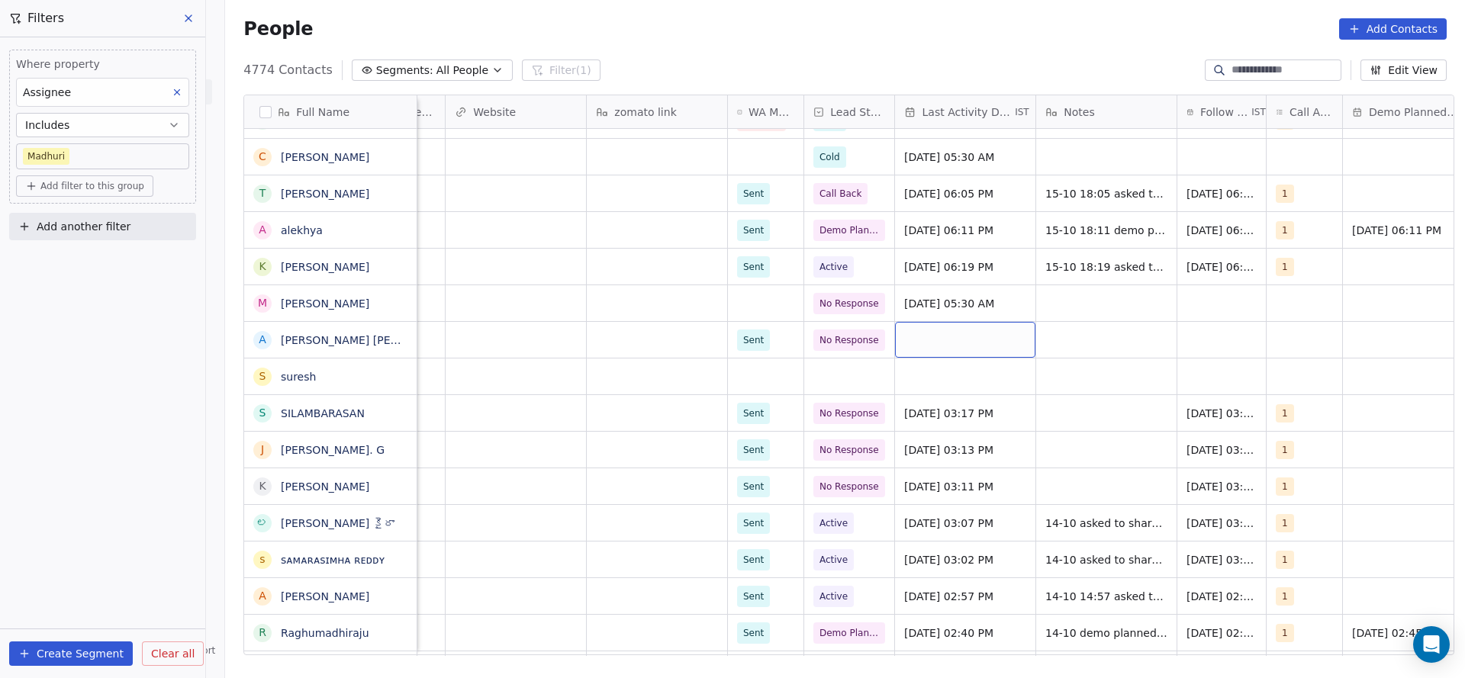
click at [983, 349] on div "grid" at bounding box center [965, 340] width 140 height 36
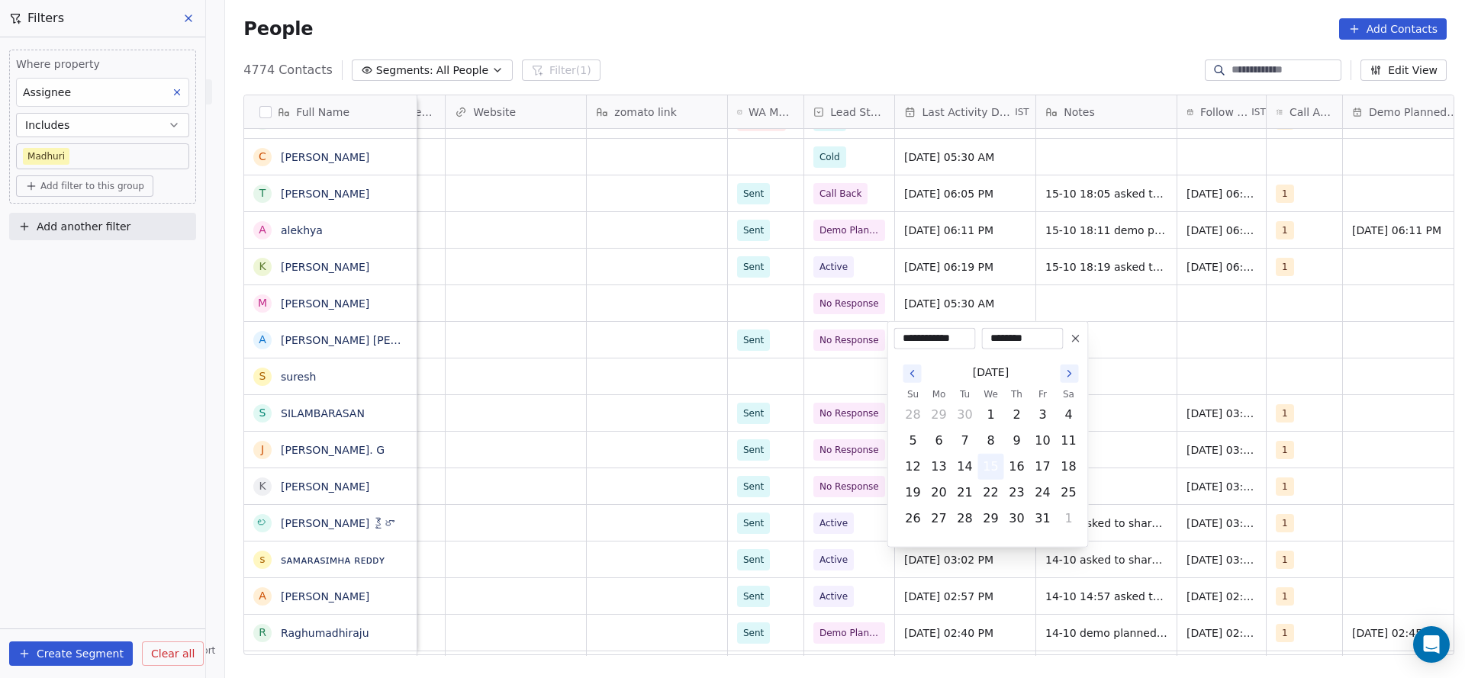
click at [991, 465] on button "15" at bounding box center [991, 467] width 24 height 24
click at [1220, 367] on html "On2Cook India Pvt. Ltd. Contacts People Marketing Workflows Campaigns Metrics &…" at bounding box center [732, 339] width 1465 height 678
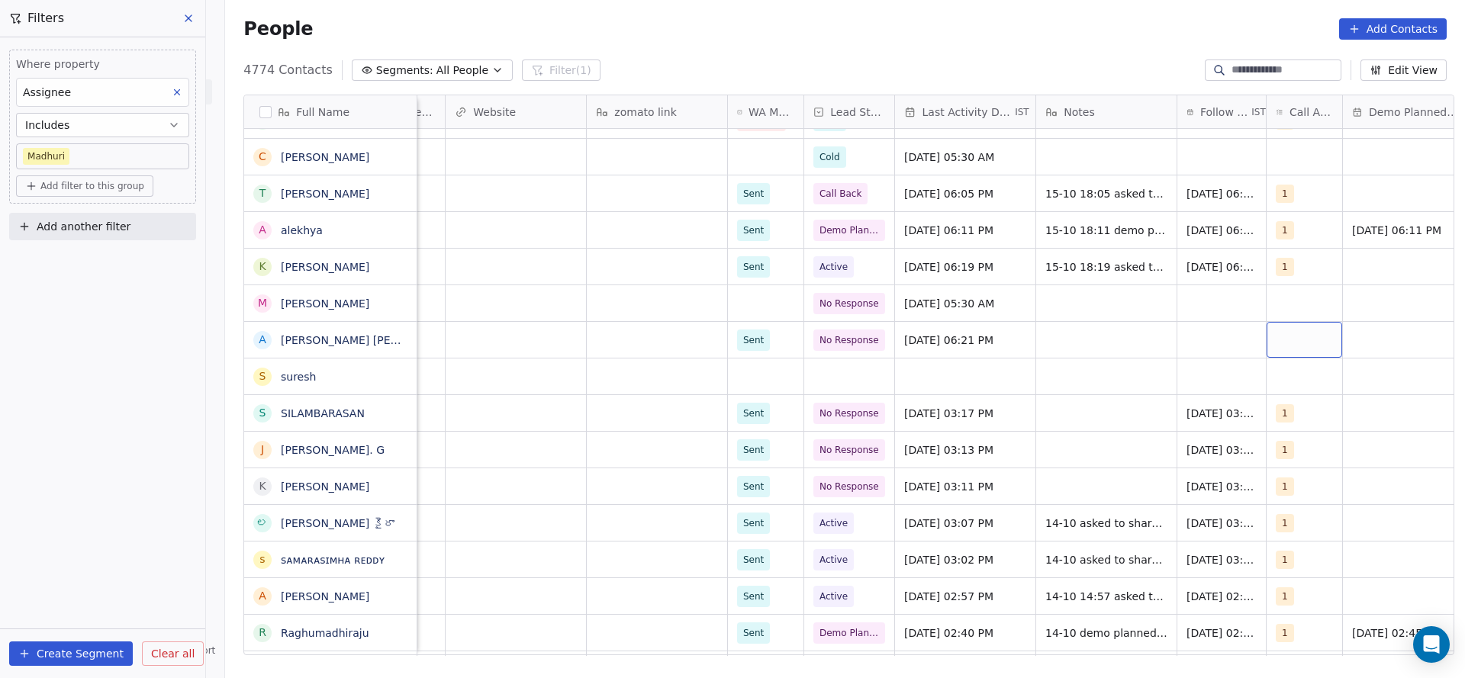
click at [1291, 323] on div "grid" at bounding box center [1305, 340] width 76 height 36
click at [1290, 372] on div "1" at bounding box center [1356, 380] width 172 height 24
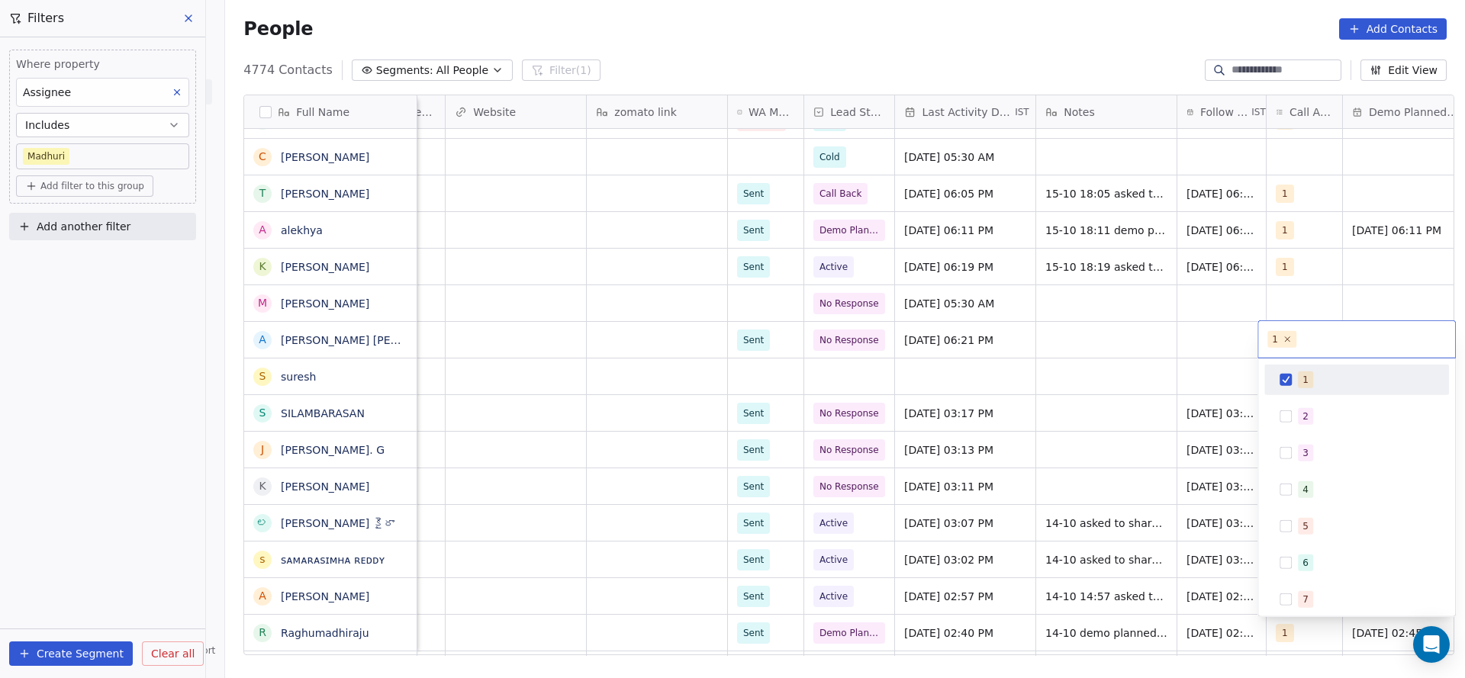
click at [1160, 380] on html "On2Cook India Pvt. Ltd. Contacts People Marketing Workflows Campaigns Metrics &…" at bounding box center [732, 339] width 1465 height 678
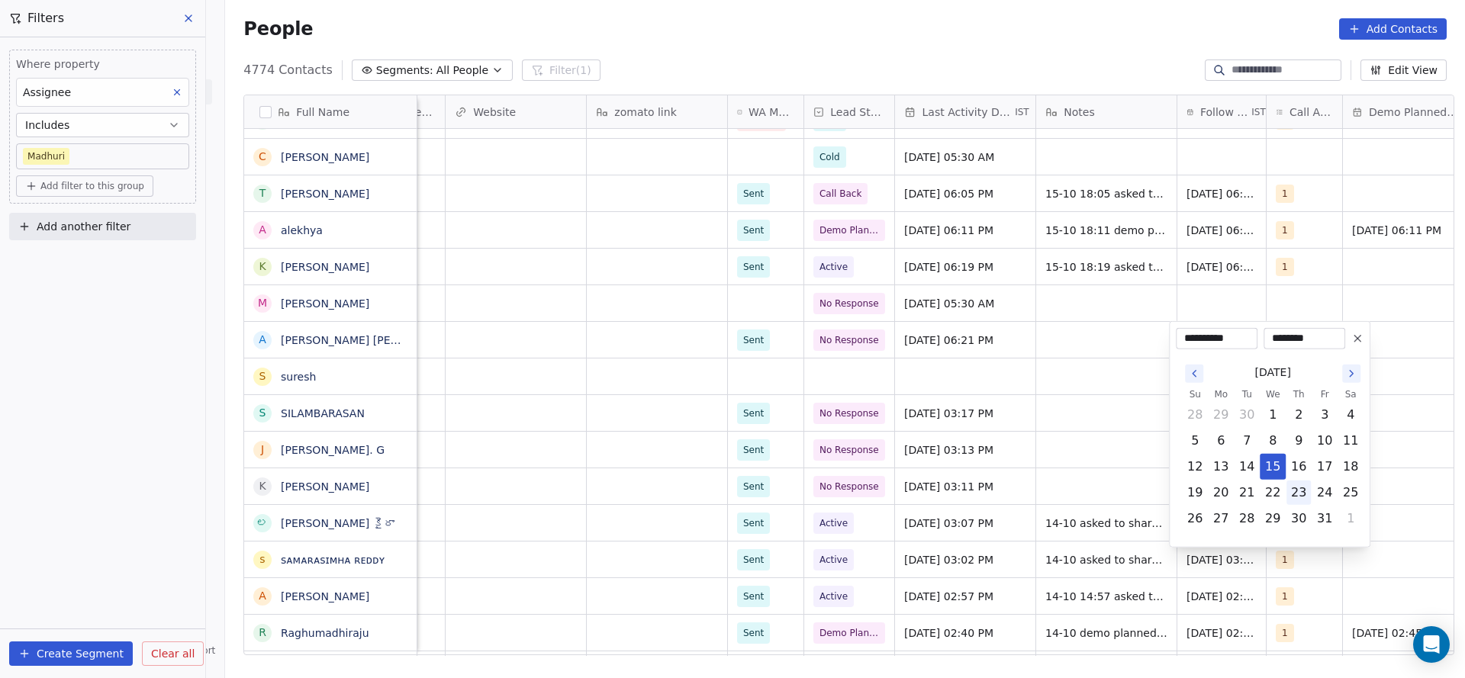
click at [1286, 489] on button "23" at bounding box center [1298, 493] width 24 height 24
type input "**********"
click at [1065, 404] on html "On2Cook India Pvt. Ltd. Contacts People Marketing Workflows Campaigns Metrics &…" at bounding box center [732, 339] width 1465 height 678
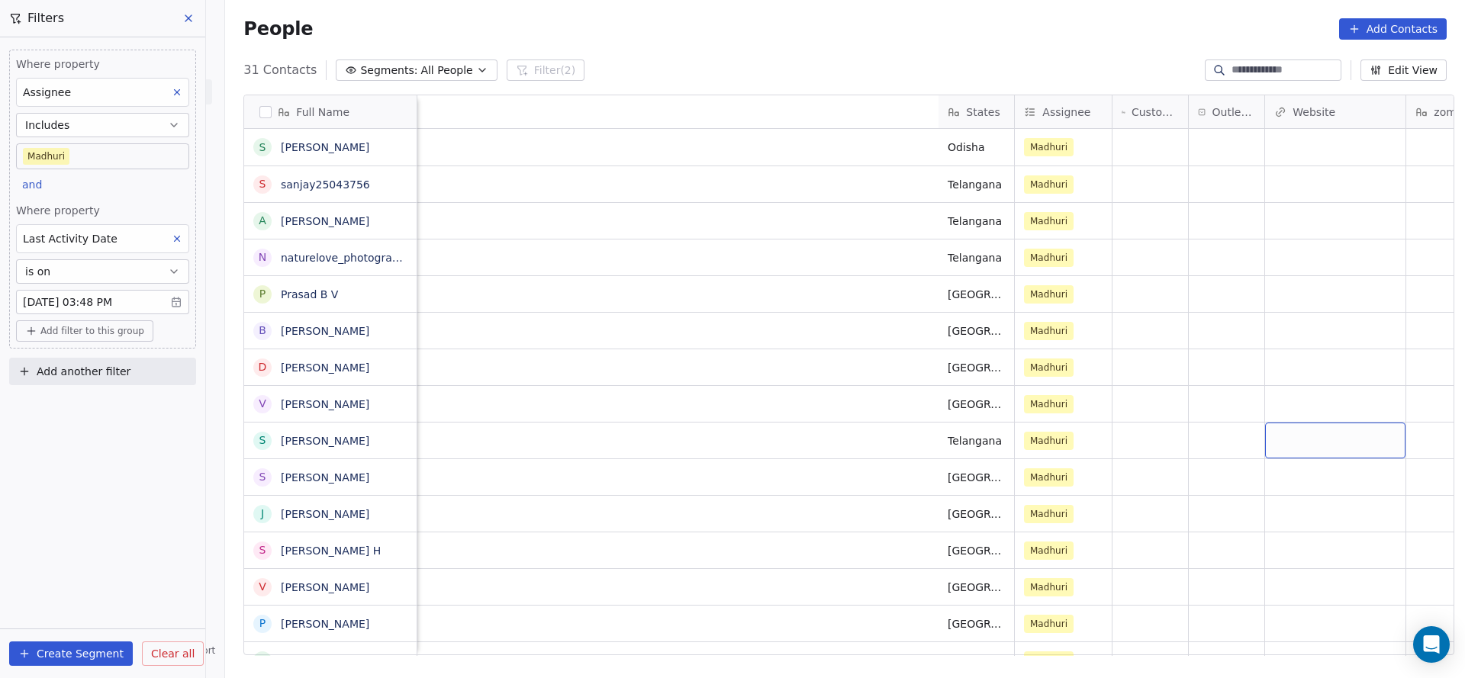
scroll to position [579, 1229]
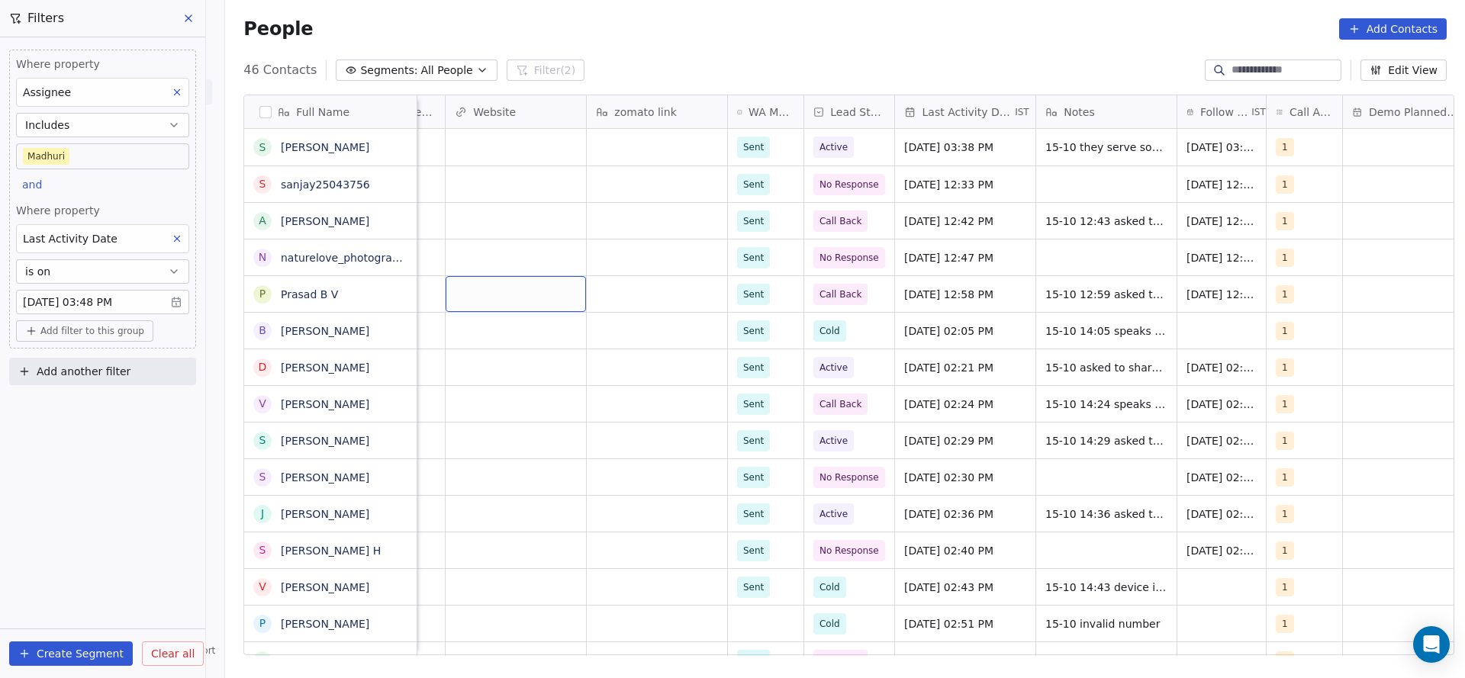
click at [78, 339] on button "Add filter to this group" at bounding box center [84, 330] width 137 height 21
click at [86, 357] on span "Contact properties" at bounding box center [81, 362] width 99 height 16
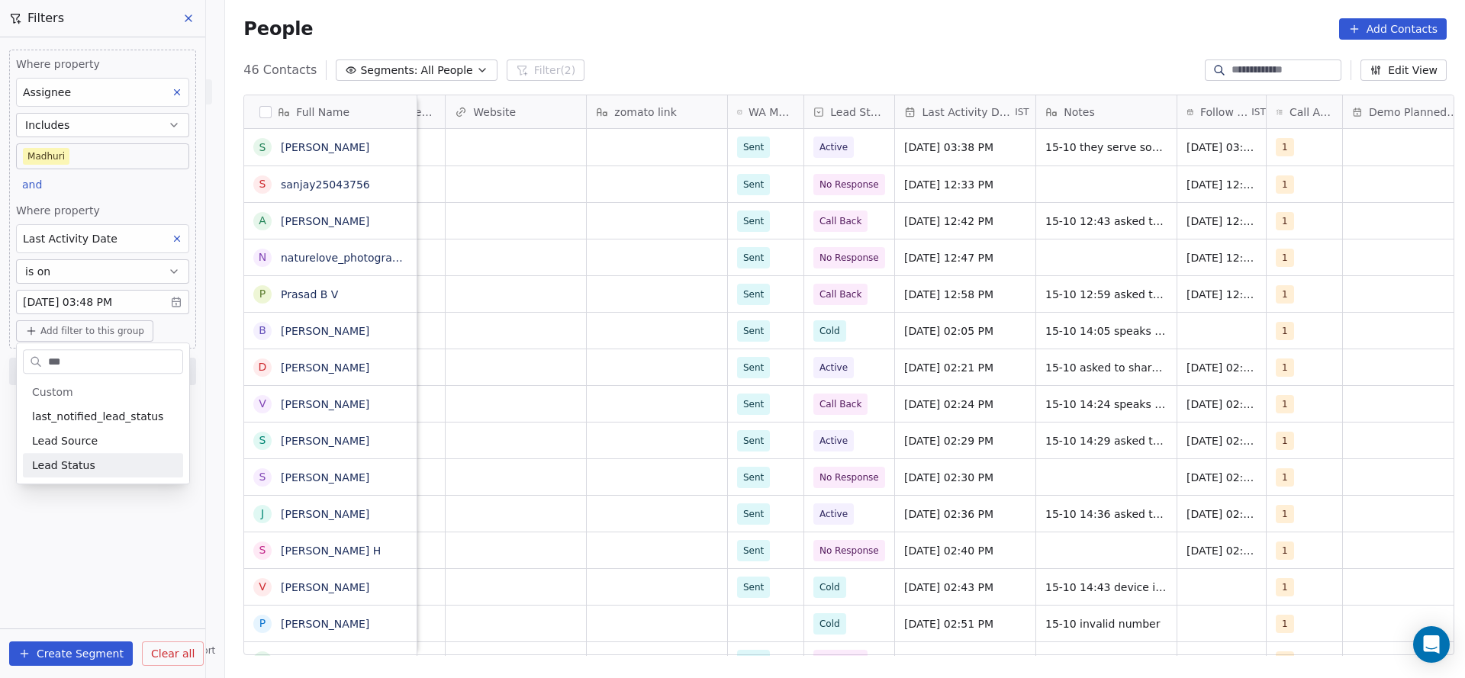
type input "***"
click at [106, 458] on div "Lead Status" at bounding box center [103, 465] width 142 height 15
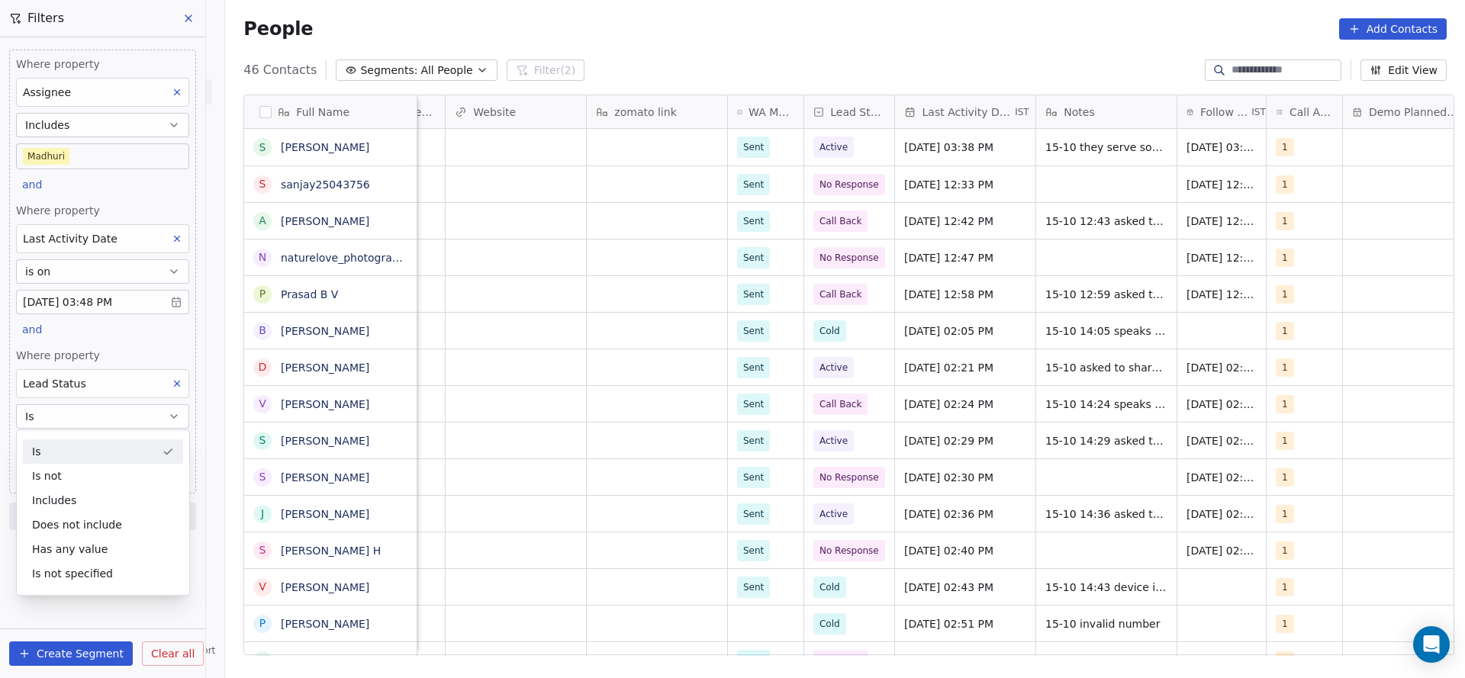
click at [114, 348] on span "Where property" at bounding box center [102, 355] width 173 height 15
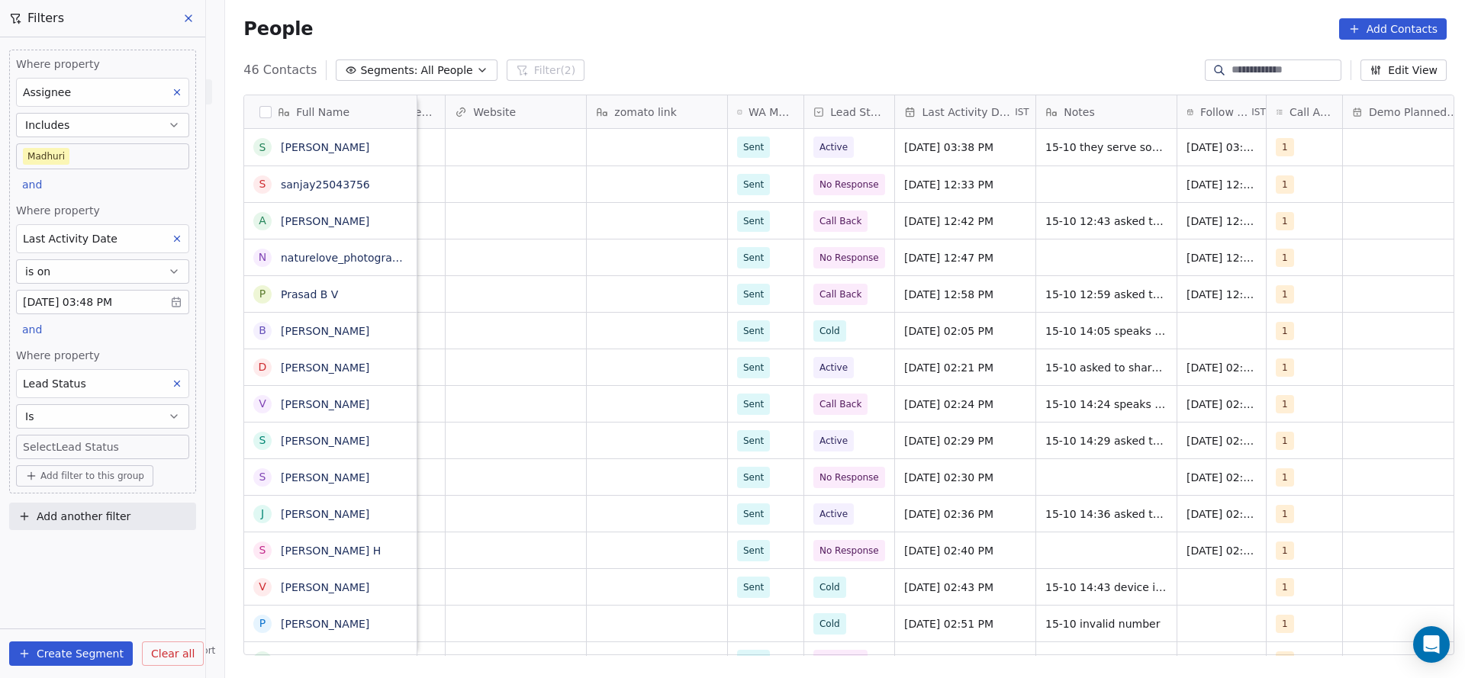
click at [116, 442] on body "On2Cook India Pvt. Ltd. Contacts People Marketing Workflows Campaigns Metrics &…" at bounding box center [732, 339] width 1465 height 678
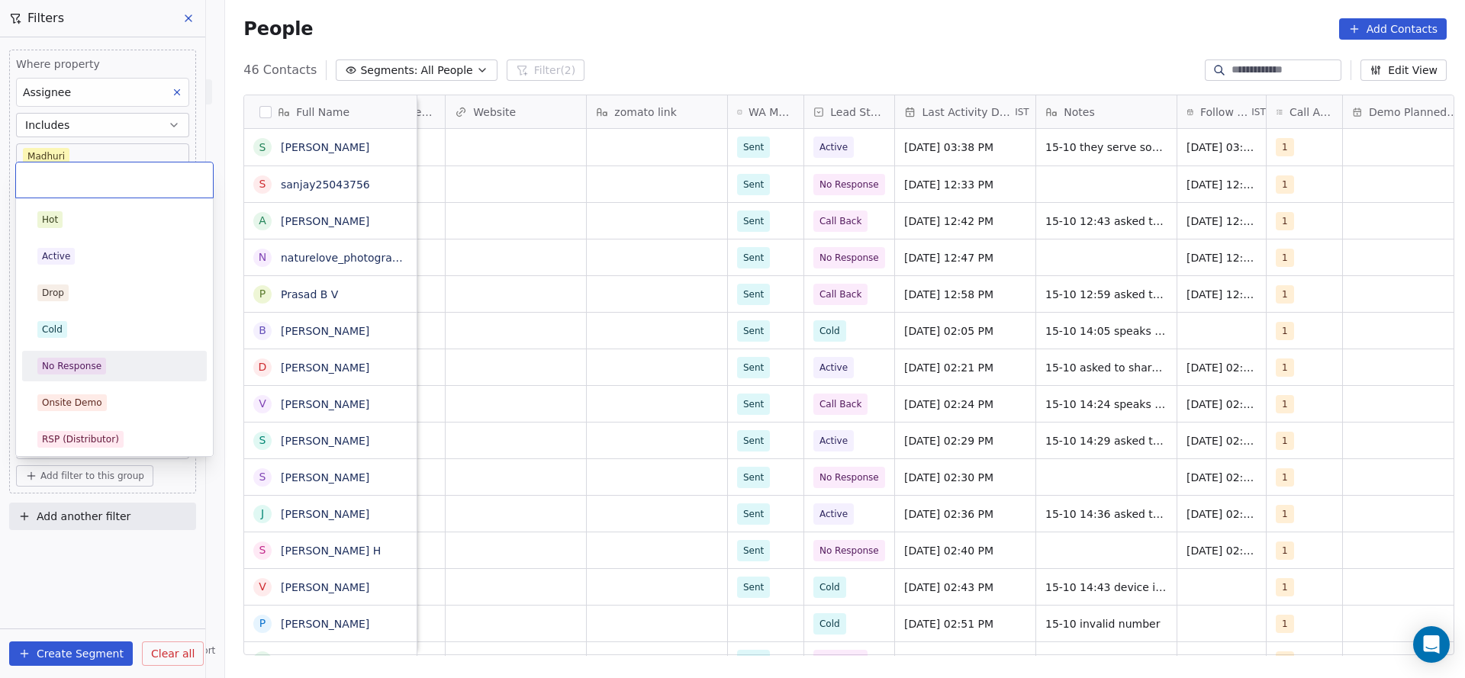
click at [97, 355] on div "No Response" at bounding box center [114, 366] width 172 height 24
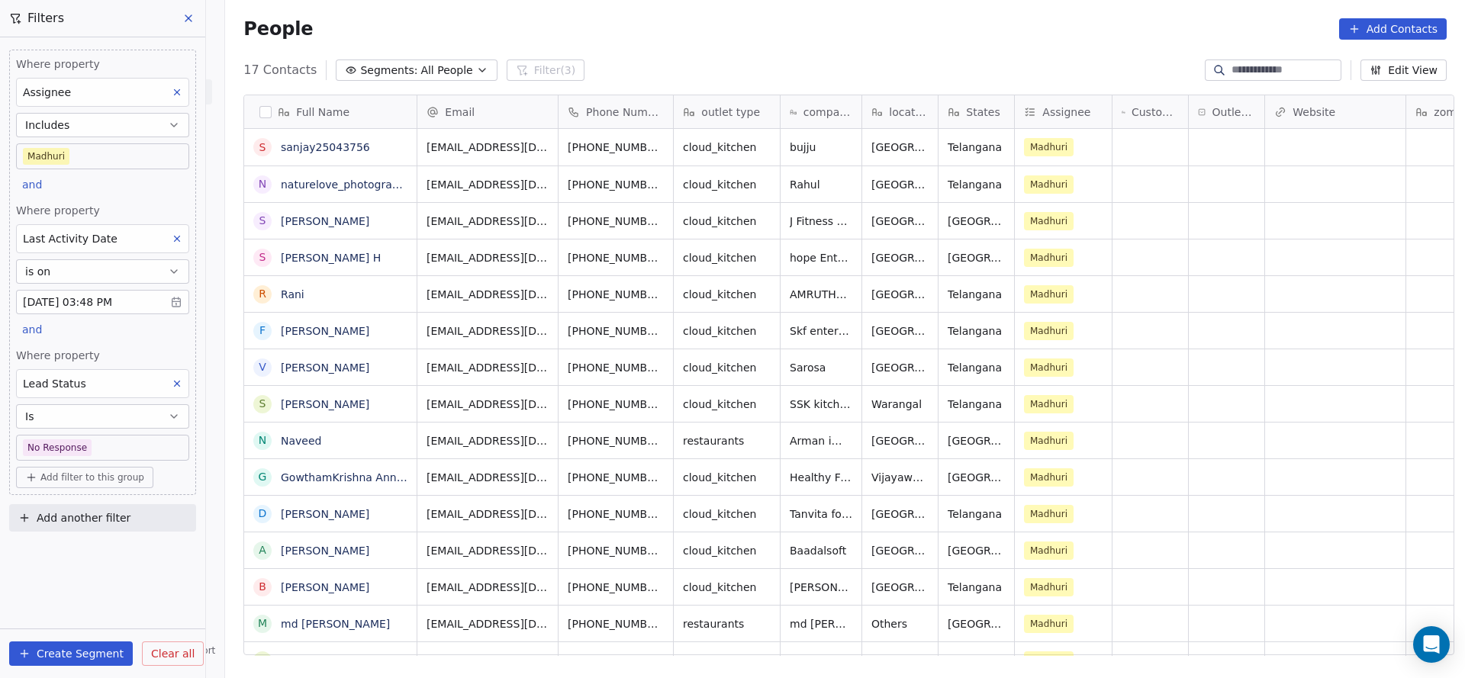
click at [108, 437] on body "On2Cook India Pvt. Ltd. Contacts People Marketing Workflows Campaigns Metrics &…" at bounding box center [732, 339] width 1465 height 678
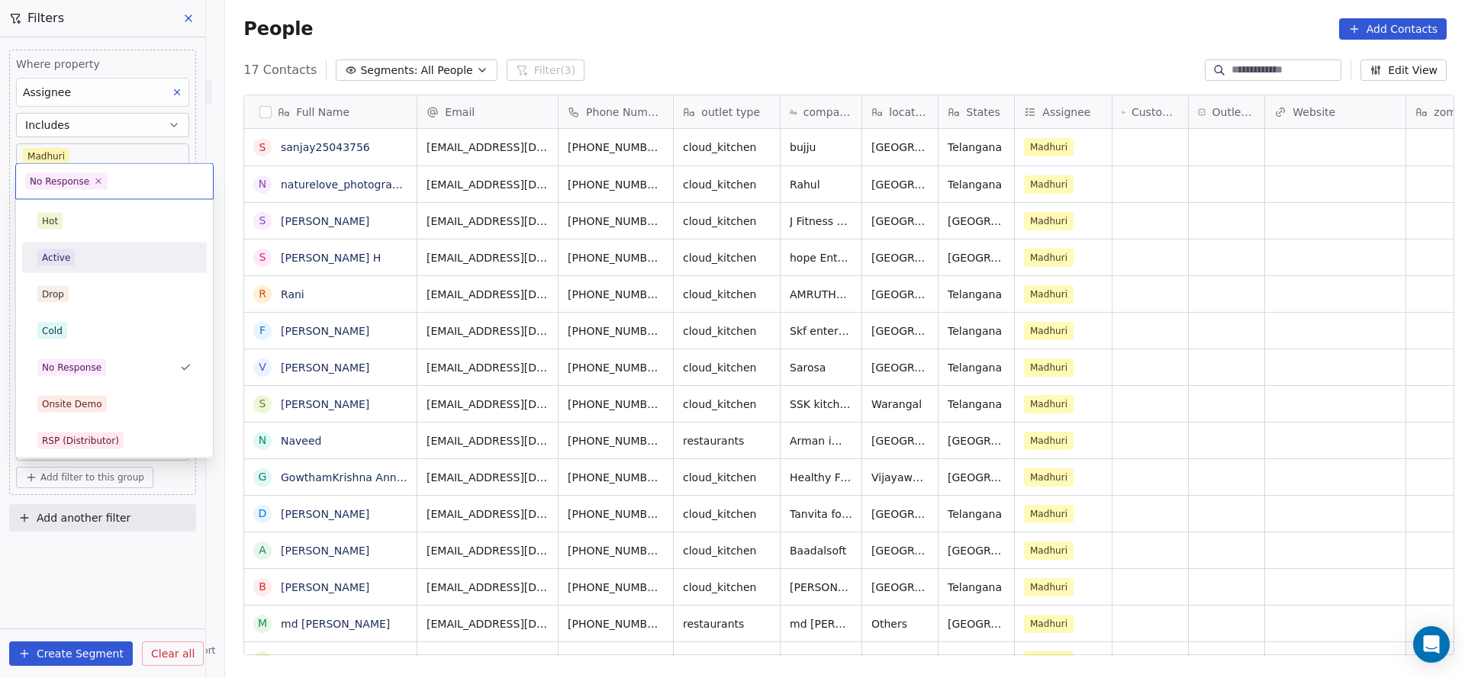
click at [114, 269] on div "Active" at bounding box center [114, 258] width 185 height 31
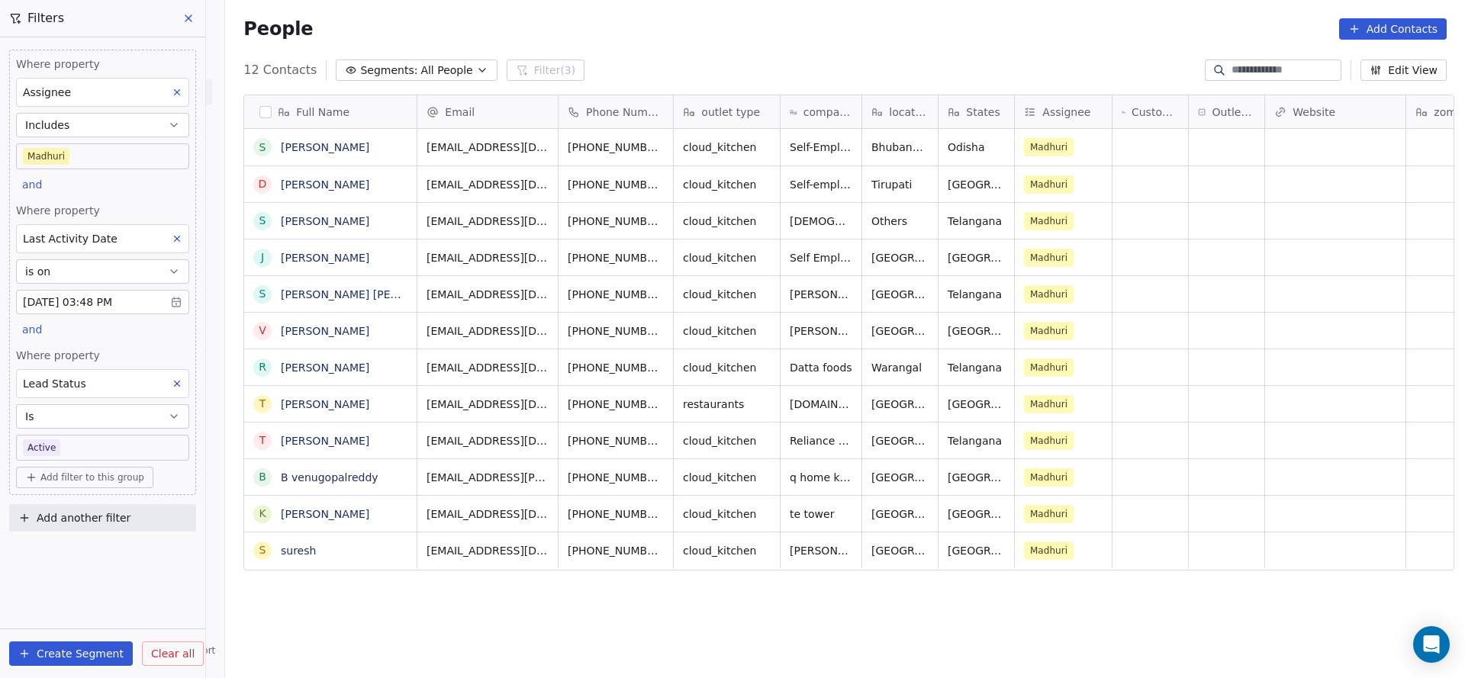
click at [118, 444] on body "On2Cook India Pvt. Ltd. Contacts People Marketing Workflows Campaigns Metrics &…" at bounding box center [732, 339] width 1465 height 678
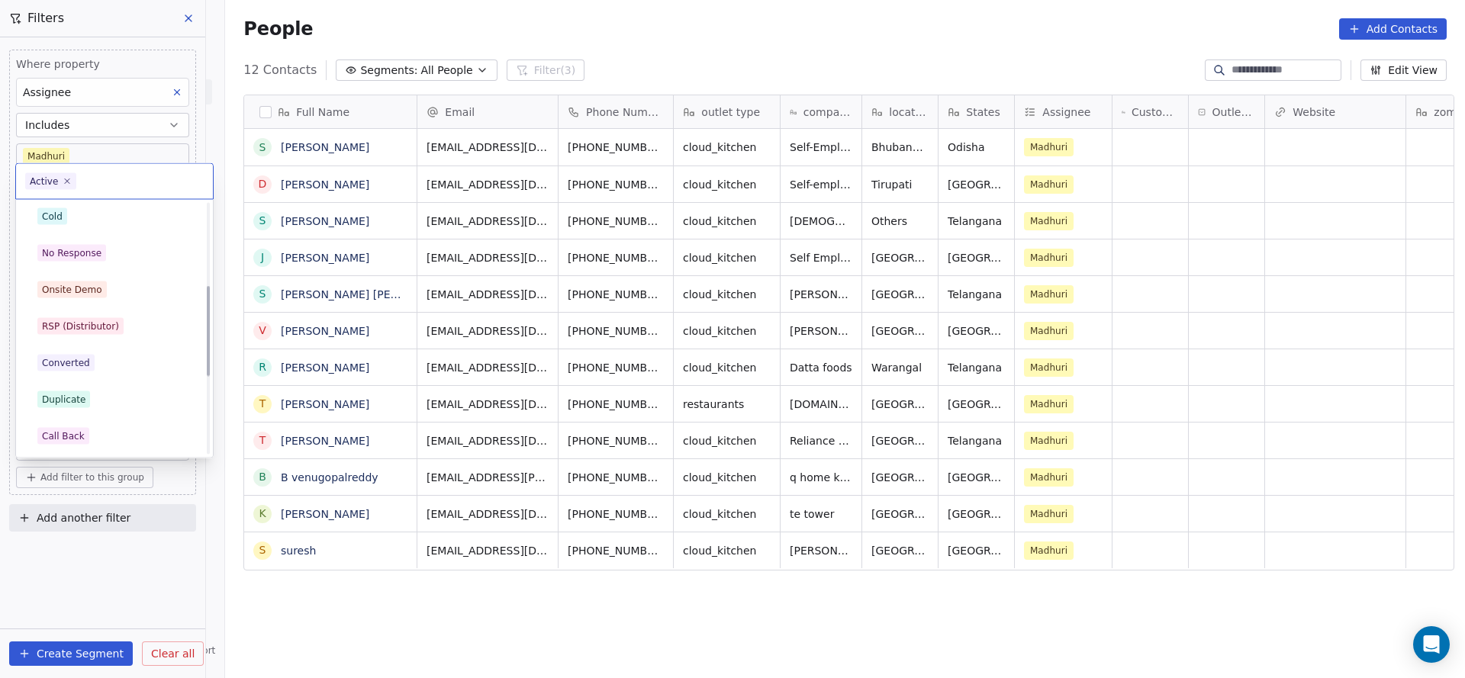
scroll to position [229, 0]
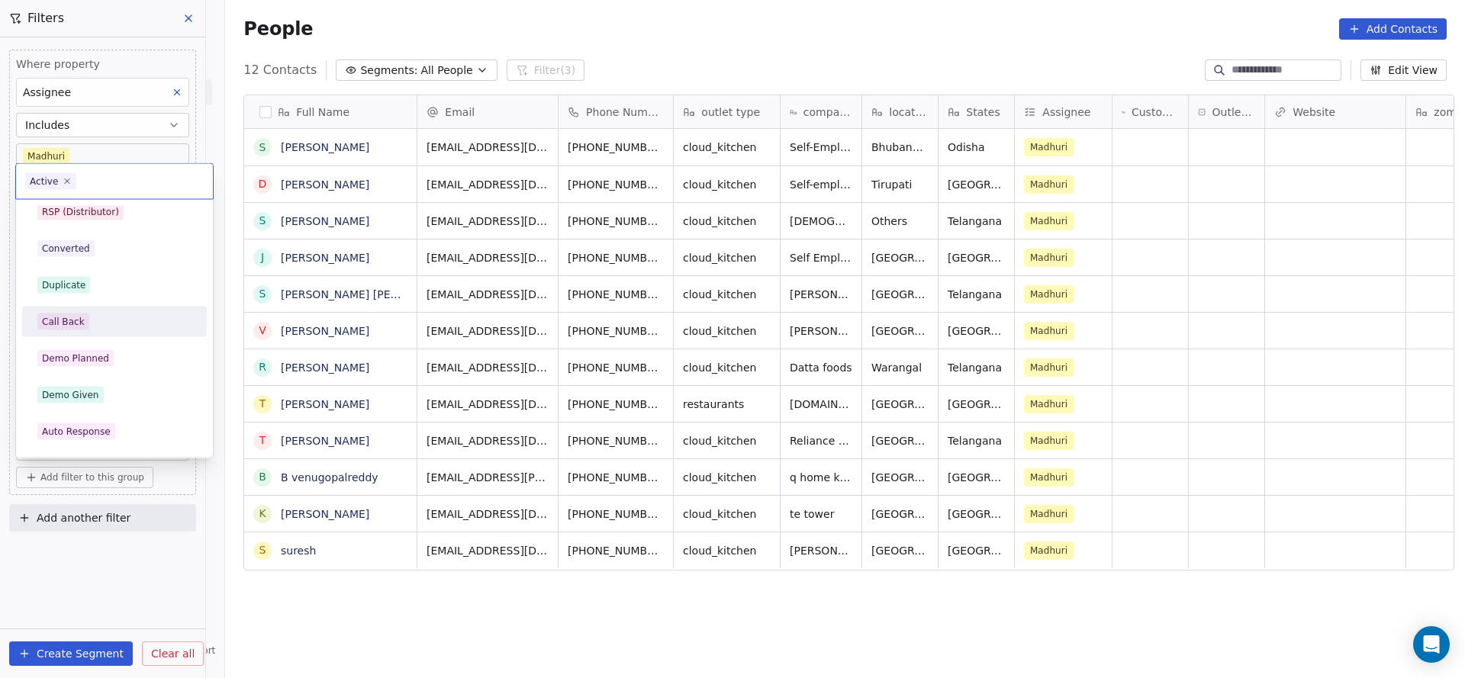
click at [120, 323] on div "Call Back" at bounding box center [114, 322] width 154 height 17
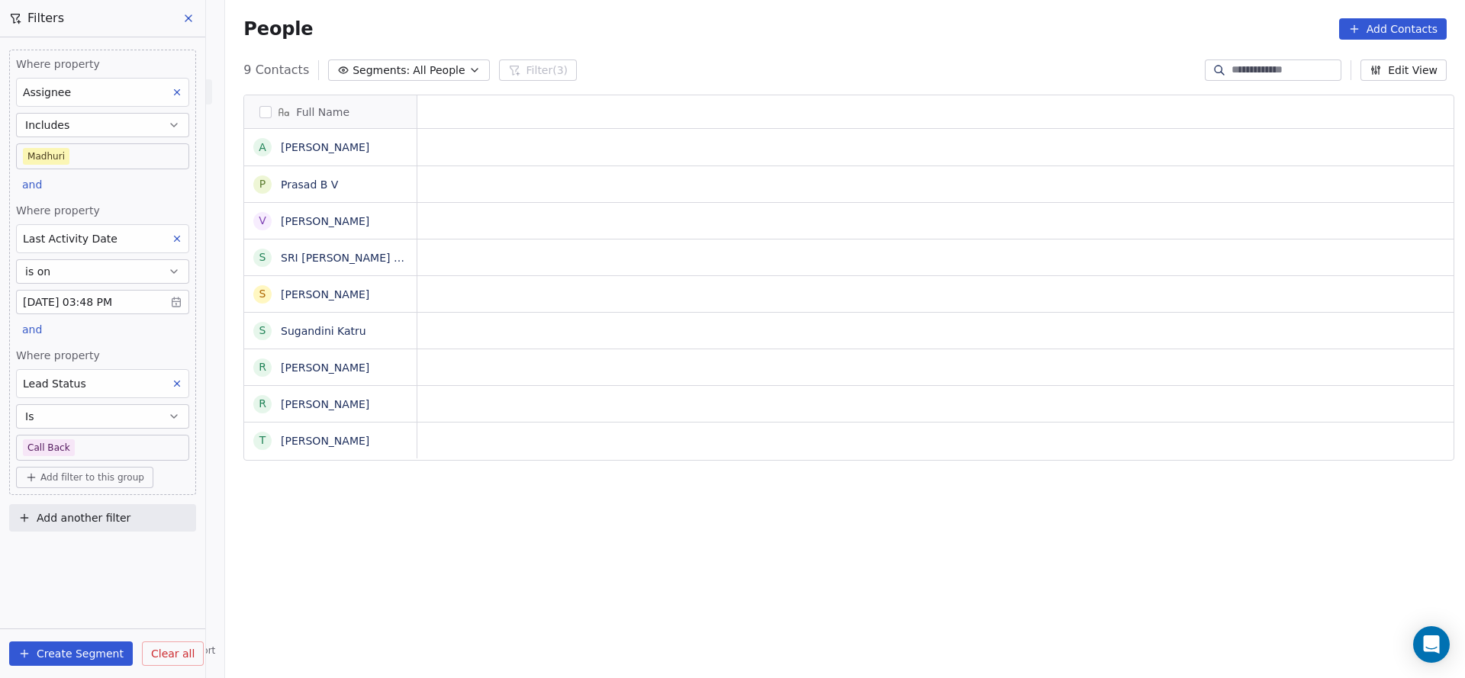
scroll to position [579, 1229]
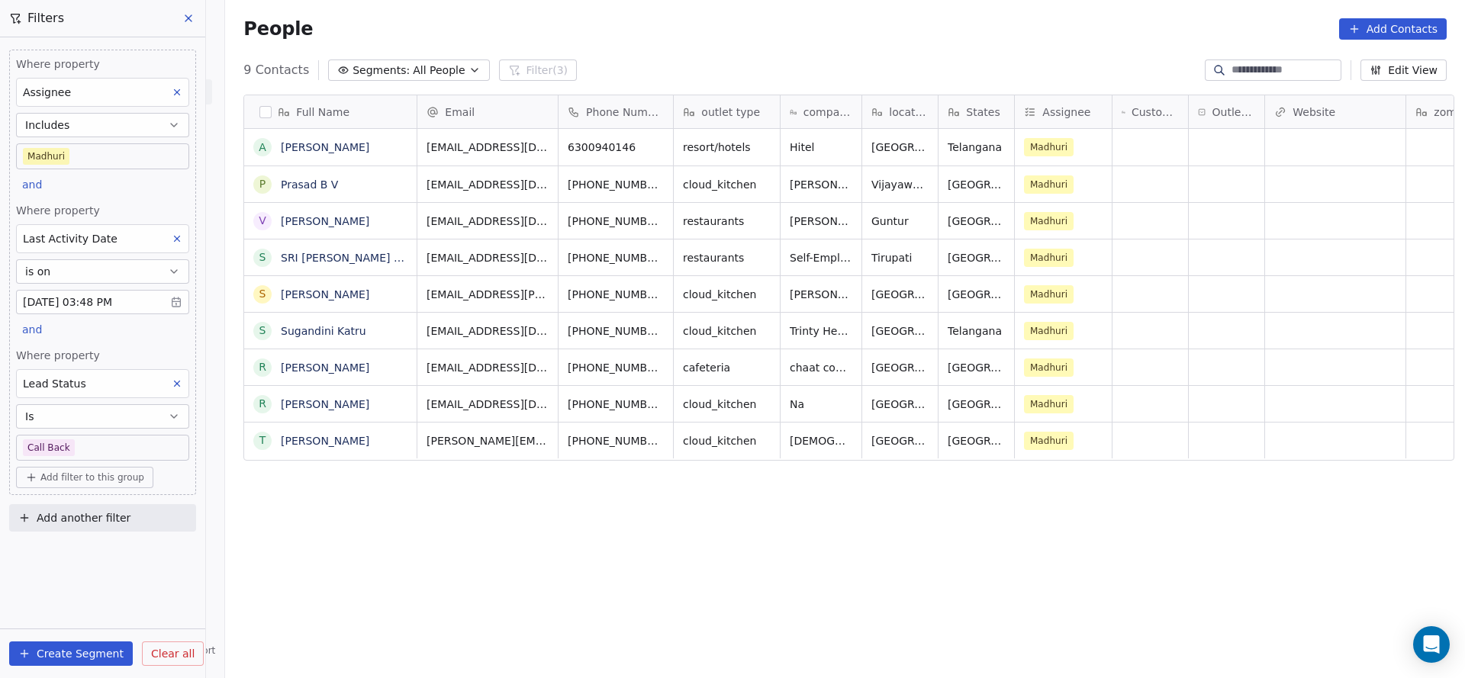
click at [156, 449] on body "On2Cook India Pvt. Ltd. Contacts People Marketing Workflows Campaigns Metrics &…" at bounding box center [732, 339] width 1465 height 678
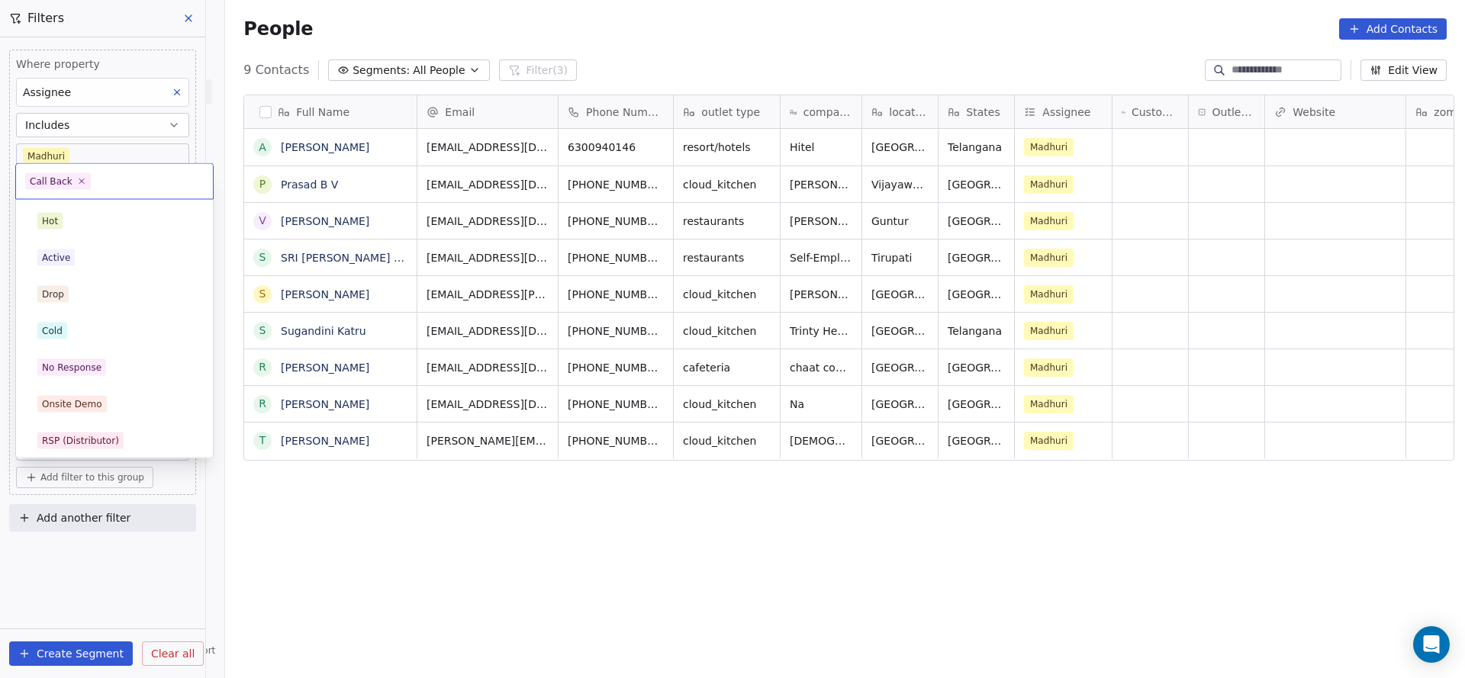
scroll to position [114, 0]
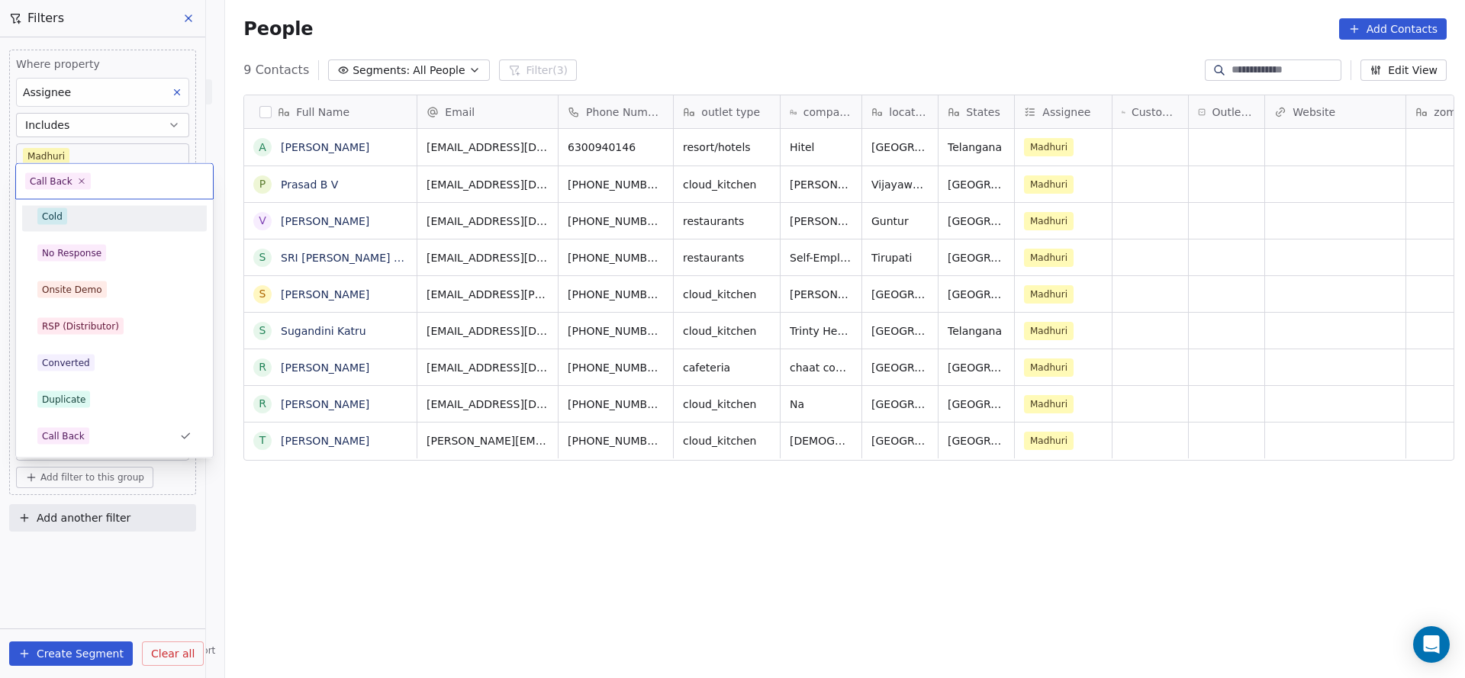
click at [84, 217] on div "Cold" at bounding box center [114, 216] width 154 height 17
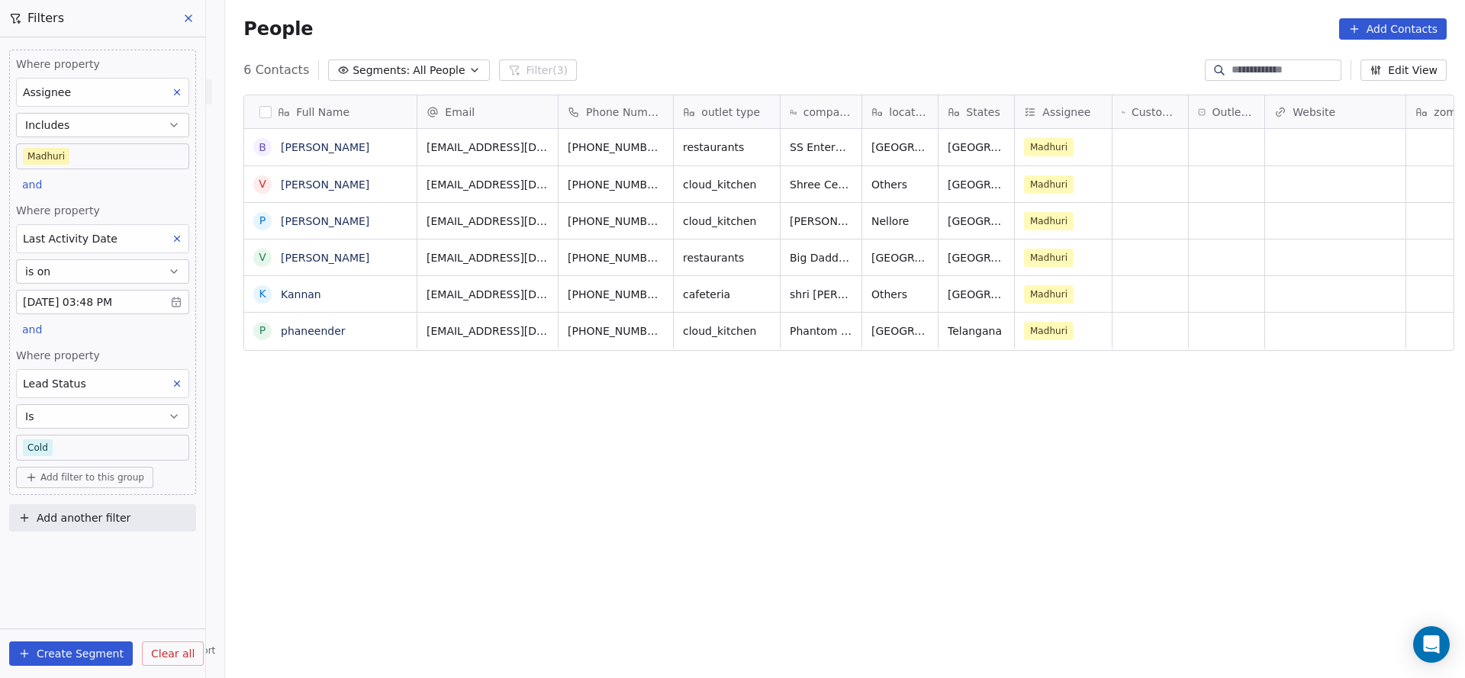
scroll to position [579, 1229]
click at [110, 456] on body "On2Cook India Pvt. Ltd. Contacts People Marketing Workflows Campaigns Metrics &…" at bounding box center [732, 339] width 1465 height 678
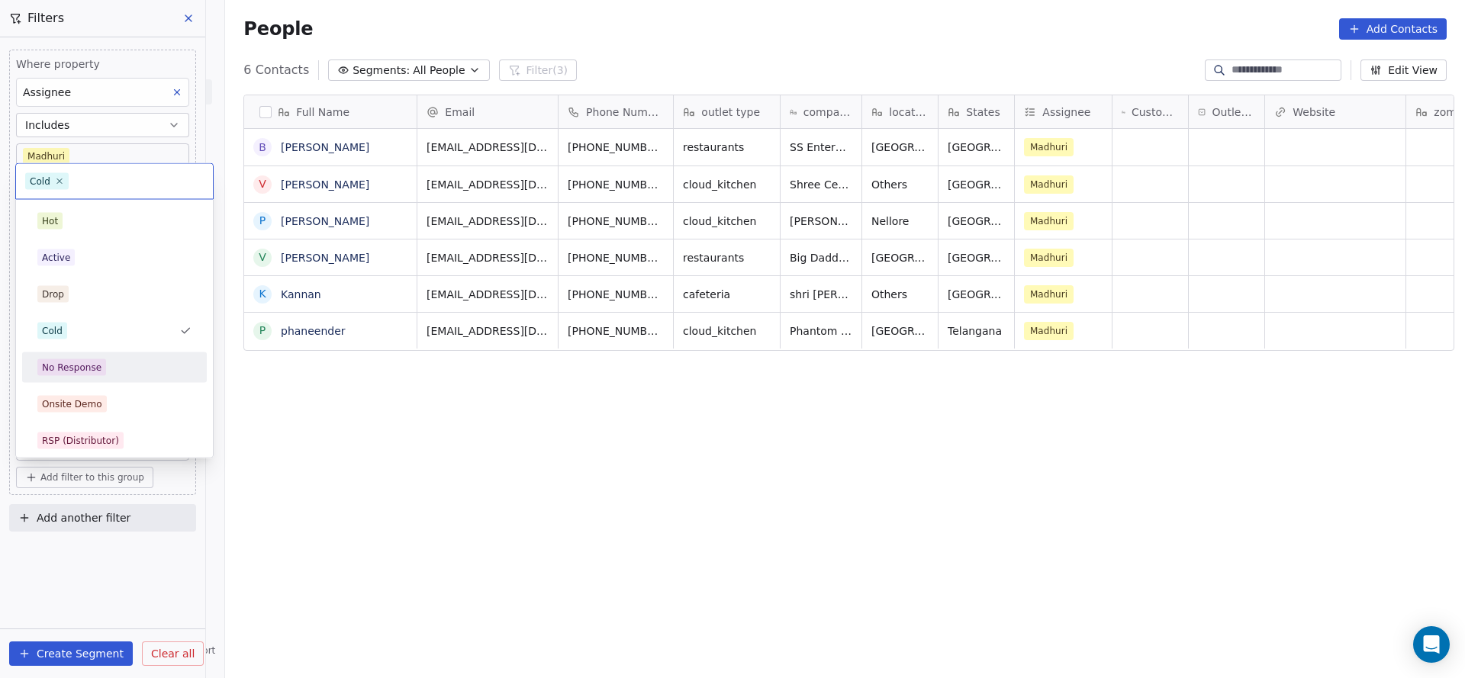
scroll to position [229, 0]
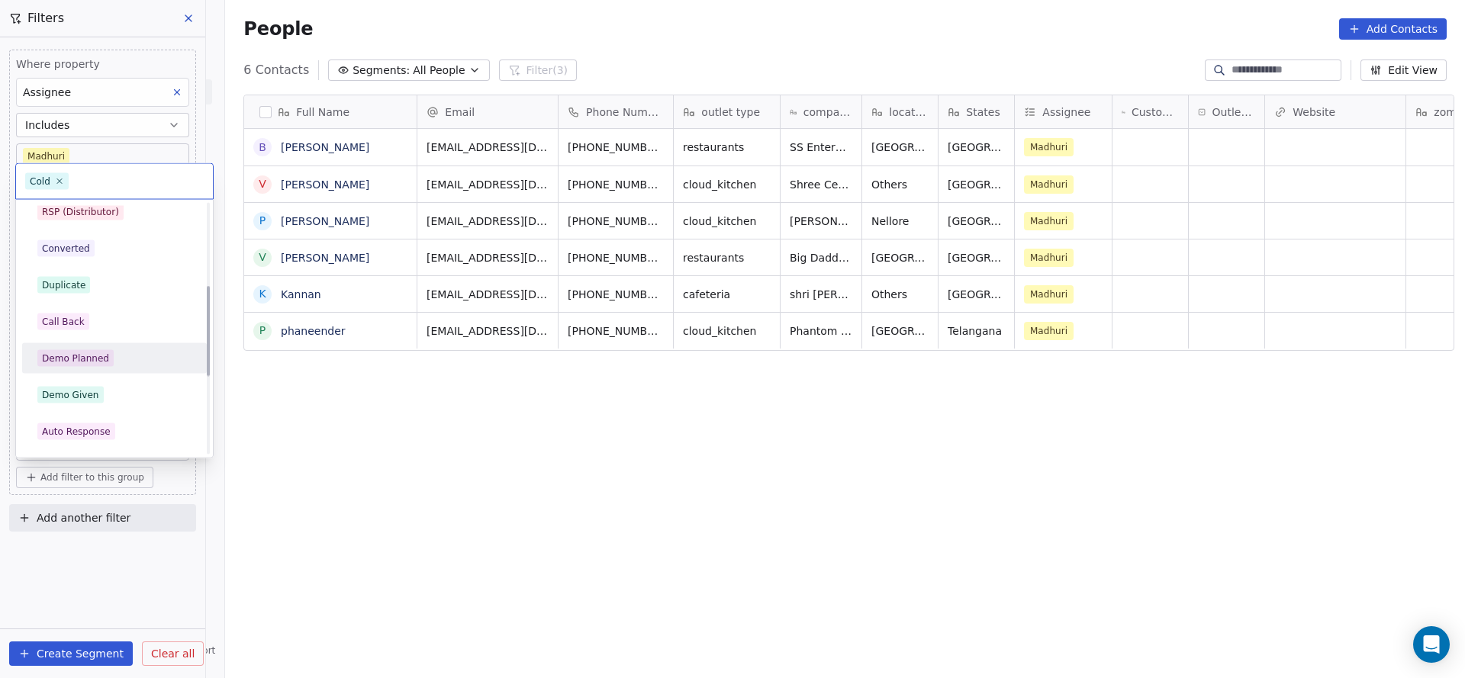
click at [95, 346] on div "Demo Planned" at bounding box center [114, 358] width 172 height 24
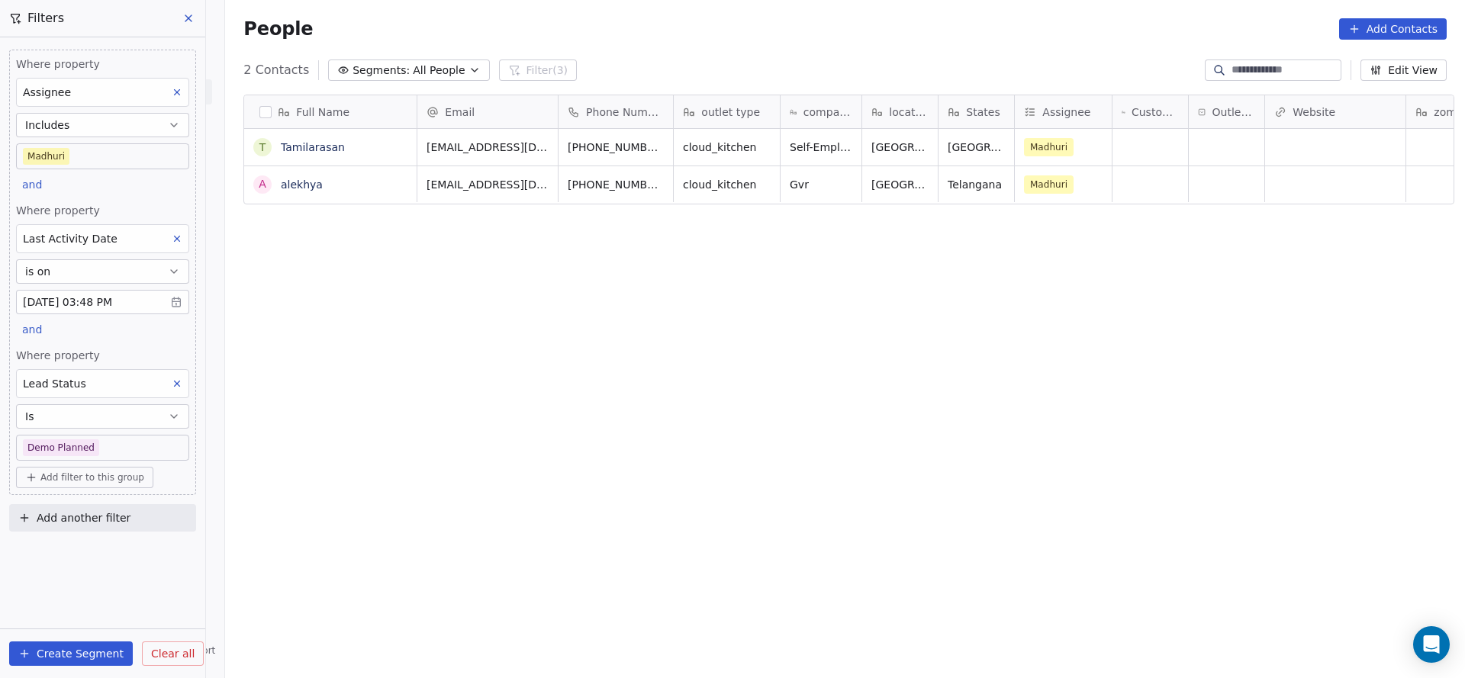
scroll to position [579, 1229]
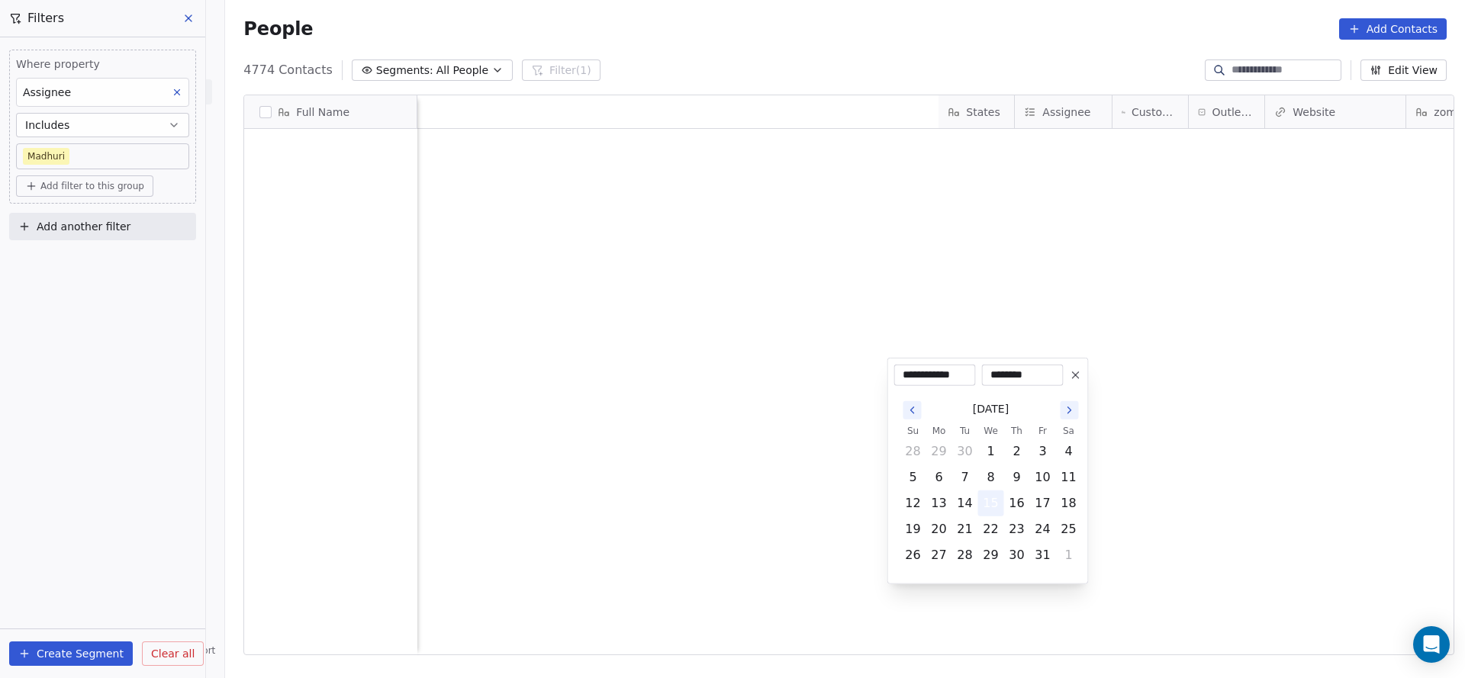
scroll to position [579, 1229]
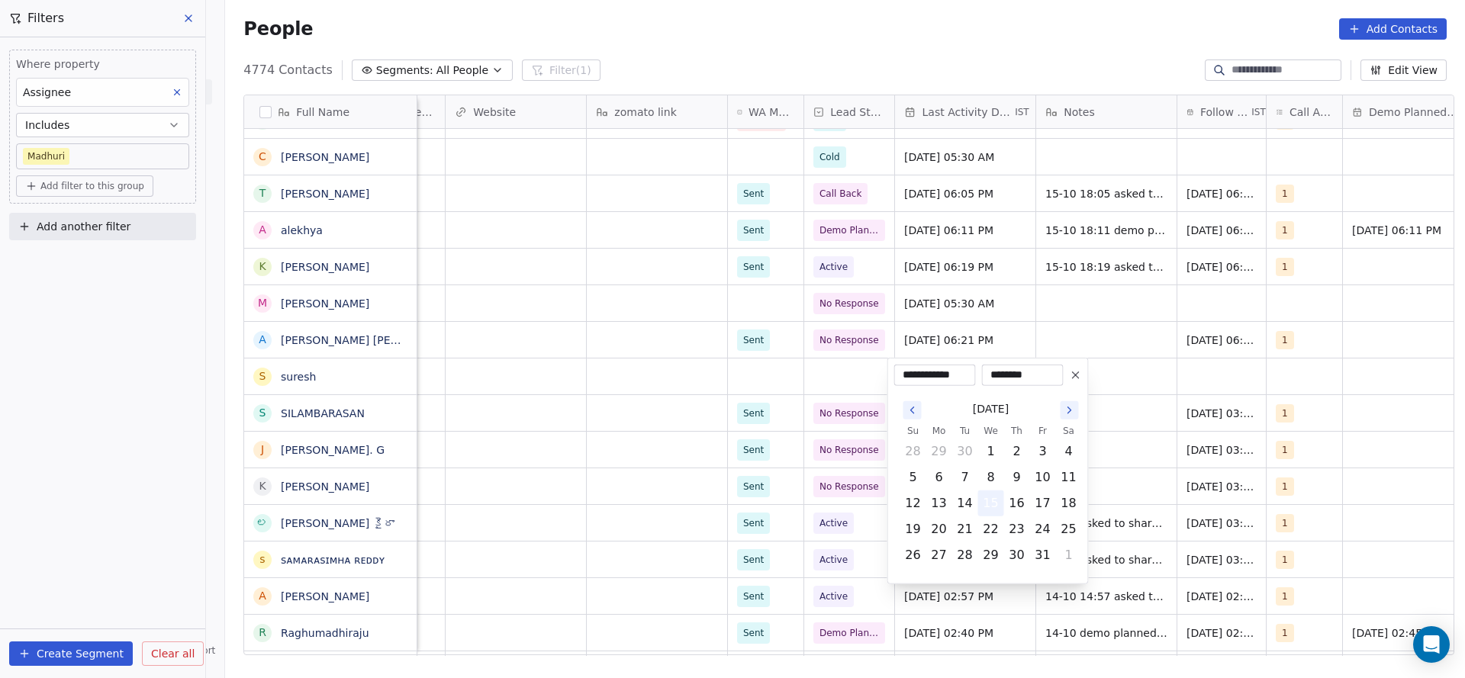
click at [997, 504] on button "15" at bounding box center [991, 503] width 24 height 24
click at [707, 445] on html "On2Cook India Pvt. Ltd. Contacts People Marketing Workflows Campaigns Metrics &…" at bounding box center [732, 339] width 1465 height 678
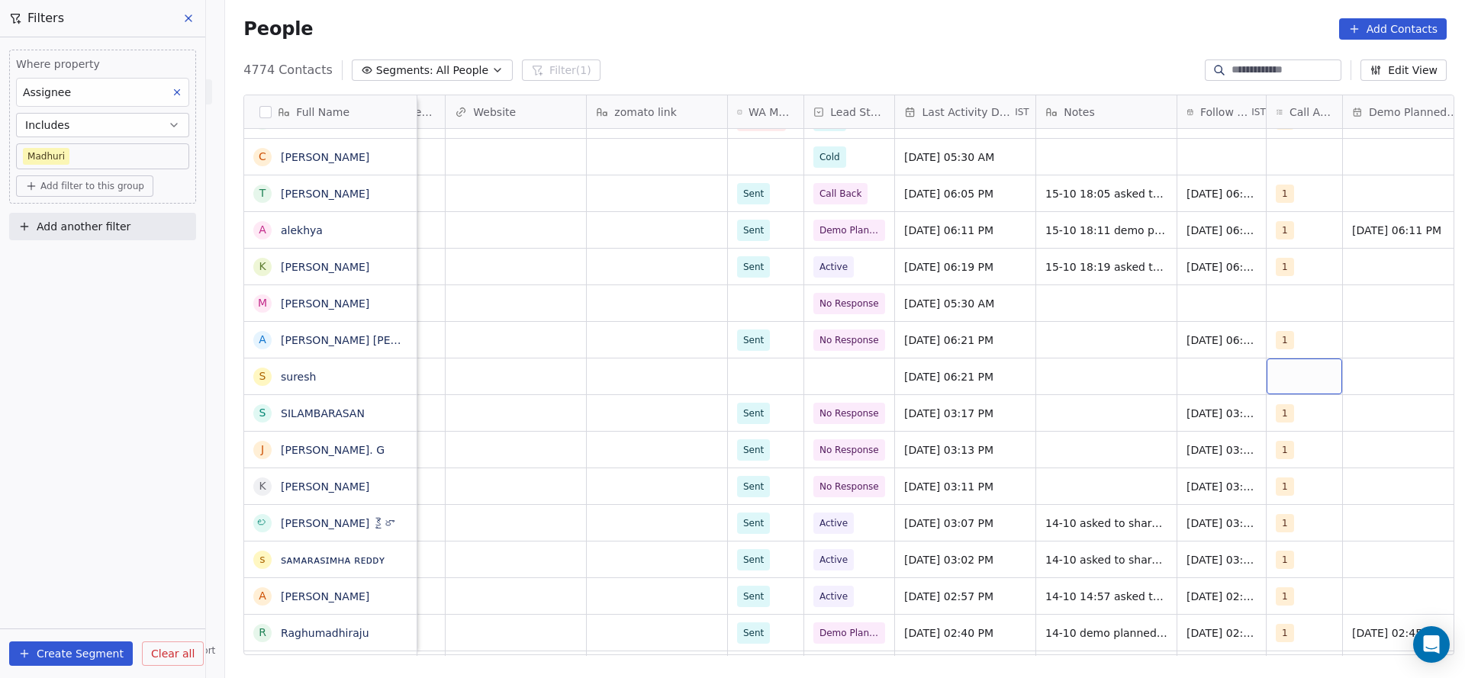
click at [1276, 372] on div "grid" at bounding box center [1305, 377] width 76 height 36
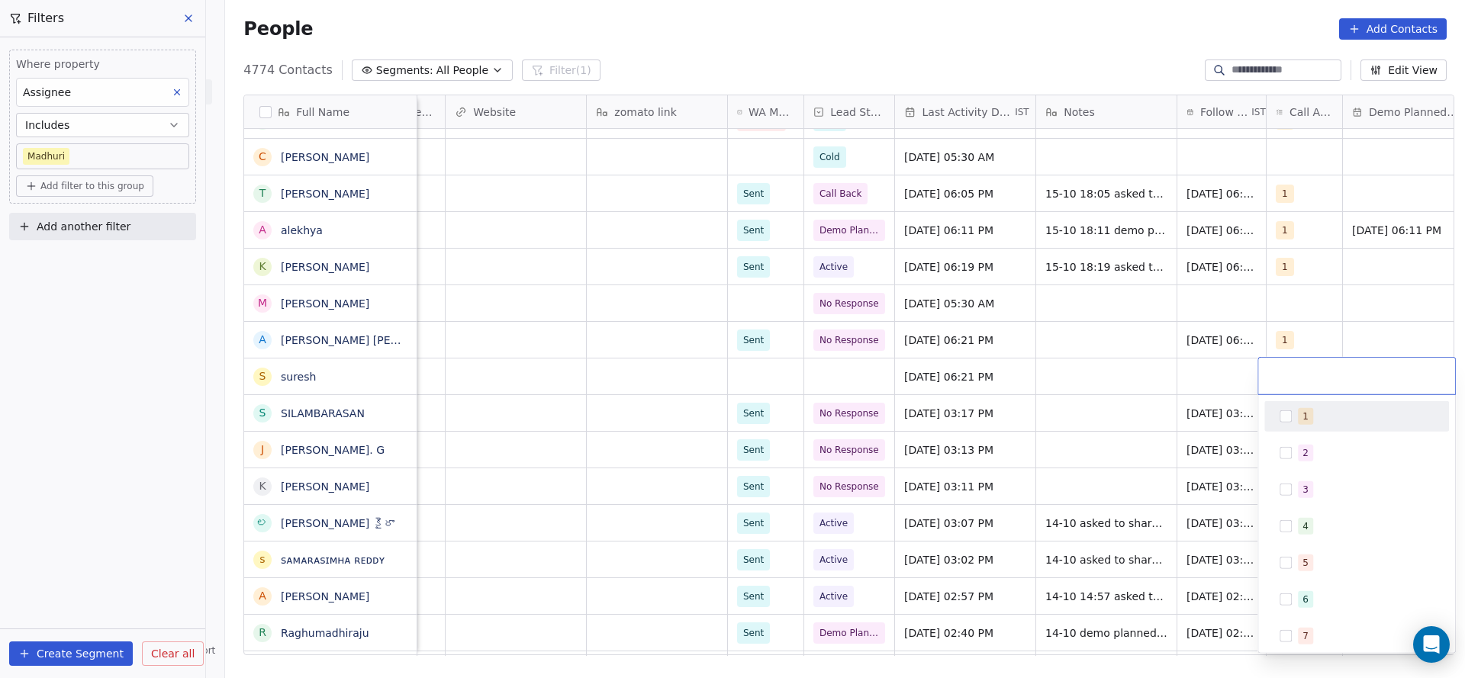
click at [1282, 412] on button "Suggestions" at bounding box center [1286, 417] width 12 height 12
click at [1119, 410] on html "On2Cook India Pvt. Ltd. Contacts People Marketing Workflows Campaigns Metrics &…" at bounding box center [732, 339] width 1465 height 678
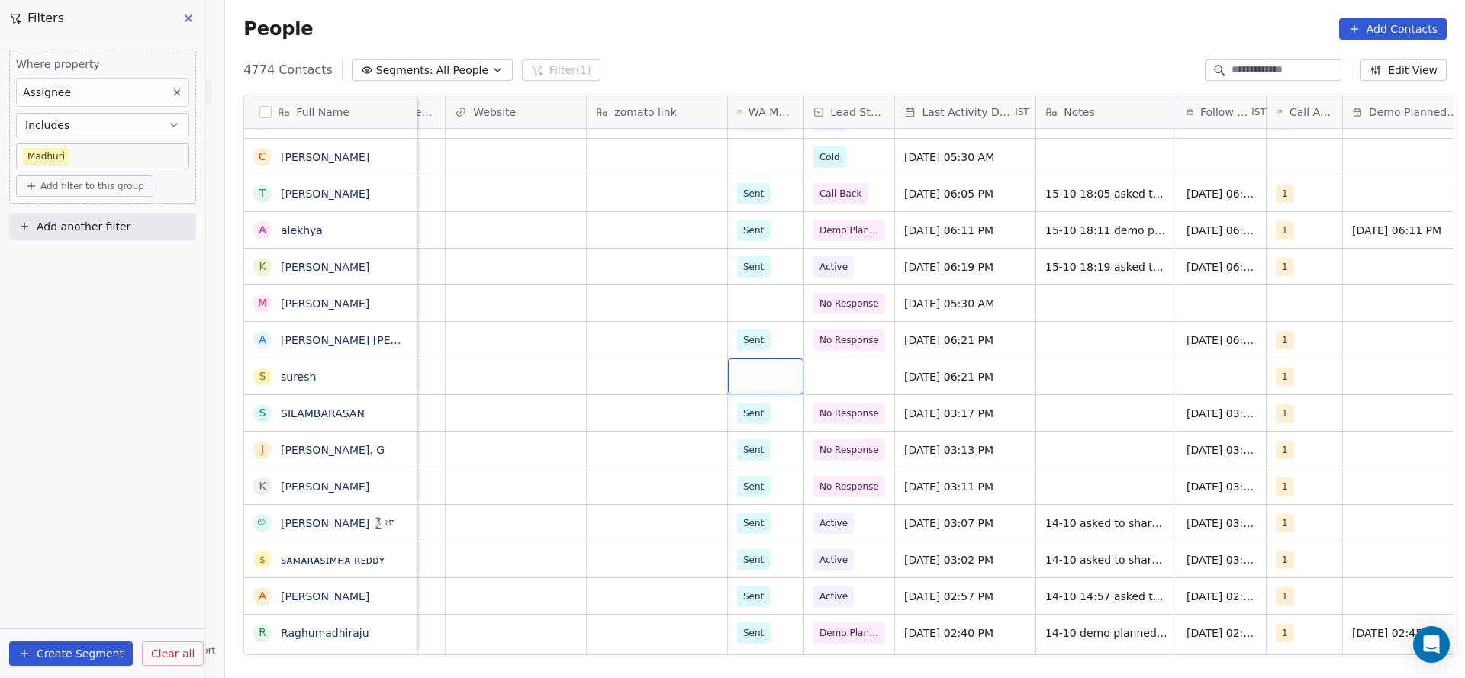
click at [751, 369] on div "grid" at bounding box center [766, 377] width 76 height 36
click at [765, 408] on span "Sent" at bounding box center [757, 416] width 30 height 17
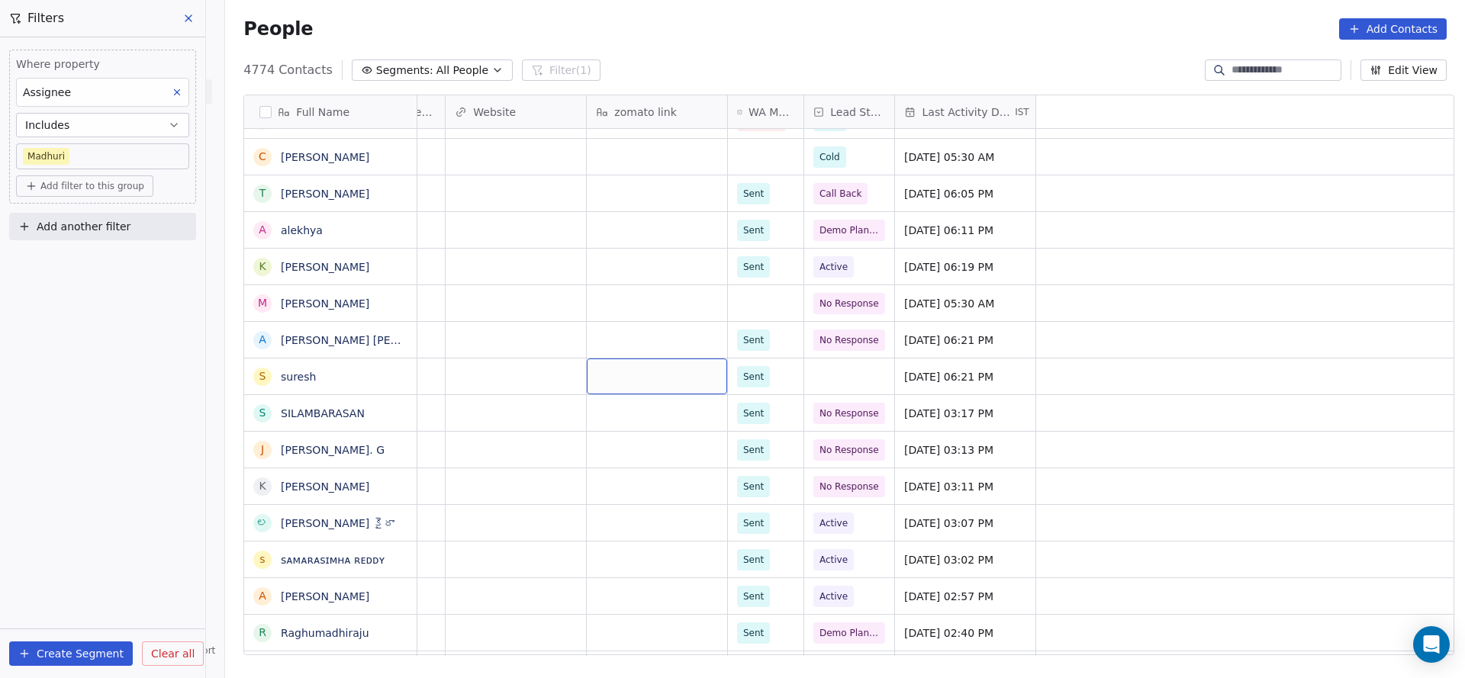
scroll to position [0, 0]
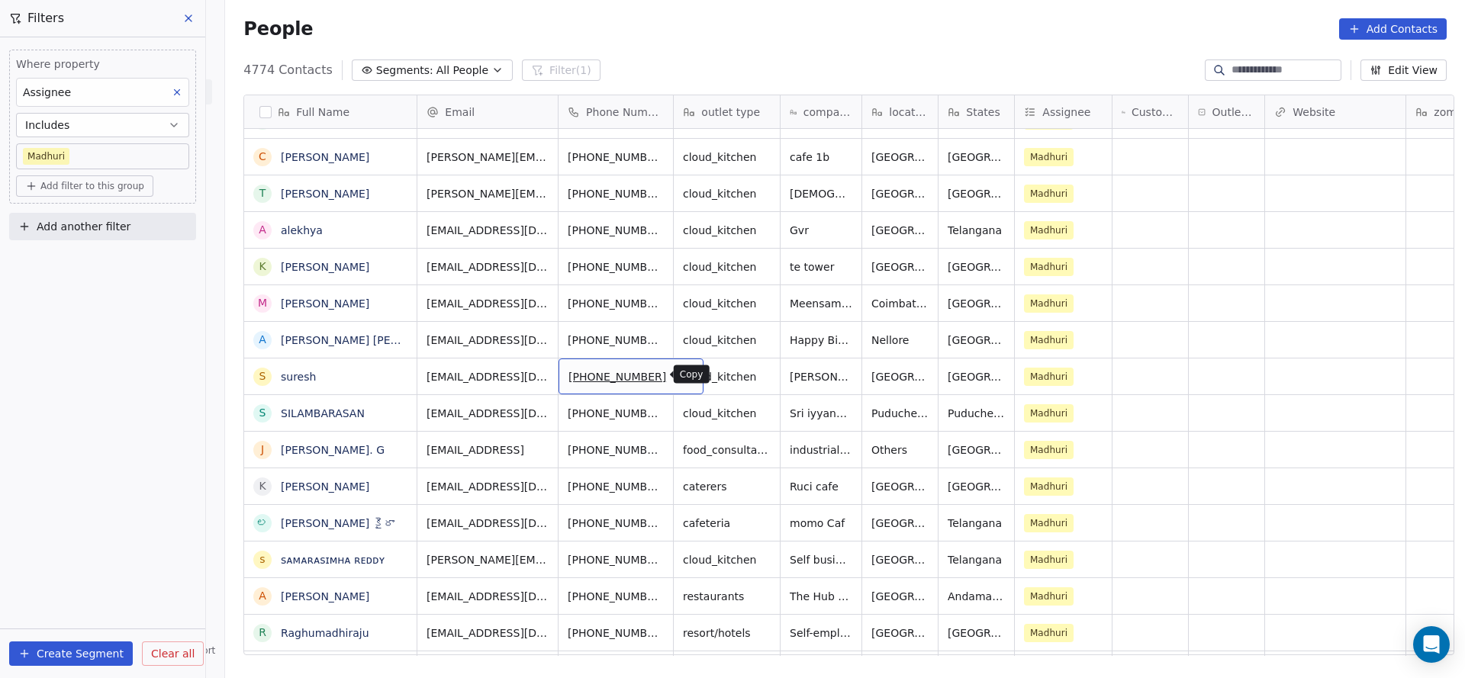
click at [681, 370] on icon "grid" at bounding box center [684, 373] width 7 height 7
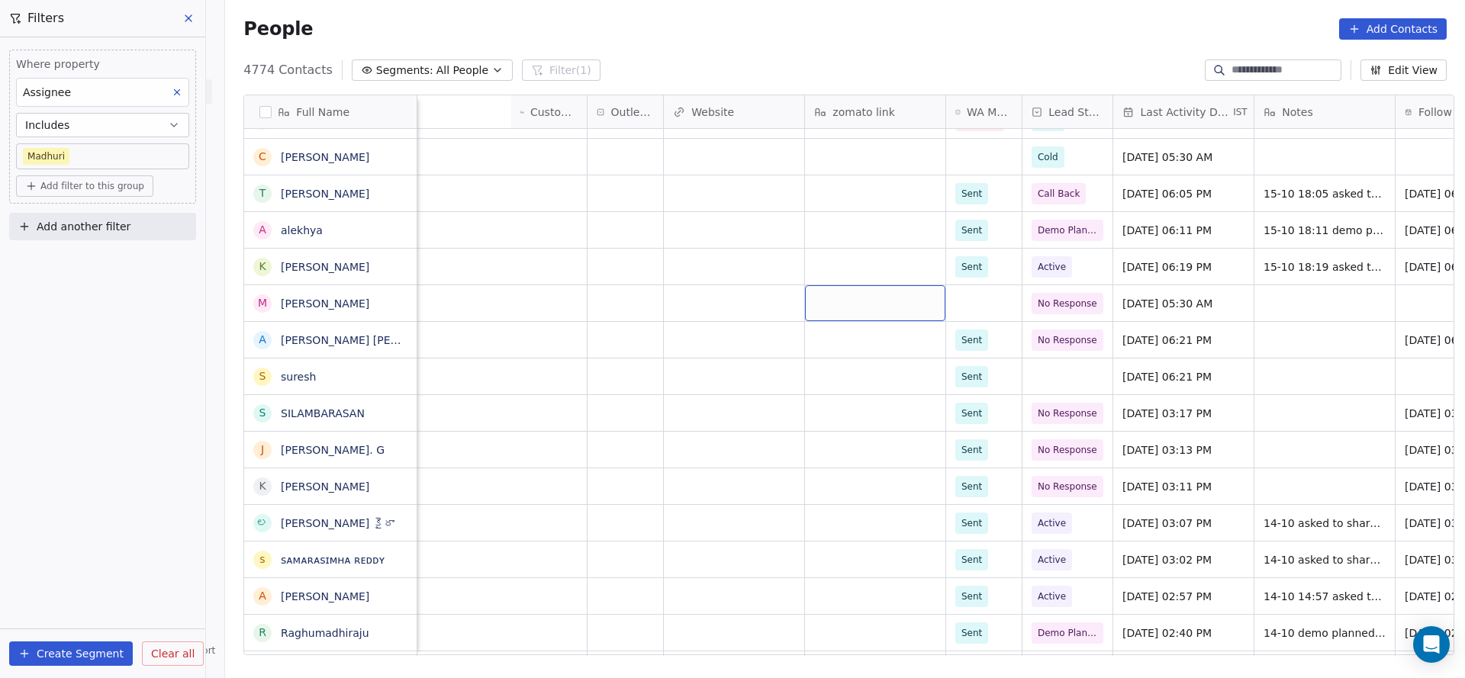
scroll to position [0, 993]
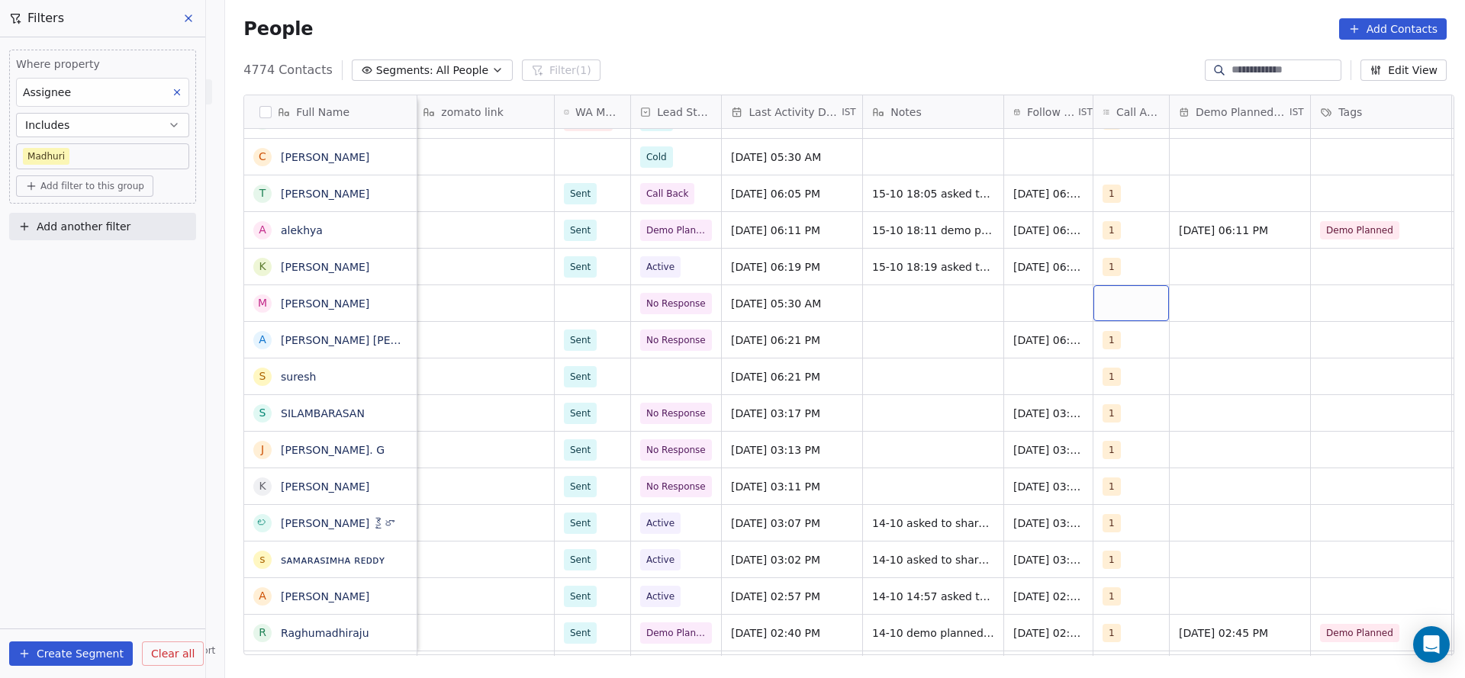
click at [1095, 293] on div "grid" at bounding box center [1131, 303] width 76 height 36
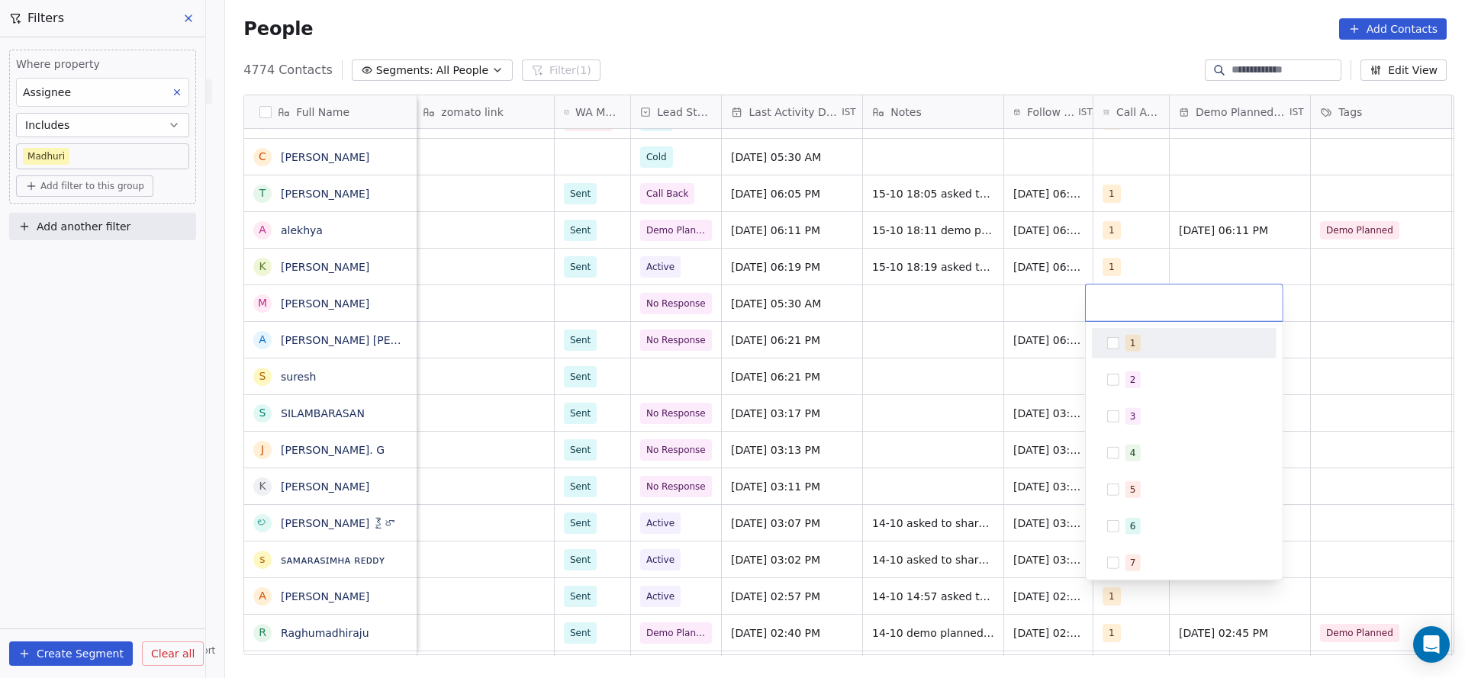
click at [1113, 340] on button "Suggestions" at bounding box center [1113, 343] width 12 height 12
click at [1007, 343] on html "On2Cook India Pvt. Ltd. Contacts People Marketing Workflows Campaigns Metrics &…" at bounding box center [732, 339] width 1465 height 678
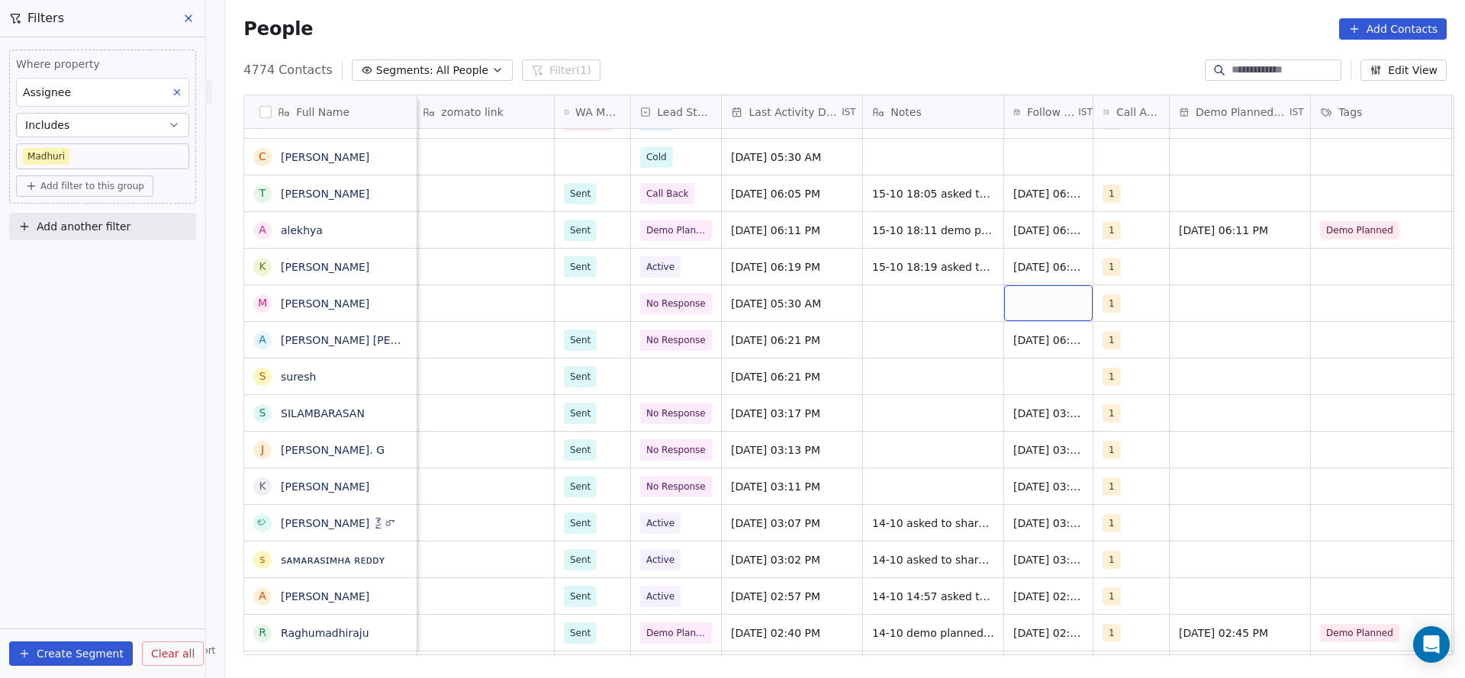
click at [1035, 301] on div "grid" at bounding box center [1048, 303] width 89 height 36
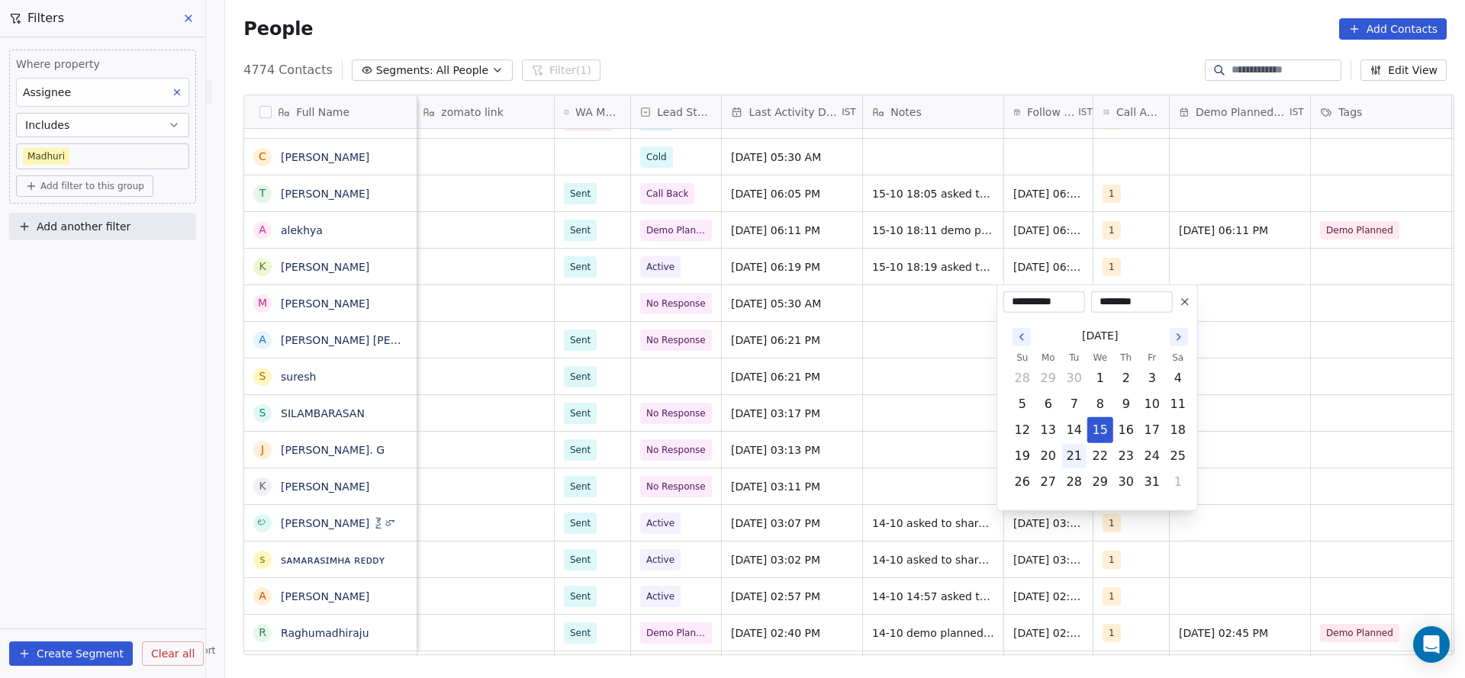
click at [1122, 458] on button "23" at bounding box center [1126, 456] width 24 height 24
type input "**********"
click at [900, 434] on html "On2Cook India Pvt. Ltd. Contacts People Marketing Workflows Campaigns Metrics &…" at bounding box center [732, 339] width 1465 height 678
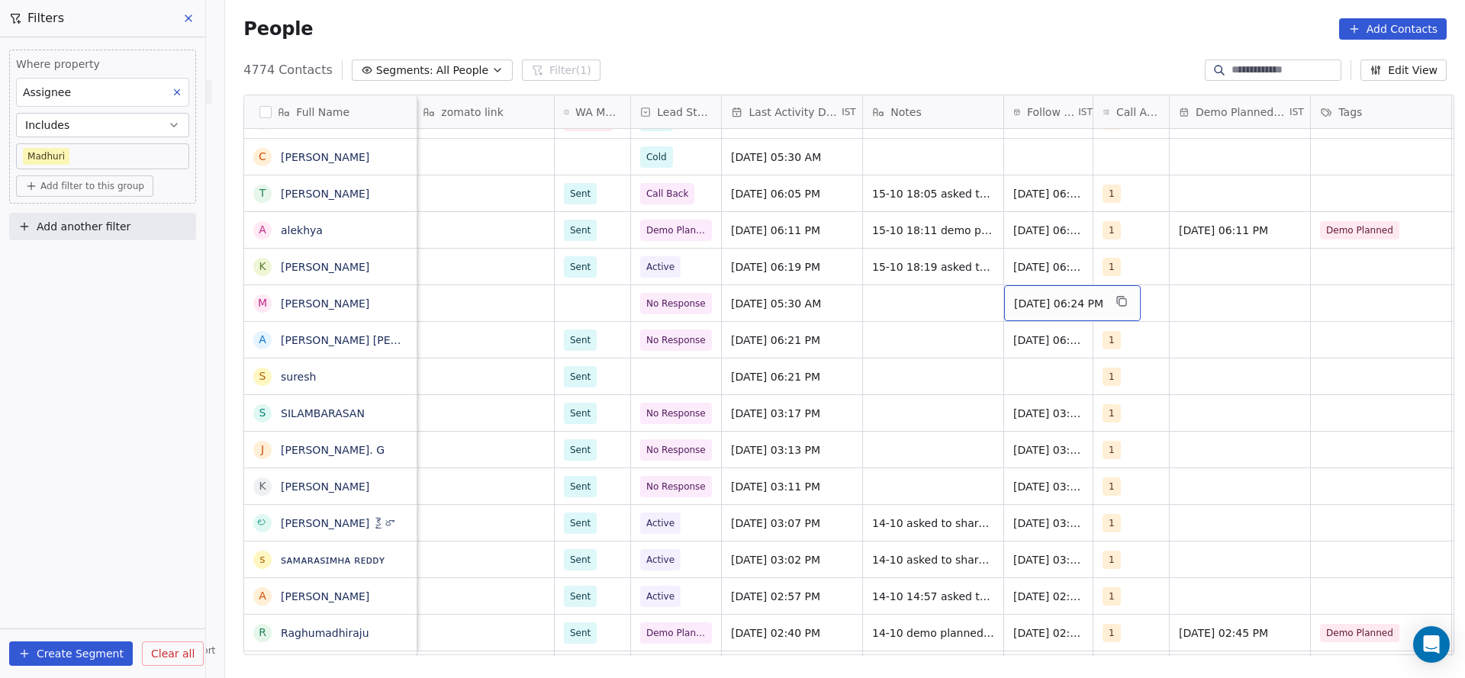
click at [1045, 319] on div "Oct 23, 2025 06:24 PM" at bounding box center [1072, 303] width 137 height 36
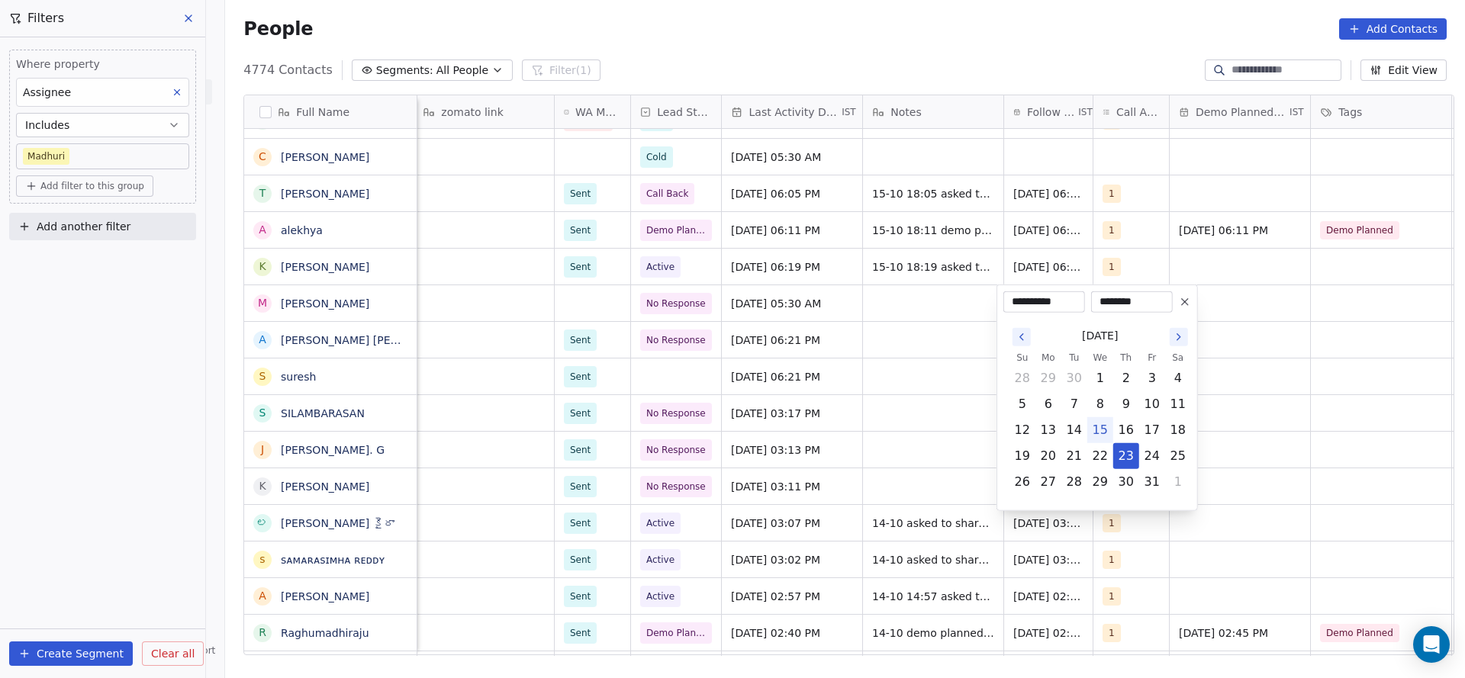
click at [1183, 304] on icon at bounding box center [1185, 302] width 12 height 12
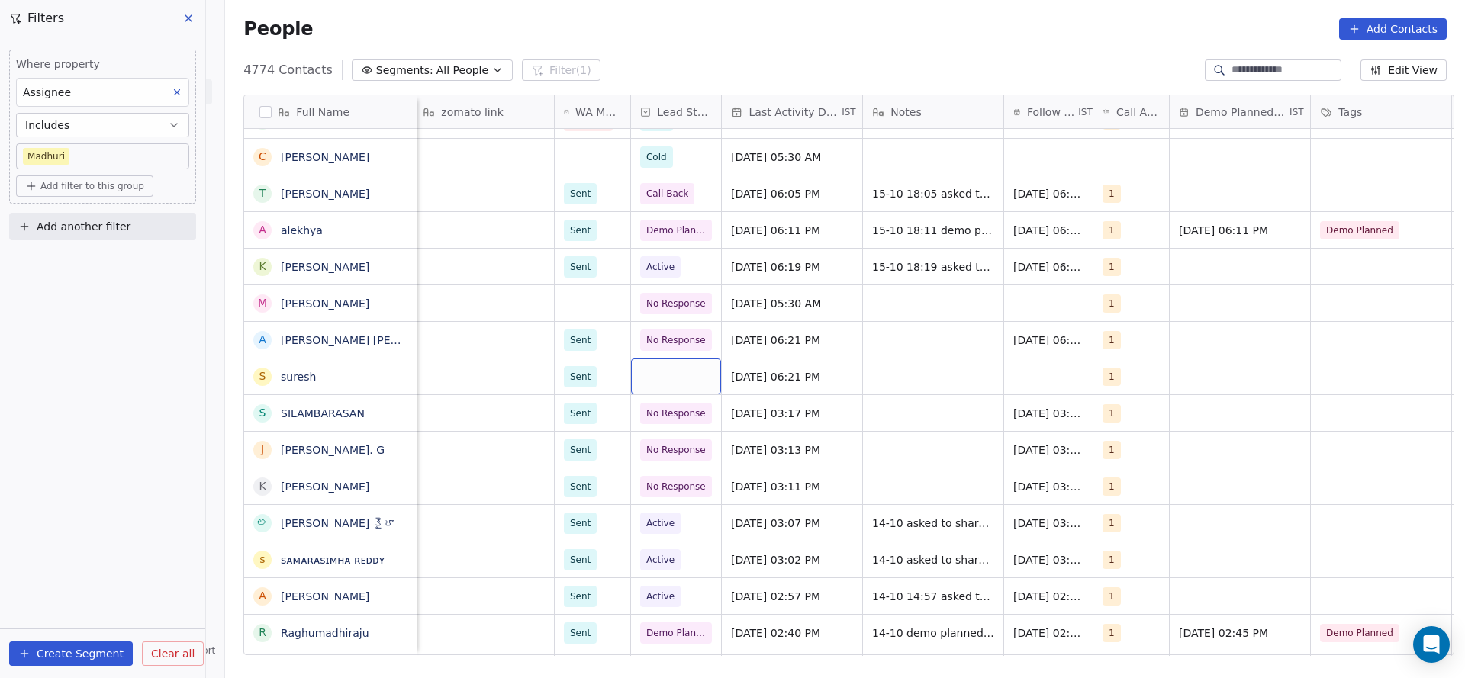
click at [662, 378] on div "grid" at bounding box center [676, 377] width 90 height 36
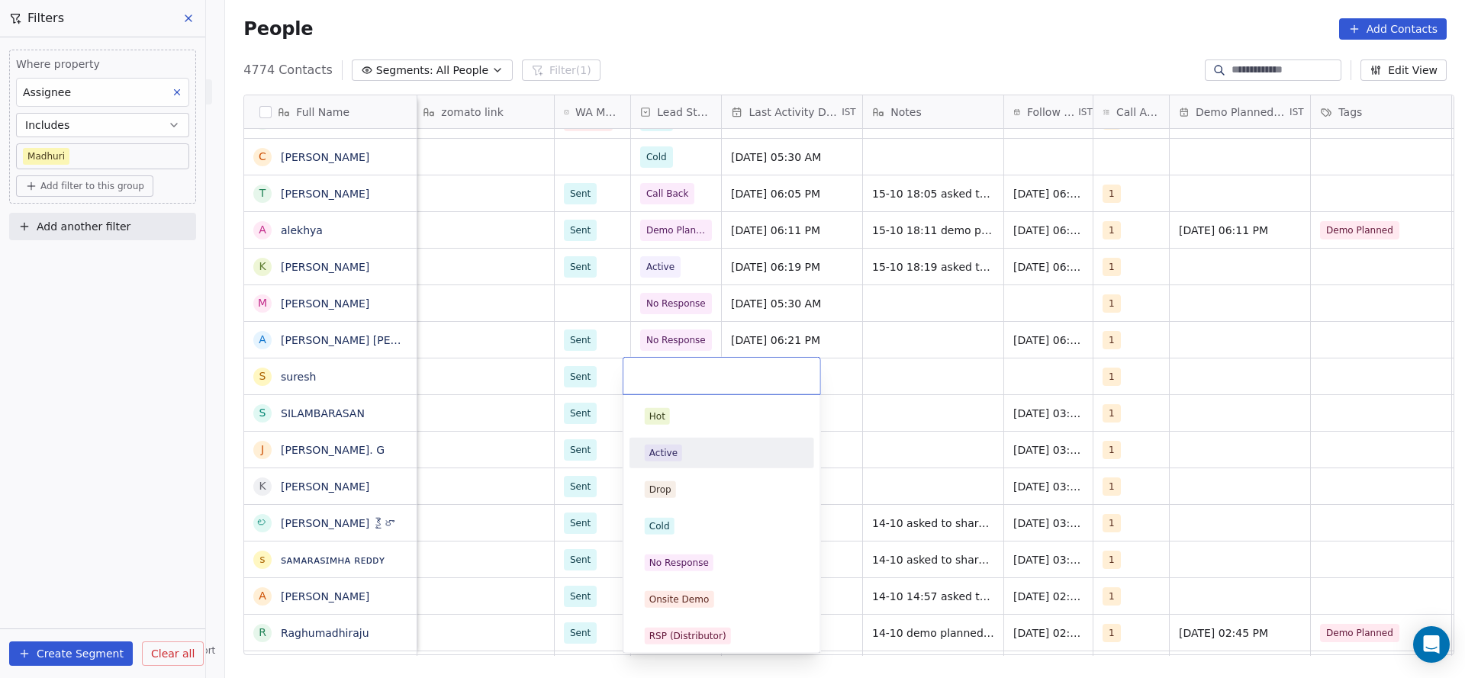
click at [668, 451] on div "Active" at bounding box center [663, 453] width 28 height 14
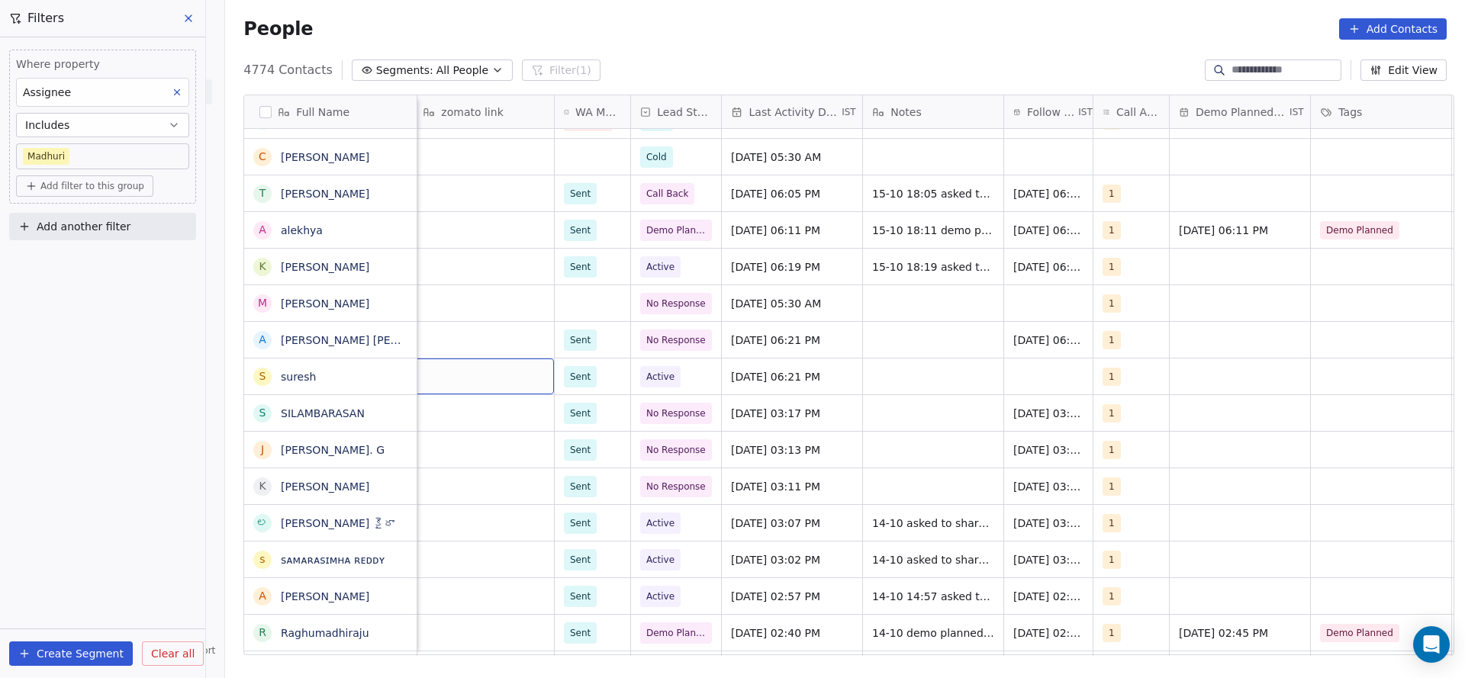
scroll to position [0, 989]
click at [902, 375] on div "grid" at bounding box center [937, 377] width 140 height 36
click at [1035, 371] on html "On2Cook India Pvt. Ltd. Contacts People Marketing Workflows Campaigns Metrics &…" at bounding box center [732, 339] width 1465 height 678
click at [1035, 371] on div "grid" at bounding box center [1052, 377] width 89 height 36
click at [1038, 386] on div "grid" at bounding box center [1052, 377] width 89 height 36
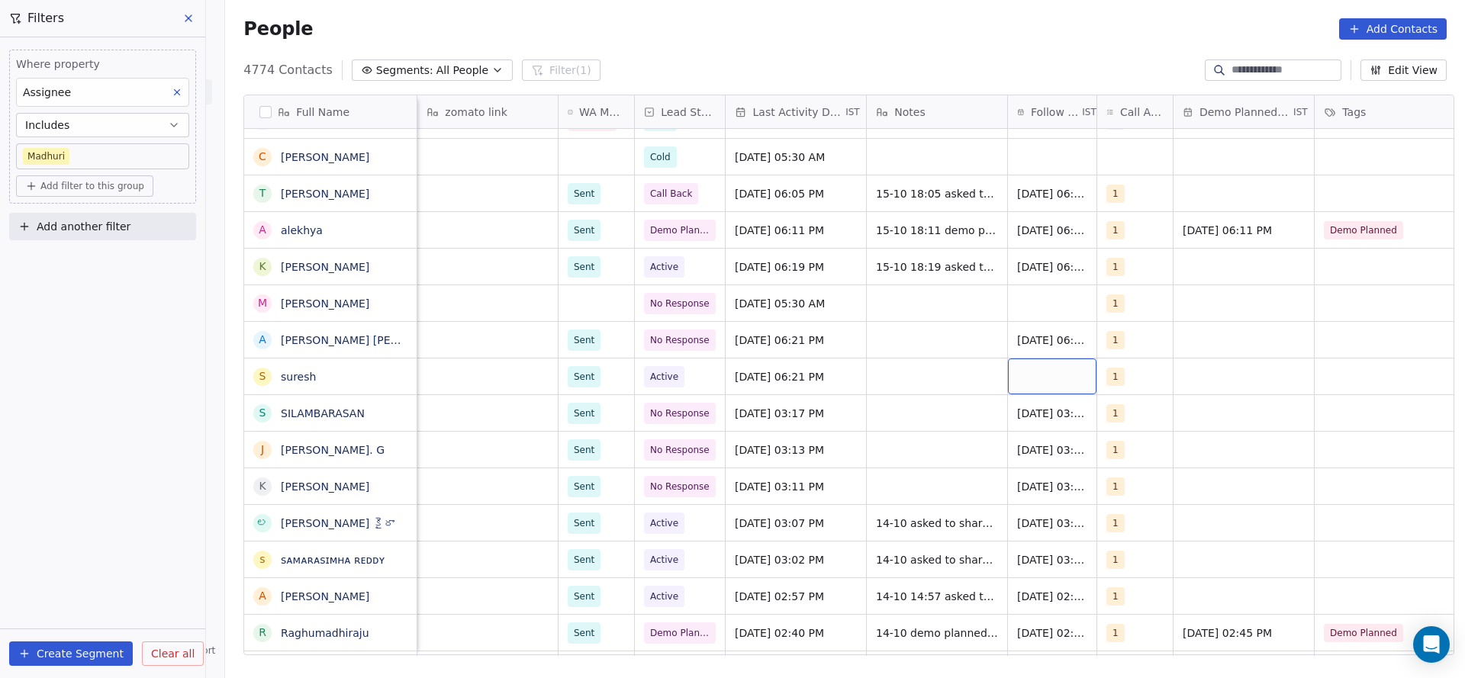
click at [1038, 386] on div "grid" at bounding box center [1052, 377] width 89 height 36
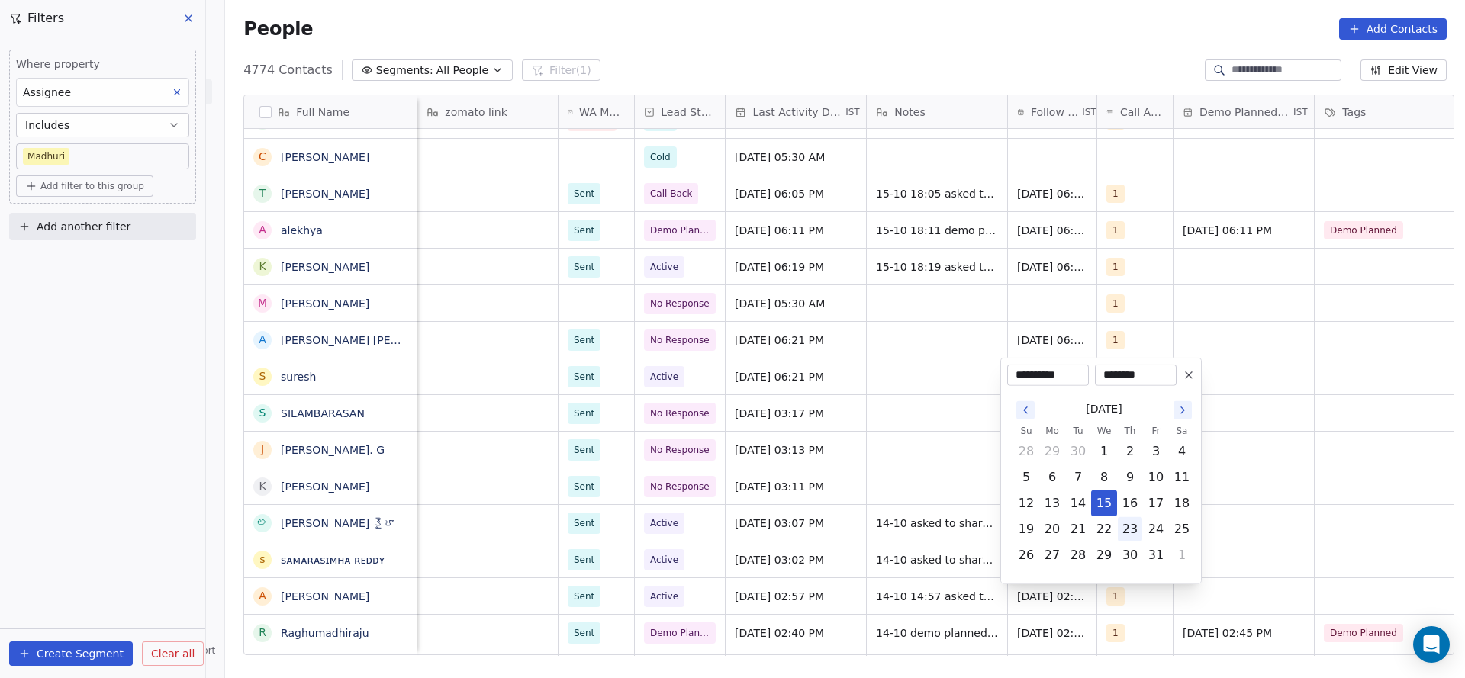
drag, startPoint x: 1125, startPoint y: 524, endPoint x: 1084, endPoint y: 524, distance: 40.4
click at [1115, 524] on tr "19 20 21 22 23 24 25" at bounding box center [1104, 530] width 182 height 26
click at [902, 501] on html "On2Cook India Pvt. Ltd. Contacts People Marketing Workflows Campaigns Metrics &…" at bounding box center [732, 339] width 1465 height 678
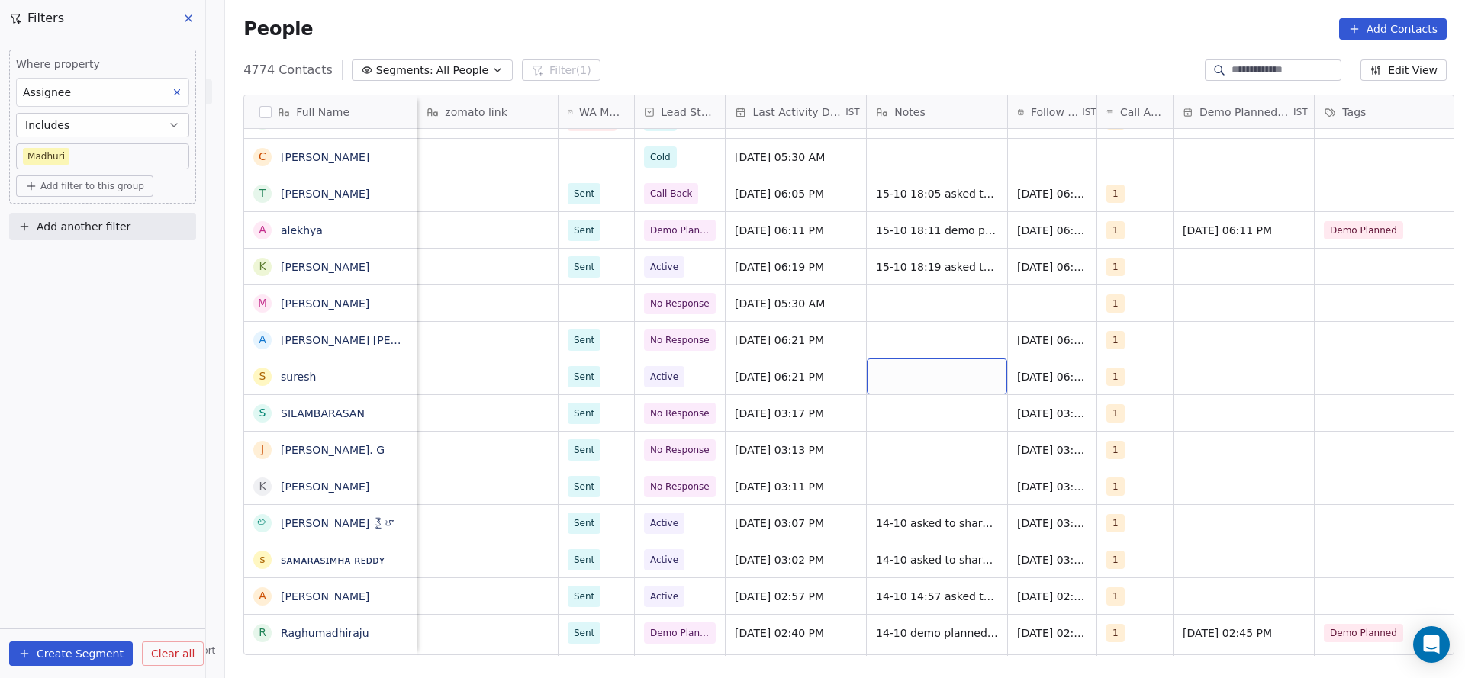
click at [938, 385] on div "grid" at bounding box center [937, 377] width 140 height 36
click at [964, 369] on textarea "**********" at bounding box center [929, 382] width 139 height 47
click at [947, 391] on textarea "**********" at bounding box center [929, 382] width 139 height 47
click at [952, 385] on textarea "**********" at bounding box center [929, 382] width 139 height 47
type textarea "**********"
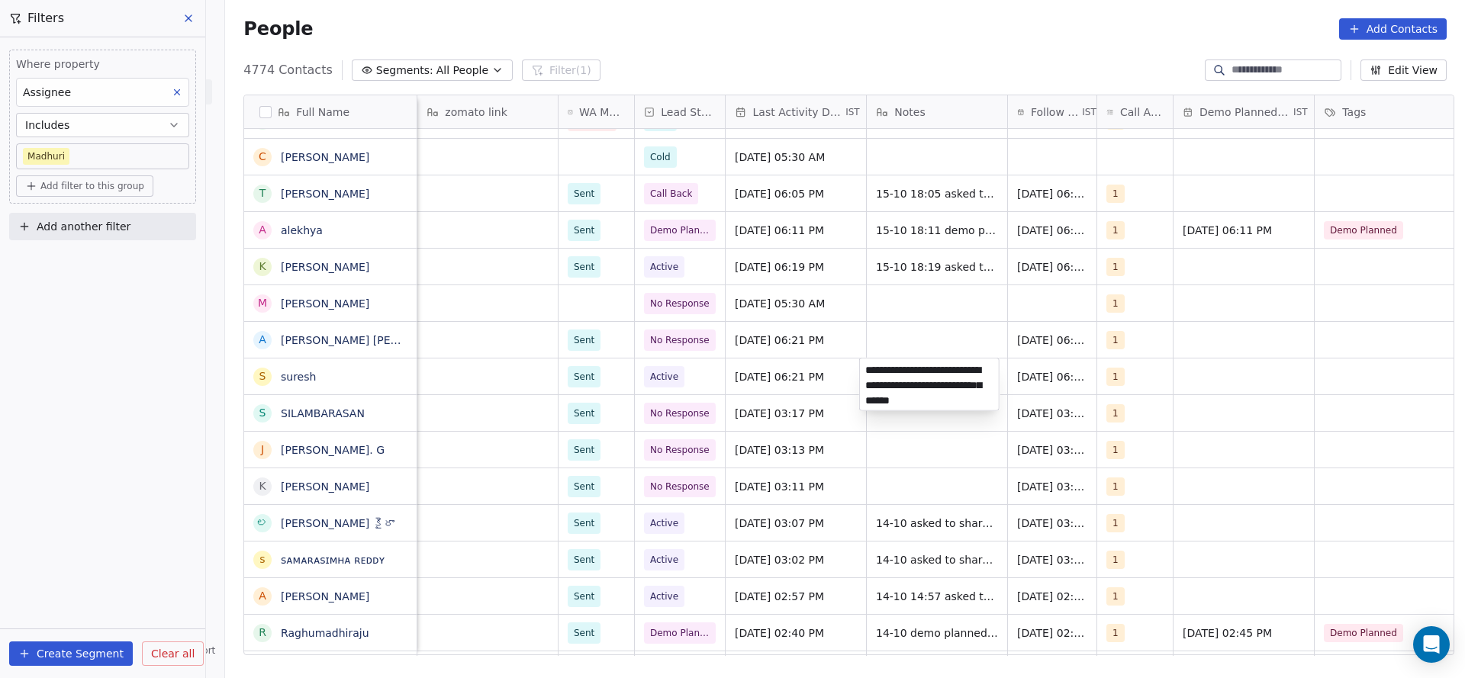
click at [826, 479] on html "On2Cook India Pvt. Ltd. Contacts People Marketing Workflows Campaigns Metrics &…" at bounding box center [732, 339] width 1465 height 678
